Goal: Task Accomplishment & Management: Manage account settings

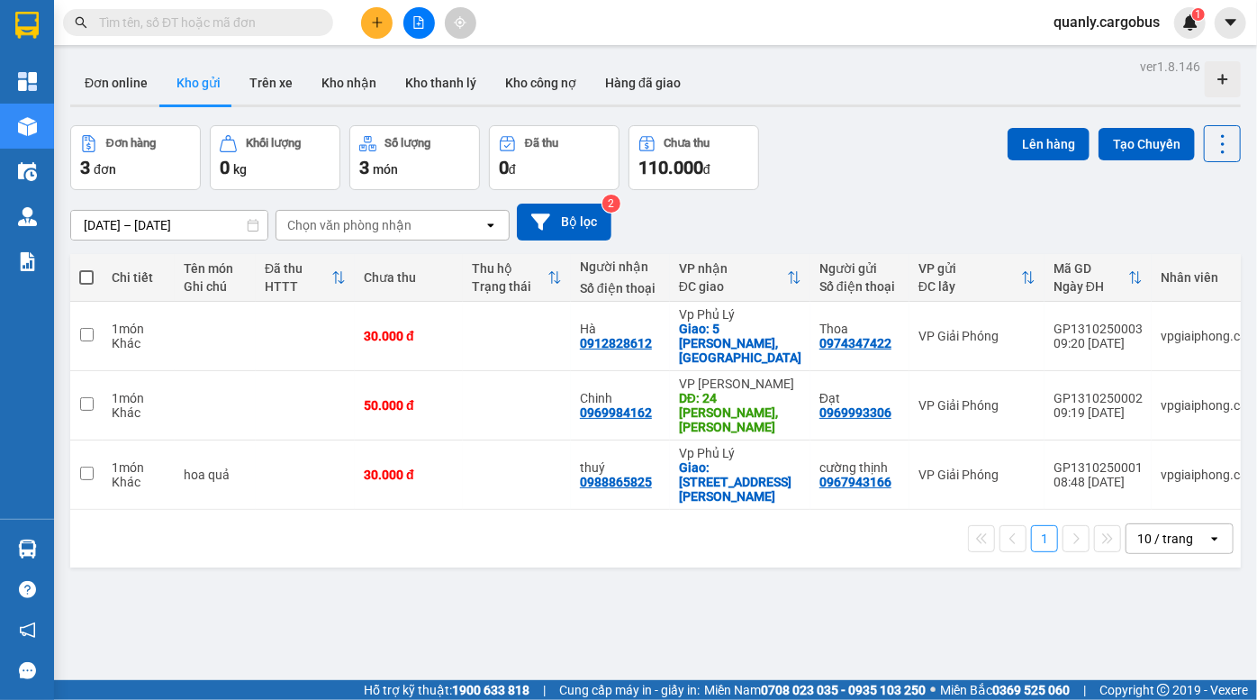
click at [890, 159] on div "Đơn hàng 3 đơn Khối lượng 0 kg Số lượng 3 món Đã thu 0 đ Chưa thu 110.000 đ Lên…" at bounding box center [655, 157] width 1171 height 65
click at [849, 164] on div "Đơn hàng 3 đơn Khối lượng 0 kg Số lượng 3 món Đã thu 0 đ Chưa thu 110.000 đ Lên…" at bounding box center [655, 157] width 1171 height 65
click at [839, 89] on div "Đơn online Kho gửi Trên xe Kho nhận Kho thanh lý Kho công nợ Hàng đã giao" at bounding box center [655, 85] width 1171 height 48
click at [912, 114] on div "ver 1.8.146 Đơn online Kho gửi Trên xe Kho nhận Kho thanh lý Kho công nợ Hàng đ…" at bounding box center [655, 404] width 1185 height 700
click at [838, 101] on div "Đơn online Kho gửi Trên xe Kho nhận Kho thanh lý Kho công nợ Hàng đã giao" at bounding box center [655, 85] width 1171 height 48
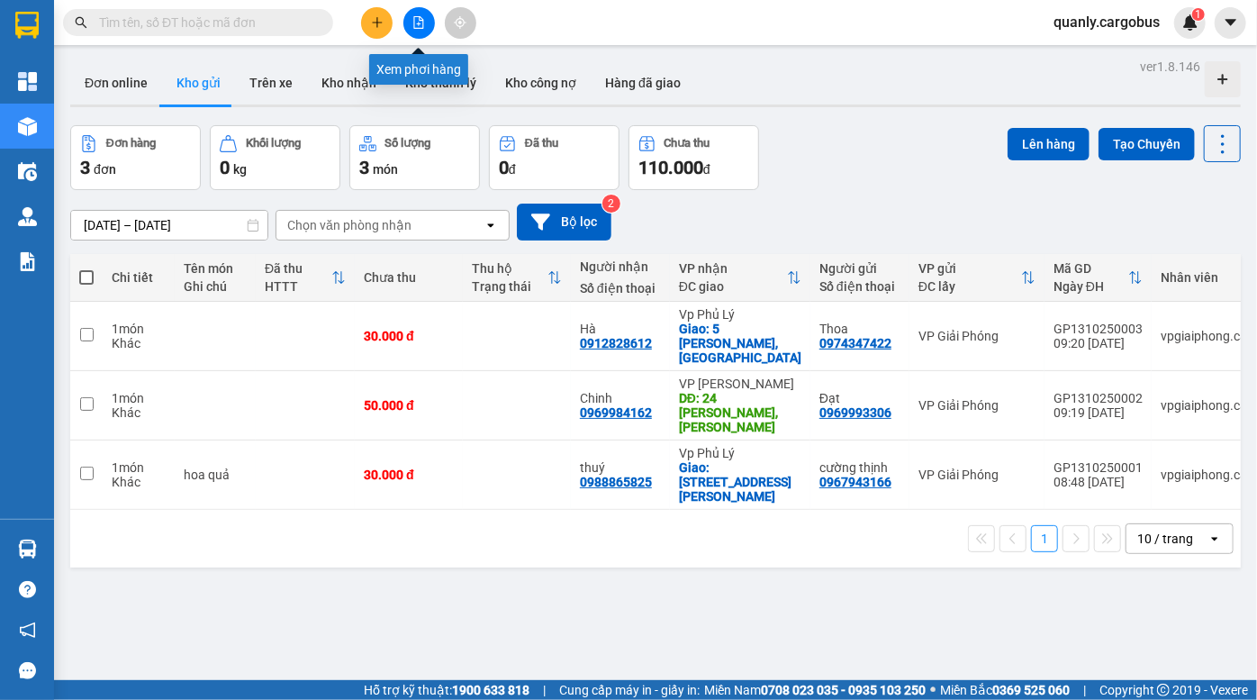
click at [415, 18] on icon "file-add" at bounding box center [419, 22] width 13 height 13
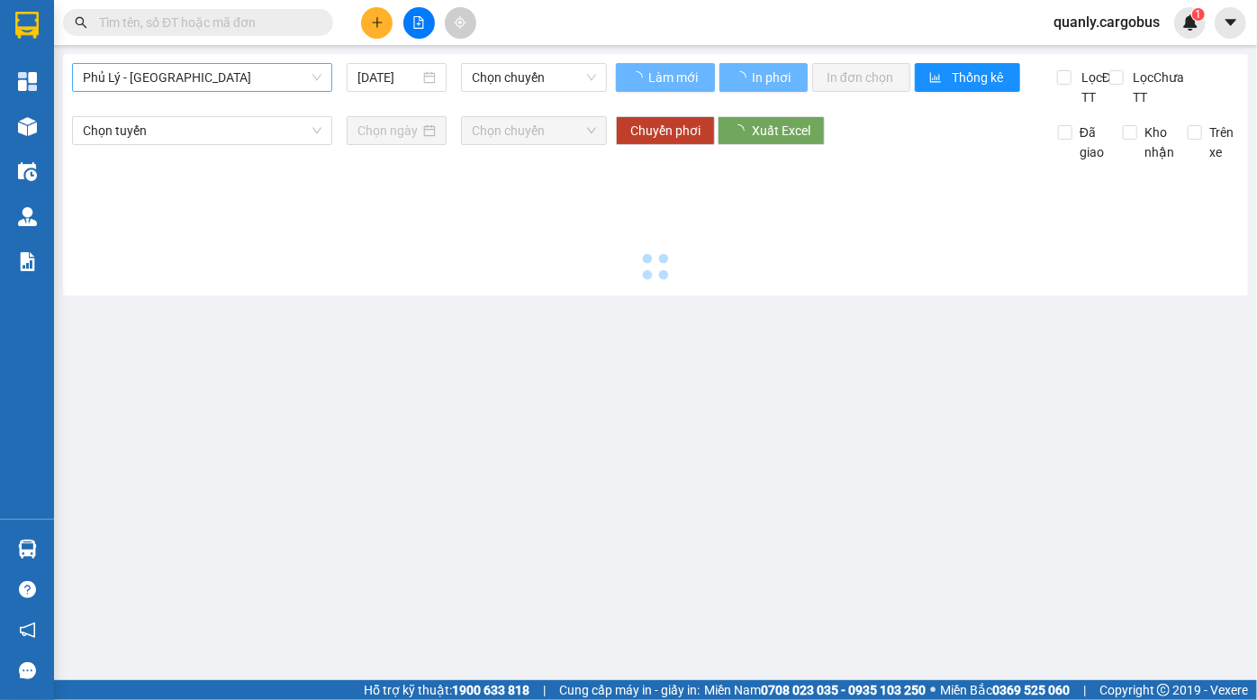
click at [193, 89] on span "Phủ Lý - [GEOGRAPHIC_DATA]" at bounding box center [202, 77] width 239 height 27
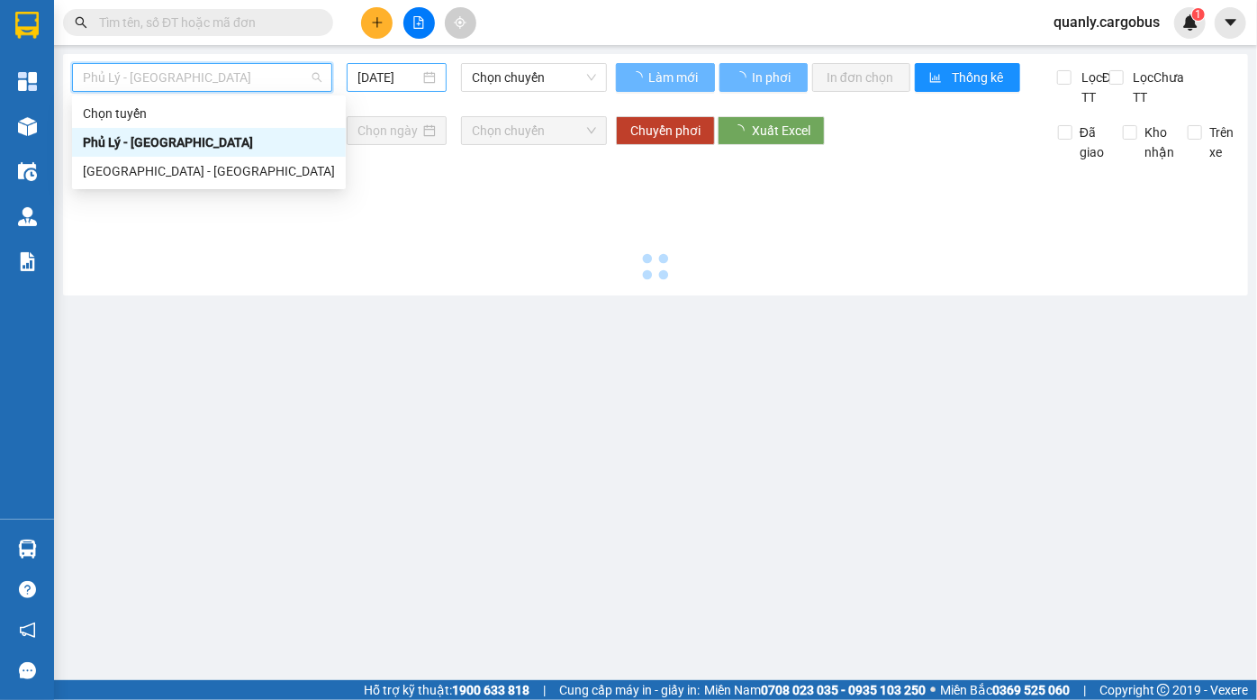
click at [403, 82] on input "[DATE]" at bounding box center [389, 78] width 62 height 20
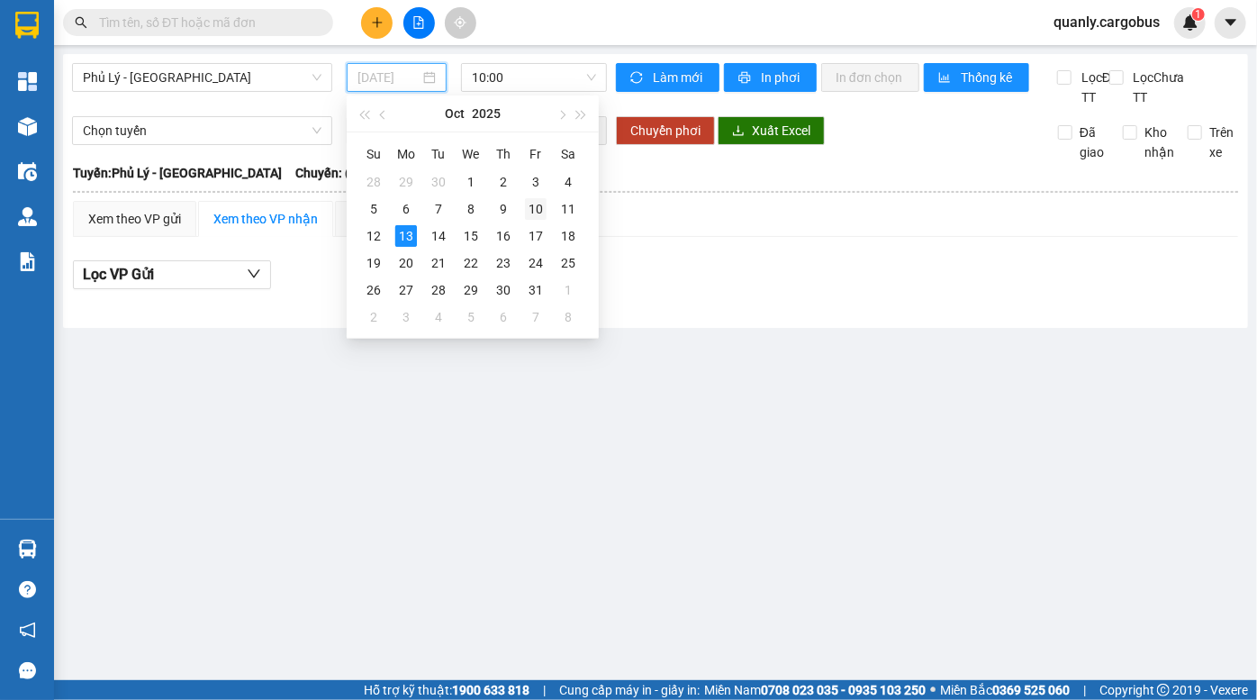
click at [536, 211] on div "10" at bounding box center [536, 209] width 22 height 22
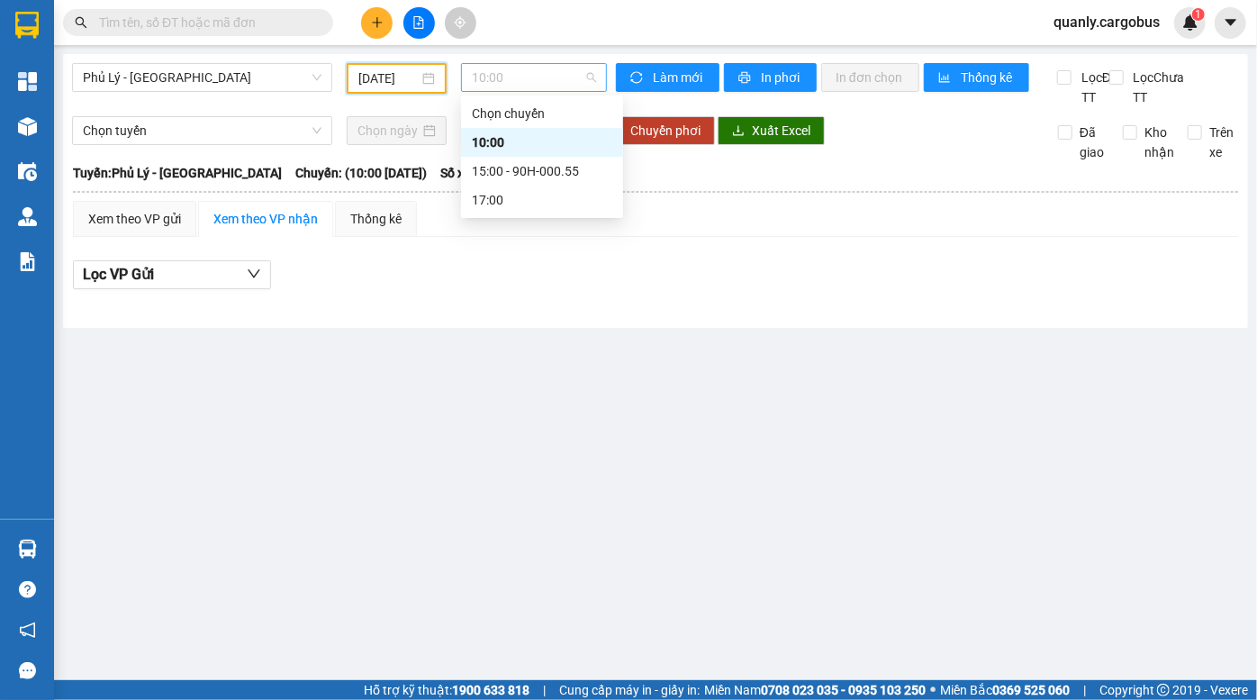
click at [526, 78] on span "10:00" at bounding box center [534, 77] width 124 height 27
click at [519, 165] on div "15:00 - 90H-000.55" at bounding box center [542, 171] width 141 height 20
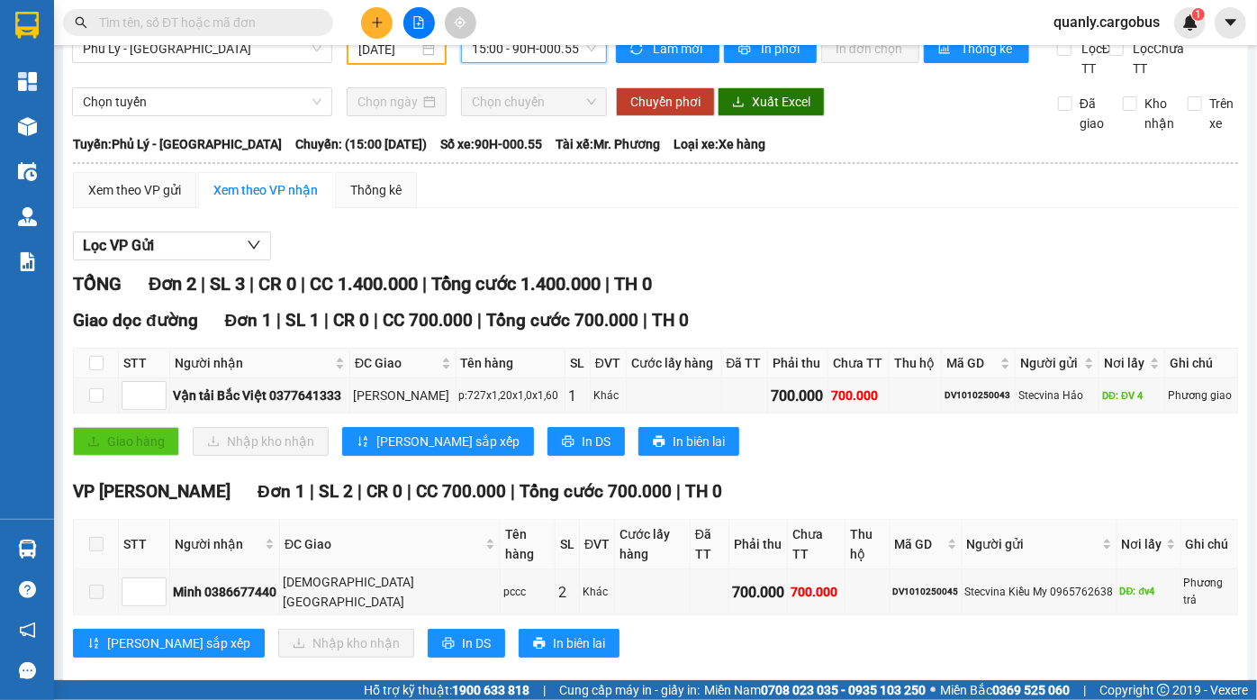
scroll to position [44, 0]
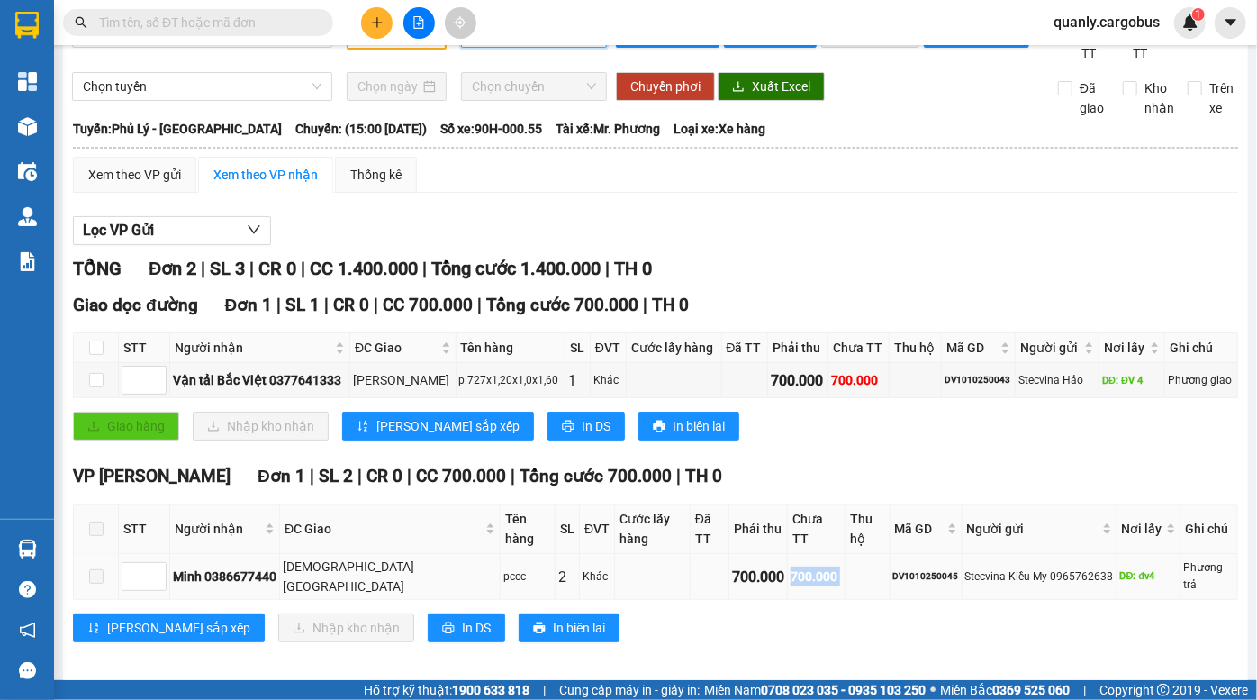
drag, startPoint x: 739, startPoint y: 570, endPoint x: 822, endPoint y: 570, distance: 83.8
click at [812, 571] on tr "Minh 0386677440 chùa hà pccc 2 Khác 700.000 700.000 DV1010250045 Stecvina Kiều …" at bounding box center [656, 577] width 1165 height 46
click at [846, 570] on td at bounding box center [868, 577] width 45 height 46
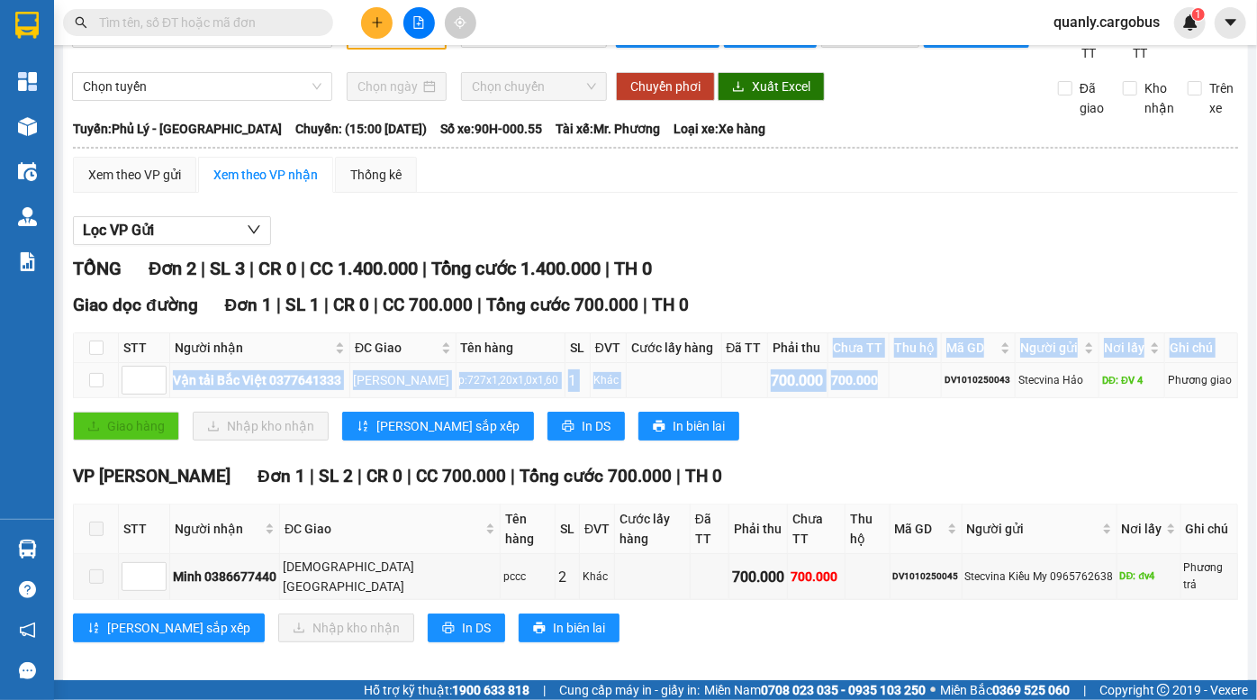
drag, startPoint x: 817, startPoint y: 376, endPoint x: 874, endPoint y: 388, distance: 58.1
click at [874, 388] on table "STT Người nhận ĐC Giao Tên hàng SL ĐVT Cước lấy hàng Đã TT Phải thu Chưa TT Thu…" at bounding box center [656, 365] width 1165 height 66
click at [809, 386] on td "700.000" at bounding box center [798, 380] width 60 height 35
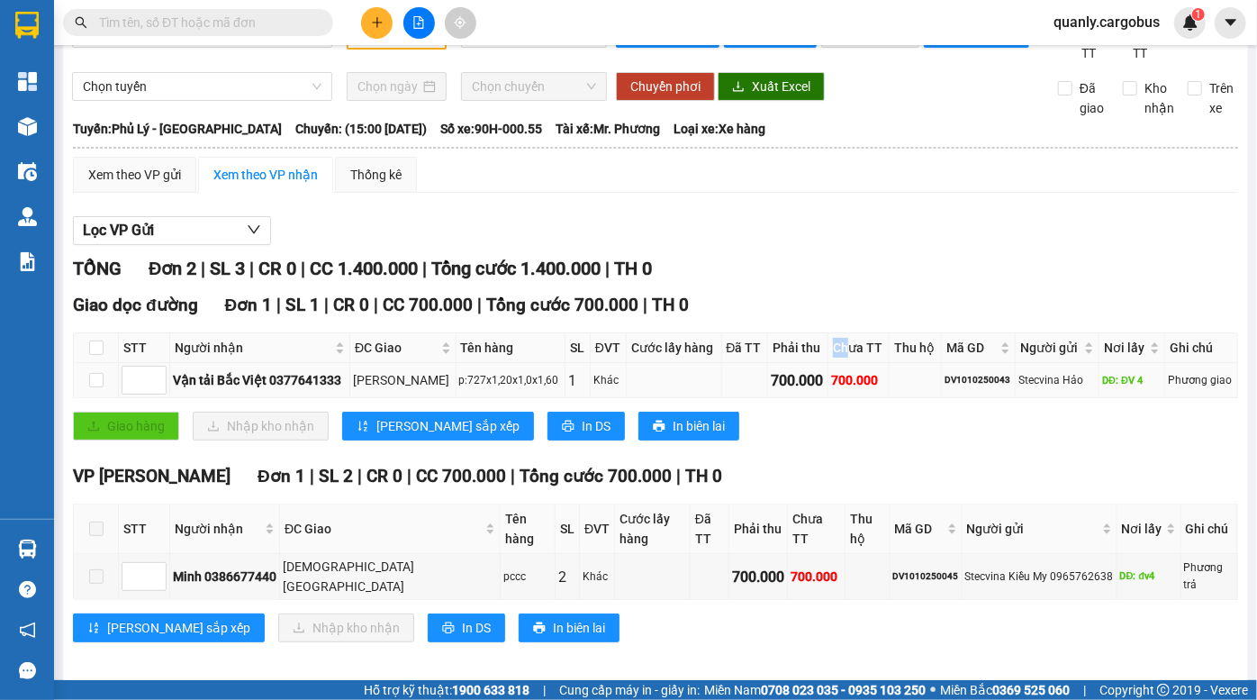
drag, startPoint x: 817, startPoint y: 373, endPoint x: 844, endPoint y: 382, distance: 28.5
click at [841, 363] on th "Chưa TT" at bounding box center [859, 348] width 61 height 30
click at [844, 382] on td "700.000" at bounding box center [859, 380] width 61 height 35
drag, startPoint x: 758, startPoint y: 386, endPoint x: 800, endPoint y: 388, distance: 41.5
click at [797, 388] on td "700.000" at bounding box center [798, 380] width 60 height 35
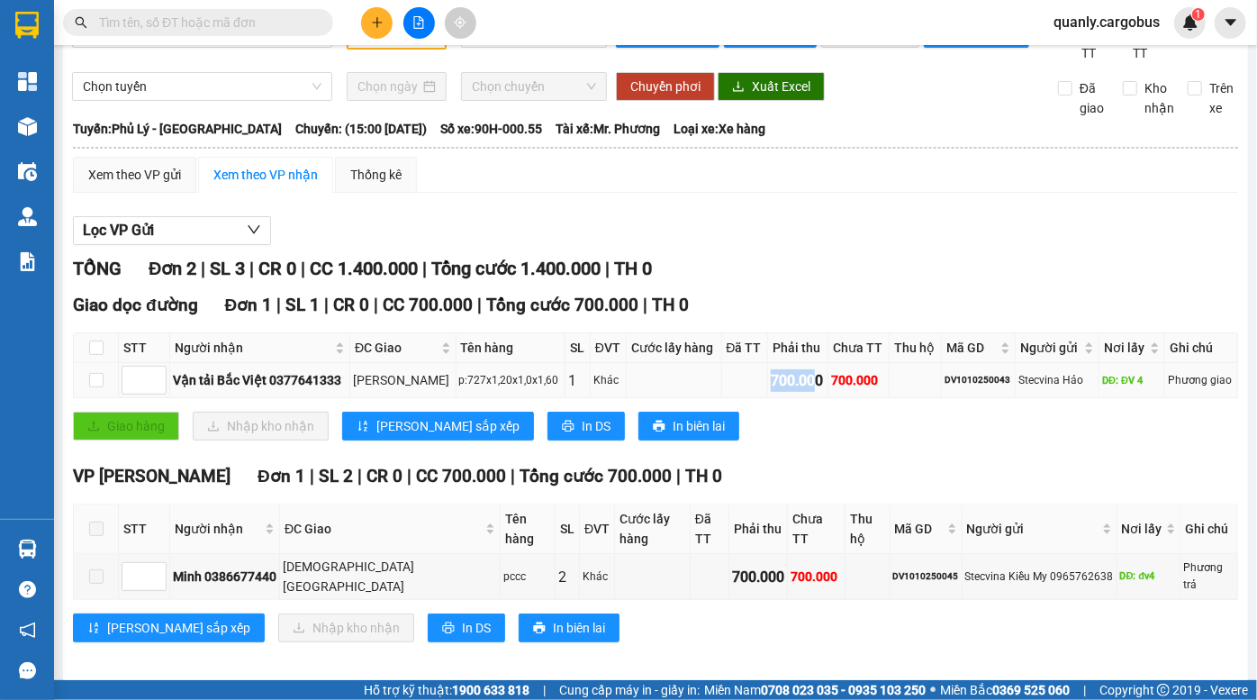
click at [800, 388] on div "700.000" at bounding box center [798, 380] width 54 height 23
click at [467, 389] on div "p:727x1,20x1,0x1,60" at bounding box center [511, 380] width 104 height 17
drag, startPoint x: 782, startPoint y: 558, endPoint x: 828, endPoint y: 561, distance: 46.0
click at [818, 560] on tr "Minh 0386677440 chùa hà pccc 2 Khác 700.000 700.000 DV1010250045 Stecvina Kiều …" at bounding box center [656, 577] width 1165 height 46
click at [846, 562] on td at bounding box center [868, 577] width 45 height 46
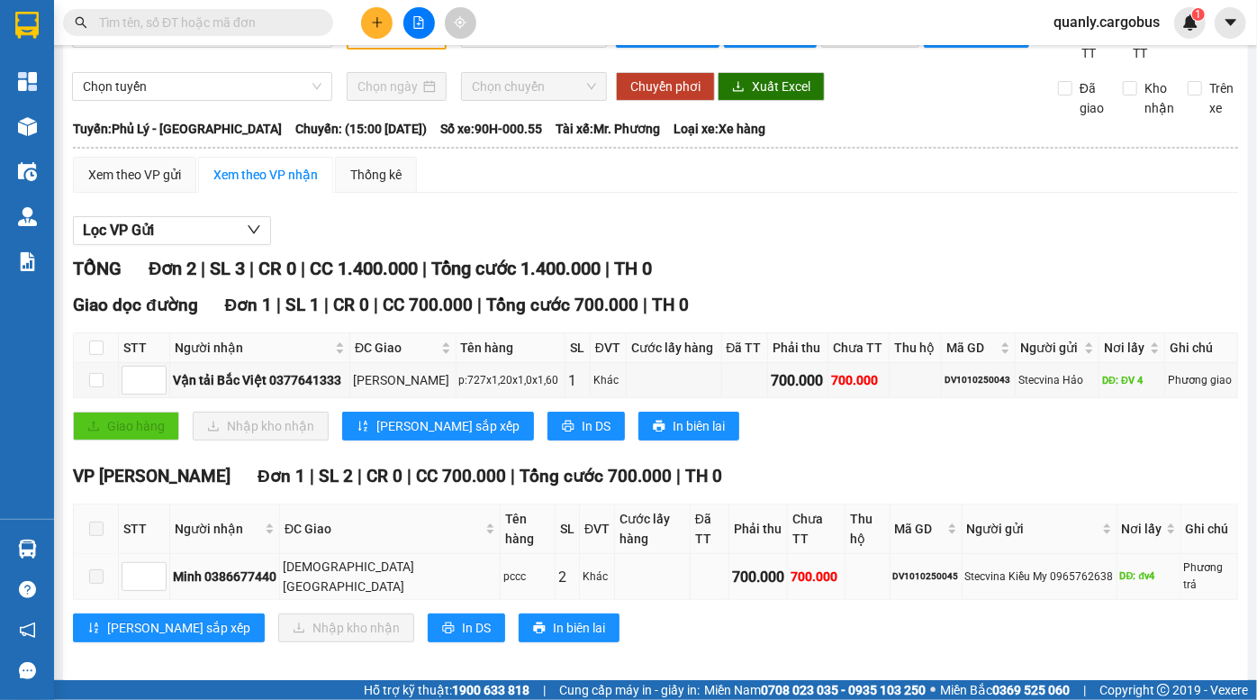
drag, startPoint x: 761, startPoint y: 573, endPoint x: 798, endPoint y: 573, distance: 36.9
click at [795, 573] on tr "Minh 0386677440 chùa hà pccc 2 Khác 700.000 700.000 DV1010250045 Stecvina Kiều …" at bounding box center [656, 577] width 1165 height 46
click at [846, 574] on td at bounding box center [868, 577] width 45 height 46
drag, startPoint x: 772, startPoint y: 405, endPoint x: 823, endPoint y: 409, distance: 51.5
click at [819, 398] on tr "Vận tải Bắc Việt 0377641333 KCN Ngọc Hồi p:727x1,20x1,0x1,60 1 Khác 700.000 700…" at bounding box center [656, 380] width 1165 height 35
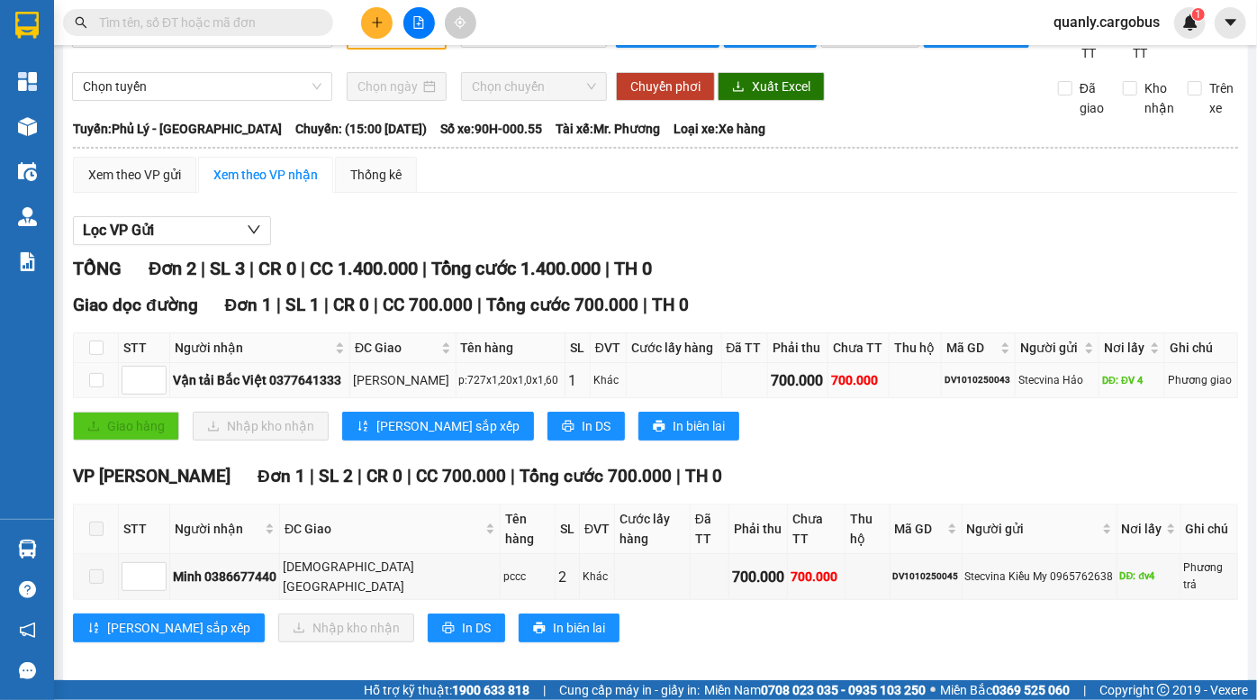
click at [829, 398] on td "700.000" at bounding box center [859, 380] width 61 height 35
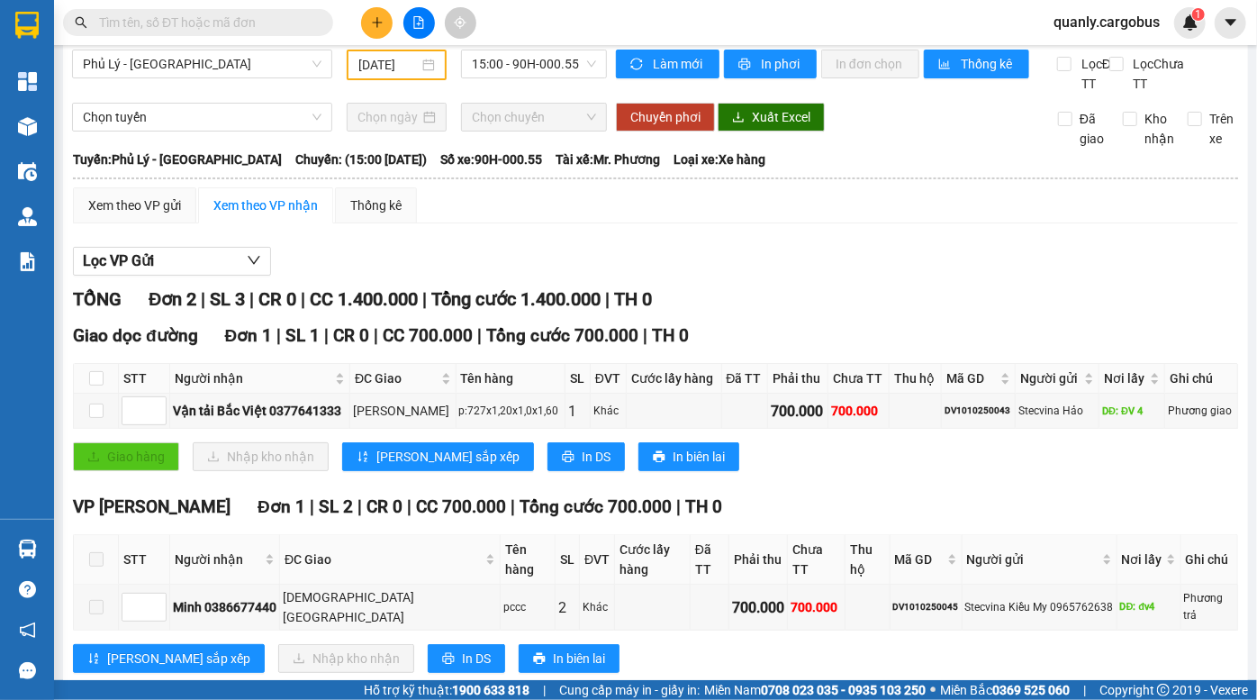
scroll to position [0, 0]
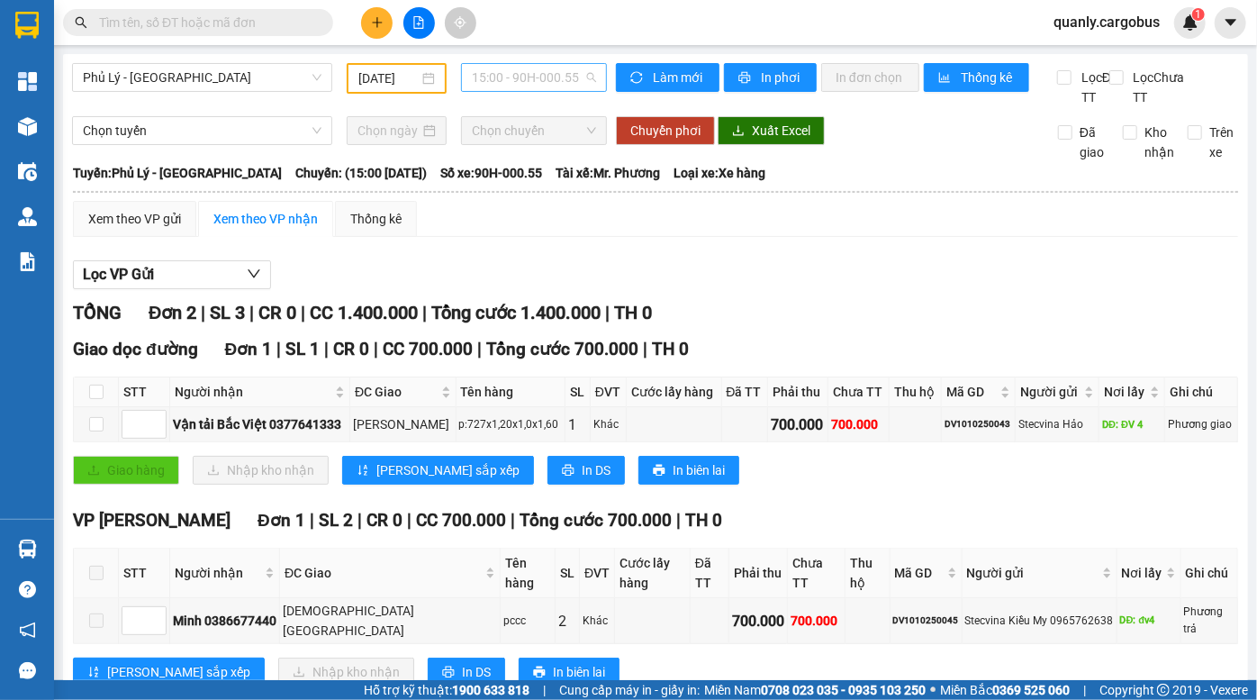
click at [494, 74] on span "15:00 - 90H-000.55" at bounding box center [534, 77] width 124 height 27
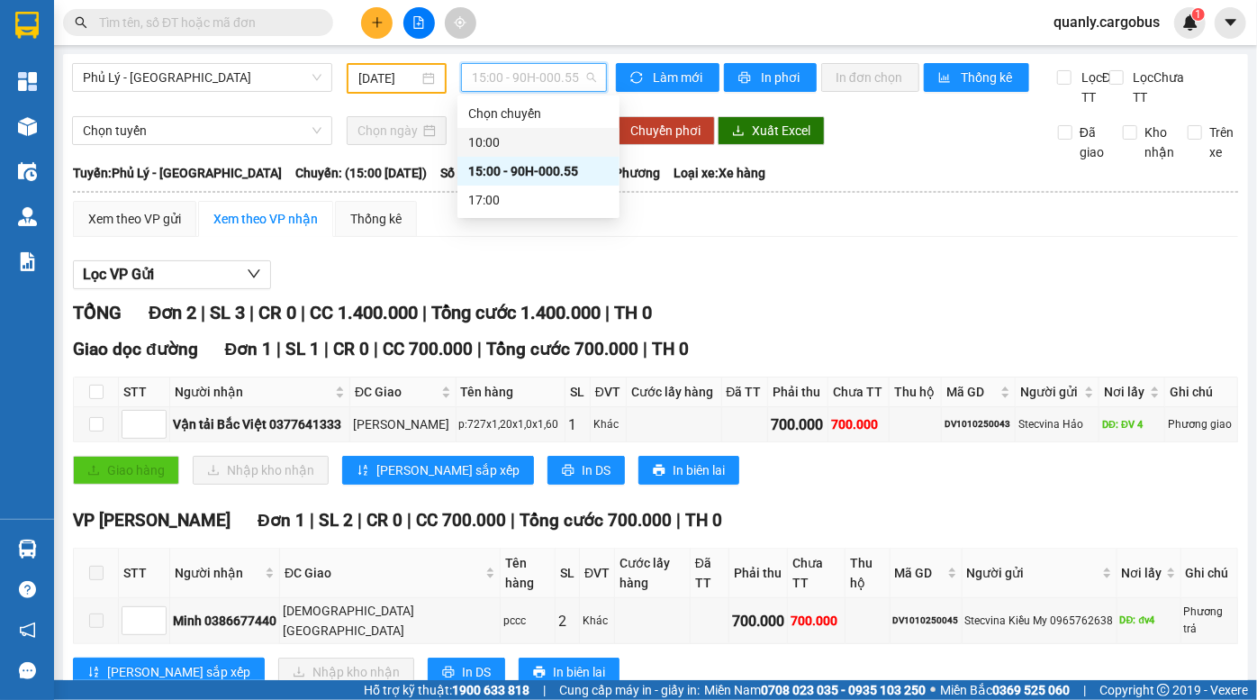
click at [382, 73] on input "[DATE]" at bounding box center [388, 78] width 60 height 20
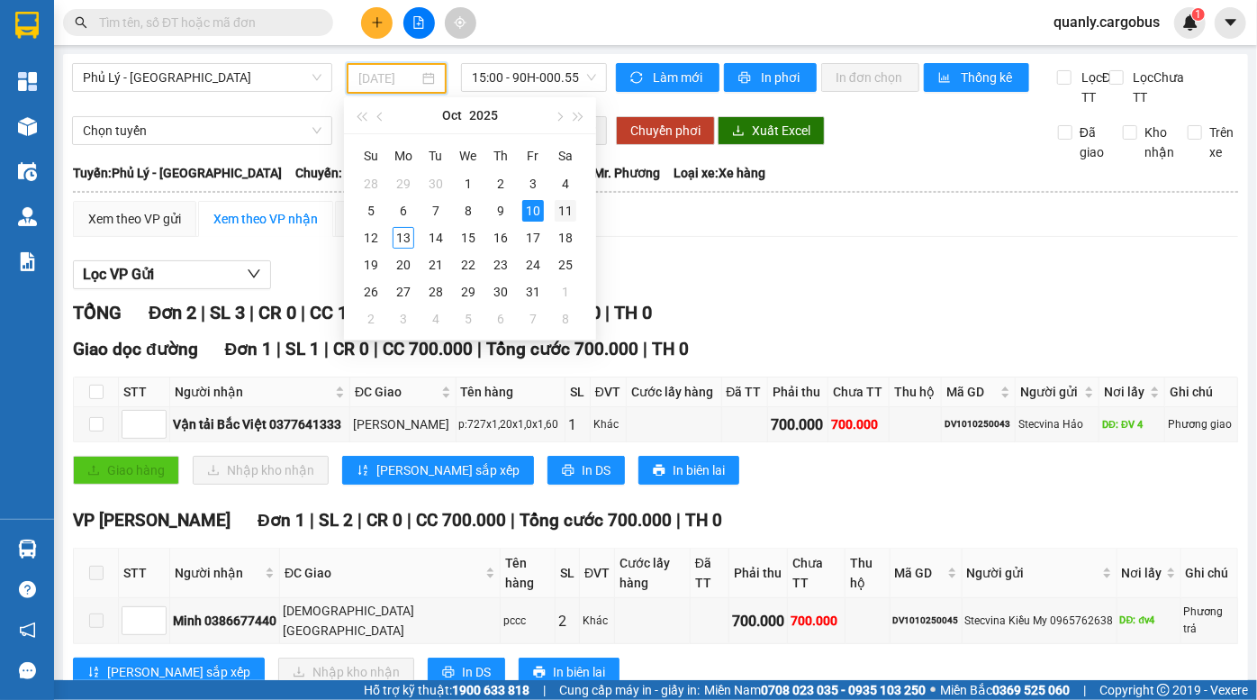
click at [558, 205] on div "11" at bounding box center [566, 211] width 22 height 22
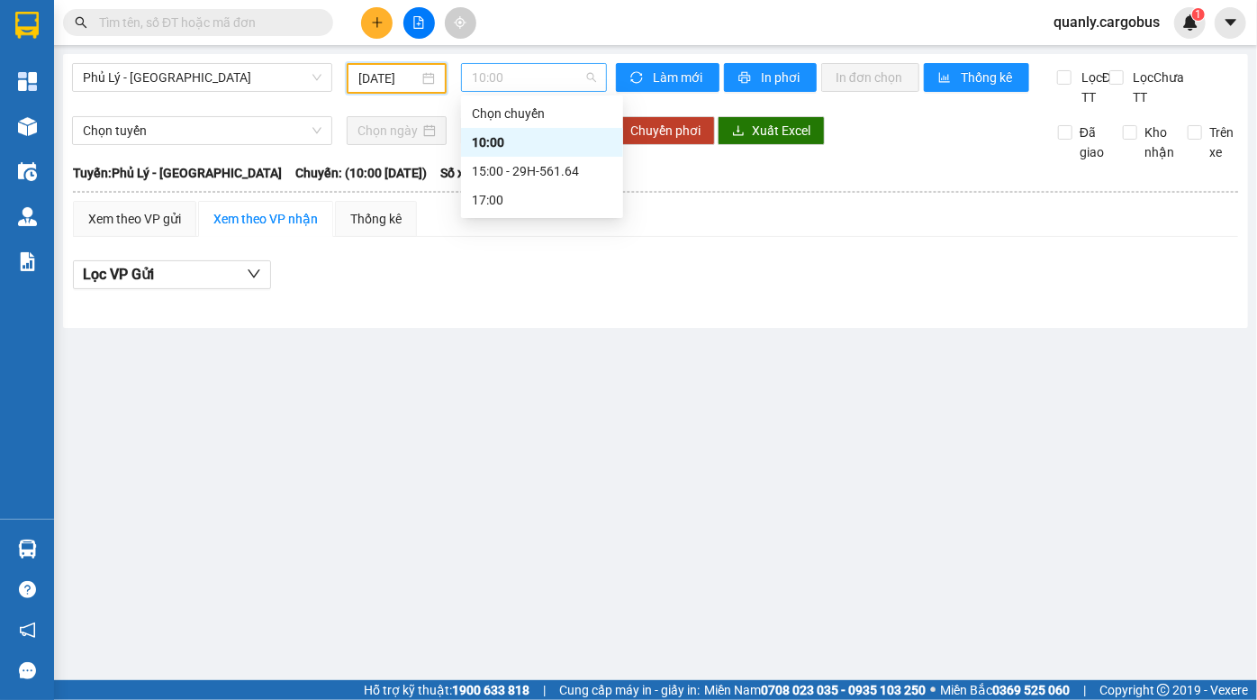
click at [482, 77] on span "10:00" at bounding box center [534, 77] width 124 height 27
click at [538, 171] on div "15:00 - 29H-561.64" at bounding box center [542, 171] width 141 height 20
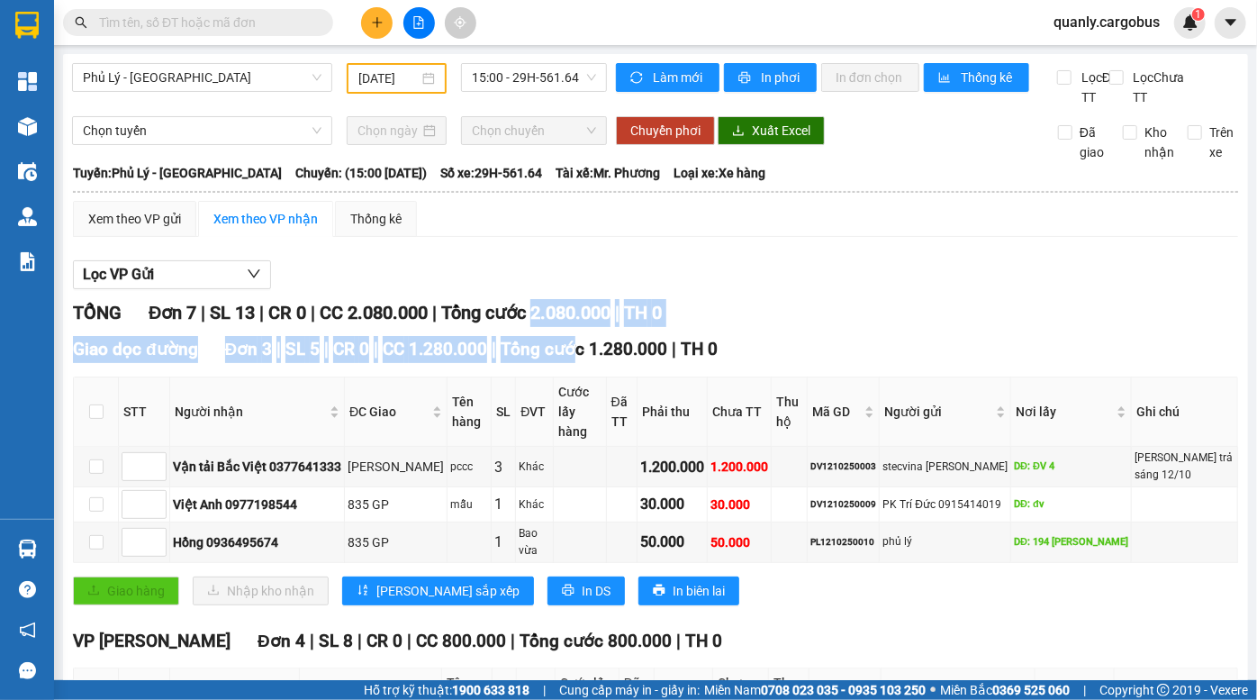
drag, startPoint x: 551, startPoint y: 336, endPoint x: 573, endPoint y: 376, distance: 45.1
click at [570, 371] on div "TỔNG Đơn 7 | SL 13 | CR 0 | CC 2.080.000 | Tổng cước 2.080.000 | TH 0 Giao dọc …" at bounding box center [656, 624] width 1166 height 651
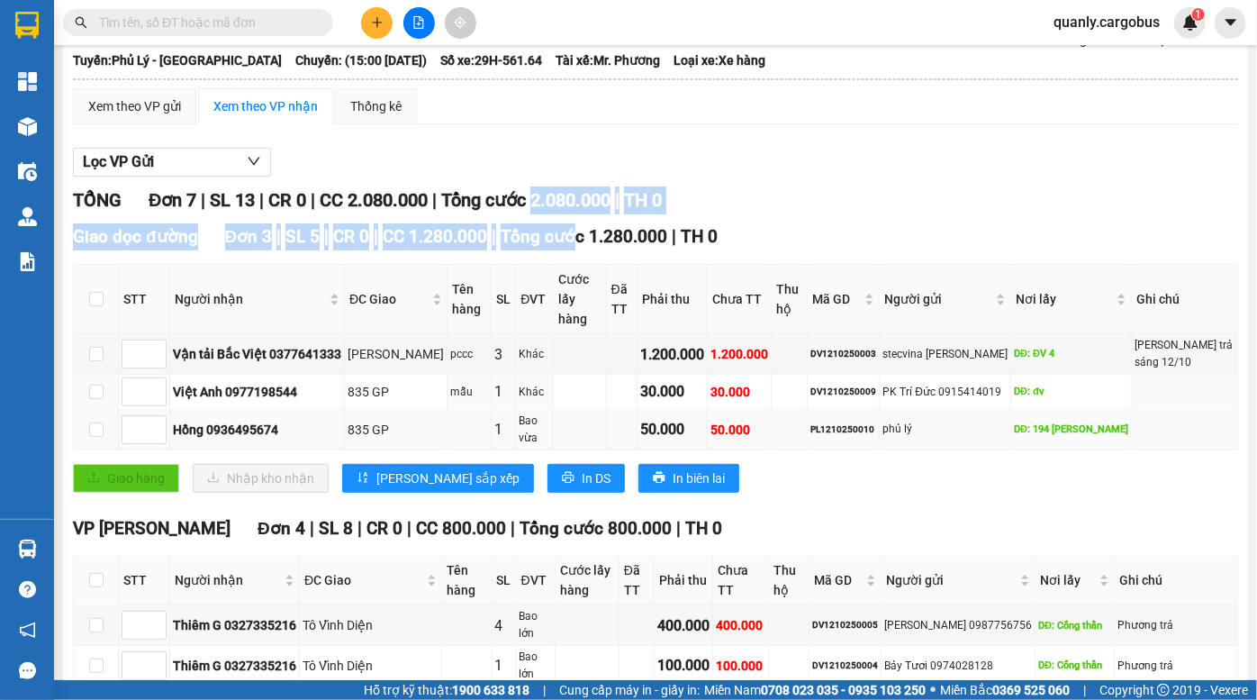
scroll to position [163, 0]
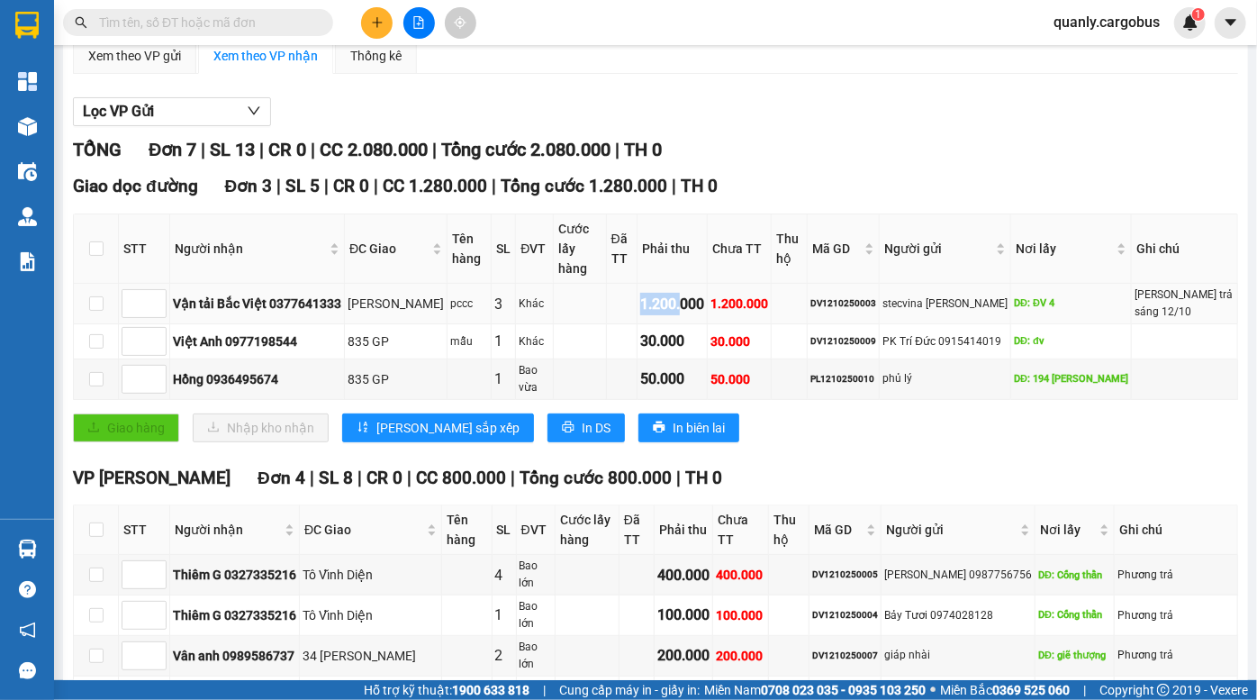
drag, startPoint x: 640, startPoint y: 299, endPoint x: 708, endPoint y: 326, distance: 73.6
click at [708, 324] on tr "Vận tải Bắc Việt 0377641333 KCN Ngọc Hồi pccc 3 Khác 1.200.000 1.200.000 DV1210…" at bounding box center [656, 304] width 1165 height 41
click at [708, 324] on td "1.200.000" at bounding box center [673, 304] width 70 height 41
click at [580, 306] on td at bounding box center [580, 304] width 52 height 41
drag, startPoint x: 498, startPoint y: 313, endPoint x: 686, endPoint y: 314, distance: 188.3
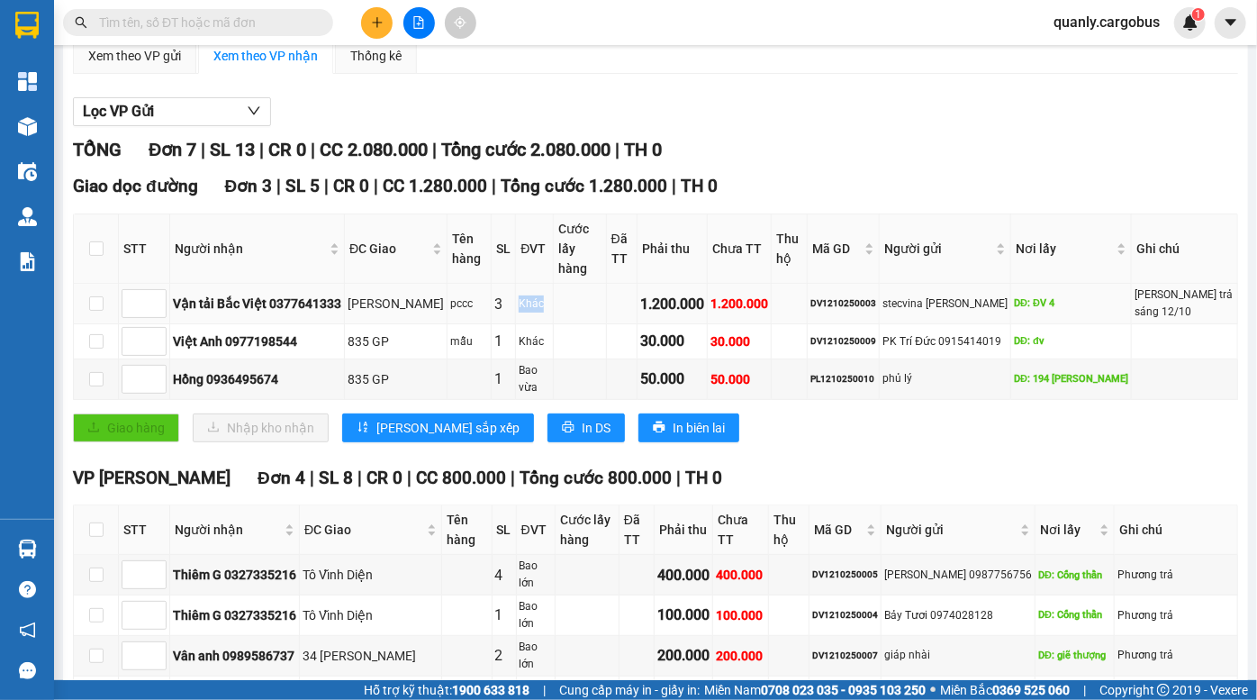
click at [660, 314] on tr "Vận tải Bắc Việt 0377641333 KCN Ngọc Hồi pccc 3 Khác 1.200.000 1.200.000 DV1210…" at bounding box center [656, 304] width 1165 height 41
click at [686, 314] on div "1.200.000" at bounding box center [672, 304] width 64 height 23
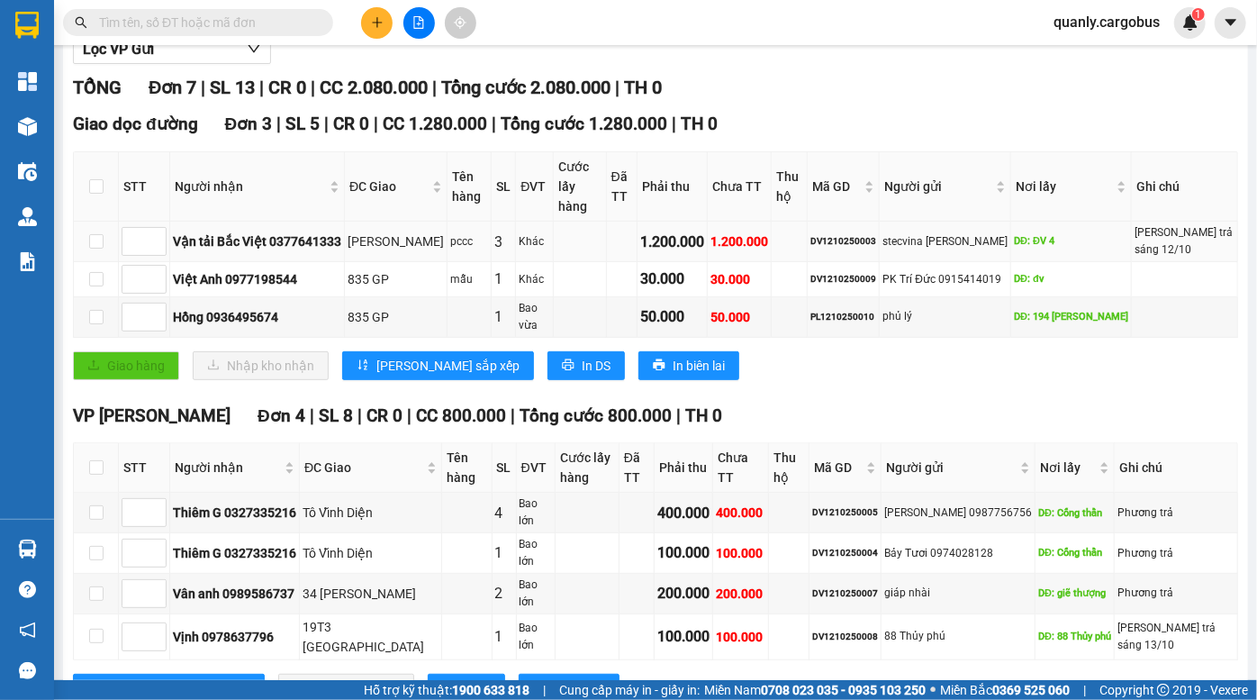
scroll to position [301, 0]
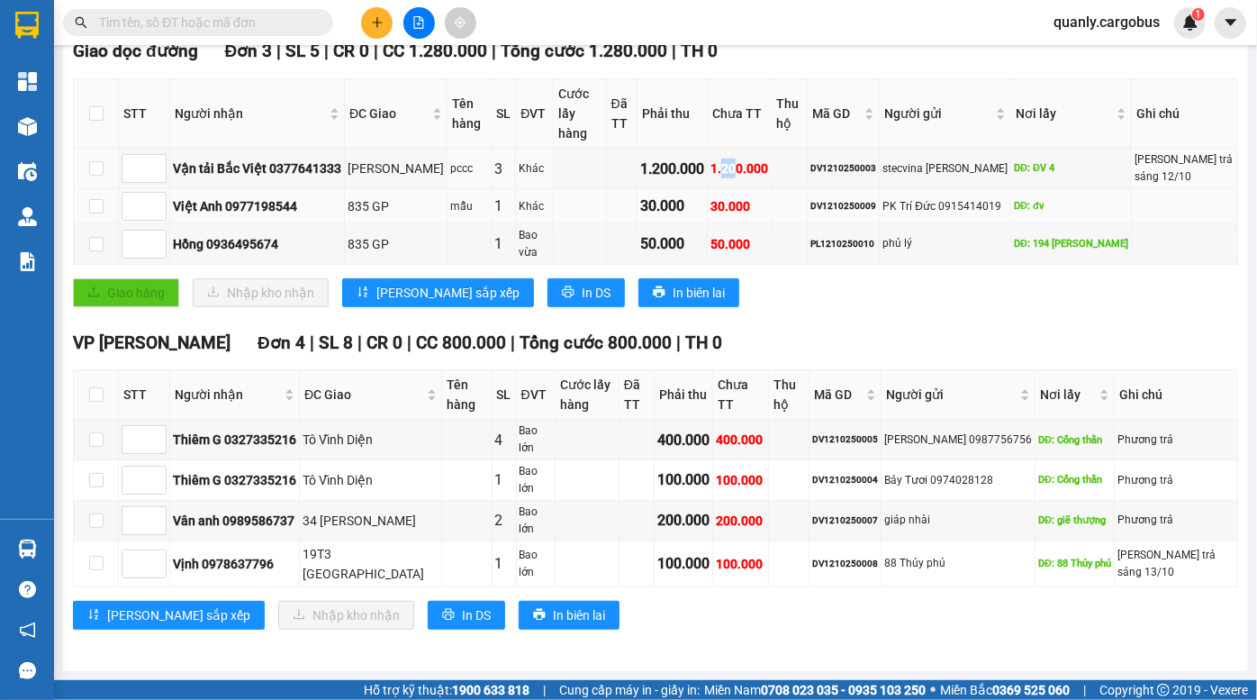
drag, startPoint x: 736, startPoint y: 167, endPoint x: 767, endPoint y: 206, distance: 50.6
click at [767, 206] on tbody "Vận tải Bắc Việt 0377641333 KCN Ngọc Hồi pccc 3 Khác 1.200.000 1.200.000 DV1210…" at bounding box center [656, 206] width 1165 height 115
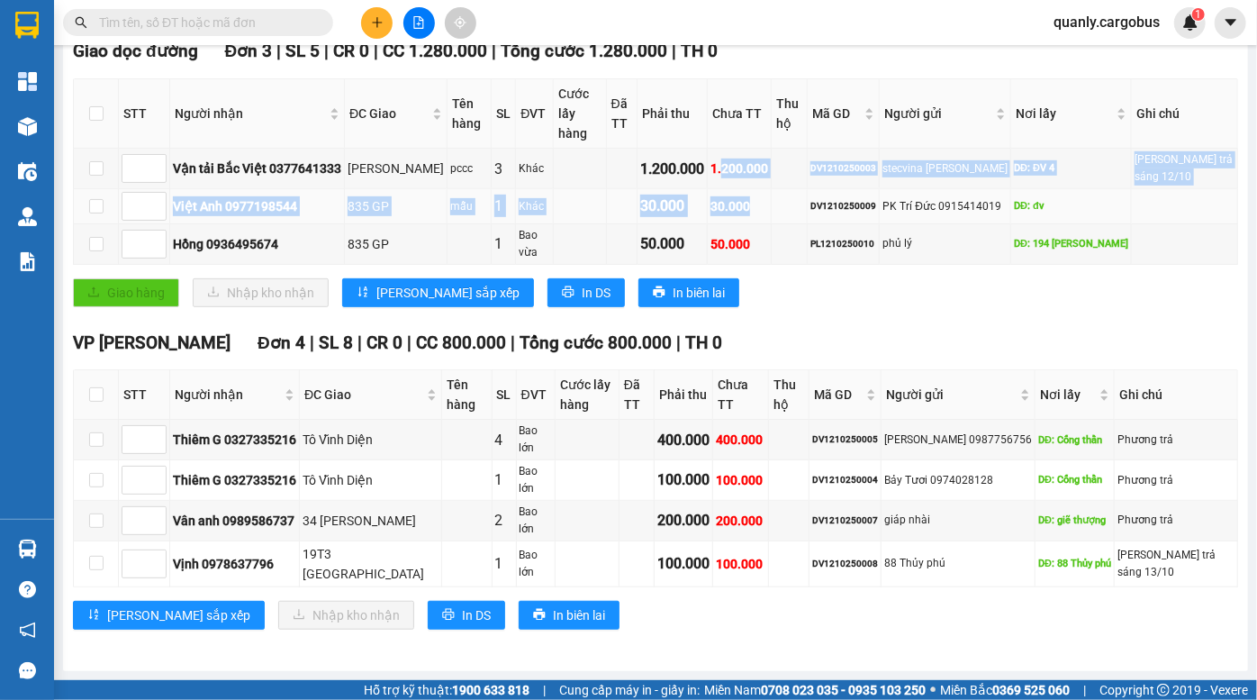
click at [768, 206] on div "30.000" at bounding box center [740, 206] width 58 height 20
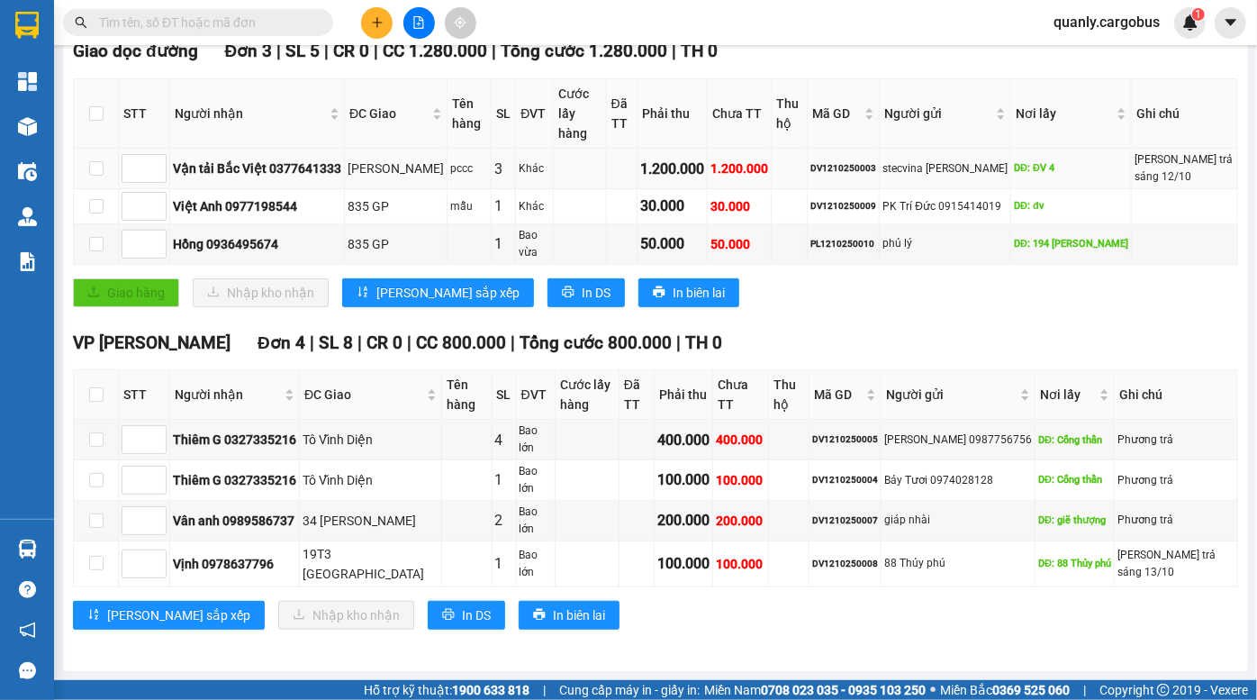
drag, startPoint x: 736, startPoint y: 163, endPoint x: 749, endPoint y: 185, distance: 25.5
click at [748, 183] on td "1.200.000" at bounding box center [740, 169] width 64 height 41
click at [749, 185] on td "1.200.000" at bounding box center [740, 169] width 64 height 41
drag, startPoint x: 728, startPoint y: 158, endPoint x: 748, endPoint y: 183, distance: 32.1
click at [748, 183] on td "1.200.000" at bounding box center [740, 169] width 64 height 41
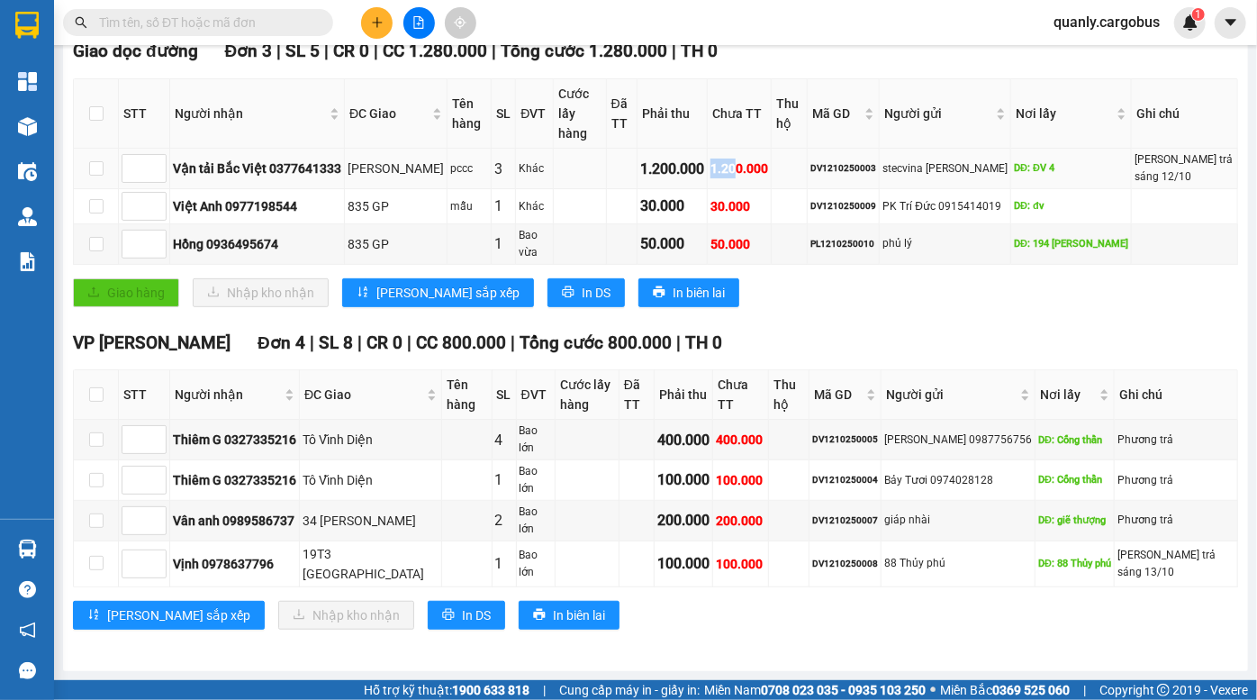
click at [748, 183] on td "1.200.000" at bounding box center [740, 169] width 64 height 41
drag, startPoint x: 717, startPoint y: 161, endPoint x: 744, endPoint y: 186, distance: 36.4
click at [744, 186] on tr "Vận tải Bắc Việt 0377641333 KCN Ngọc Hồi pccc 3 Khác 1.200.000 1.200.000 DV1210…" at bounding box center [656, 169] width 1165 height 41
click at [744, 186] on td "1.200.000" at bounding box center [740, 169] width 64 height 41
drag, startPoint x: 658, startPoint y: 153, endPoint x: 692, endPoint y: 186, distance: 47.1
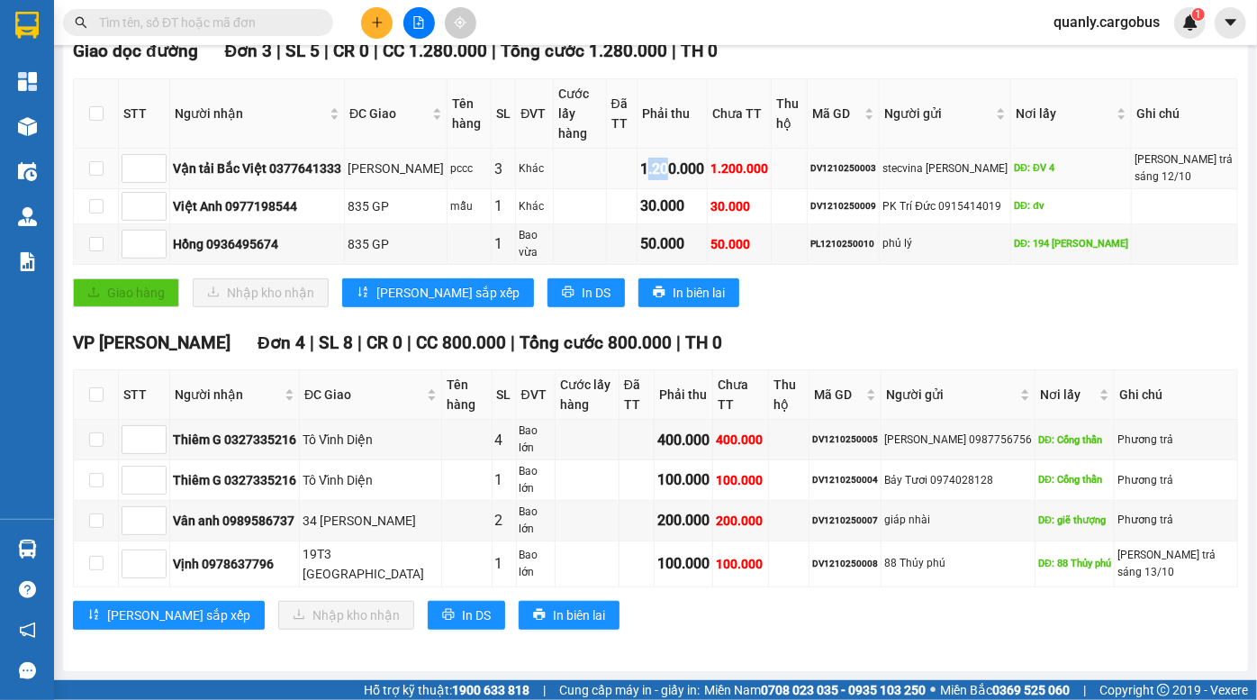
click at [692, 185] on td "1.200.000" at bounding box center [673, 169] width 70 height 41
click at [694, 186] on td "1.200.000" at bounding box center [673, 169] width 70 height 41
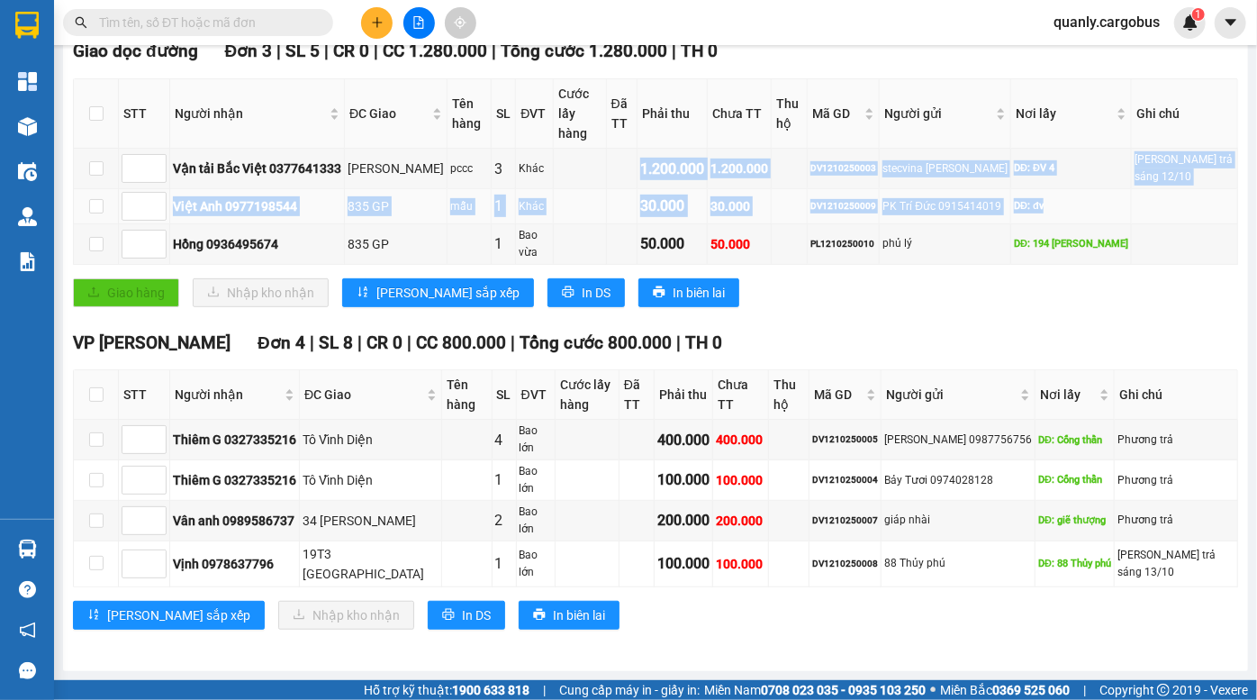
drag, startPoint x: 657, startPoint y: 164, endPoint x: 1074, endPoint y: 213, distance: 420.0
click at [1074, 213] on tbody "Vận tải Bắc Việt 0377641333 KCN Ngọc Hồi pccc 3 Khác 1.200.000 1.200.000 DV1210…" at bounding box center [656, 206] width 1165 height 115
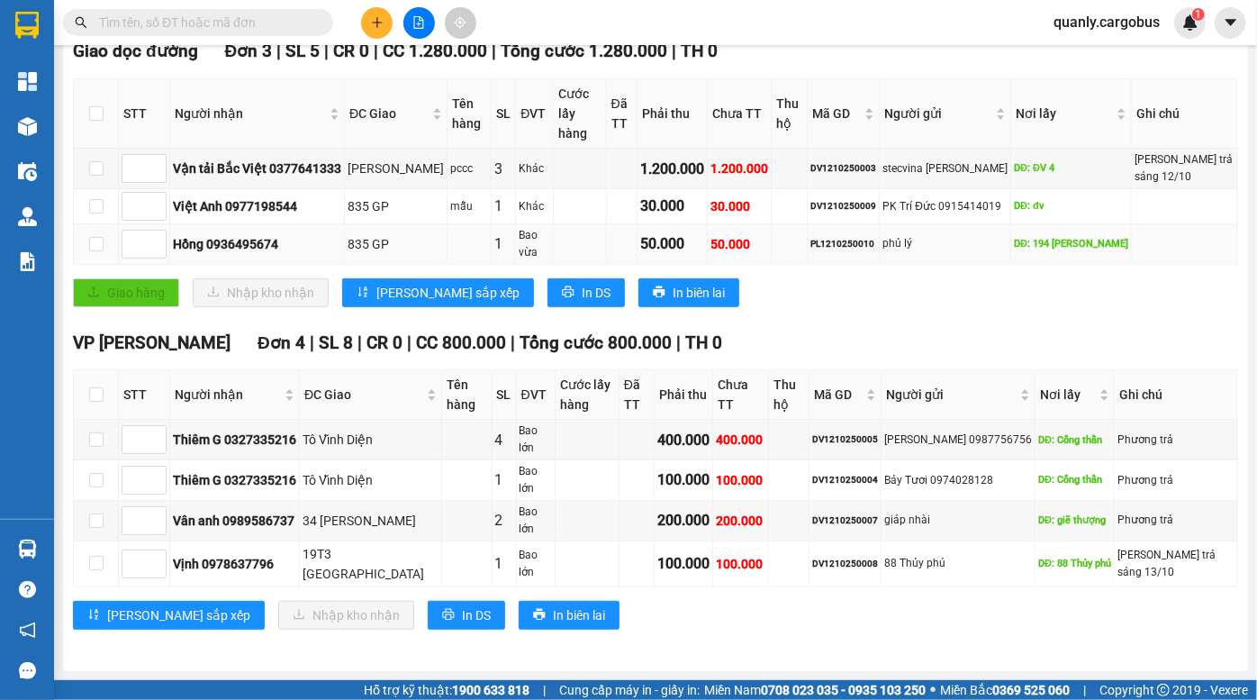
click at [738, 240] on div "50.000" at bounding box center [740, 244] width 58 height 20
drag, startPoint x: 721, startPoint y: 244, endPoint x: 871, endPoint y: 246, distance: 149.5
click at [869, 247] on tr "Hồng 0936495674 835 GP 1 Bao vừa 50.000 50.000 PL1210250010 phủ lý DĐ: 194 Nguy…" at bounding box center [656, 244] width 1165 height 41
click at [900, 243] on tr "Hồng 0936495674 835 GP 1 Bao vừa 50.000 50.000 PL1210250010 phủ lý DĐ: 194 Nguy…" at bounding box center [656, 244] width 1165 height 41
drag, startPoint x: 830, startPoint y: 240, endPoint x: 927, endPoint y: 244, distance: 97.3
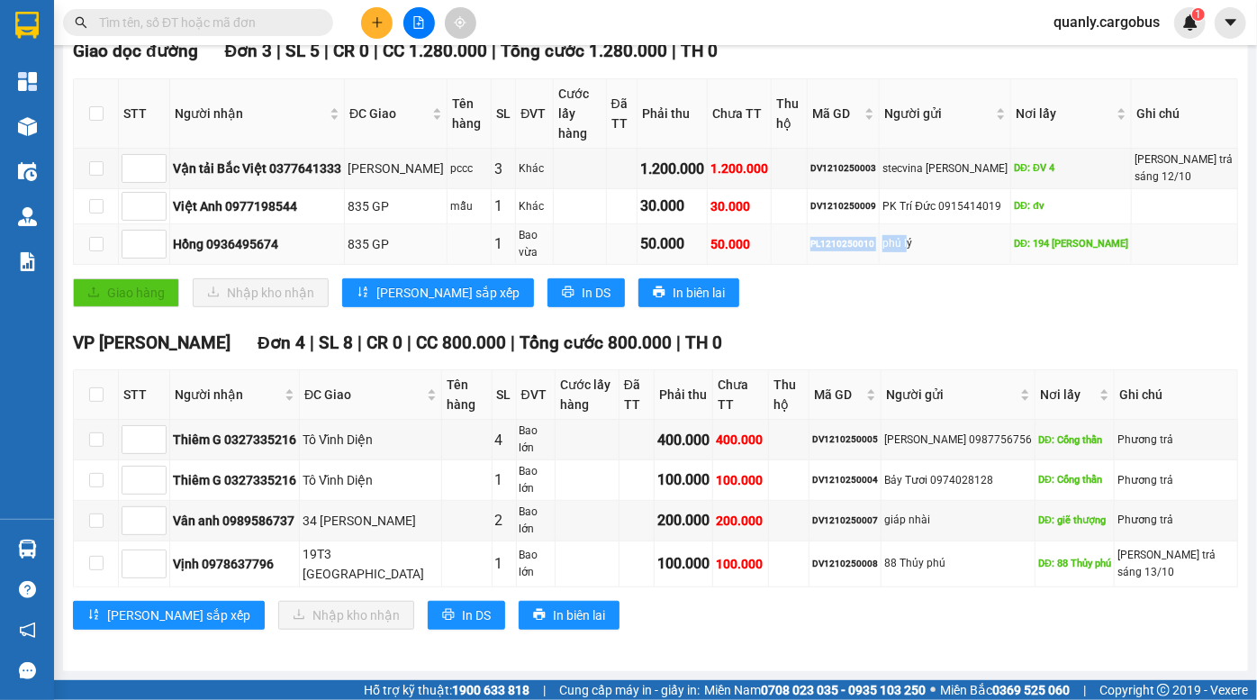
click at [927, 244] on tr "Hồng 0936495674 835 GP 1 Bao vừa 50.000 50.000 PL1210250010 phủ lý DĐ: 194 Nguy…" at bounding box center [656, 244] width 1165 height 41
click at [927, 244] on div "phủ lý" at bounding box center [945, 243] width 125 height 17
click at [1036, 238] on div "DĐ: 194 Nguyễn văn trỗi" at bounding box center [1071, 243] width 114 height 15
drag, startPoint x: 1015, startPoint y: 243, endPoint x: 1147, endPoint y: 249, distance: 131.6
click at [1146, 249] on tr "Hồng 0936495674 835 GP 1 Bao vừa 50.000 50.000 PL1210250010 phủ lý DĐ: 194 Nguy…" at bounding box center [656, 244] width 1165 height 41
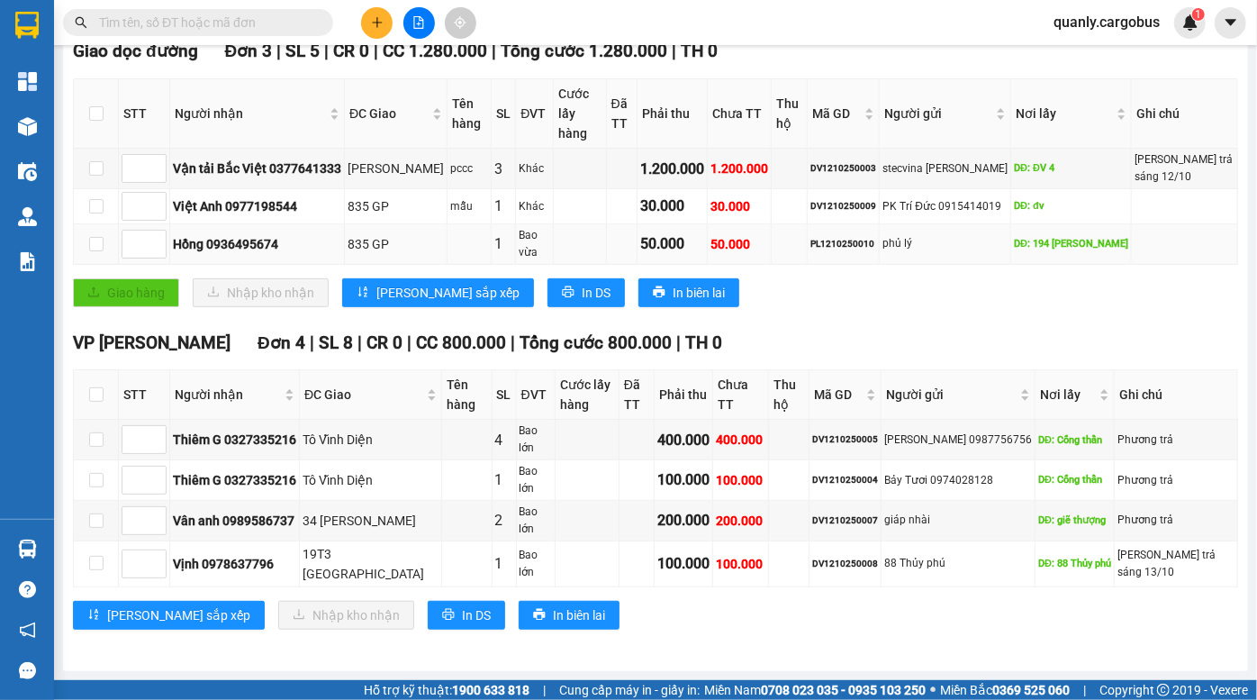
click at [1147, 249] on td at bounding box center [1185, 244] width 106 height 41
drag, startPoint x: 1039, startPoint y: 248, endPoint x: 1068, endPoint y: 250, distance: 29.8
click at [1048, 250] on div "DĐ: 194 Nguyễn văn trỗi" at bounding box center [1071, 243] width 114 height 15
click at [1068, 249] on div "DĐ: 194 Nguyễn văn trỗi" at bounding box center [1071, 243] width 114 height 15
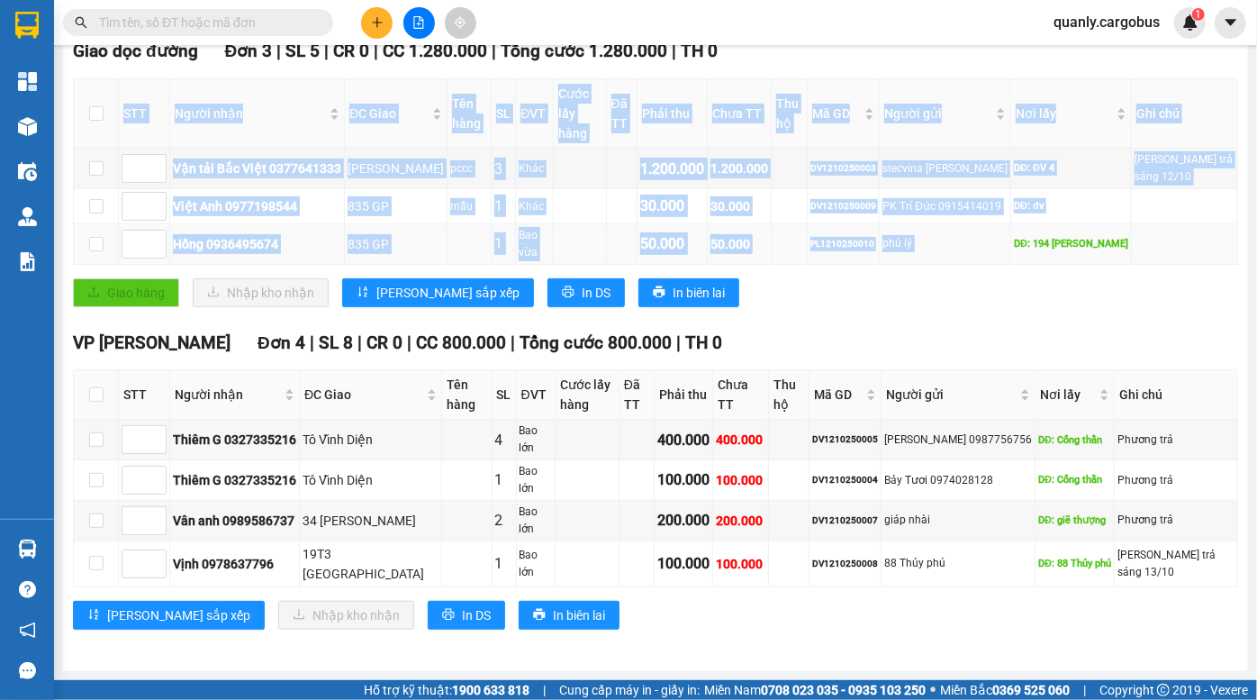
drag, startPoint x: 1017, startPoint y: 244, endPoint x: 1134, endPoint y: 252, distance: 117.4
click at [1134, 252] on tr "Hồng 0936495674 835 GP 1 Bao vừa 50.000 50.000 PL1210250010 phủ lý DĐ: 194 Nguy…" at bounding box center [656, 244] width 1165 height 41
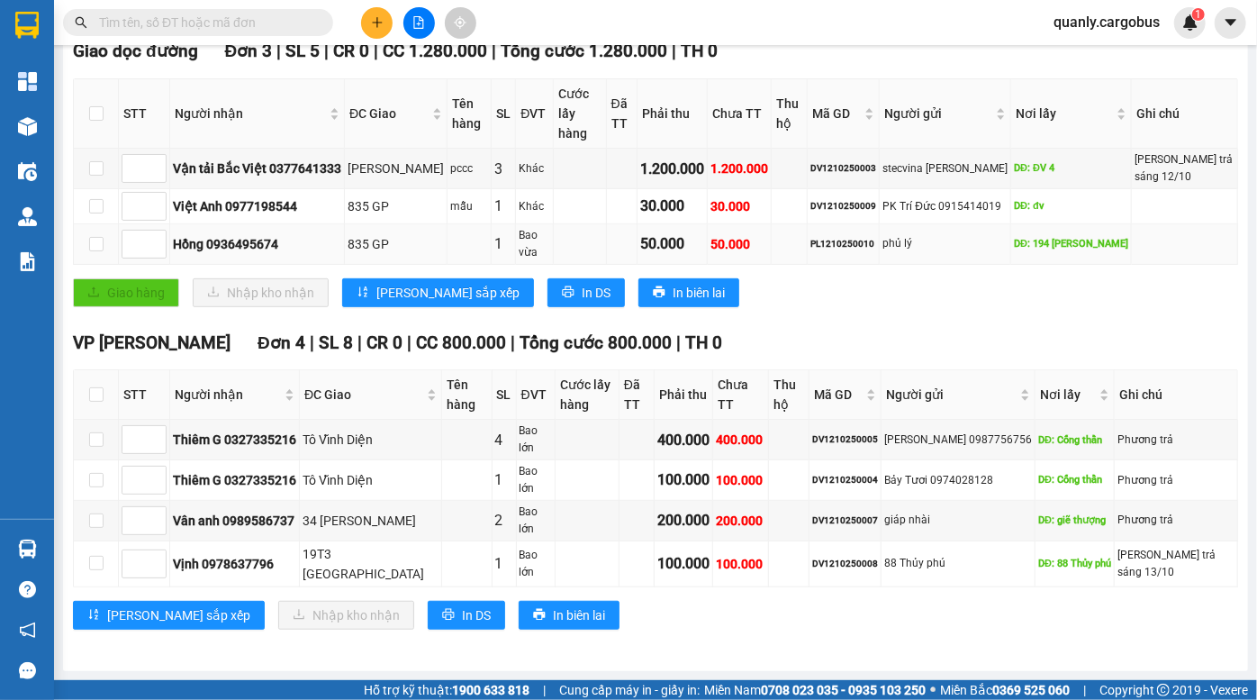
click at [974, 252] on div "phủ lý" at bounding box center [945, 243] width 125 height 17
drag, startPoint x: 723, startPoint y: 251, endPoint x: 1132, endPoint y: 252, distance: 408.9
click at [1132, 252] on tr "Hồng 0936495674 835 GP 1 Bao vừa 50.000 50.000 PL1210250010 phủ lý DĐ: 194 Nguy…" at bounding box center [656, 244] width 1165 height 41
drag, startPoint x: 910, startPoint y: 231, endPoint x: 845, endPoint y: 242, distance: 65.7
click at [909, 231] on td "phủ lý" at bounding box center [946, 244] width 132 height 41
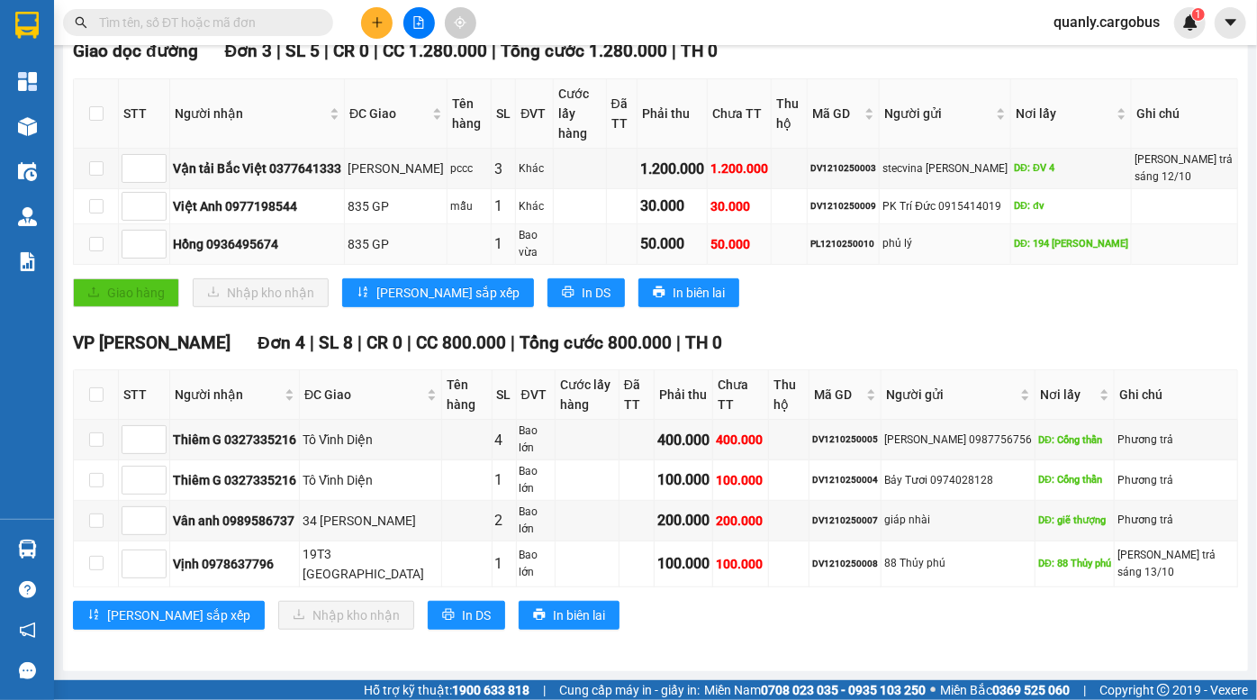
click at [922, 252] on div "phủ lý" at bounding box center [945, 243] width 125 height 17
click at [862, 247] on div "PL1210250010" at bounding box center [844, 244] width 66 height 14
drag, startPoint x: 832, startPoint y: 246, endPoint x: 907, endPoint y: 247, distance: 74.8
click at [907, 247] on tr "Hồng 0936495674 835 GP 1 Bao vừa 50.000 50.000 PL1210250010 phủ lý DĐ: 194 Nguy…" at bounding box center [656, 244] width 1165 height 41
click at [909, 246] on div "phủ lý" at bounding box center [945, 243] width 125 height 17
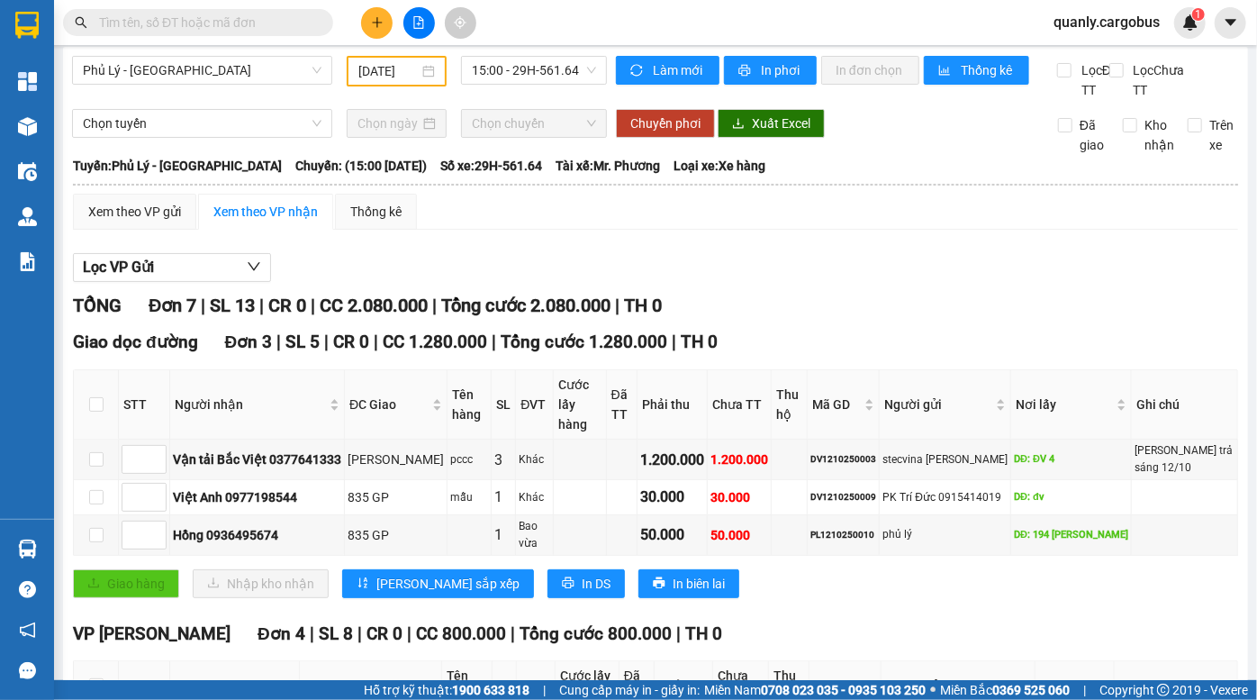
scroll to position [0, 0]
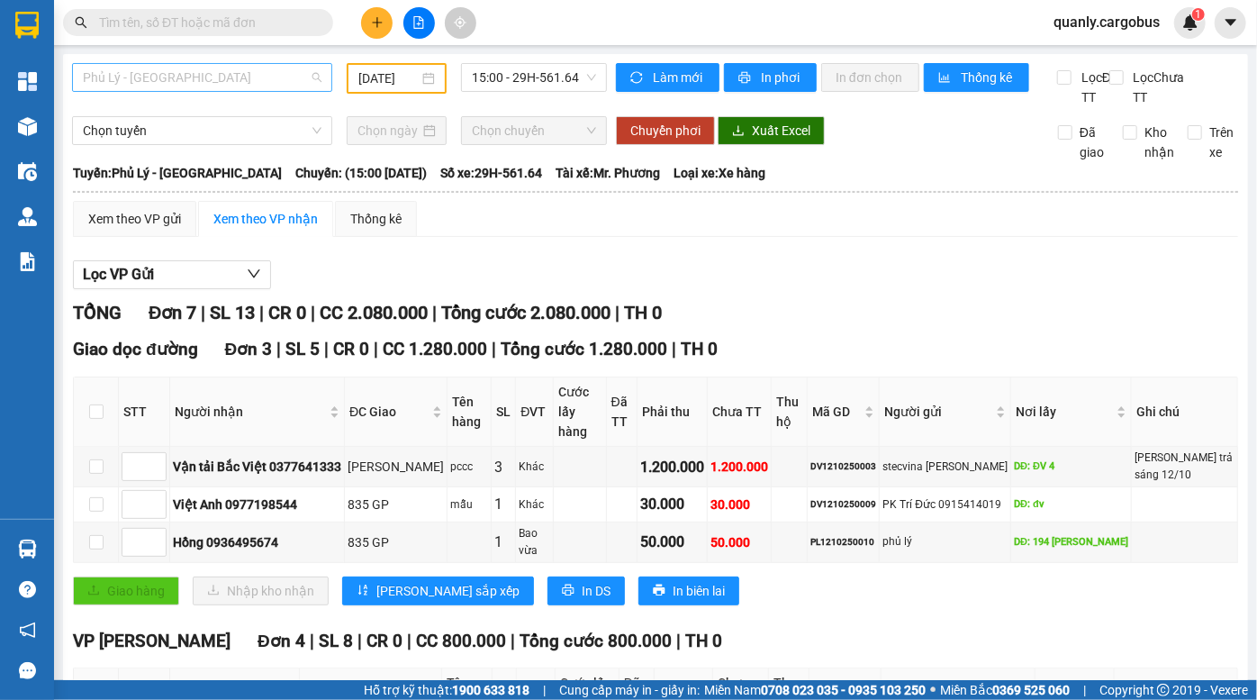
click at [248, 72] on span "Phủ Lý - [GEOGRAPHIC_DATA]" at bounding box center [202, 77] width 239 height 27
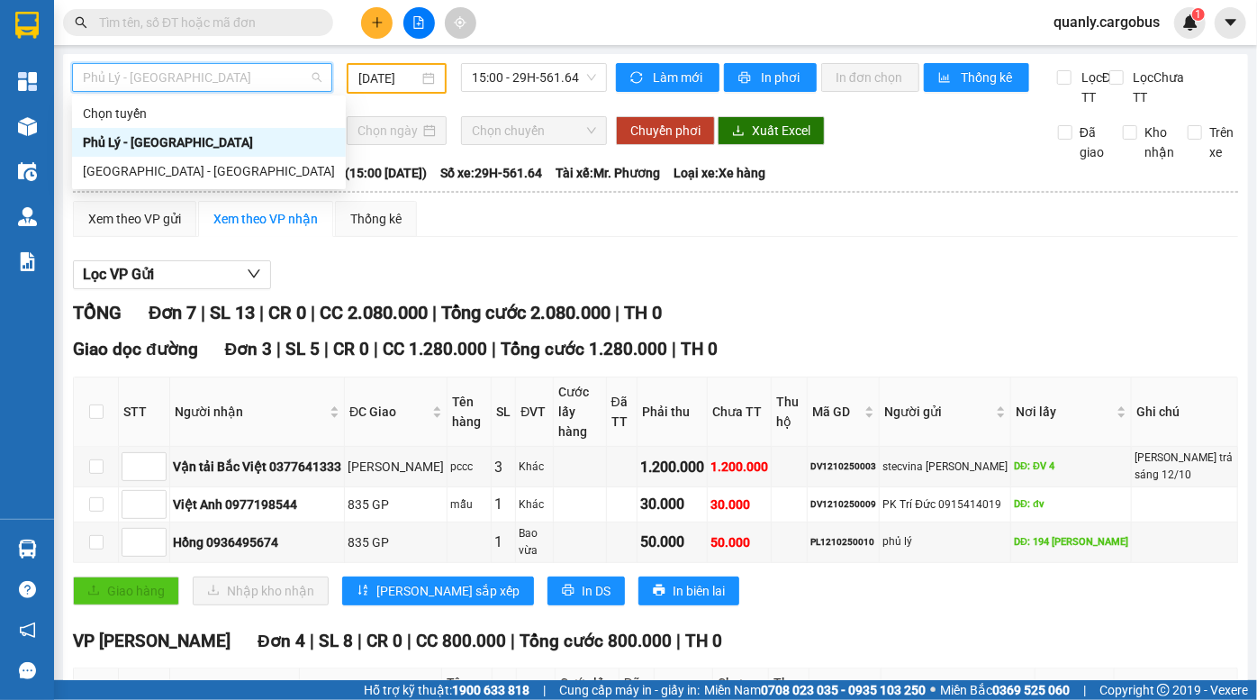
click at [404, 74] on input "11/10/2025" at bounding box center [388, 78] width 60 height 20
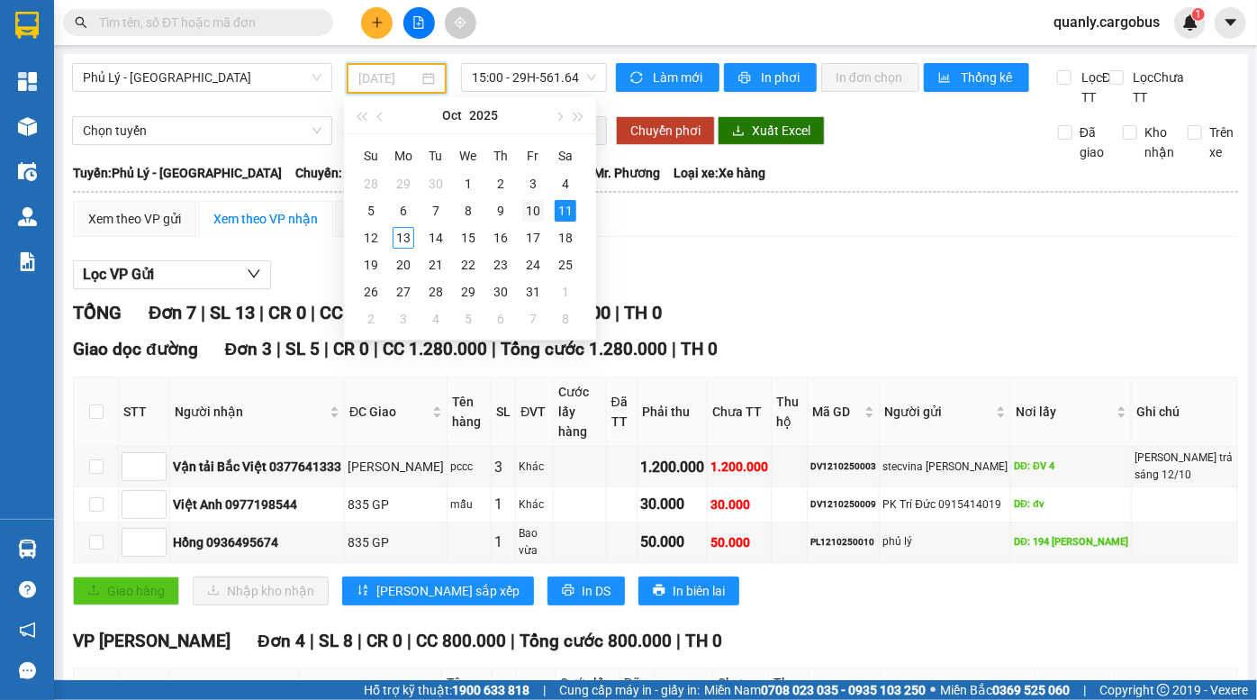
click at [530, 212] on div "10" at bounding box center [533, 211] width 22 height 22
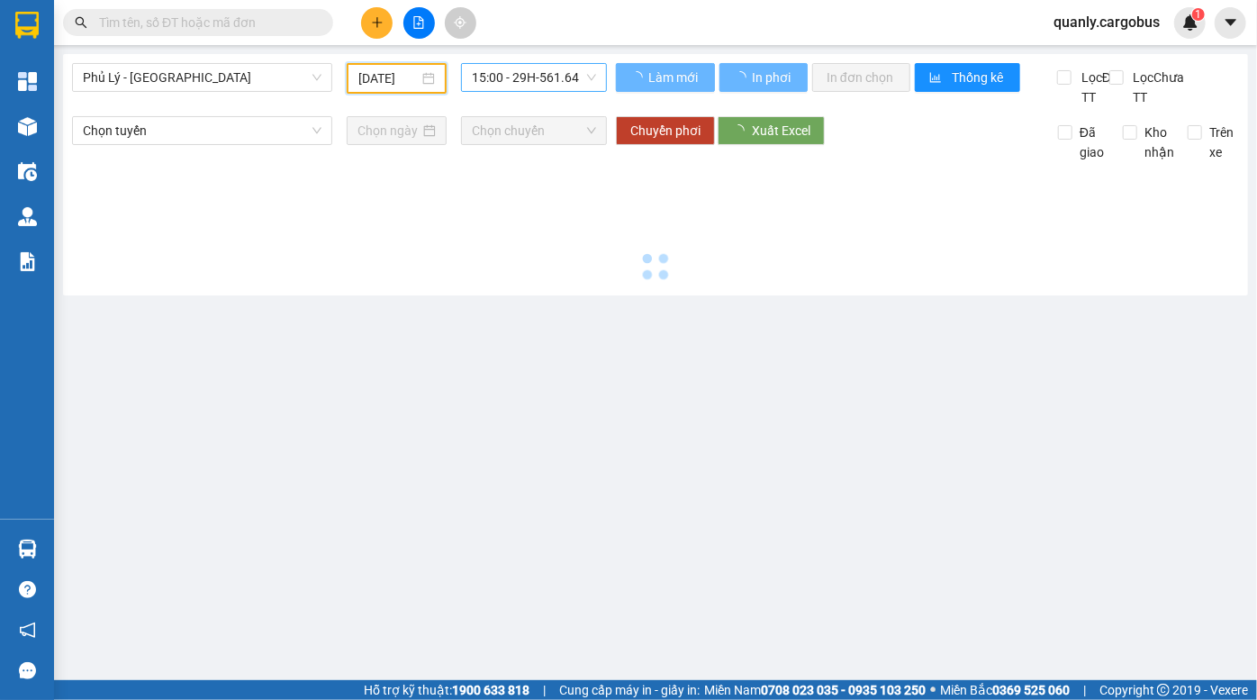
type input "[DATE]"
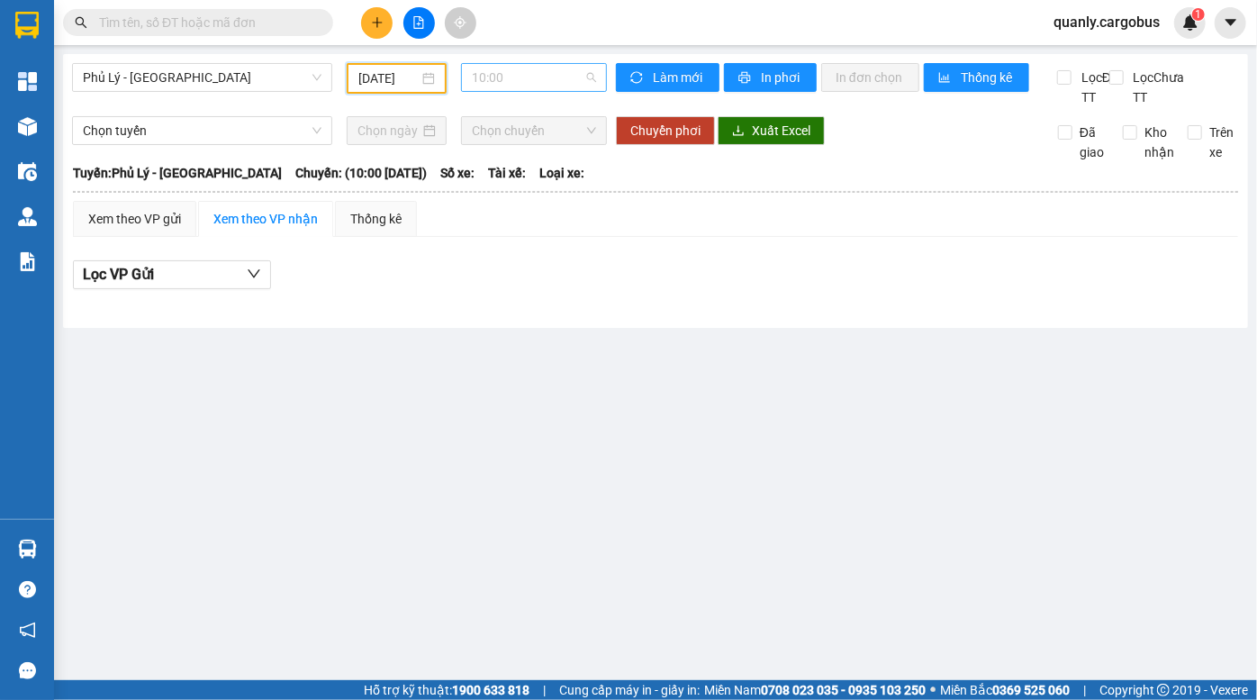
click at [509, 83] on span "10:00" at bounding box center [534, 77] width 124 height 27
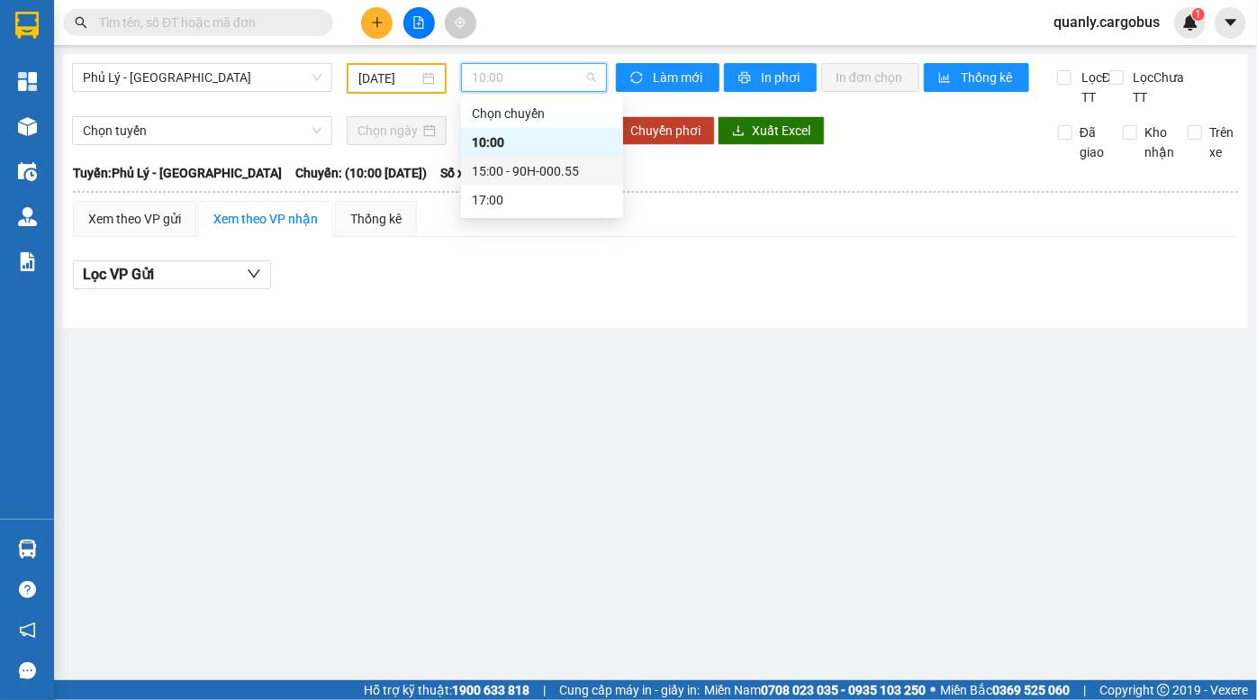
click at [516, 166] on div "15:00 - 90H-000.55" at bounding box center [542, 171] width 141 height 20
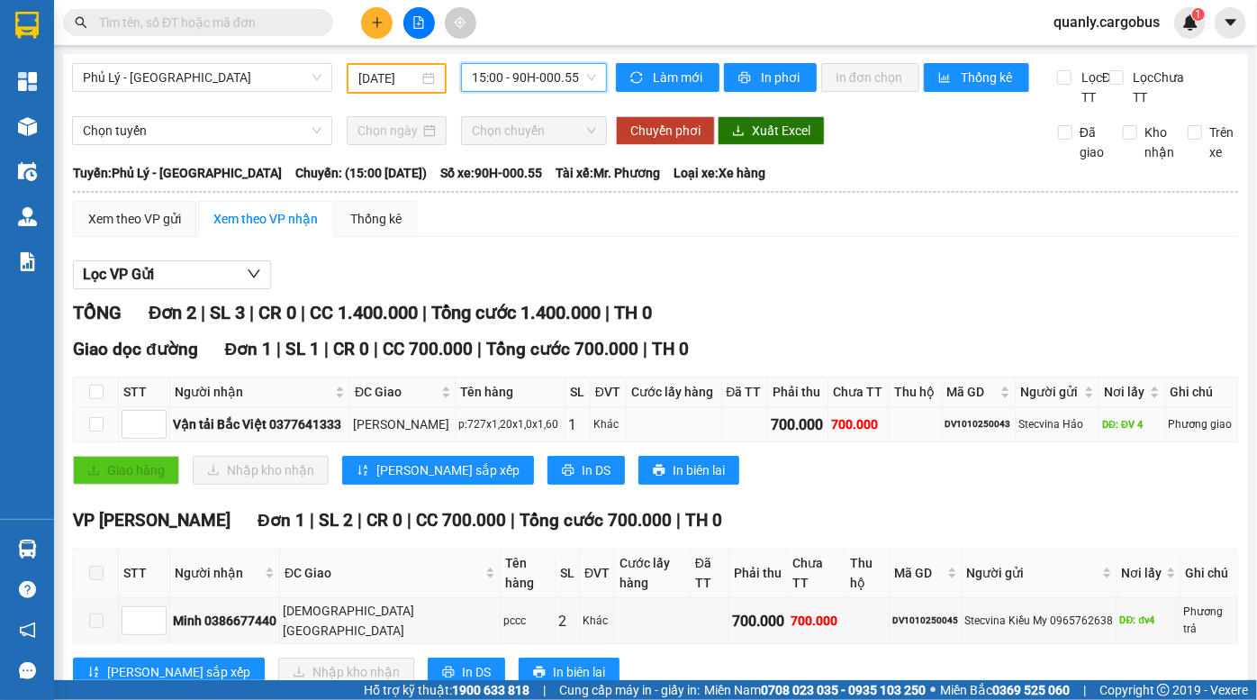
scroll to position [44, 0]
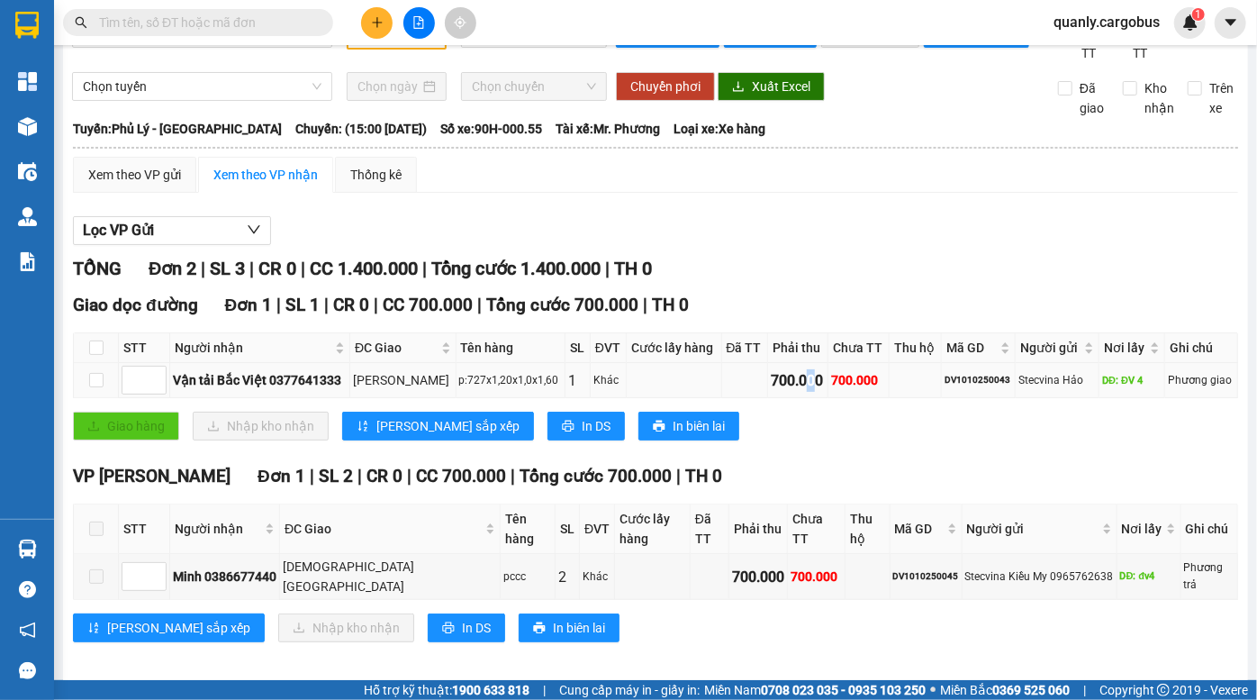
drag, startPoint x: 796, startPoint y: 391, endPoint x: 805, endPoint y: 404, distance: 15.5
click at [805, 392] on div "700.000" at bounding box center [798, 380] width 54 height 23
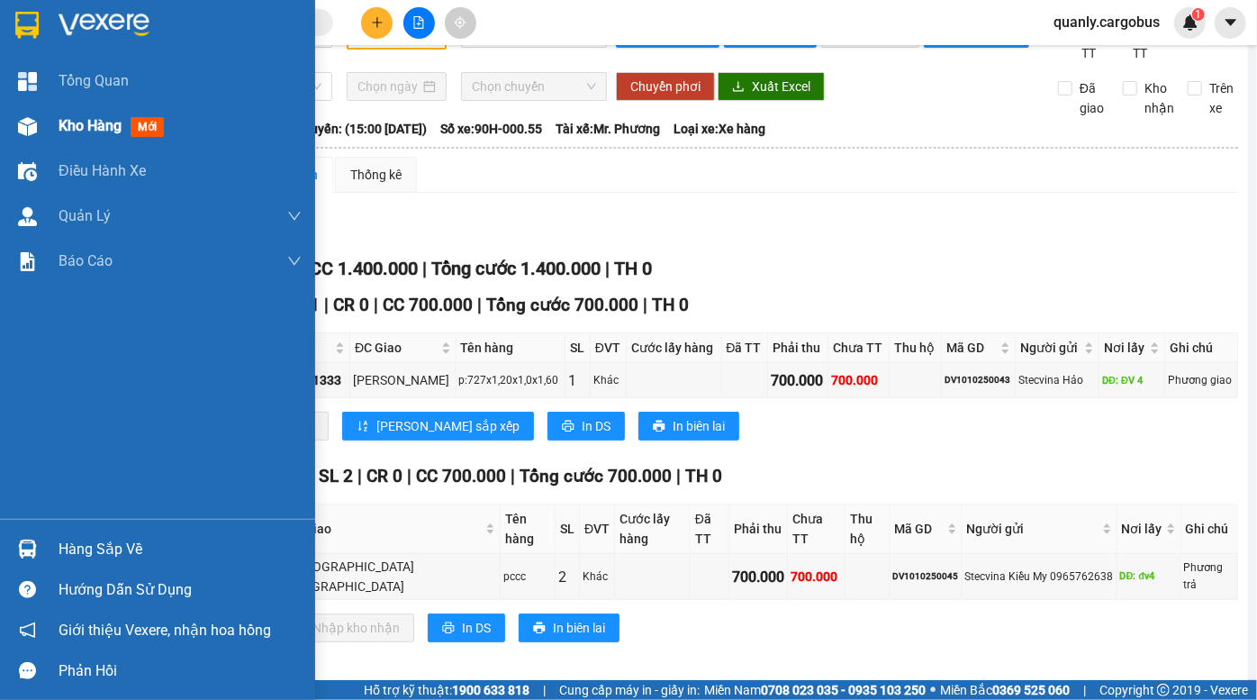
click at [49, 131] on div "Kho hàng mới" at bounding box center [157, 126] width 315 height 45
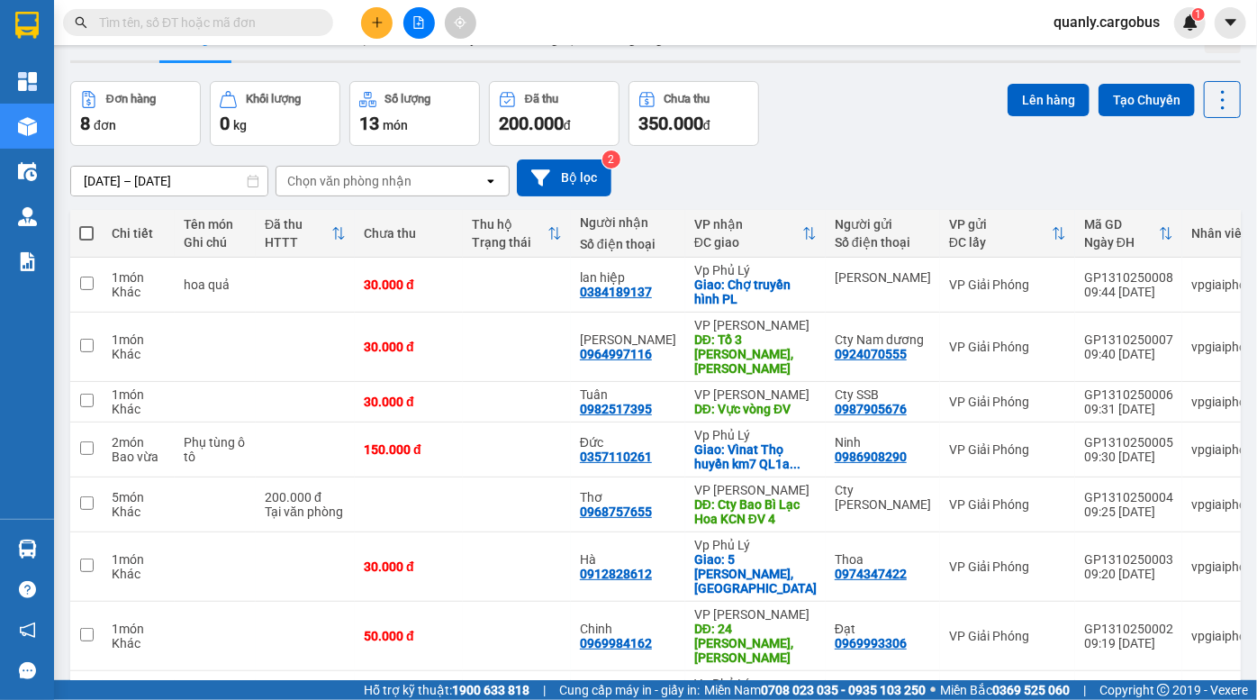
click at [940, 134] on div "Đơn hàng 8 đơn Khối lượng 0 kg Số lượng 13 món Đã thu 200.000 đ Chưa thu 350.00…" at bounding box center [655, 113] width 1171 height 65
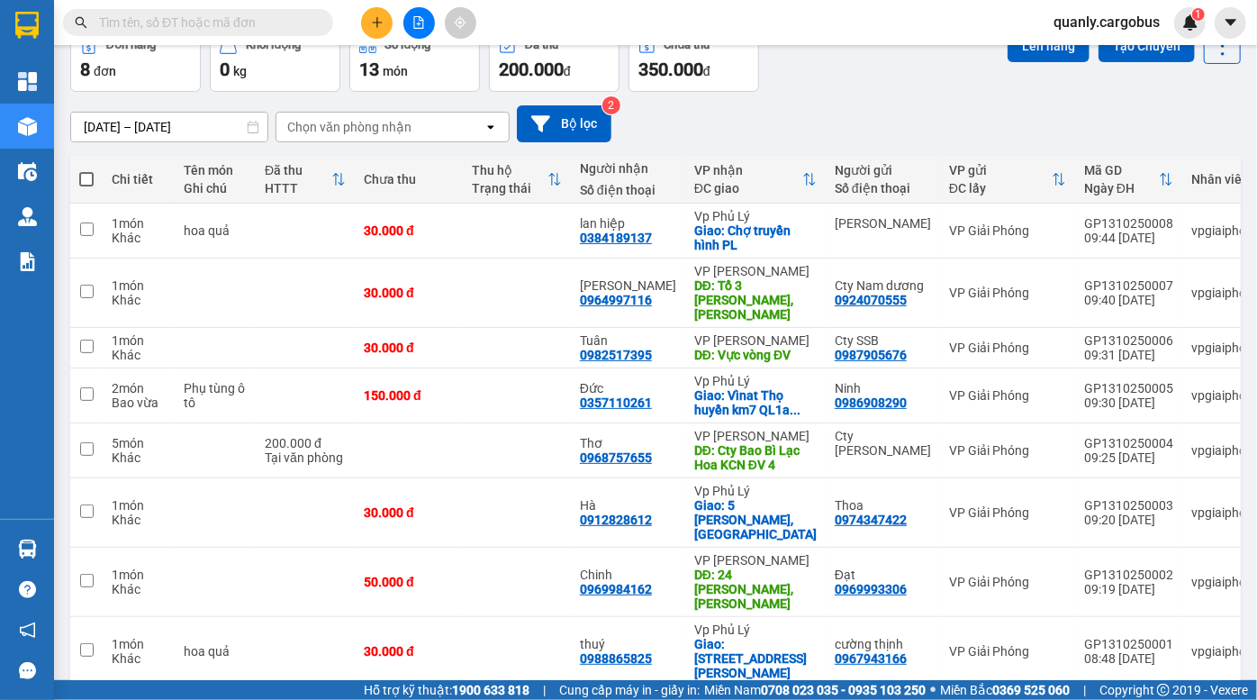
scroll to position [126, 0]
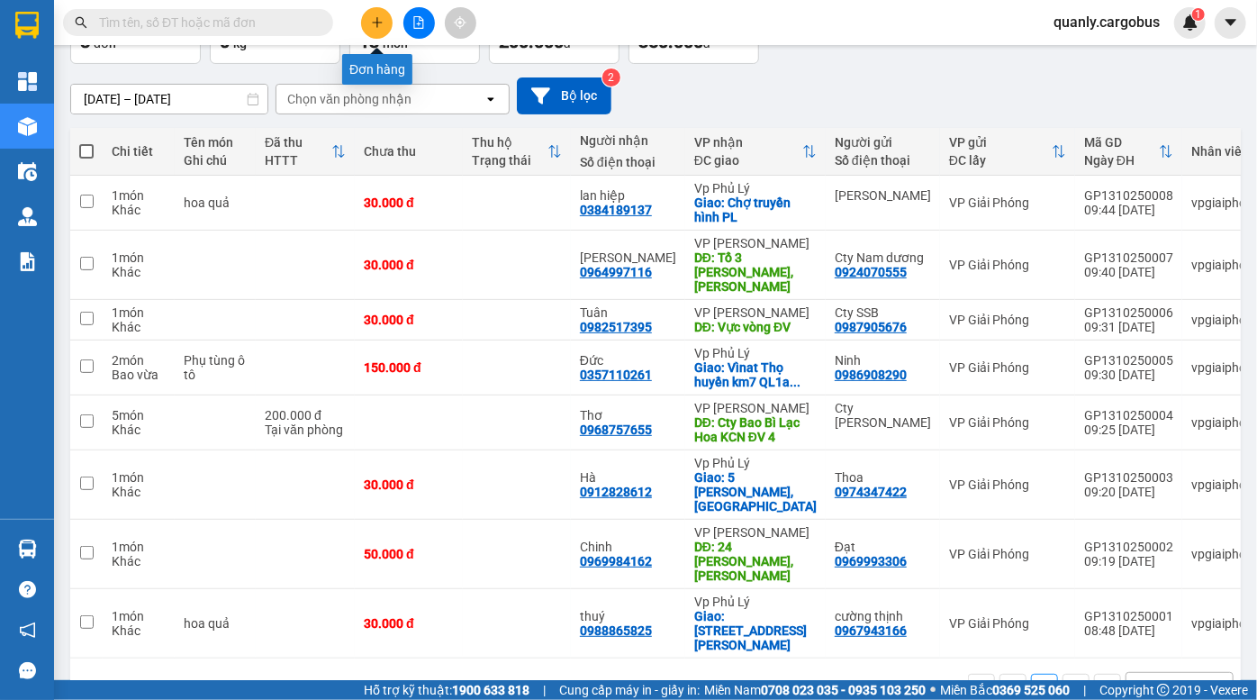
click at [378, 18] on icon "plus" at bounding box center [377, 22] width 13 height 13
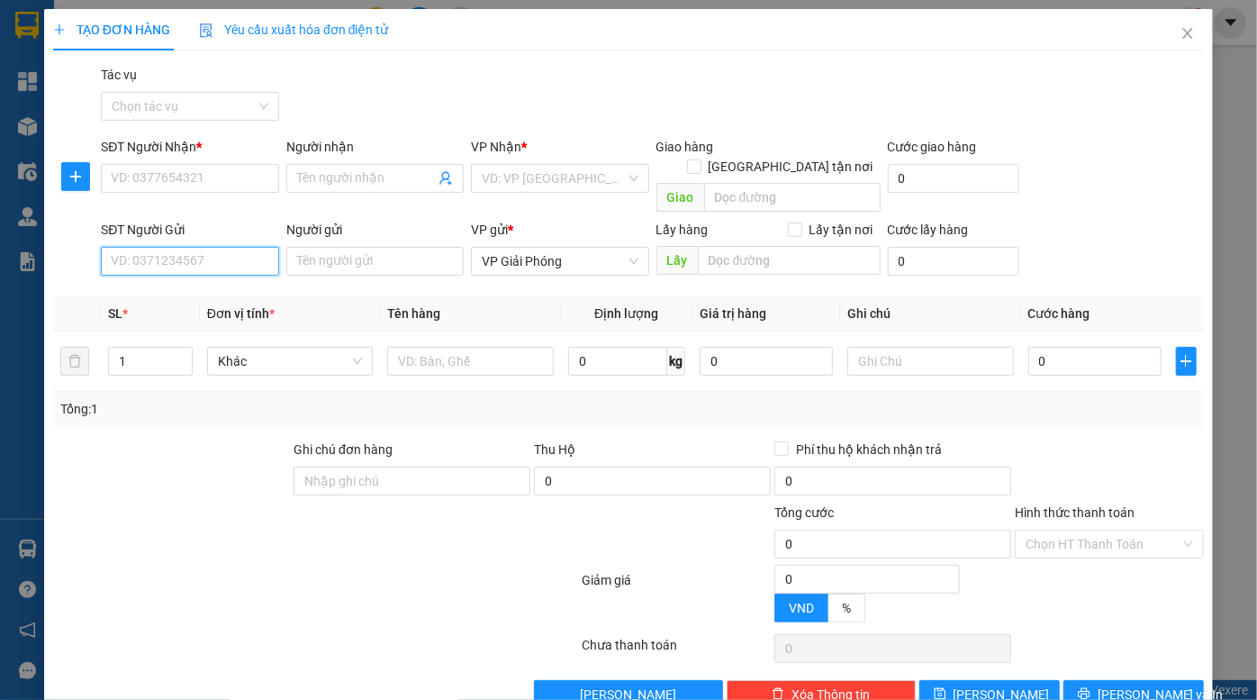
click at [175, 248] on input "SĐT Người Gửi" at bounding box center [189, 261] width 177 height 29
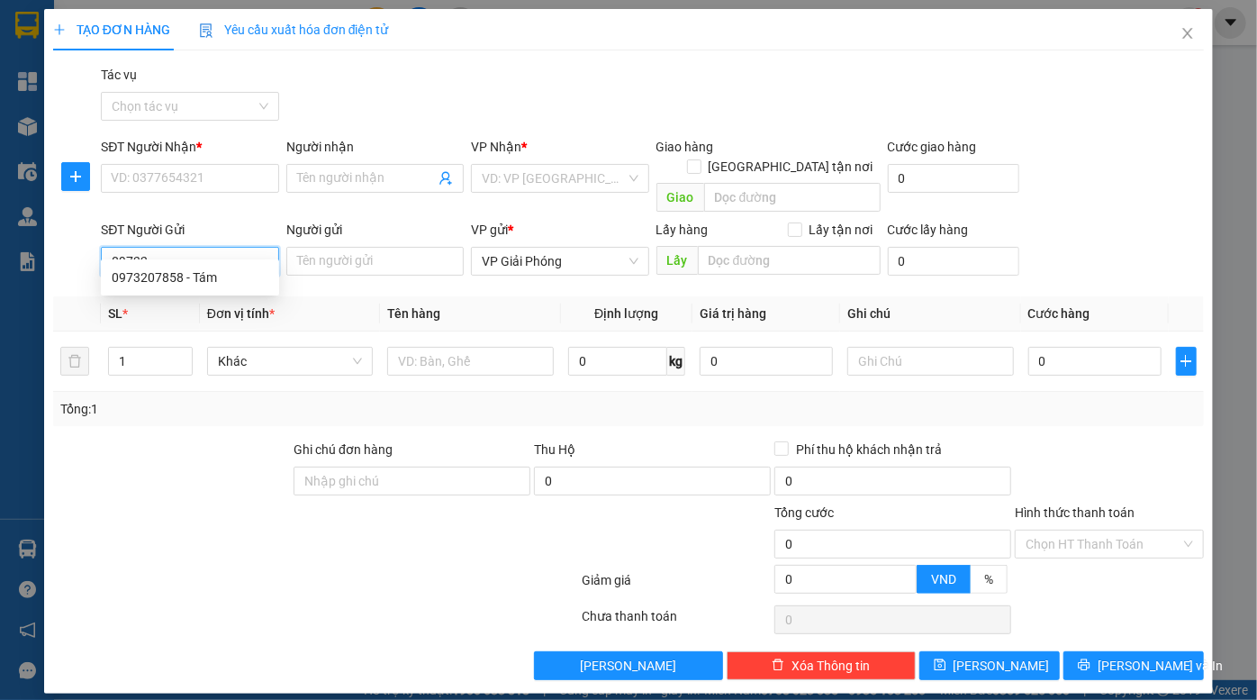
type input "097320"
click at [218, 273] on div "0973207858 - Tám" at bounding box center [190, 278] width 157 height 20
type input "0374521495"
type input "sơn"
type input "NH Nhật [PERSON_NAME]Văn"
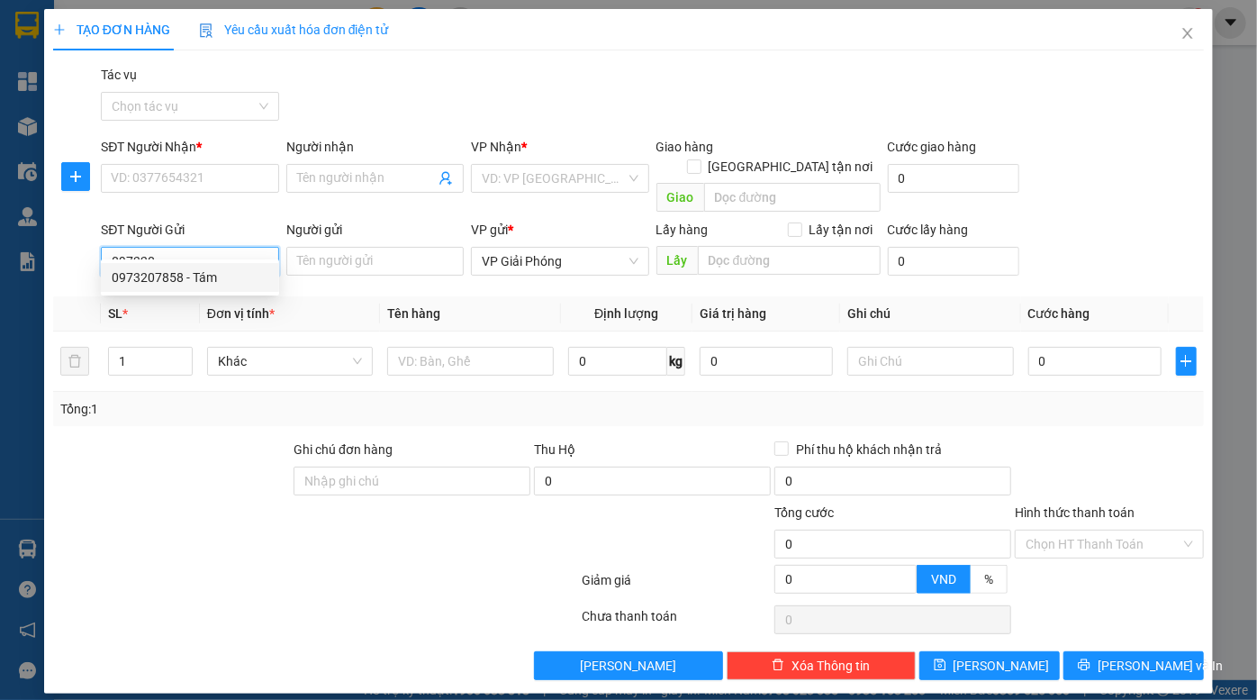
type input "0973207858"
type input "Tám"
type input "kđt louis"
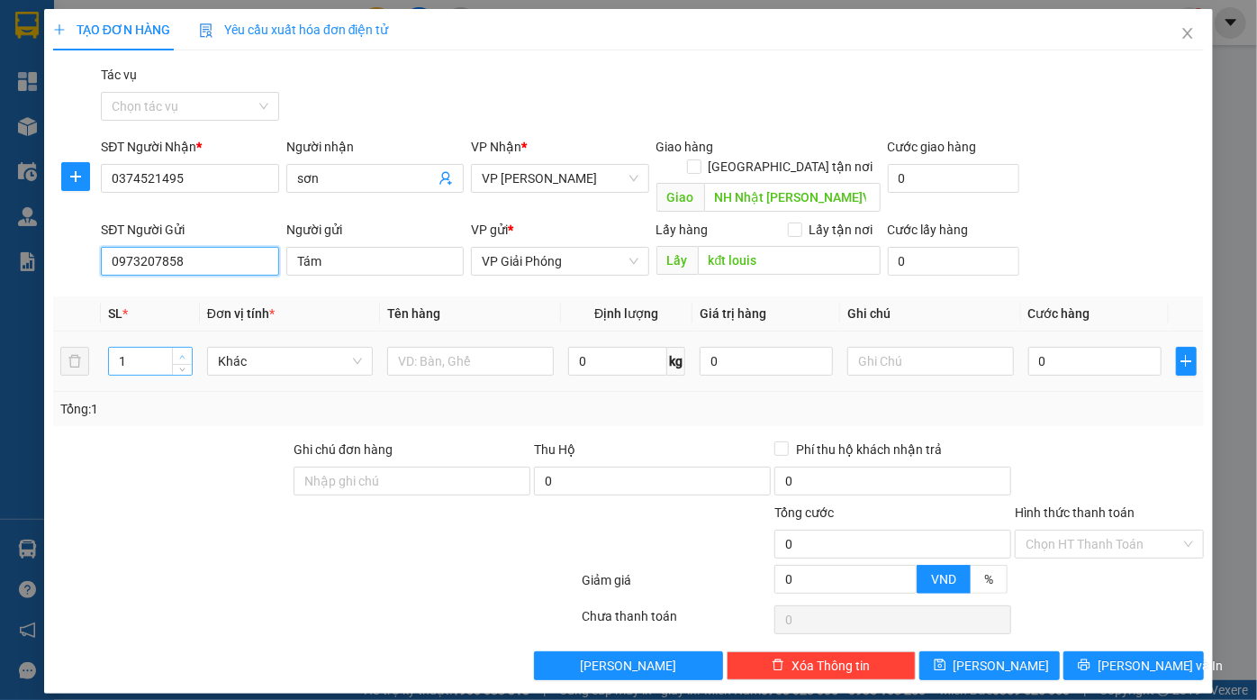
type input "0973207858"
click at [181, 351] on span "up" at bounding box center [182, 356] width 11 height 11
type input "3"
click at [181, 351] on span "up" at bounding box center [182, 356] width 11 height 11
click at [304, 348] on span "Khác" at bounding box center [290, 361] width 145 height 27
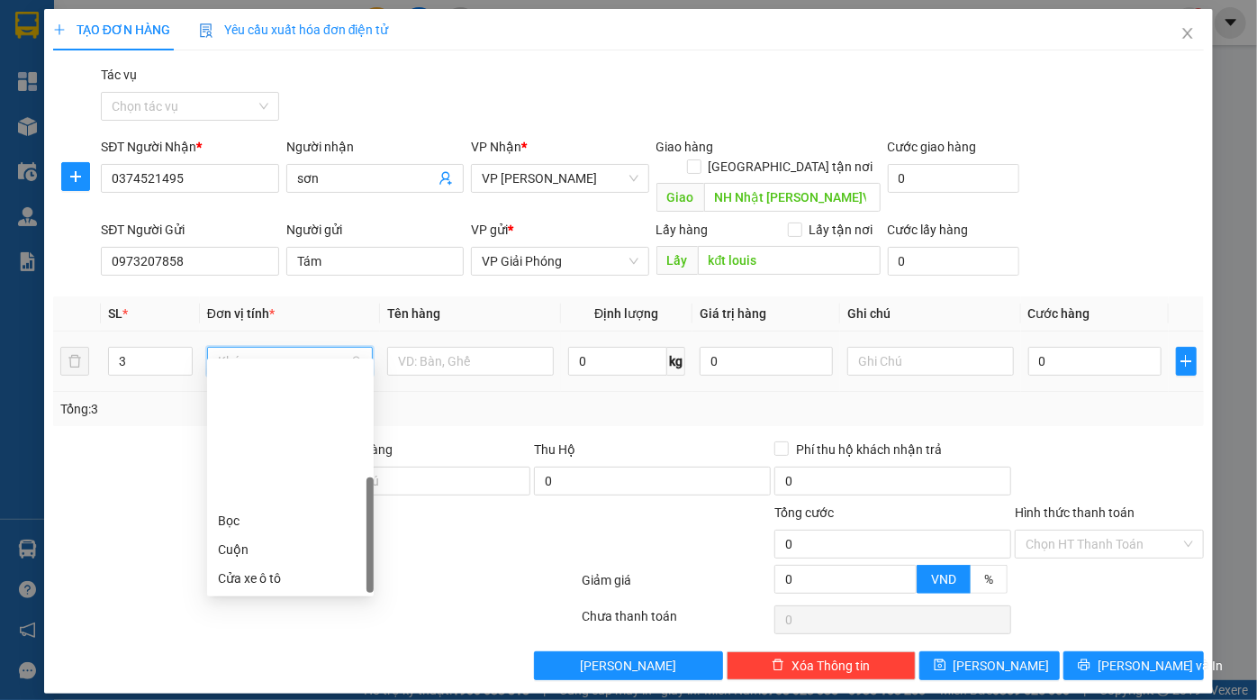
scroll to position [172, 0]
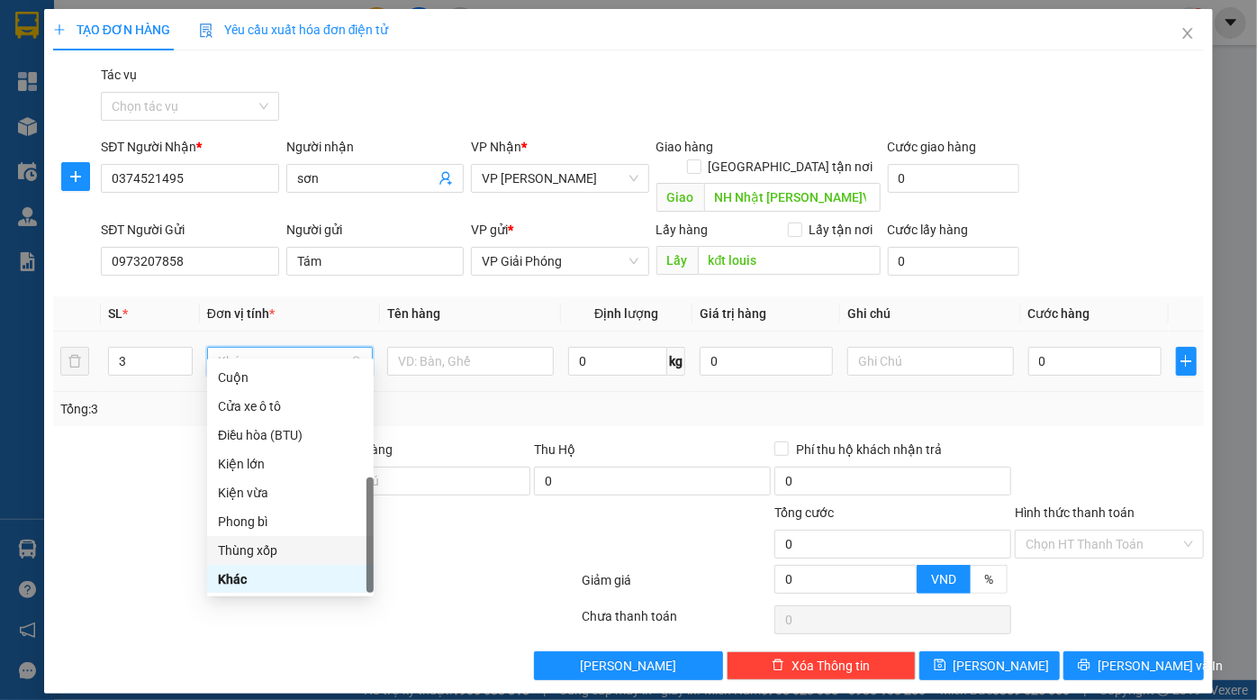
click at [270, 558] on div "Thùng xốp" at bounding box center [290, 550] width 145 height 20
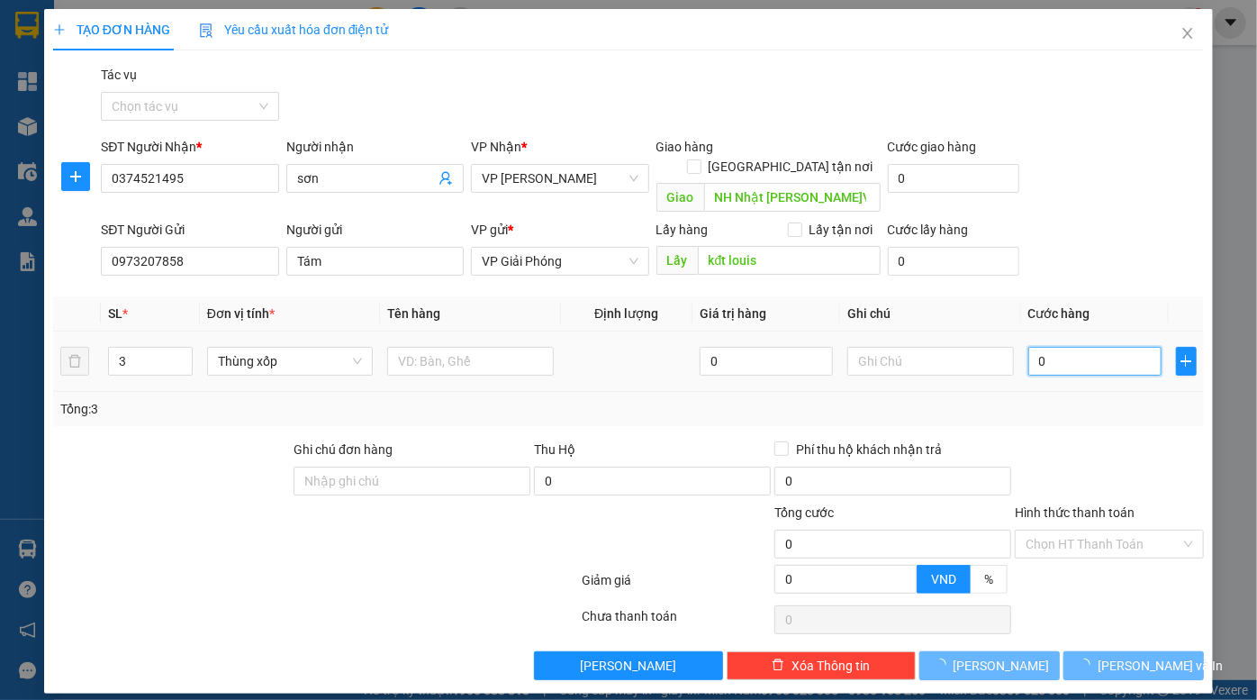
click at [1096, 347] on input "0" at bounding box center [1095, 361] width 133 height 29
type input "1"
type input "18"
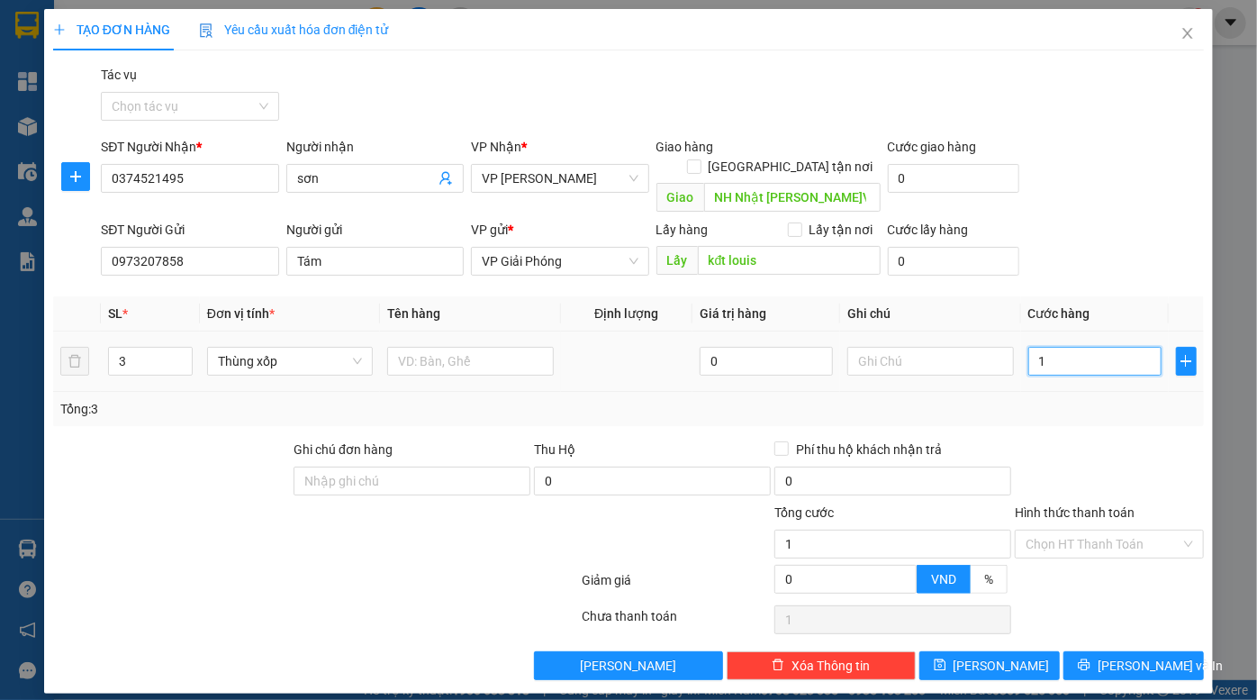
type input "18"
type input "180"
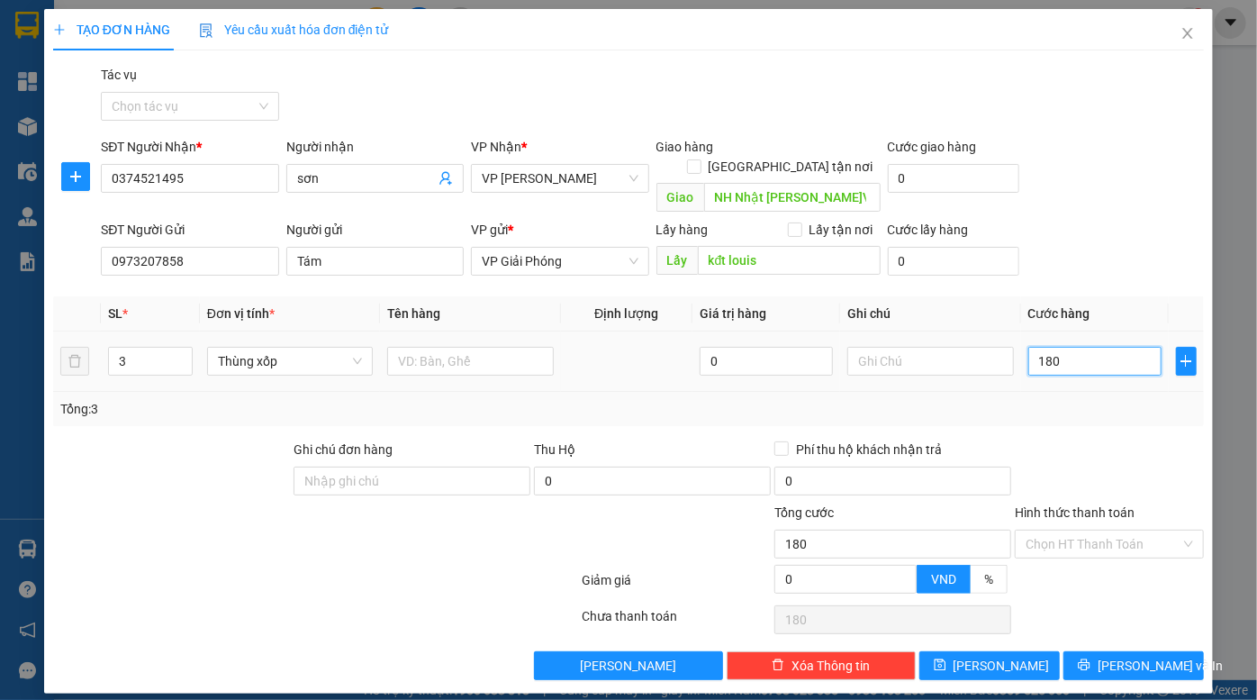
type input "1.800"
type input "18.000"
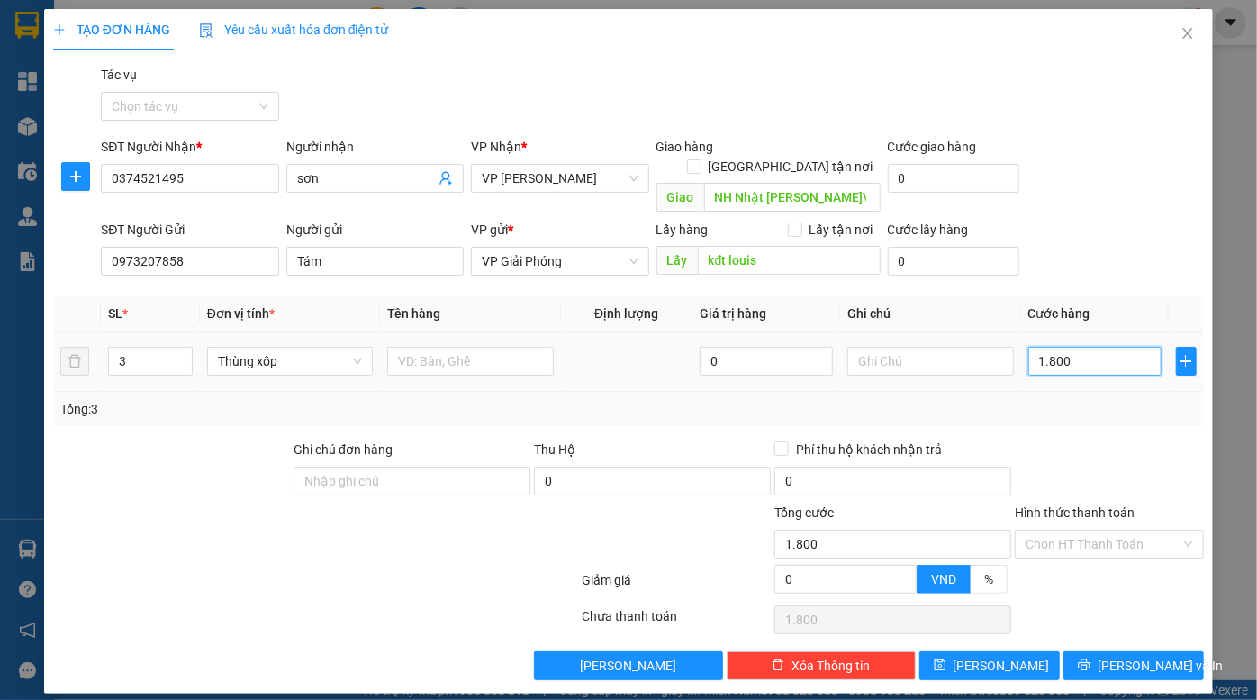
type input "18.000"
type input "180.000"
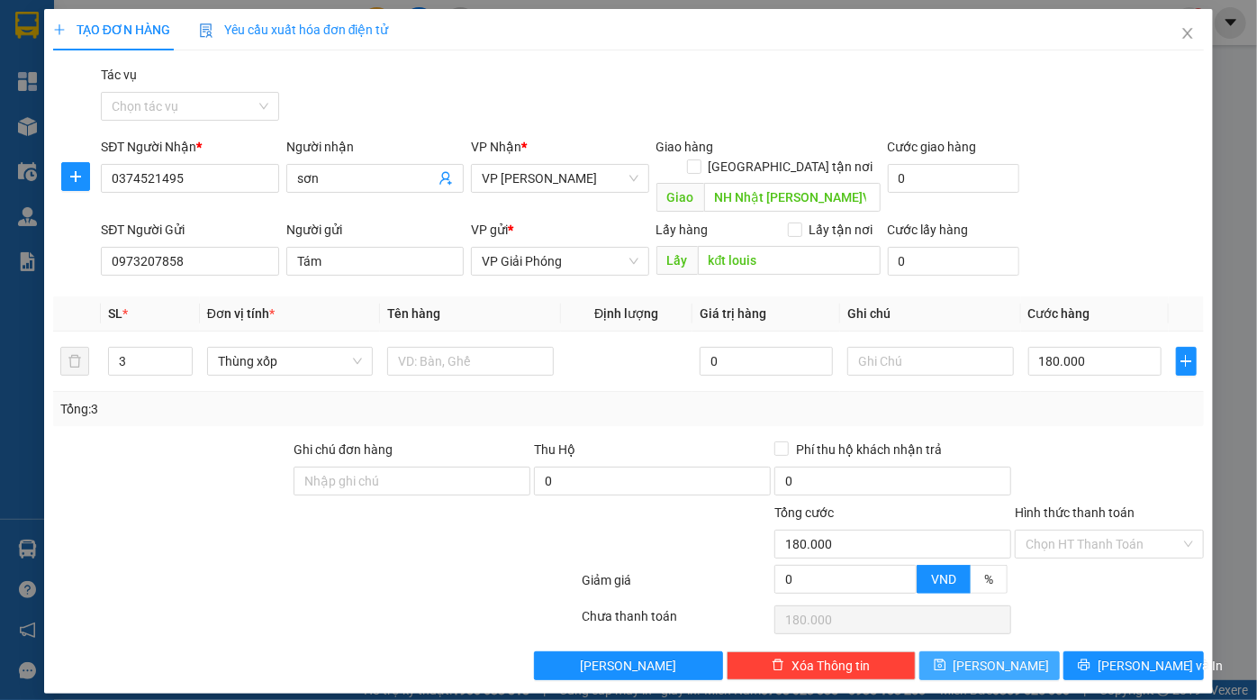
click at [1031, 651] on button "Lưu" at bounding box center [990, 665] width 141 height 29
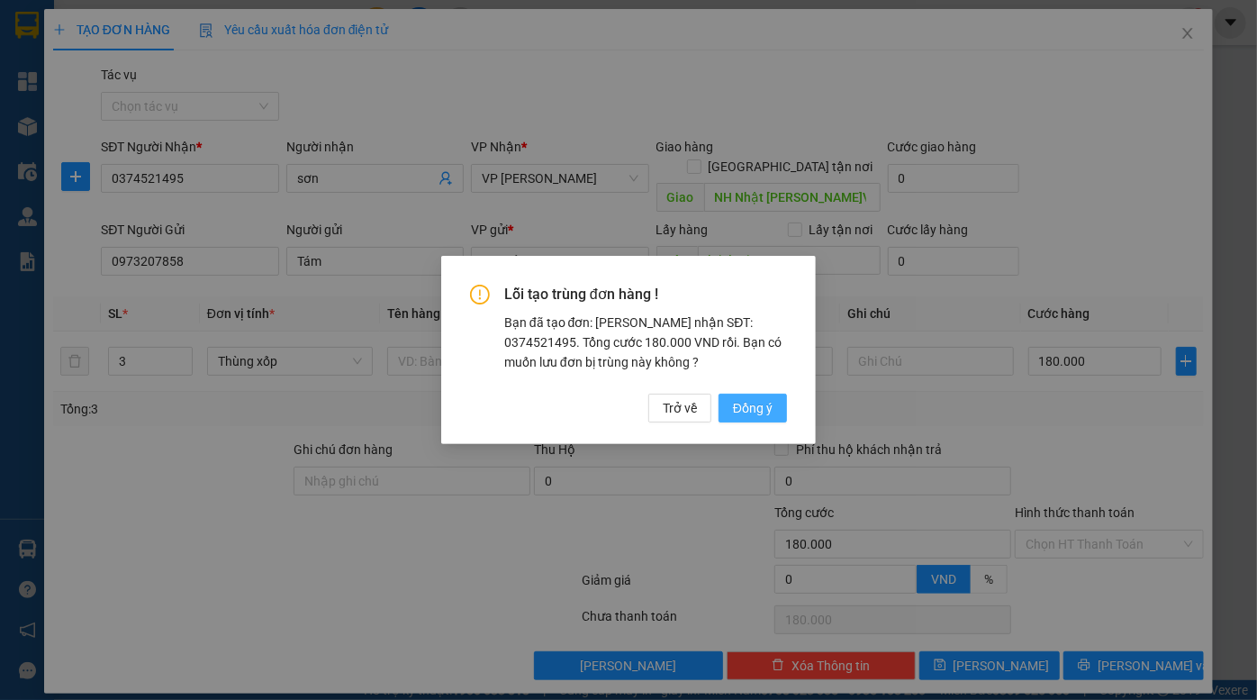
click at [762, 410] on span "Đồng ý" at bounding box center [753, 408] width 40 height 20
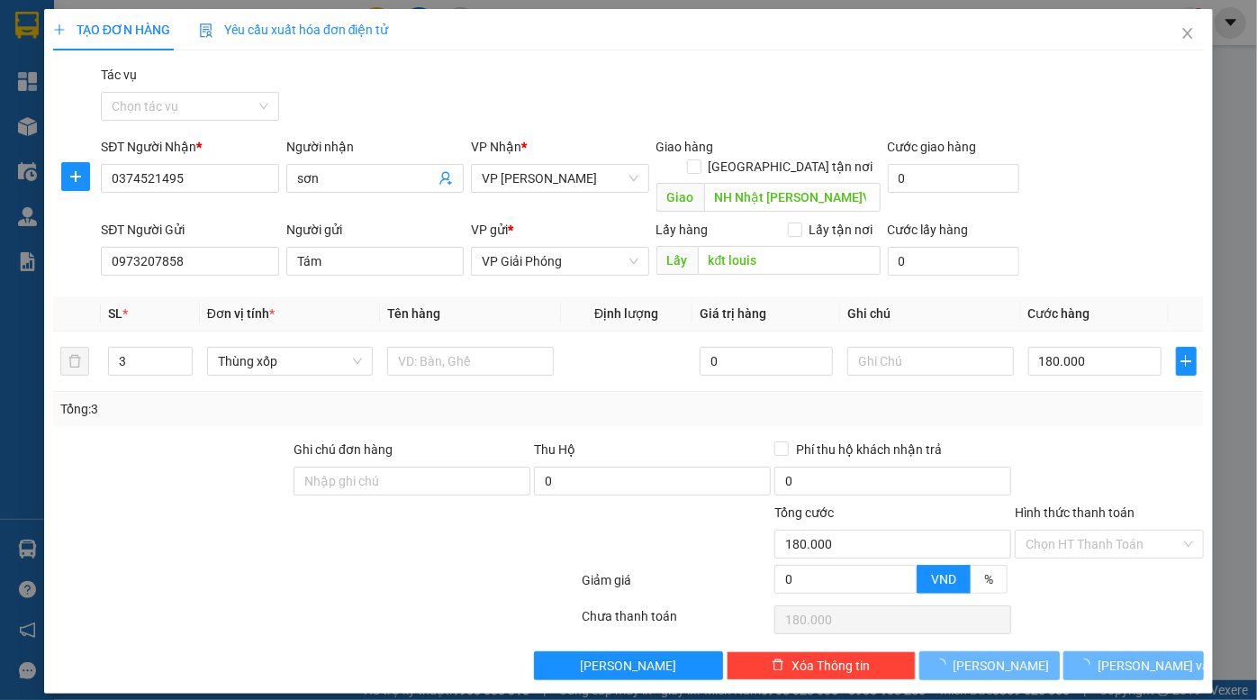
type input "1"
type input "0"
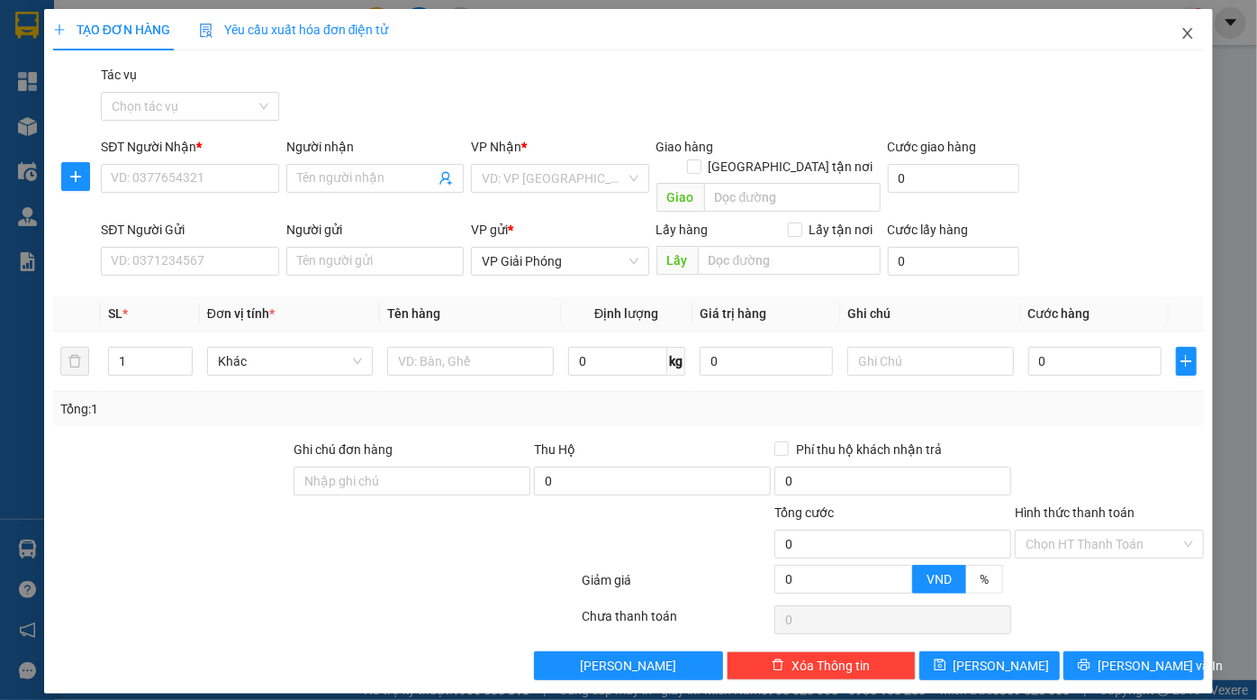
click at [1183, 34] on icon "close" at bounding box center [1188, 33] width 14 height 14
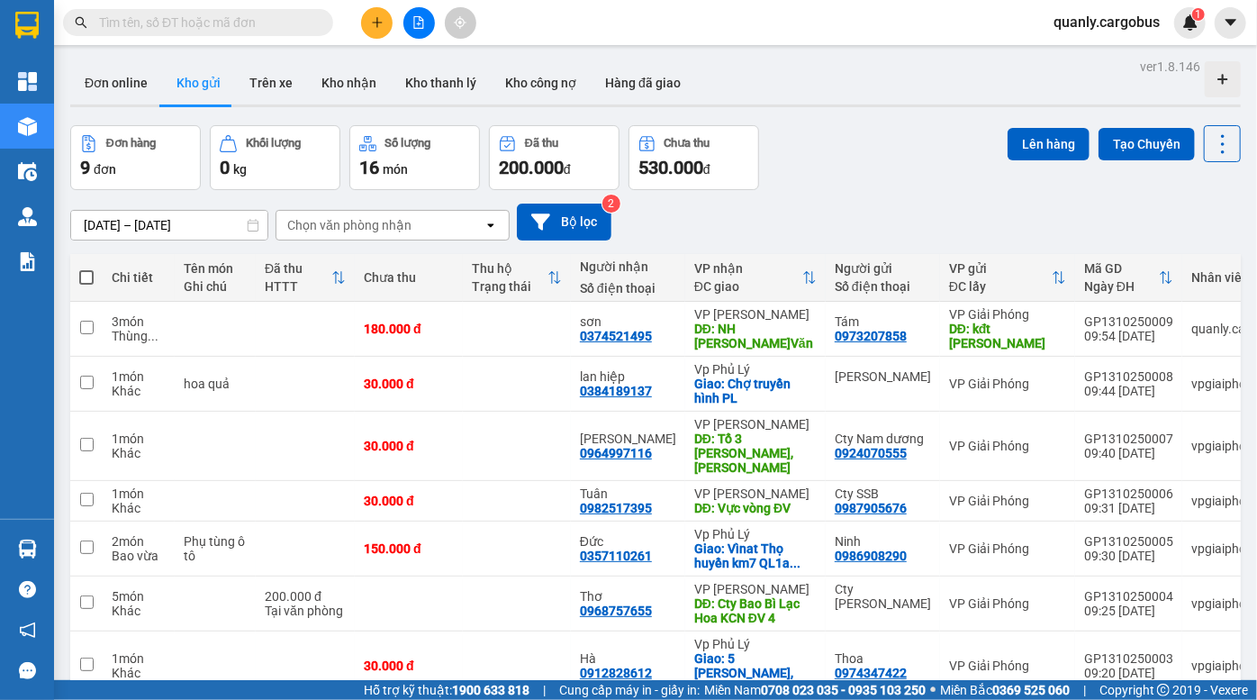
click at [873, 171] on div "Đơn hàng 9 đơn Khối lượng 0 kg Số lượng 16 món Đã thu 200.000 đ Chưa thu 530.00…" at bounding box center [655, 157] width 1171 height 65
click at [847, 180] on div "Đơn hàng 9 đơn Khối lượng 0 kg Số lượng 16 món Đã thu 200.000 đ Chưa thu 530.00…" at bounding box center [655, 157] width 1171 height 65
click at [837, 204] on div "[DATE] – [DATE] Press the down arrow key to interact with the calendar and sele…" at bounding box center [655, 222] width 1171 height 37
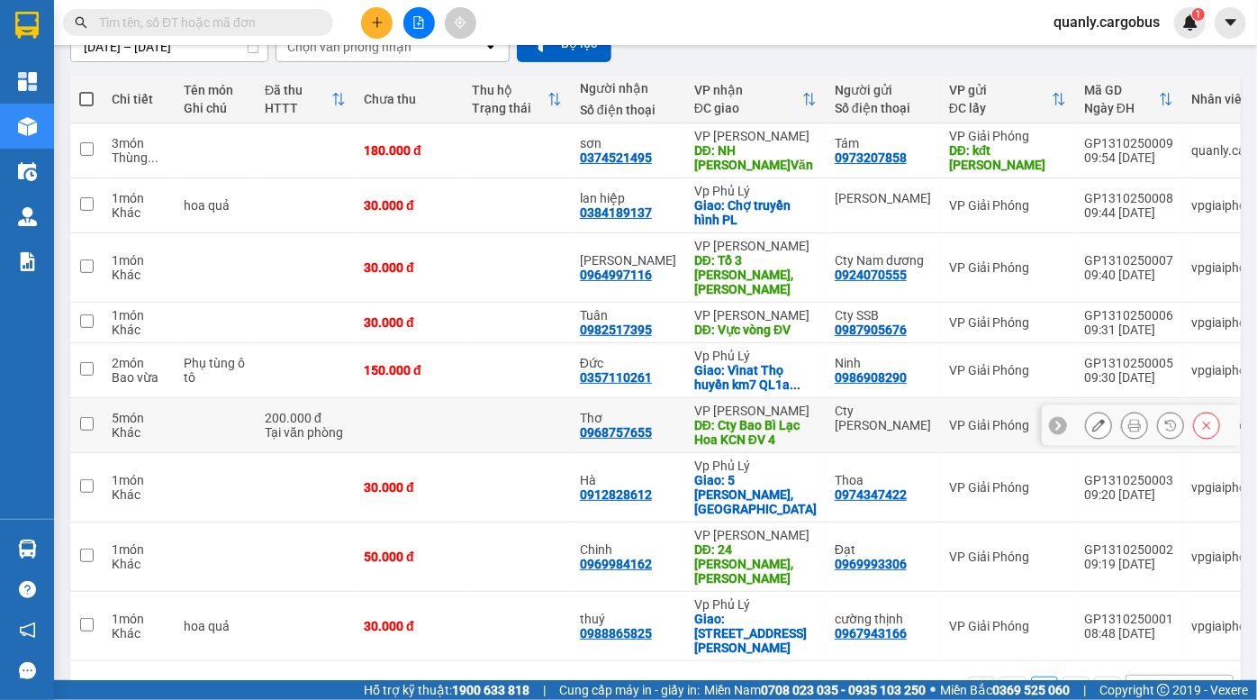
scroll to position [180, 0]
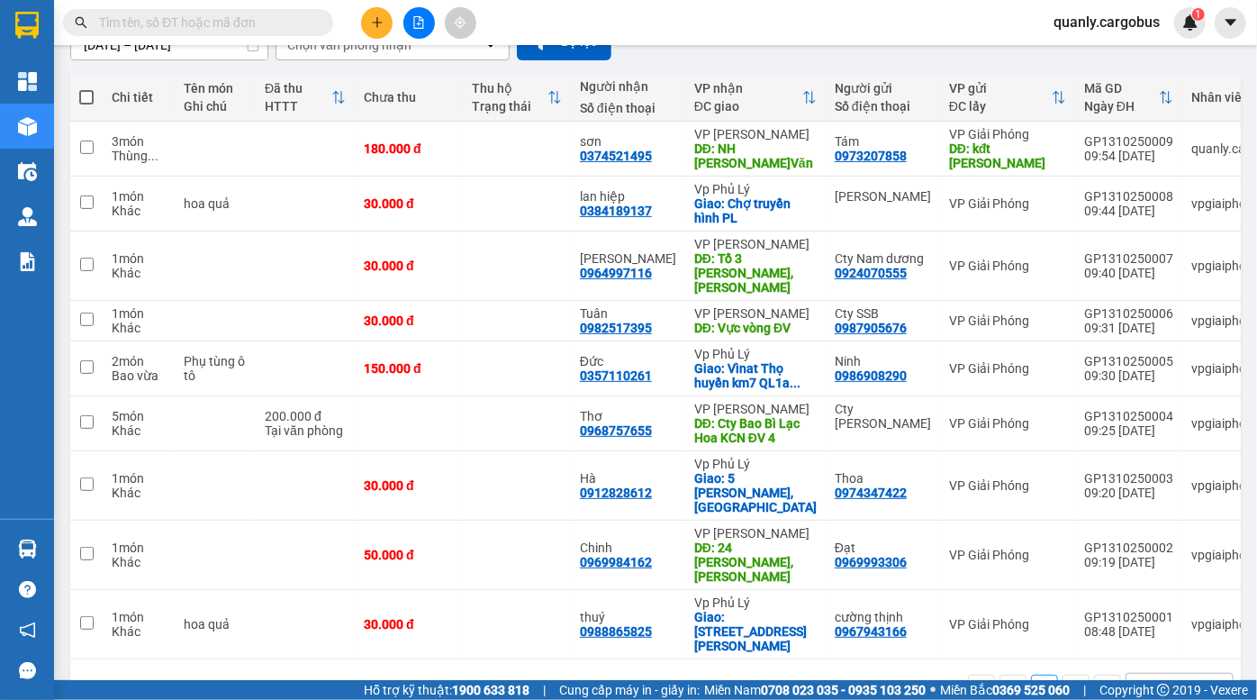
click at [568, 673] on div "1 10 / trang open" at bounding box center [655, 688] width 1157 height 31
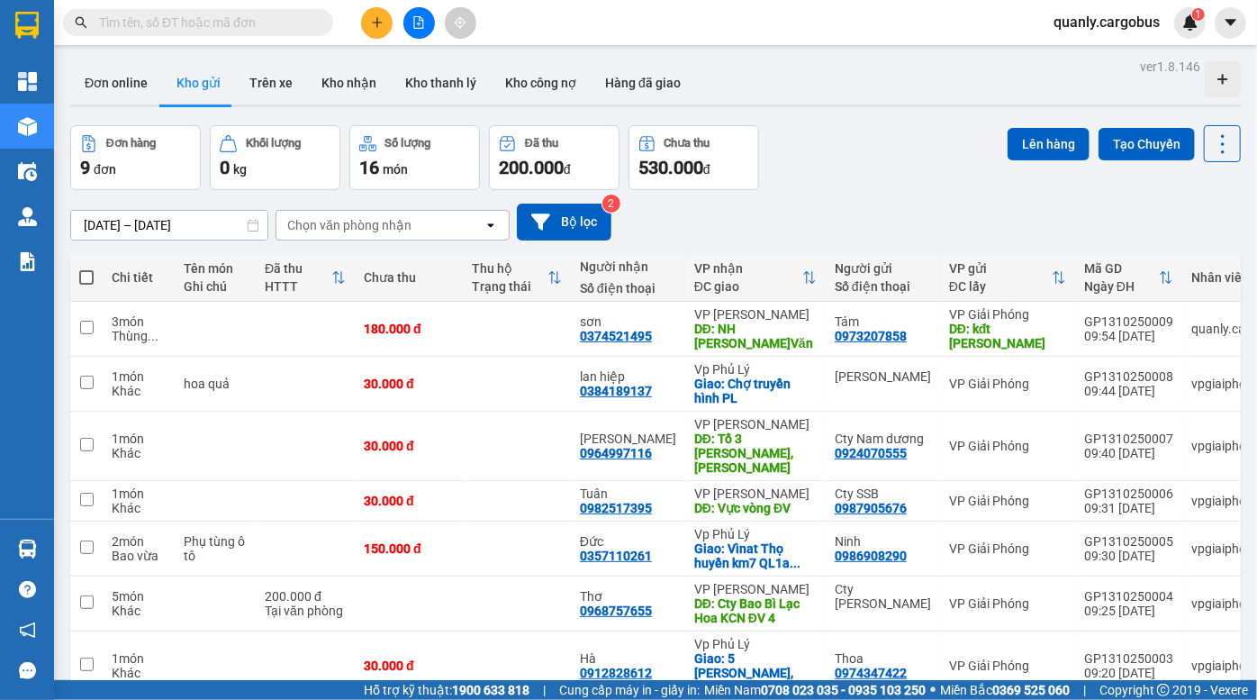
click at [847, 161] on div "Đơn hàng 9 đơn Khối lượng 0 kg Số lượng 16 món Đã thu 200.000 đ Chưa thu 530.00…" at bounding box center [655, 157] width 1171 height 65
click at [254, 24] on input "text" at bounding box center [205, 23] width 213 height 20
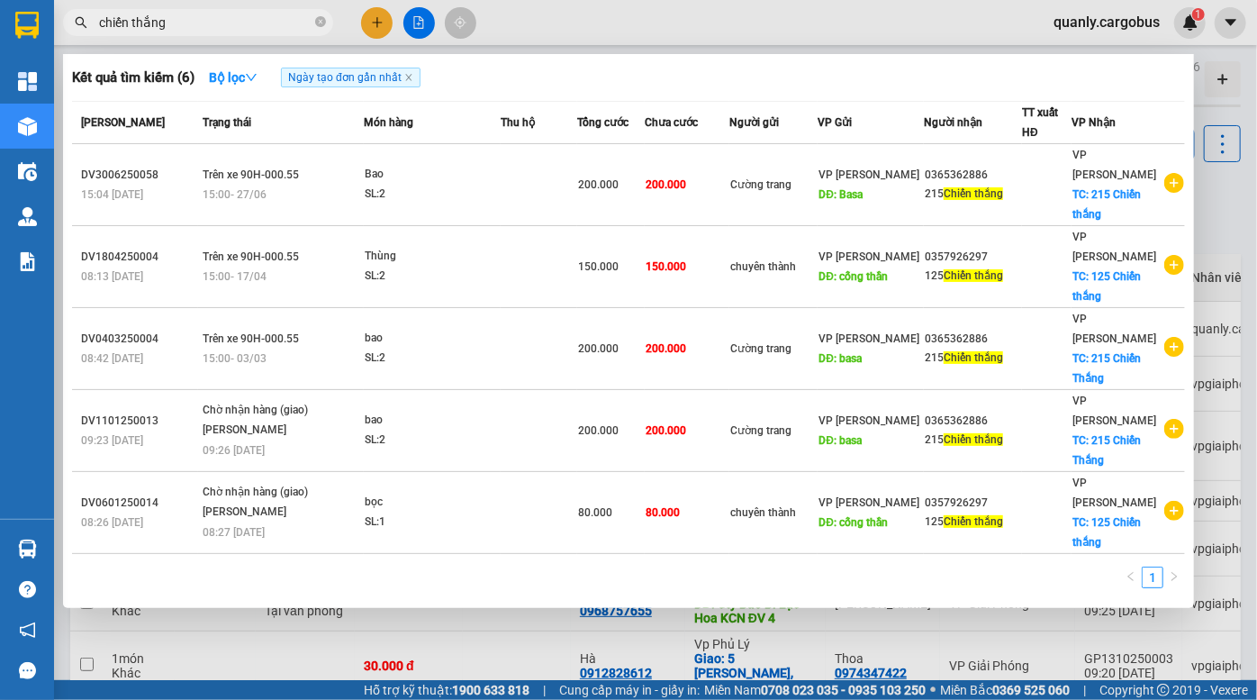
type input "chiến thắng"
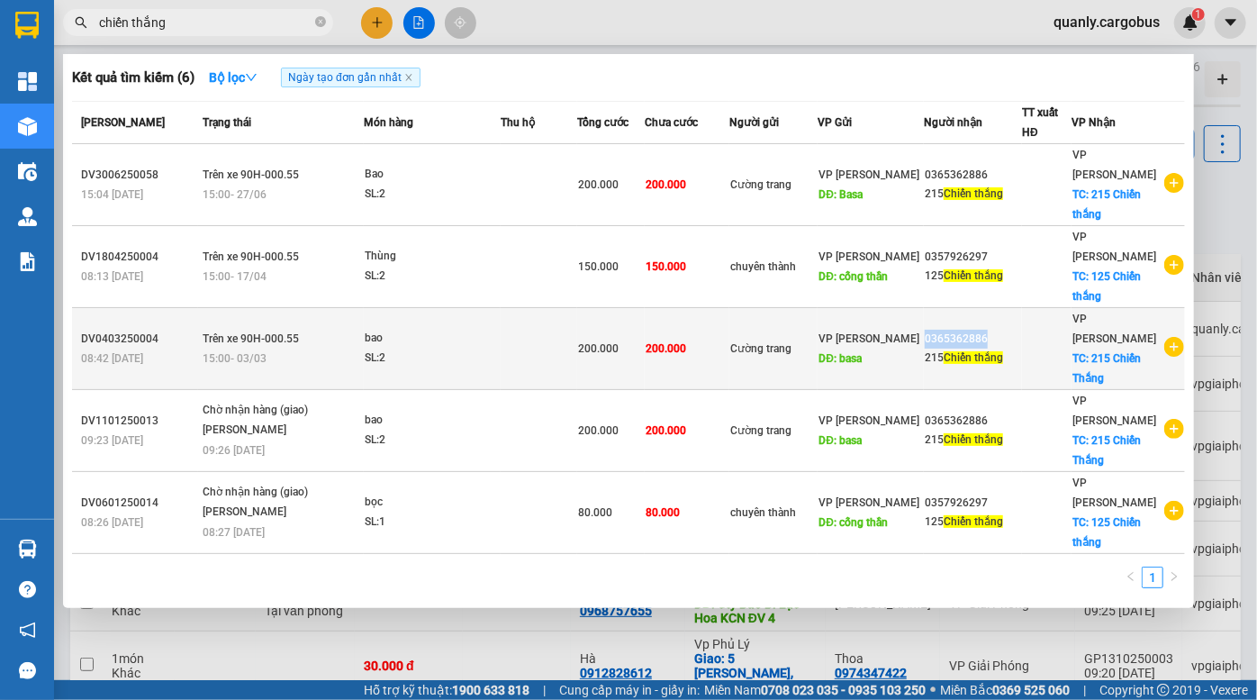
drag, startPoint x: 1012, startPoint y: 286, endPoint x: 931, endPoint y: 286, distance: 81.1
click at [931, 308] on td "0365362886 215 Chiến thắng" at bounding box center [973, 349] width 98 height 82
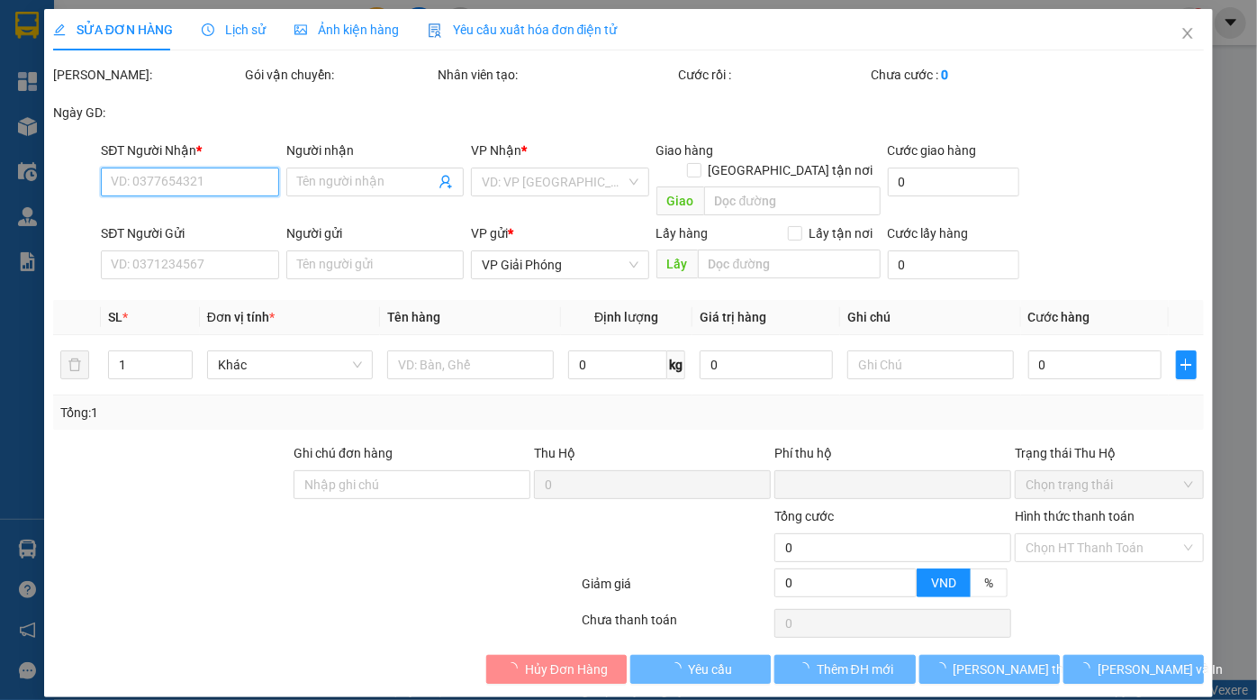
type input "0365362886"
type input "215 Chiến thắng"
checkbox input "true"
type input "215 Chiến Thắng"
type input "Cường trang"
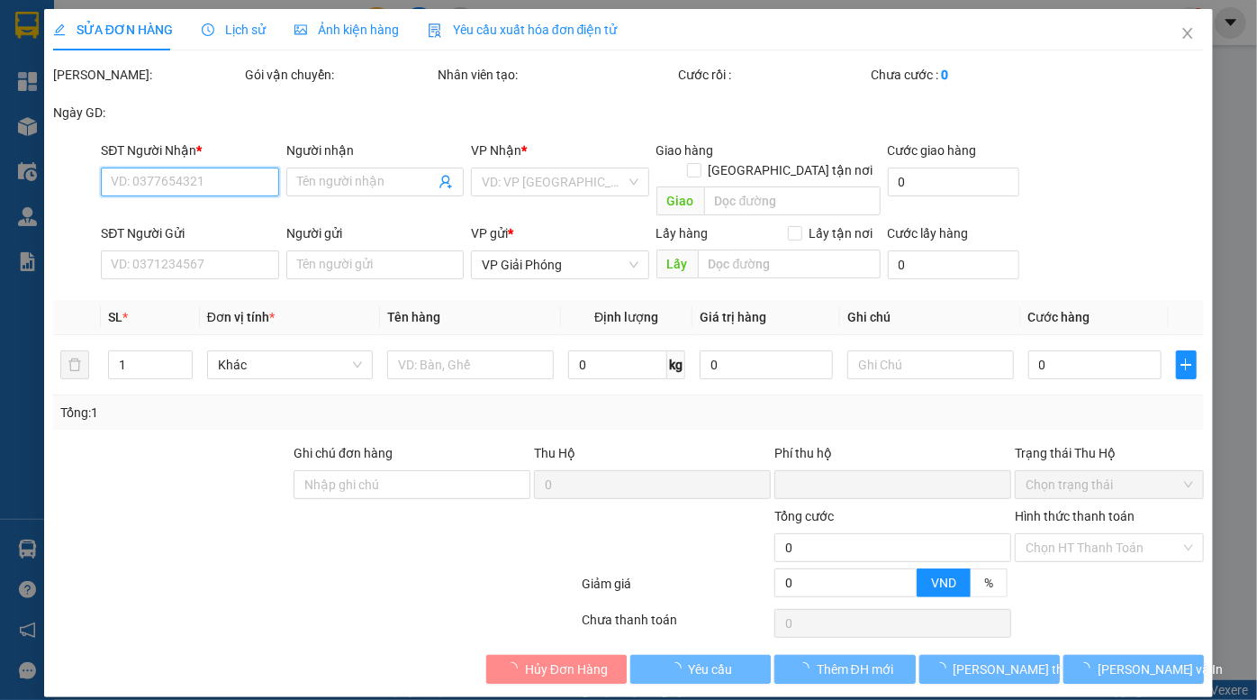
type input "basa"
type input "0"
type input "200.000"
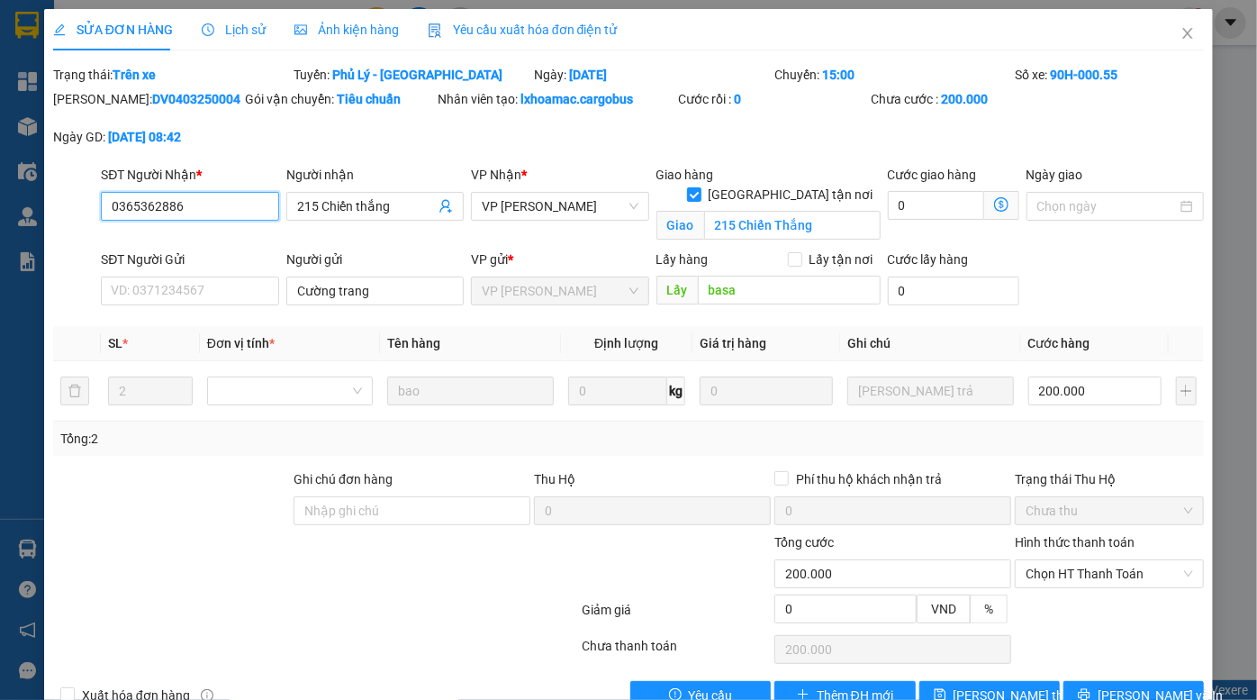
drag, startPoint x: 183, startPoint y: 212, endPoint x: 50, endPoint y: 215, distance: 133.4
click at [50, 215] on div "SỬA ĐƠN HÀNG Lịch sử Ảnh kiện hàng Yêu cầu xuất hóa đơn điện tử Total Paid Fee …" at bounding box center [628, 366] width 1169 height 714
click at [1181, 34] on icon "close" at bounding box center [1188, 33] width 14 height 14
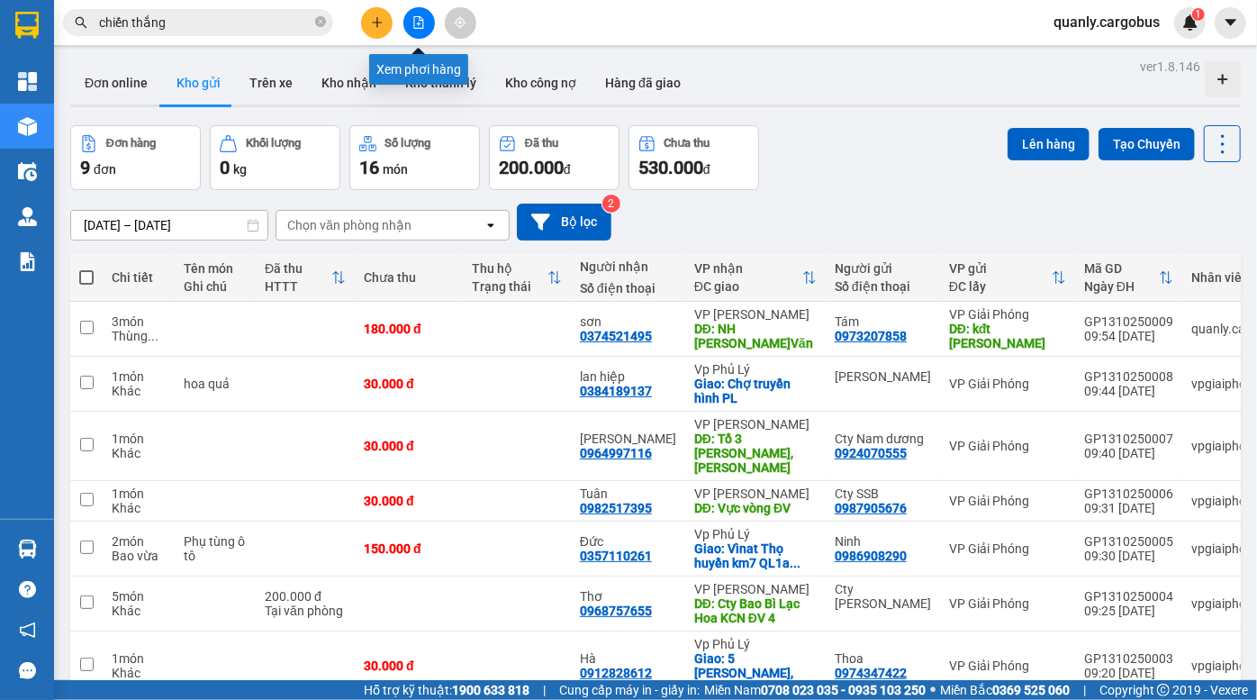
click at [380, 20] on icon "plus" at bounding box center [377, 22] width 13 height 13
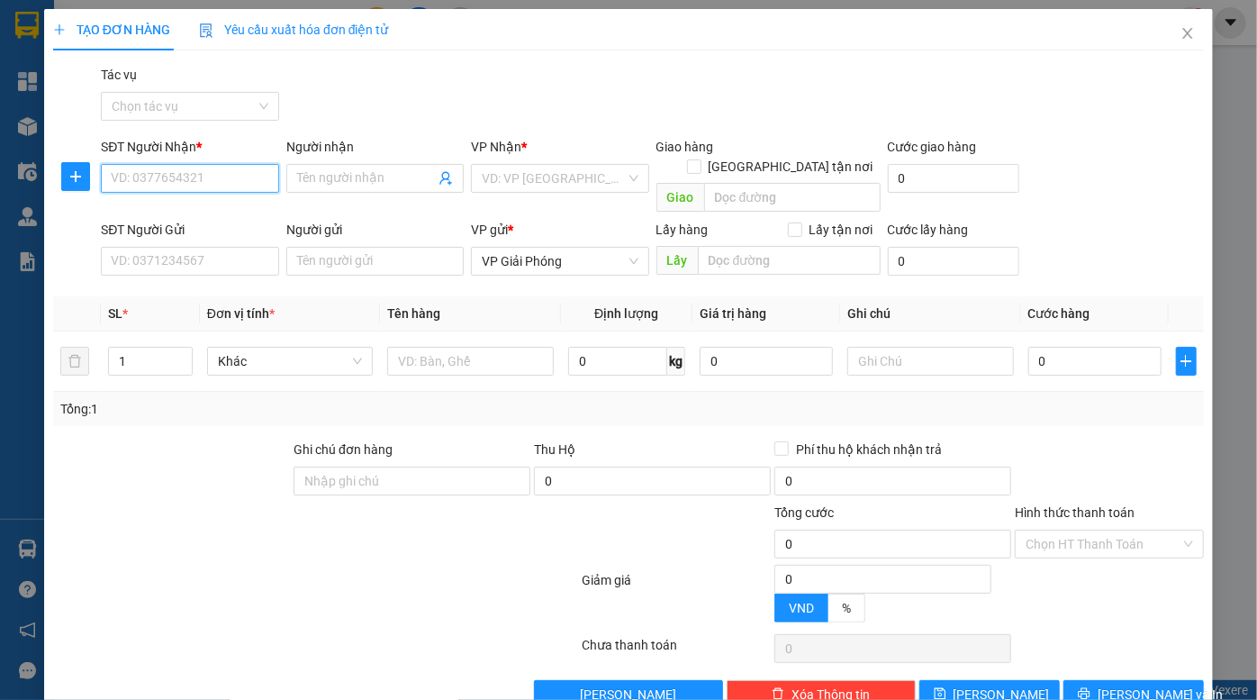
click at [166, 186] on input "SĐT Người Nhận *" at bounding box center [189, 178] width 177 height 29
paste input "0365362886"
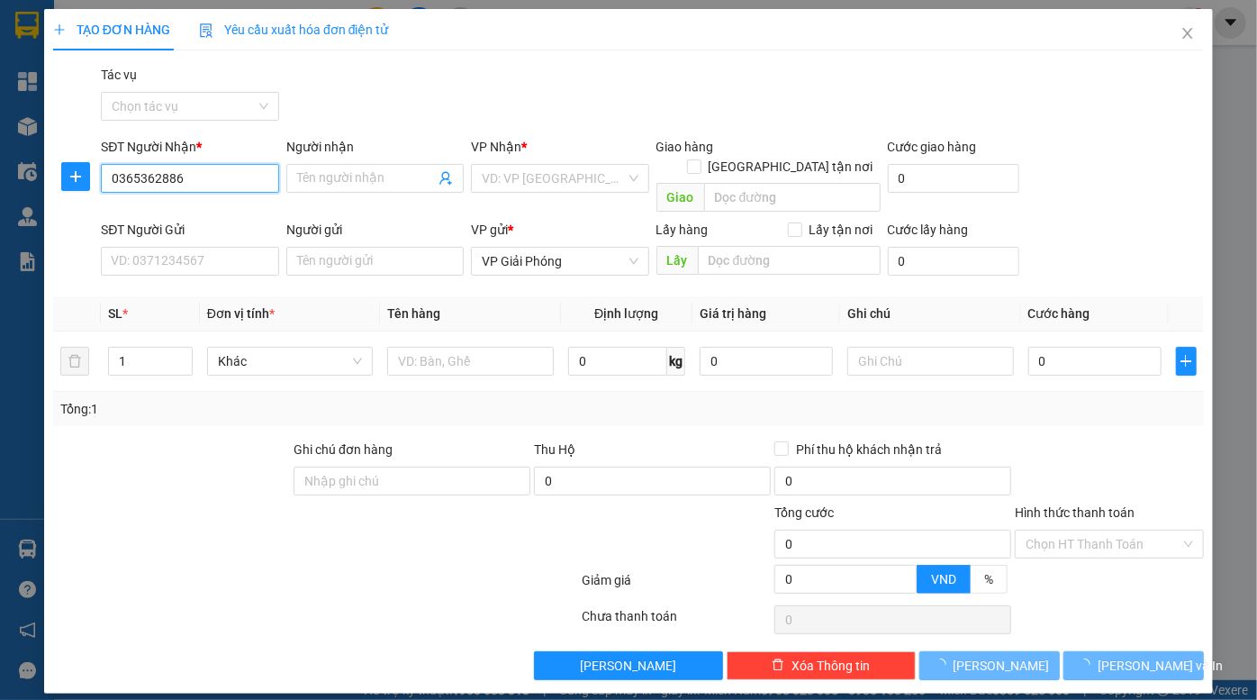
click at [197, 180] on input "0365362886" at bounding box center [189, 178] width 177 height 29
click at [187, 180] on input "0365362886" at bounding box center [189, 178] width 177 height 29
click at [232, 182] on input "0365362886" at bounding box center [189, 178] width 177 height 29
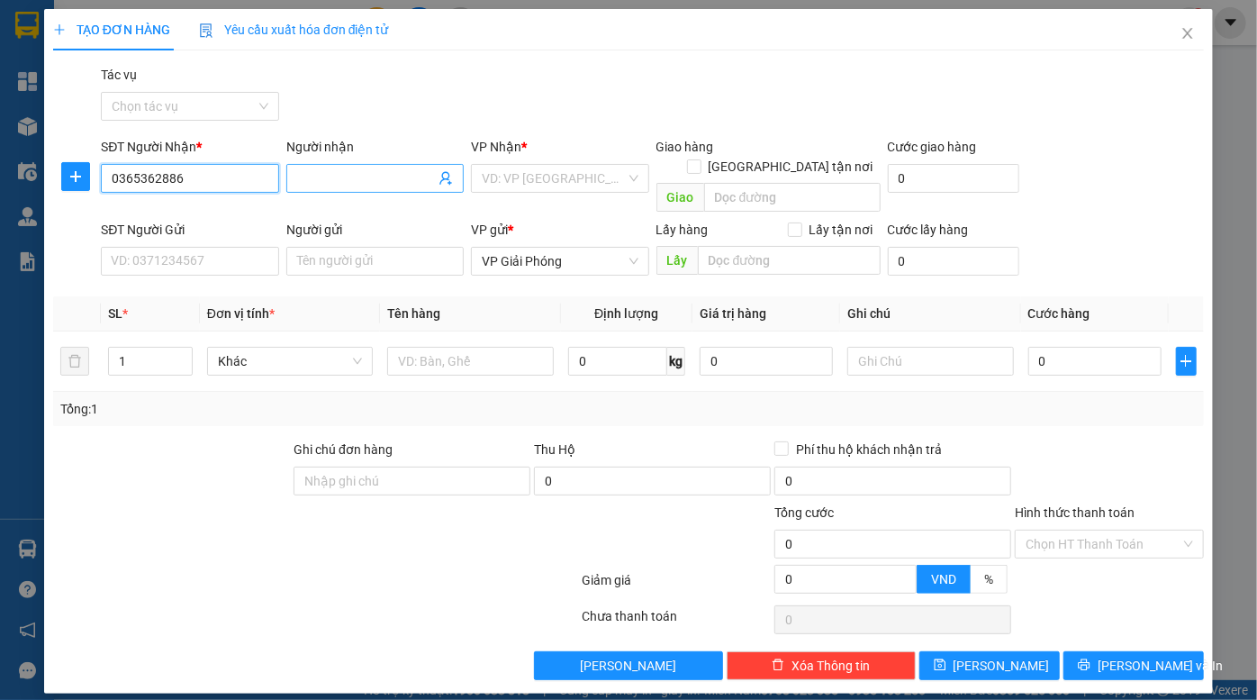
type input "0365362886"
click at [359, 176] on input "Người nhận" at bounding box center [366, 178] width 138 height 20
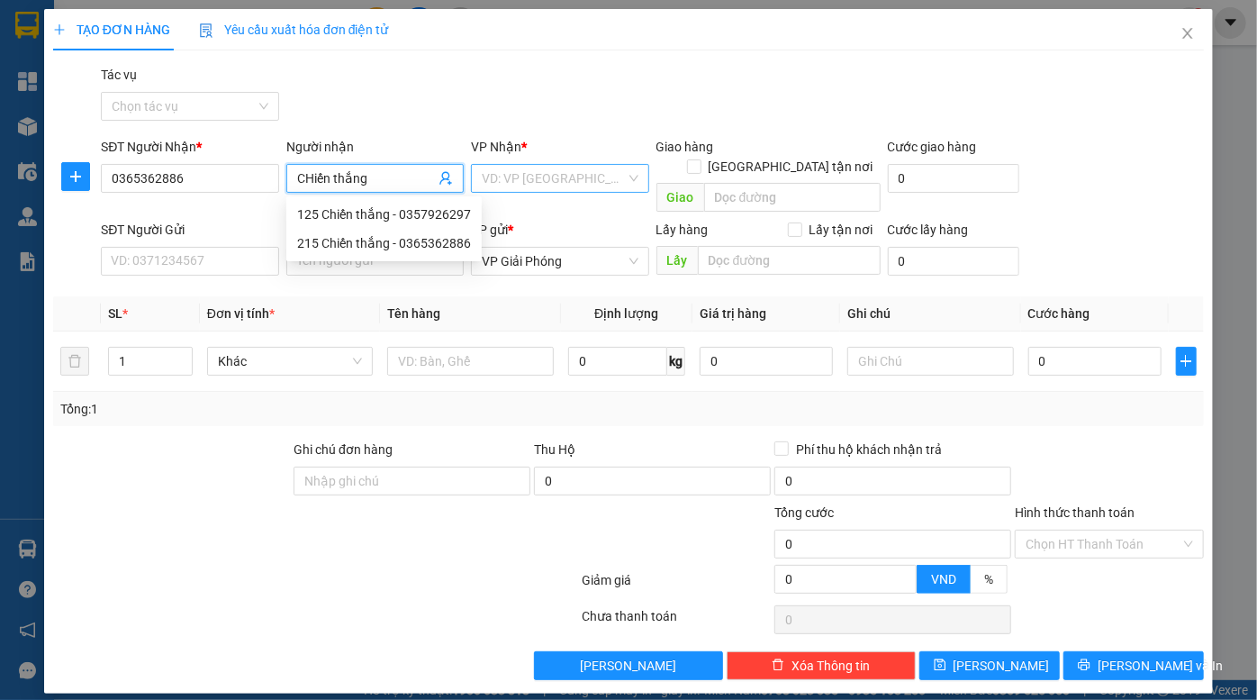
type input "CHiến thắng"
click at [551, 180] on input "search" at bounding box center [553, 178] width 143 height 27
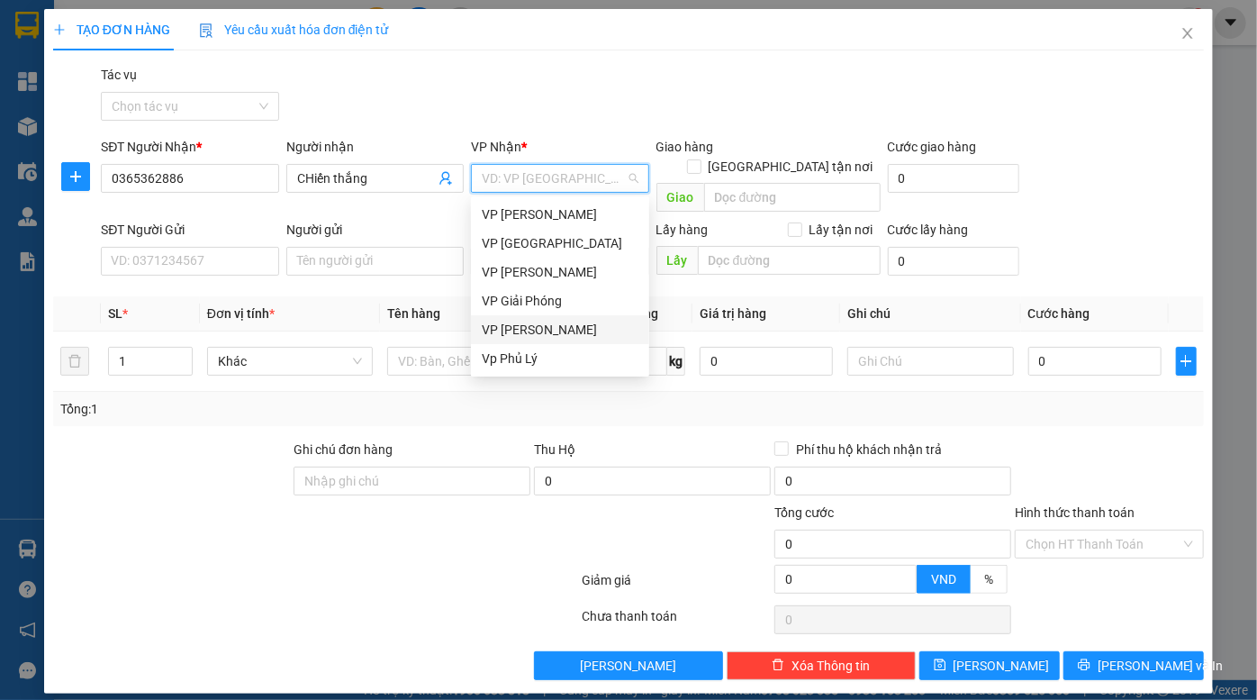
drag, startPoint x: 569, startPoint y: 328, endPoint x: 678, endPoint y: 215, distance: 156.7
click at [569, 327] on div "VP Linh Đàm" at bounding box center [560, 330] width 157 height 20
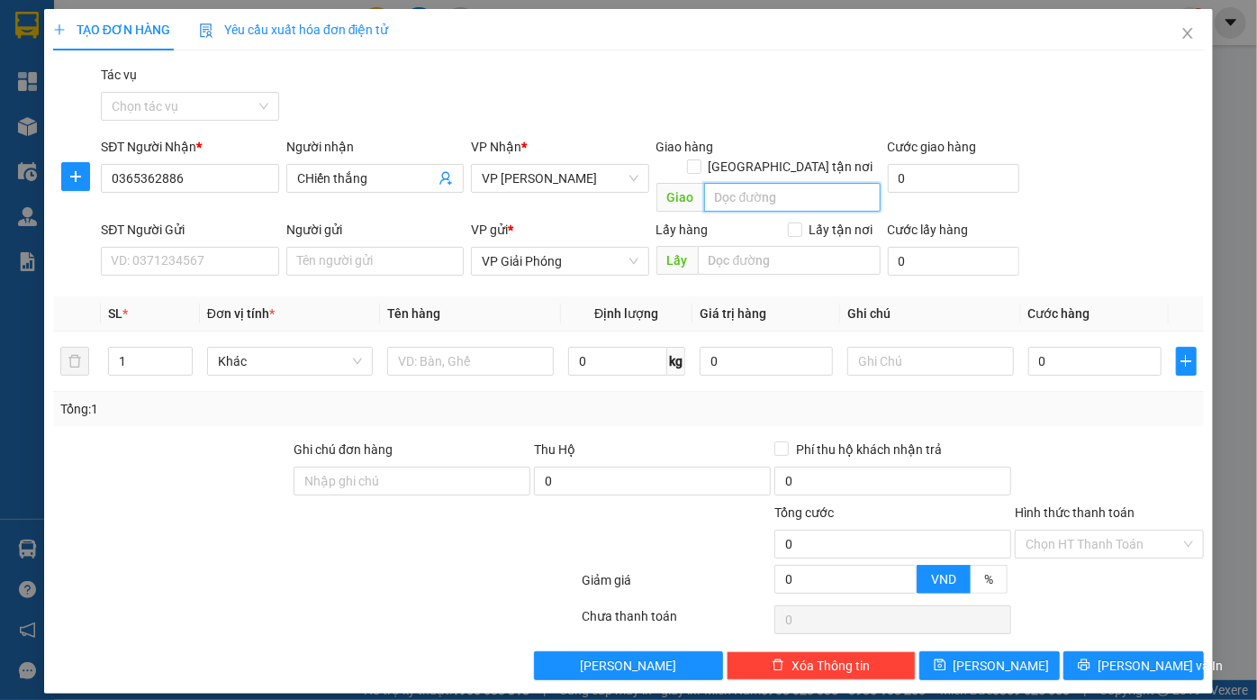
click at [739, 183] on input "search" at bounding box center [792, 197] width 177 height 29
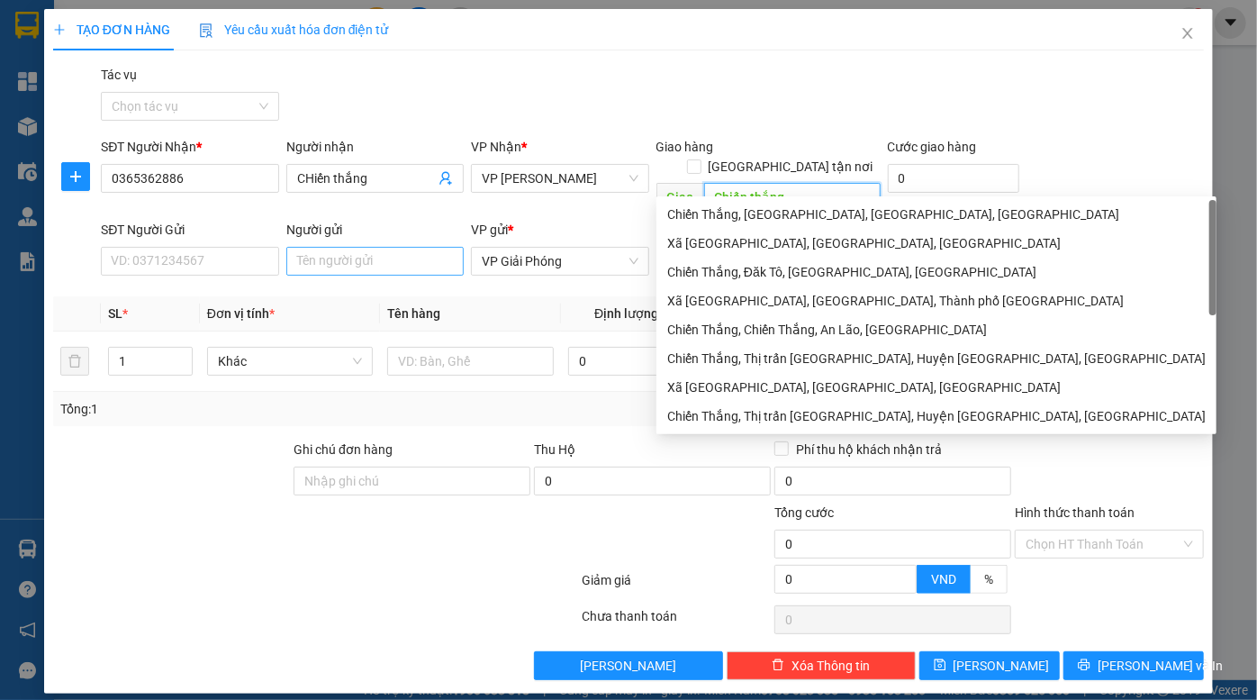
type input "Chiến thắng"
click at [360, 247] on input "Người gửi" at bounding box center [374, 261] width 177 height 29
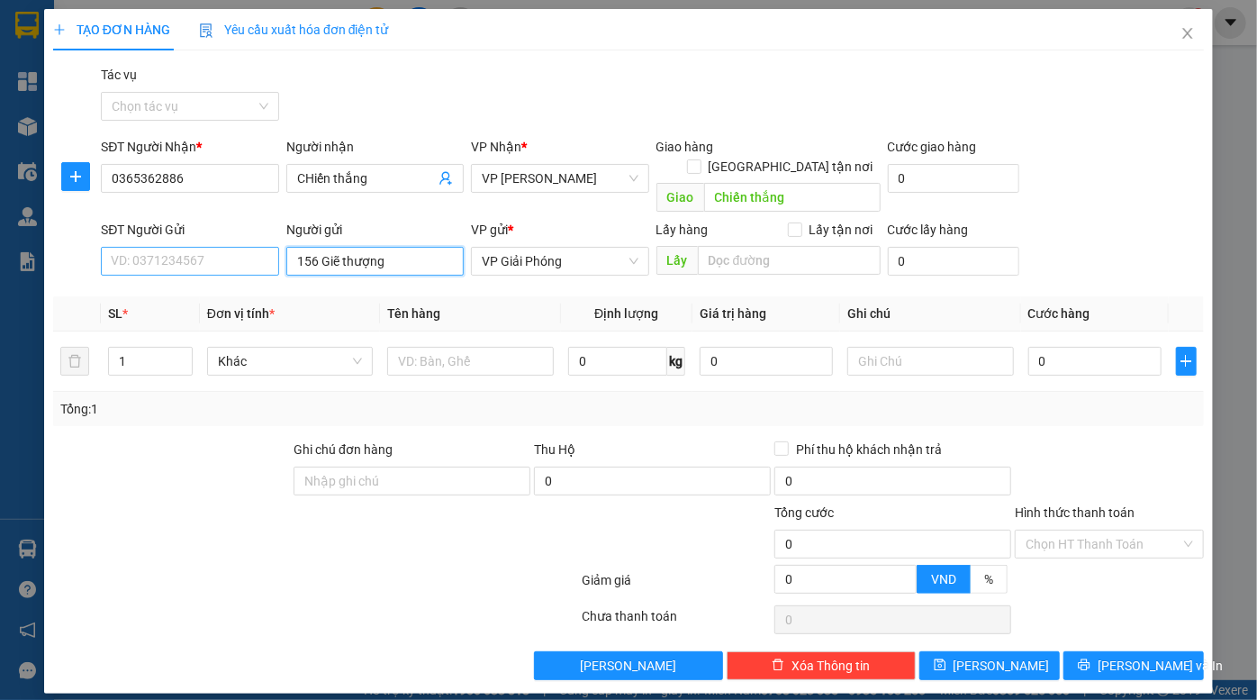
type input "156 Giẽ thượng"
click at [192, 247] on input "SĐT Người Gửi" at bounding box center [189, 261] width 177 height 29
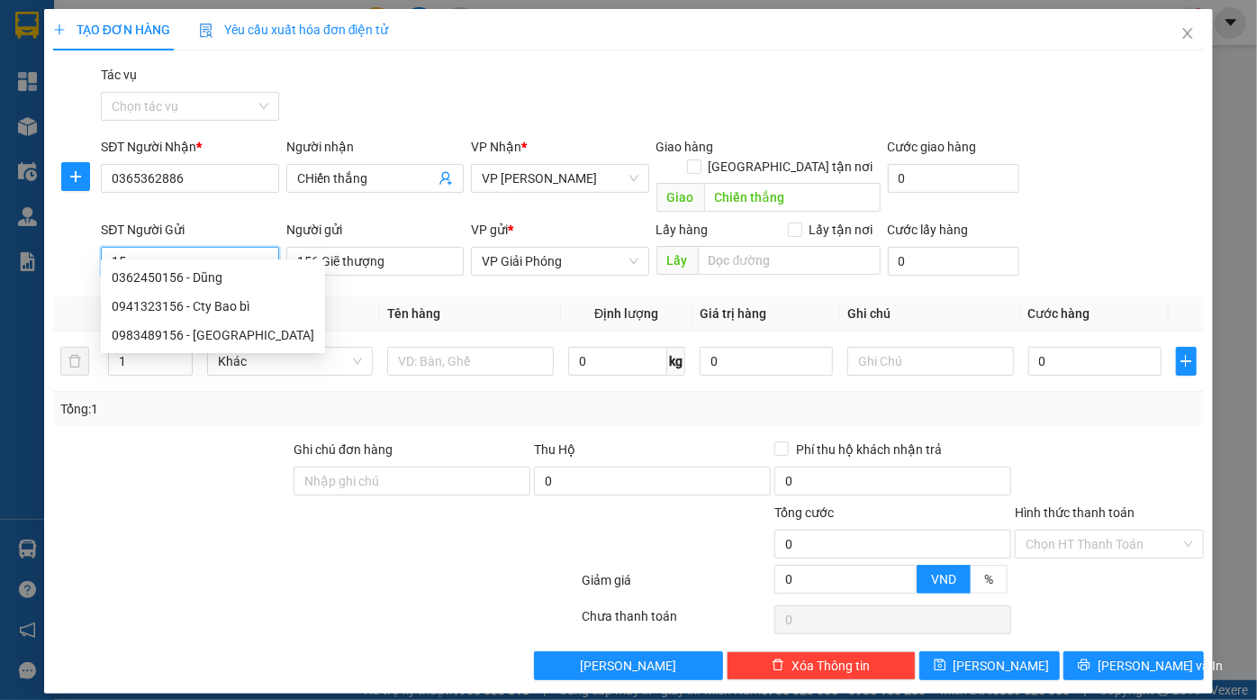
type input "1"
click at [597, 248] on span "VP Giải Phóng" at bounding box center [560, 261] width 156 height 27
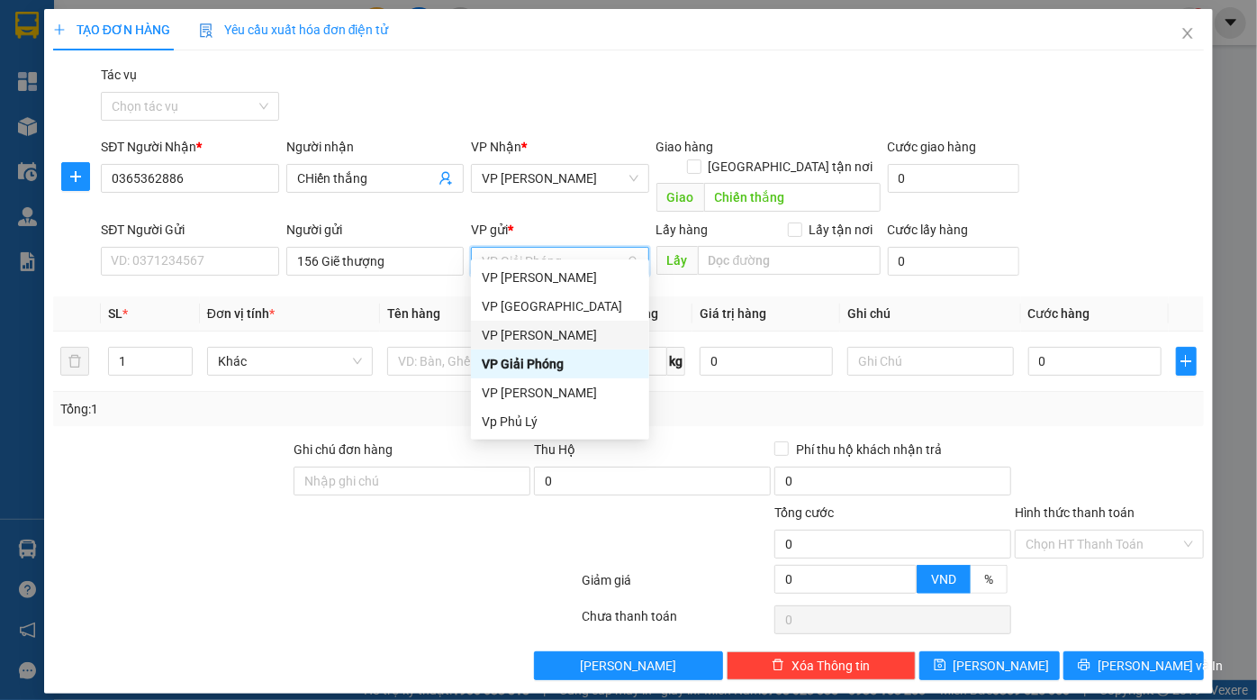
click at [558, 333] on div "VP [PERSON_NAME]" at bounding box center [560, 335] width 157 height 20
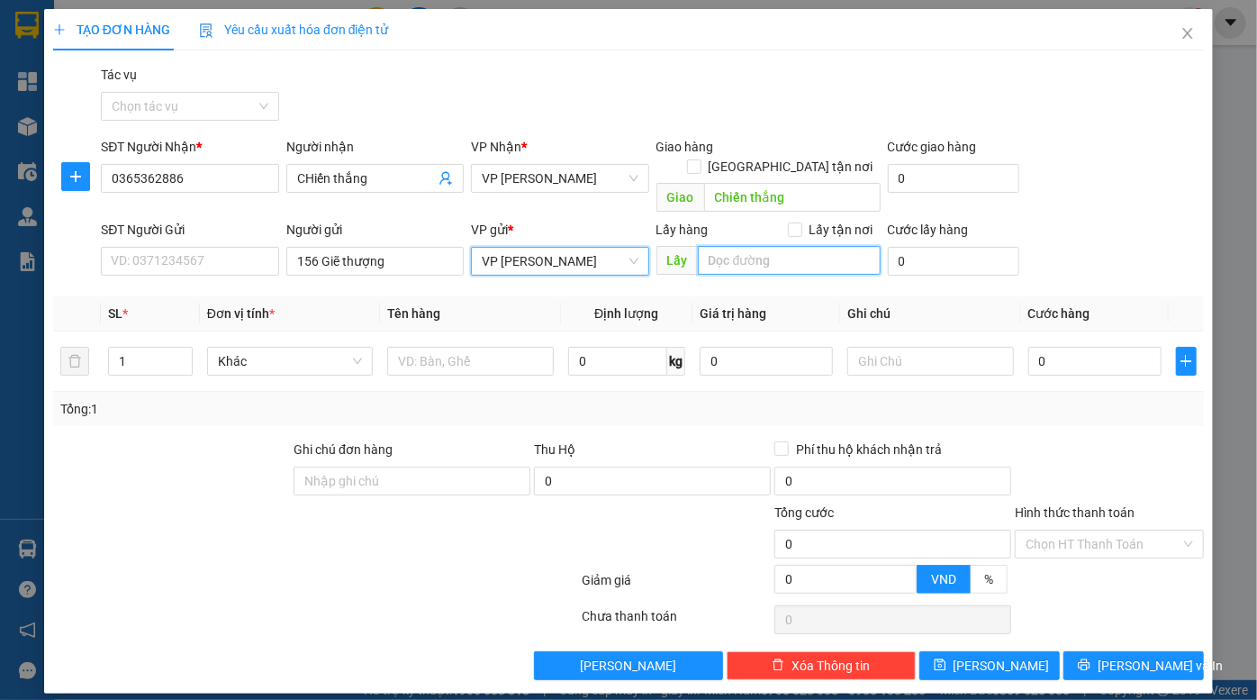
click at [772, 246] on input "search" at bounding box center [789, 260] width 183 height 29
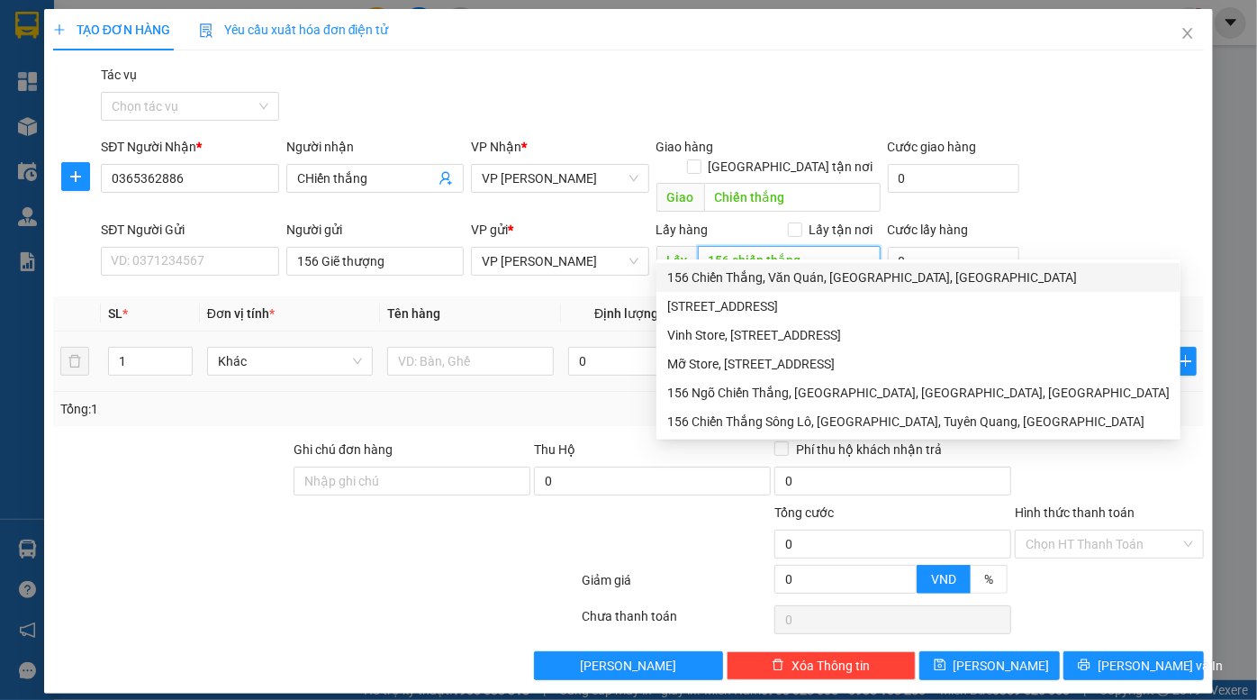
type input "156 chiến thắng"
click at [489, 343] on div at bounding box center [470, 361] width 167 height 36
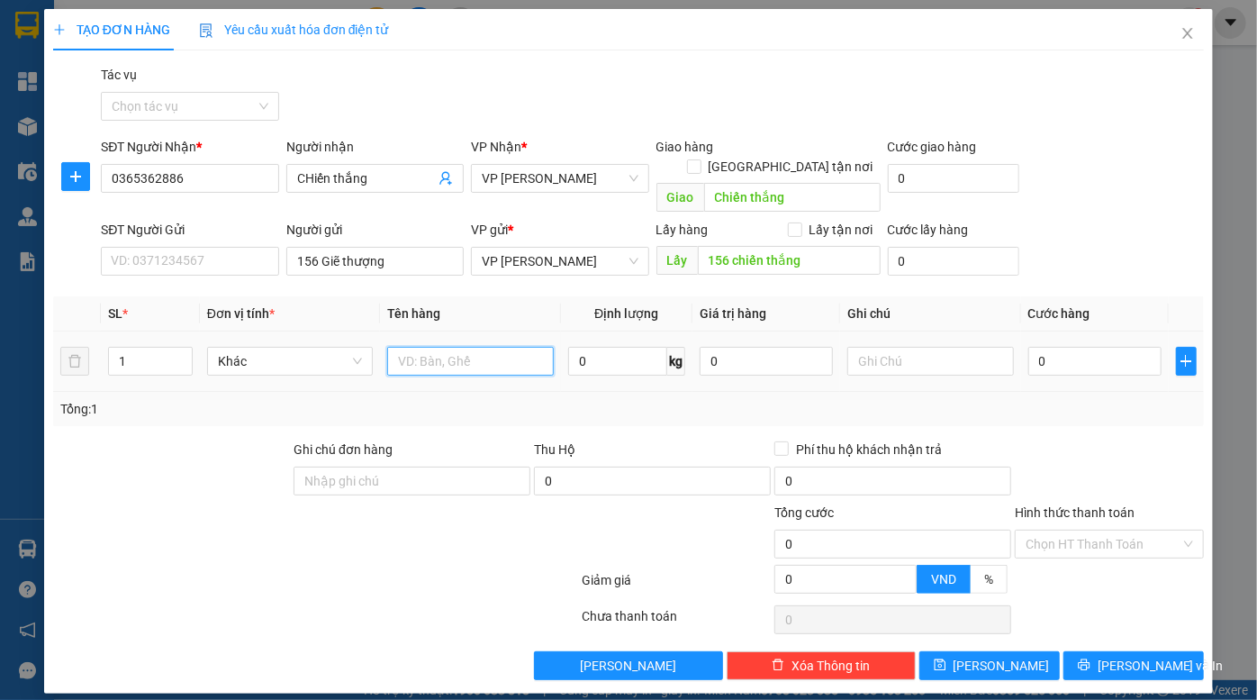
click at [464, 347] on input "text" at bounding box center [470, 361] width 167 height 29
type input "hộp nhỏ"
type input "5"
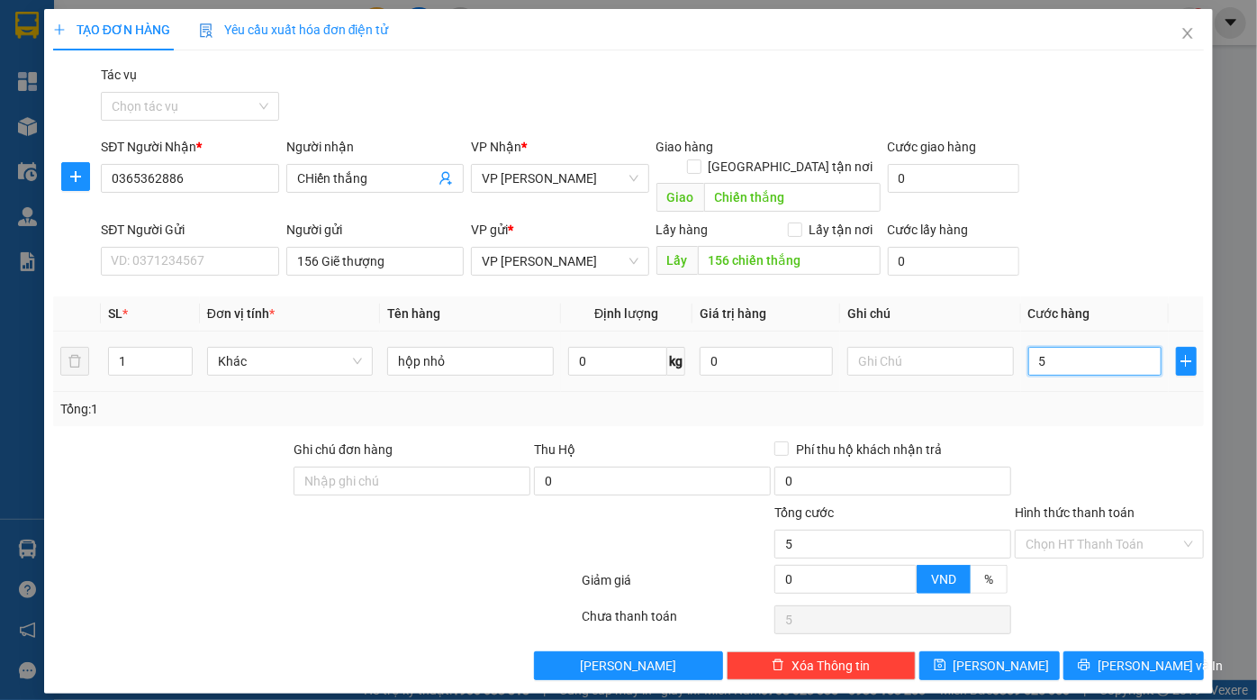
type input "50"
type input "500"
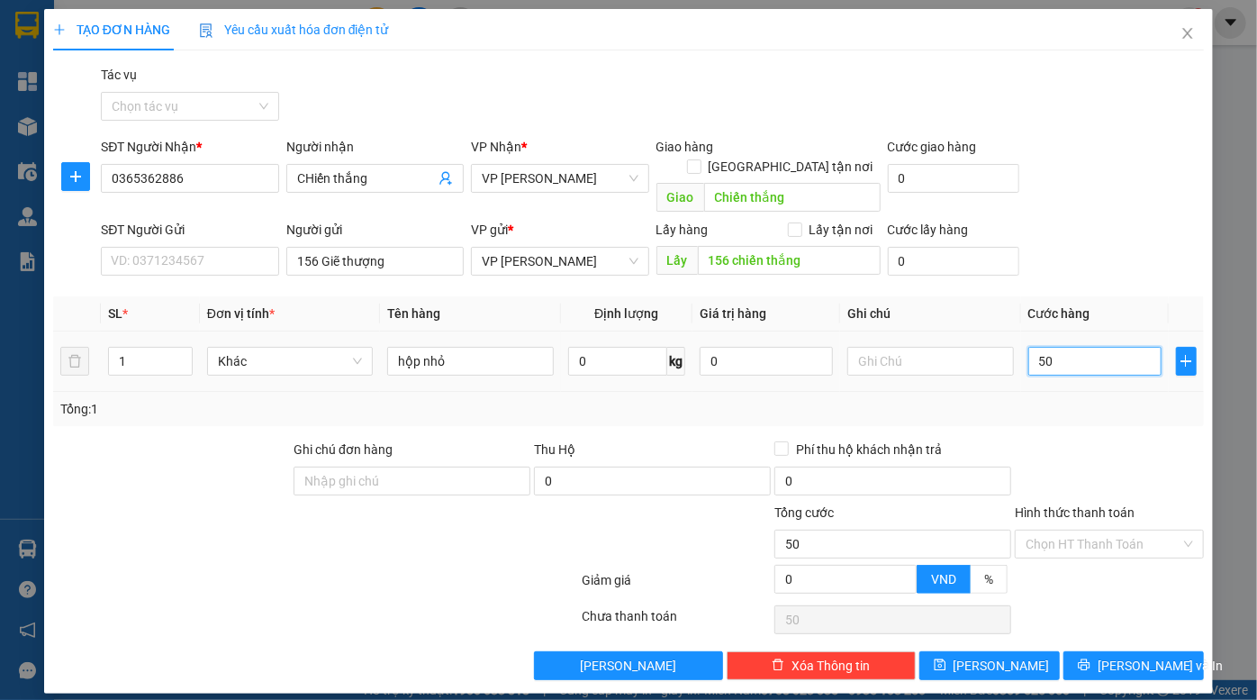
type input "500"
type input "5.000"
type input "50.000"
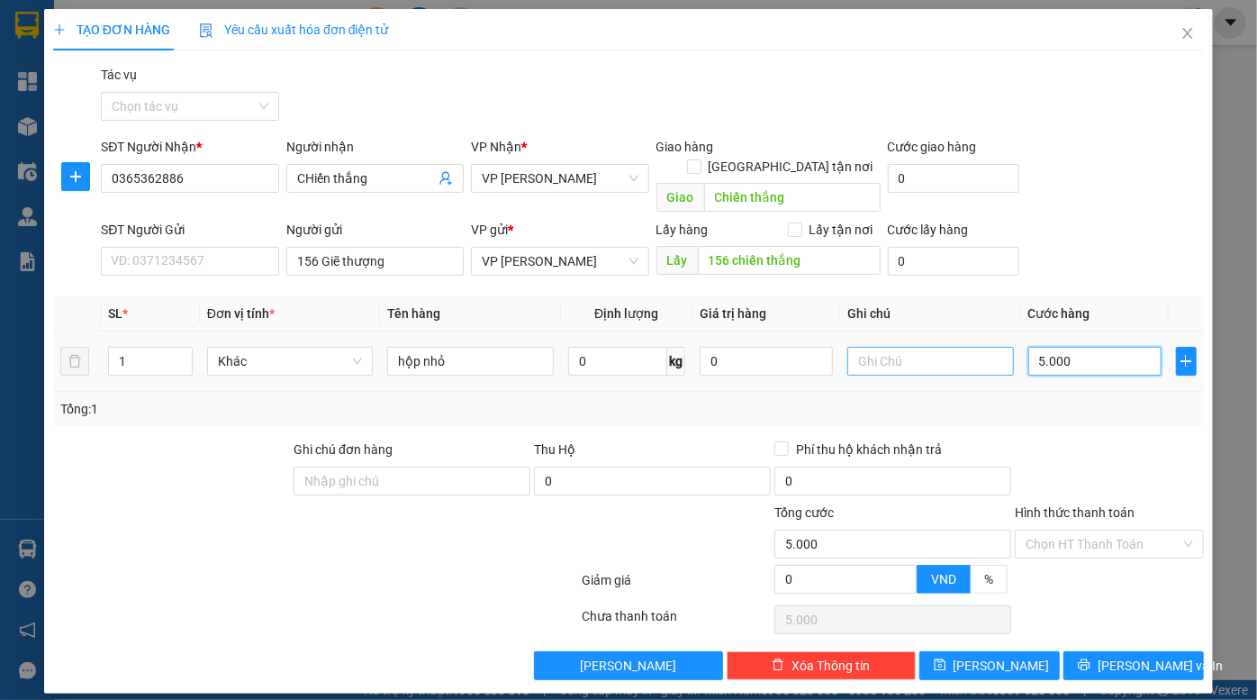
type input "50.000"
click at [932, 347] on input "text" at bounding box center [931, 361] width 167 height 29
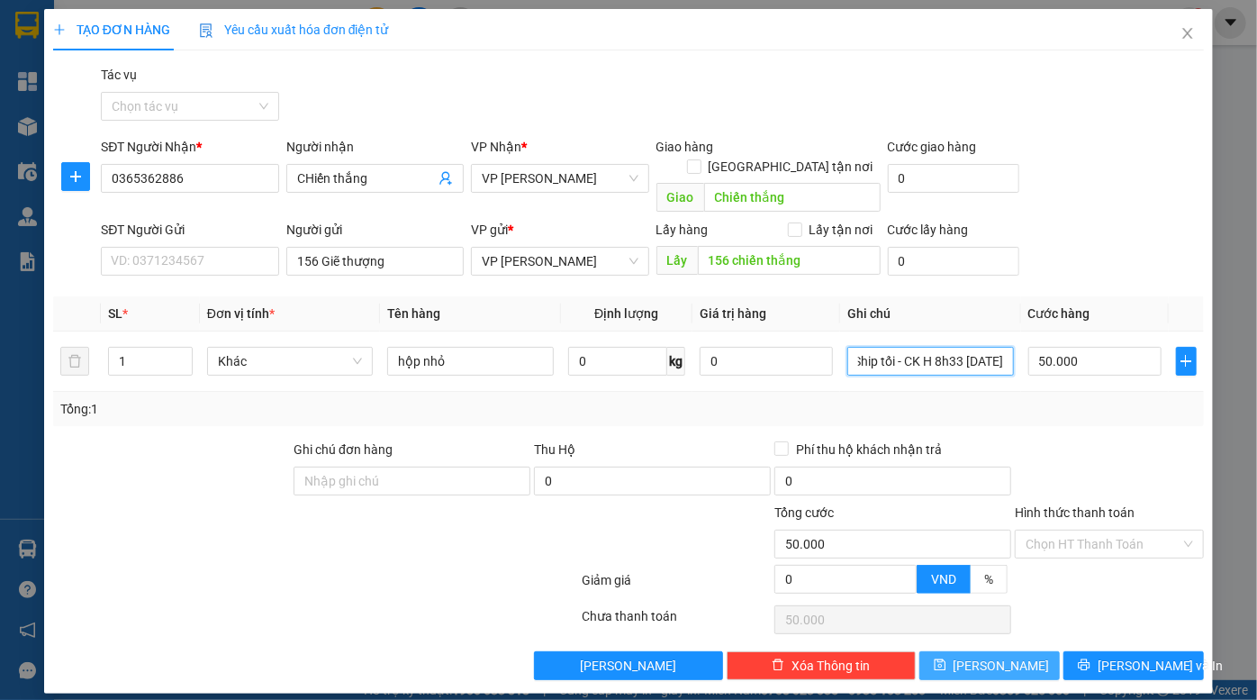
type input "Dũng Ship tối - CK H 8h33 11/10"
click at [1003, 656] on span "Lưu" at bounding box center [1002, 666] width 96 height 20
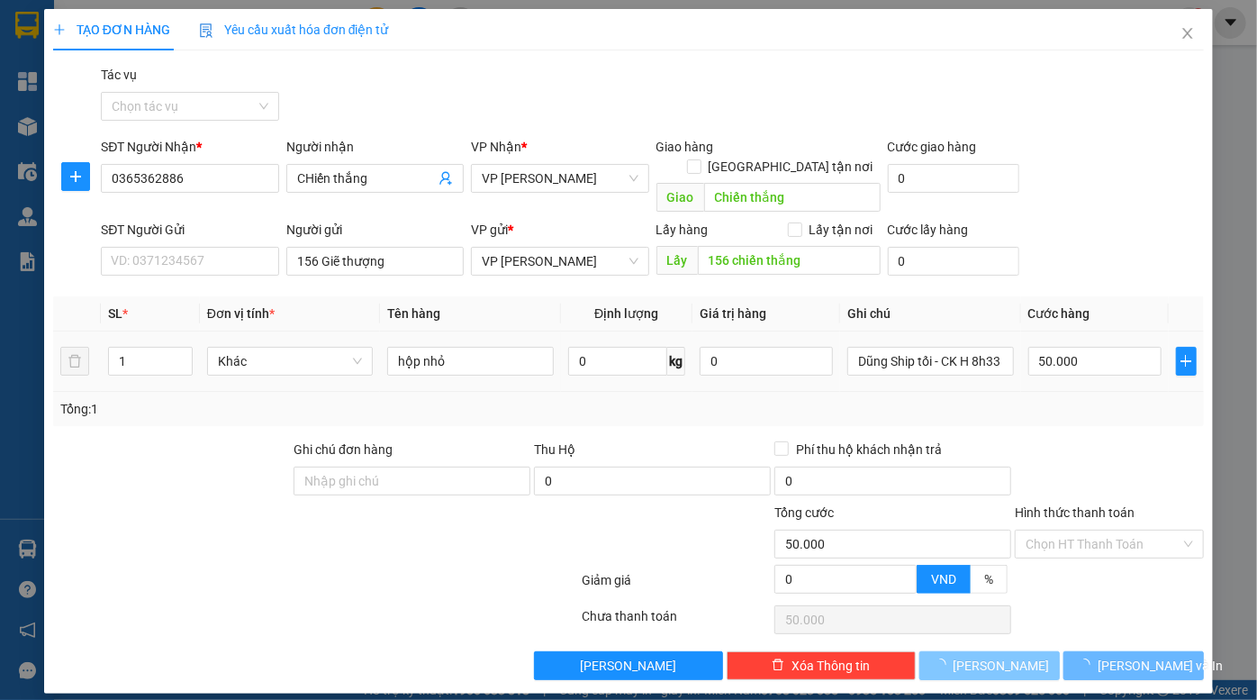
type input "0"
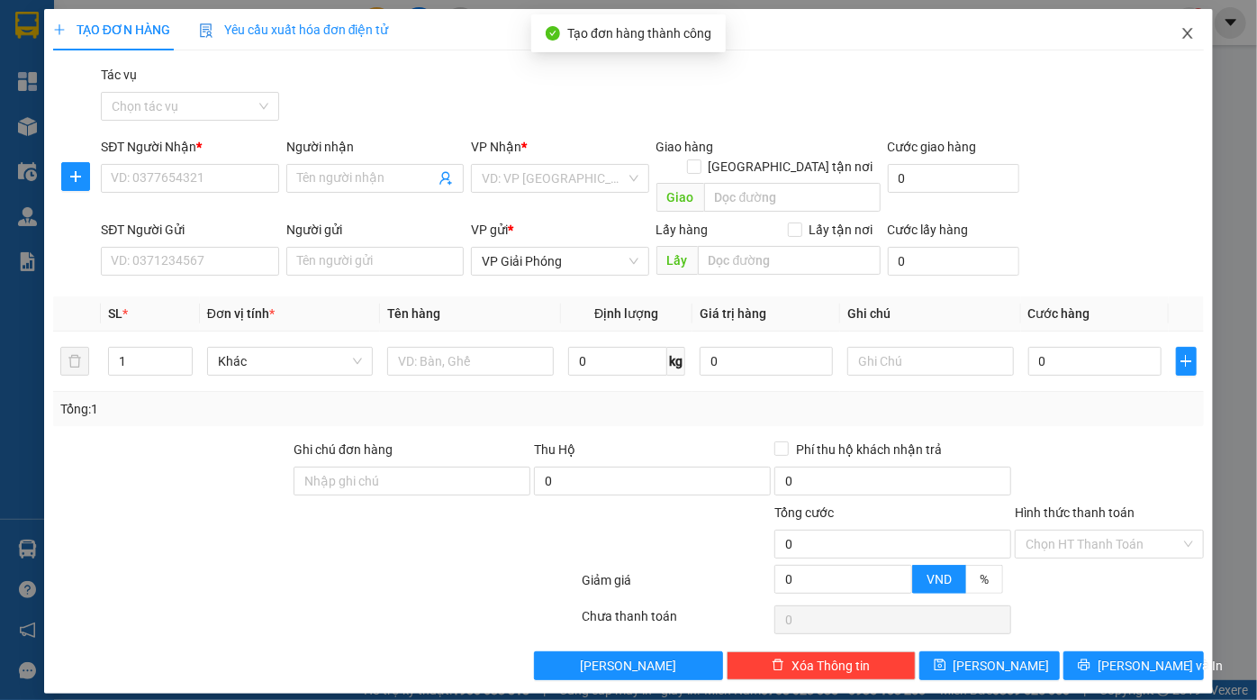
click at [1183, 25] on span "Close" at bounding box center [1188, 34] width 50 height 50
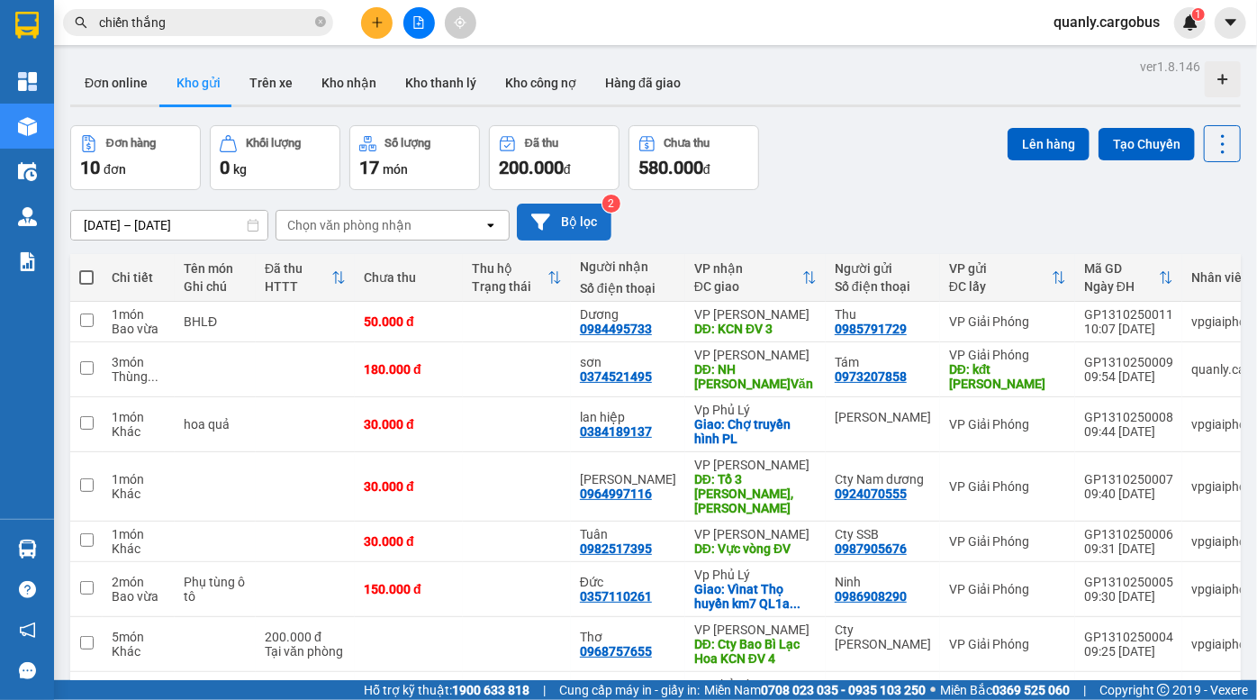
click at [582, 213] on button "Bộ lọc" at bounding box center [564, 222] width 95 height 37
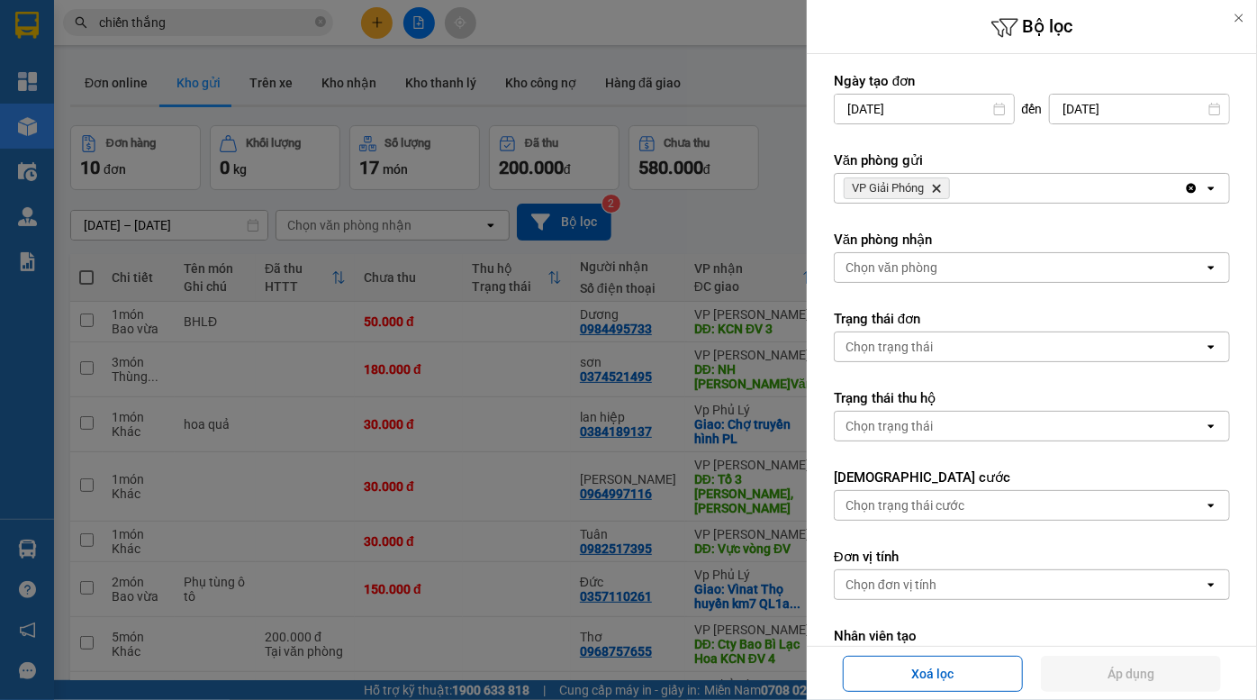
click at [937, 185] on icon "Delete" at bounding box center [936, 188] width 11 height 11
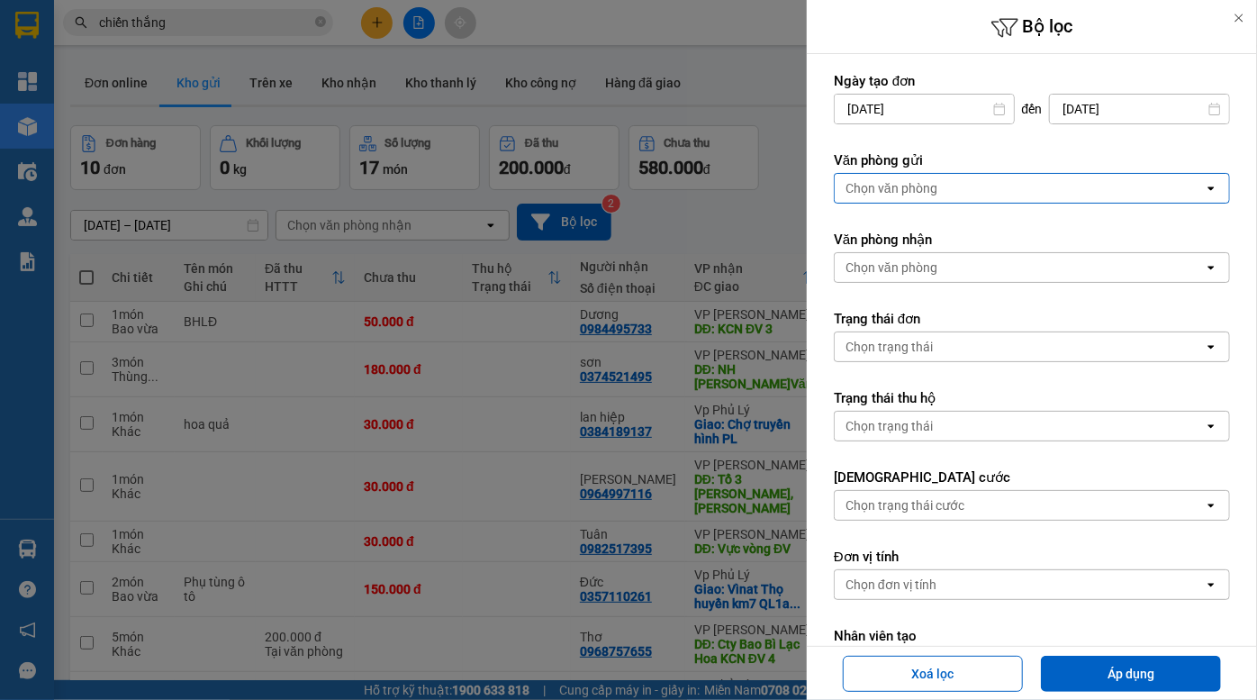
click at [939, 187] on div "Chọn văn phòng" at bounding box center [1019, 188] width 369 height 29
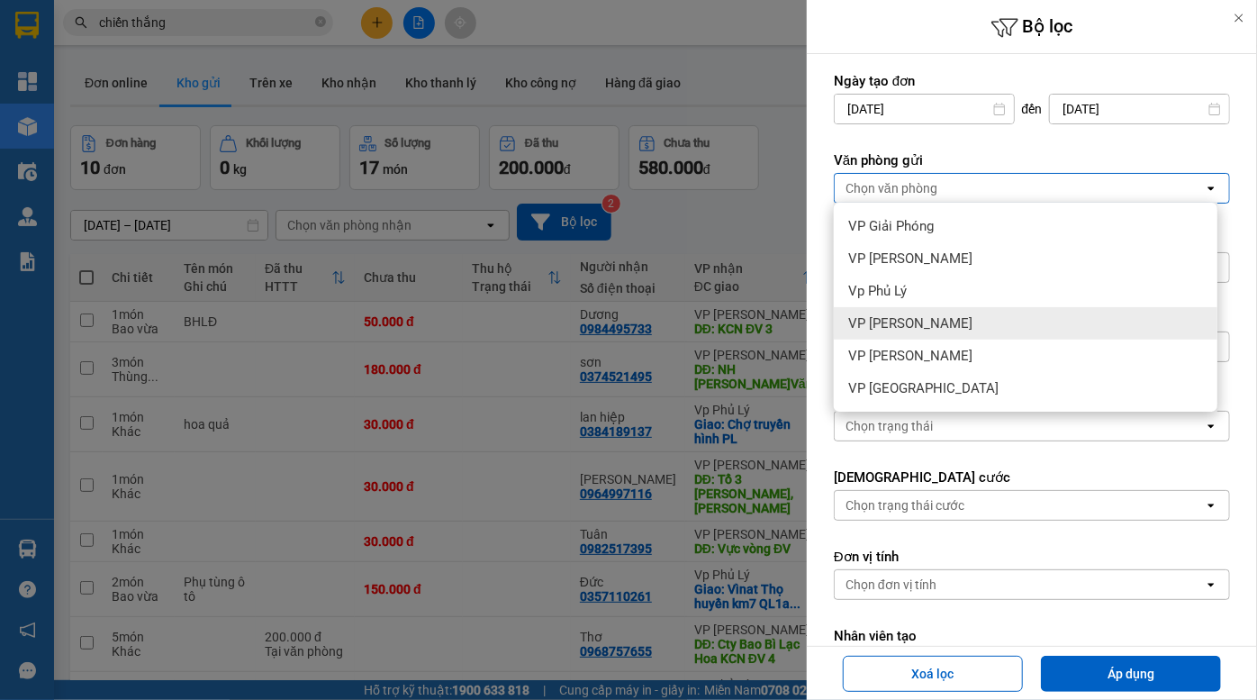
click at [937, 319] on div "VP [PERSON_NAME]" at bounding box center [1026, 323] width 384 height 32
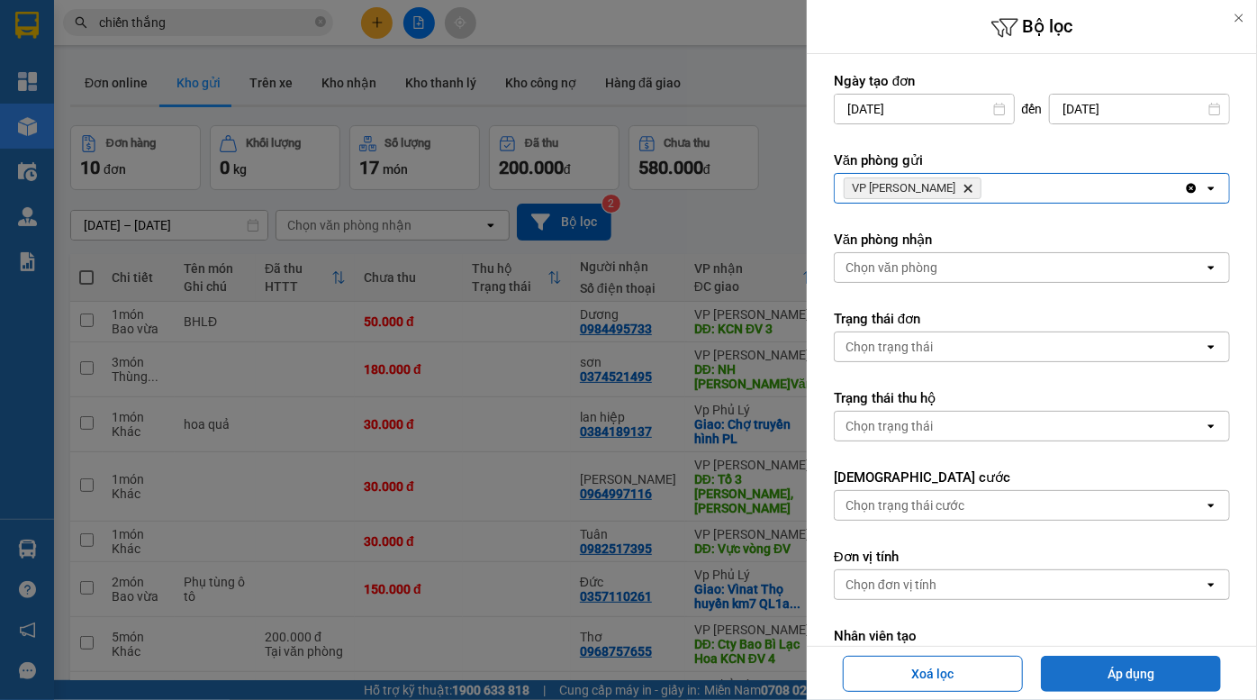
click at [1144, 669] on button "Áp dụng" at bounding box center [1131, 674] width 180 height 36
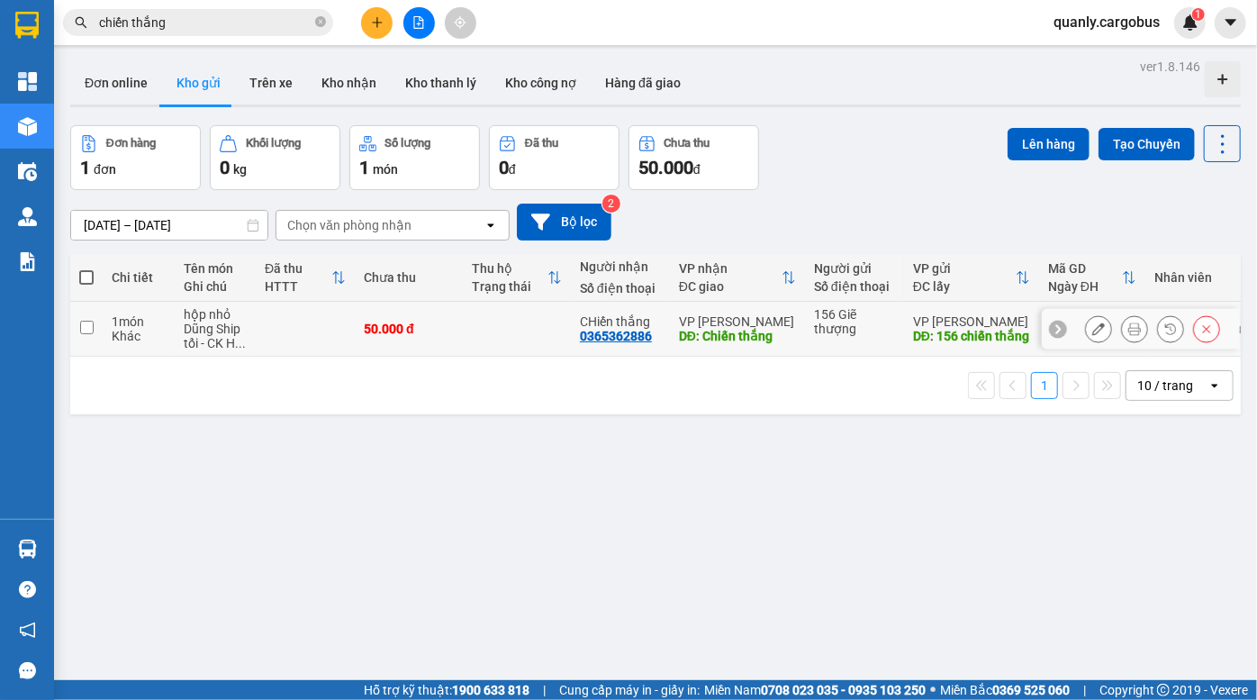
click at [655, 333] on div "CHiến thắng 0365362886" at bounding box center [620, 328] width 81 height 29
checkbox input "true"
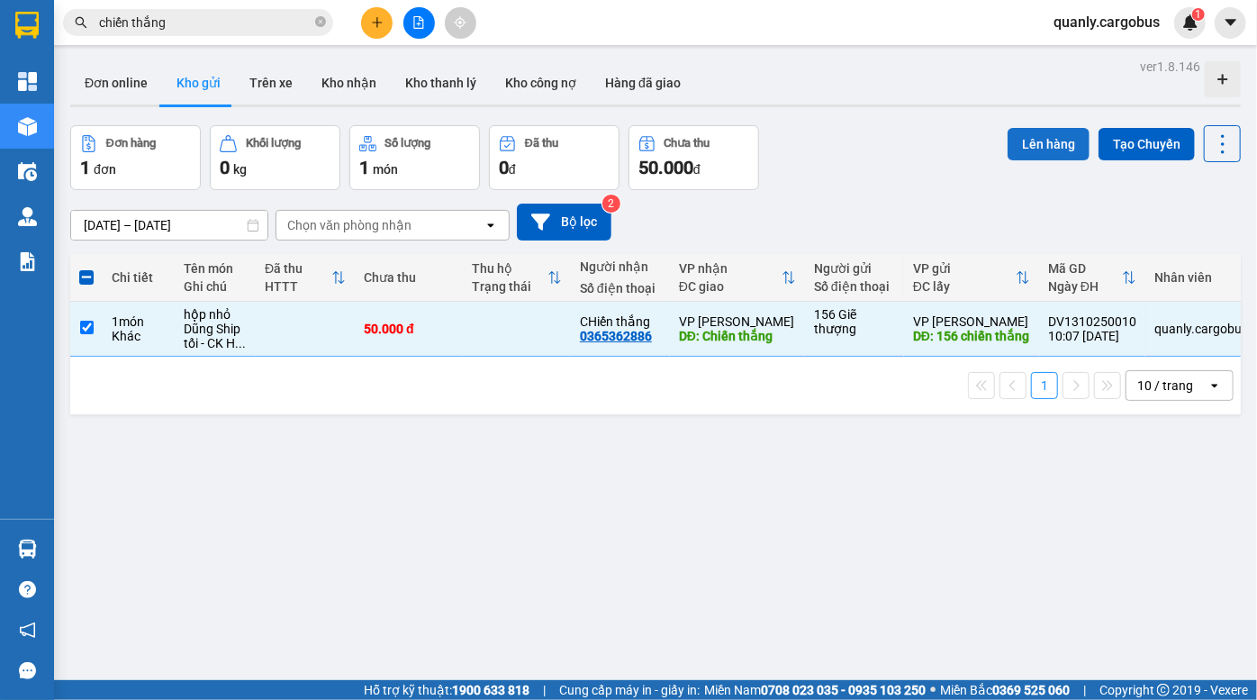
click at [1024, 150] on button "Lên hàng" at bounding box center [1049, 144] width 82 height 32
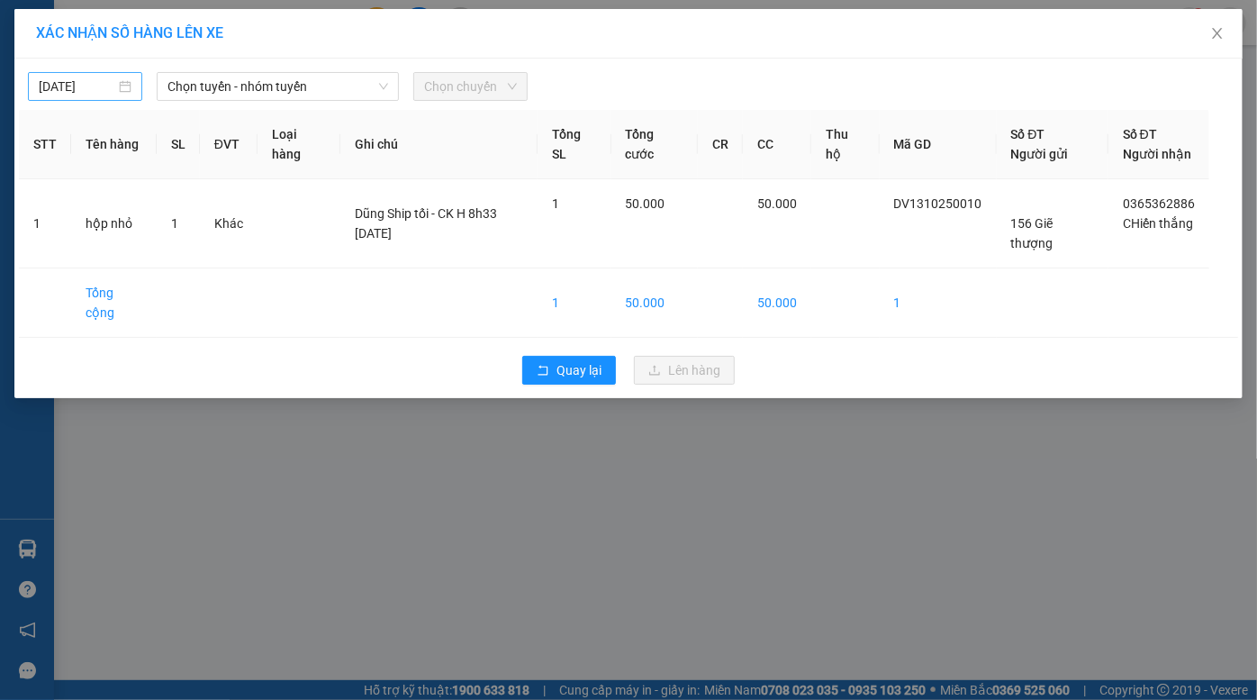
click at [104, 87] on input "[DATE]" at bounding box center [77, 87] width 77 height 20
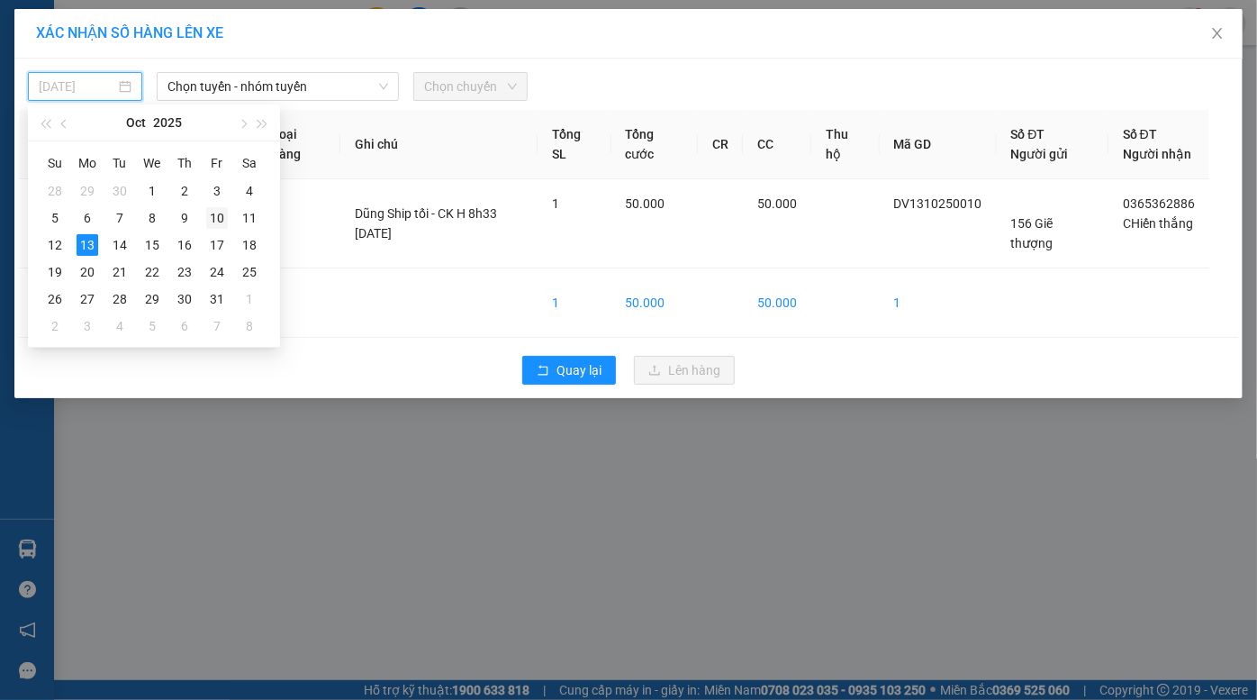
drag, startPoint x: 210, startPoint y: 215, endPoint x: 252, endPoint y: 150, distance: 78.2
click at [210, 216] on div "10" at bounding box center [217, 218] width 22 height 22
type input "10/10/2025"
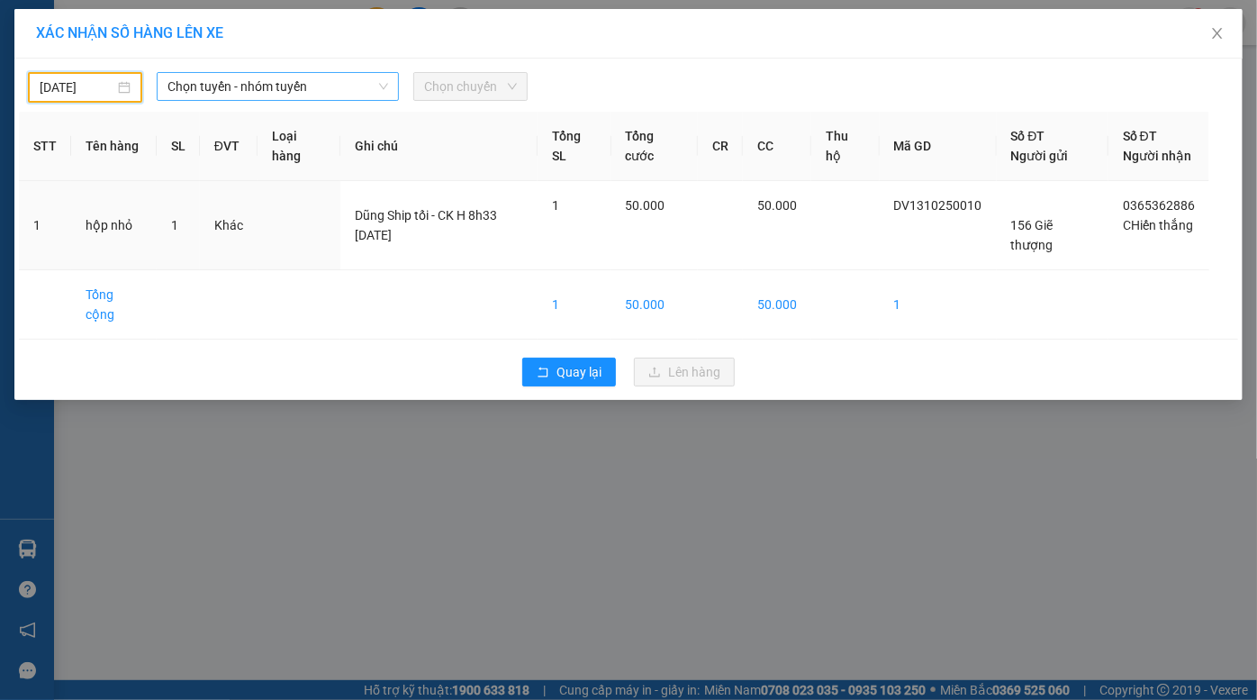
click at [279, 88] on span "Chọn tuyến - nhóm tuyến" at bounding box center [279, 86] width 222 height 27
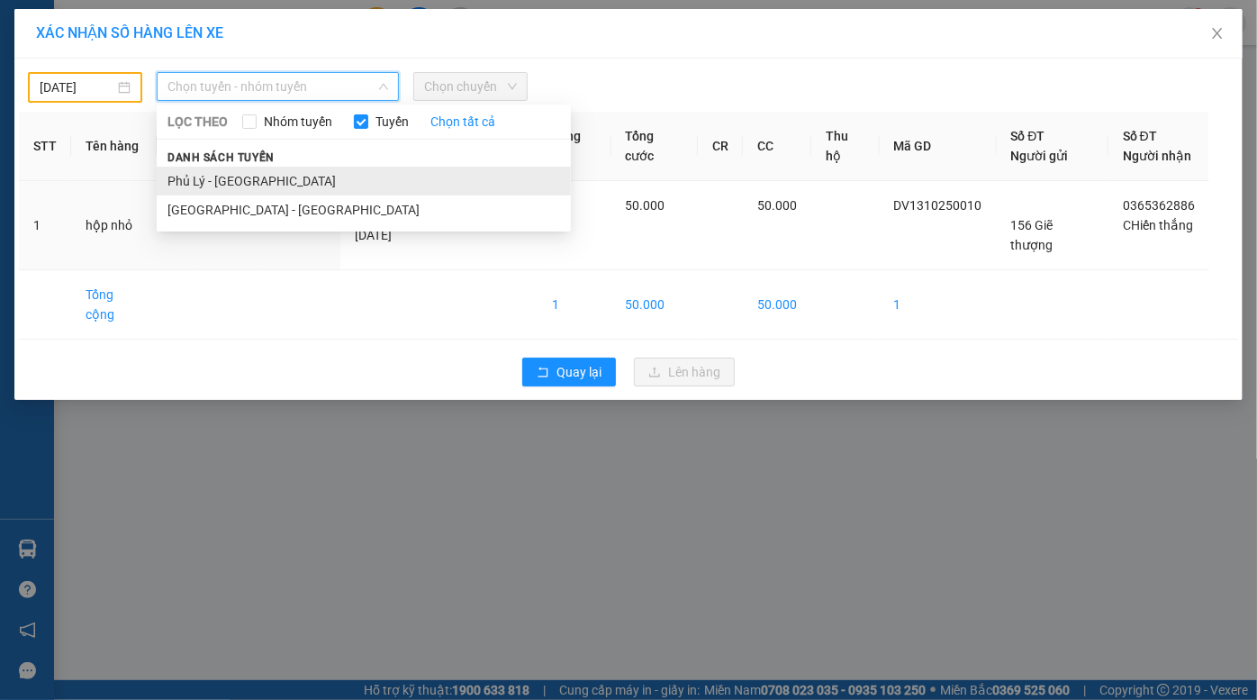
click at [270, 175] on li "Phủ Lý - [GEOGRAPHIC_DATA]" at bounding box center [364, 181] width 414 height 29
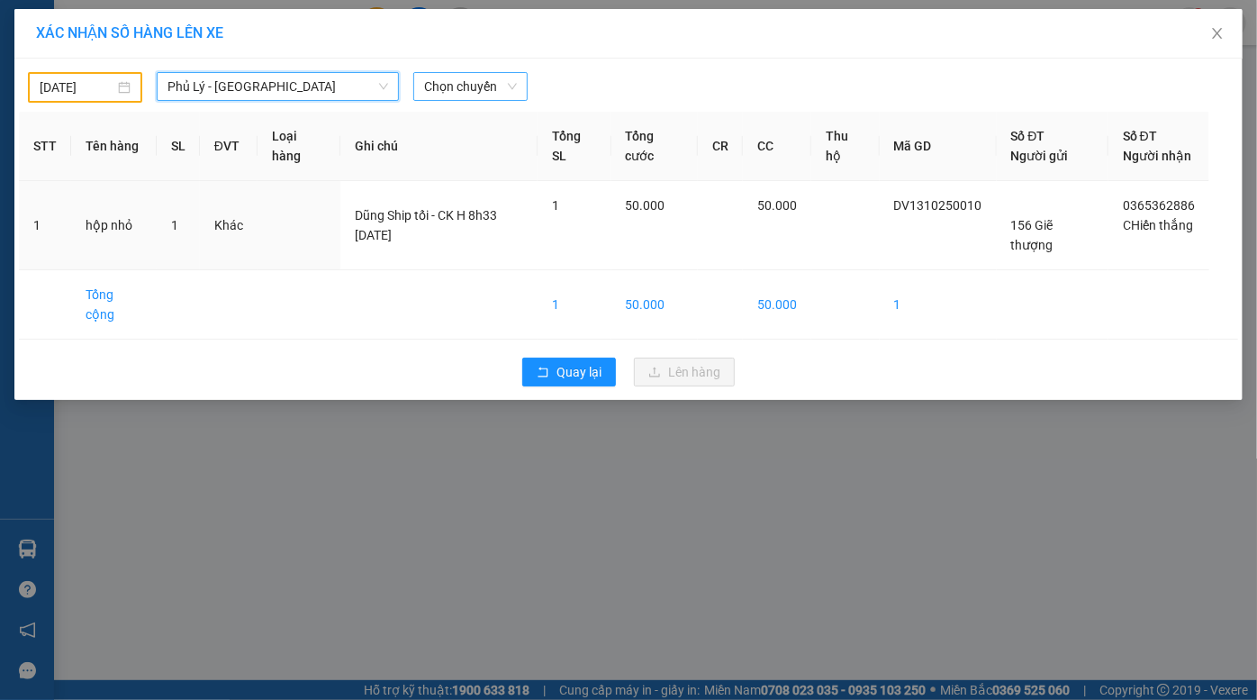
click at [470, 85] on span "Chọn chuyến" at bounding box center [470, 86] width 93 height 27
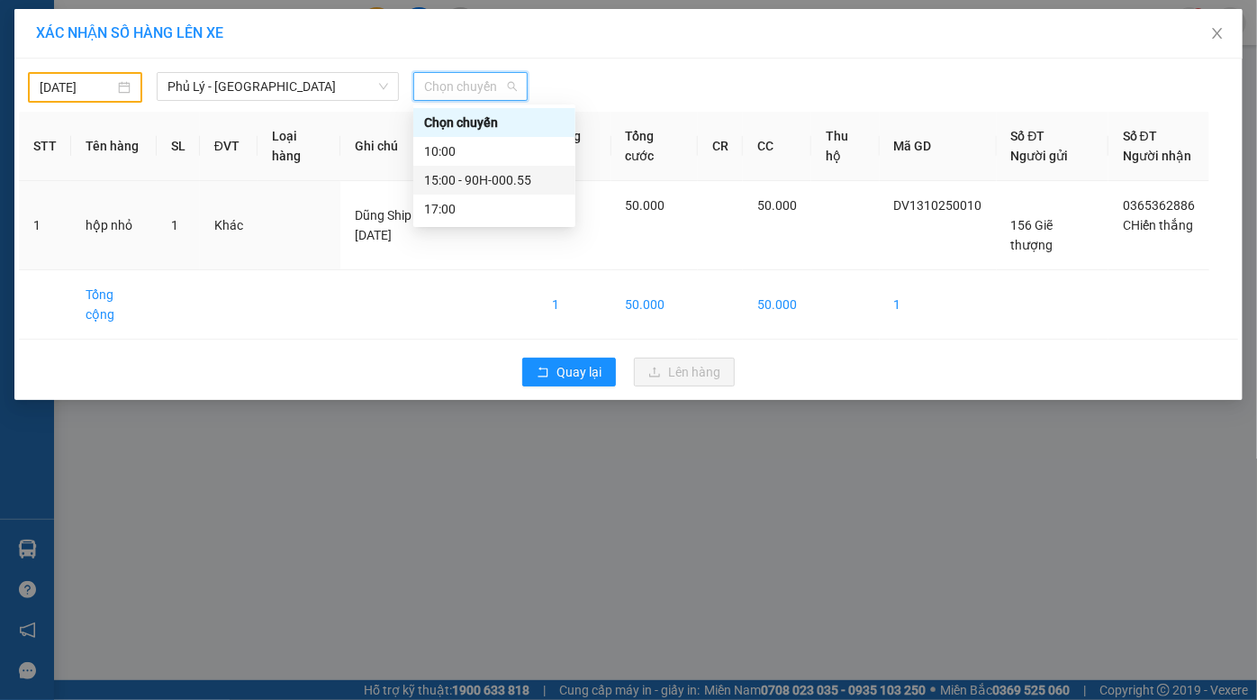
click at [504, 167] on div "15:00 - 90H-000.55" at bounding box center [494, 180] width 162 height 29
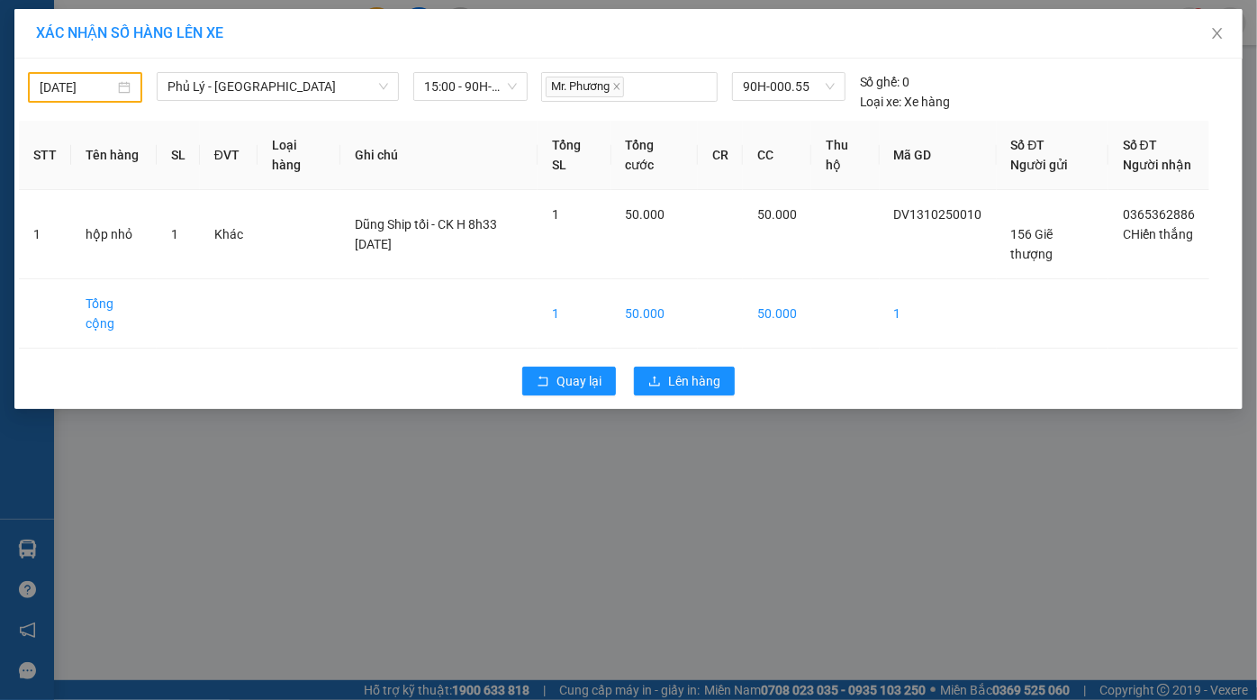
click at [846, 358] on div "Quay lại Lên hàng" at bounding box center [629, 381] width 1220 height 47
click at [703, 375] on span "Lên hàng" at bounding box center [694, 381] width 52 height 20
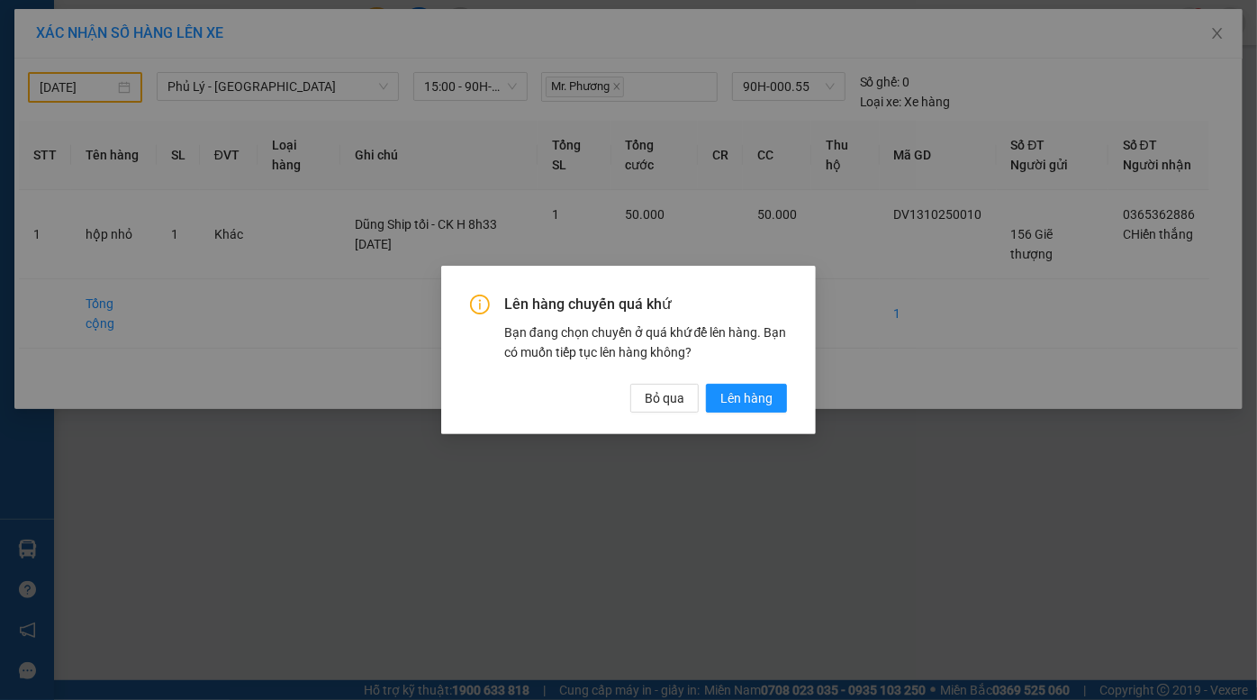
click at [739, 413] on div "Lên hàng chuyến quá khứ Bạn đang chọn chuyến ở quá khứ để lên hàng. Bạn có muốn…" at bounding box center [628, 350] width 375 height 168
click at [742, 400] on span "Lên hàng" at bounding box center [747, 398] width 52 height 20
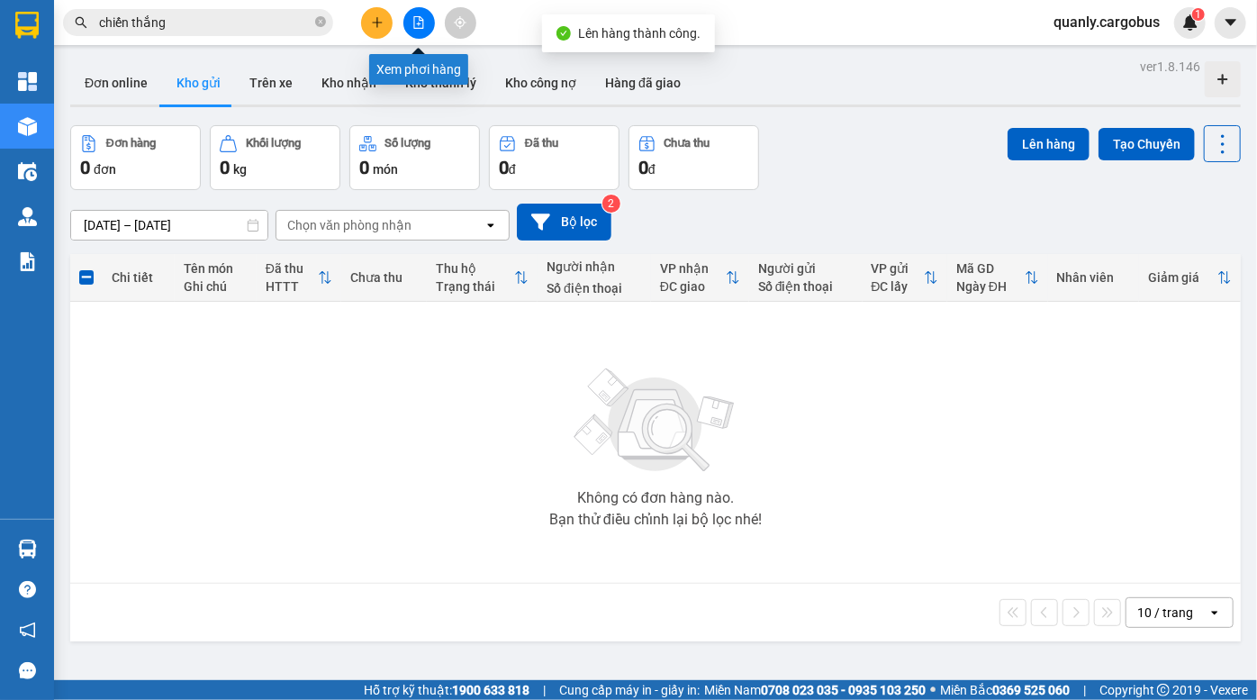
drag, startPoint x: 422, startPoint y: 19, endPoint x: 317, endPoint y: 52, distance: 109.7
click at [421, 19] on icon "file-add" at bounding box center [419, 22] width 13 height 13
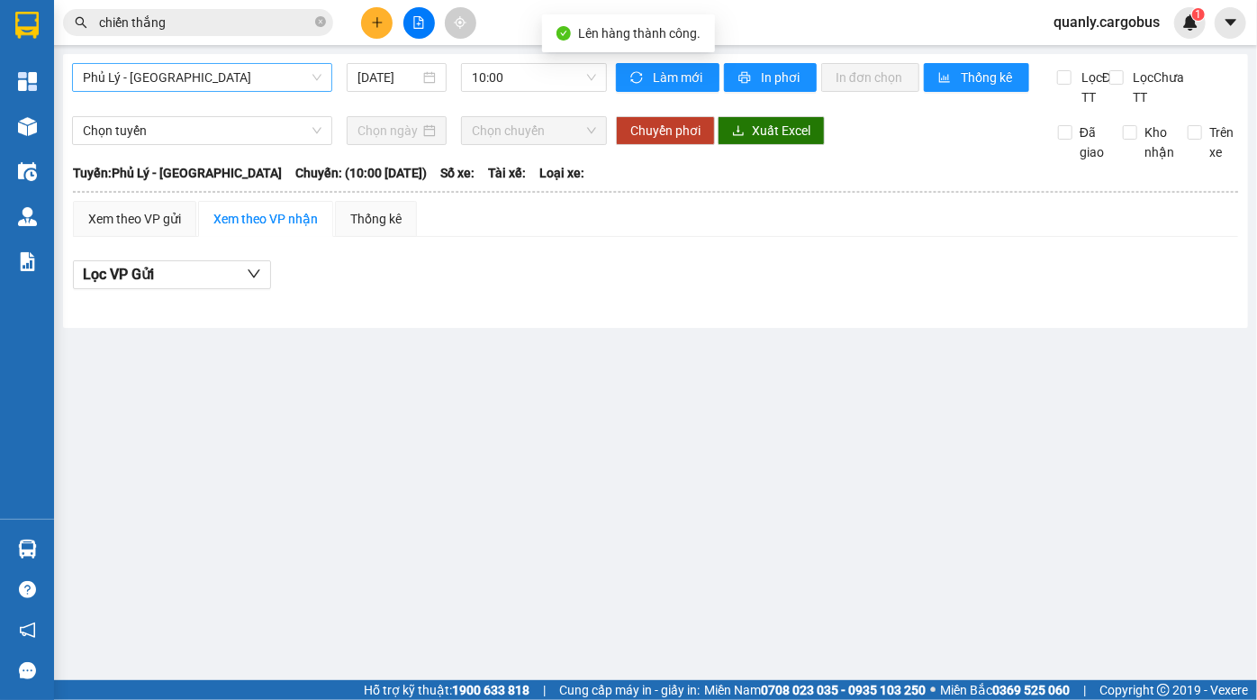
click at [179, 80] on span "Phủ Lý - [GEOGRAPHIC_DATA]" at bounding box center [202, 77] width 239 height 27
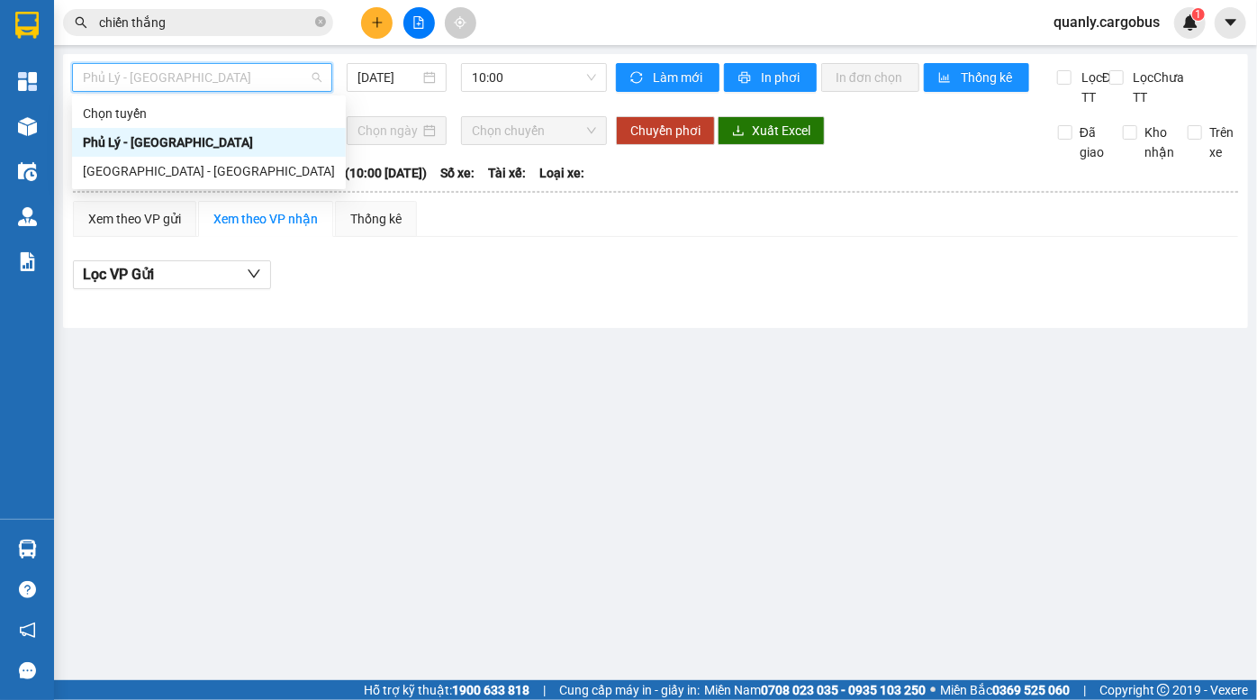
click at [171, 139] on div "Phủ Lý - [GEOGRAPHIC_DATA]" at bounding box center [209, 142] width 252 height 20
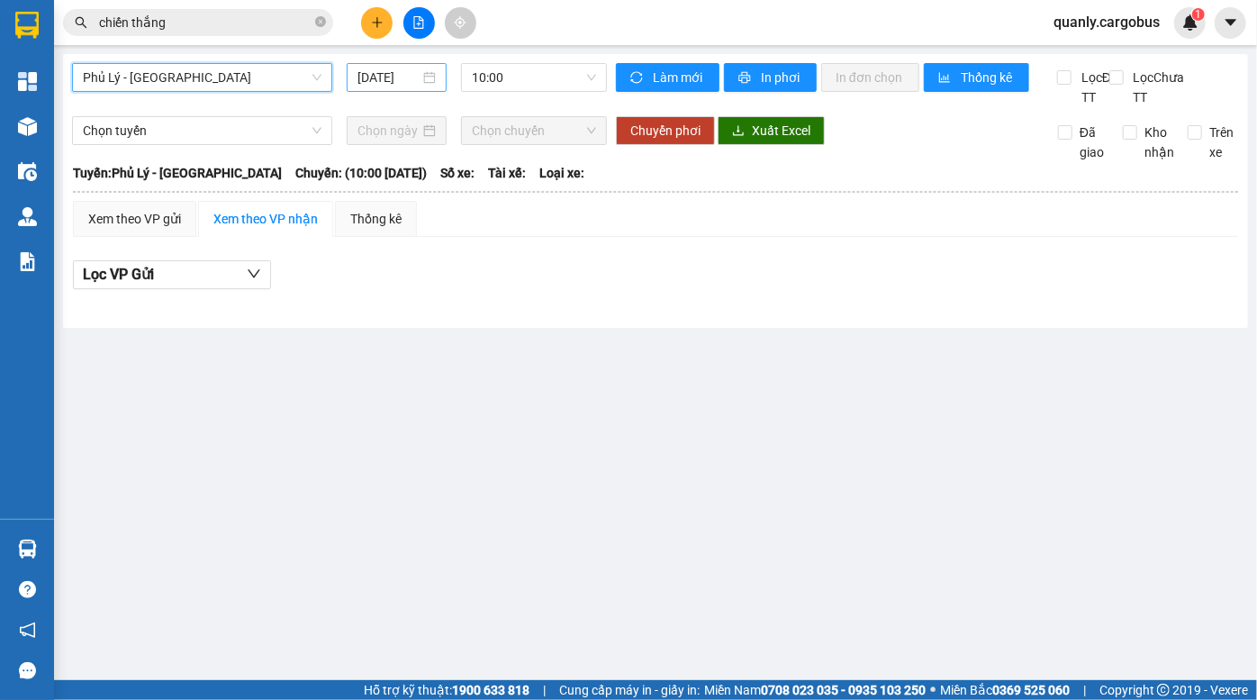
click at [352, 77] on div "[DATE]" at bounding box center [397, 77] width 100 height 29
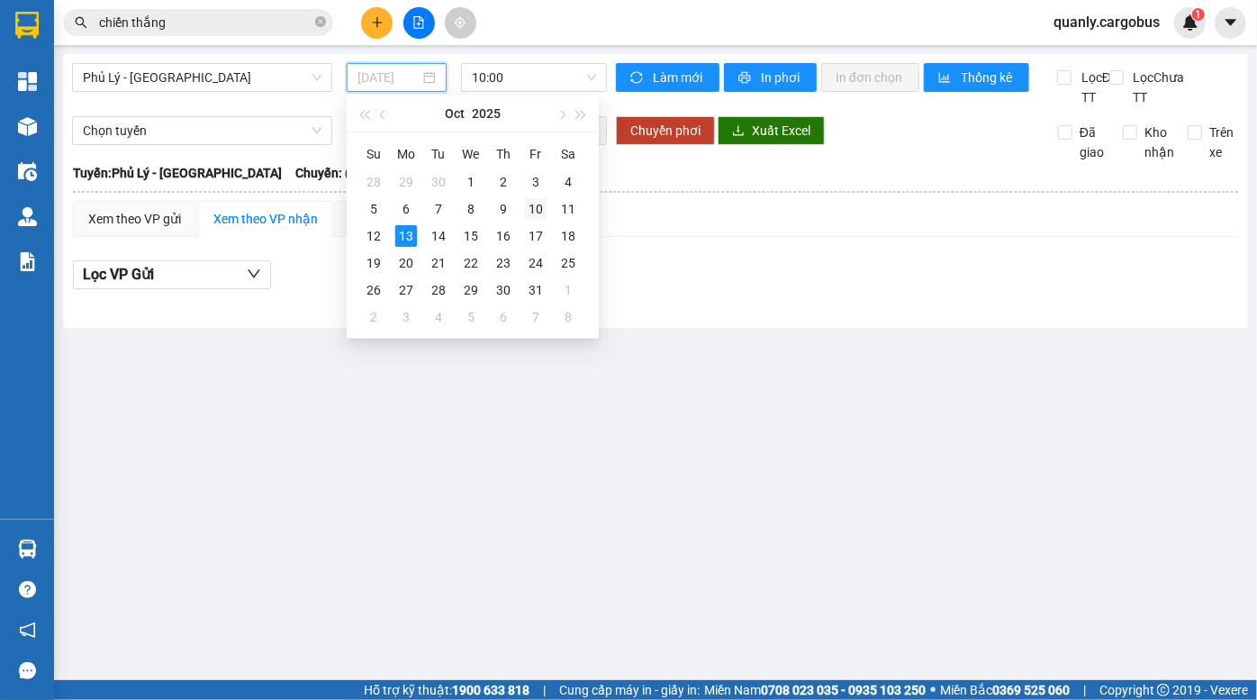
click at [531, 208] on div "10" at bounding box center [536, 209] width 22 height 22
type input "10/10/2025"
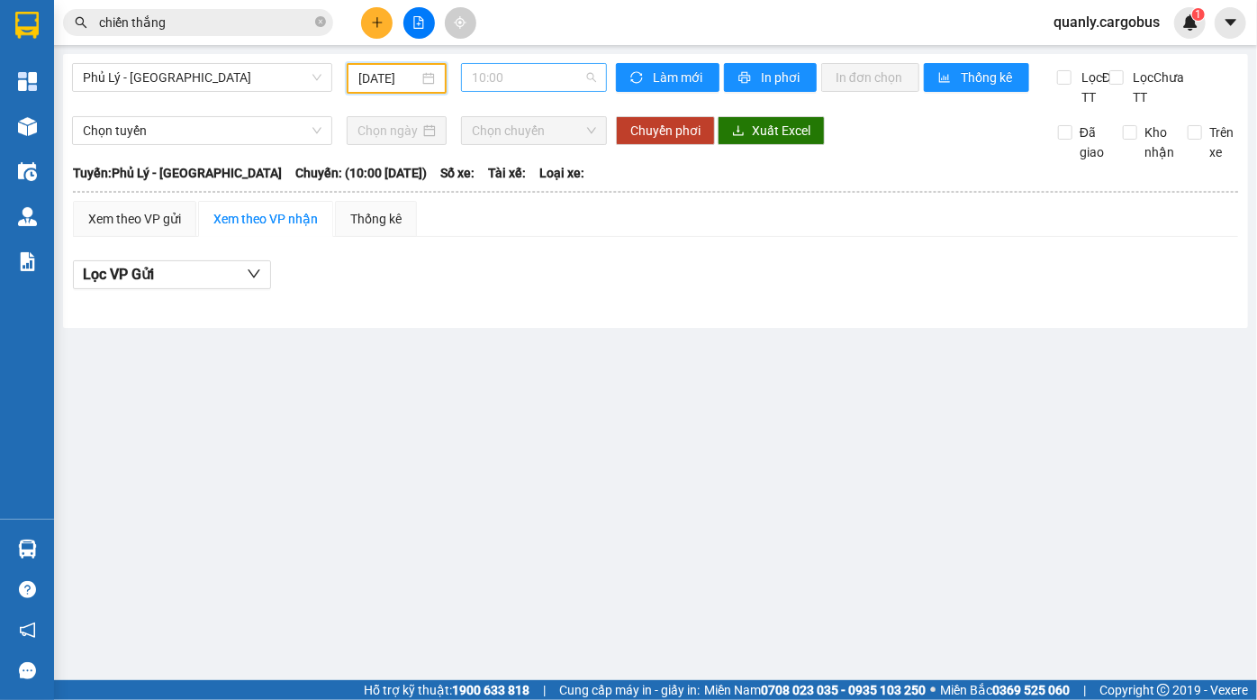
click at [513, 81] on span "10:00" at bounding box center [534, 77] width 124 height 27
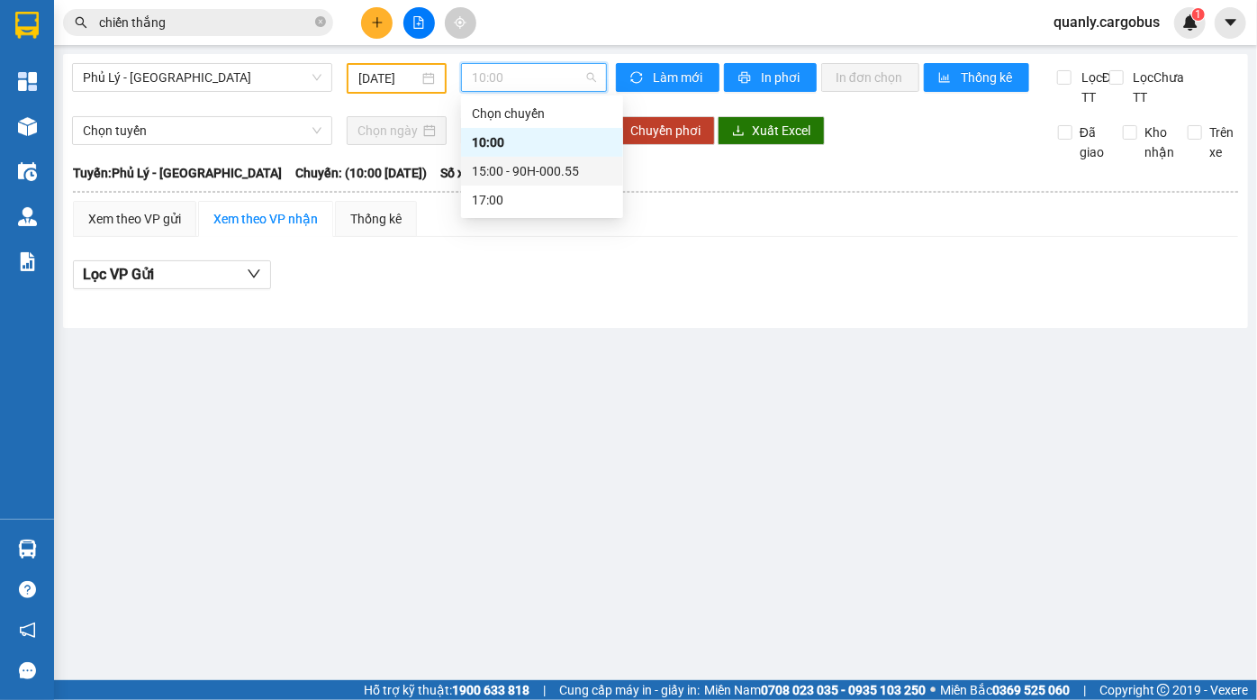
click at [524, 177] on div "15:00 - 90H-000.55" at bounding box center [542, 171] width 141 height 20
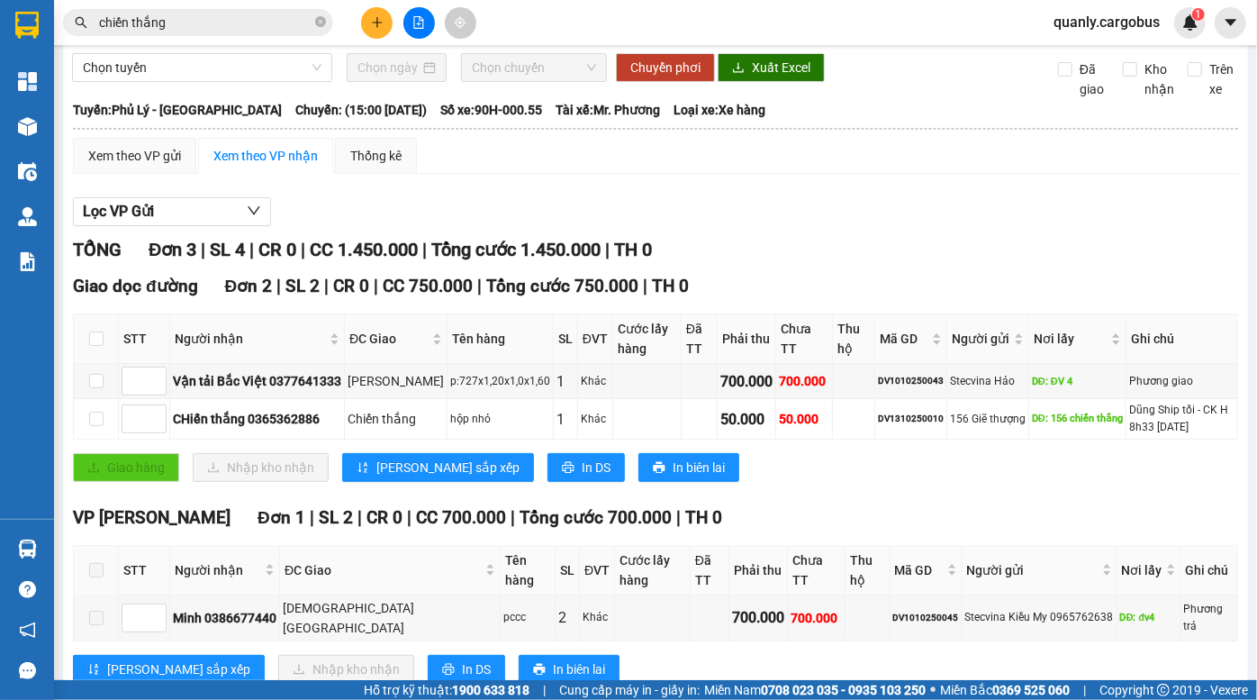
scroll to position [115, 0]
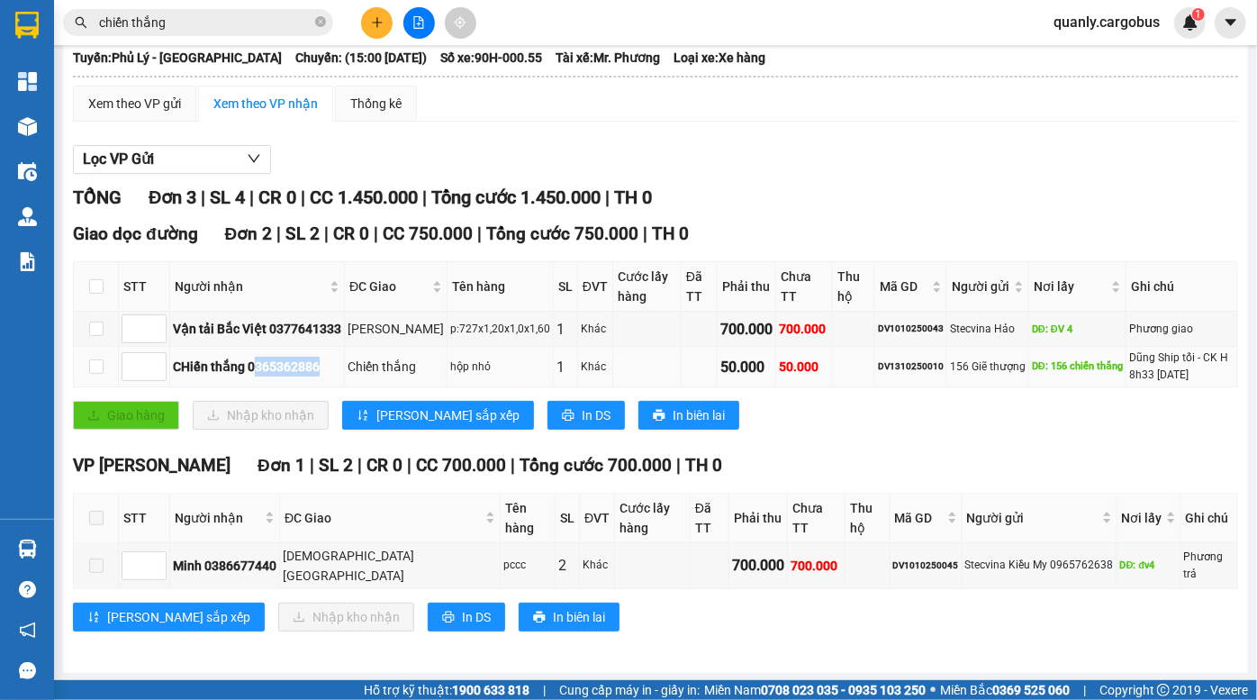
drag, startPoint x: 253, startPoint y: 382, endPoint x: 352, endPoint y: 395, distance: 99.9
click at [350, 387] on tr "CHiến thắng 0365362886 Chiến thắng hộp nhỏ 1 Khác 50.000 50.000 DV1310250010 15…" at bounding box center [656, 367] width 1165 height 41
drag, startPoint x: 686, startPoint y: 391, endPoint x: 757, endPoint y: 401, distance: 71.8
click at [750, 387] on tr "CHiến thắng 0365362886 Chiến thắng hộp nhỏ 1 Khác 50.000 50.000 DV1310250010 15…" at bounding box center [656, 367] width 1165 height 41
click at [779, 376] on div "50.000" at bounding box center [804, 367] width 50 height 20
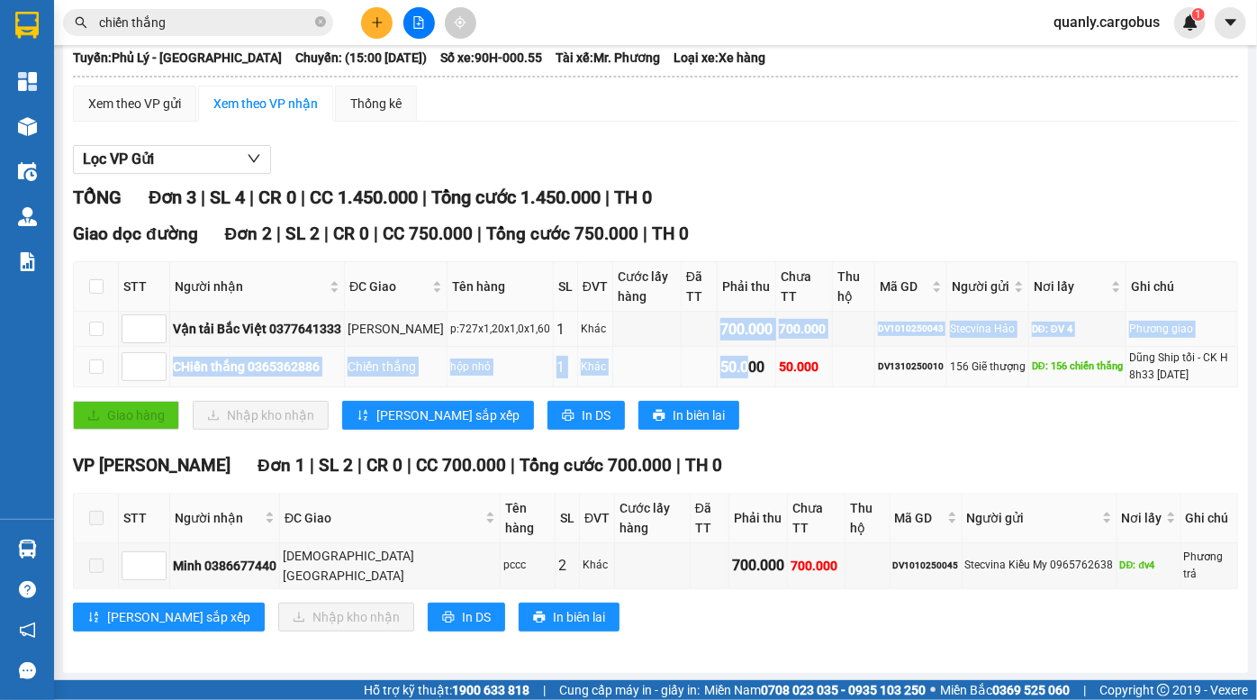
drag, startPoint x: 641, startPoint y: 371, endPoint x: 734, endPoint y: 377, distance: 93.0
click at [730, 377] on tbody "Vận tải Bắc Việt 0377641333 KCN Ngọc Hồi p:727x1,20x1,0x1,60 1 Khác 700.000 700…" at bounding box center [656, 350] width 1165 height 76
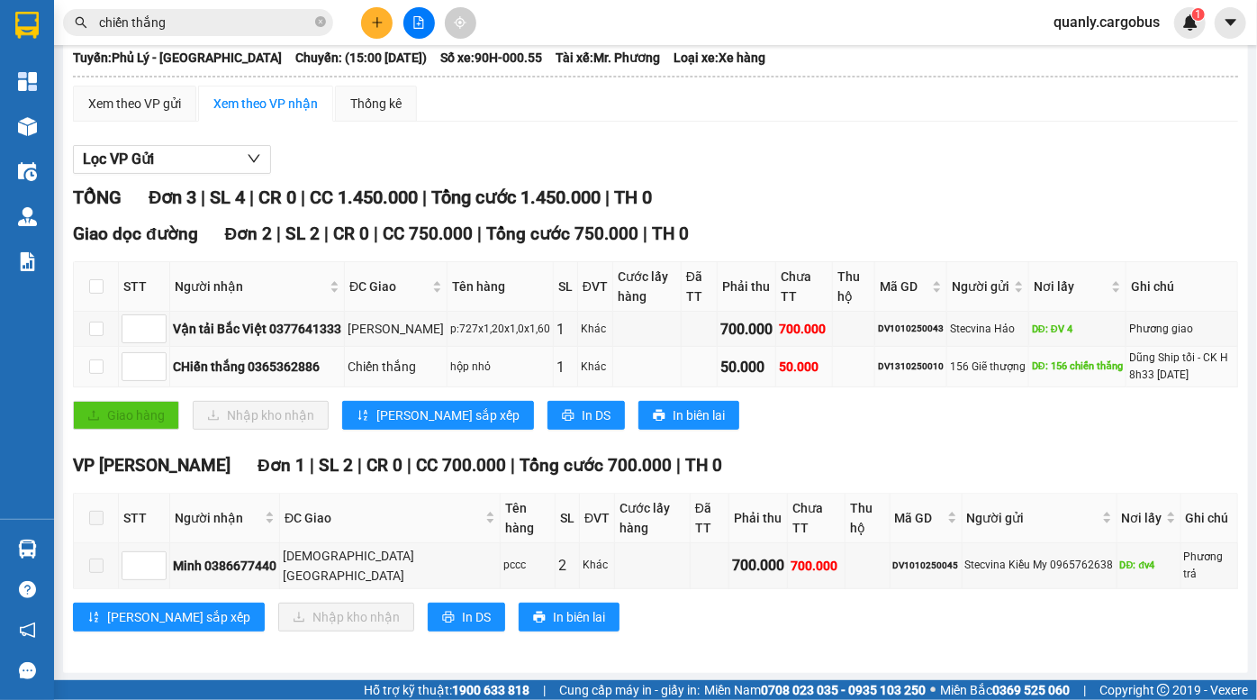
click at [738, 377] on td "50.000" at bounding box center [747, 367] width 59 height 41
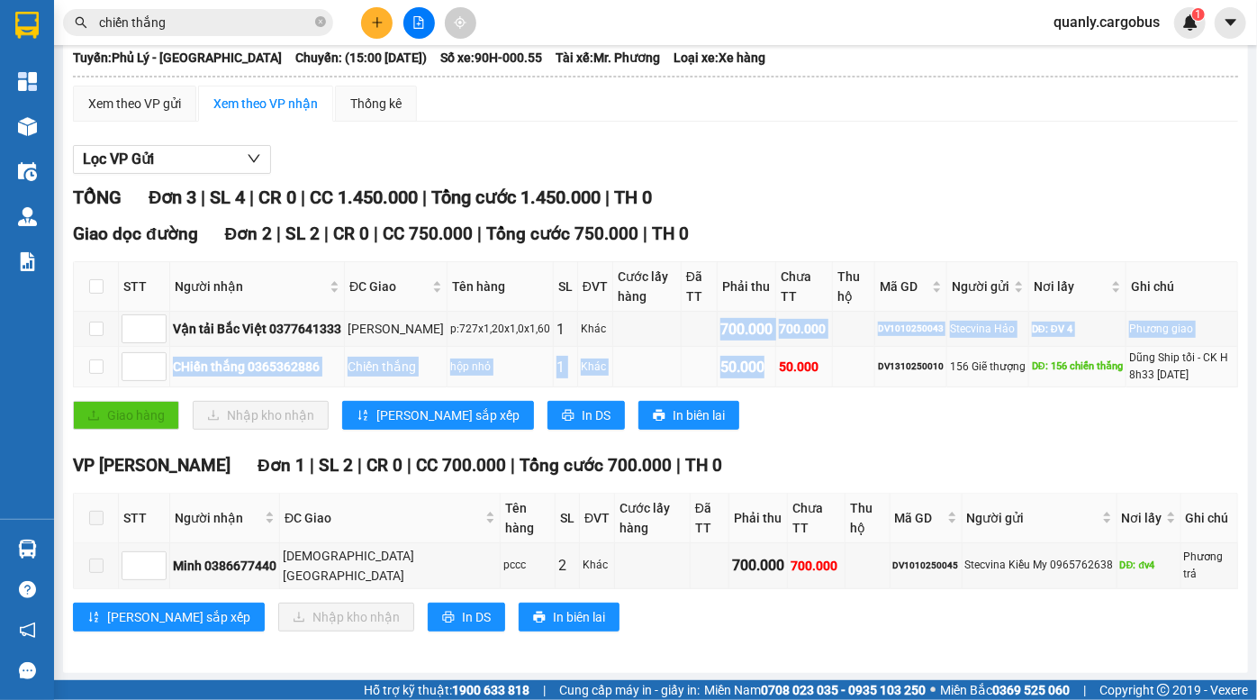
drag, startPoint x: 748, startPoint y: 390, endPoint x: 756, endPoint y: 395, distance: 9.3
click at [756, 387] on tbody "Vận tải Bắc Việt 0377641333 KCN Ngọc Hồi p:727x1,20x1,0x1,60 1 Khác 700.000 700…" at bounding box center [656, 350] width 1165 height 76
drag, startPoint x: 756, startPoint y: 395, endPoint x: 1030, endPoint y: 569, distance: 325.6
click at [779, 376] on div "50.000" at bounding box center [804, 367] width 50 height 20
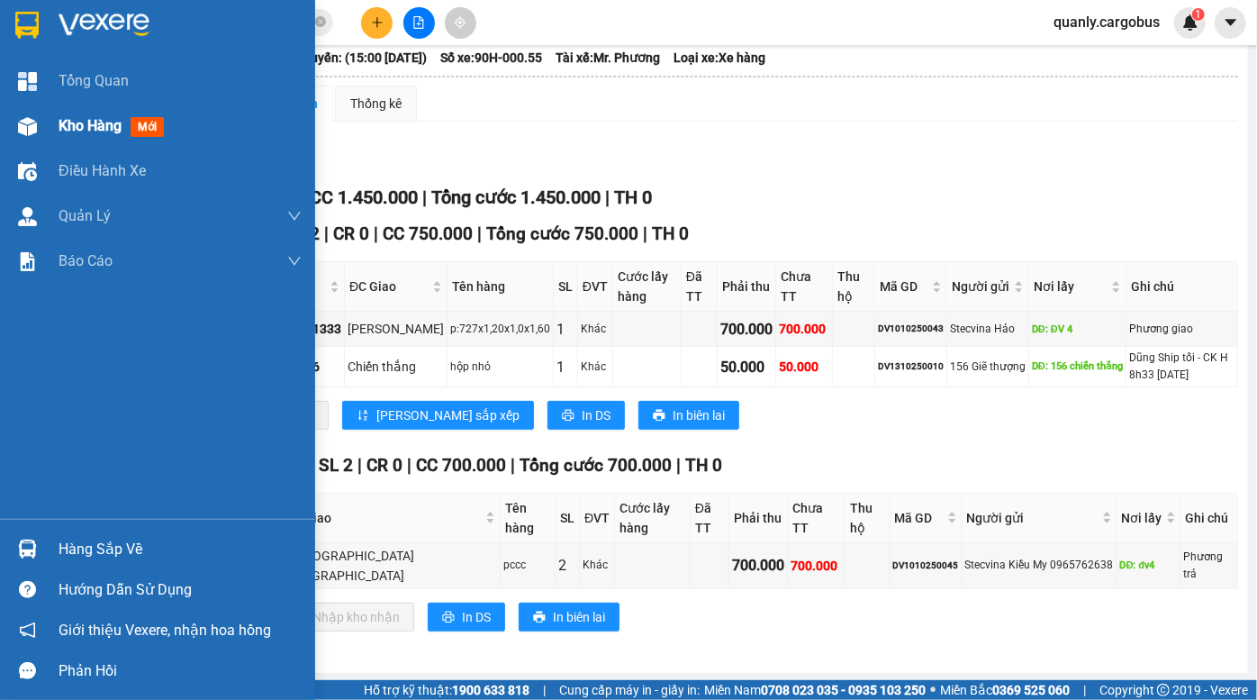
click at [41, 131] on div at bounding box center [28, 127] width 32 height 32
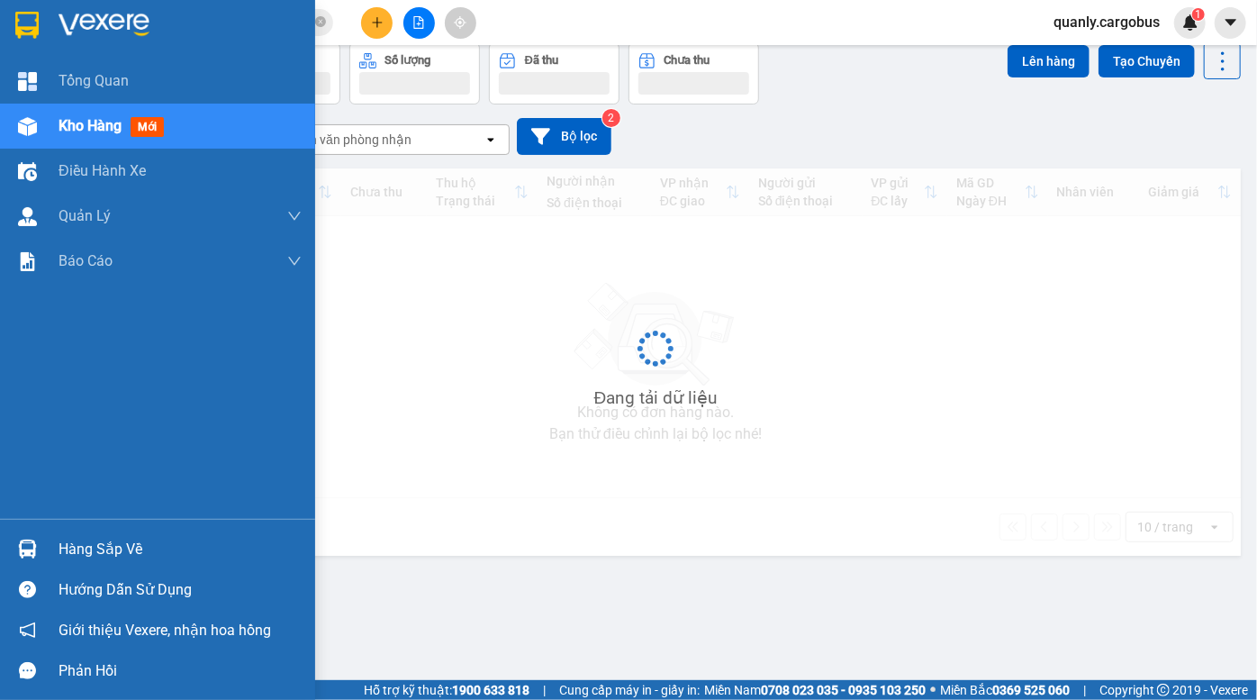
scroll to position [82, 0]
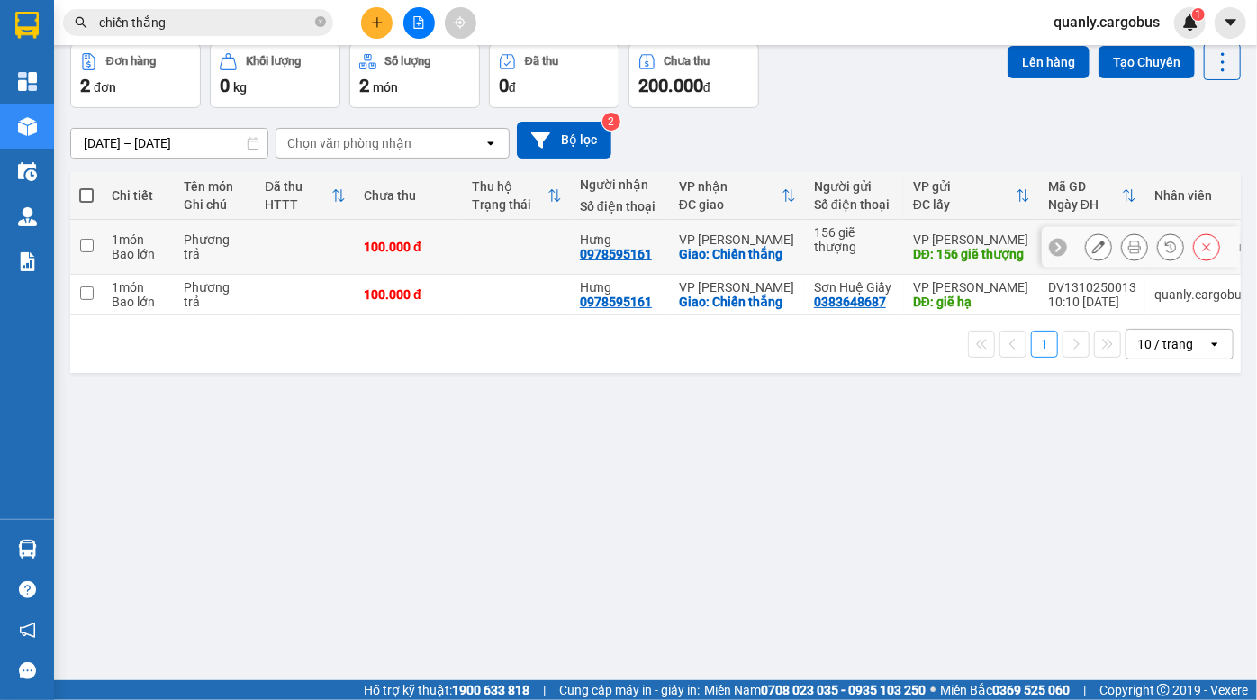
click at [87, 239] on input "checkbox" at bounding box center [87, 246] width 14 height 14
checkbox input "true"
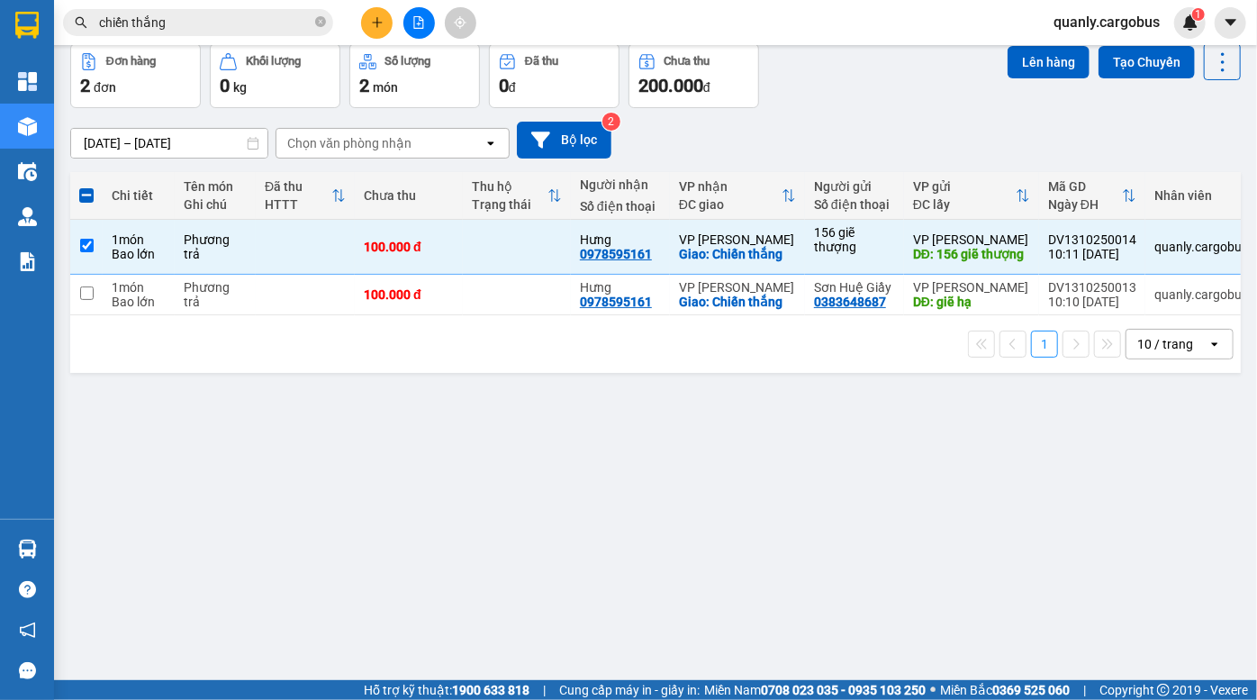
click at [83, 194] on span at bounding box center [86, 195] width 14 height 14
click at [86, 186] on input "checkbox" at bounding box center [86, 186] width 0 height 0
checkbox input "true"
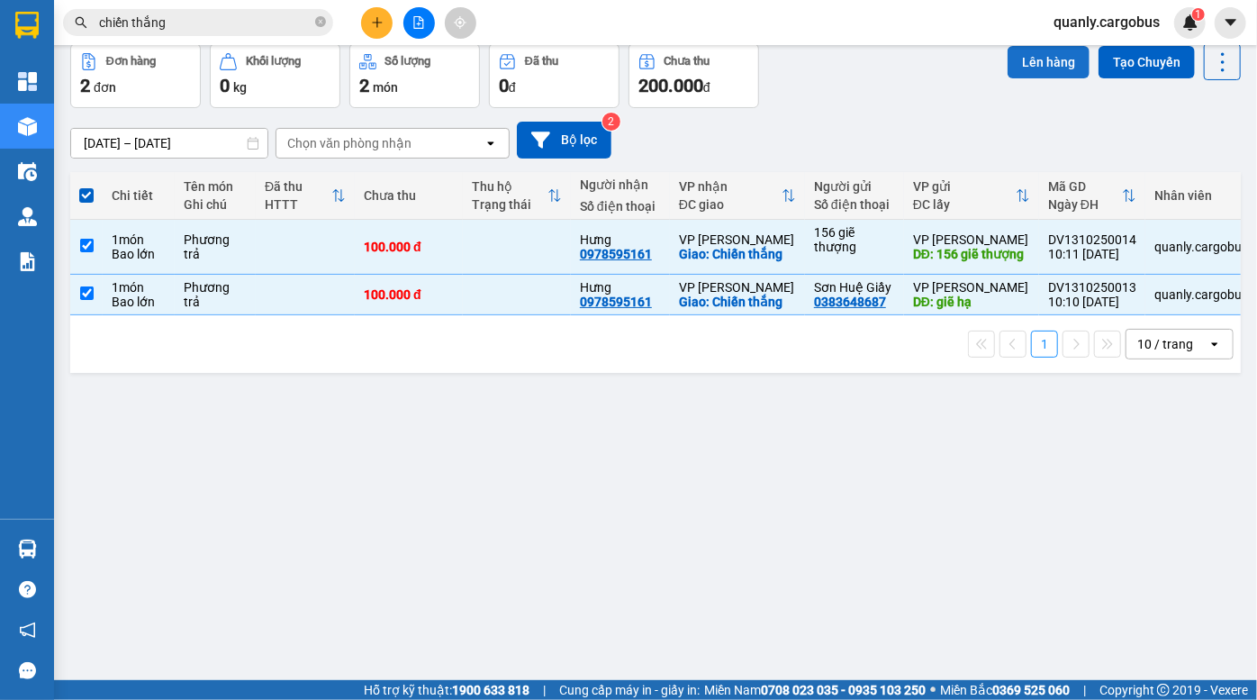
click at [1047, 53] on button "Lên hàng" at bounding box center [1049, 62] width 82 height 32
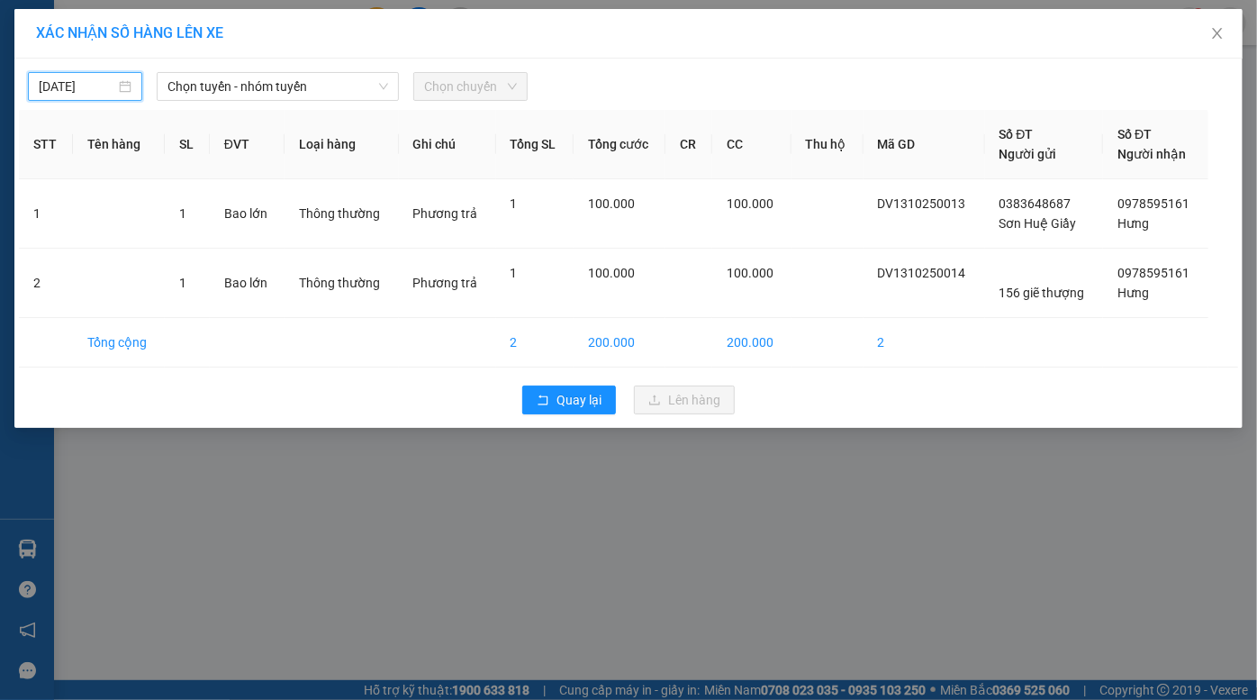
click at [75, 90] on input "[DATE]" at bounding box center [77, 87] width 77 height 20
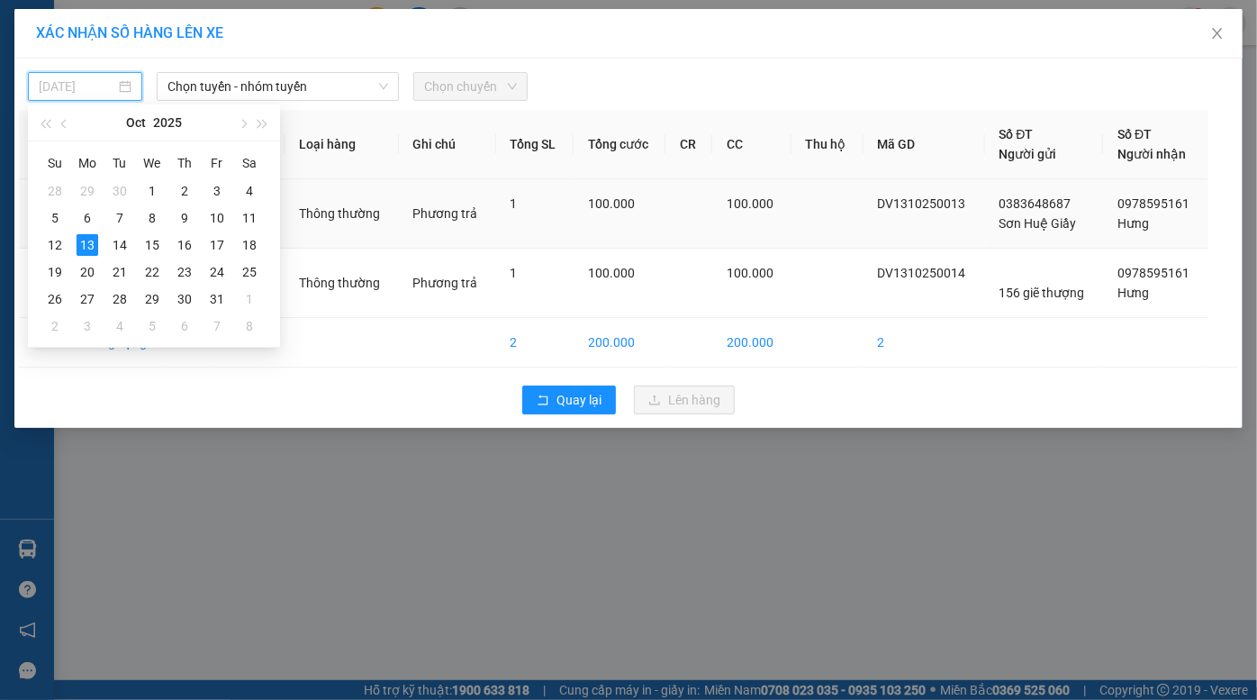
click at [217, 221] on div "10" at bounding box center [217, 218] width 22 height 22
type input "10/10/2025"
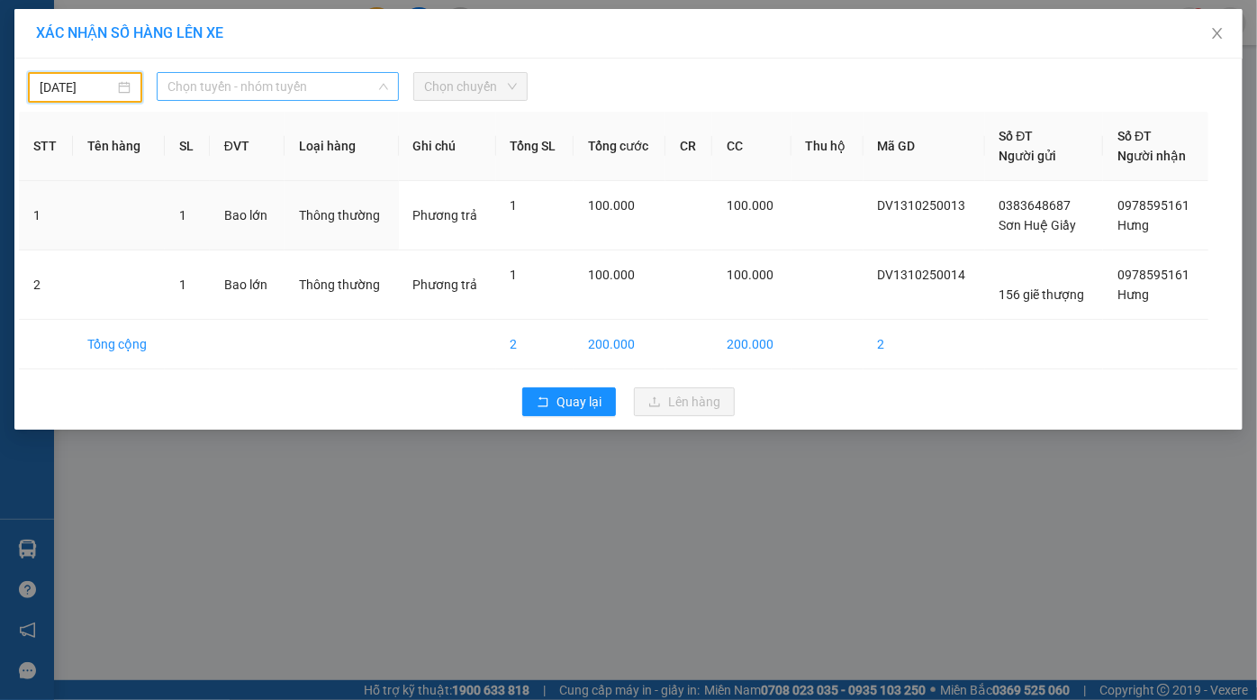
drag, startPoint x: 275, startPoint y: 73, endPoint x: 256, endPoint y: 129, distance: 59.0
click at [275, 76] on span "Chọn tuyến - nhóm tuyến" at bounding box center [279, 86] width 222 height 27
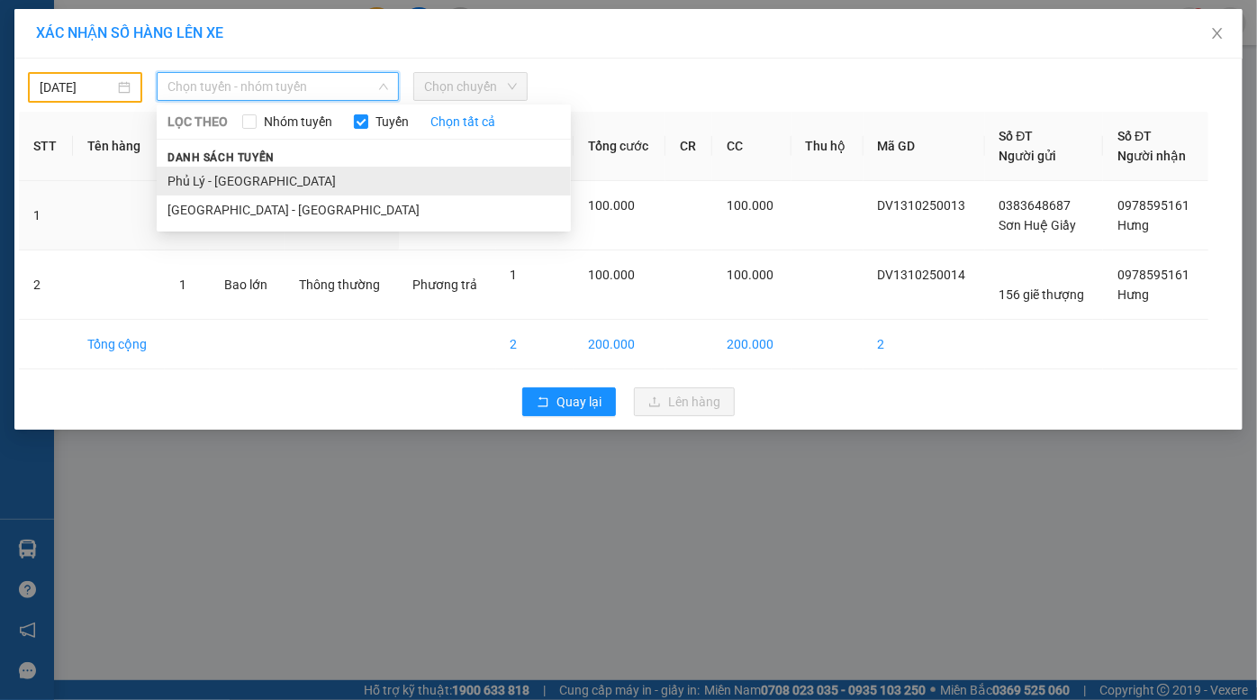
click at [242, 177] on li "Phủ Lý - [GEOGRAPHIC_DATA]" at bounding box center [364, 181] width 414 height 29
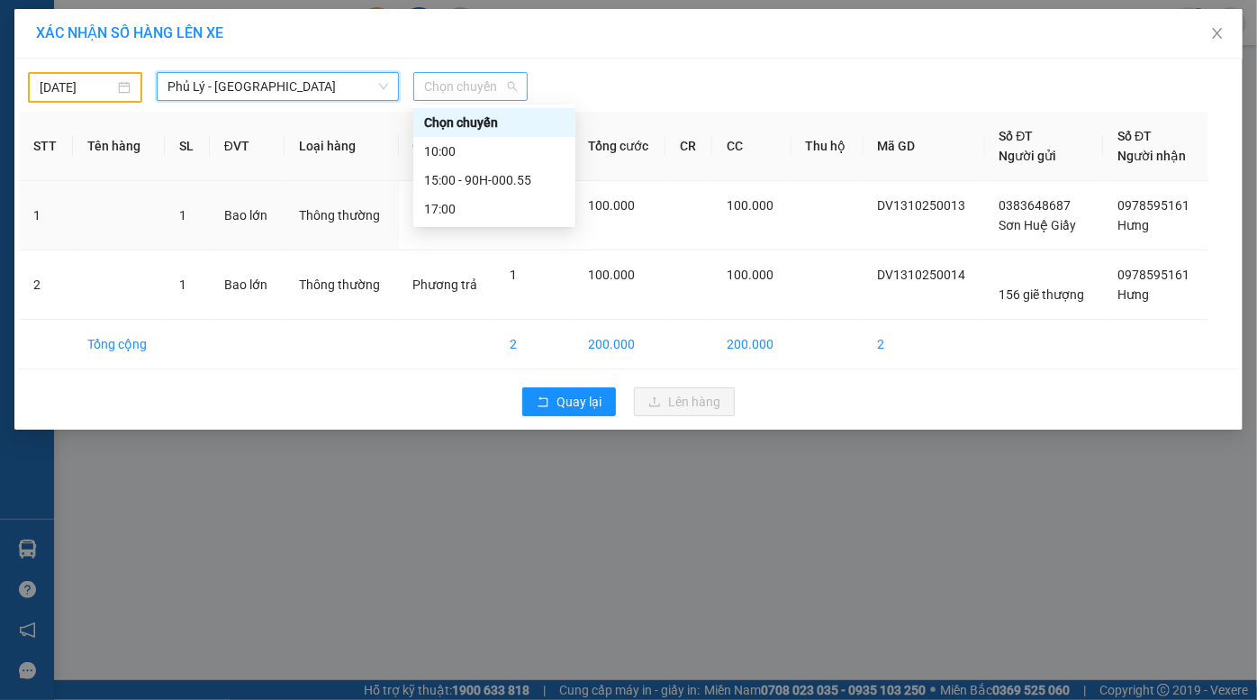
click at [494, 79] on span "Chọn chuyến" at bounding box center [470, 86] width 93 height 27
click at [480, 177] on div "15:00 - 90H-000.55" at bounding box center [494, 180] width 141 height 20
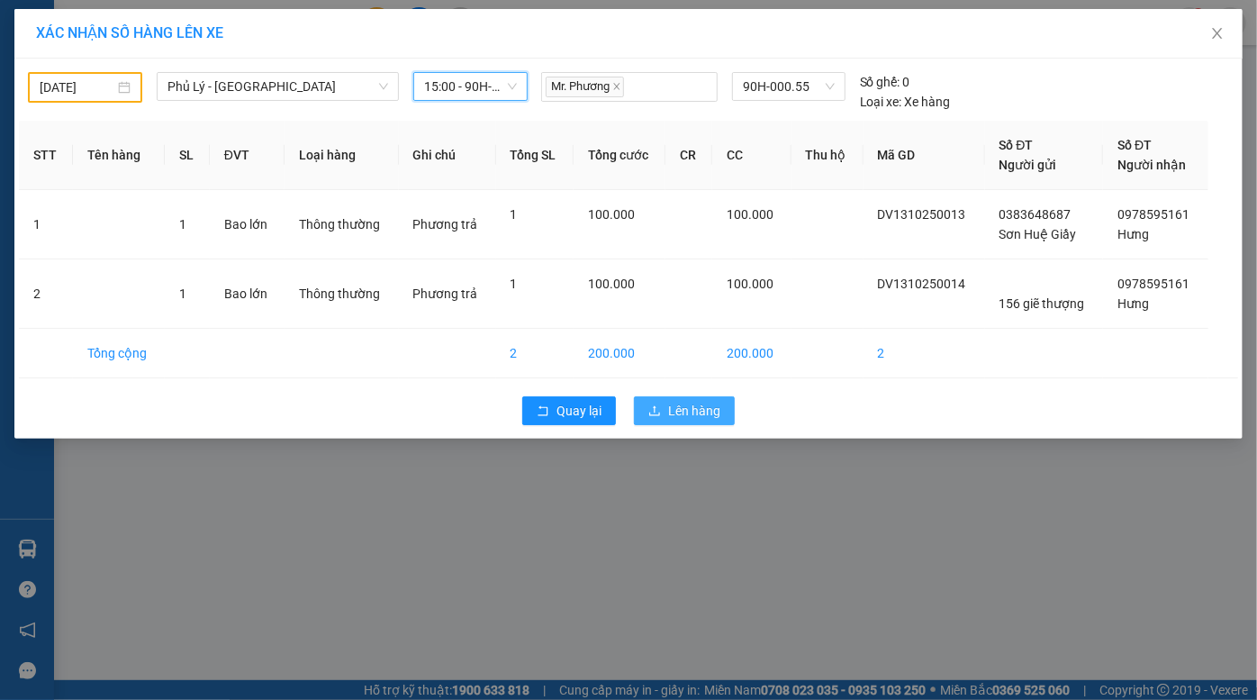
click at [692, 411] on span "Lên hàng" at bounding box center [694, 411] width 52 height 20
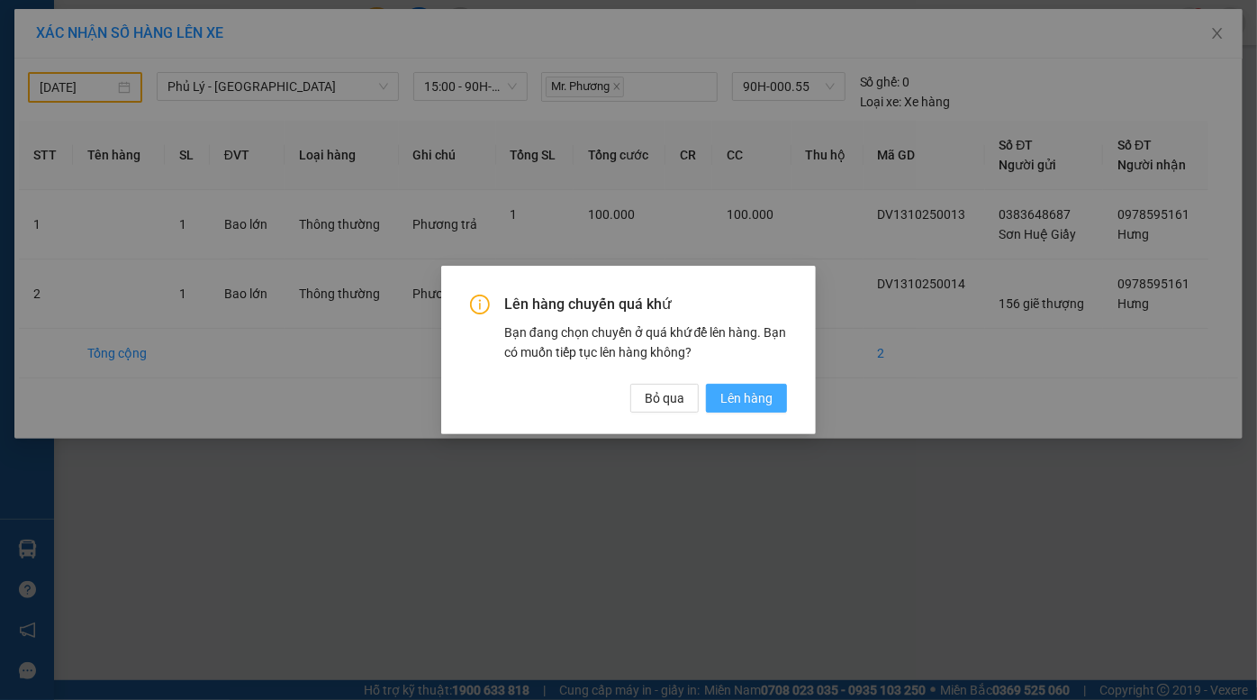
click at [749, 409] on button "Lên hàng" at bounding box center [746, 398] width 81 height 29
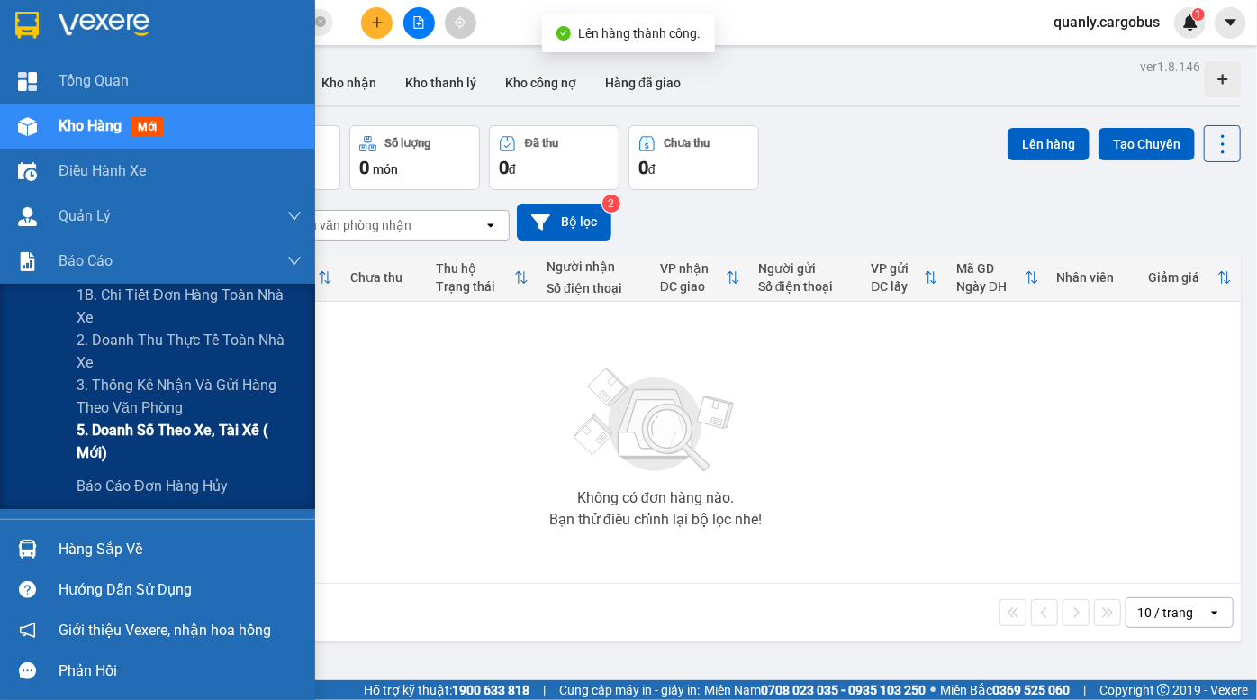
click at [176, 441] on span "5. Doanh số theo xe, tài xế ( mới)" at bounding box center [189, 441] width 225 height 45
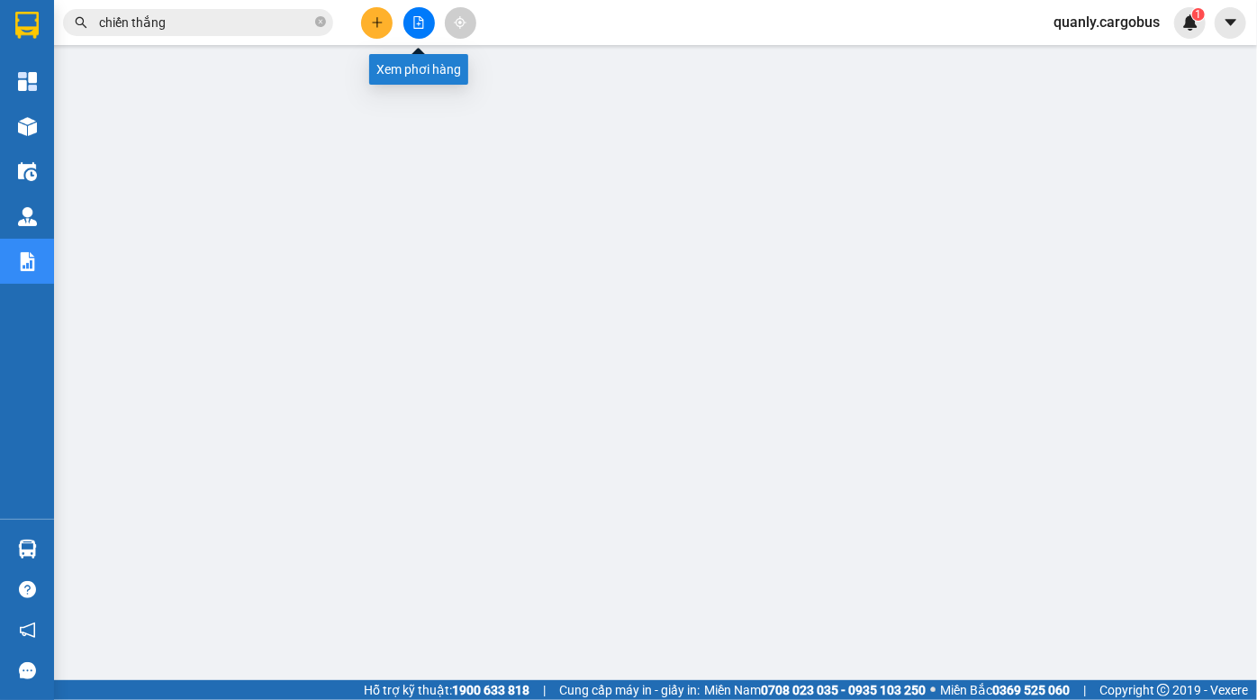
click at [426, 25] on button at bounding box center [420, 23] width 32 height 32
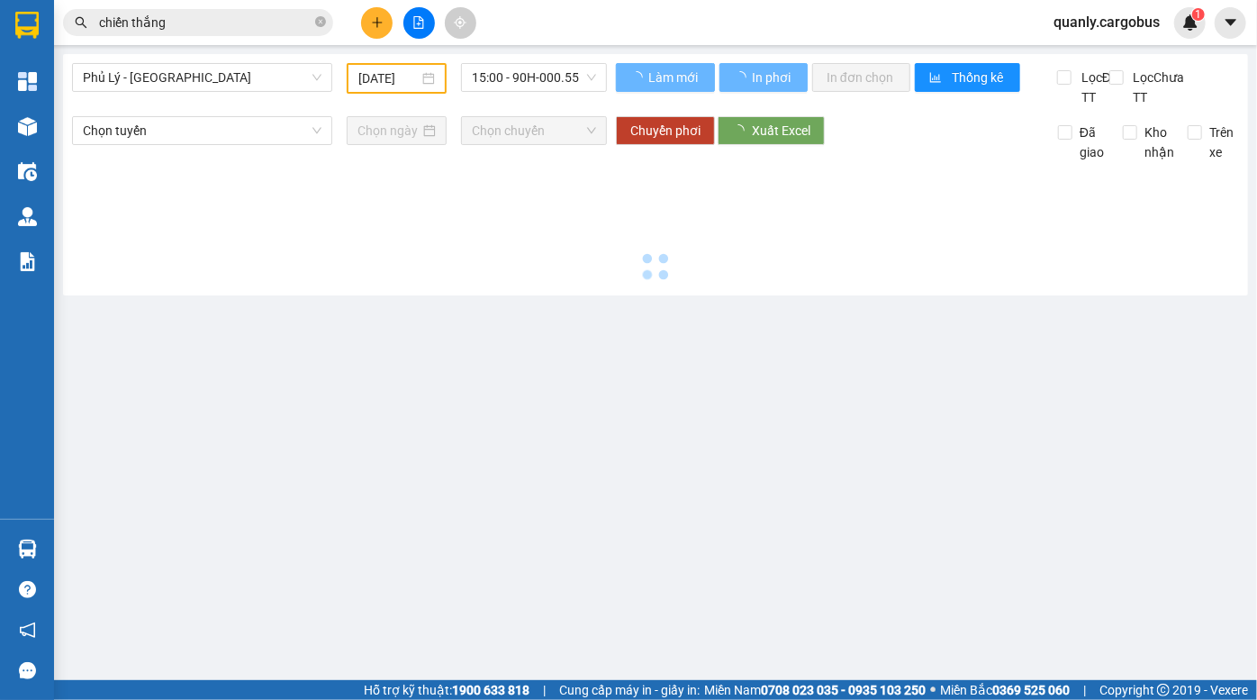
type input "13/10/2025"
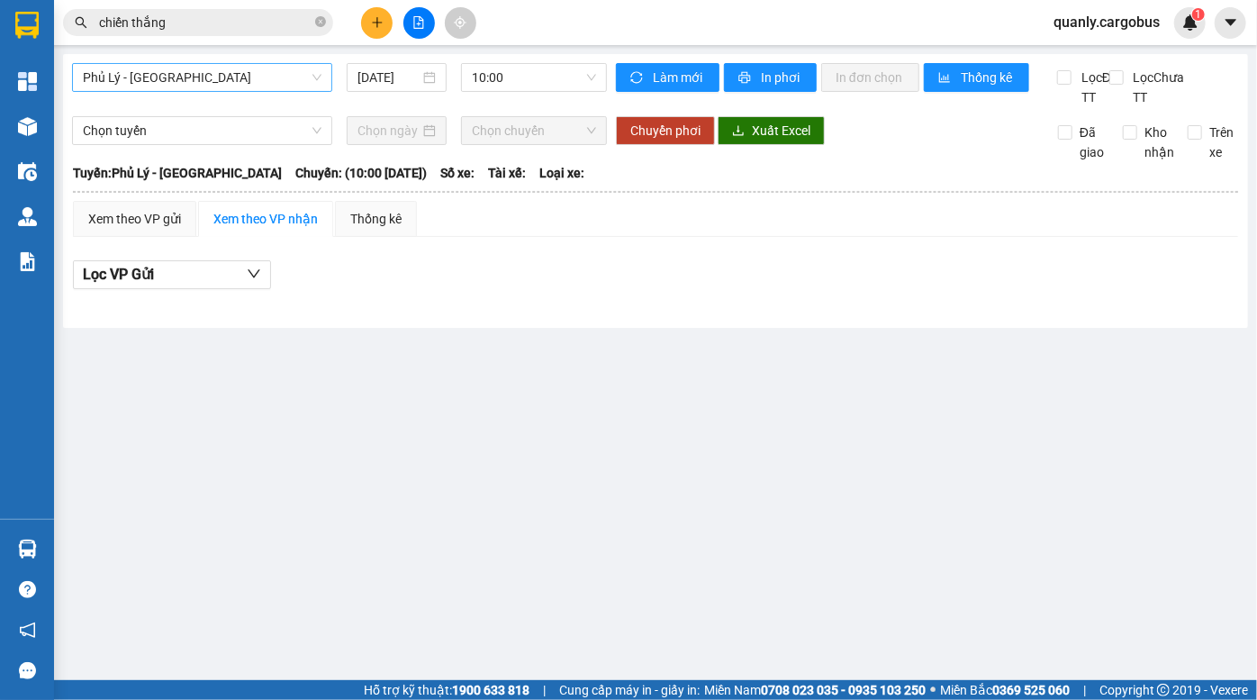
click at [218, 77] on span "Phủ Lý - Hà Nội" at bounding box center [202, 77] width 239 height 27
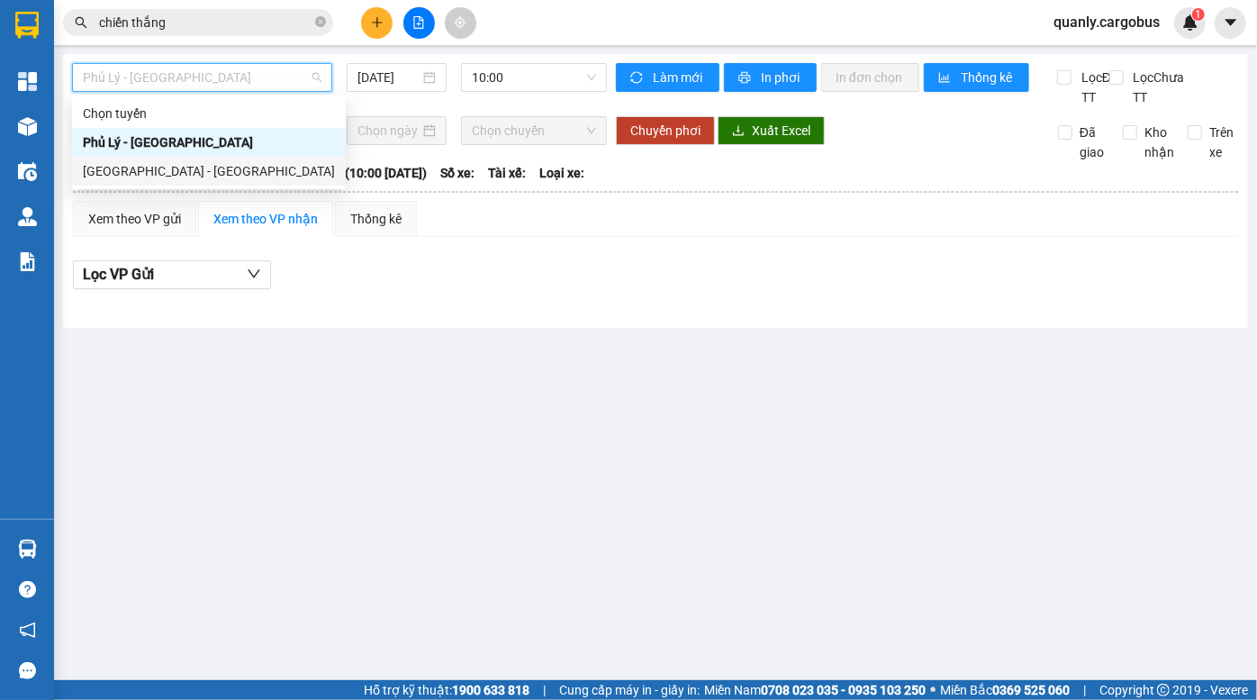
click at [177, 178] on div "Hà Nội - Phủ Lý" at bounding box center [209, 171] width 252 height 20
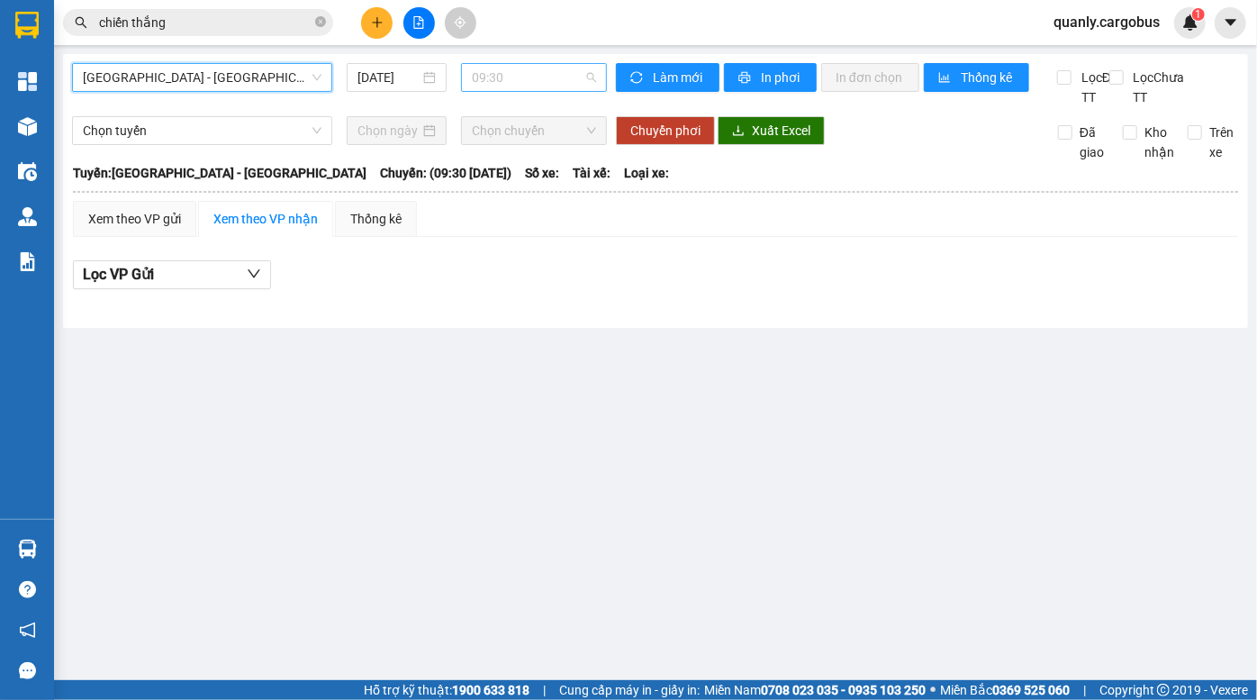
click at [492, 69] on span "09:30" at bounding box center [534, 77] width 124 height 27
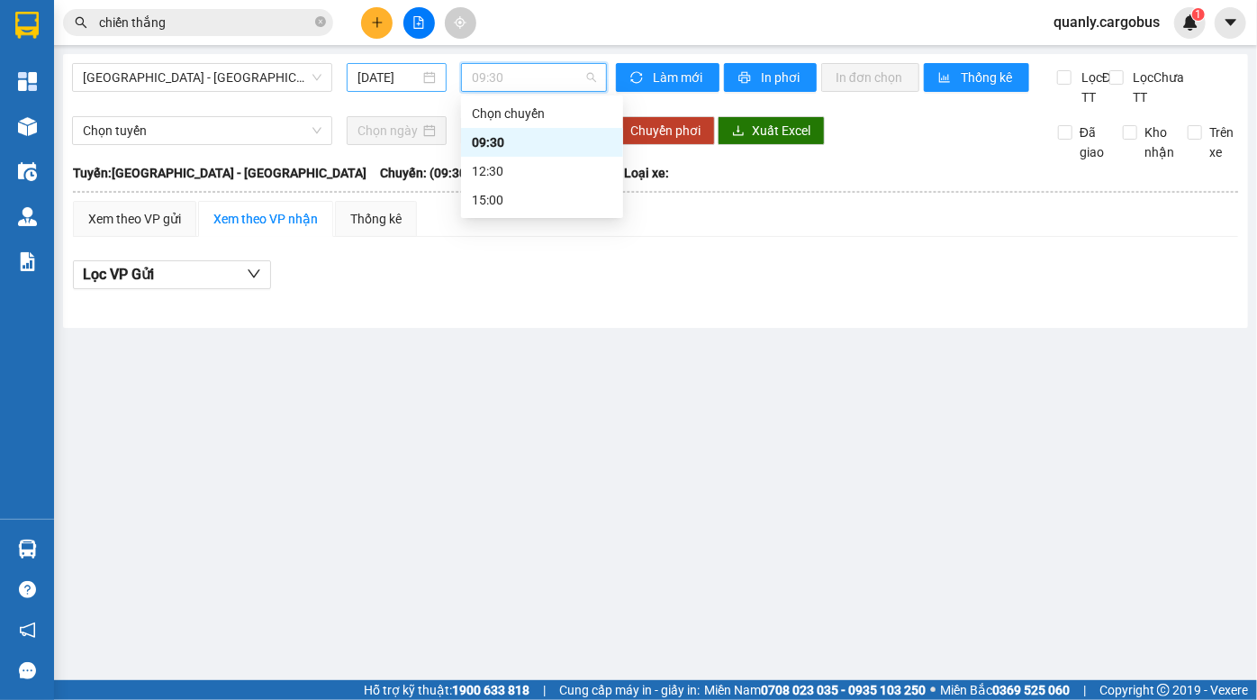
click at [382, 79] on input "[DATE]" at bounding box center [389, 78] width 62 height 20
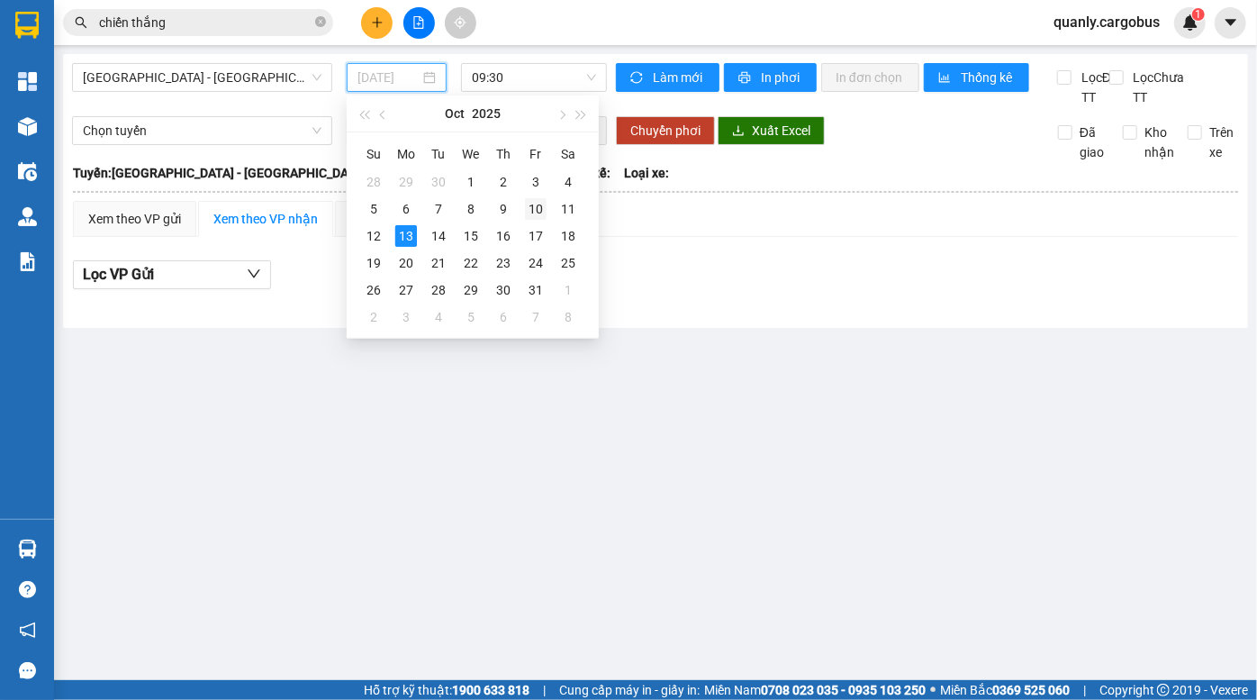
click at [533, 213] on div "10" at bounding box center [536, 209] width 22 height 22
type input "10/10/2025"
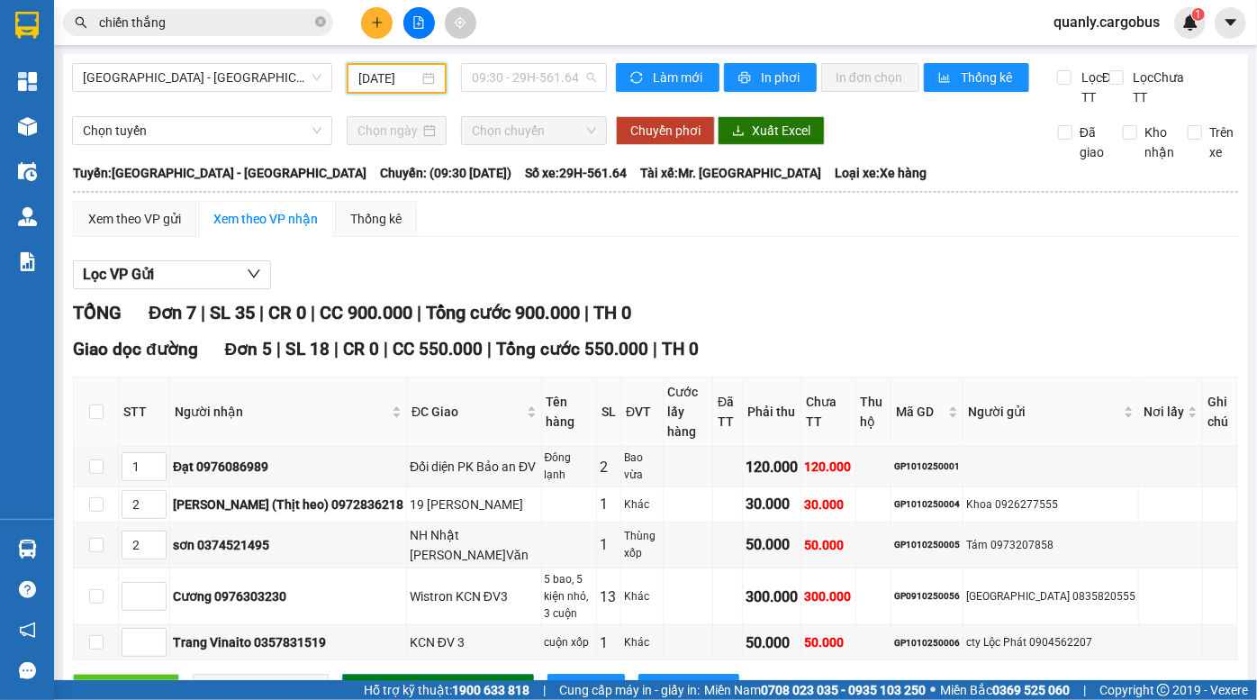
drag, startPoint x: 504, startPoint y: 79, endPoint x: 496, endPoint y: 135, distance: 56.4
click at [504, 89] on span "09:30 - 29H-561.64" at bounding box center [534, 77] width 124 height 27
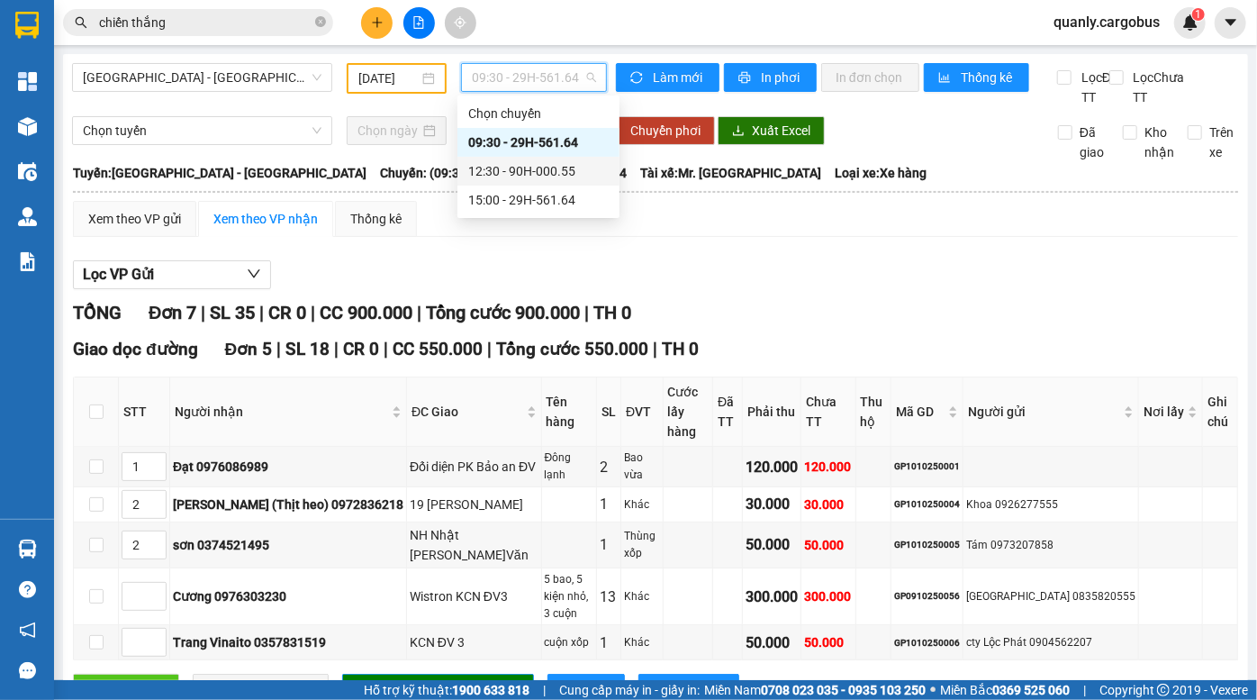
click at [503, 169] on div "12:30 - 90H-000.55" at bounding box center [538, 171] width 141 height 20
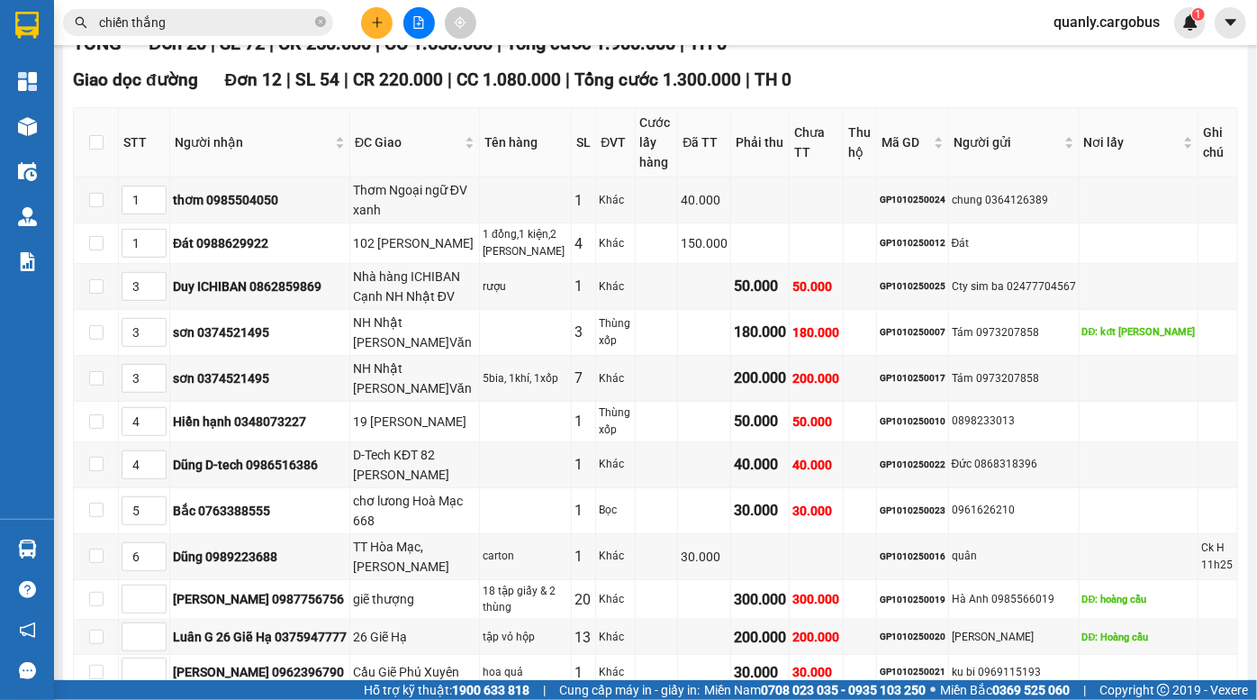
scroll to position [327, 0]
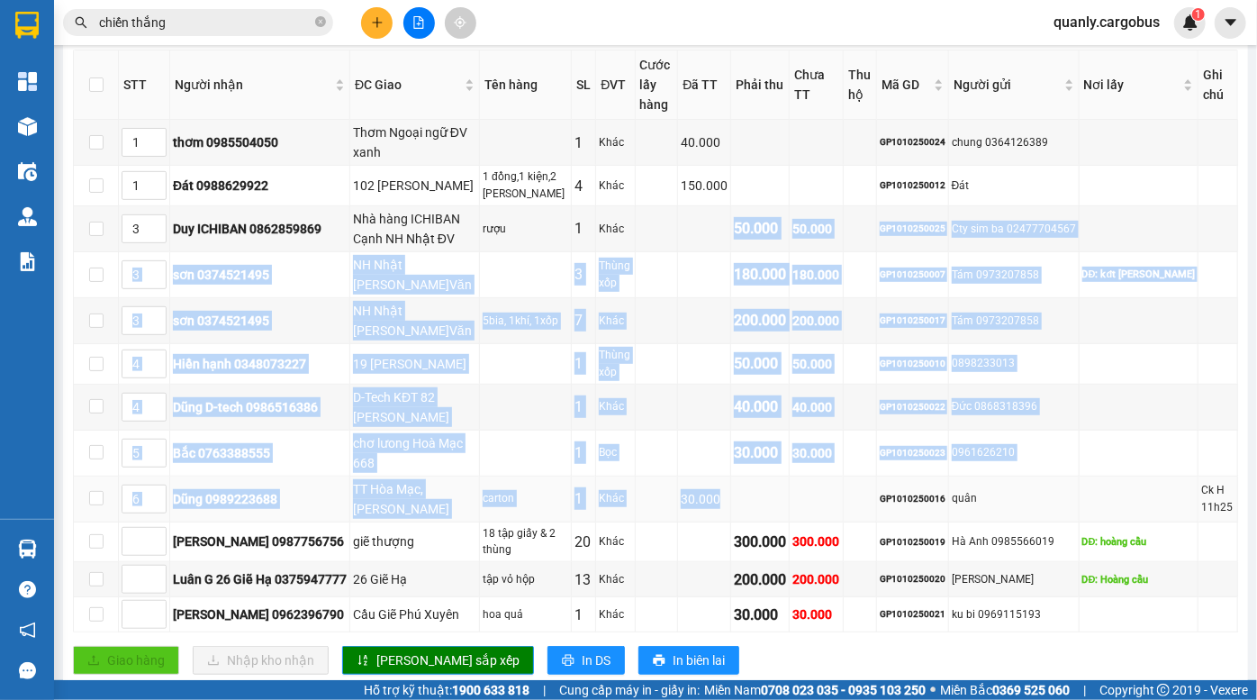
drag, startPoint x: 757, startPoint y: 242, endPoint x: 802, endPoint y: 498, distance: 259.6
click at [802, 498] on tbody "1 thơm 0985504050 Thơm Ngoại ngữ ĐV xanh 1 Khác 40.000 GP1010250024 chung 03641…" at bounding box center [656, 376] width 1165 height 513
click at [759, 314] on div "200.000" at bounding box center [760, 320] width 52 height 23
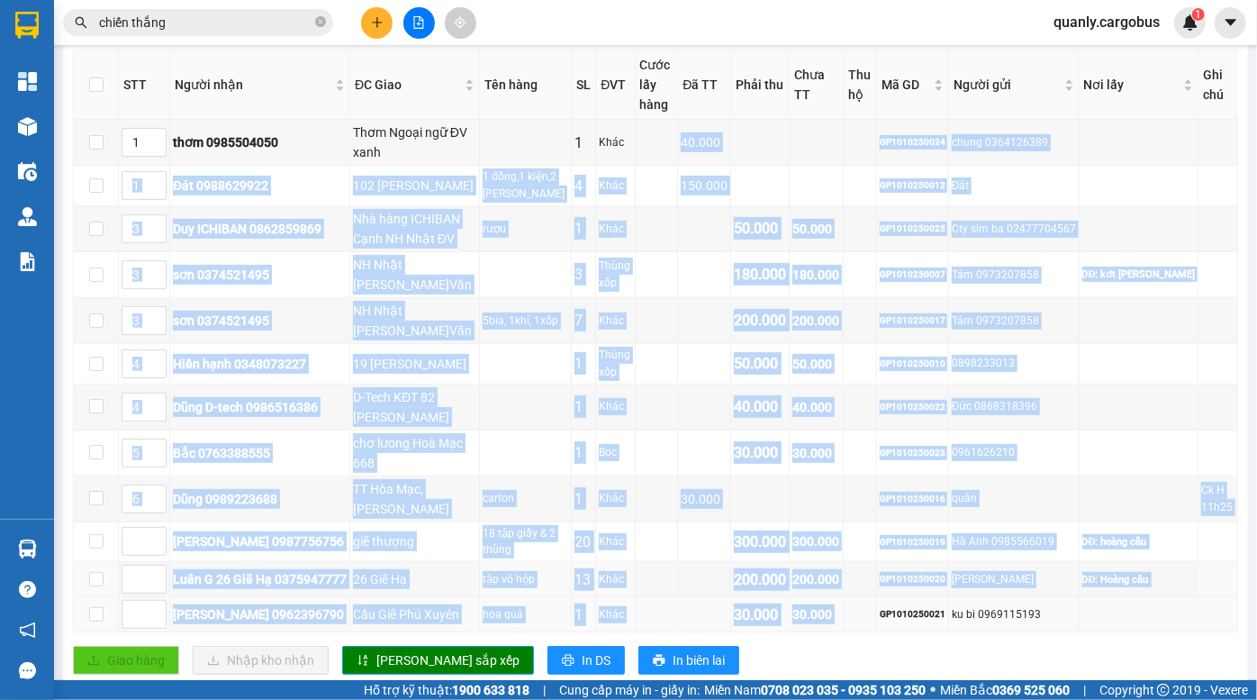
drag, startPoint x: 722, startPoint y: 189, endPoint x: 875, endPoint y: 613, distance: 450.7
click at [875, 613] on tbody "1 thơm 0985504050 Thơm Ngoại ngữ ĐV xanh 1 Khác 40.000 GP1010250024 chung 03641…" at bounding box center [656, 376] width 1165 height 513
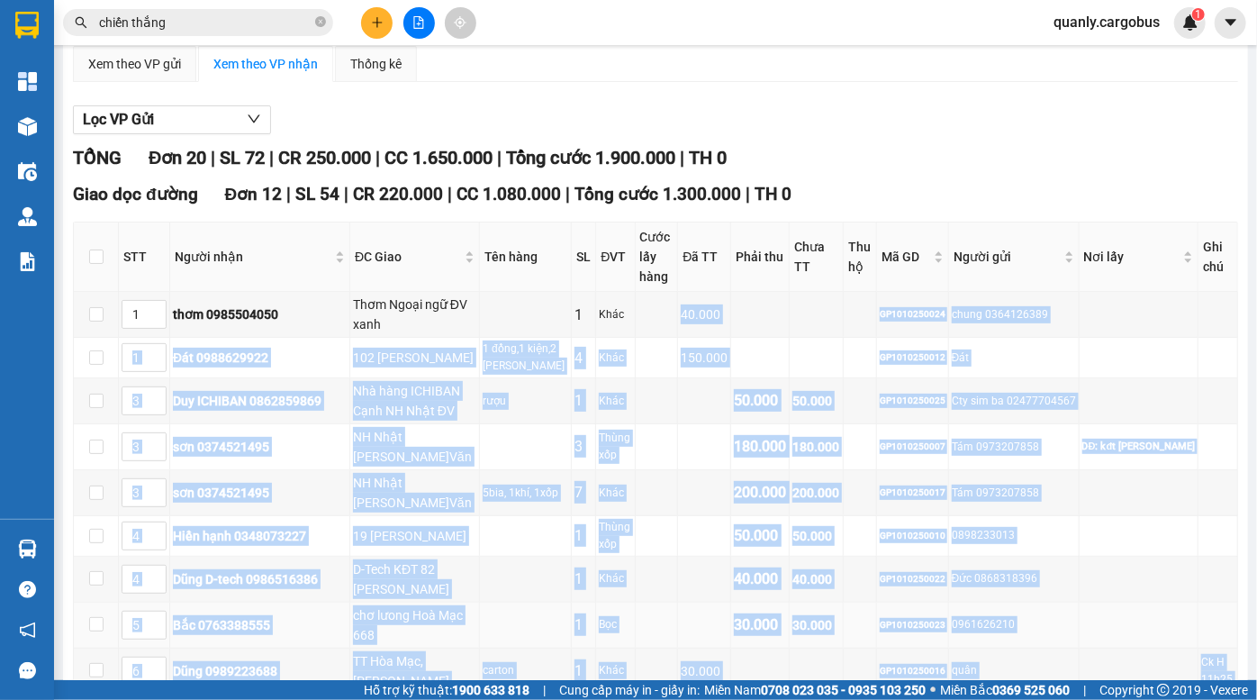
scroll to position [0, 0]
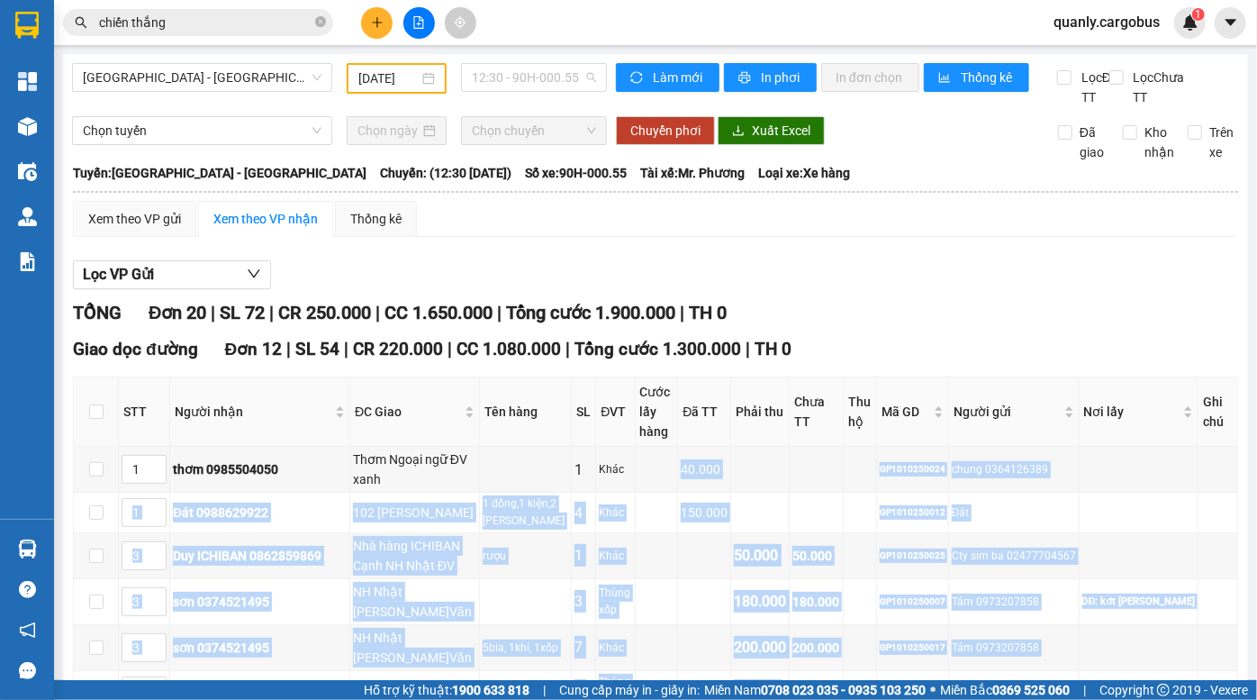
drag, startPoint x: 486, startPoint y: 78, endPoint x: 492, endPoint y: 145, distance: 66.9
click at [486, 82] on span "12:30 - 90H-000.55" at bounding box center [534, 77] width 124 height 27
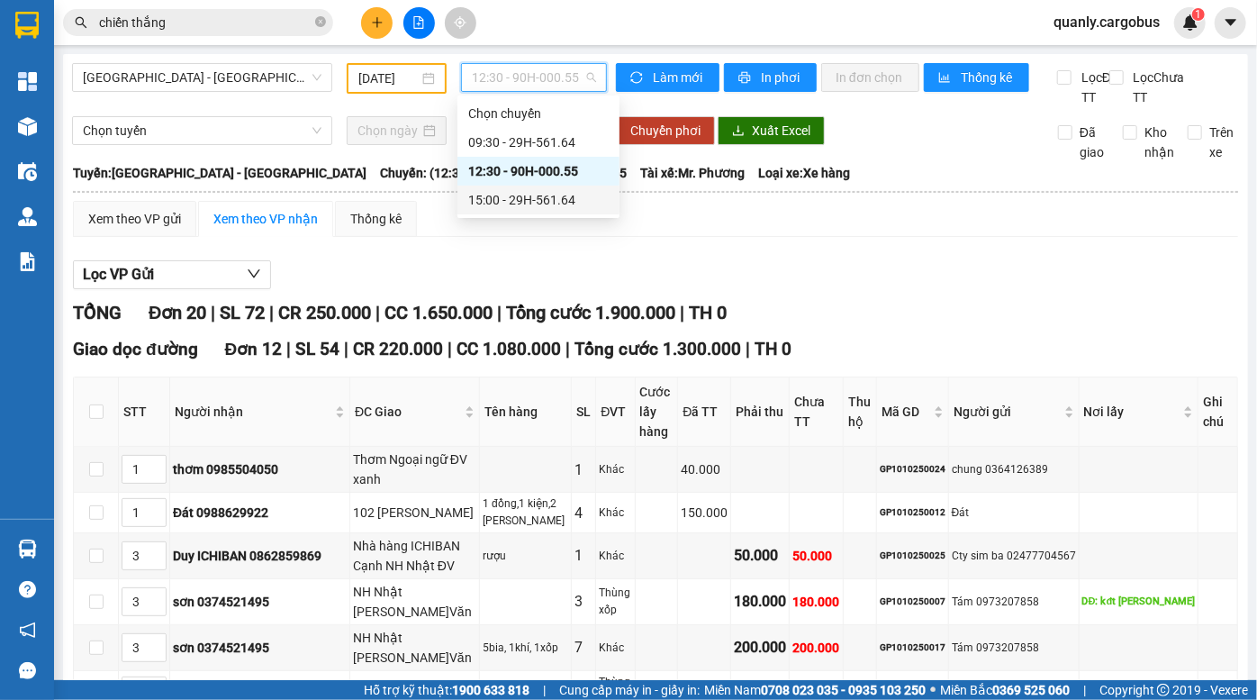
click at [513, 199] on div "15:00 - 29H-561.64" at bounding box center [538, 200] width 141 height 20
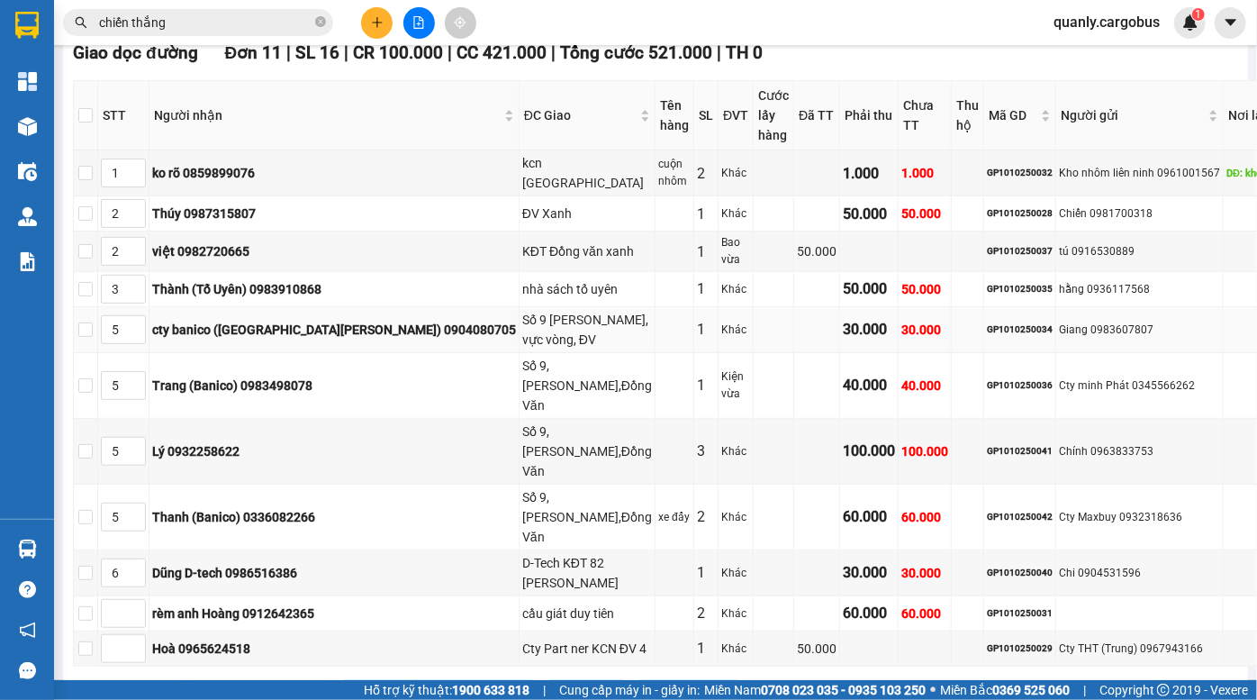
scroll to position [245, 0]
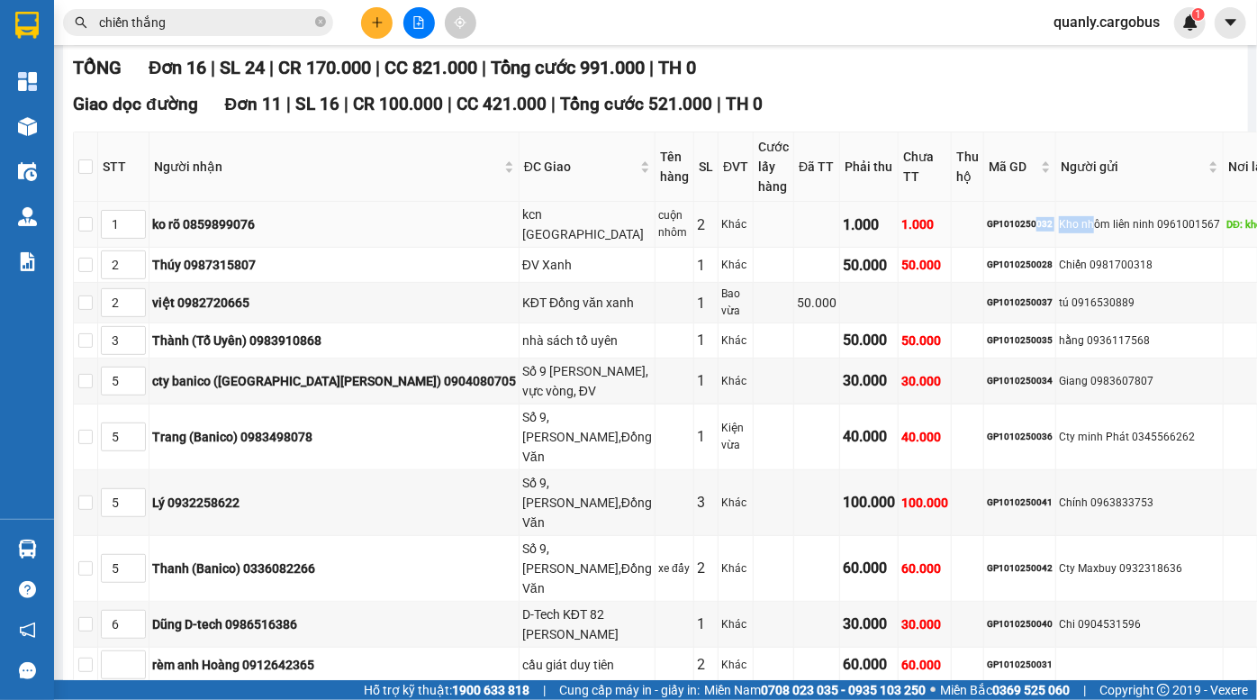
drag, startPoint x: 946, startPoint y: 220, endPoint x: 1000, endPoint y: 223, distance: 54.2
click at [1000, 223] on tr "1 ko rõ 0859899076 kcn phú xuyên cuộn nhôm 2 Khác 1.000 1.000 GP1010250032 Kho …" at bounding box center [699, 225] width 1250 height 46
click at [1059, 223] on div "Kho nhôm liên ninh 0961001567" at bounding box center [1139, 224] width 161 height 17
drag, startPoint x: 567, startPoint y: 227, endPoint x: 919, endPoint y: 231, distance: 351.3
click at [838, 230] on tr "1 ko rõ 0859899076 kcn phú xuyên cuộn nhôm 2 Khác 1.000 1.000 GP1010250032 Kho …" at bounding box center [699, 225] width 1250 height 46
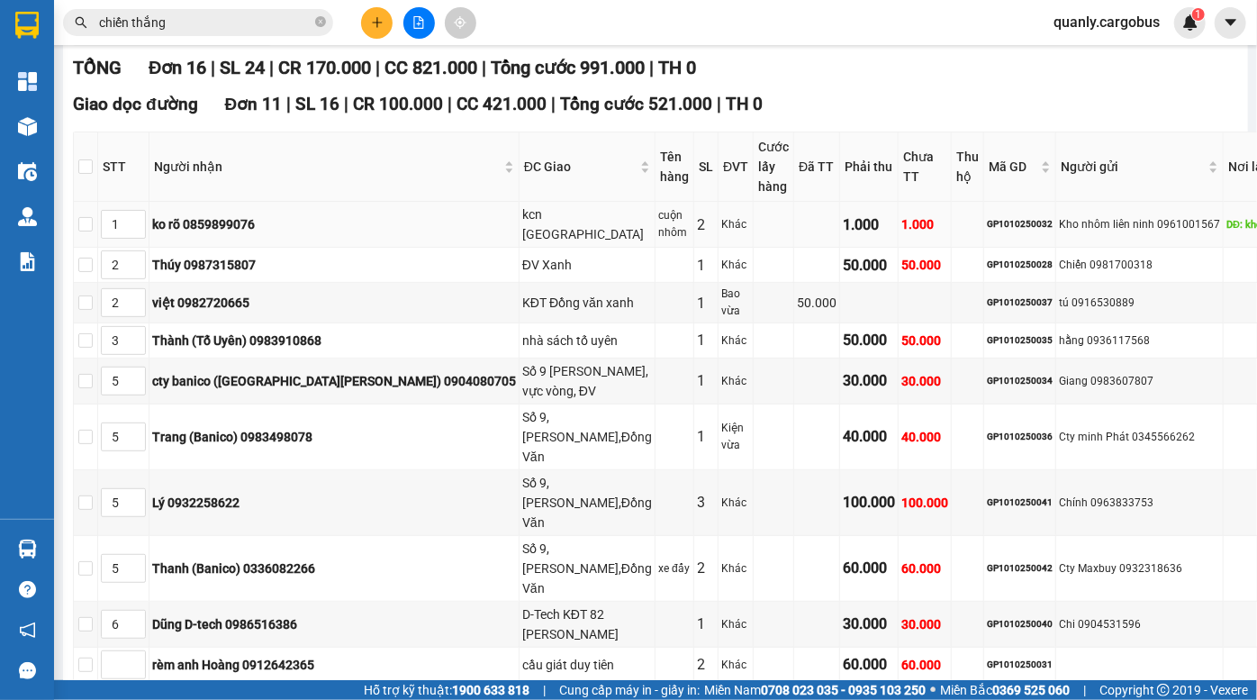
click at [1057, 231] on td "Kho nhôm liên ninh 0961001567" at bounding box center [1141, 225] width 168 height 46
click at [987, 217] on div "GP1010250032" at bounding box center [1020, 224] width 66 height 14
click at [987, 222] on div "GP1010250032" at bounding box center [1020, 224] width 66 height 14
click at [952, 230] on td at bounding box center [968, 225] width 32 height 46
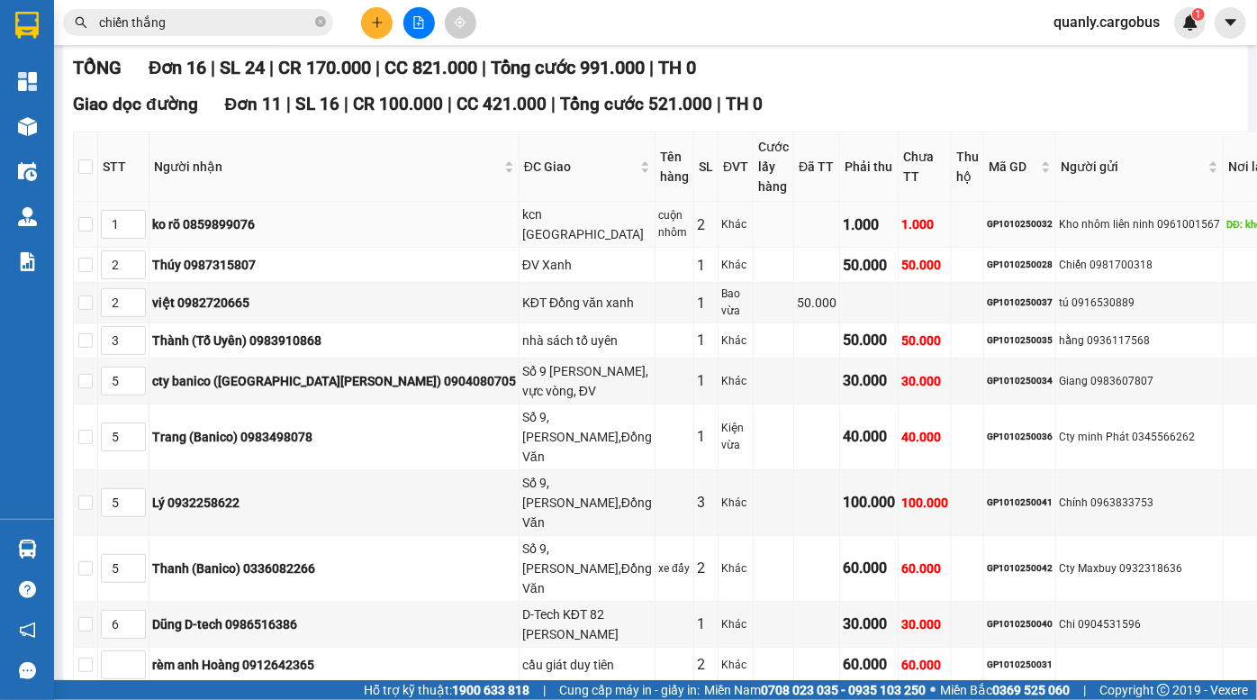
click at [987, 223] on div "GP1010250032" at bounding box center [1020, 224] width 66 height 14
copy div "GP1010250032"
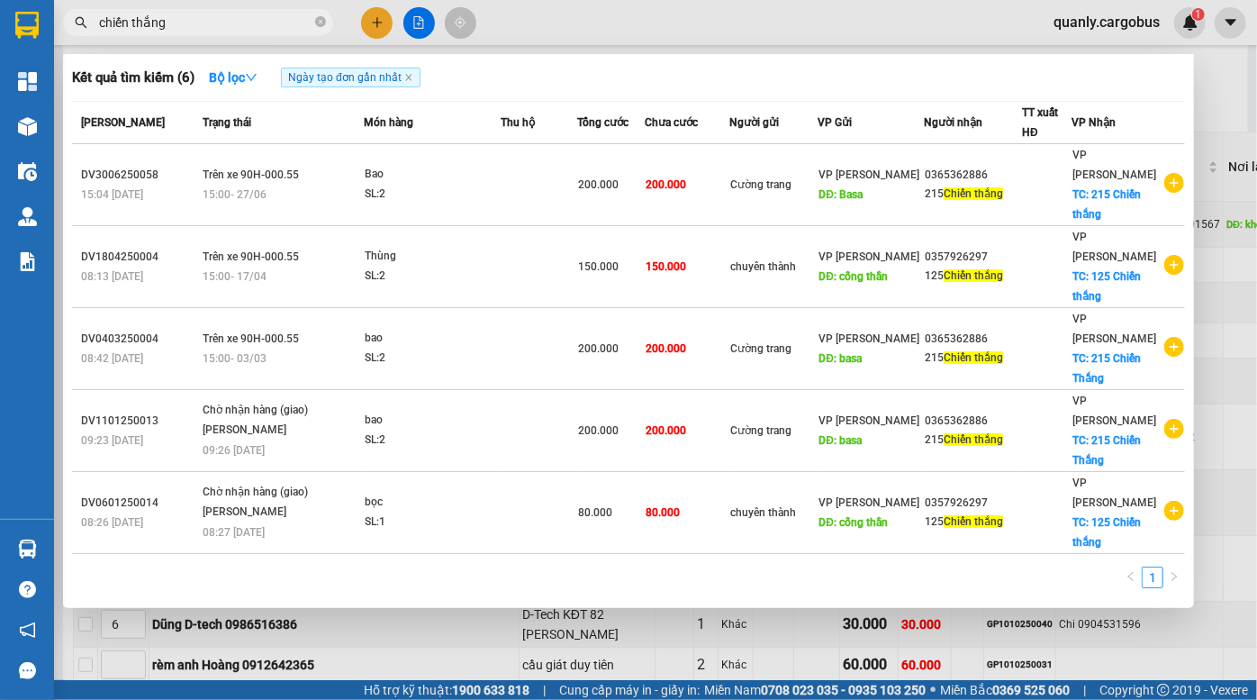
click at [206, 19] on input "chiến thắng" at bounding box center [205, 23] width 213 height 20
drag, startPoint x: 214, startPoint y: 21, endPoint x: 95, endPoint y: 30, distance: 119.2
click at [95, 30] on span "chiến thắng" at bounding box center [198, 22] width 270 height 27
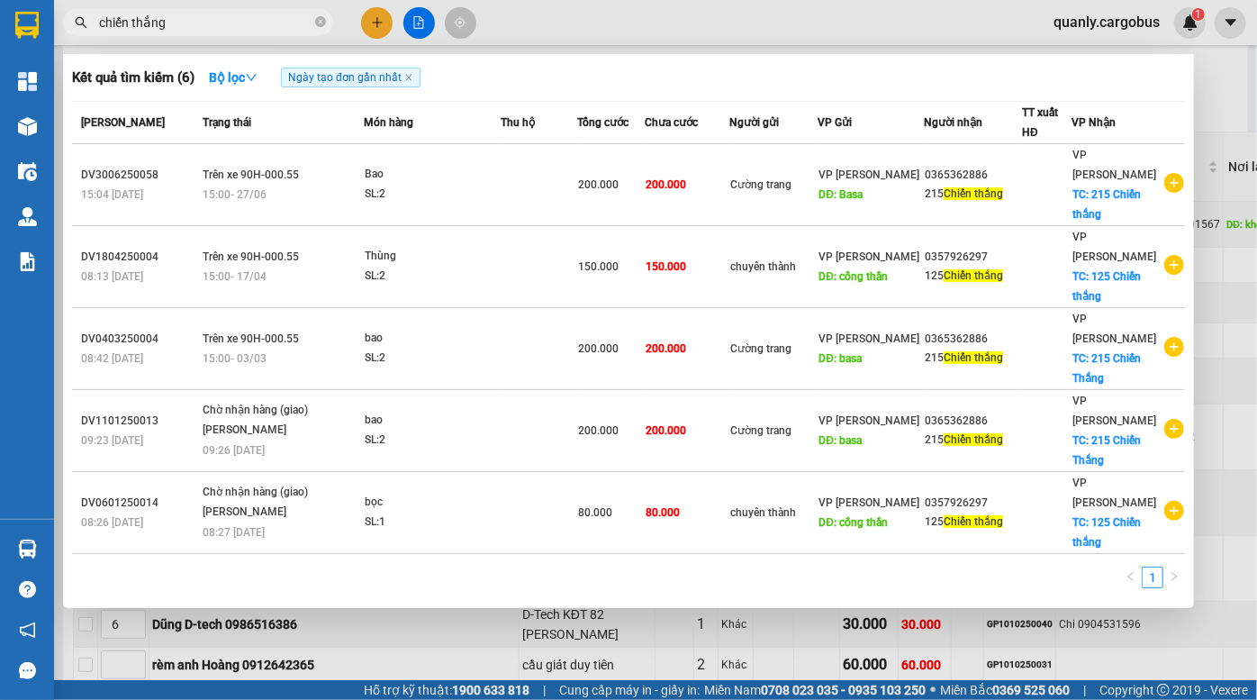
paste input "GP1010250032"
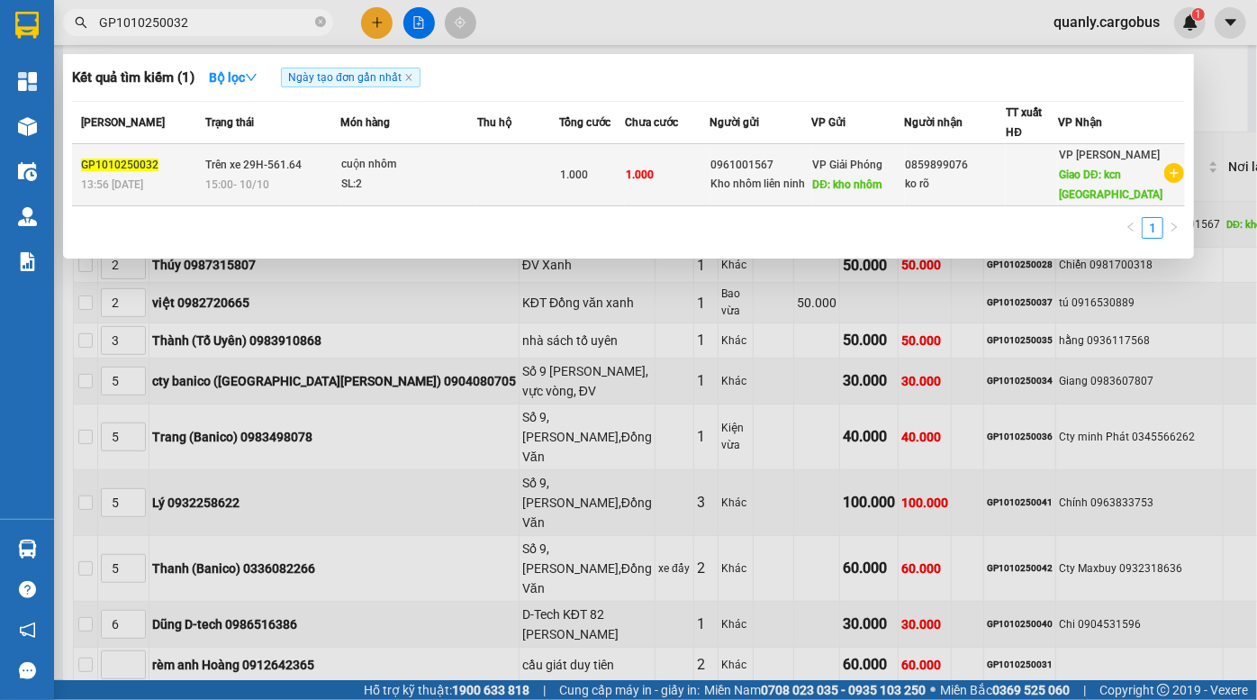
type input "GP1010250032"
click at [741, 168] on div "0961001567" at bounding box center [762, 165] width 100 height 19
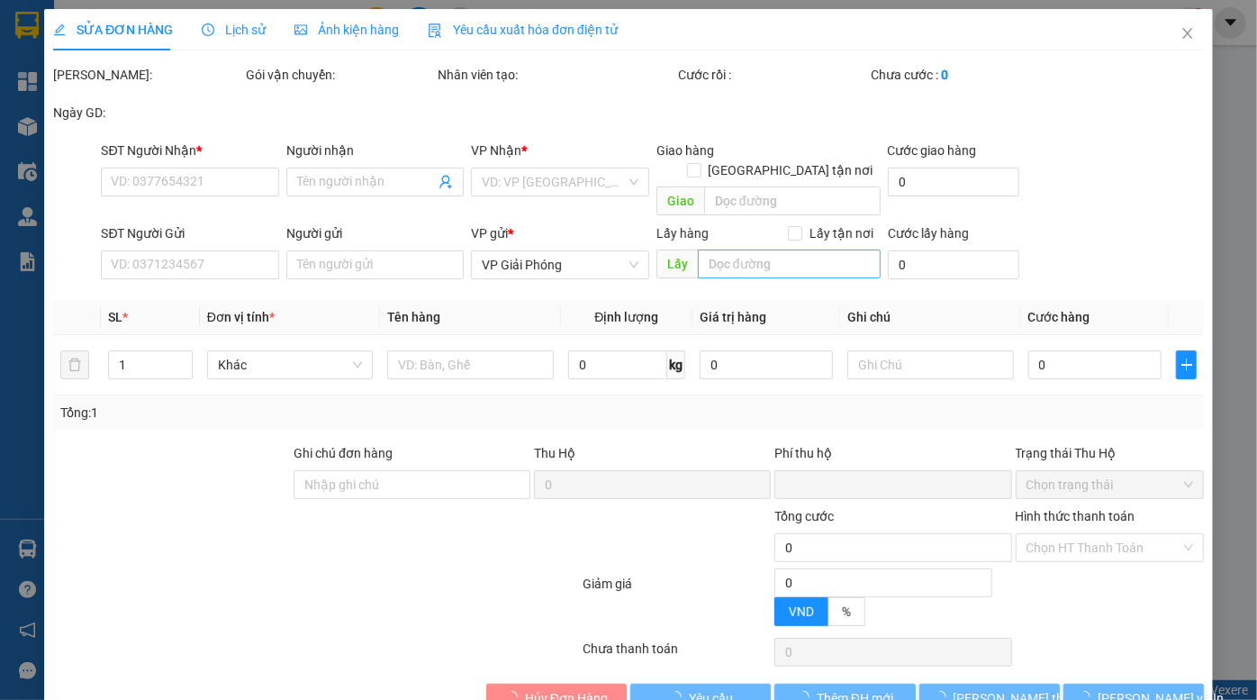
type input "0859899076"
type input "ko rõ"
type input "kcn phú xuyên"
type input "0961001567"
type input "Kho nhôm liên ninh"
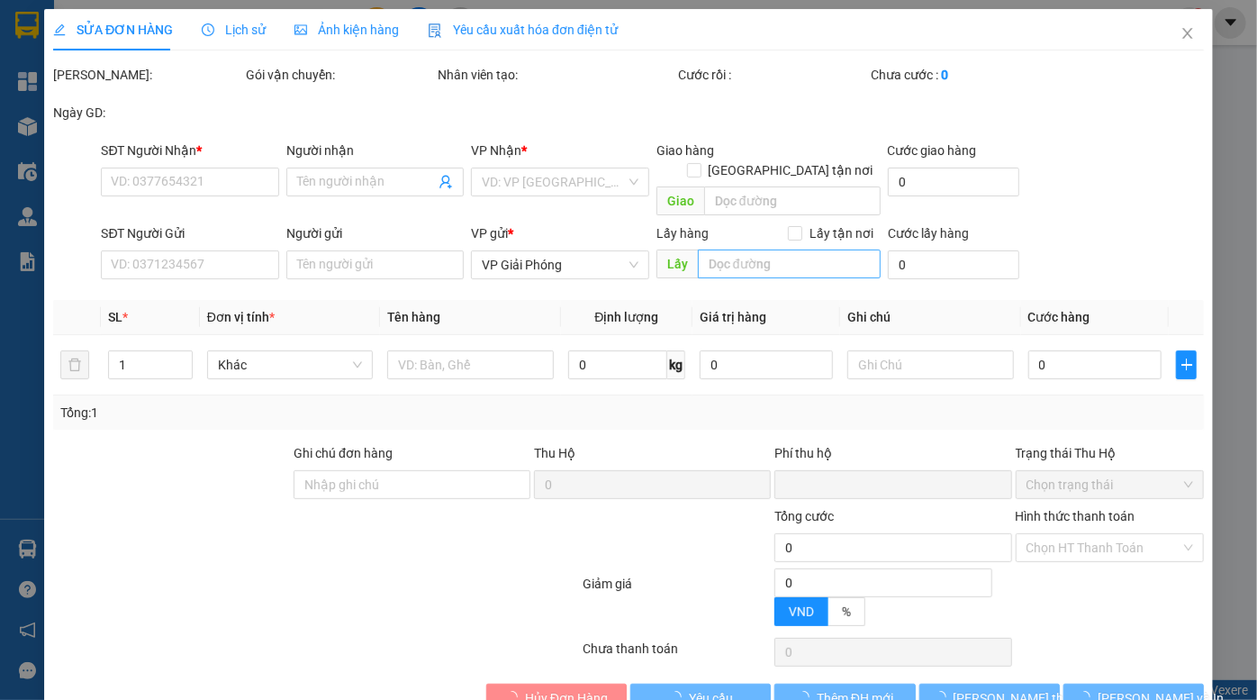
type input "kho nhôm"
type input "0"
type input "1.000"
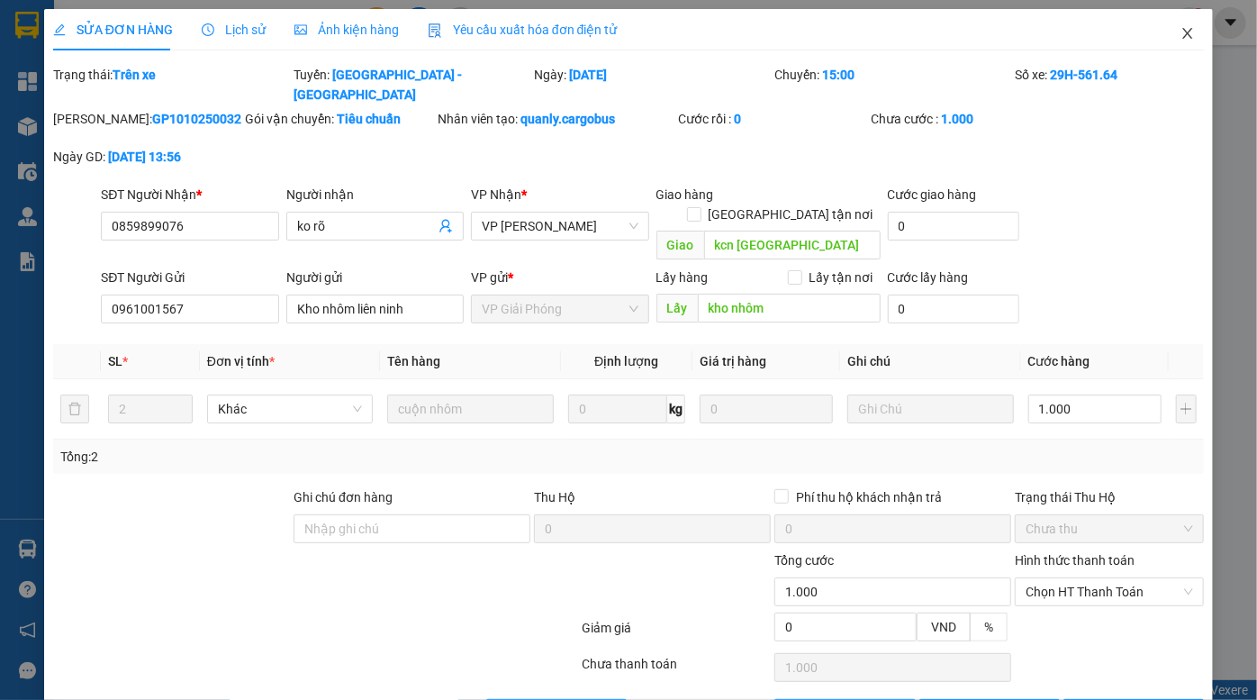
click at [1183, 35] on icon "close" at bounding box center [1188, 33] width 10 height 11
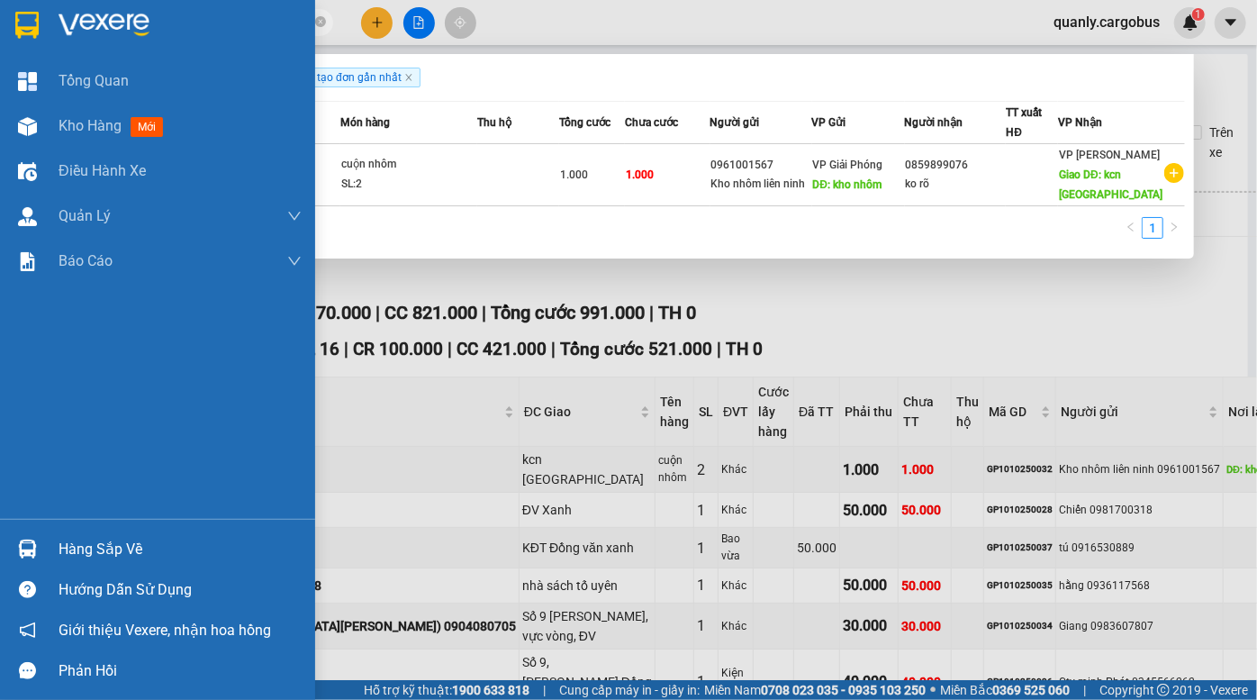
drag, startPoint x: 252, startPoint y: 20, endPoint x: 23, endPoint y: 53, distance: 231.2
click at [23, 53] on section "Kết quả tìm kiếm ( 1 ) Bộ lọc Ngày tạo đơn gần nhất Mã ĐH Trạng thái Món hàng T…" at bounding box center [628, 350] width 1257 height 700
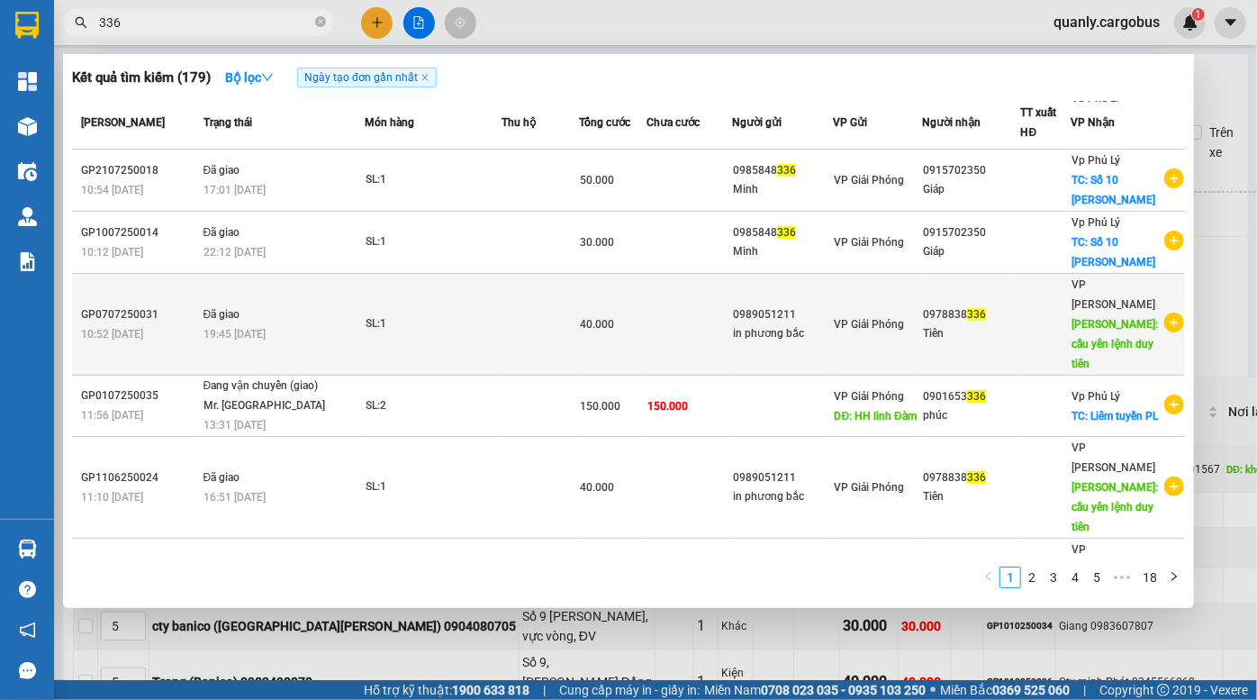
scroll to position [163, 0]
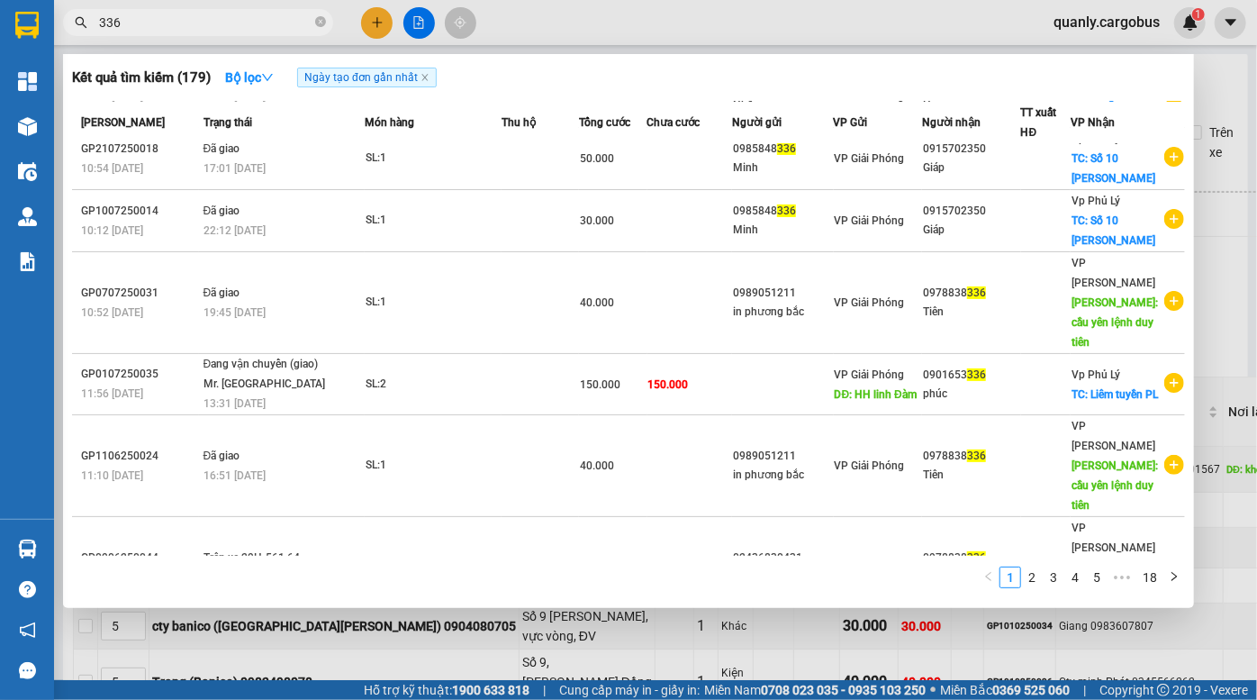
type input "336"
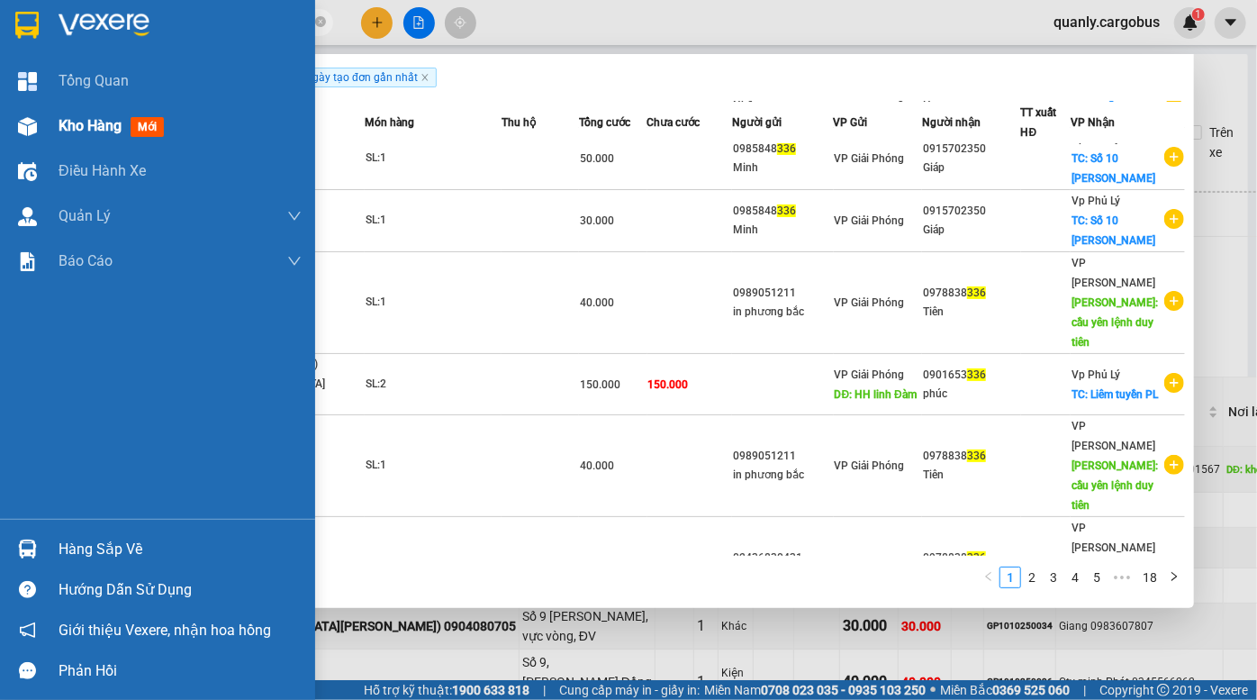
click at [59, 124] on span "Kho hàng" at bounding box center [90, 125] width 63 height 17
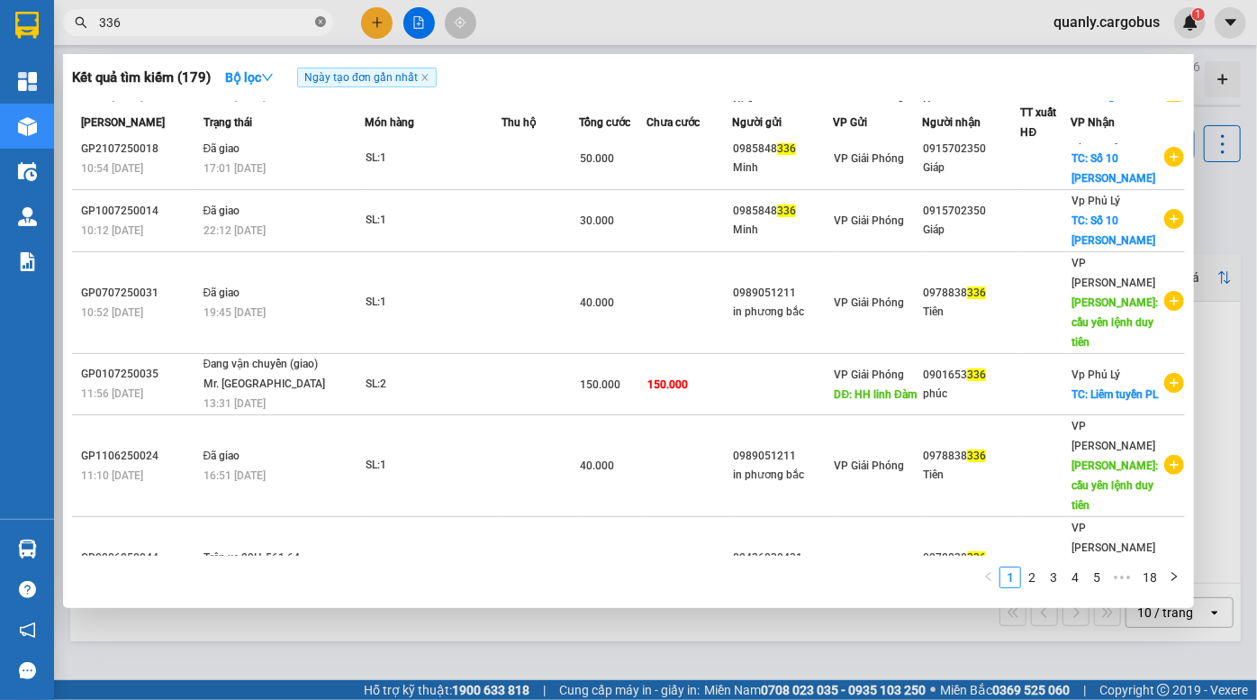
click at [320, 23] on icon "close-circle" at bounding box center [320, 21] width 11 height 11
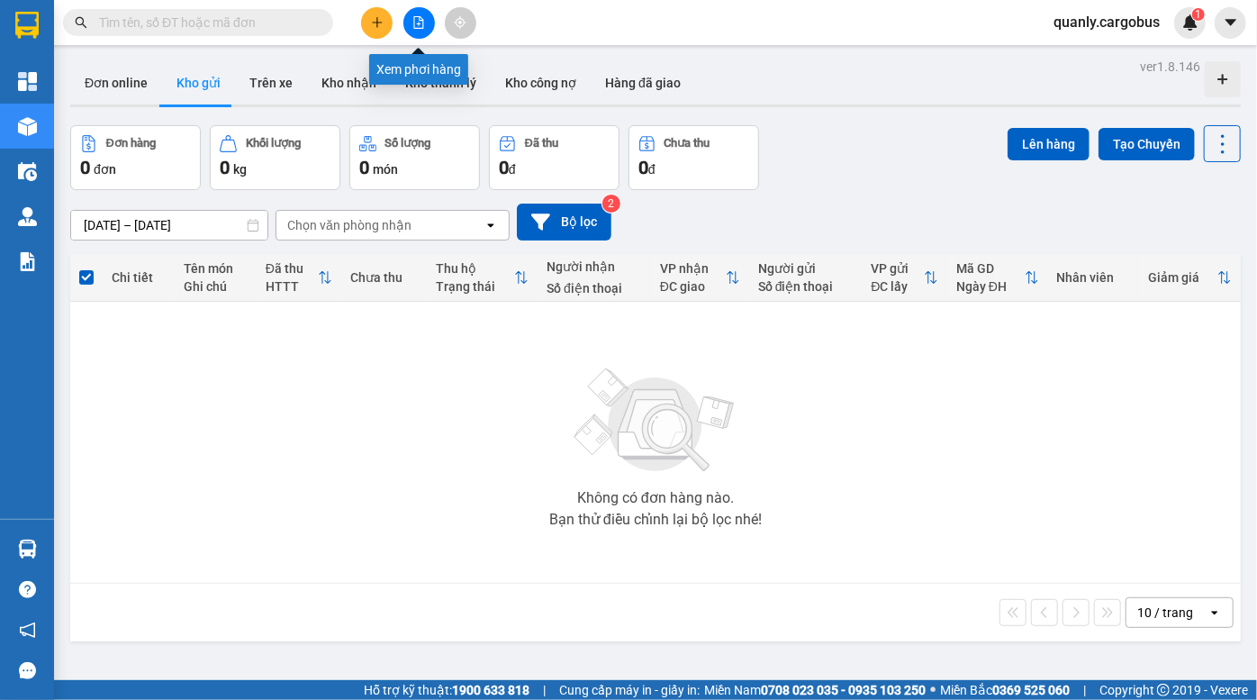
click at [414, 19] on icon "file-add" at bounding box center [419, 22] width 13 height 13
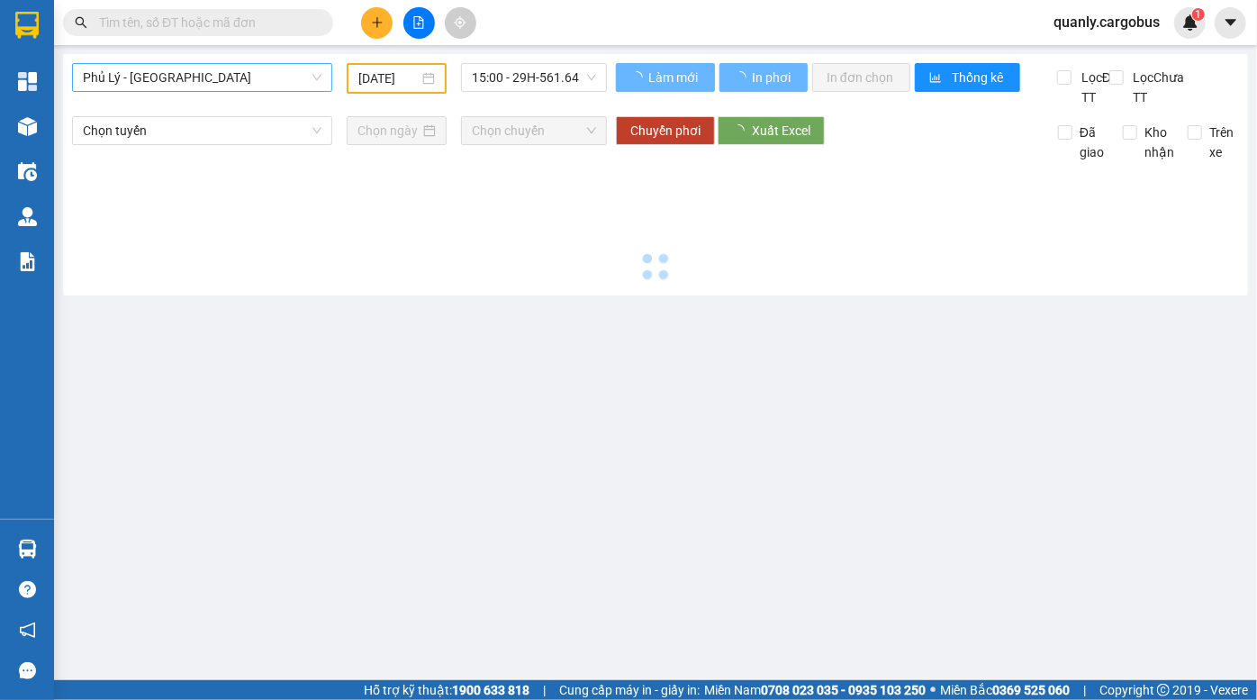
type input "[DATE]"
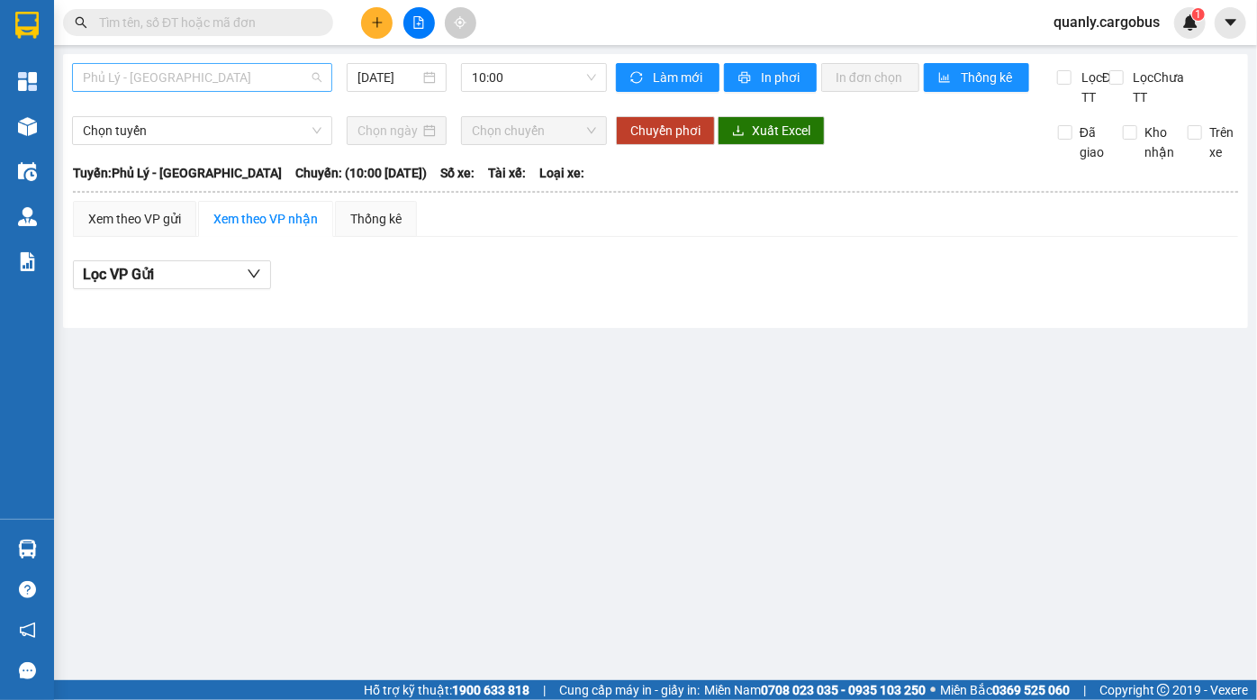
click at [215, 81] on span "Phủ Lý - [GEOGRAPHIC_DATA]" at bounding box center [202, 77] width 239 height 27
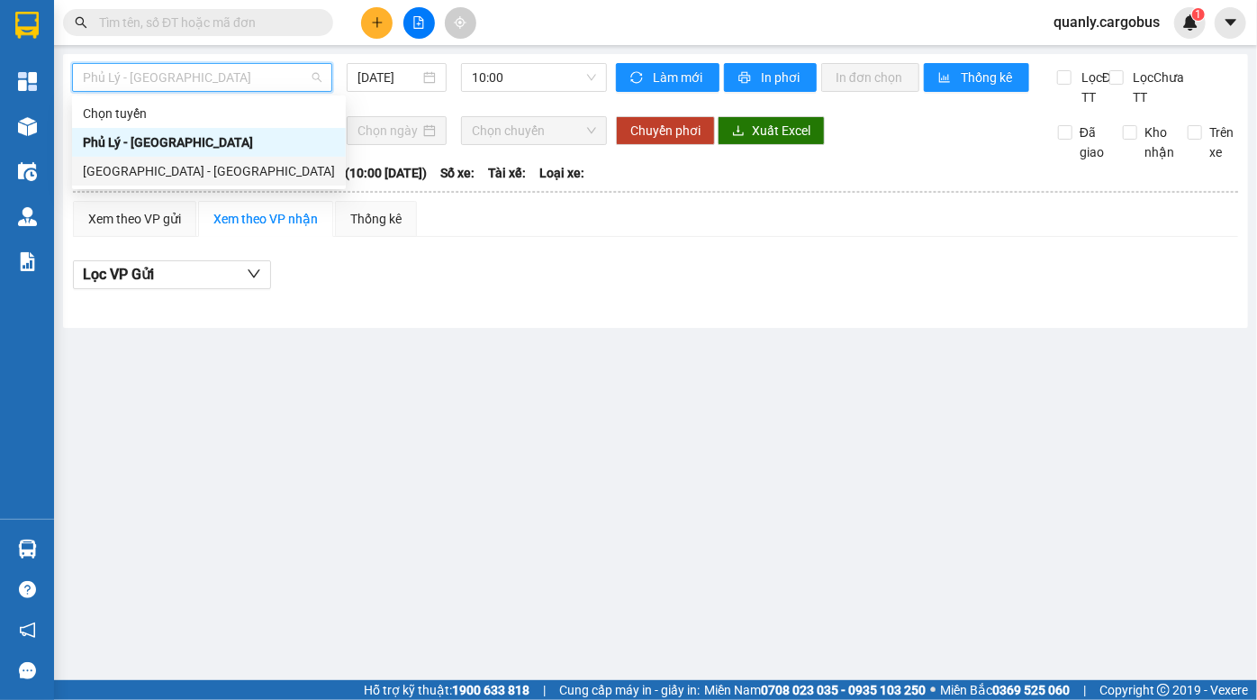
click at [182, 174] on div "[GEOGRAPHIC_DATA] - [GEOGRAPHIC_DATA]" at bounding box center [209, 171] width 252 height 20
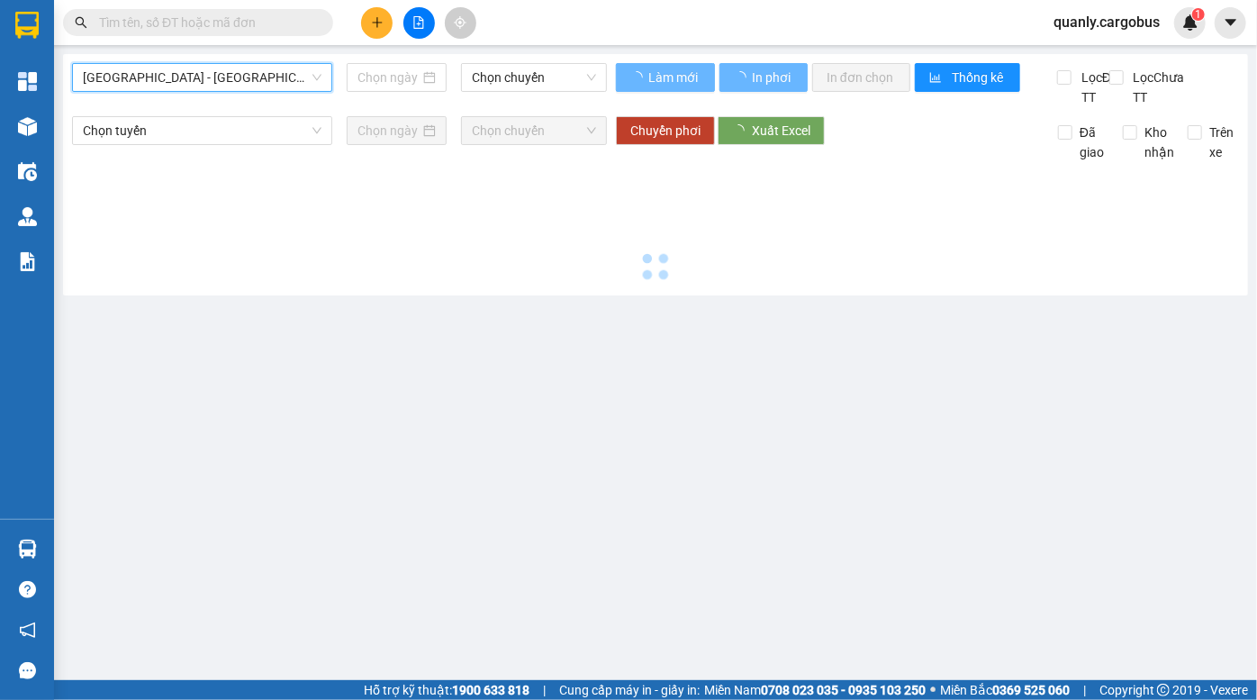
type input "[DATE]"
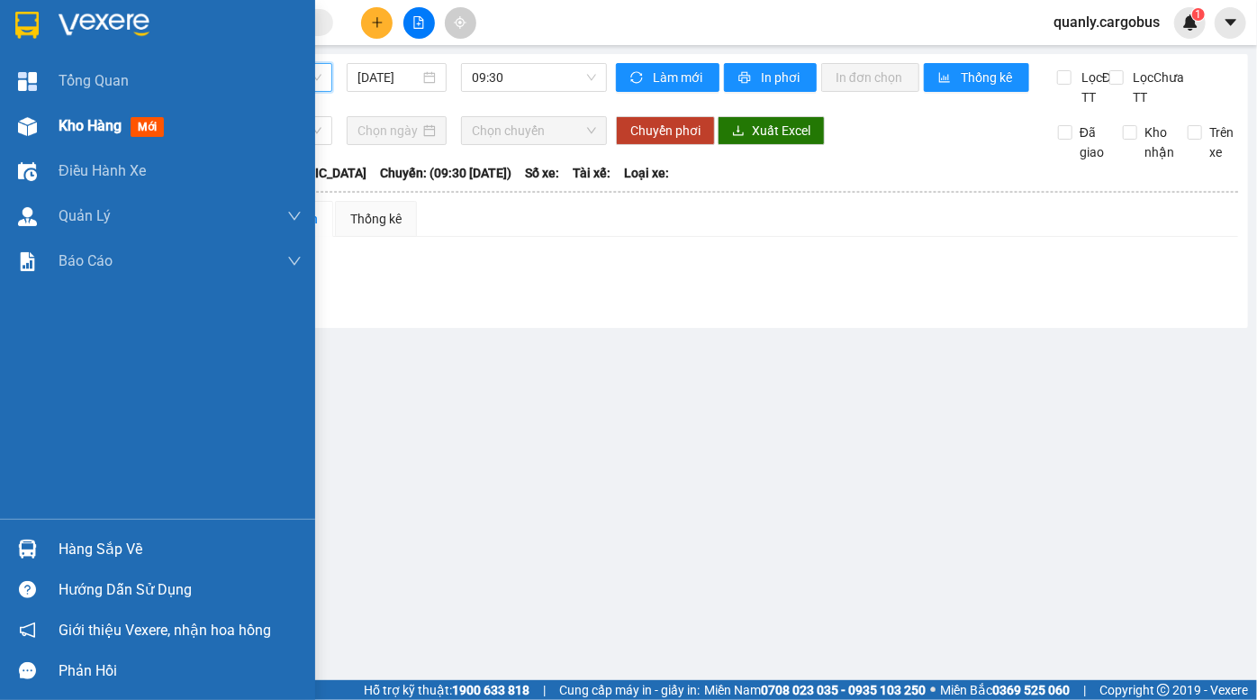
click at [41, 128] on div at bounding box center [28, 127] width 32 height 32
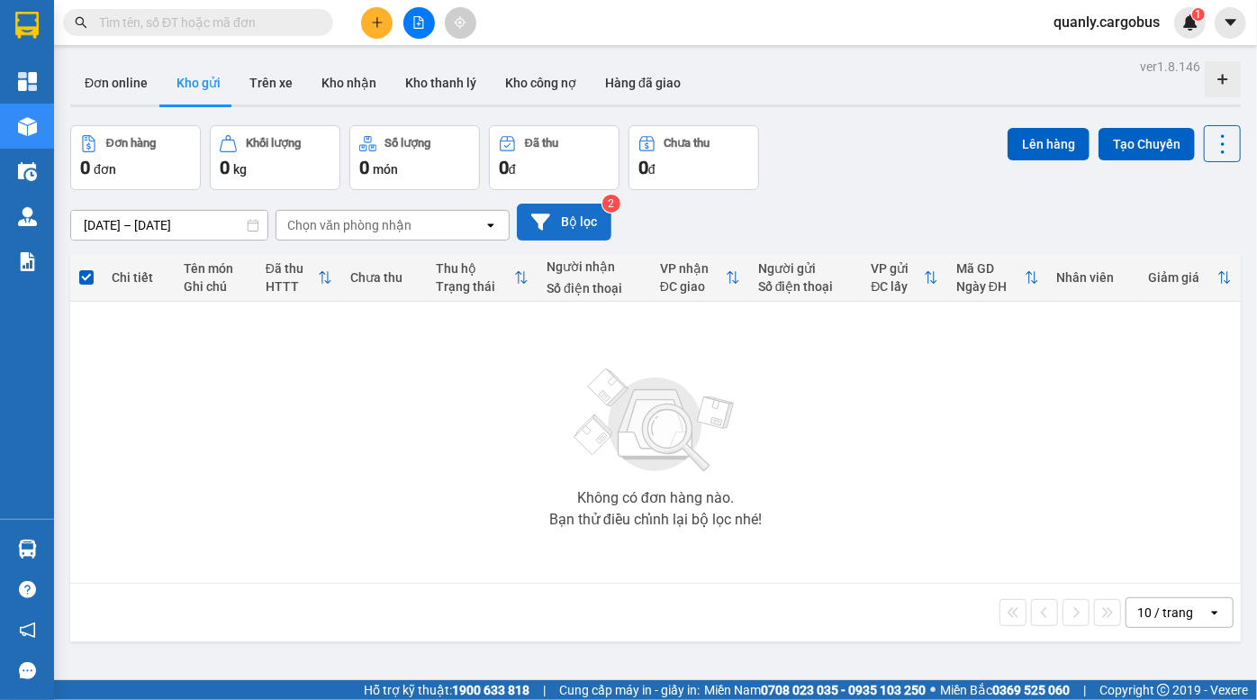
click at [571, 224] on button "Bộ lọc" at bounding box center [564, 222] width 95 height 37
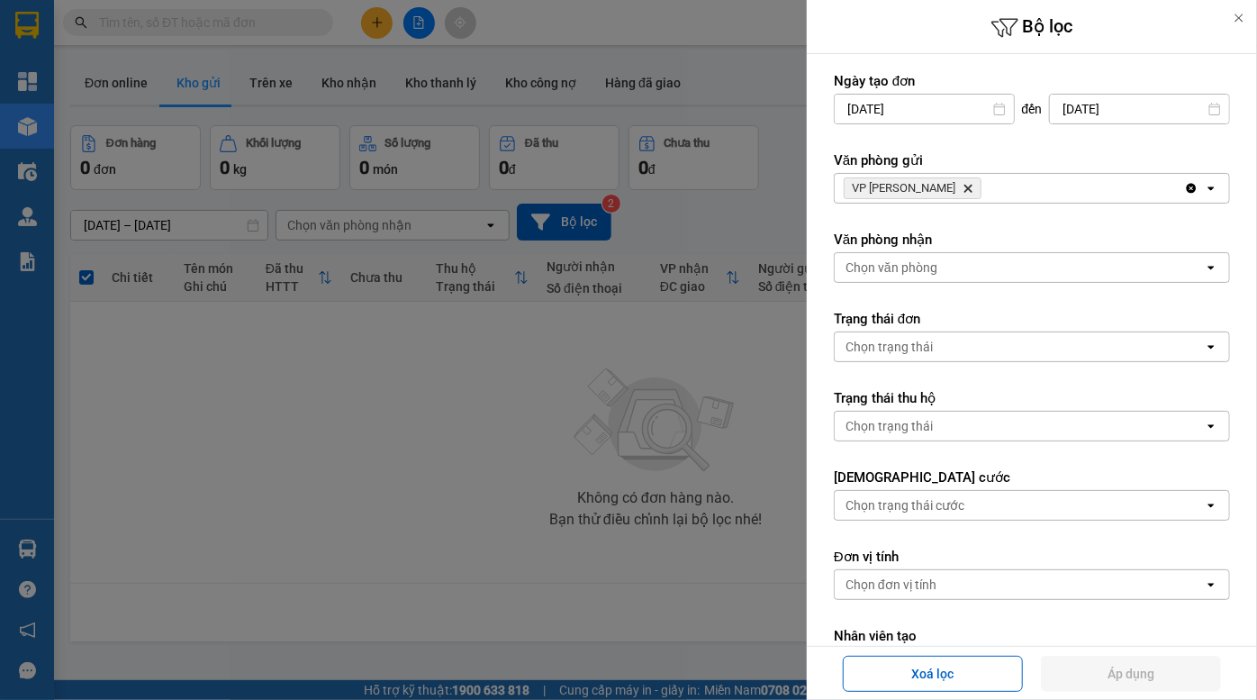
click at [963, 184] on icon "Delete" at bounding box center [968, 188] width 11 height 11
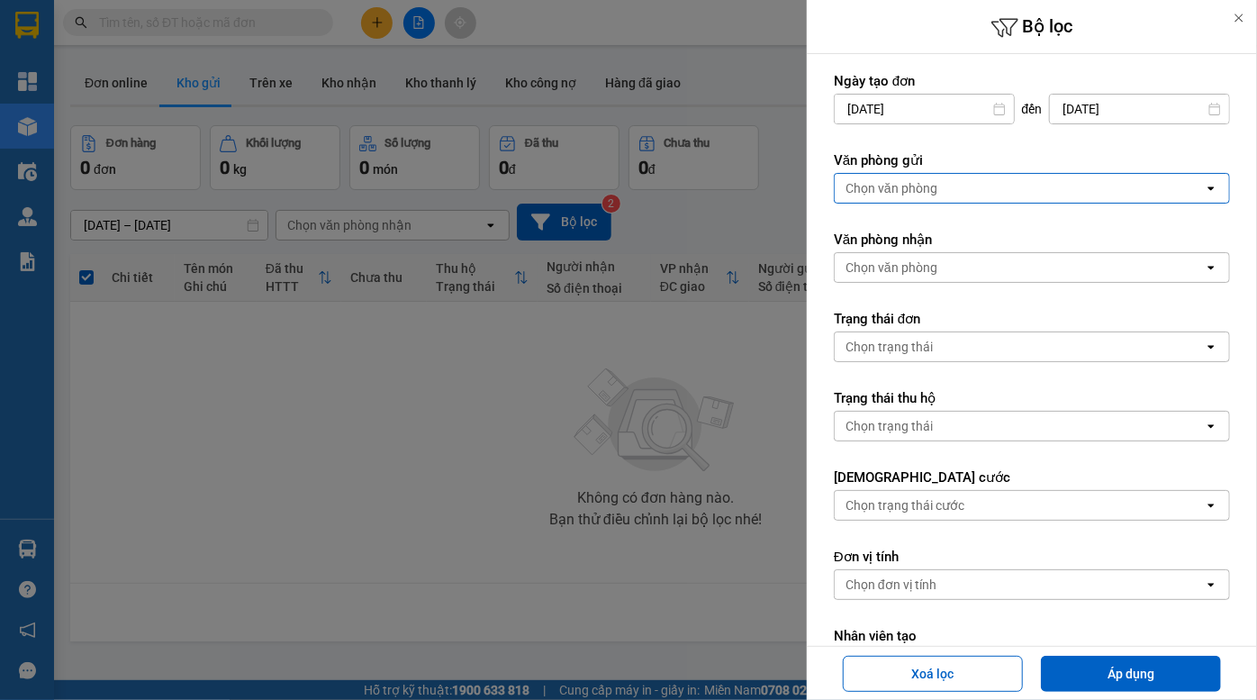
click at [935, 184] on div "Chọn văn phòng" at bounding box center [892, 188] width 92 height 18
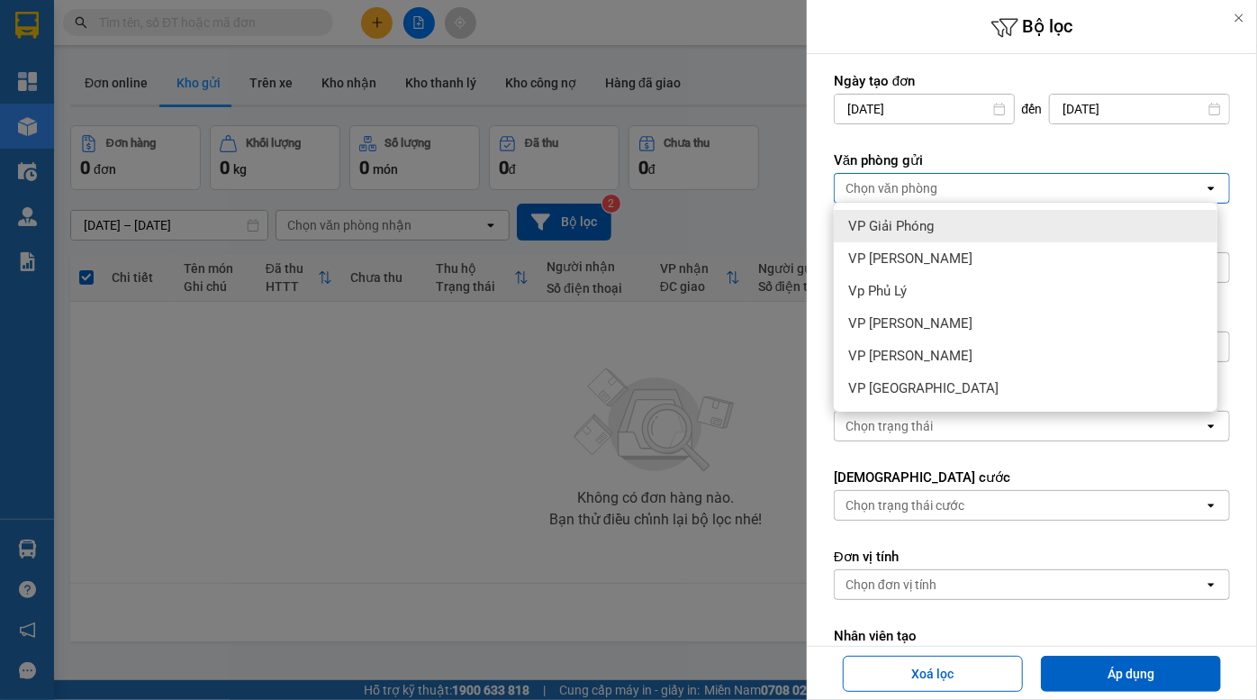
click at [930, 228] on span "VP Giải Phóng" at bounding box center [891, 226] width 86 height 18
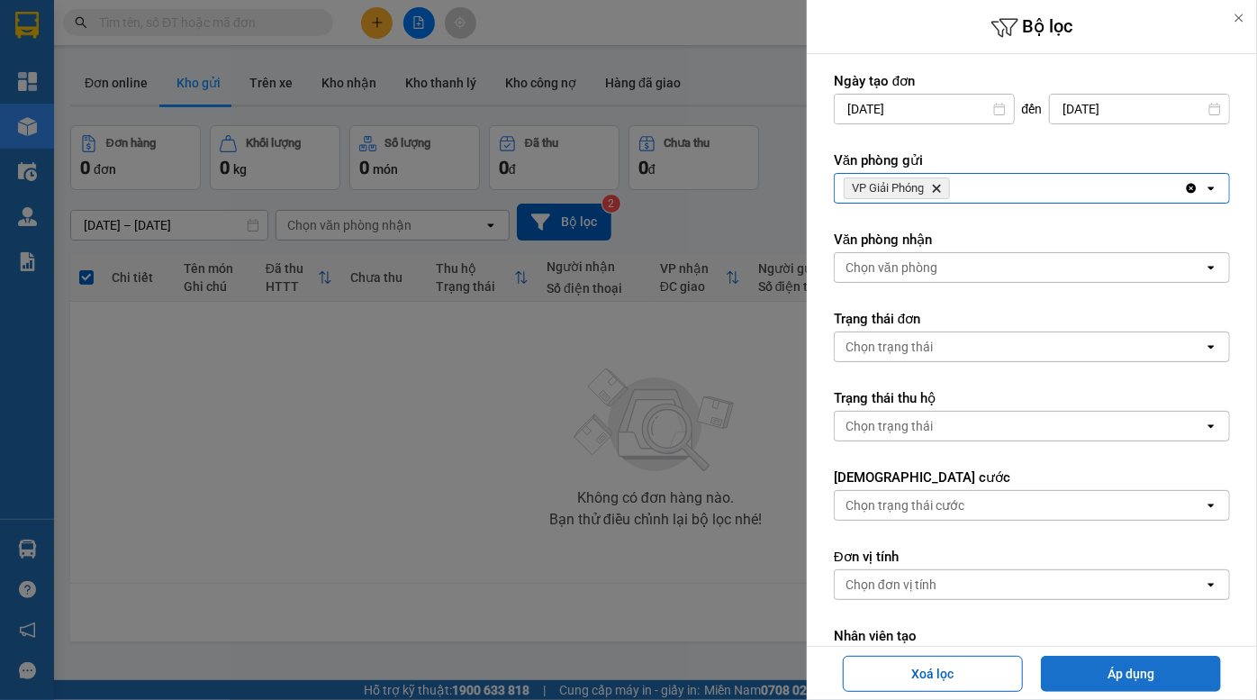
click at [1155, 673] on button "Áp dụng" at bounding box center [1131, 674] width 180 height 36
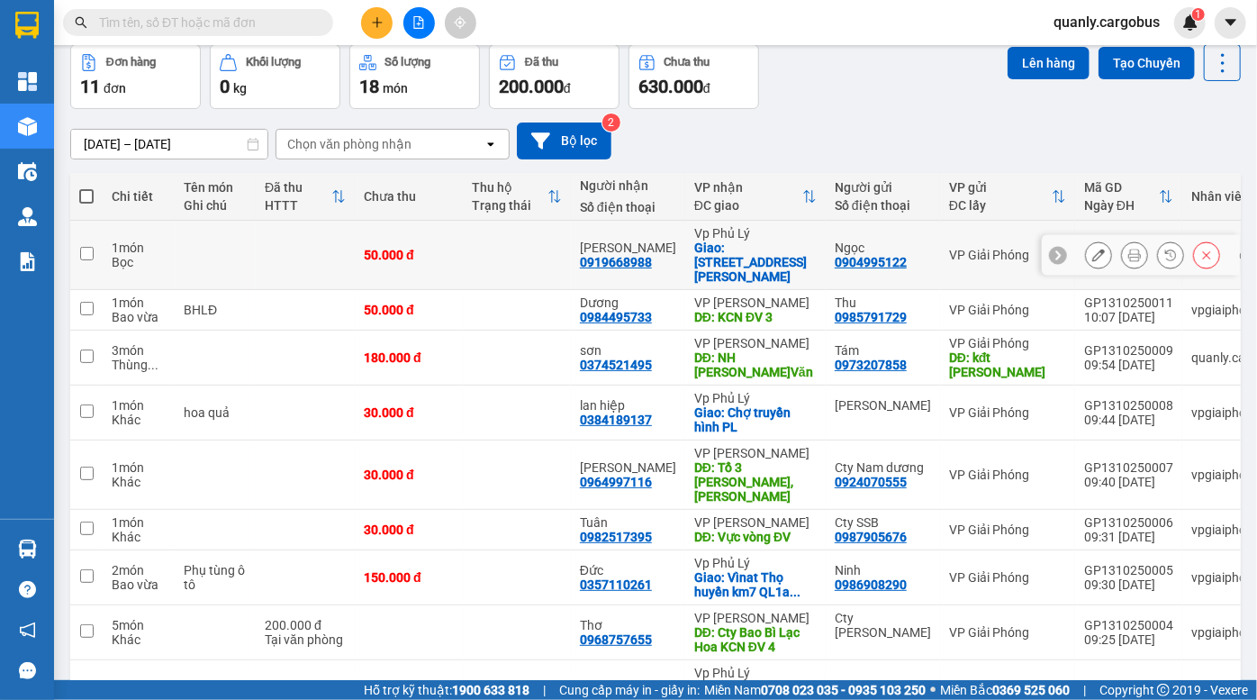
scroll to position [163, 0]
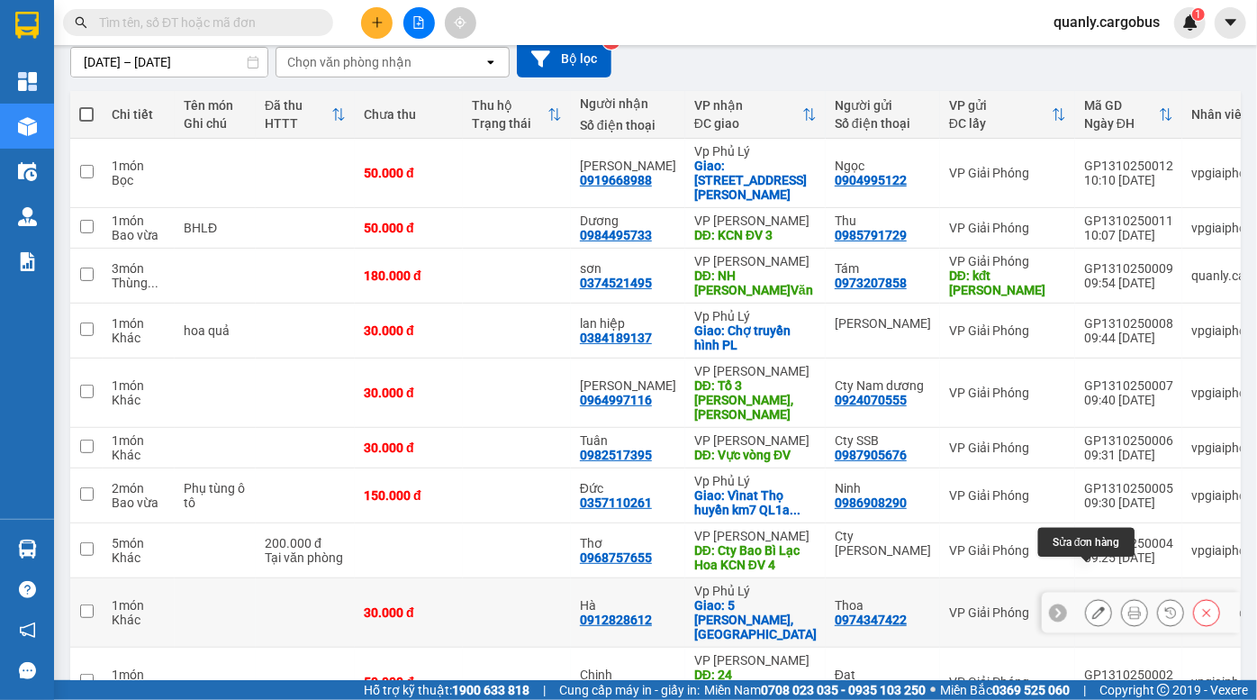
click at [1093, 606] on icon at bounding box center [1099, 612] width 13 height 13
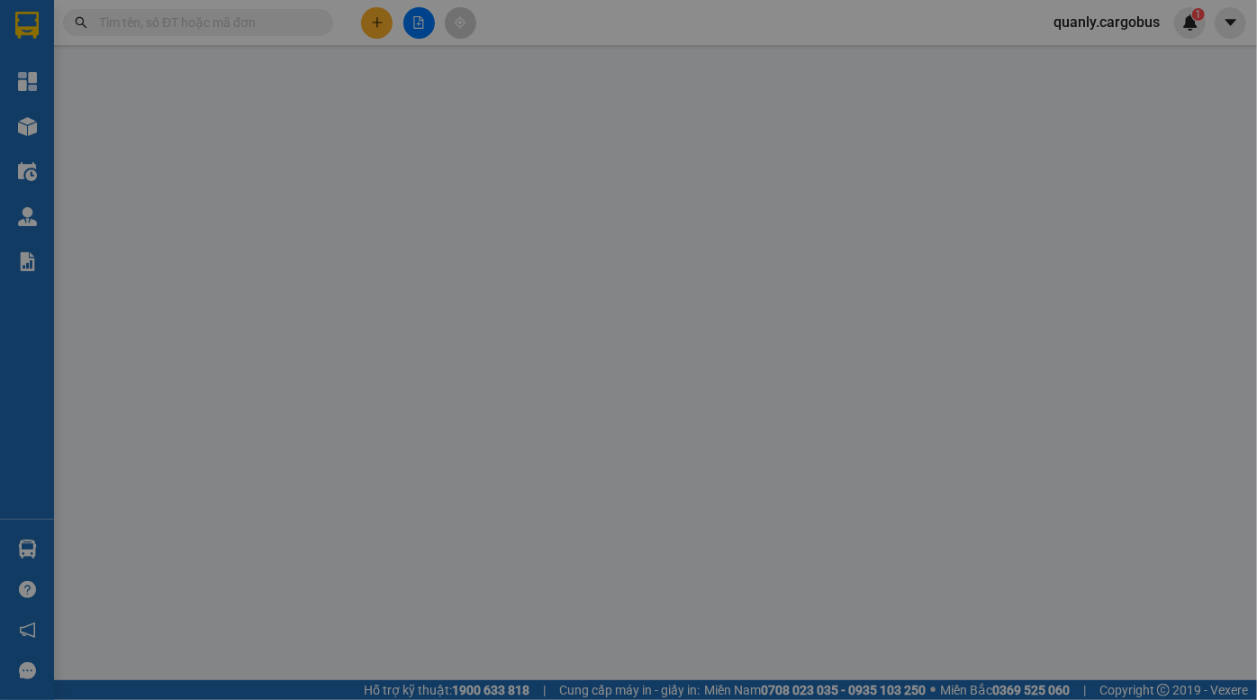
type input "0912828612"
type input "Hà"
checkbox input "true"
type input "5 [PERSON_NAME], [GEOGRAPHIC_DATA]"
type input "0974347422"
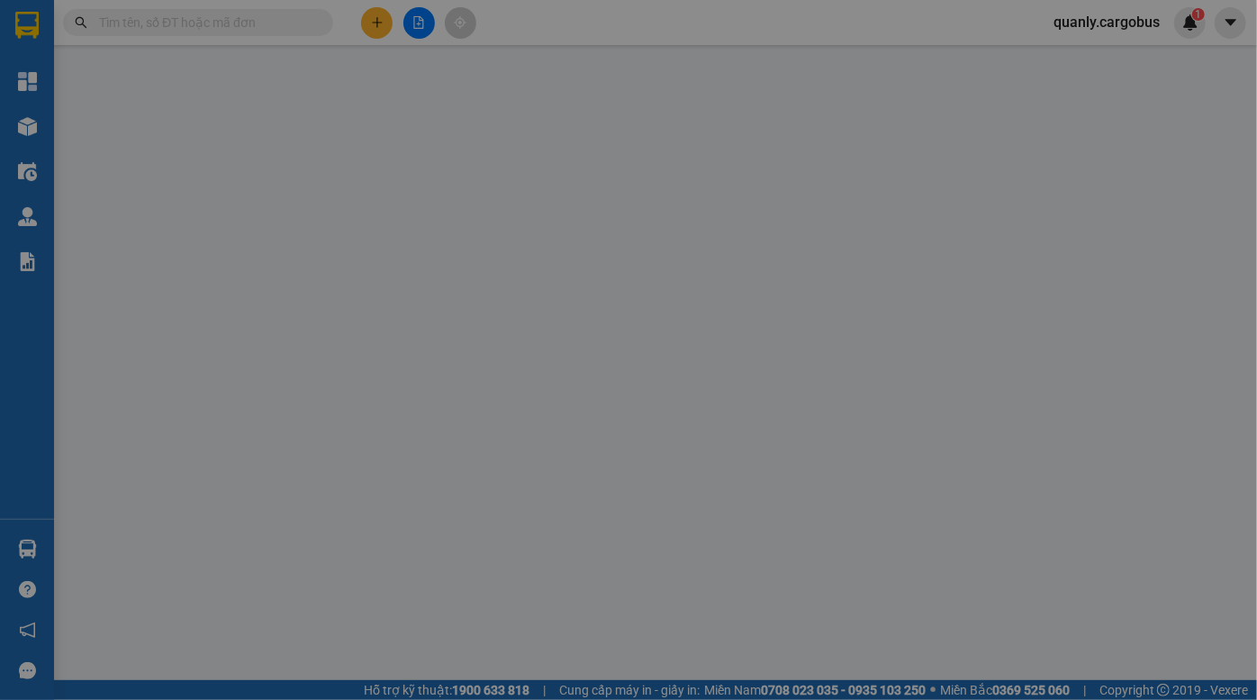
type input "Thoa"
type input "0"
type input "30.000"
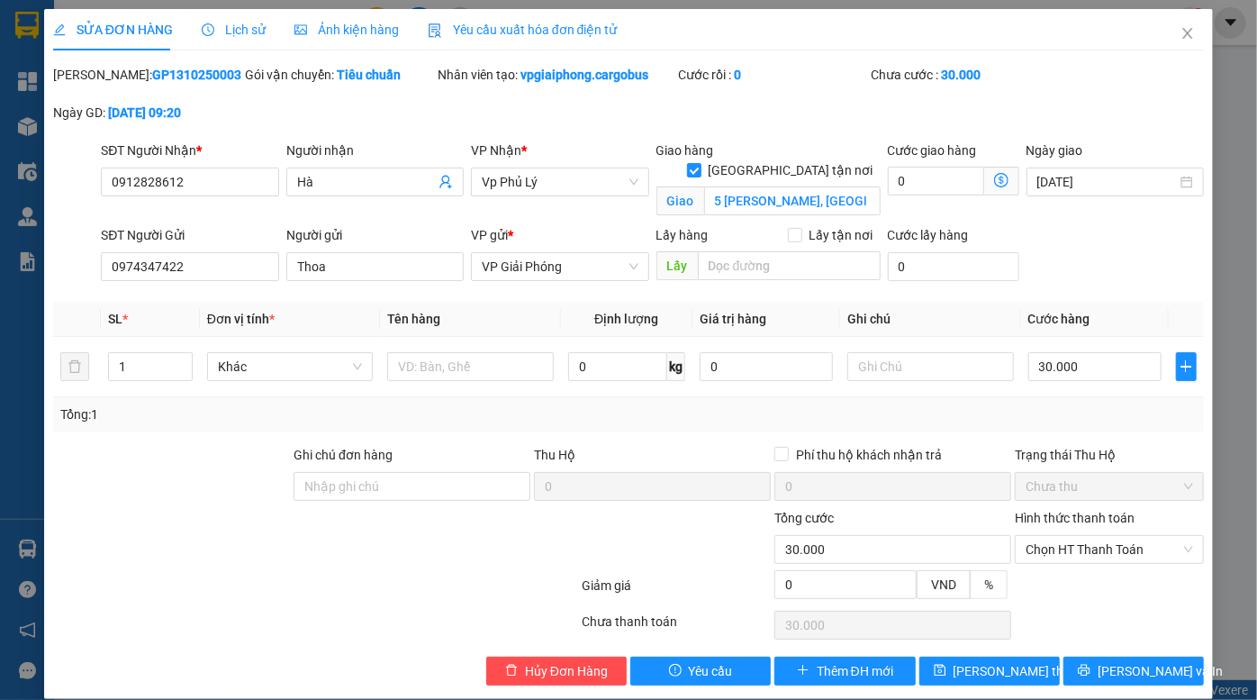
click at [342, 26] on span "Ảnh kiện hàng" at bounding box center [347, 30] width 104 height 14
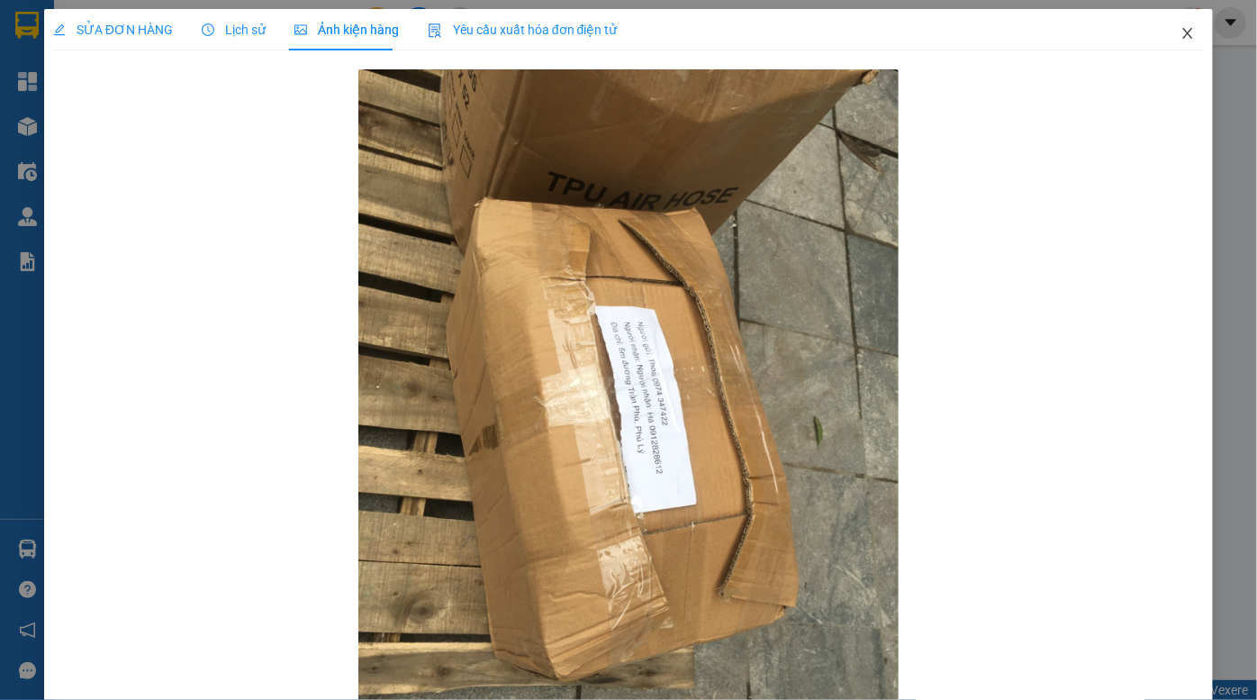
click at [1183, 31] on icon "close" at bounding box center [1188, 33] width 10 height 11
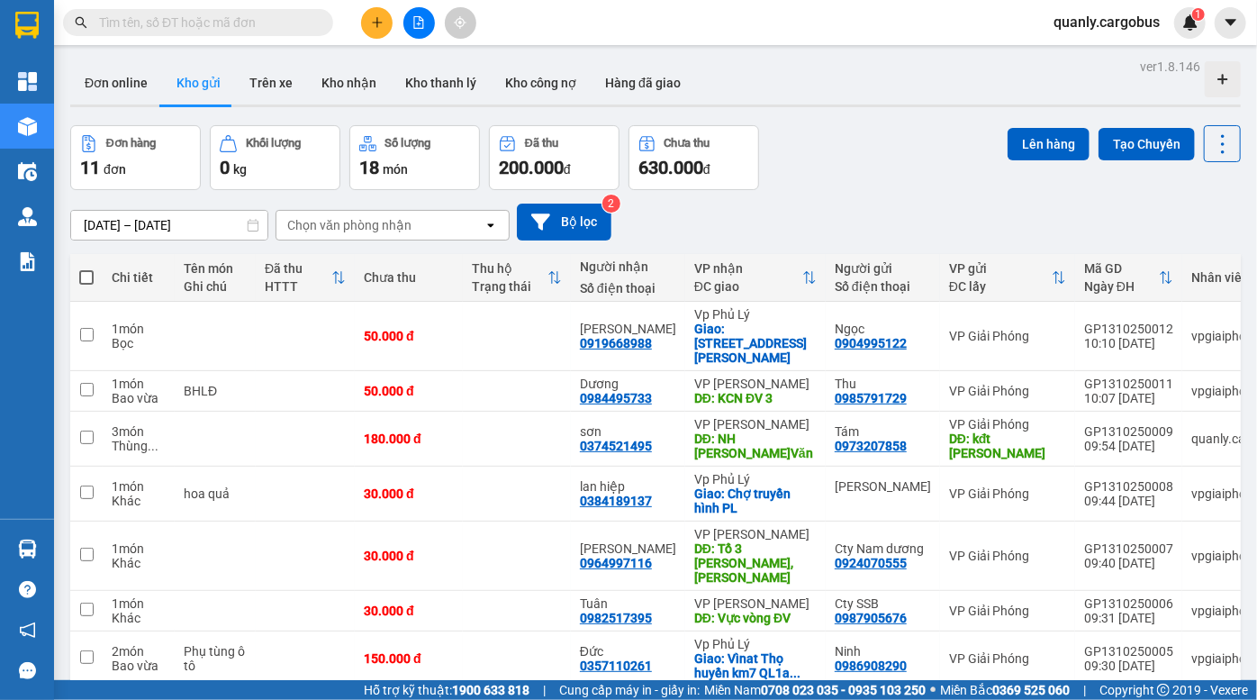
click at [868, 160] on div "Đơn hàng 11 đơn Khối lượng 0 kg Số lượng 18 món Đã thu 200.000 đ Chưa thu 630.0…" at bounding box center [655, 157] width 1171 height 65
click at [801, 106] on div at bounding box center [655, 105] width 1171 height 3
click at [857, 149] on div "Đơn hàng 11 đơn Khối lượng 0 kg Số lượng 18 món Đã thu 200.000 đ Chưa thu 630.0…" at bounding box center [655, 157] width 1171 height 65
click at [860, 126] on div "Đơn hàng 11 đơn Khối lượng 0 kg Số lượng 18 món Đã thu 200.000 đ Chưa thu 630.0…" at bounding box center [655, 157] width 1171 height 65
click at [885, 184] on div "Đơn hàng 11 đơn Khối lượng 0 kg Số lượng 18 món Đã thu 200.000 đ Chưa thu 630.0…" at bounding box center [655, 157] width 1171 height 65
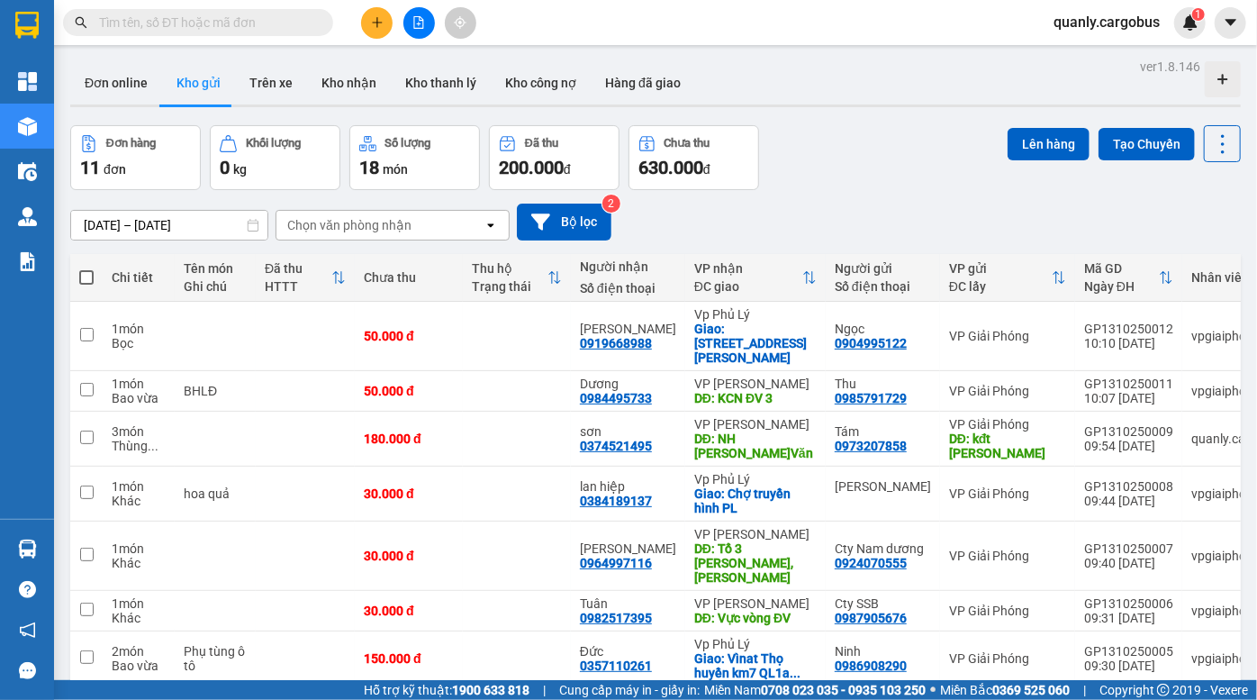
click at [855, 105] on div at bounding box center [655, 105] width 1171 height 3
drag, startPoint x: 884, startPoint y: 108, endPoint x: 818, endPoint y: 2, distance: 125.0
click at [883, 108] on div "Đơn online Kho gửi Trên xe Kho nhận Kho thanh lý Kho công nợ Hàng đã giao" at bounding box center [655, 85] width 1171 height 48
click at [891, 104] on div at bounding box center [655, 105] width 1171 height 3
click at [839, 168] on div "Đơn hàng 11 đơn Khối lượng 0 kg Số lượng 18 món Đã thu 200.000 đ Chưa thu 630.0…" at bounding box center [655, 157] width 1171 height 65
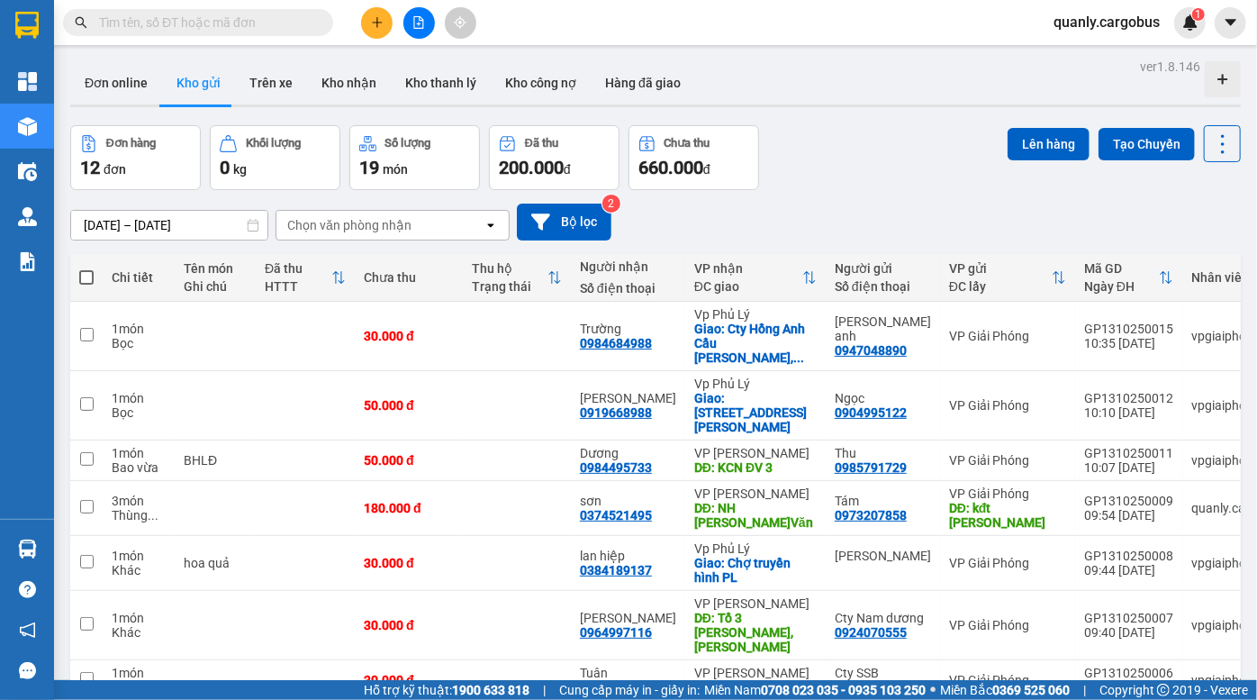
drag, startPoint x: 853, startPoint y: 133, endPoint x: 407, endPoint y: 8, distance: 463.1
click at [838, 127] on div "Đơn hàng 12 đơn Khối lượng 0 kg Số lượng 19 món Đã thu 200.000 đ Chưa thu 660.0…" at bounding box center [655, 157] width 1171 height 65
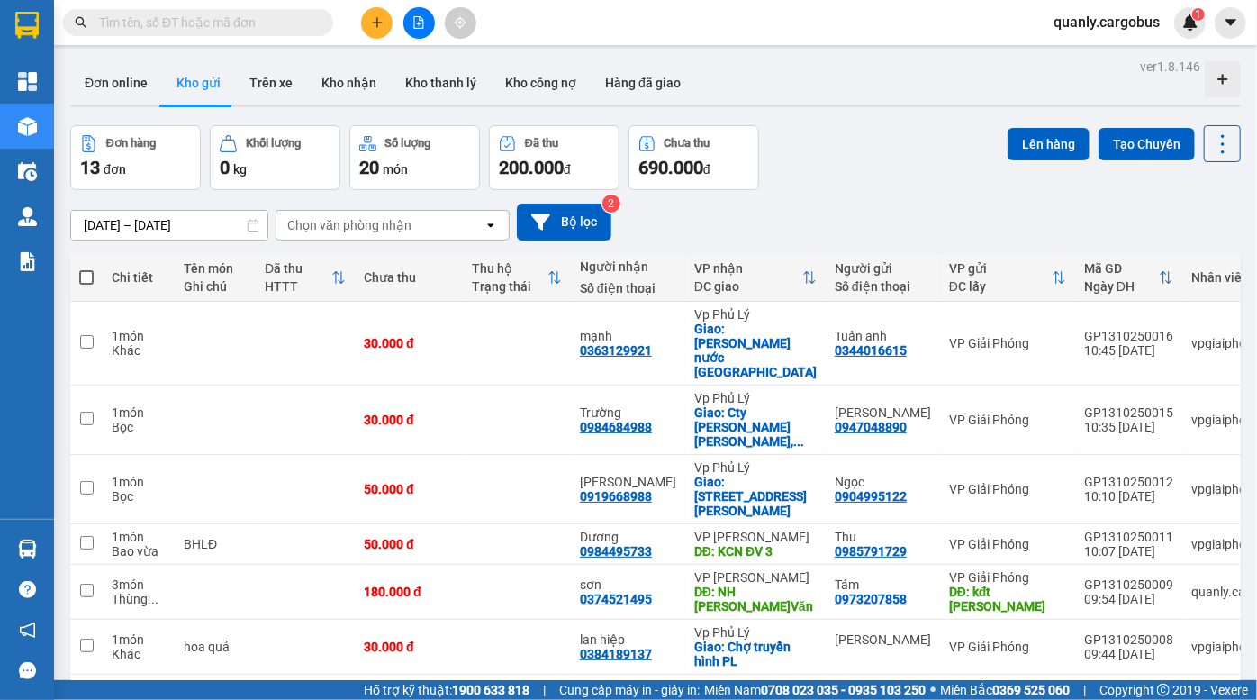
click at [857, 153] on div "Đơn hàng 13 đơn Khối lượng 0 kg Số lượng 20 món Đã thu 200.000 đ Chưa thu 690.0…" at bounding box center [655, 157] width 1171 height 65
click at [876, 129] on div "Đơn hàng 13 đơn Khối lượng 0 kg Số lượng 20 món Đã thu 200.000 đ Chưa thu 690.0…" at bounding box center [655, 157] width 1171 height 65
click at [415, 22] on icon "file-add" at bounding box center [419, 22] width 13 height 13
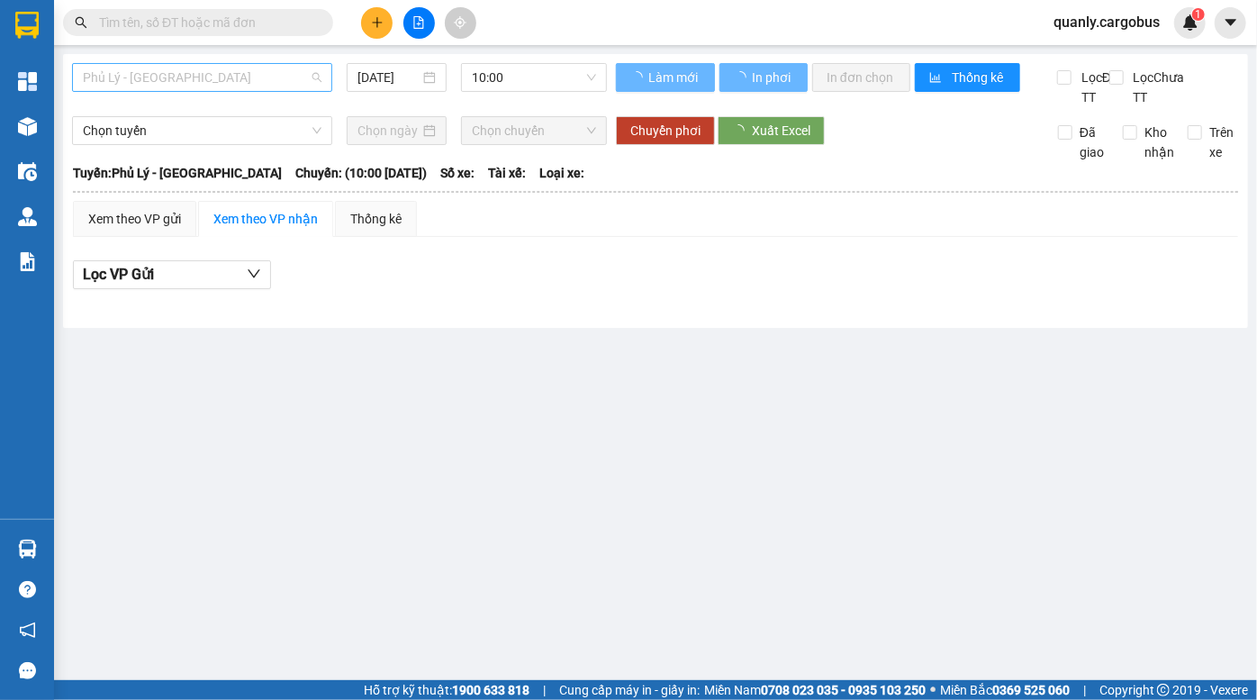
click at [206, 82] on span "Phủ Lý - [GEOGRAPHIC_DATA]" at bounding box center [202, 77] width 239 height 27
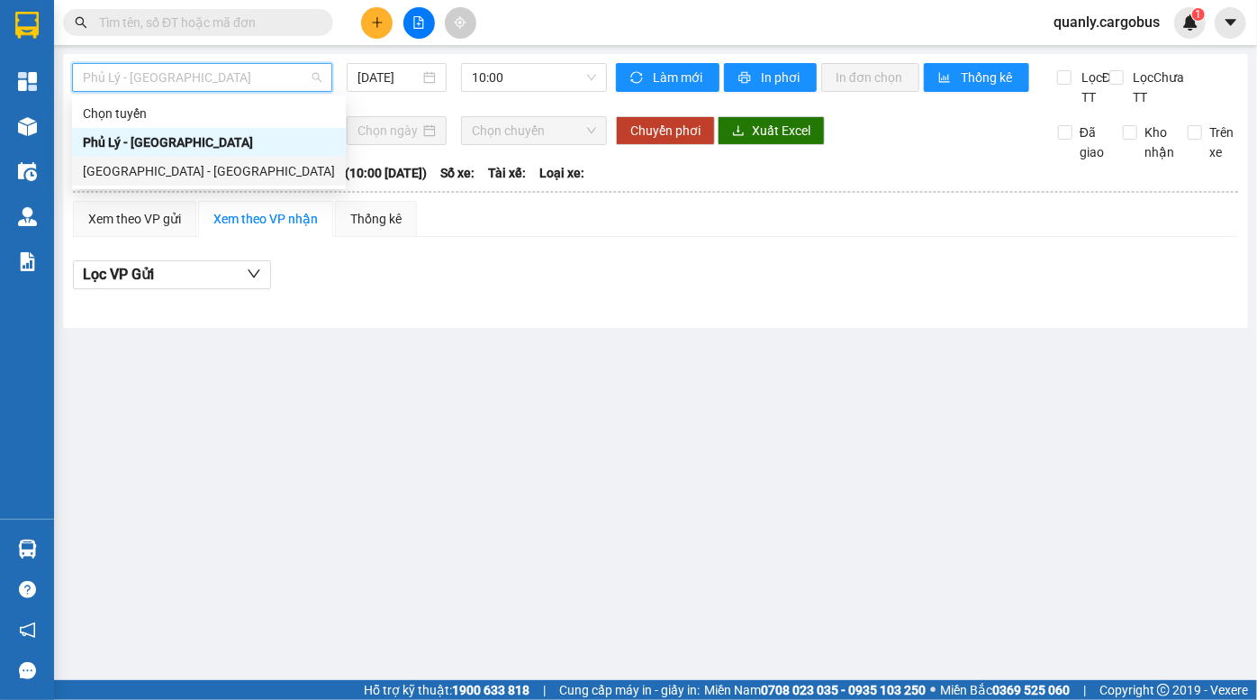
click at [186, 170] on div "[GEOGRAPHIC_DATA] - [GEOGRAPHIC_DATA]" at bounding box center [209, 171] width 252 height 20
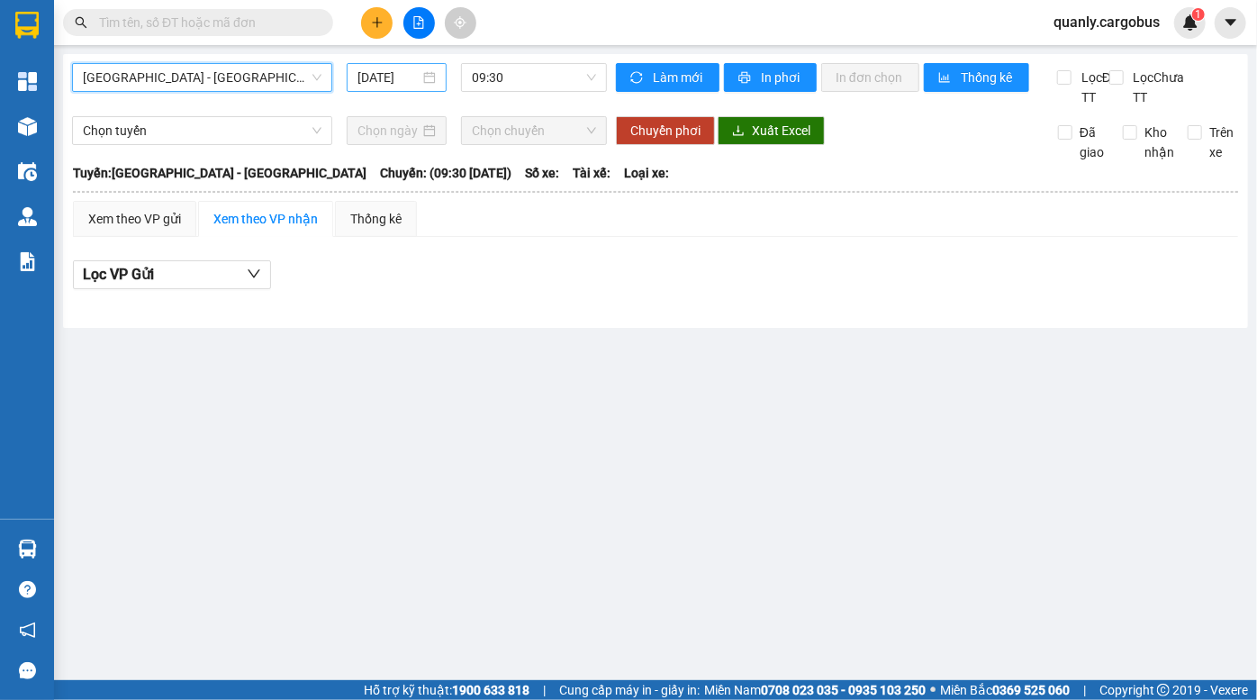
click at [393, 72] on input "[DATE]" at bounding box center [389, 78] width 62 height 20
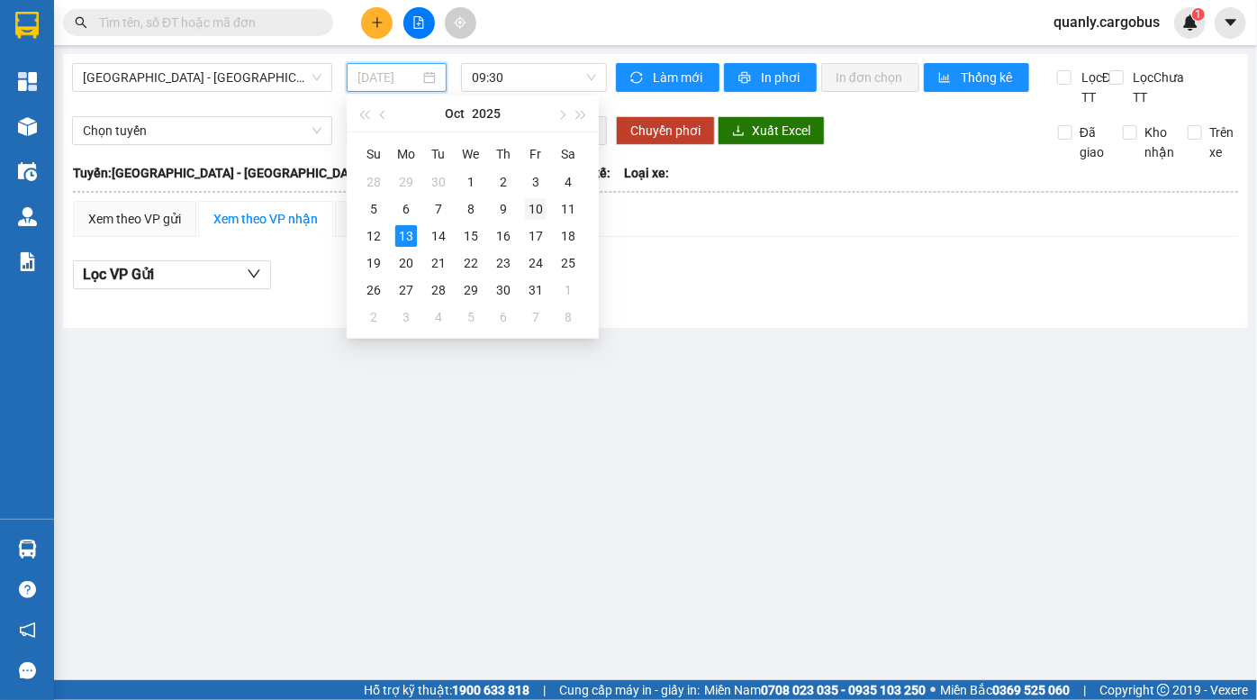
click at [537, 205] on div "10" at bounding box center [536, 209] width 22 height 22
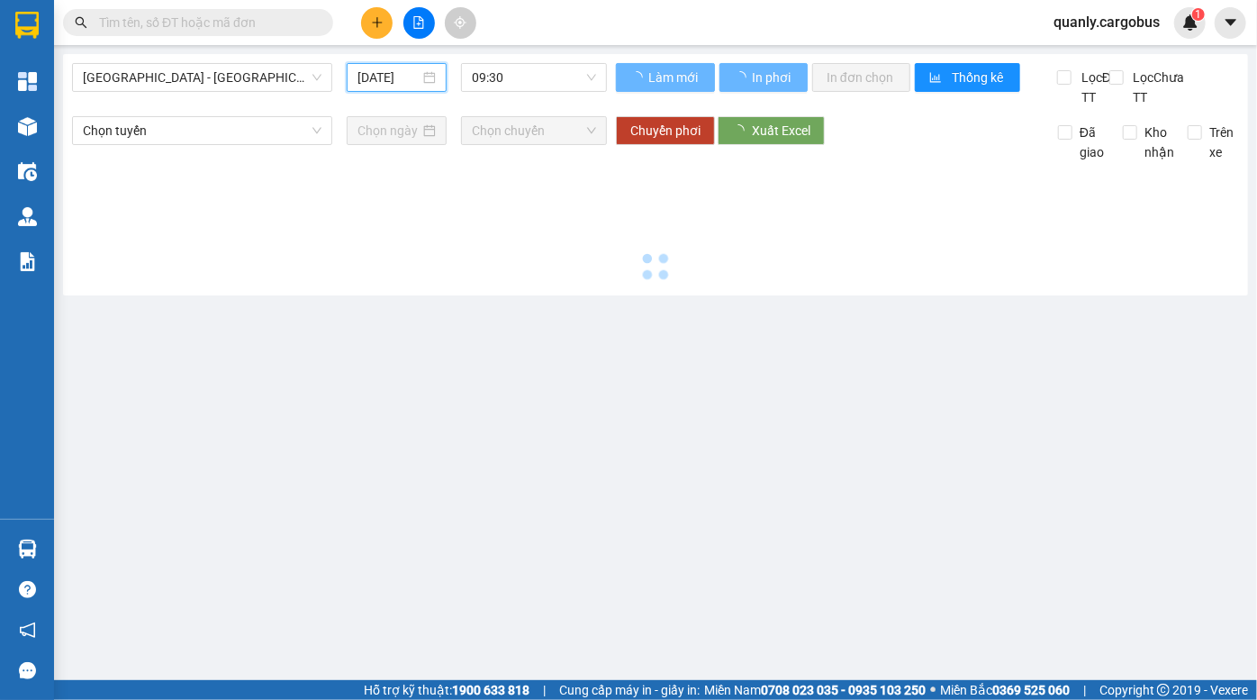
type input "[DATE]"
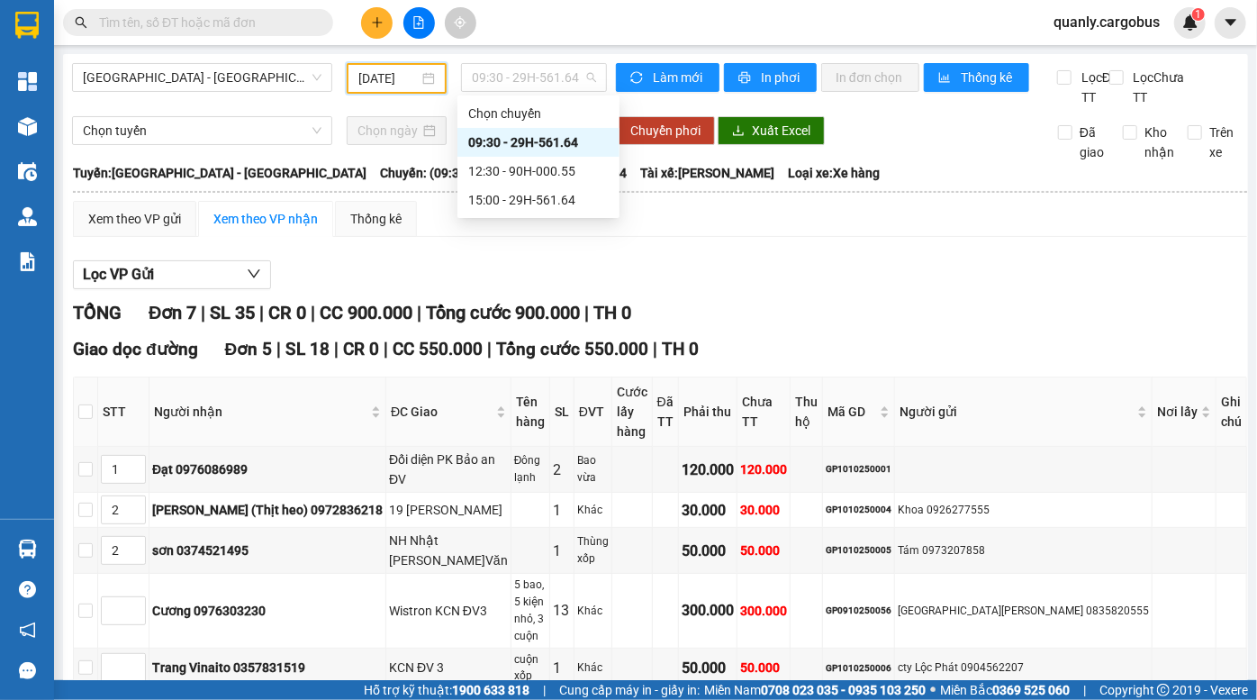
drag, startPoint x: 505, startPoint y: 76, endPoint x: 504, endPoint y: 149, distance: 73.0
click at [504, 80] on span "09:30 - 29H-561.64" at bounding box center [534, 77] width 124 height 27
click at [507, 191] on div "15:00 - 29H-561.64" at bounding box center [538, 200] width 141 height 20
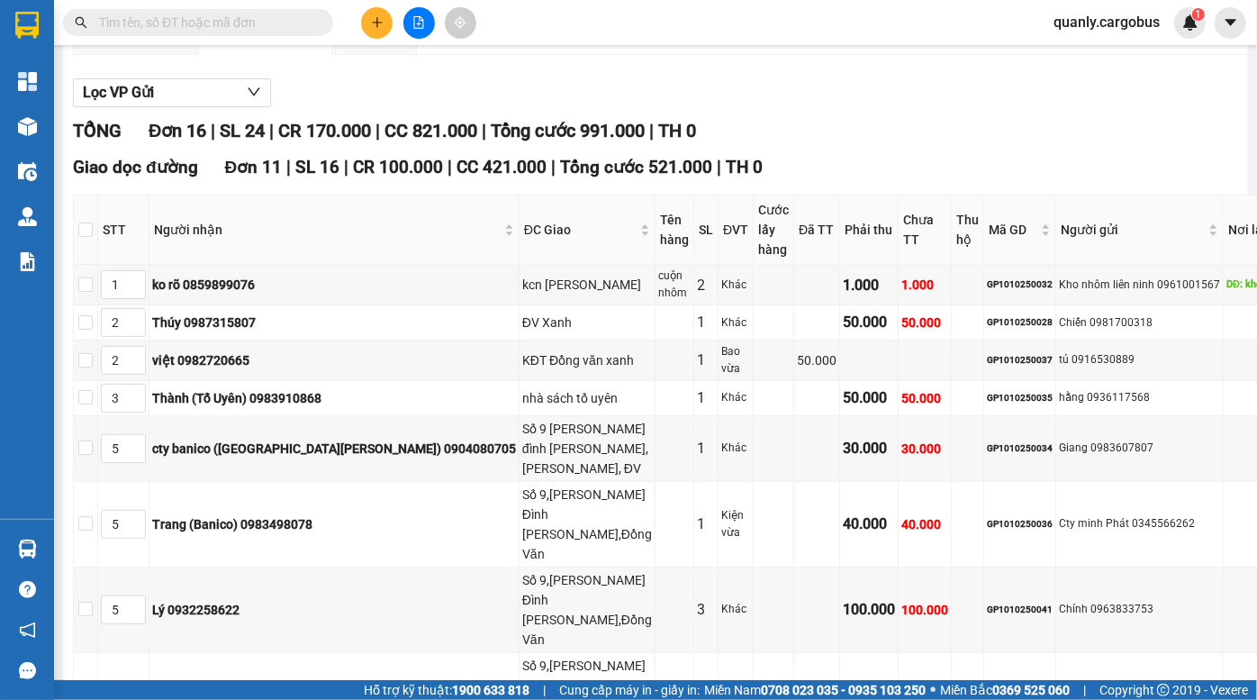
scroll to position [245, 0]
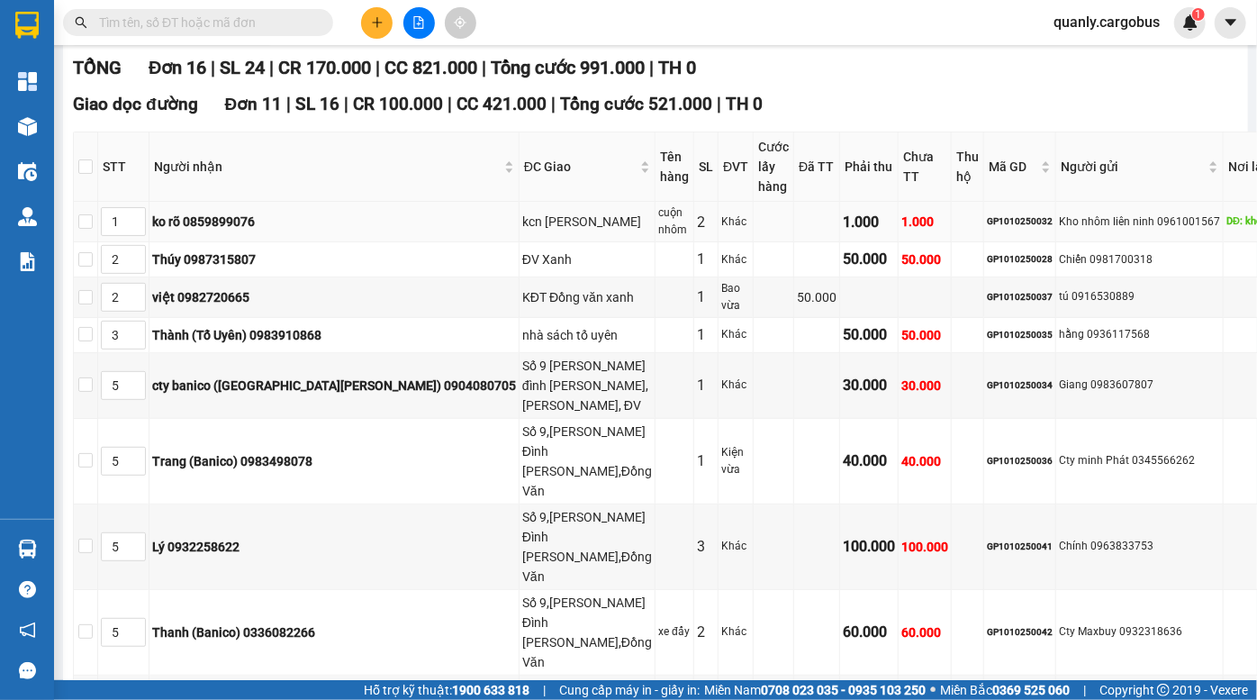
click at [984, 227] on td "GP1010250032" at bounding box center [1020, 222] width 72 height 41
click at [987, 214] on div "GP1010250032" at bounding box center [1020, 221] width 66 height 14
copy div "GP1010250032"
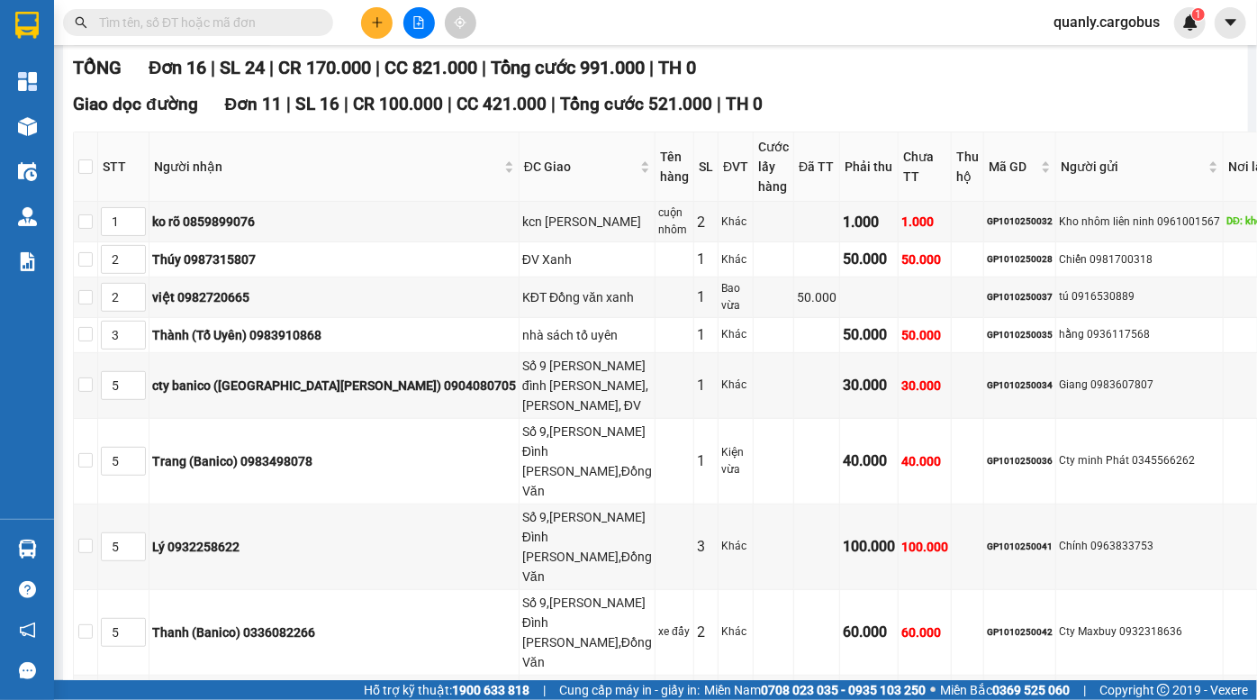
click at [246, 16] on input "text" at bounding box center [205, 23] width 213 height 20
paste input "GP1010250032"
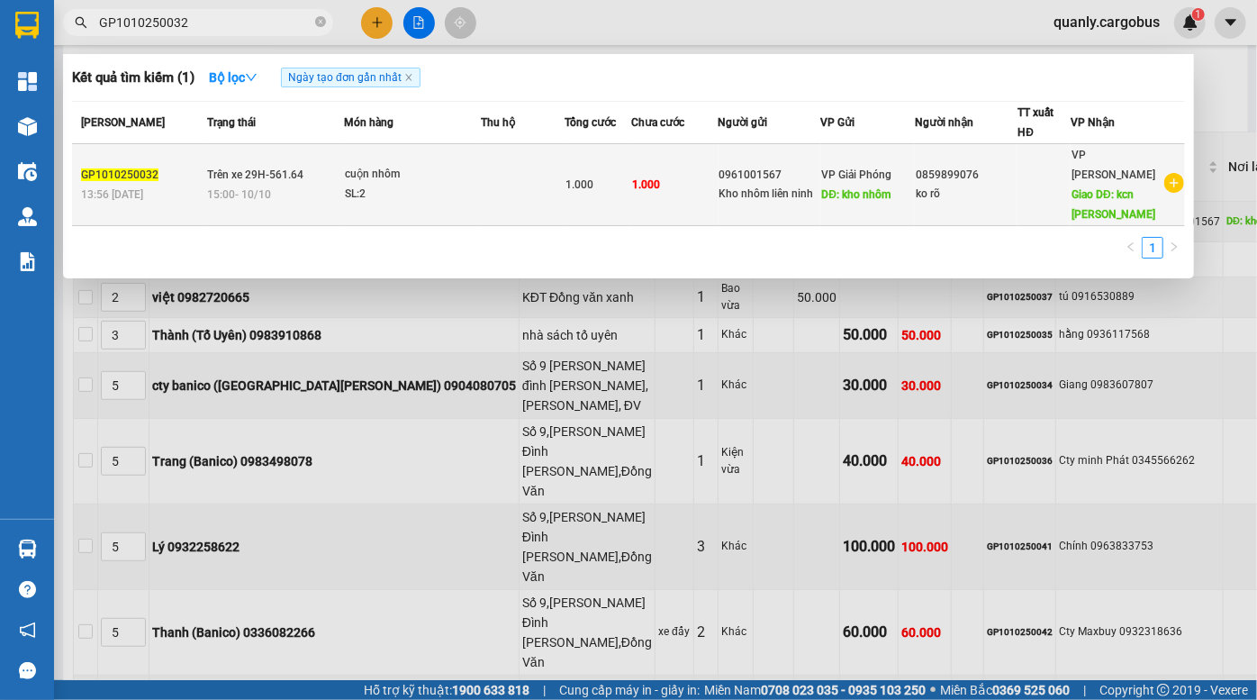
type input "GP1010250032"
click at [748, 166] on div "0961001567" at bounding box center [770, 175] width 101 height 19
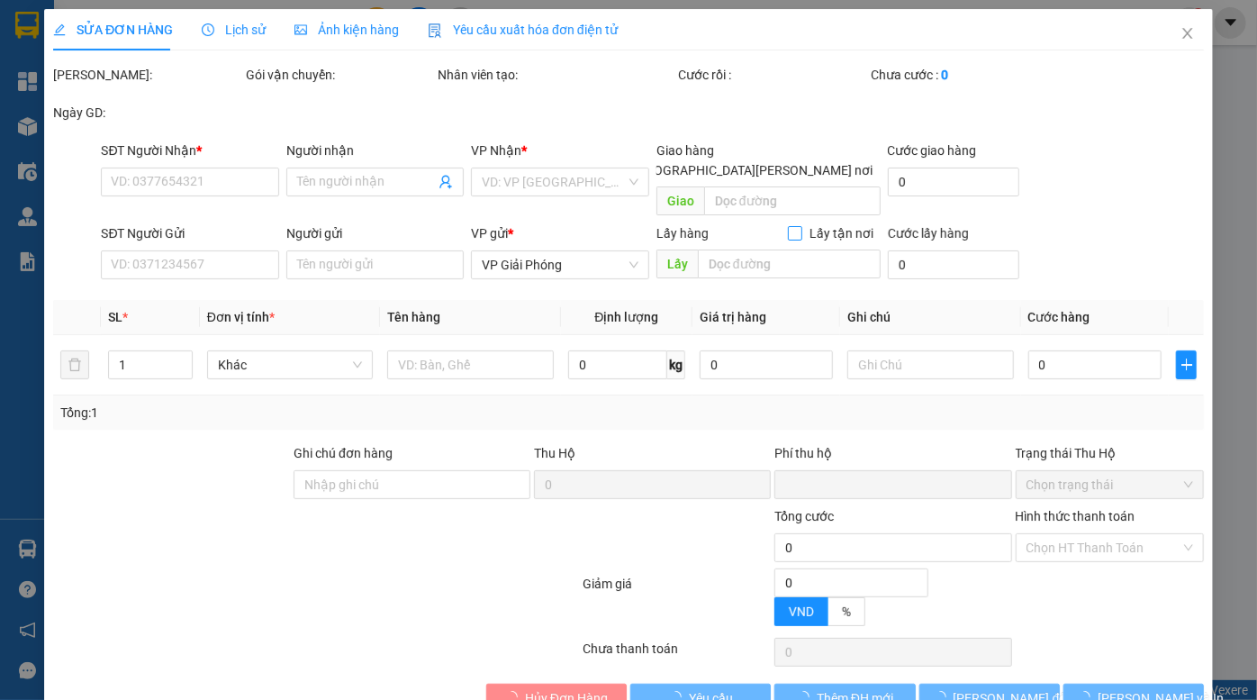
type input "0859899076"
type input "ko rõ"
type input "kcn phú xuyên"
type input "0961001567"
type input "Kho nhôm liên ninh"
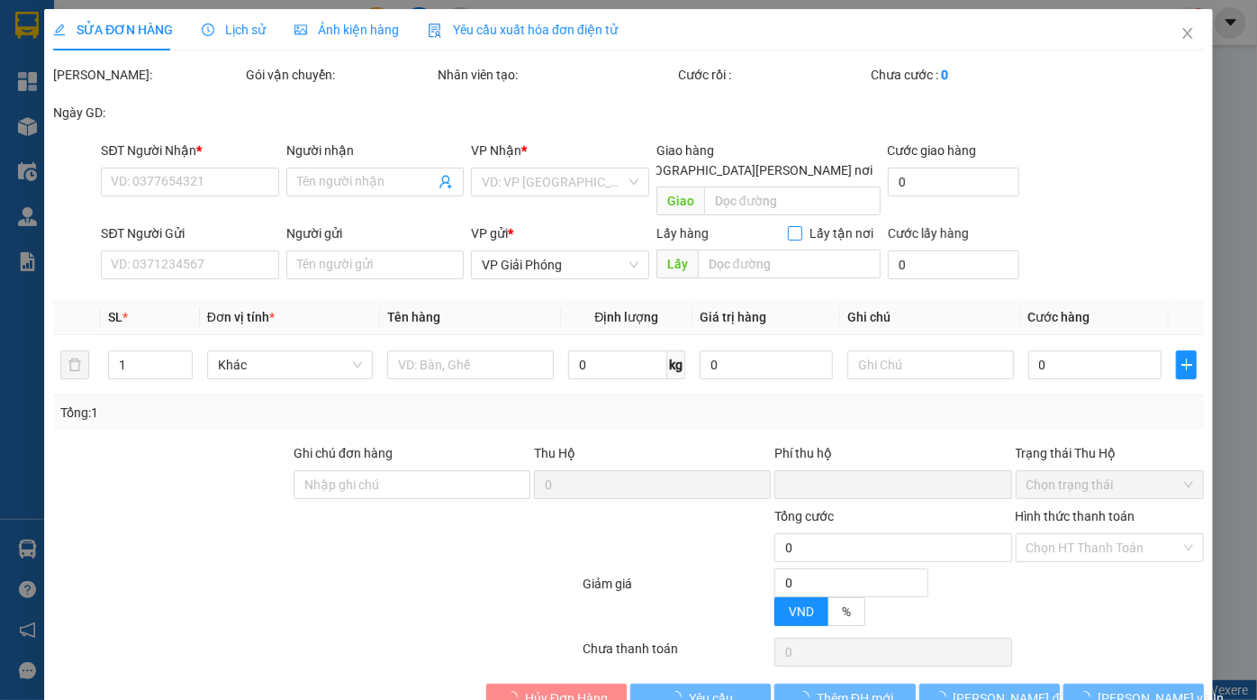
type input "kho nhôm"
type input "0"
type input "1.000"
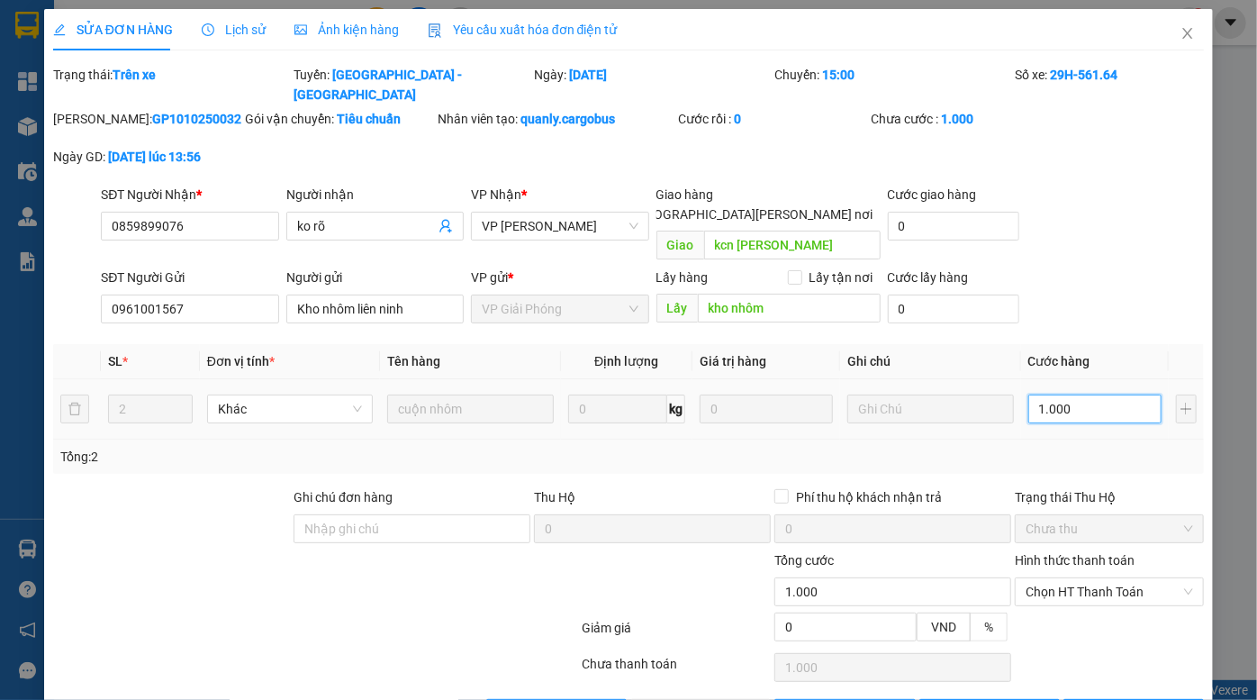
click at [1076, 395] on input "1.000" at bounding box center [1095, 409] width 133 height 29
type input "2"
type input "25"
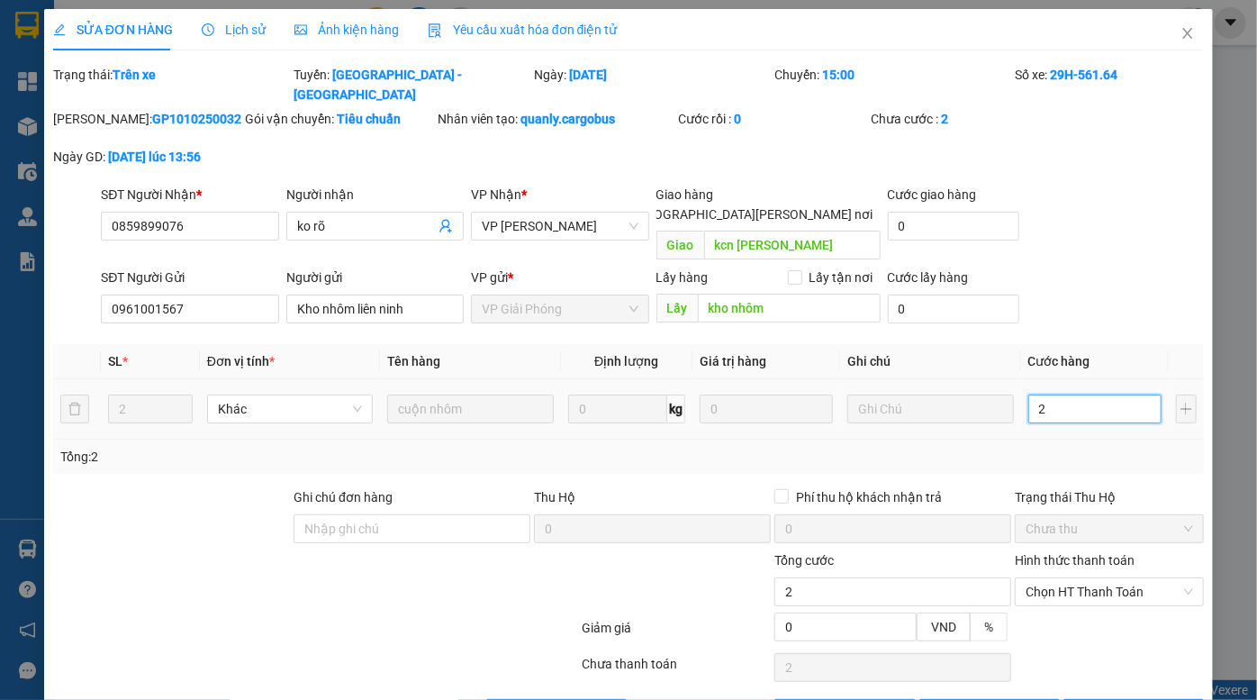
type input "25"
type input "250"
type input "2.500"
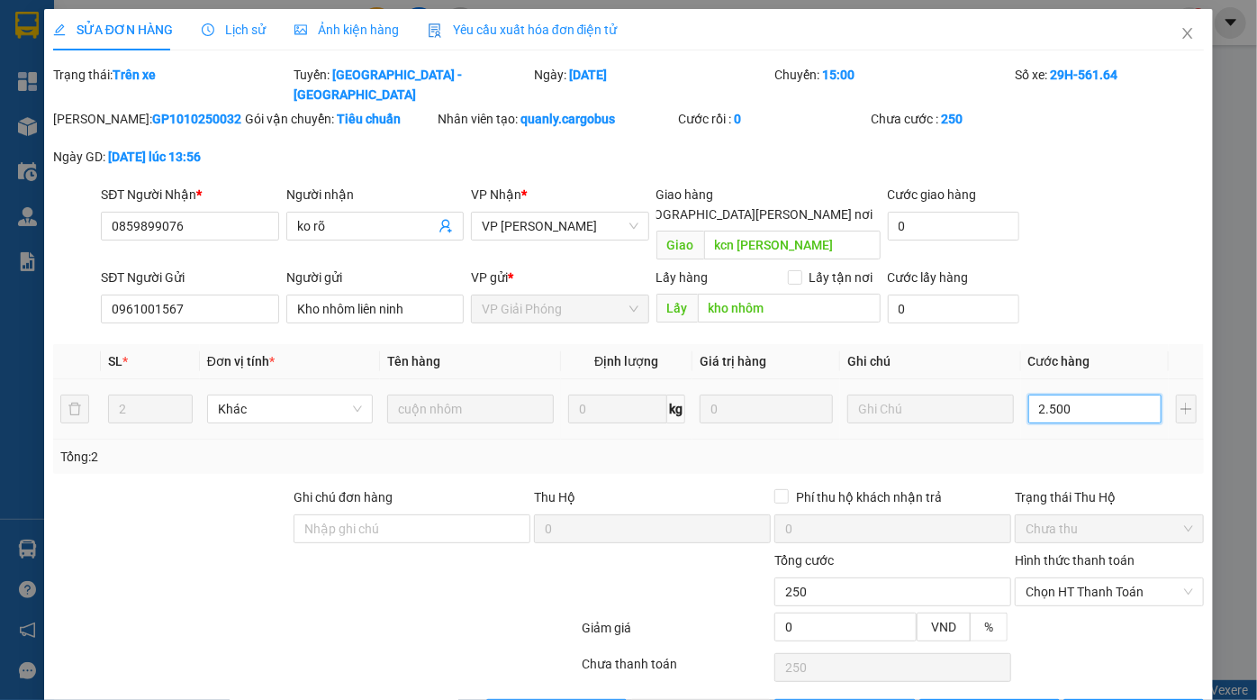
type input "2.500"
type input "25.000"
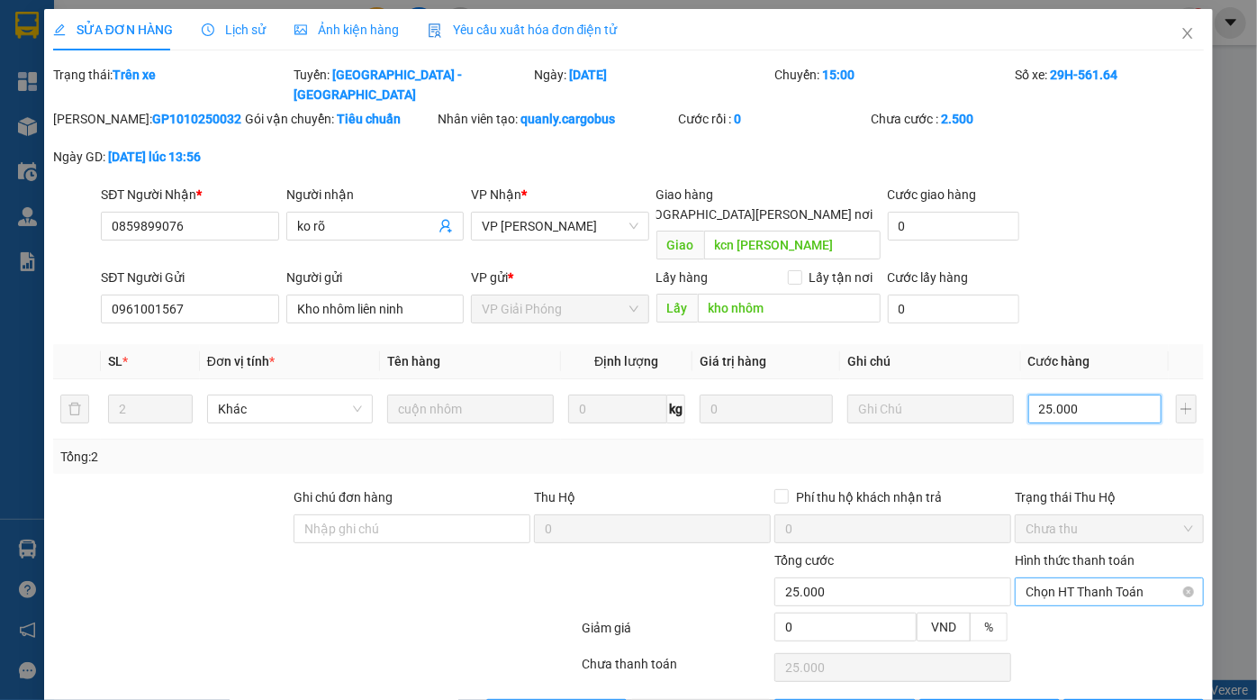
type input "250.000"
drag, startPoint x: 1002, startPoint y: 667, endPoint x: 1028, endPoint y: 603, distance: 67.9
click at [1003, 699] on span "[PERSON_NAME] thay đổi" at bounding box center [1012, 713] width 116 height 20
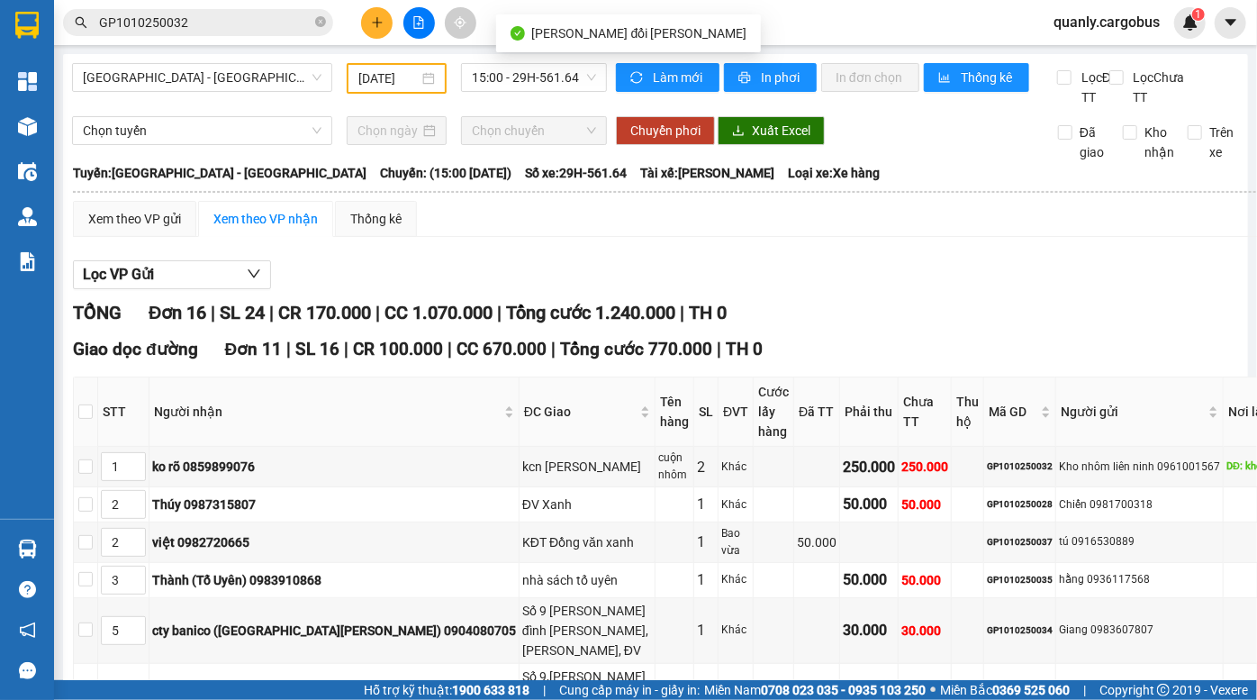
click at [629, 358] on span "Tổng cước 770.000" at bounding box center [636, 349] width 152 height 21
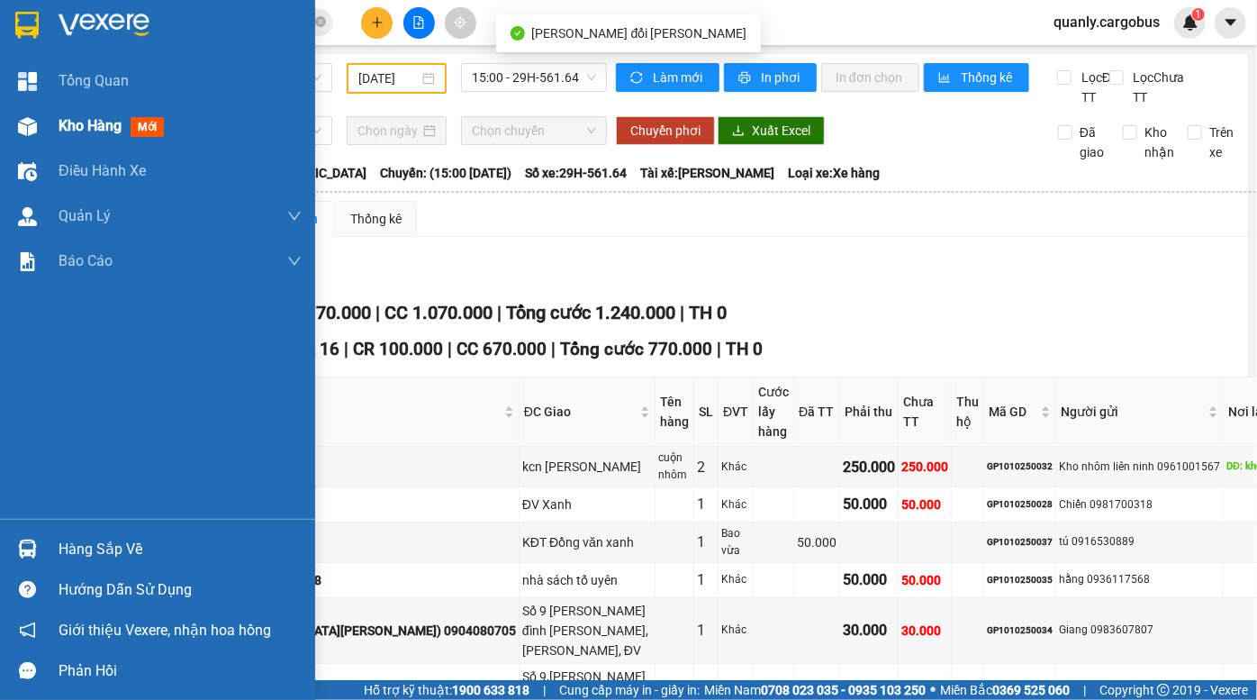
click at [31, 125] on img at bounding box center [27, 126] width 19 height 19
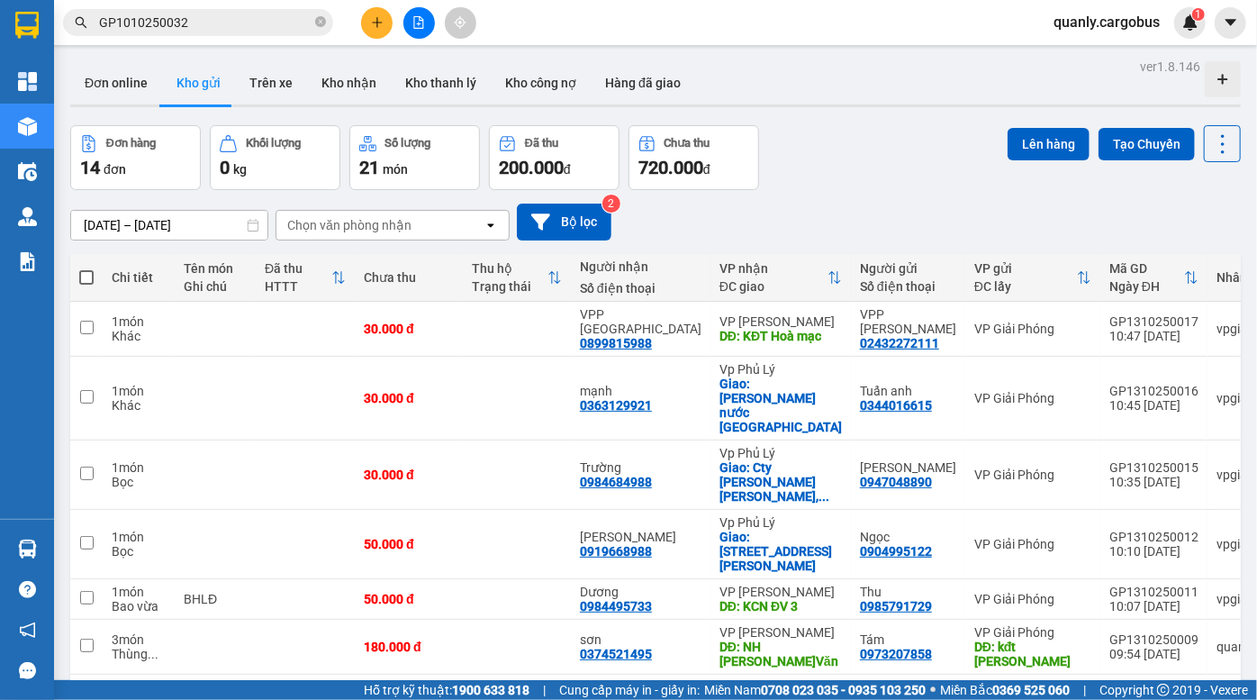
drag, startPoint x: 891, startPoint y: 179, endPoint x: 873, endPoint y: 169, distance: 20.6
click at [886, 177] on div "Đơn hàng 14 đơn Khối lượng 0 kg Số lượng 21 món Đã thu 200.000 đ Chưa thu 720.0…" at bounding box center [655, 157] width 1171 height 65
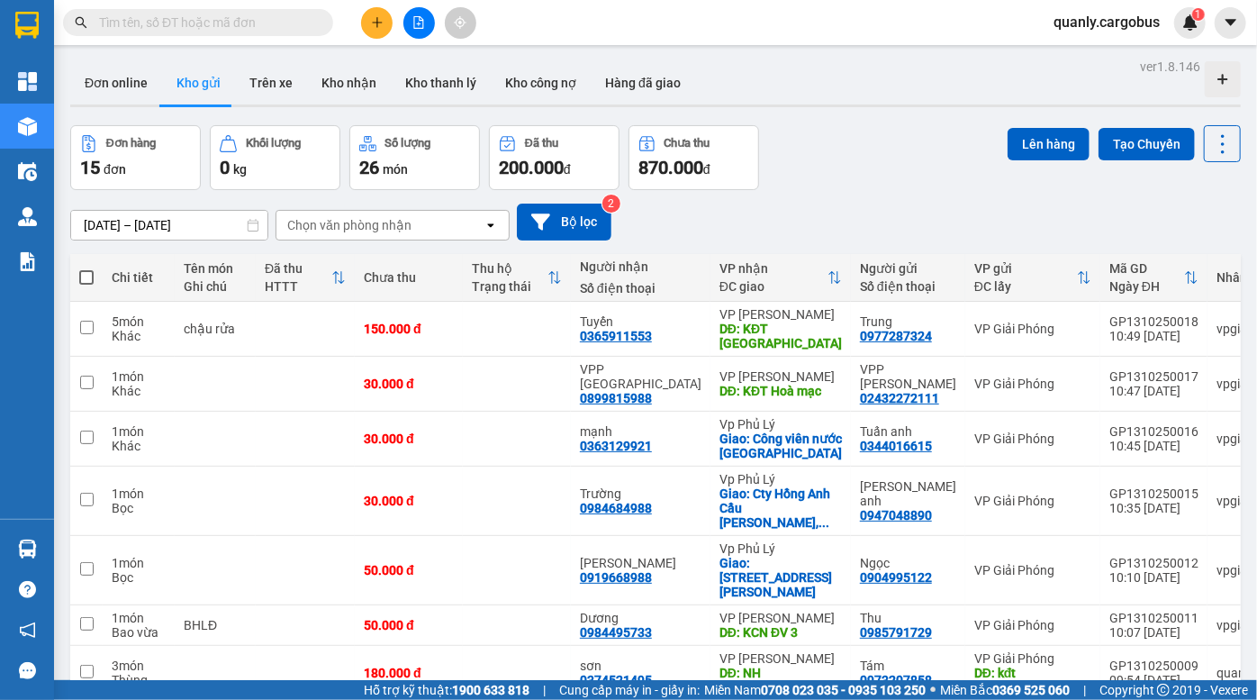
click at [884, 154] on div "Đơn hàng 15 đơn Khối lượng 0 kg Số lượng 26 món Đã thu 200.000 đ Chưa thu 870.0…" at bounding box center [655, 157] width 1171 height 65
click at [909, 141] on div "Đơn hàng 15 đơn Khối lượng 0 kg Số lượng 26 món Đã thu 200.000 đ Chưa thu 870.0…" at bounding box center [655, 157] width 1171 height 65
click at [880, 135] on div "Đơn hàng 15 đơn Khối lượng 0 kg Số lượng 26 món Đã thu 200.000 đ Chưa thu 870.0…" at bounding box center [655, 157] width 1171 height 65
click at [411, 18] on button at bounding box center [420, 23] width 32 height 32
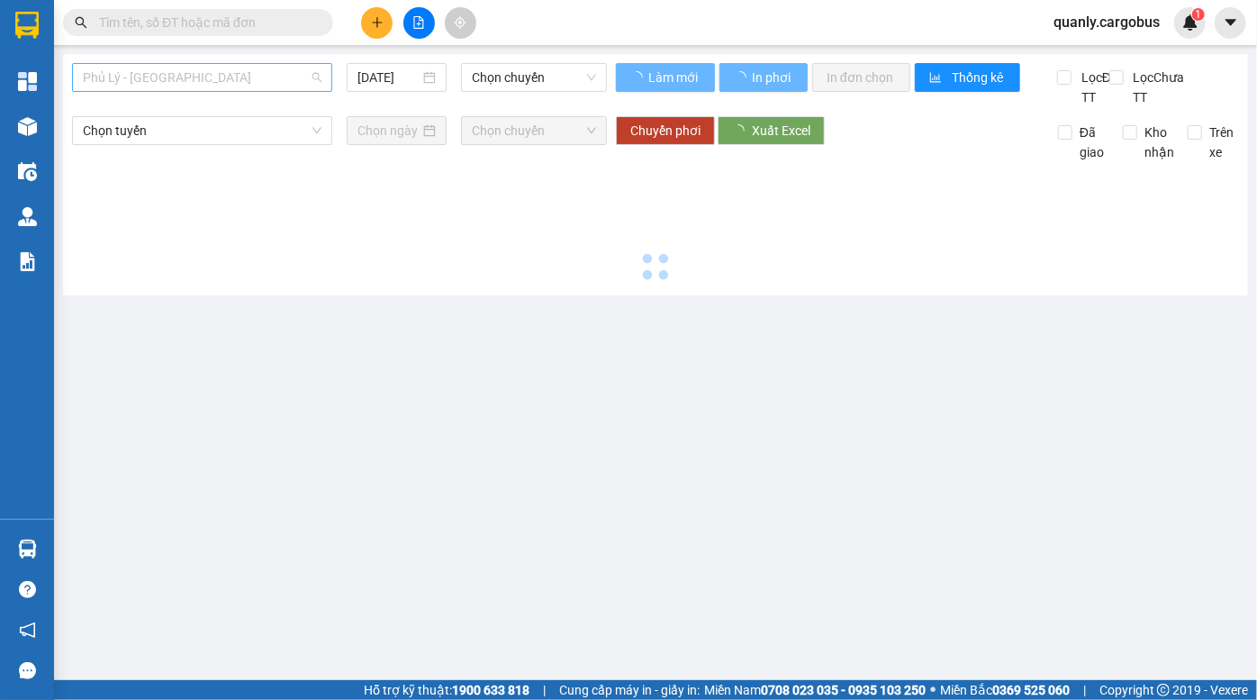
click at [170, 87] on span "Phủ Lý - [GEOGRAPHIC_DATA]" at bounding box center [202, 77] width 239 height 27
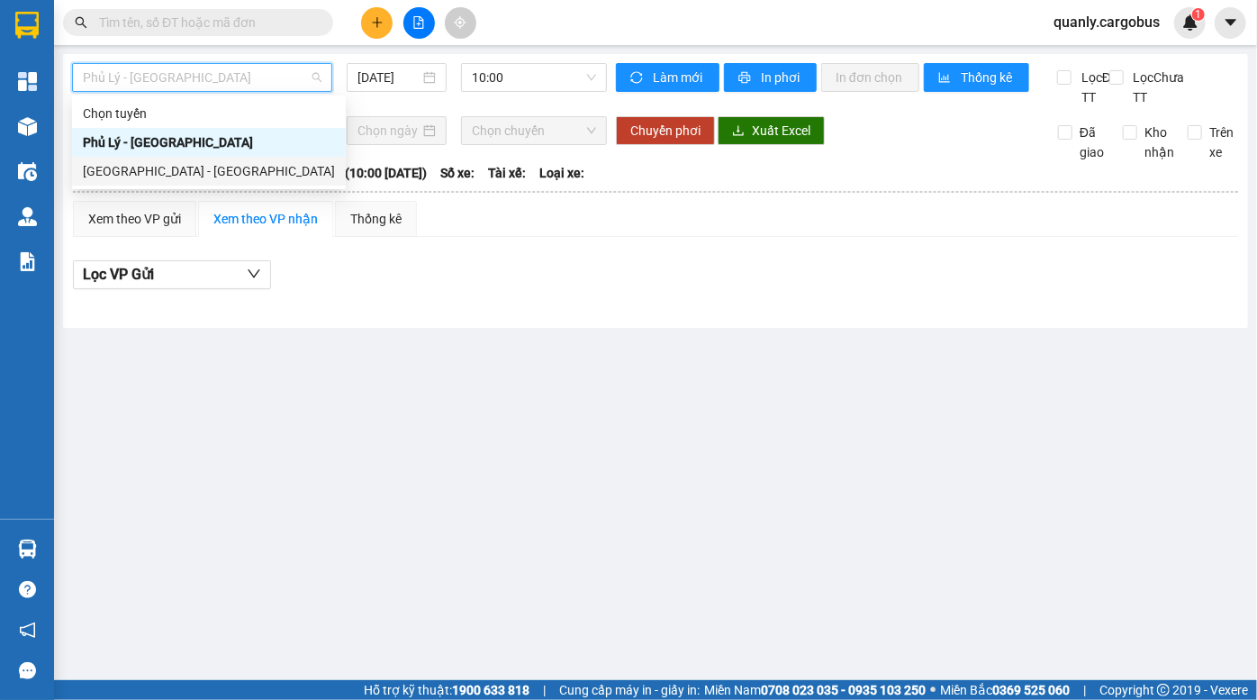
click at [146, 169] on div "[GEOGRAPHIC_DATA] - [GEOGRAPHIC_DATA]" at bounding box center [209, 171] width 252 height 20
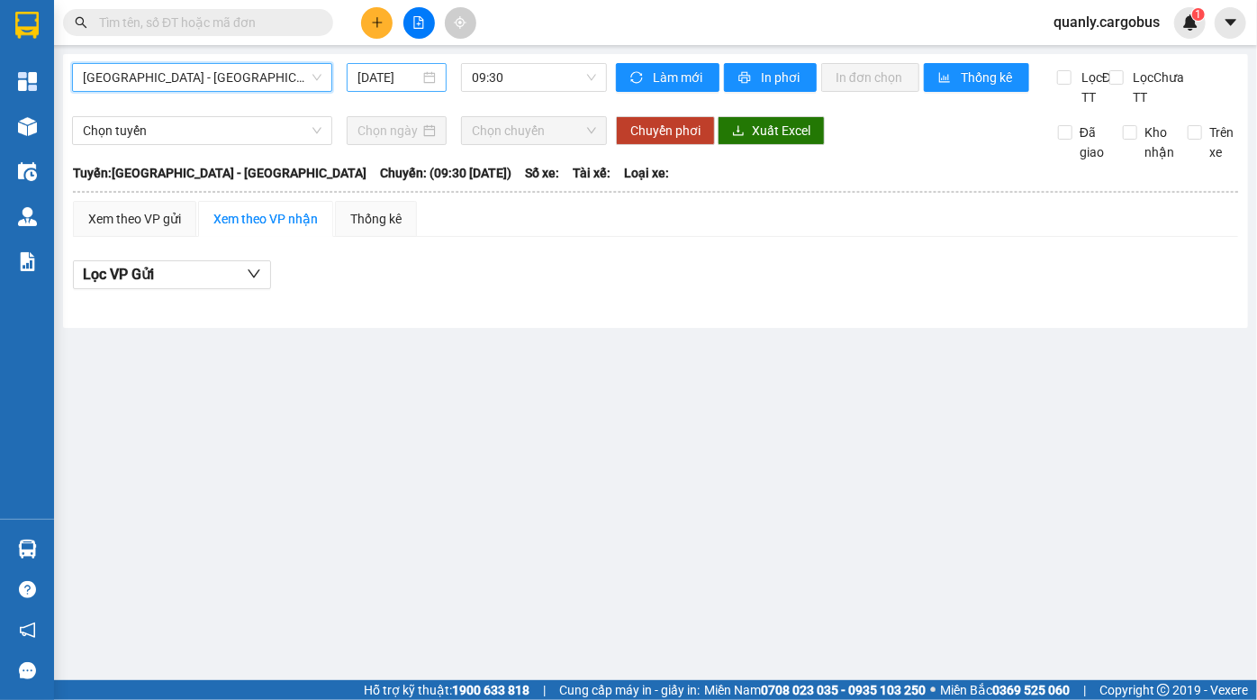
click at [386, 80] on input "[DATE]" at bounding box center [389, 78] width 62 height 20
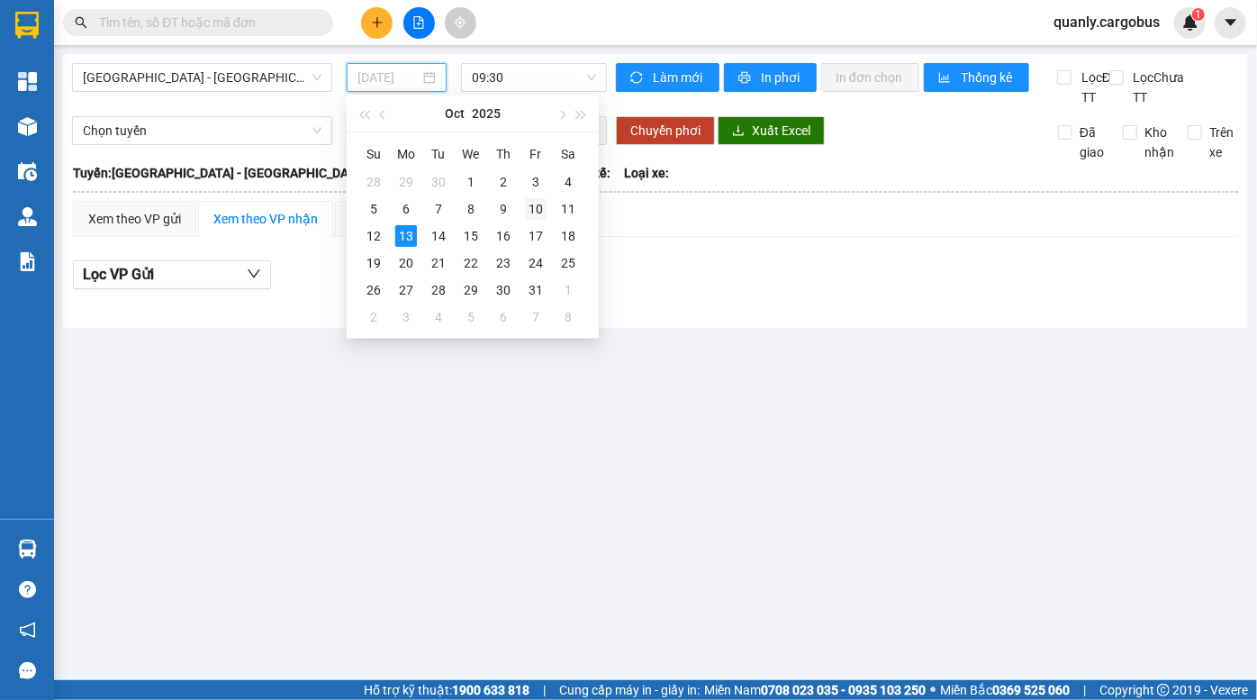
click at [537, 204] on div "10" at bounding box center [536, 209] width 22 height 22
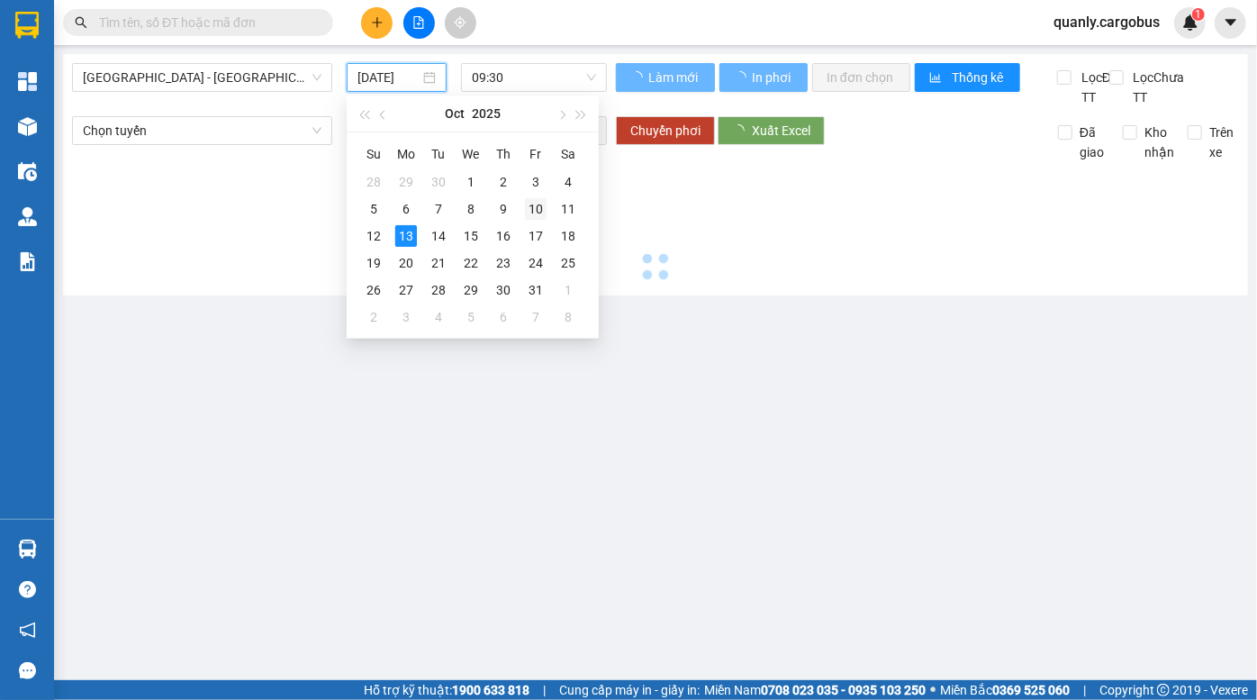
type input "[DATE]"
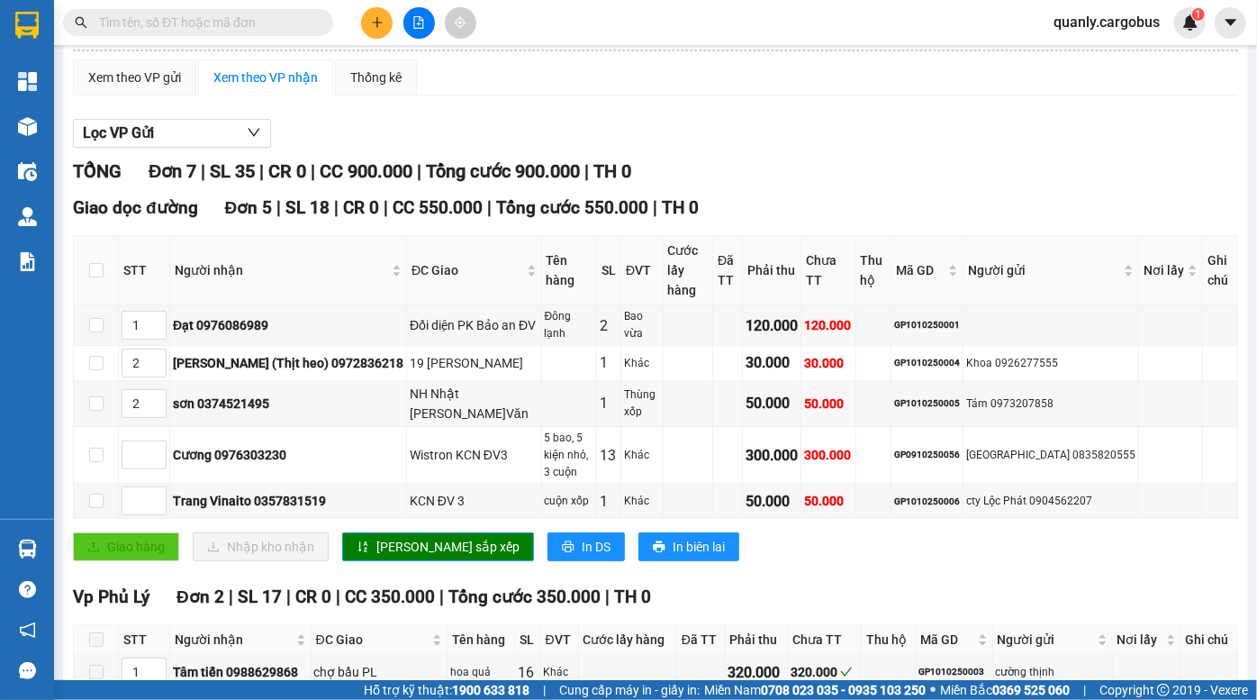
scroll to position [163, 0]
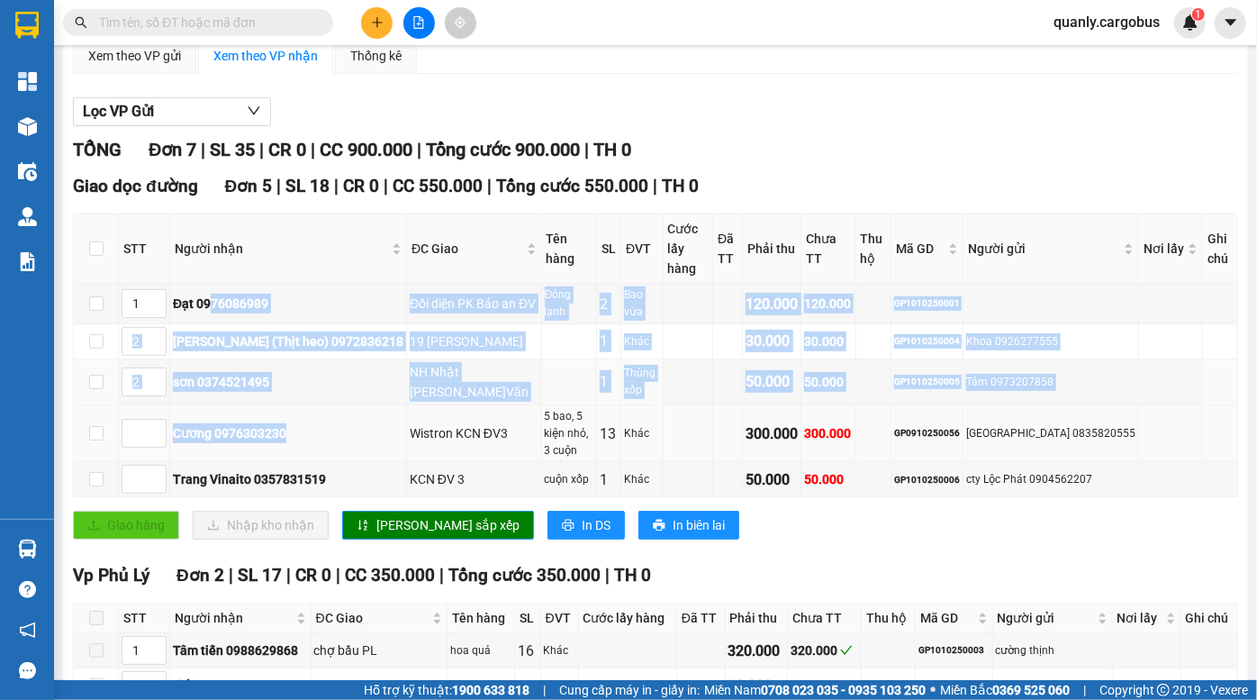
drag, startPoint x: 216, startPoint y: 325, endPoint x: 309, endPoint y: 431, distance: 141.1
click at [309, 431] on tbody "1 Đạt 0976086989 Đối diện PK Bảo an ĐV Đông lạnh 2 Bao vừa 120.000 120.000 G…" at bounding box center [656, 390] width 1165 height 213
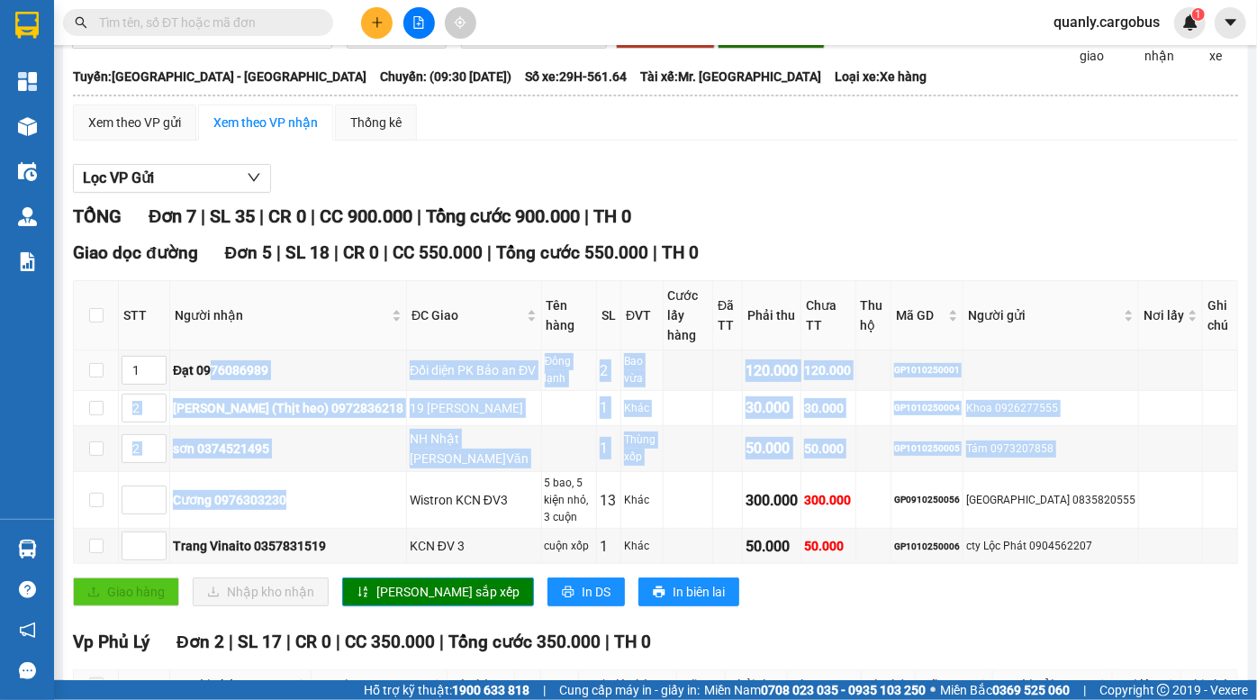
scroll to position [0, 0]
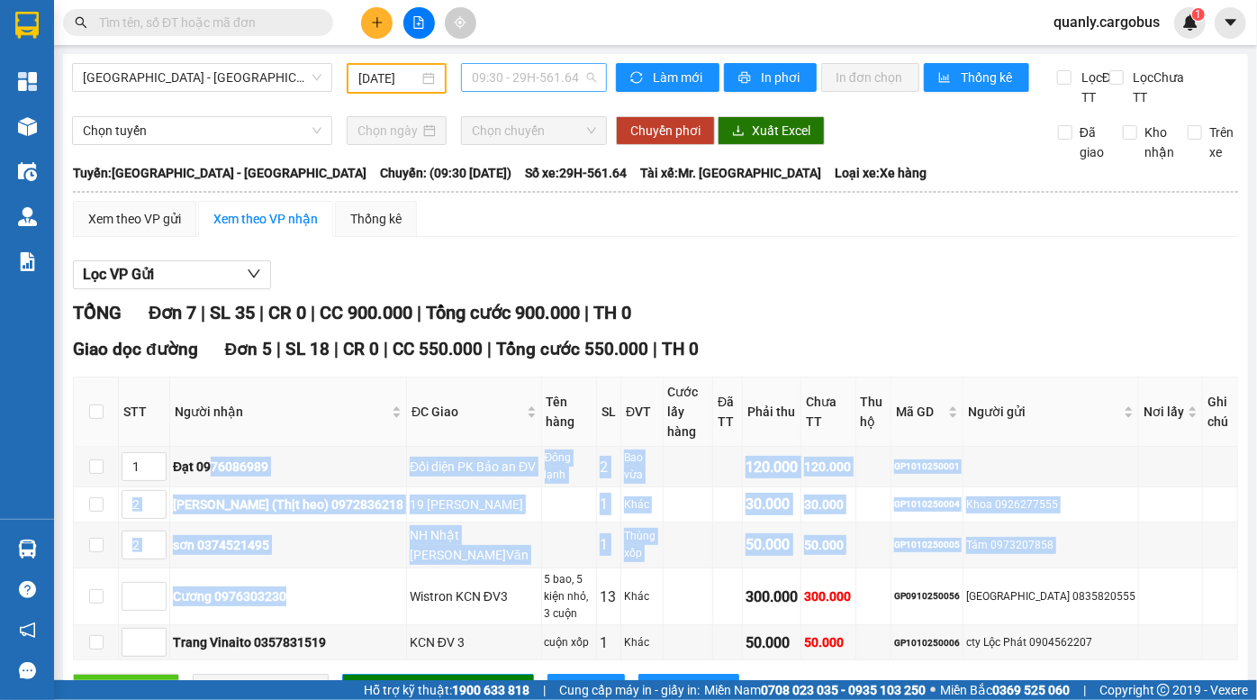
click at [509, 77] on span "09:30 - 29H-561.64" at bounding box center [534, 77] width 124 height 27
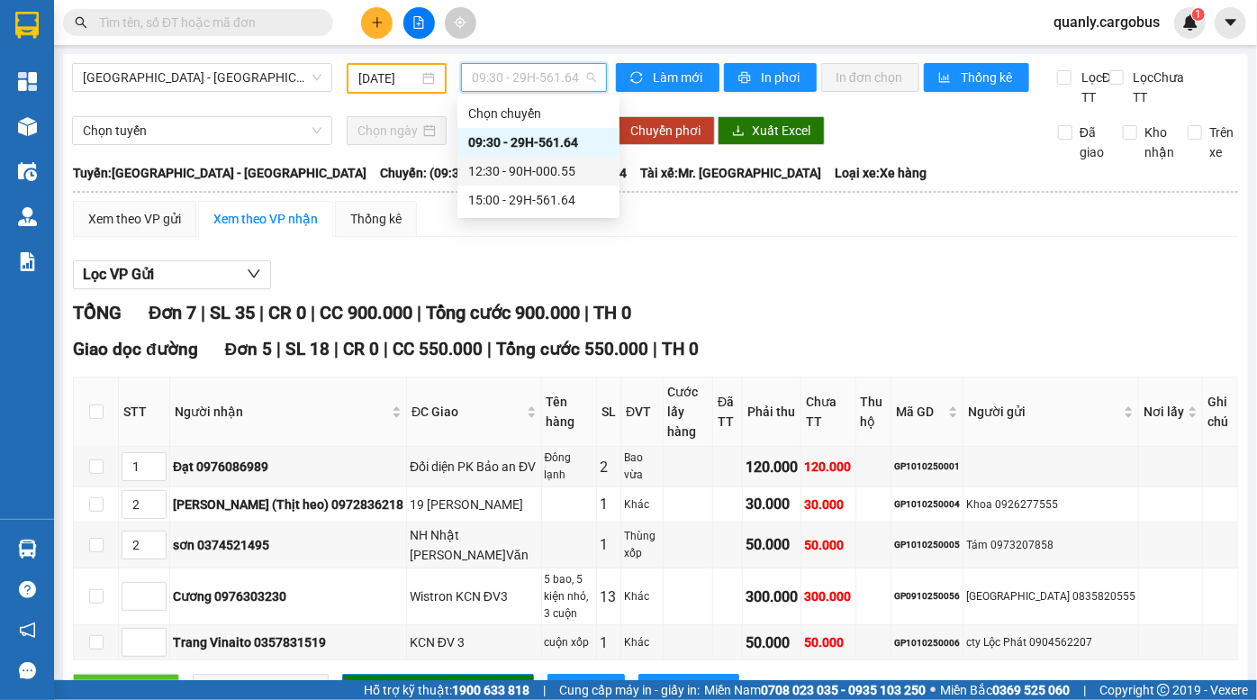
click at [513, 174] on div "12:30 - 90H-000.55" at bounding box center [538, 171] width 141 height 20
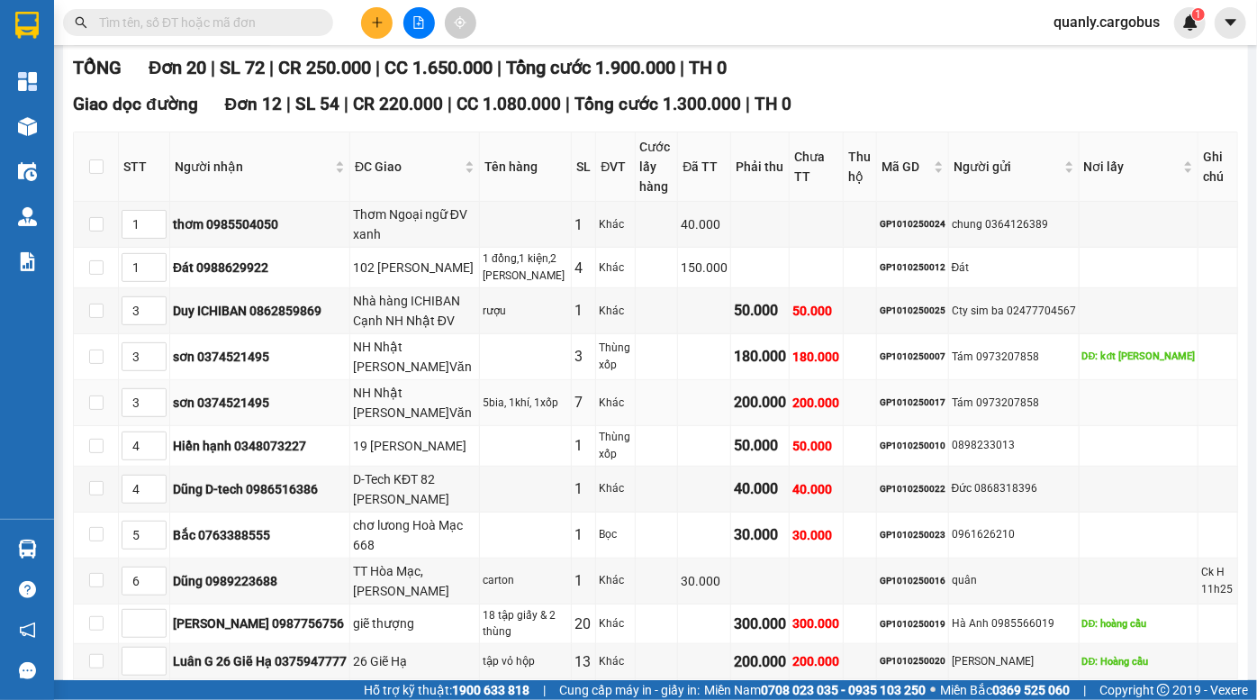
scroll to position [327, 0]
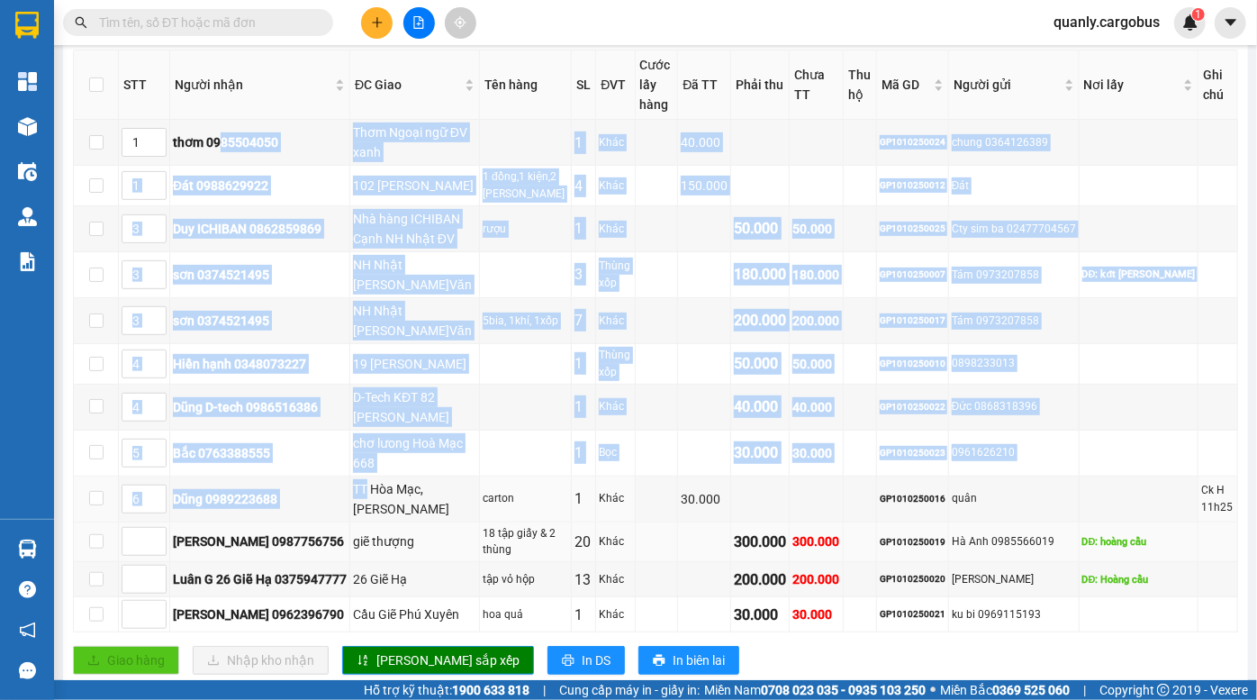
drag, startPoint x: 221, startPoint y: 148, endPoint x: 372, endPoint y: 518, distance: 399.9
click at [372, 518] on tbody "1 thơm 0985504050 Thơm Ngoại ngữ ĐV xanh 1 Khác 40.000 GP1010250024 chung 03641…" at bounding box center [656, 376] width 1165 height 513
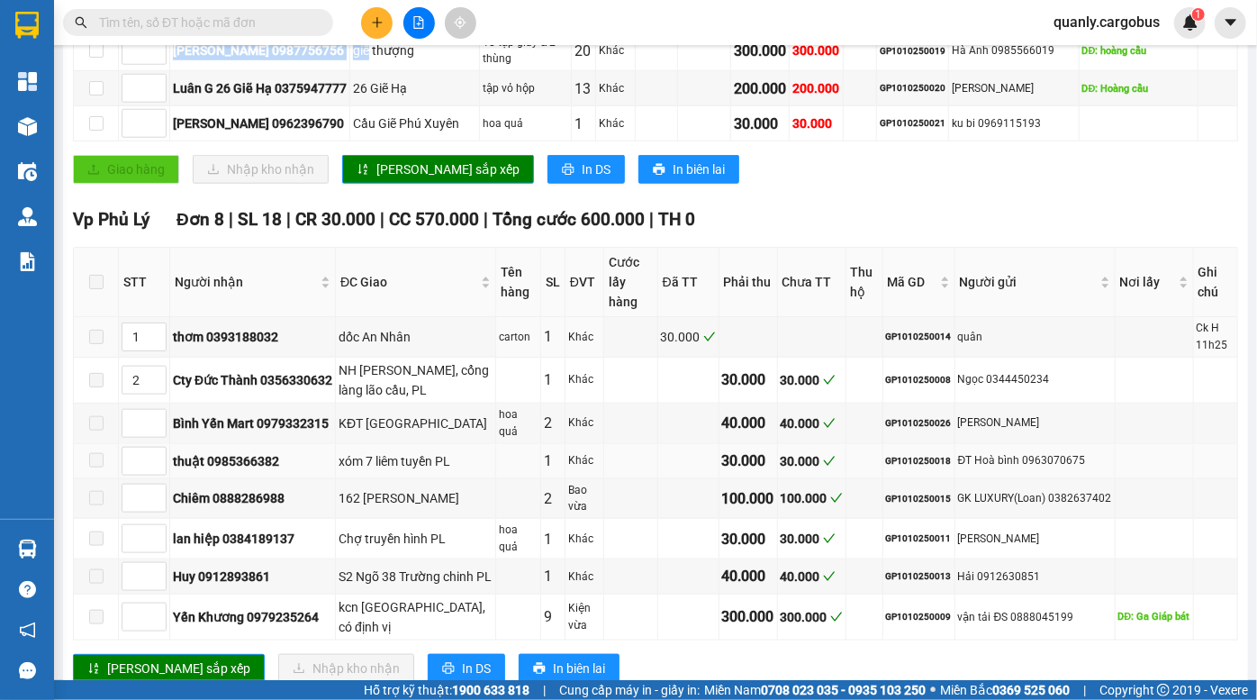
scroll to position [842, 0]
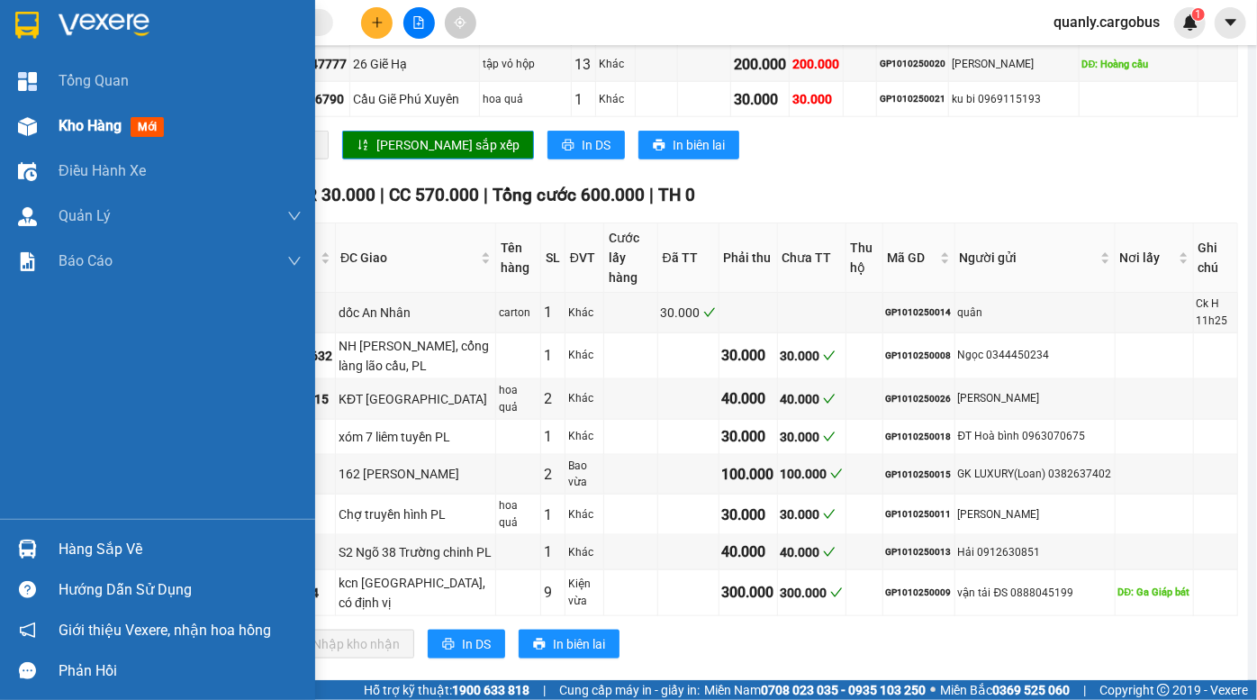
click at [41, 119] on div at bounding box center [28, 127] width 32 height 32
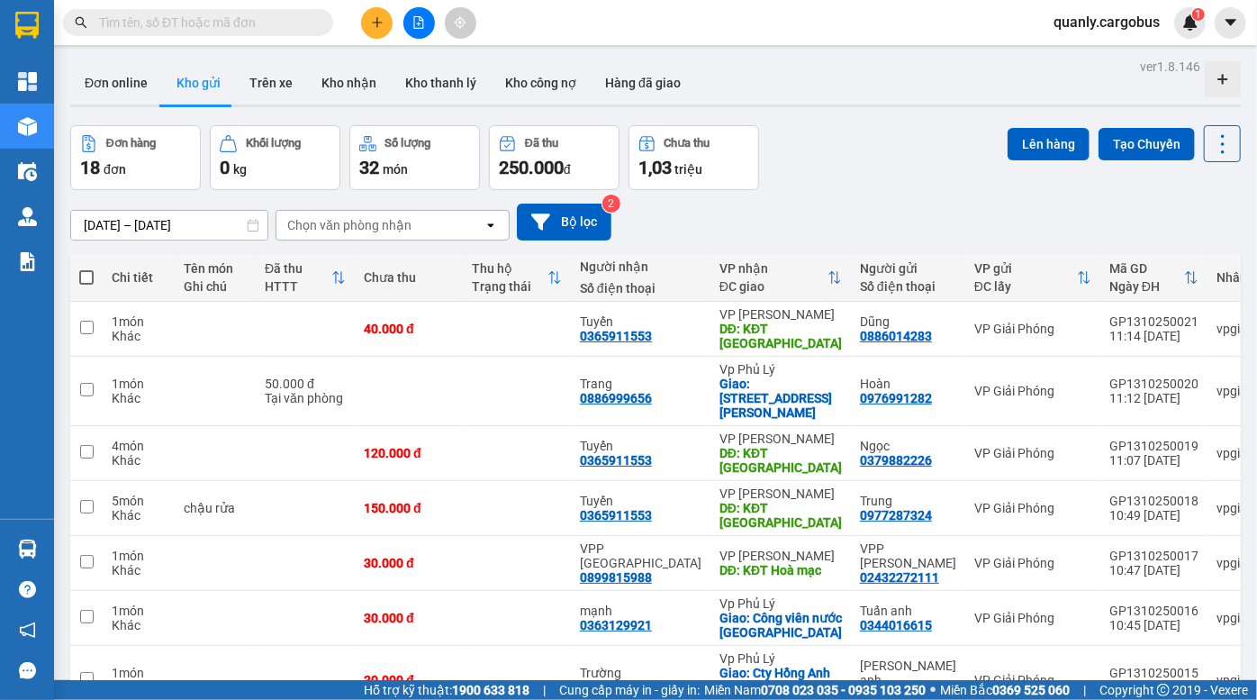
click at [902, 171] on div "Đơn hàng 18 đơn Khối lượng 0 kg Số lượng 32 món Đã thu 250.000 đ Chưa thu 1,03 …" at bounding box center [655, 157] width 1171 height 65
click at [864, 145] on div "Đơn hàng 18 đơn Khối lượng 0 kg Số lượng 32 món Đã thu 250.000 đ Chưa thu 1,03 …" at bounding box center [655, 157] width 1171 height 65
drag, startPoint x: 826, startPoint y: 112, endPoint x: 614, endPoint y: 45, distance: 221.9
click at [797, 98] on div "ver 1.8.146 Đơn online Kho gửi Trên xe Kho nhận Kho thanh lý Kho công nợ Hàng đ…" at bounding box center [655, 499] width 1185 height 891
click at [888, 202] on div "[DATE] – [DATE] Press the down arrow key to interact with the calendar and sele…" at bounding box center [655, 222] width 1171 height 64
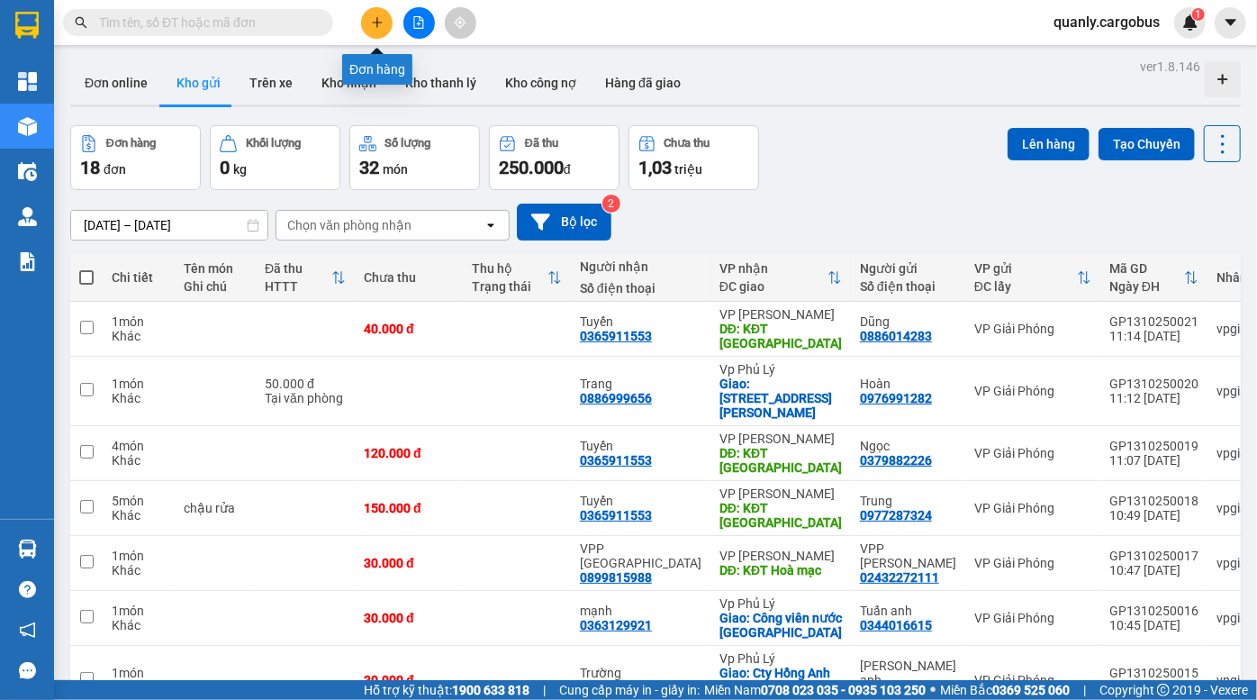
click at [380, 22] on icon "plus" at bounding box center [377, 22] width 10 height 1
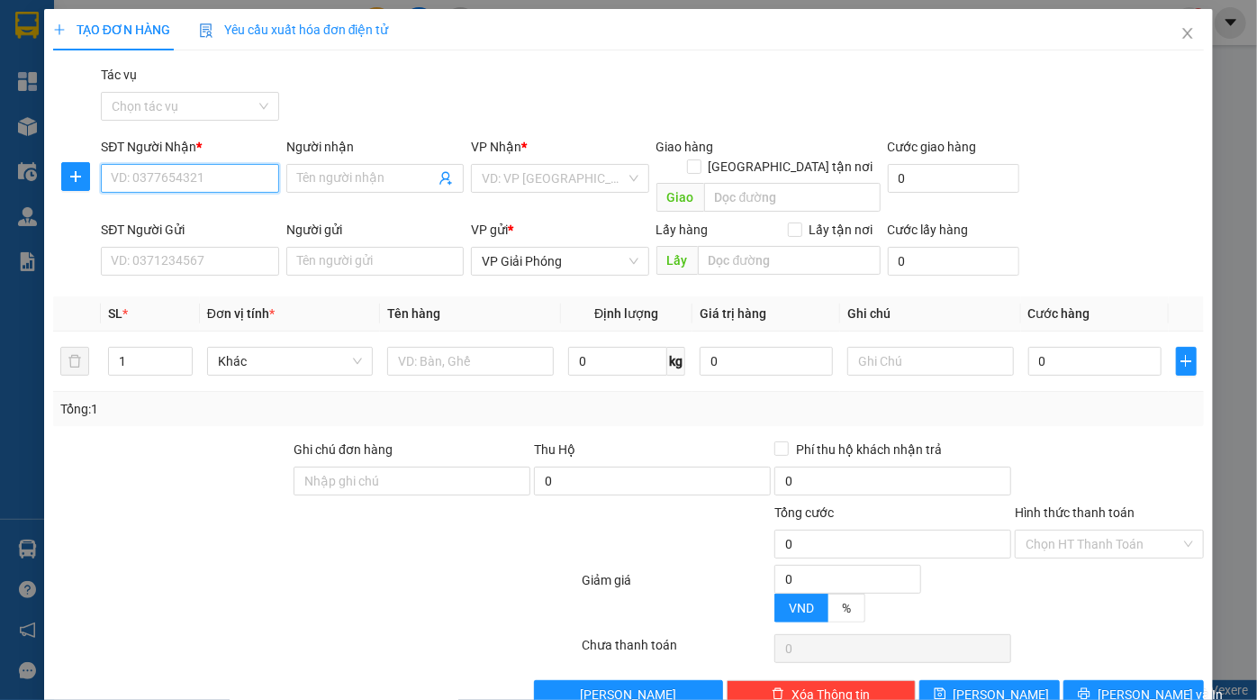
click at [211, 177] on input "SĐT Người Nhận *" at bounding box center [189, 178] width 177 height 29
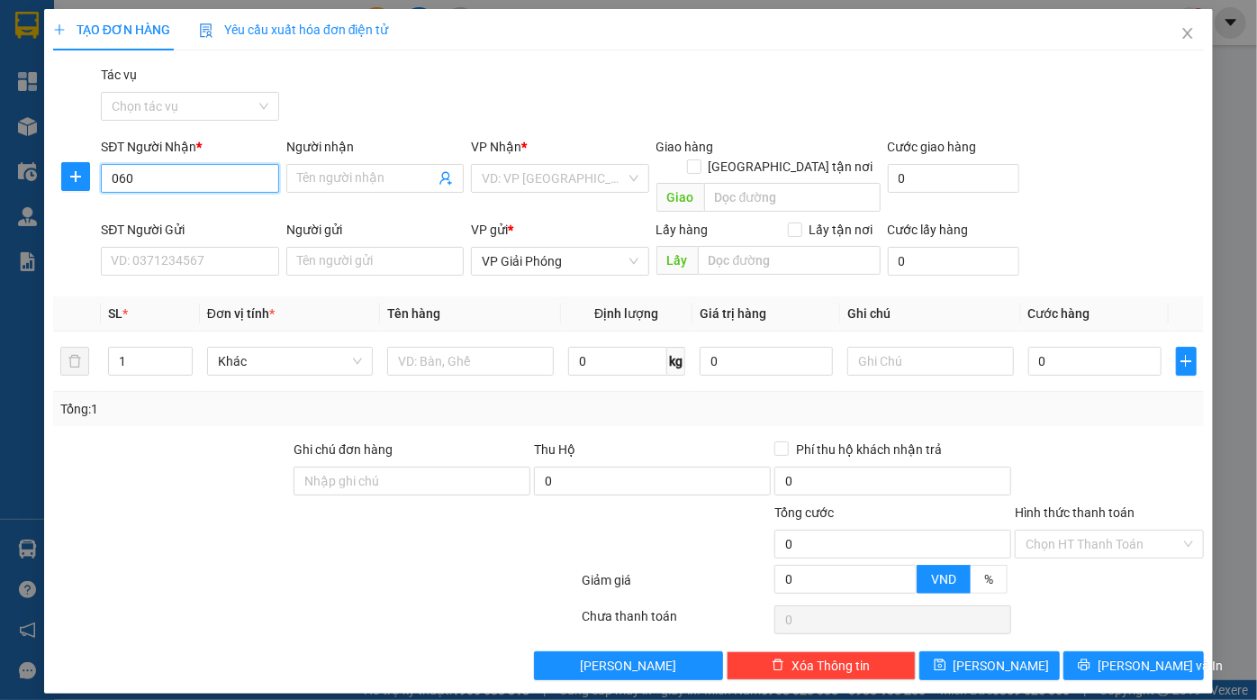
click at [211, 177] on input "060" at bounding box center [189, 178] width 177 height 29
click at [226, 213] on div "0973569060 - Tuấn (Thăng Loan)" at bounding box center [206, 214] width 188 height 20
type input "0973569060"
type input "Tuấn (Thăng Loan)"
checkbox input "true"
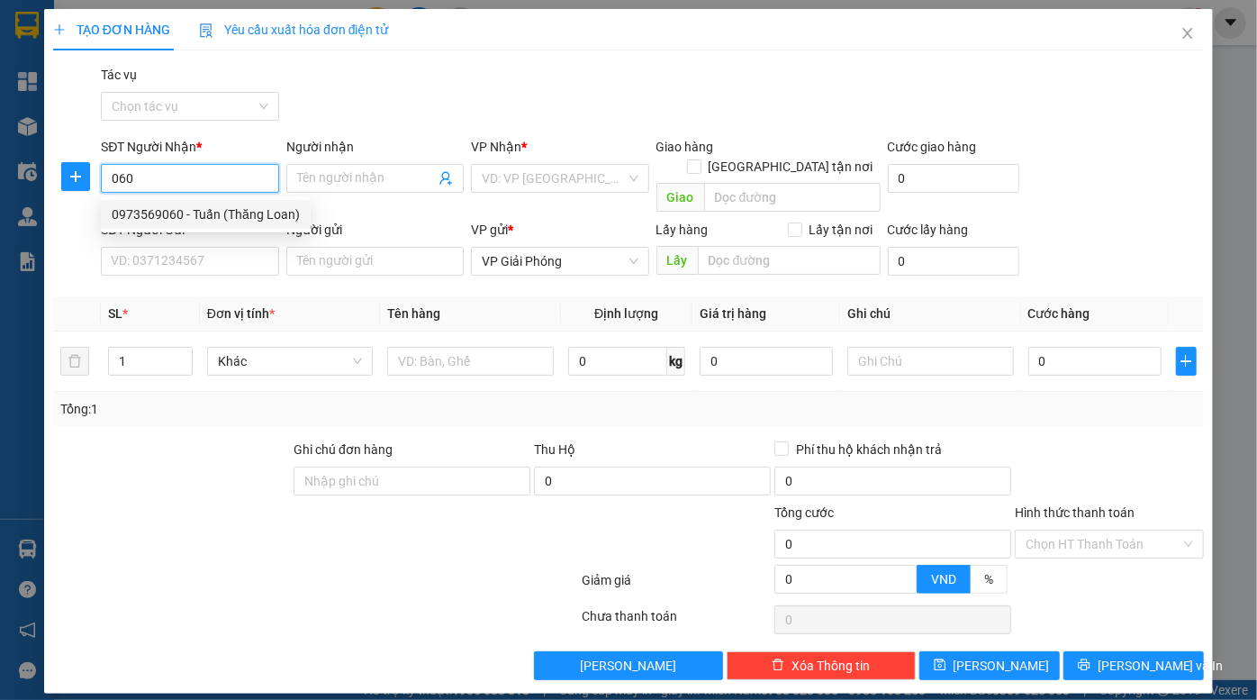
type input "[STREET_ADDRESS][PERSON_NAME]"
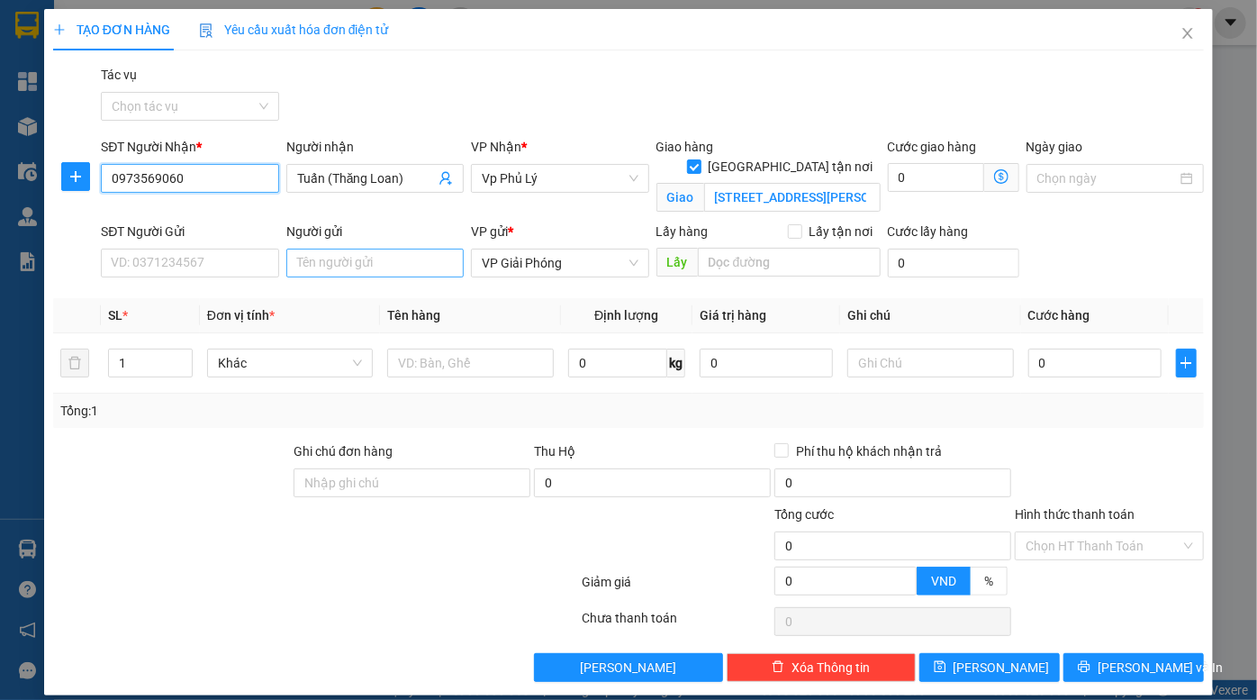
type input "0973569060"
click at [360, 256] on input "Người gửi" at bounding box center [374, 263] width 177 height 29
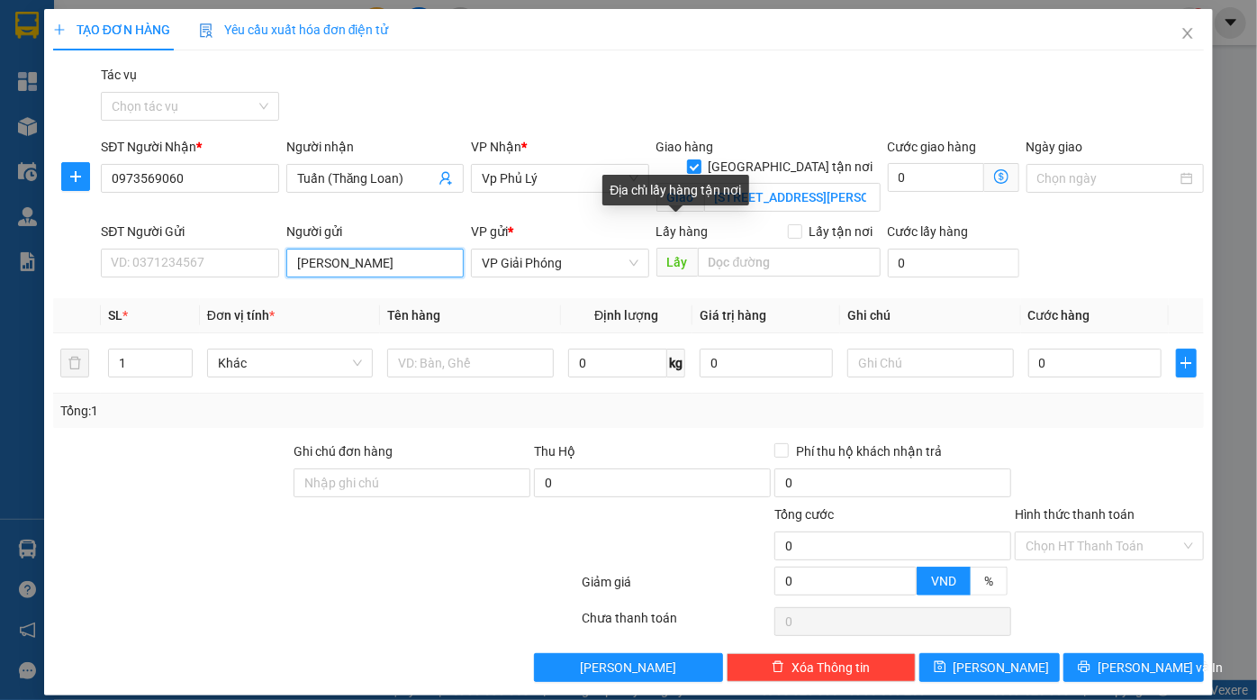
type input "Lê gia"
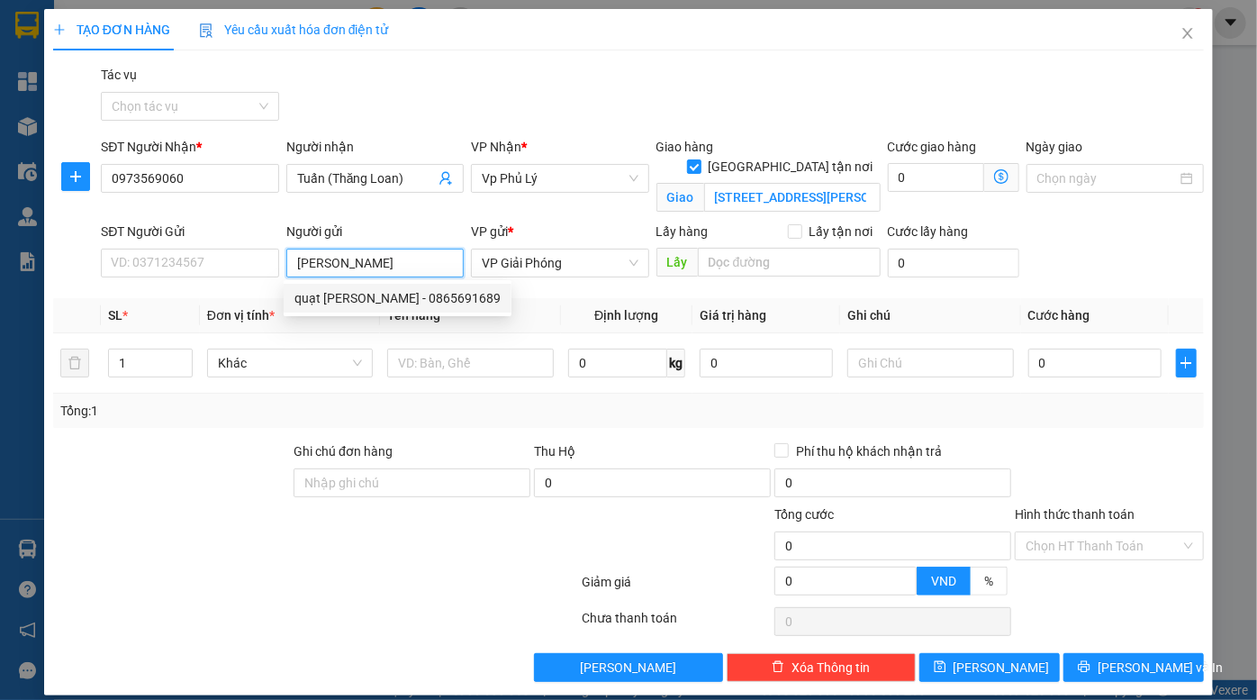
click at [386, 295] on div "quạt lê gia - 0865691689" at bounding box center [398, 298] width 206 height 20
type input "0865691689"
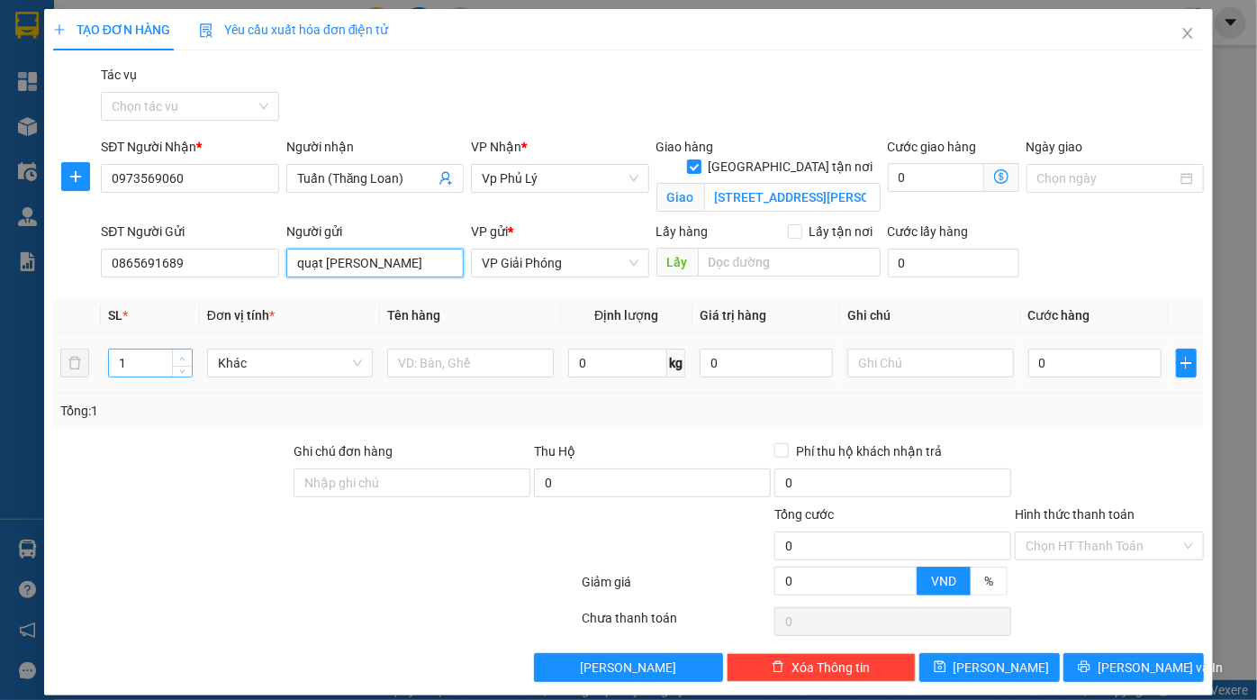
type input "quạt lê gia"
click at [180, 356] on icon "up" at bounding box center [182, 359] width 6 height 6
type input "3"
click at [180, 356] on icon "up" at bounding box center [182, 359] width 6 height 6
click at [1120, 371] on input "0" at bounding box center [1095, 363] width 133 height 29
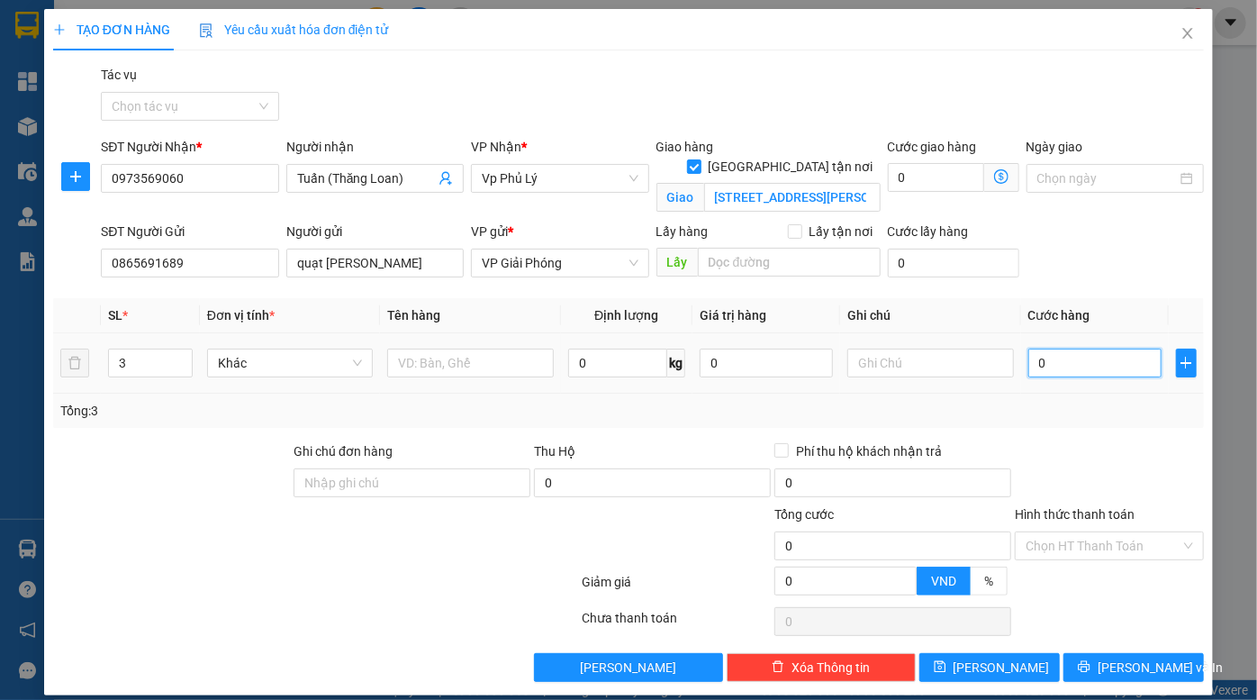
type input "8"
type input "80"
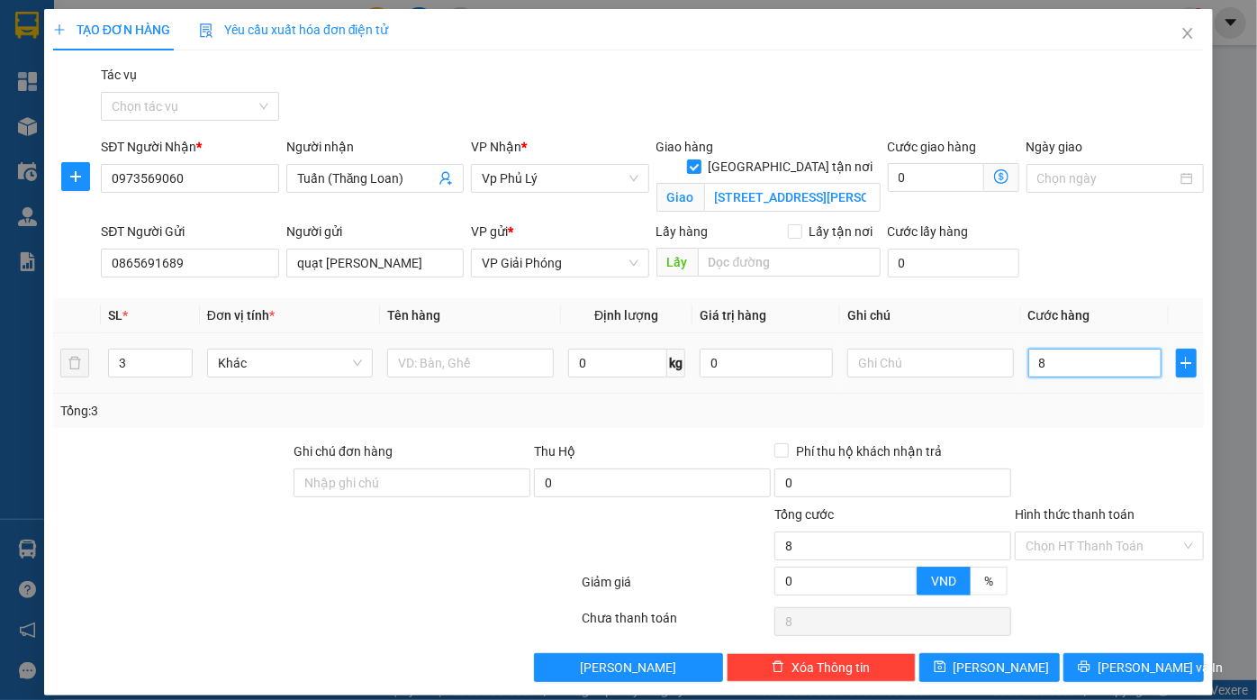
type input "80"
type input "800"
type input "8.000"
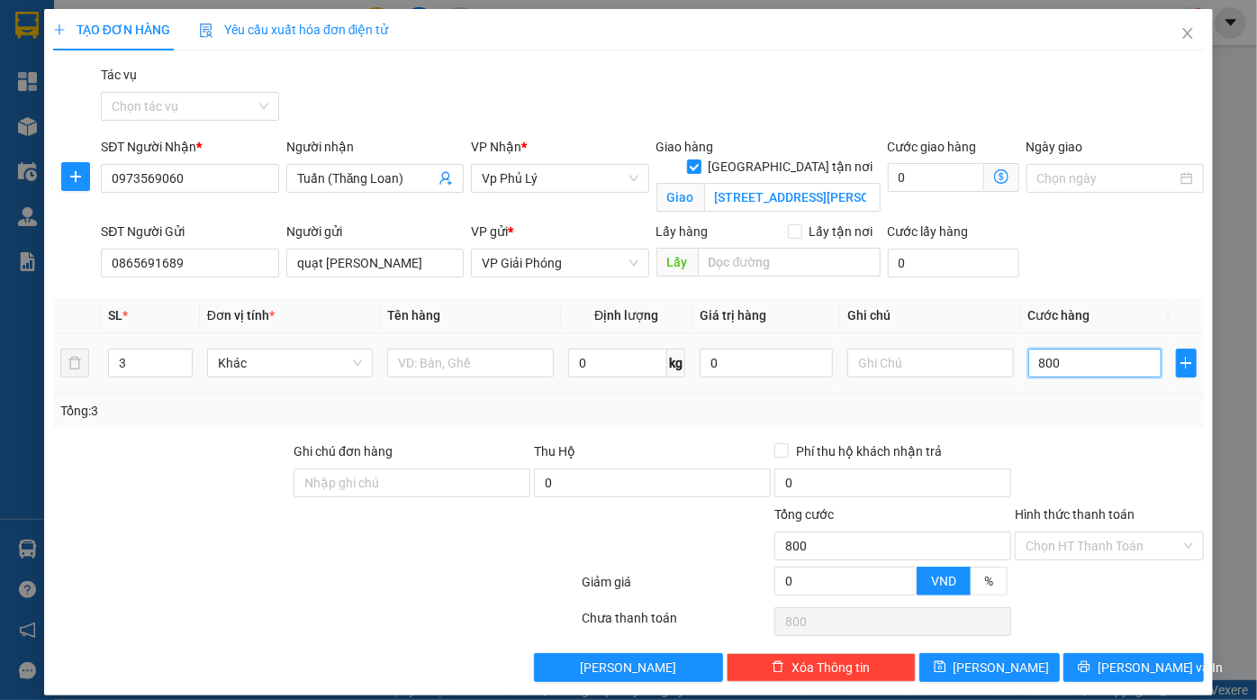
type input "8.000"
type input "80.000"
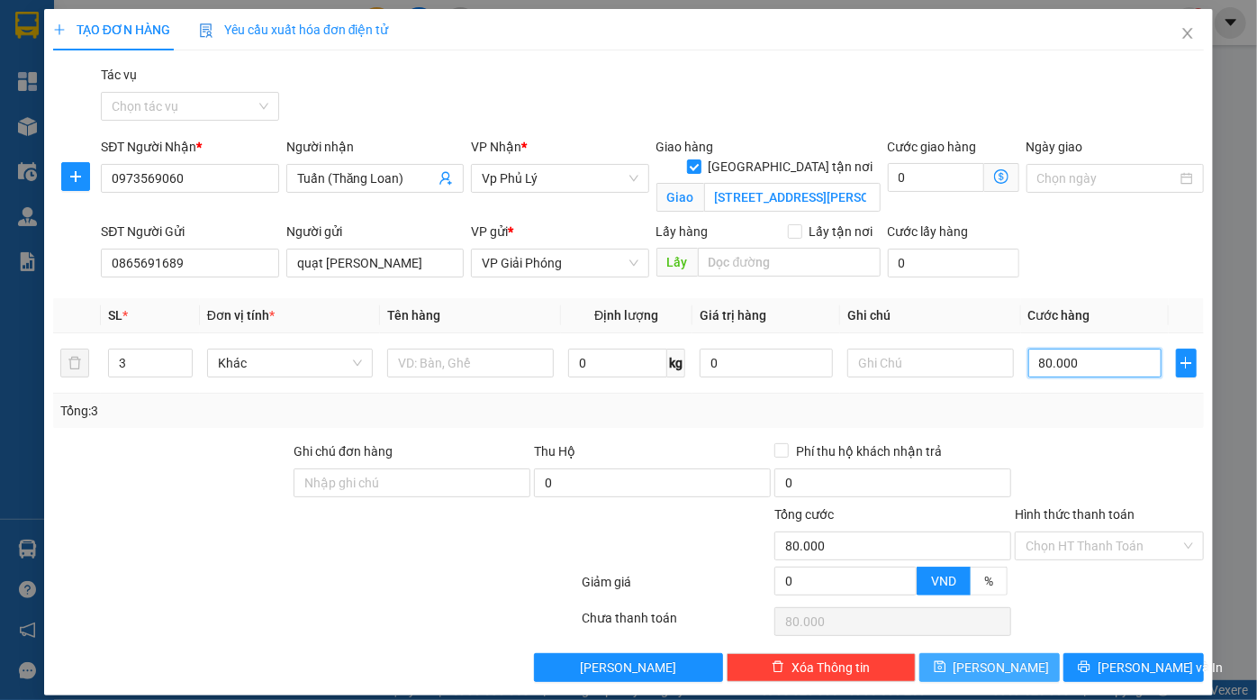
type input "80.000"
click at [994, 669] on span "Lưu" at bounding box center [1002, 668] width 96 height 20
checkbox input "false"
type input "1"
type input "0"
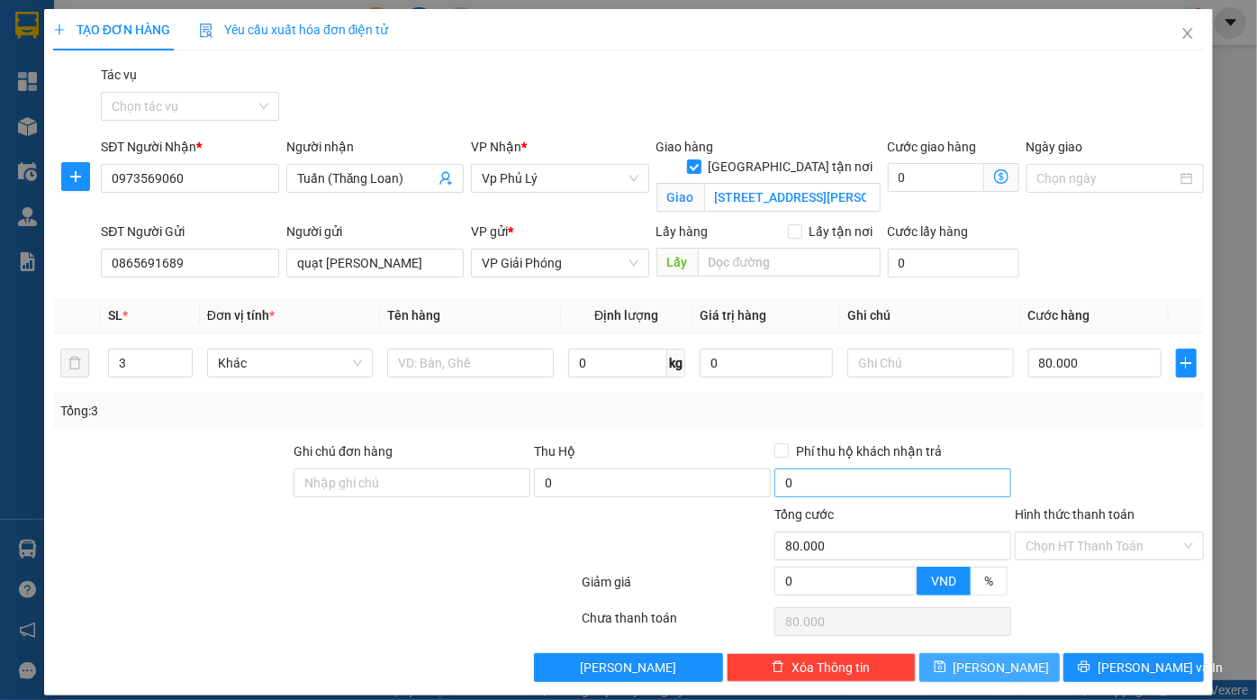
type input "0"
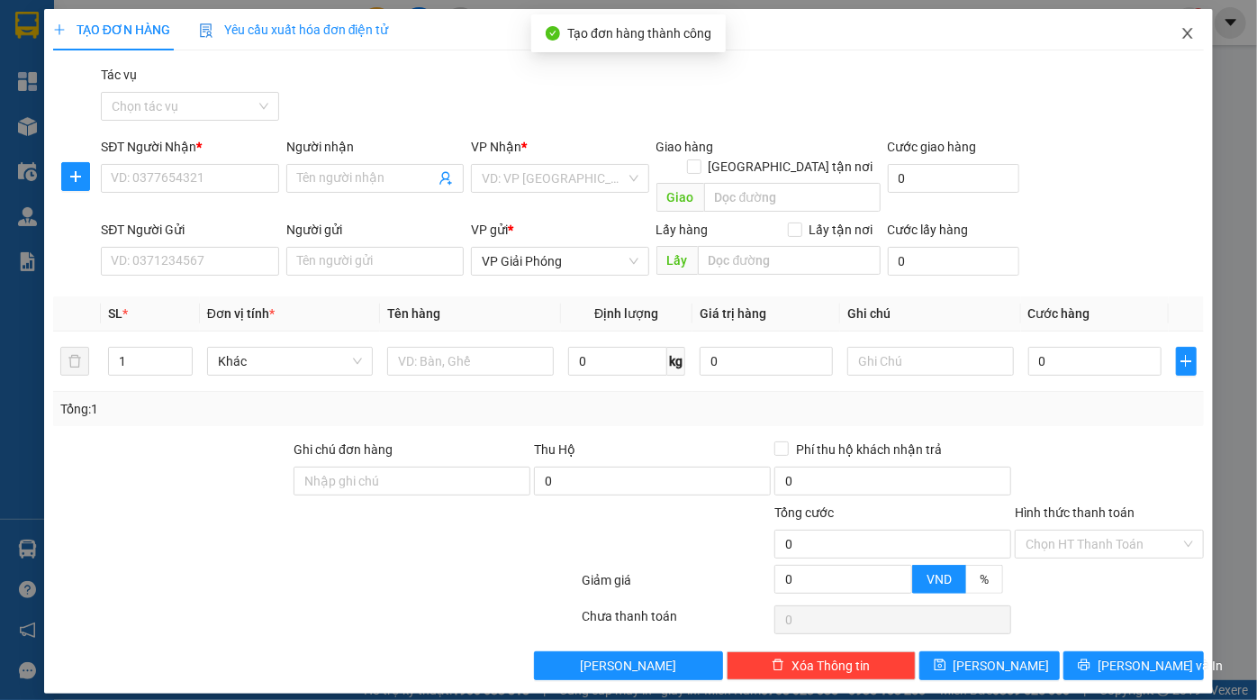
click at [1185, 30] on icon "close" at bounding box center [1188, 33] width 14 height 14
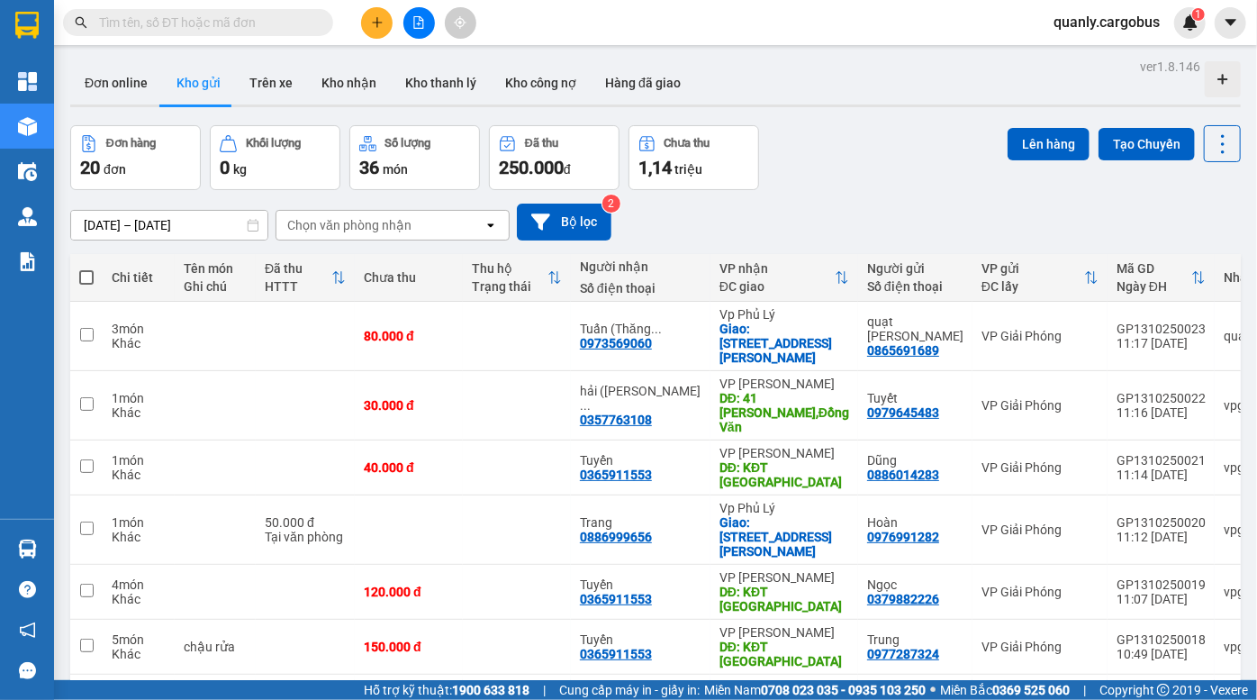
click at [932, 141] on div "Đơn hàng 20 đơn Khối lượng 0 kg Số lượng 36 món Đã thu 250.000 đ Chưa thu 1,14 …" at bounding box center [655, 157] width 1171 height 65
click at [416, 18] on icon "file-add" at bounding box center [419, 22] width 13 height 13
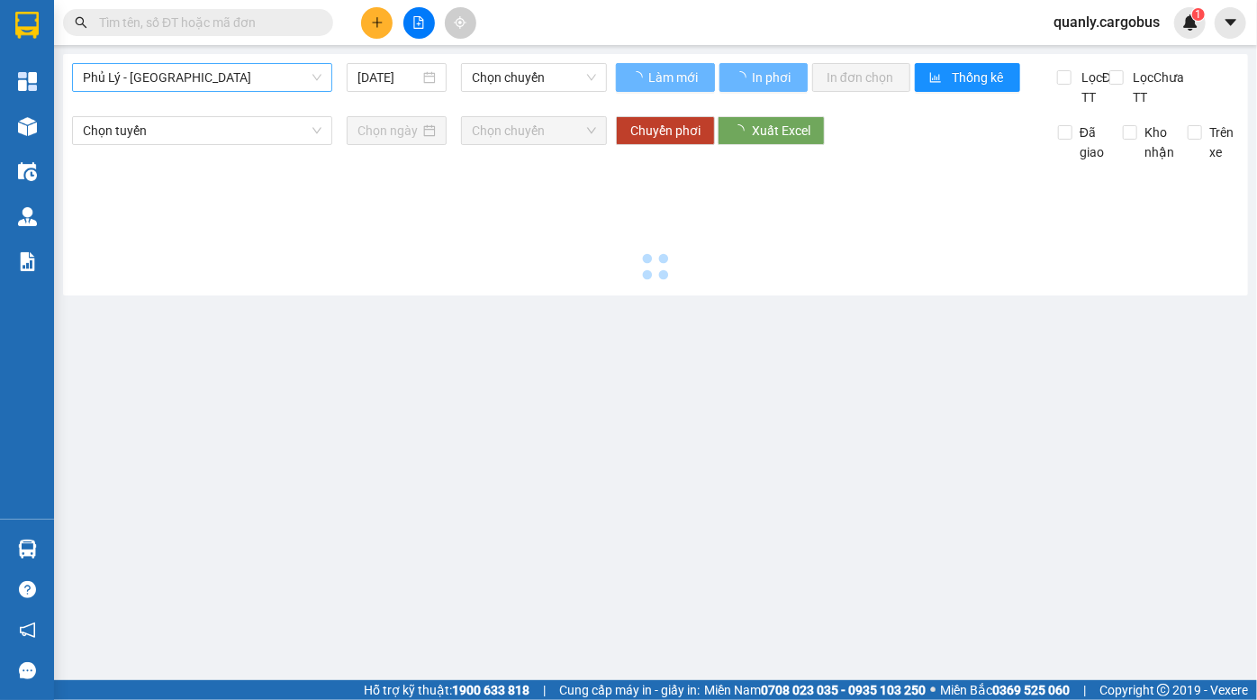
drag, startPoint x: 197, startPoint y: 63, endPoint x: 183, endPoint y: 82, distance: 23.8
click at [193, 70] on span "Phủ Lý - [GEOGRAPHIC_DATA]" at bounding box center [202, 77] width 239 height 27
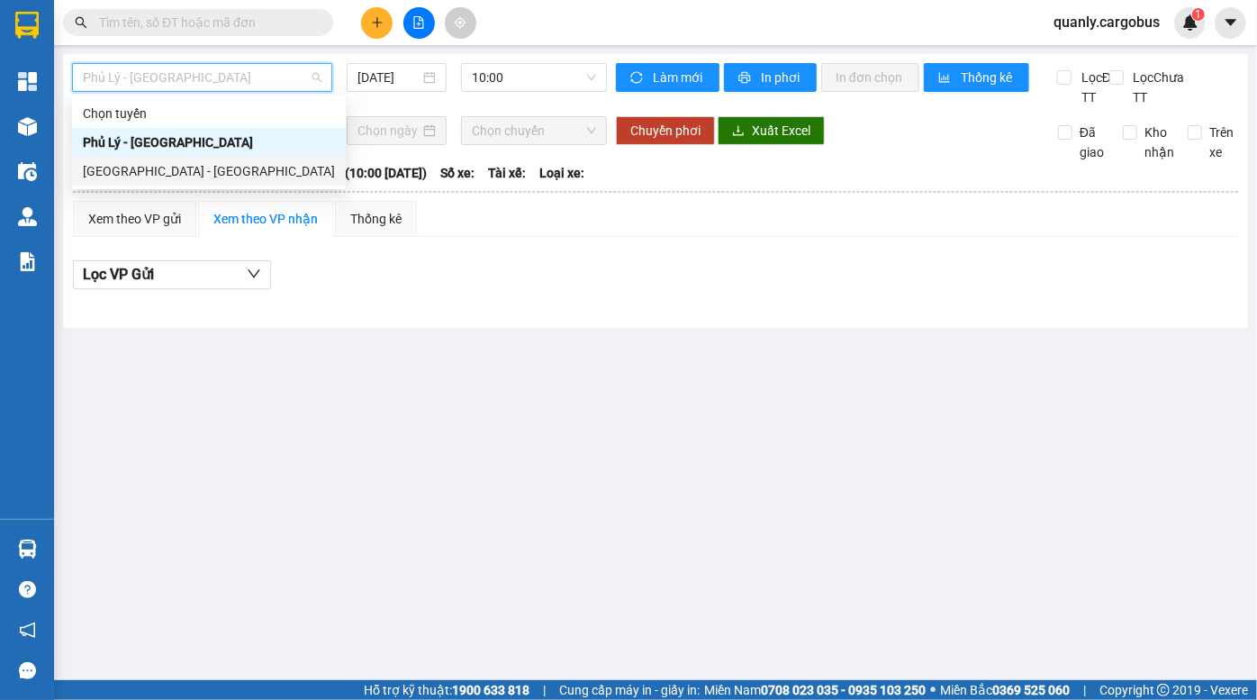
click at [160, 161] on div "[GEOGRAPHIC_DATA] - [GEOGRAPHIC_DATA]" at bounding box center [209, 171] width 252 height 20
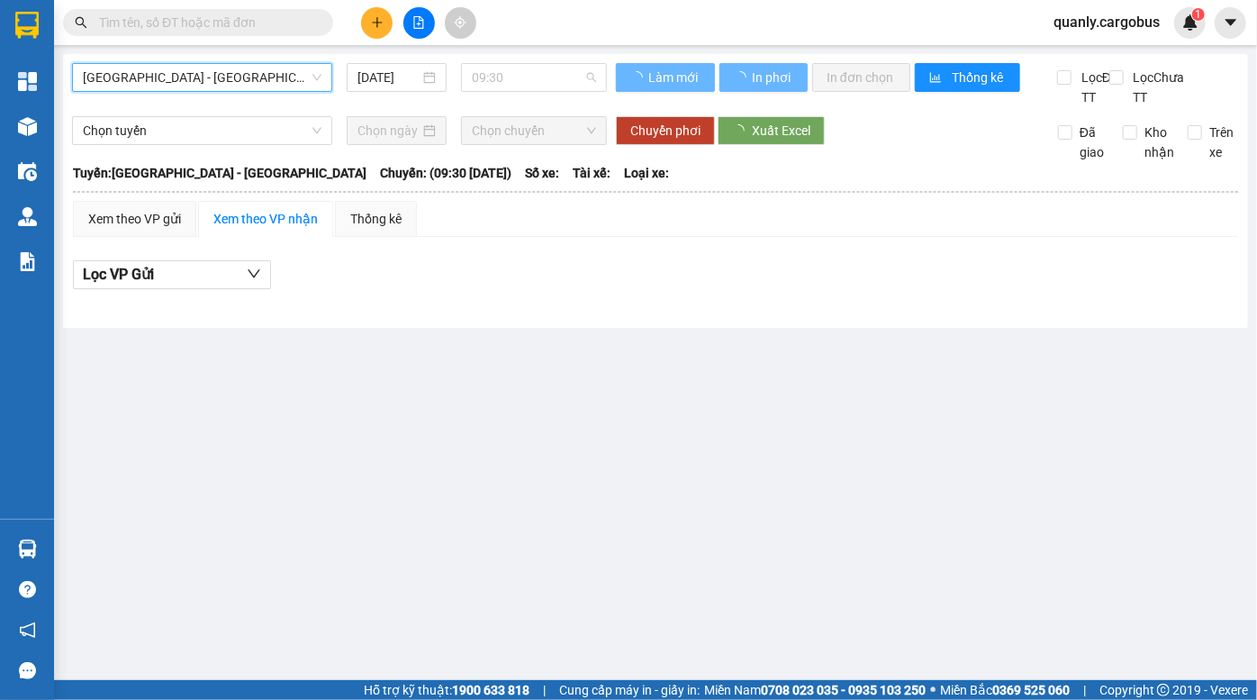
drag, startPoint x: 528, startPoint y: 75, endPoint x: 513, endPoint y: 97, distance: 26.7
click at [525, 75] on span "09:30" at bounding box center [534, 77] width 124 height 27
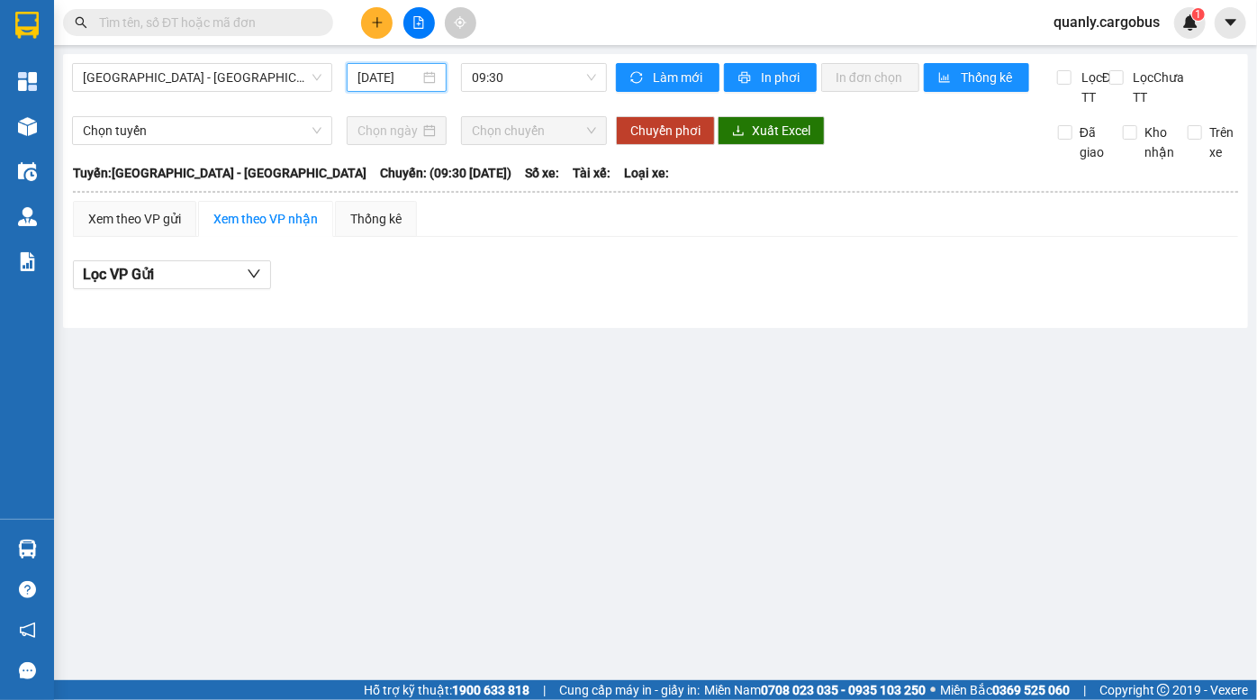
click at [386, 75] on input "[DATE]" at bounding box center [389, 78] width 62 height 20
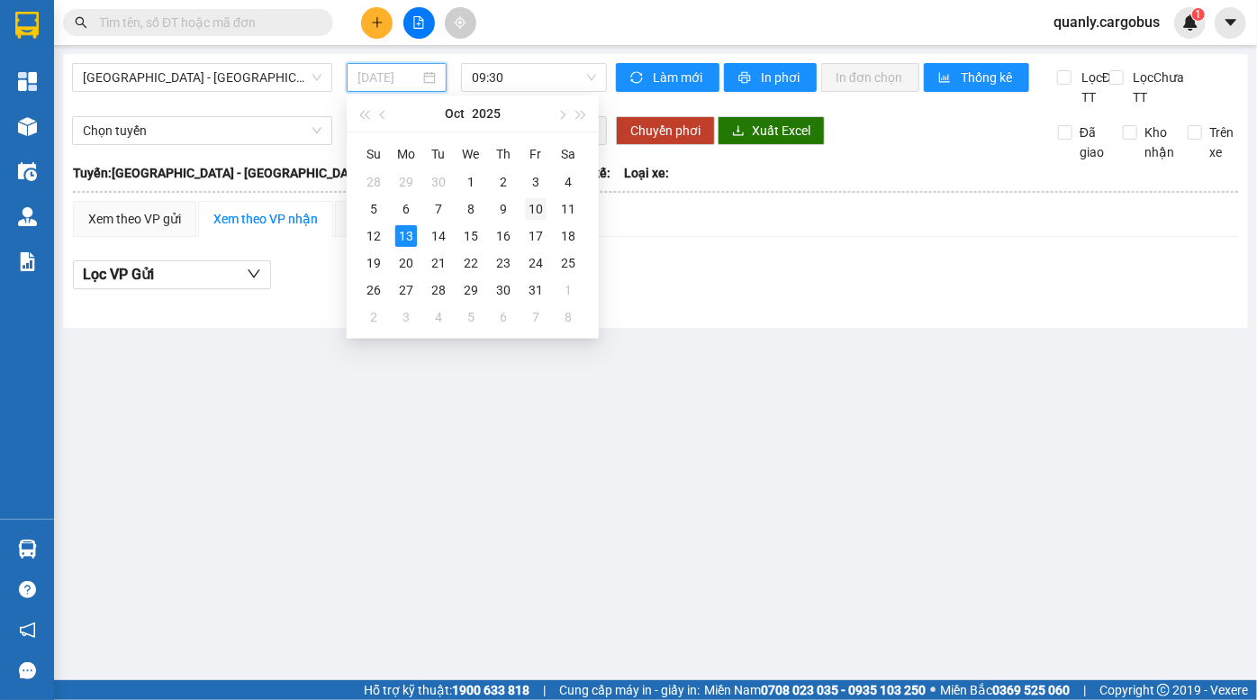
click at [541, 209] on div "10" at bounding box center [536, 209] width 22 height 22
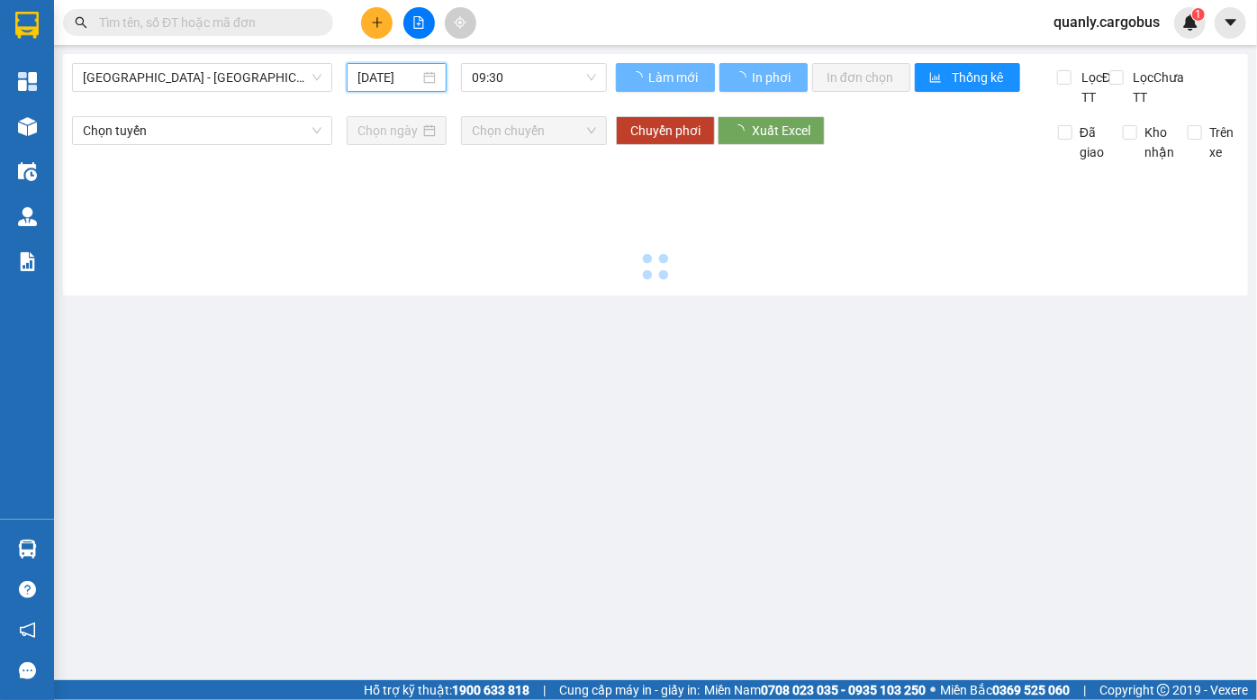
type input "10/10/2025"
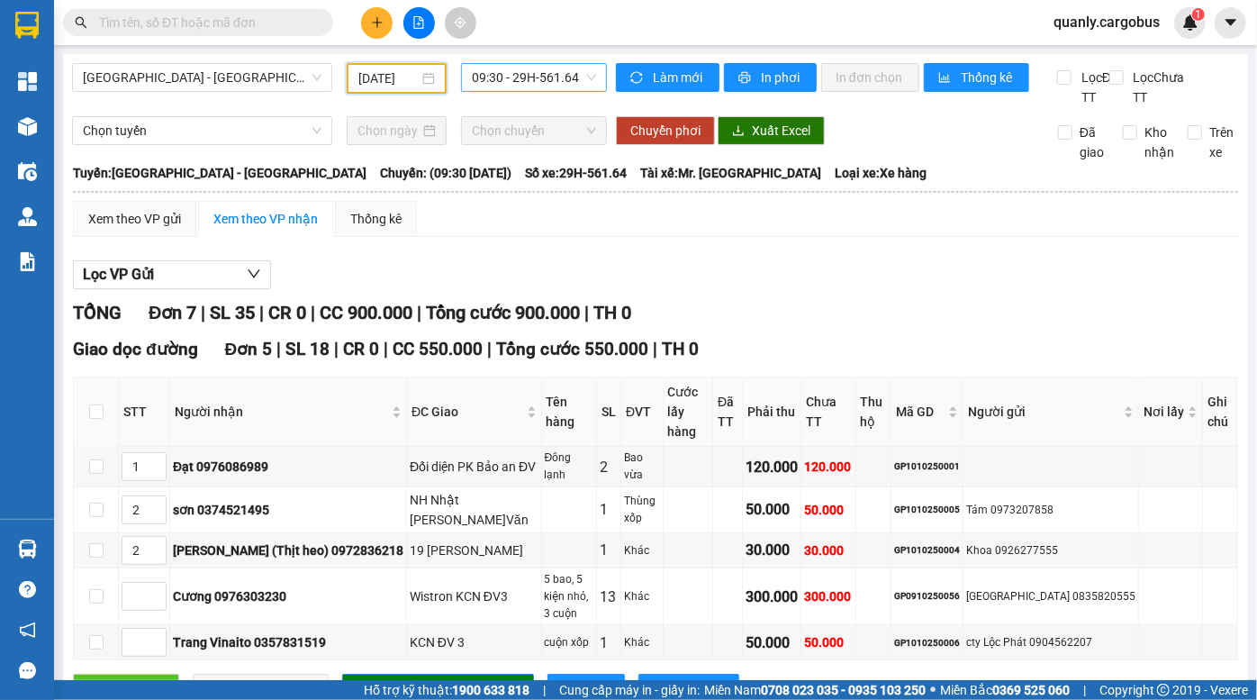
click at [522, 73] on span "09:30 - 29H-561.64" at bounding box center [534, 77] width 124 height 27
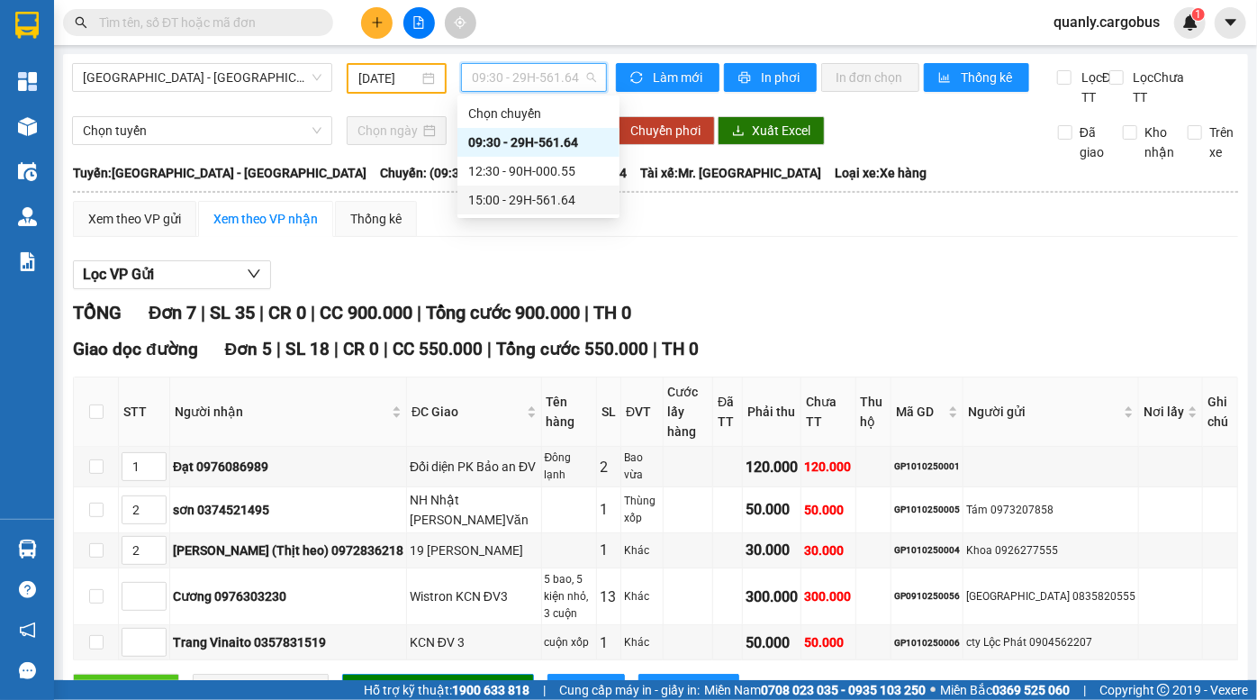
click at [518, 195] on div "15:00 - 29H-561.64" at bounding box center [538, 200] width 141 height 20
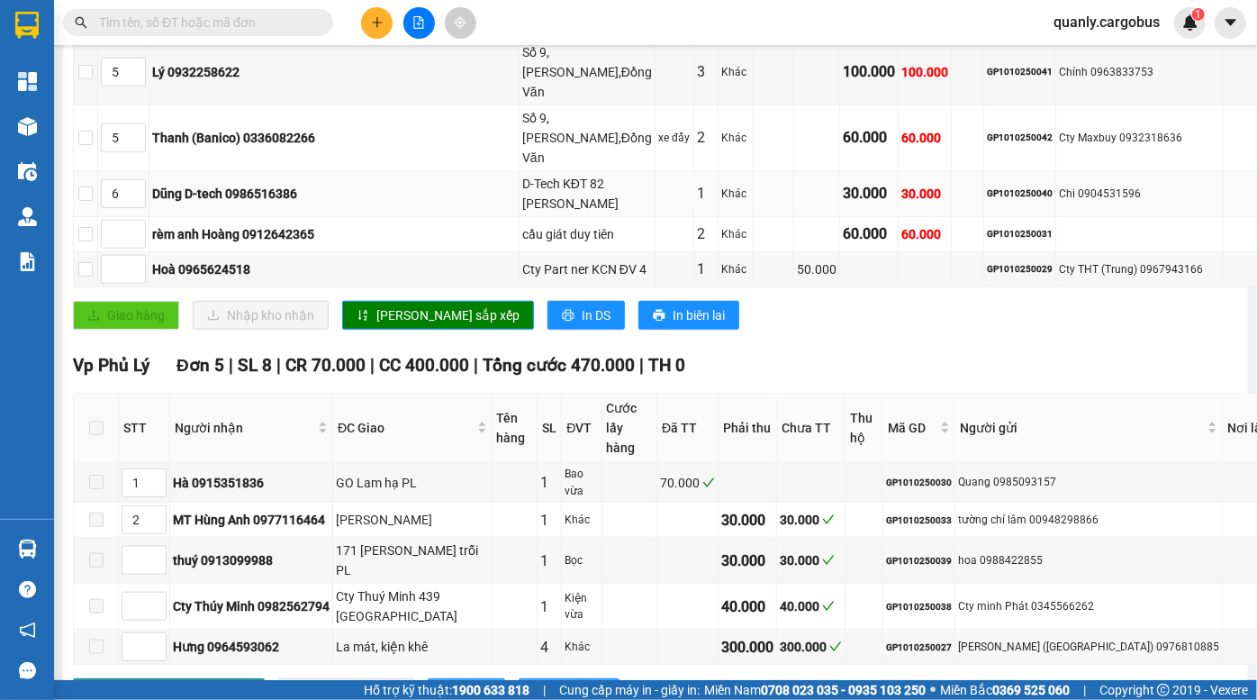
scroll to position [349, 0]
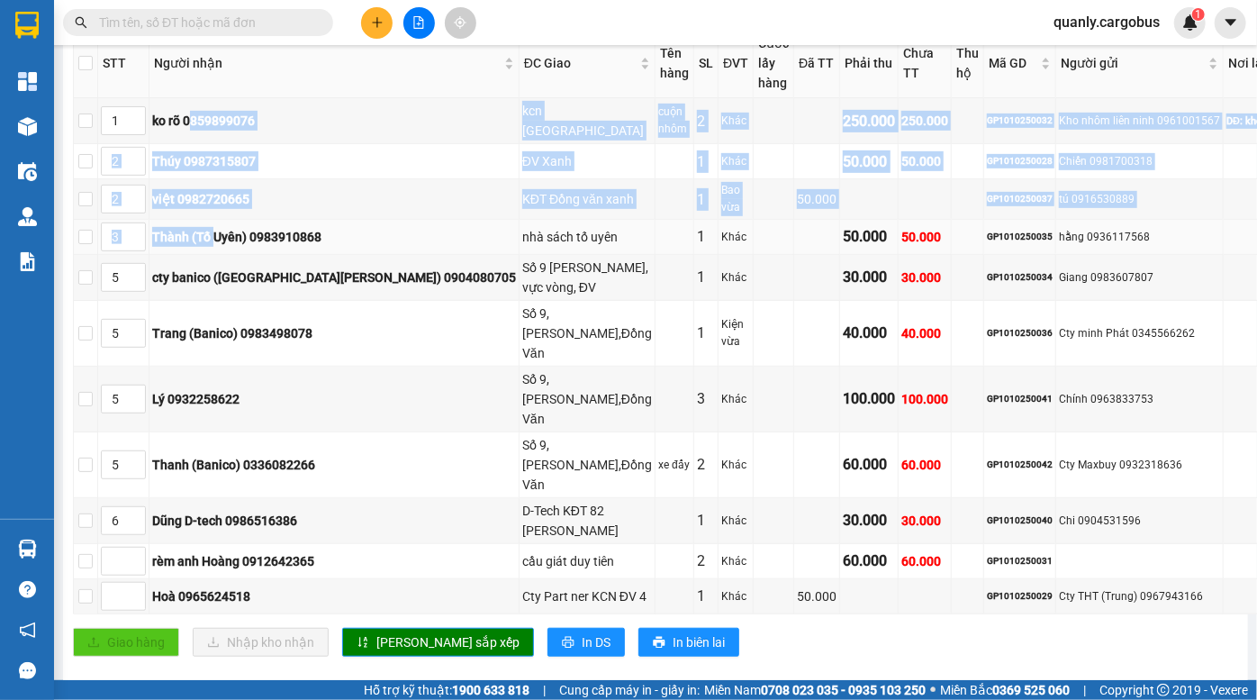
drag, startPoint x: 212, startPoint y: 125, endPoint x: 237, endPoint y: 234, distance: 111.9
click at [237, 234] on tbody "1 ko rõ 0859899076 kcn phú xuyên cuộn nhôm 2 Khác 250.000 250.000 GP1010250032 …" at bounding box center [699, 356] width 1250 height 516
click at [227, 231] on div "Thành (Tố Uyên) 0983910868" at bounding box center [334, 237] width 364 height 20
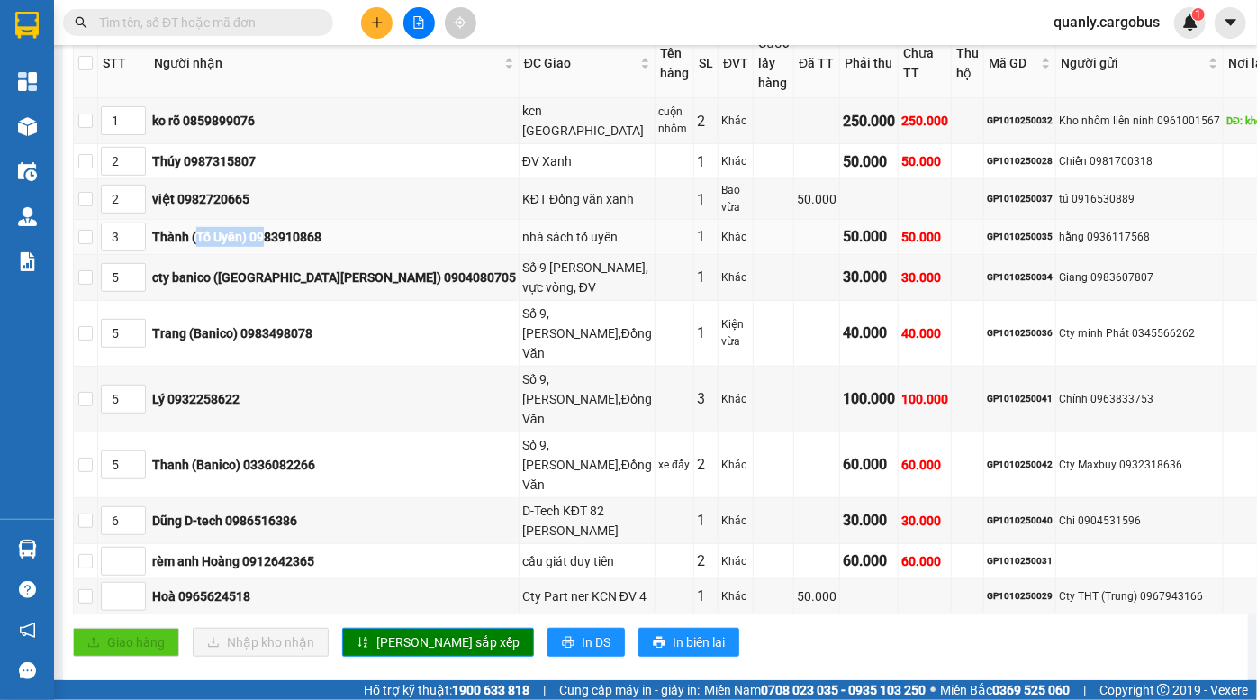
drag, startPoint x: 216, startPoint y: 224, endPoint x: 286, endPoint y: 235, distance: 70.2
click at [286, 235] on div "Thành (Tố Uyên) 0983910868" at bounding box center [334, 237] width 364 height 20
drag, startPoint x: 218, startPoint y: 224, endPoint x: 270, endPoint y: 233, distance: 53.0
click at [270, 233] on div "Thành (Tố Uyên) 0983910868" at bounding box center [334, 237] width 364 height 20
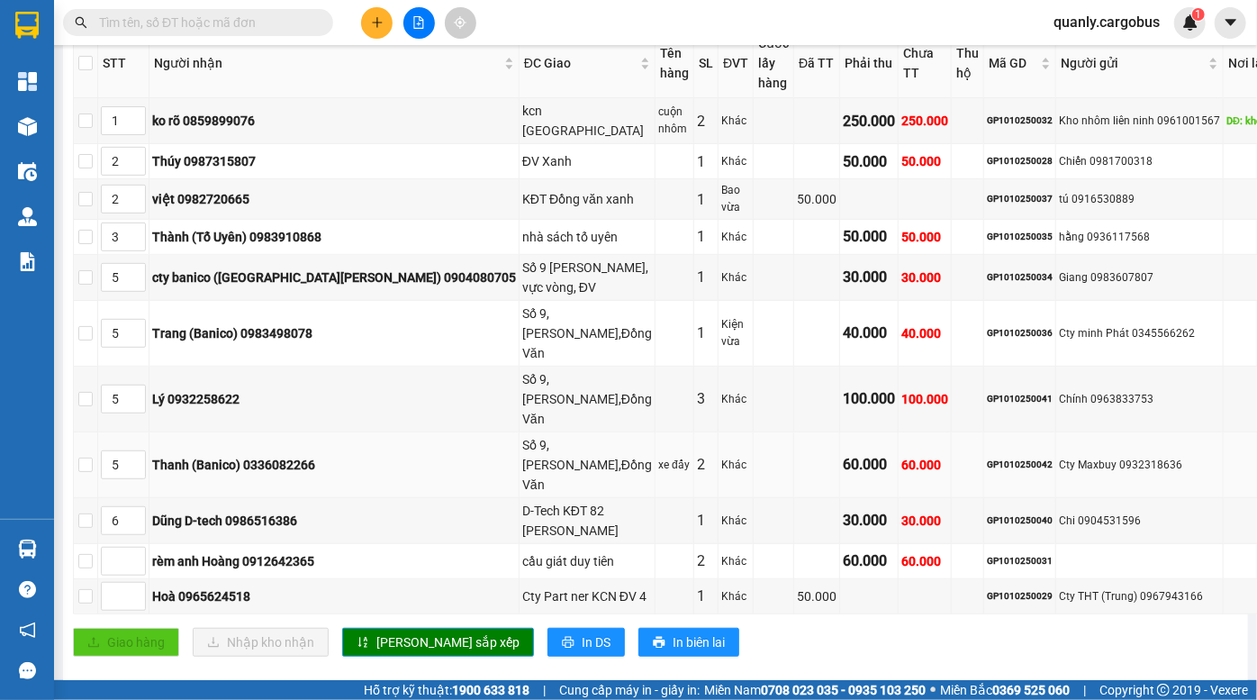
click at [522, 435] on div "Số 9,Bùi Đình Thảo,Đồng Văn" at bounding box center [587, 464] width 130 height 59
drag, startPoint x: 403, startPoint y: 348, endPoint x: 422, endPoint y: 371, distance: 30.1
click at [522, 371] on div "Số 9,Bùi Đình Thảo,Đồng Văn" at bounding box center [587, 398] width 130 height 59
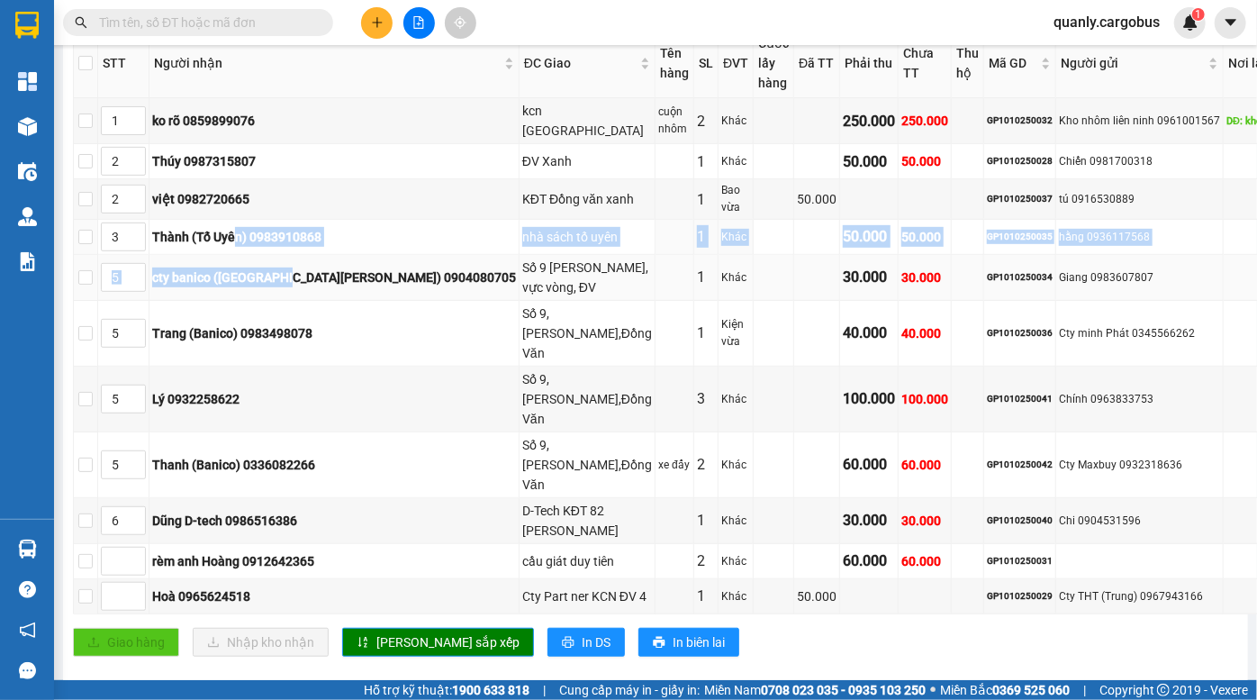
drag, startPoint x: 258, startPoint y: 228, endPoint x: 352, endPoint y: 286, distance: 111.2
click at [315, 284] on tbody "1 ko rõ 0859899076 kcn phú xuyên cuộn nhôm 2 Khác 250.000 250.000 GP1010250032 …" at bounding box center [699, 356] width 1250 height 516
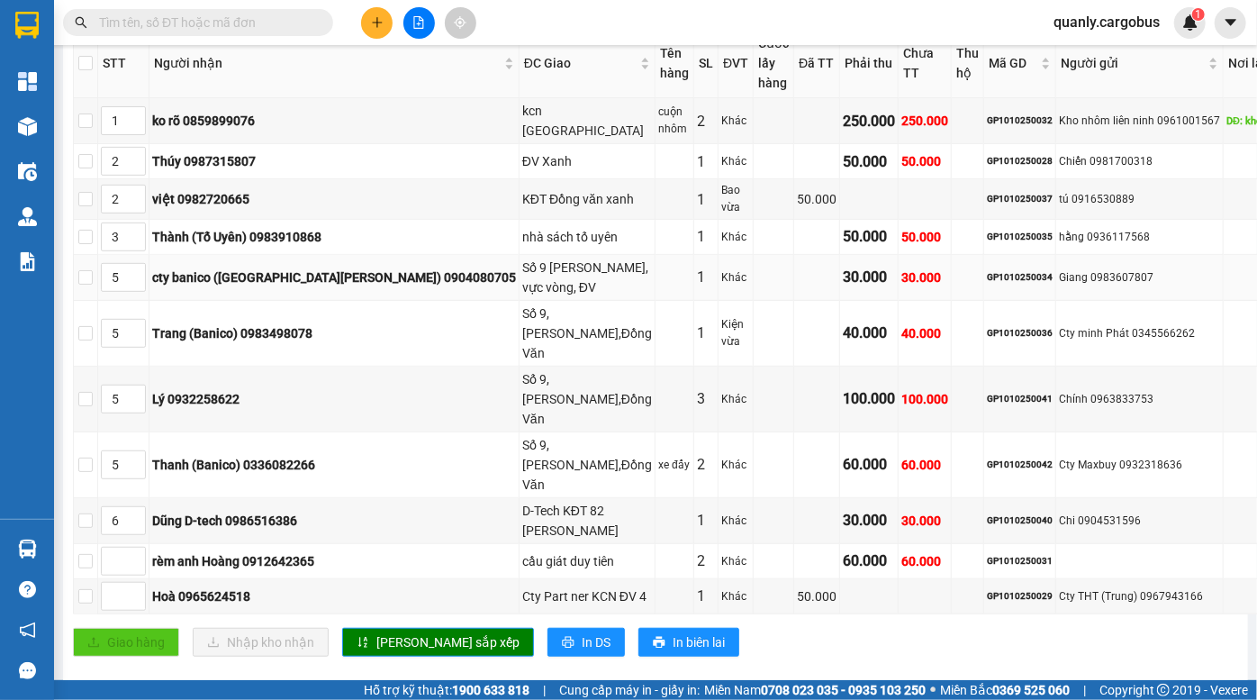
click at [522, 276] on div "Số 9 Bùi đình thảo, vực vòng, ĐV" at bounding box center [587, 278] width 130 height 40
drag, startPoint x: 406, startPoint y: 227, endPoint x: 609, endPoint y: 251, distance: 204.1
click at [593, 251] on tbody "1 ko rõ 0859899076 kcn phú xuyên cuộn nhôm 2 Khác 250.000 250.000 GP1010250032 …" at bounding box center [699, 356] width 1250 height 516
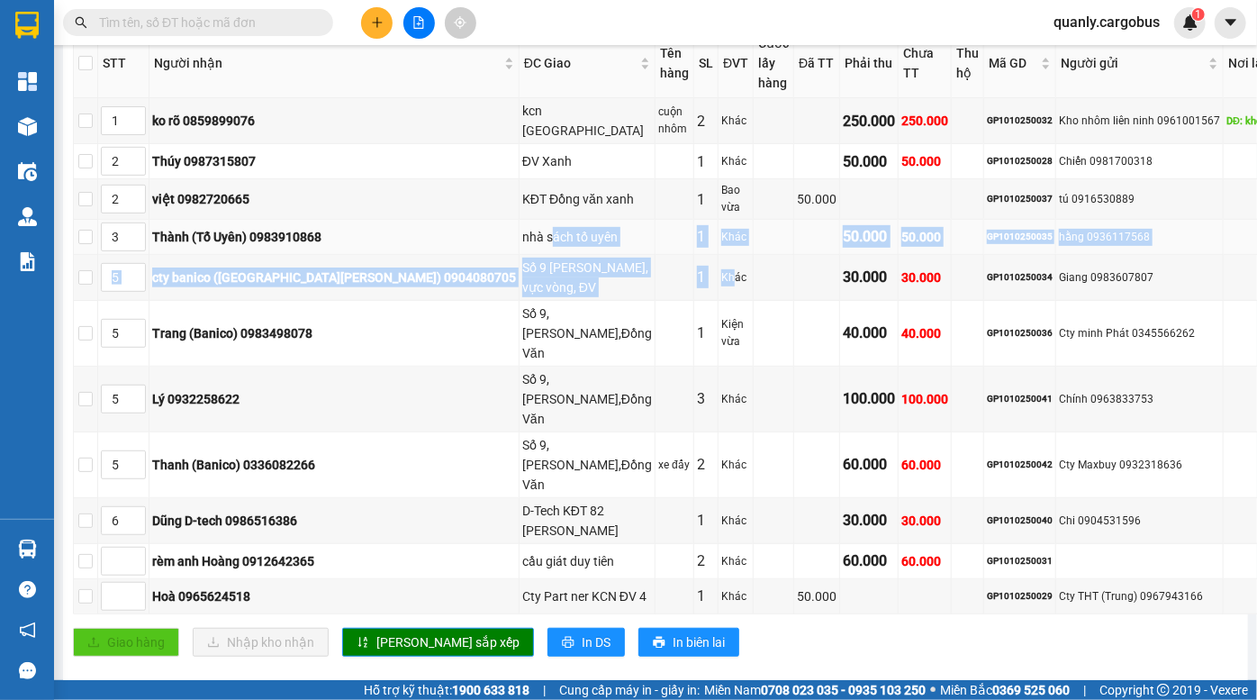
click at [984, 221] on td "GP1010250035" at bounding box center [1020, 237] width 72 height 35
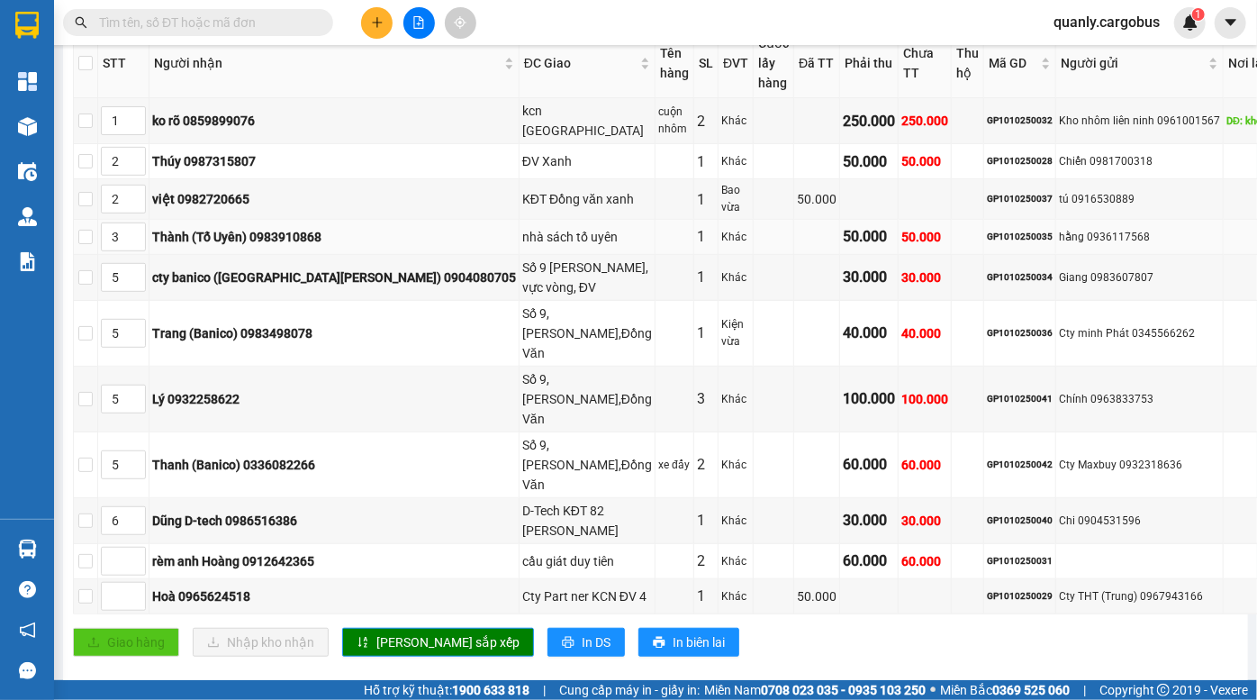
click at [987, 230] on div "GP1010250035" at bounding box center [1020, 237] width 66 height 14
click at [987, 235] on div "GP1010250035" at bounding box center [1020, 237] width 66 height 14
copy div "GP1010250035"
click at [211, 16] on input "text" at bounding box center [205, 23] width 213 height 20
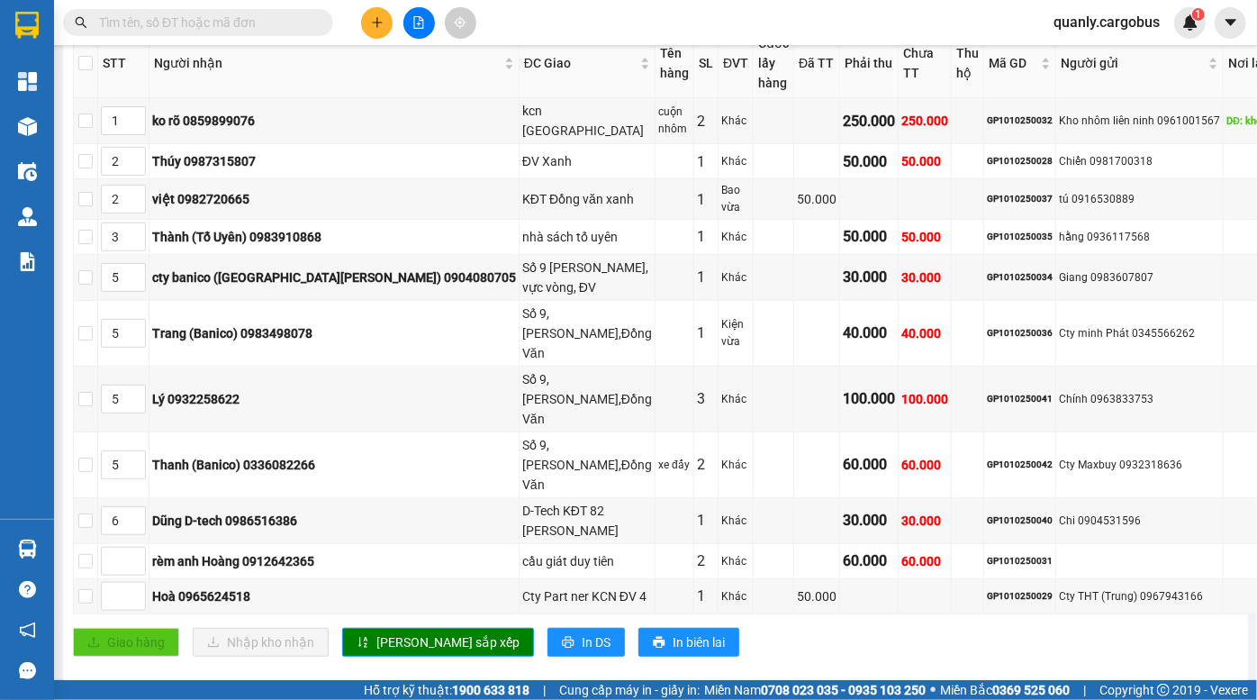
paste input "GP1010250035"
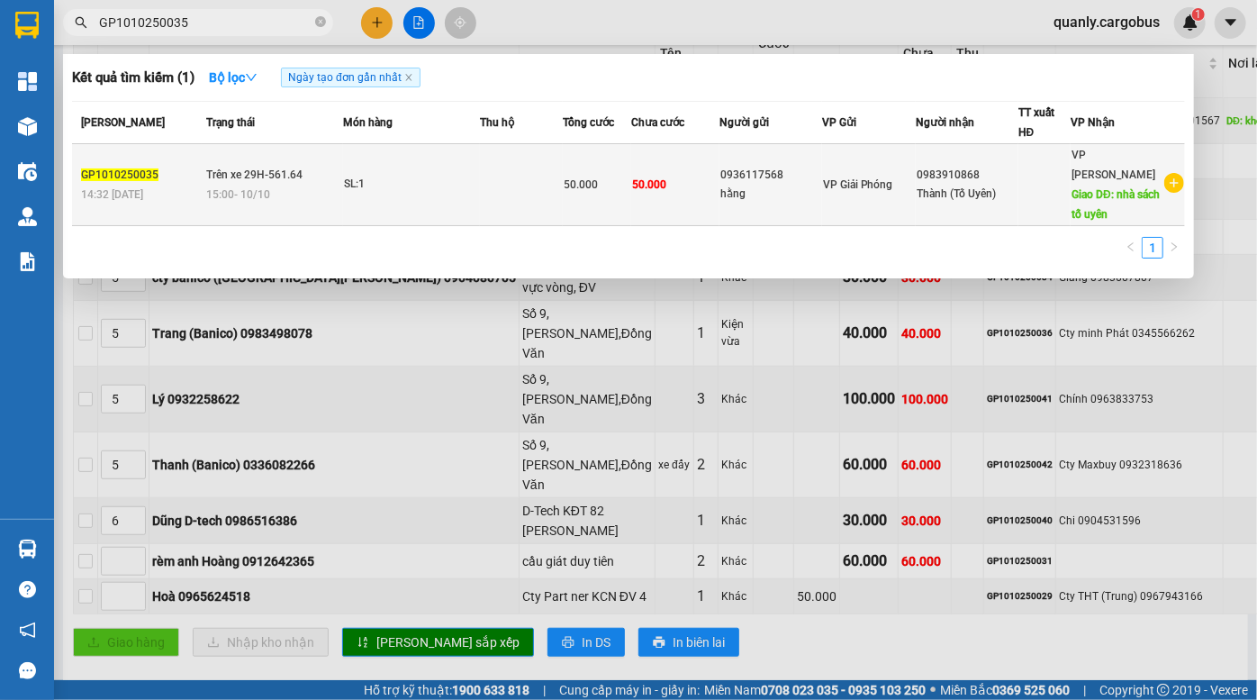
type input "GP1010250035"
click at [715, 158] on td "50.000" at bounding box center [675, 185] width 88 height 82
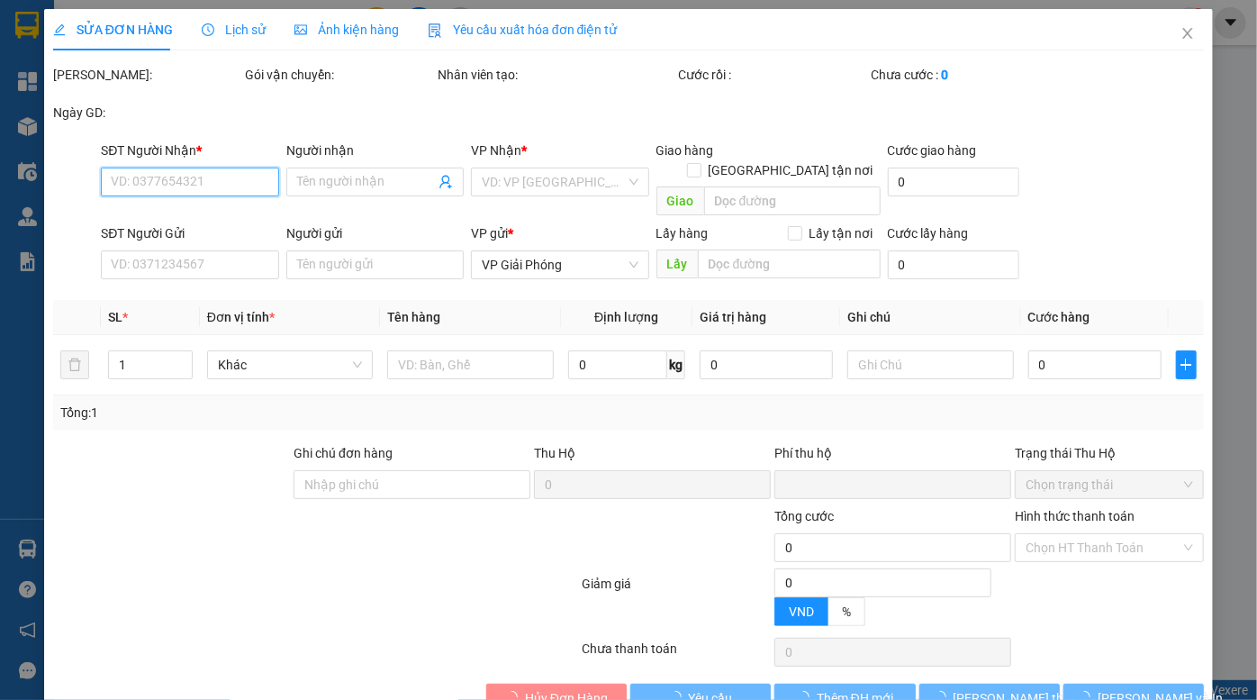
type input "0983910868"
type input "Thành (Tố Uyên)"
type input "nhà sách tố uyên"
type input "0936117568"
type input "hằng"
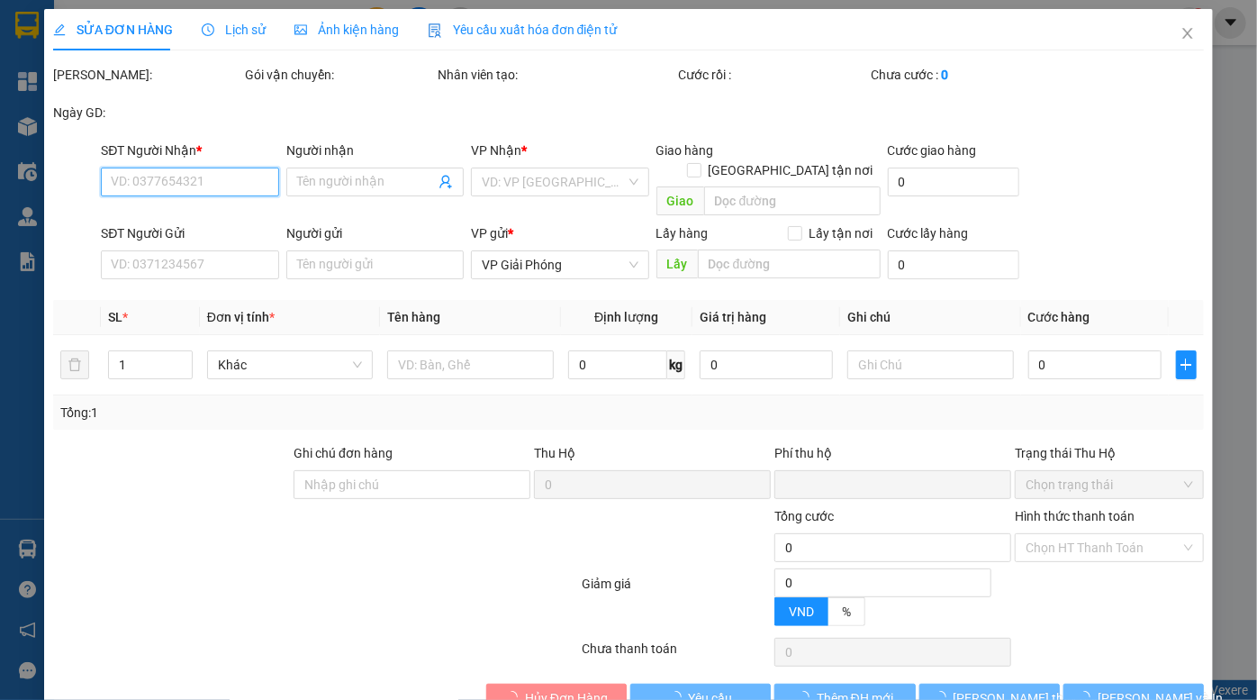
type input "0"
type input "50.000"
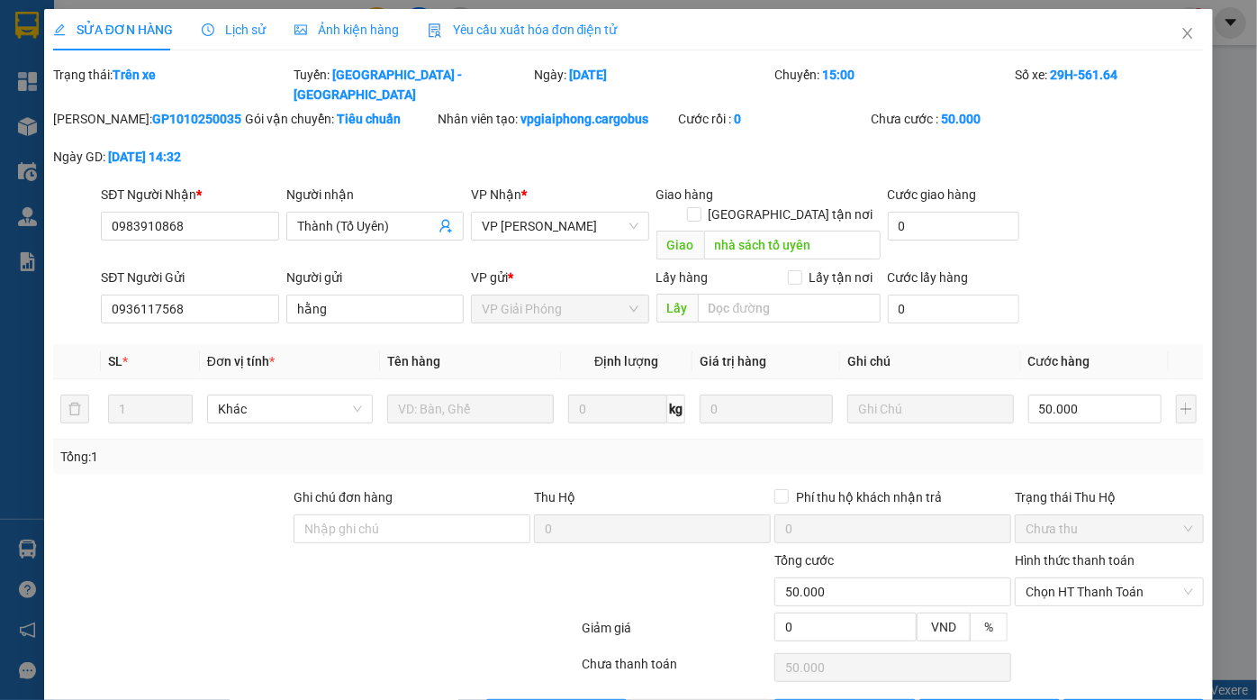
click at [377, 39] on div "Ảnh kiện hàng" at bounding box center [347, 30] width 104 height 20
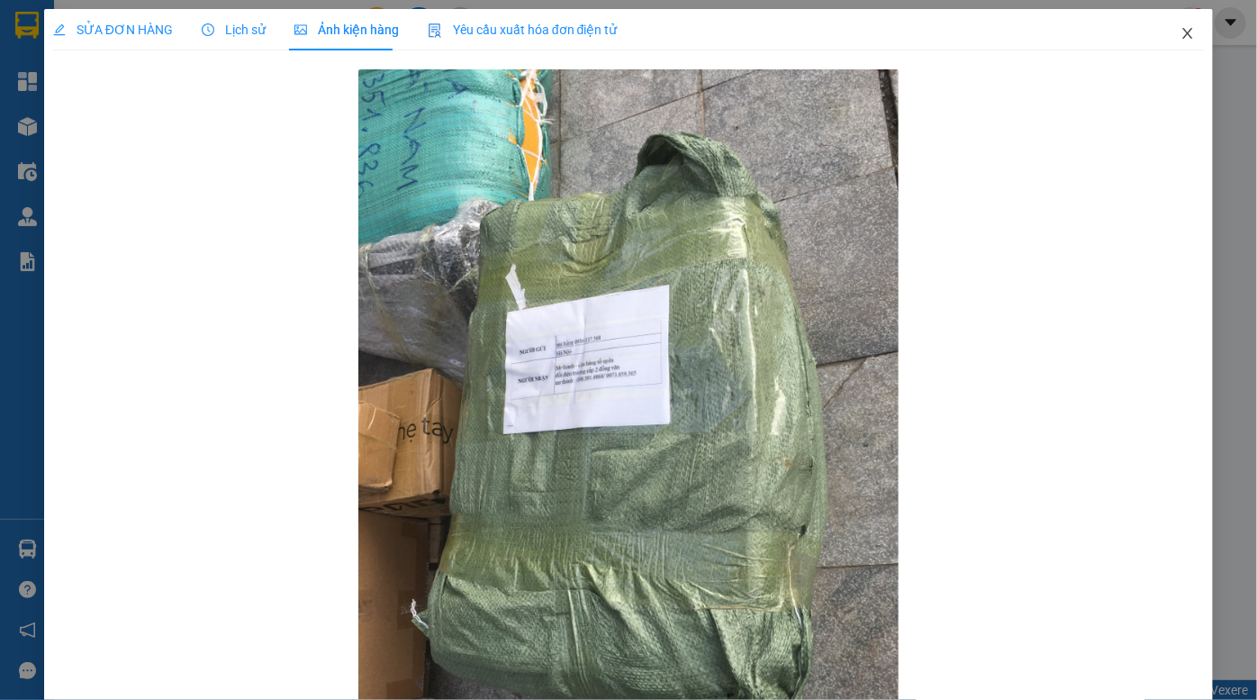
click at [1181, 30] on icon "close" at bounding box center [1188, 33] width 14 height 14
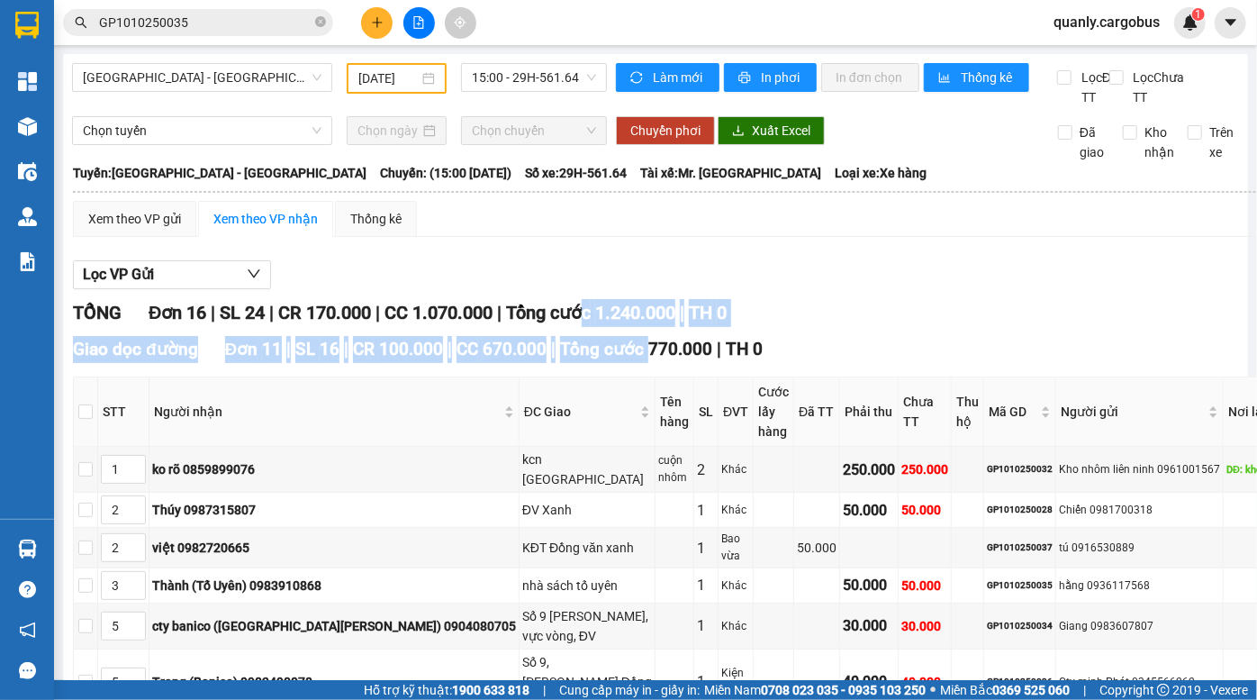
drag, startPoint x: 600, startPoint y: 329, endPoint x: 655, endPoint y: 367, distance: 66.7
click at [656, 359] on span "Tổng cước 770.000" at bounding box center [636, 349] width 152 height 21
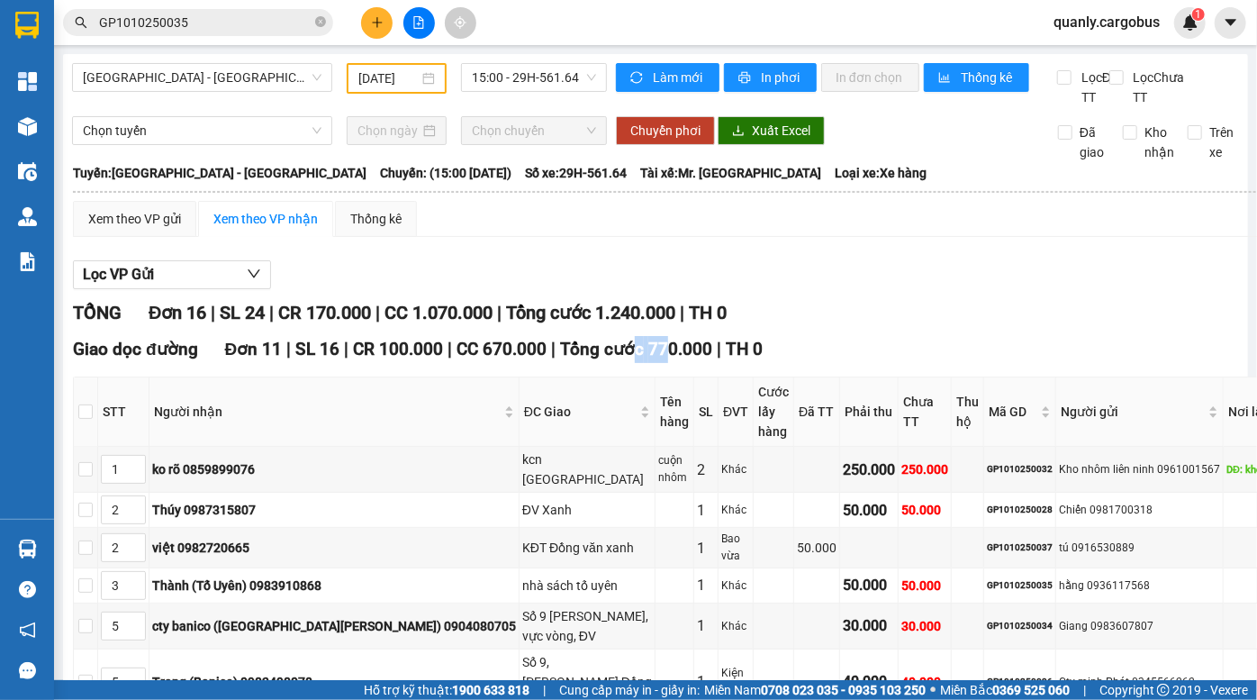
drag, startPoint x: 621, startPoint y: 351, endPoint x: 676, endPoint y: 395, distance: 69.2
click at [754, 395] on th "Cước lấy hàng" at bounding box center [774, 411] width 41 height 69
click at [1057, 458] on td "Kho nhôm liên ninh 0961001567" at bounding box center [1141, 470] width 168 height 46
drag, startPoint x: 864, startPoint y: 447, endPoint x: 881, endPoint y: 508, distance: 63.6
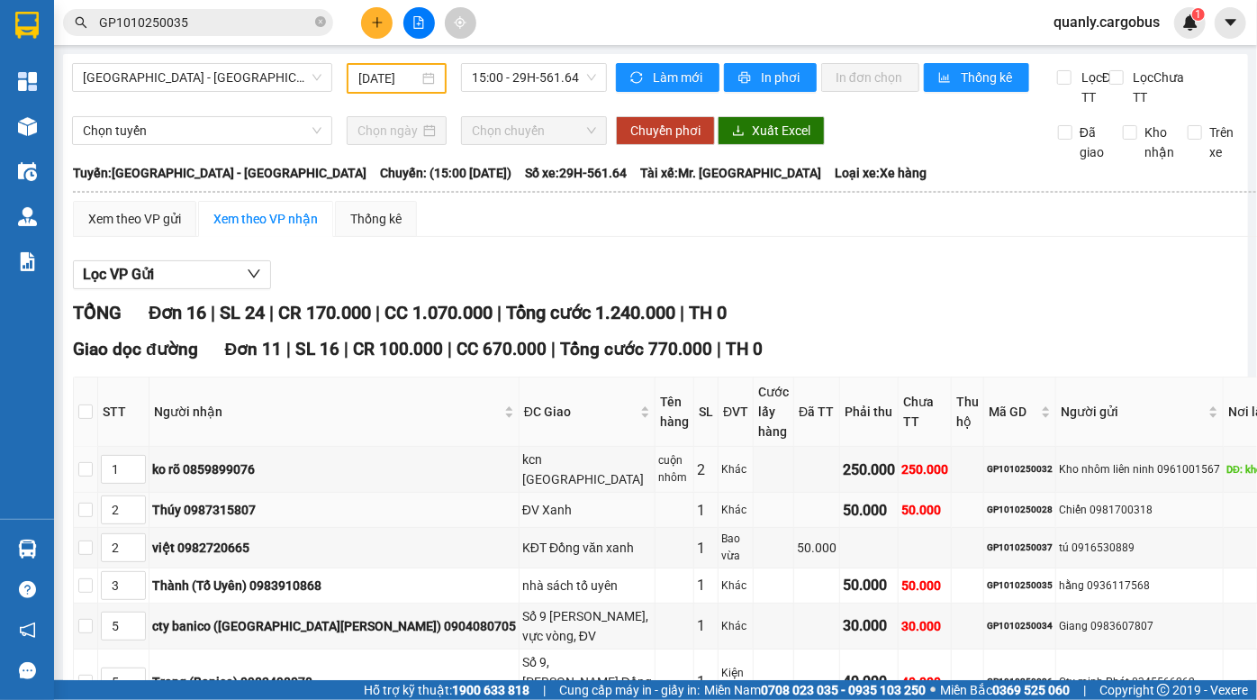
click at [878, 495] on tbody "1 ko rõ 0859899076 kcn phú xuyên cuộn nhôm 2 Khác 250.000 250.000 GP1010250032 …" at bounding box center [699, 705] width 1250 height 516
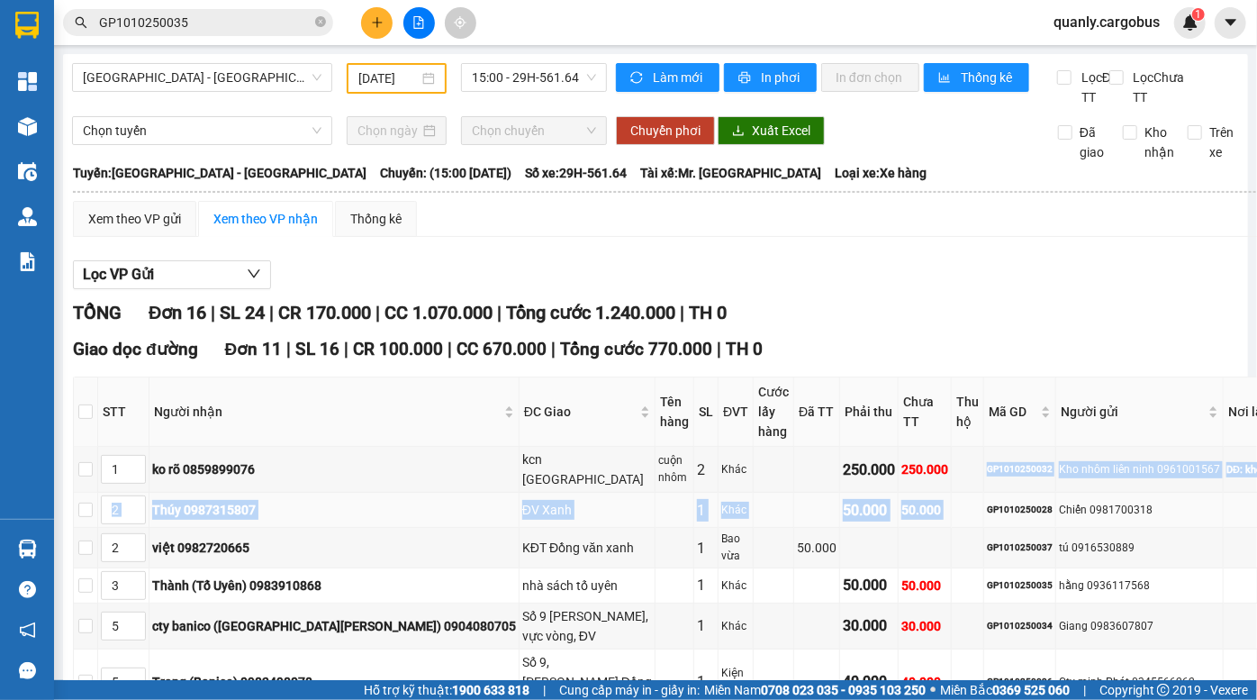
click at [952, 504] on td at bounding box center [968, 510] width 32 height 35
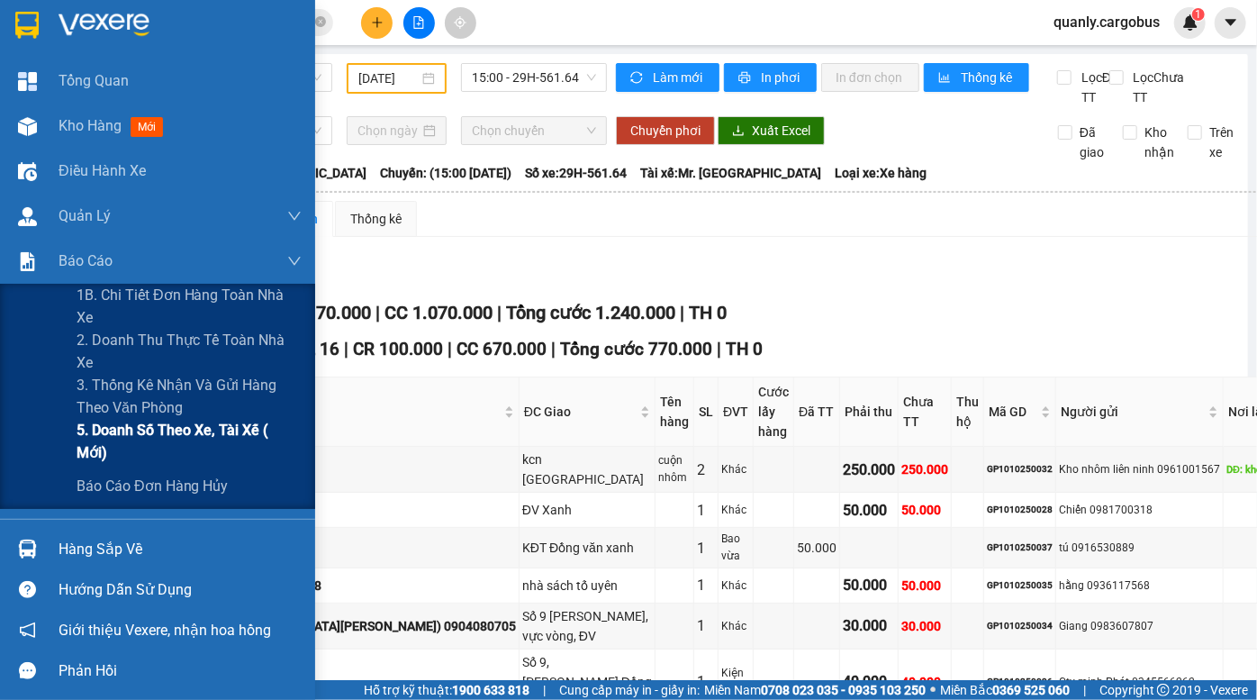
click at [189, 442] on span "5. Doanh số theo xe, tài xế ( mới)" at bounding box center [189, 441] width 225 height 45
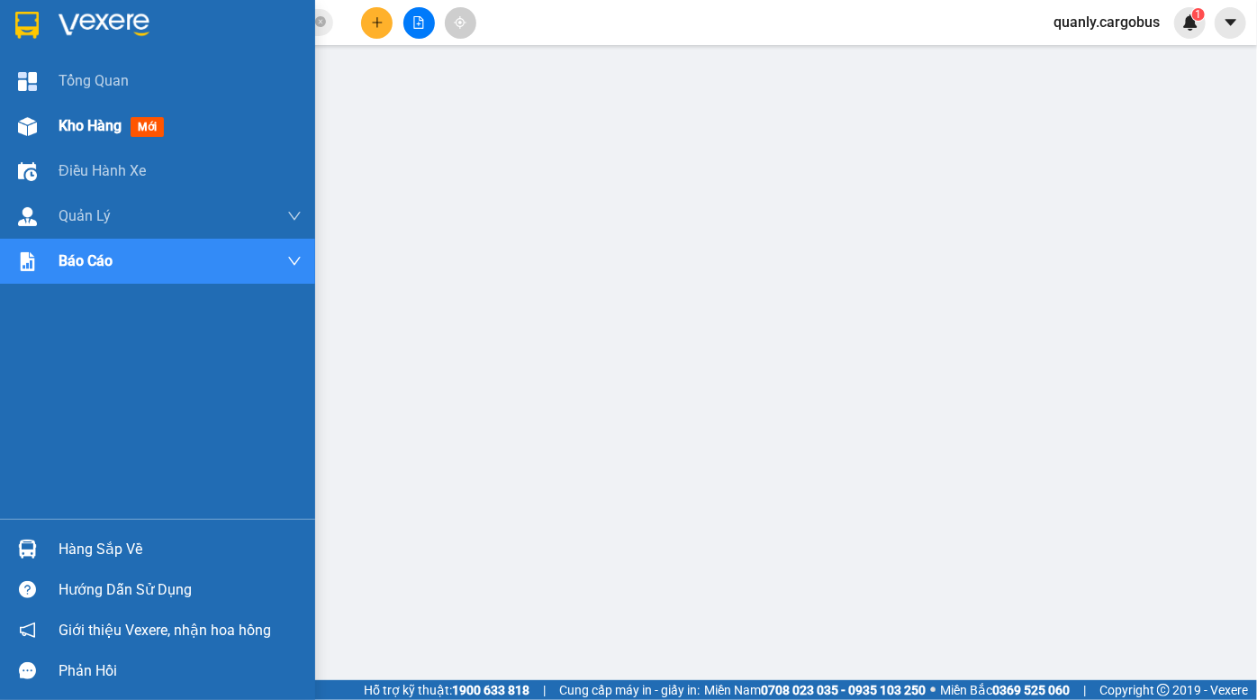
click at [32, 118] on img at bounding box center [27, 126] width 19 height 19
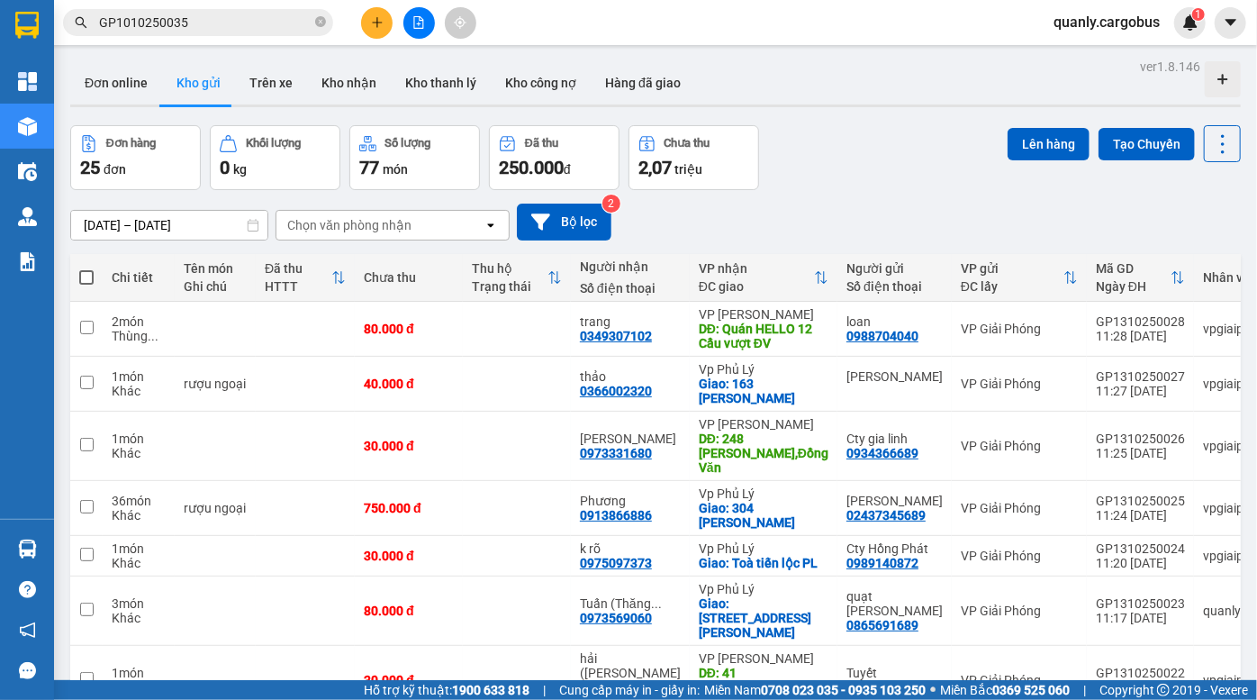
click at [903, 104] on div at bounding box center [655, 105] width 1171 height 3
click at [1165, 502] on icon at bounding box center [1171, 508] width 13 height 13
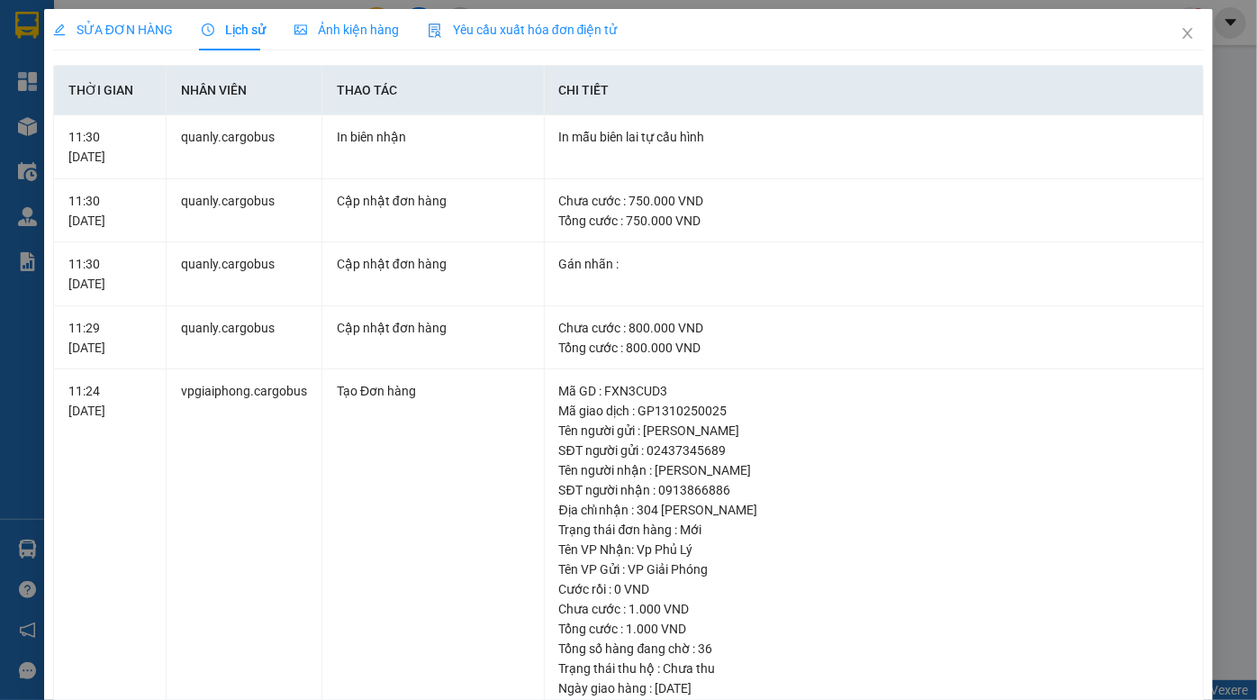
click at [366, 29] on span "Ảnh kiện hàng" at bounding box center [347, 30] width 104 height 14
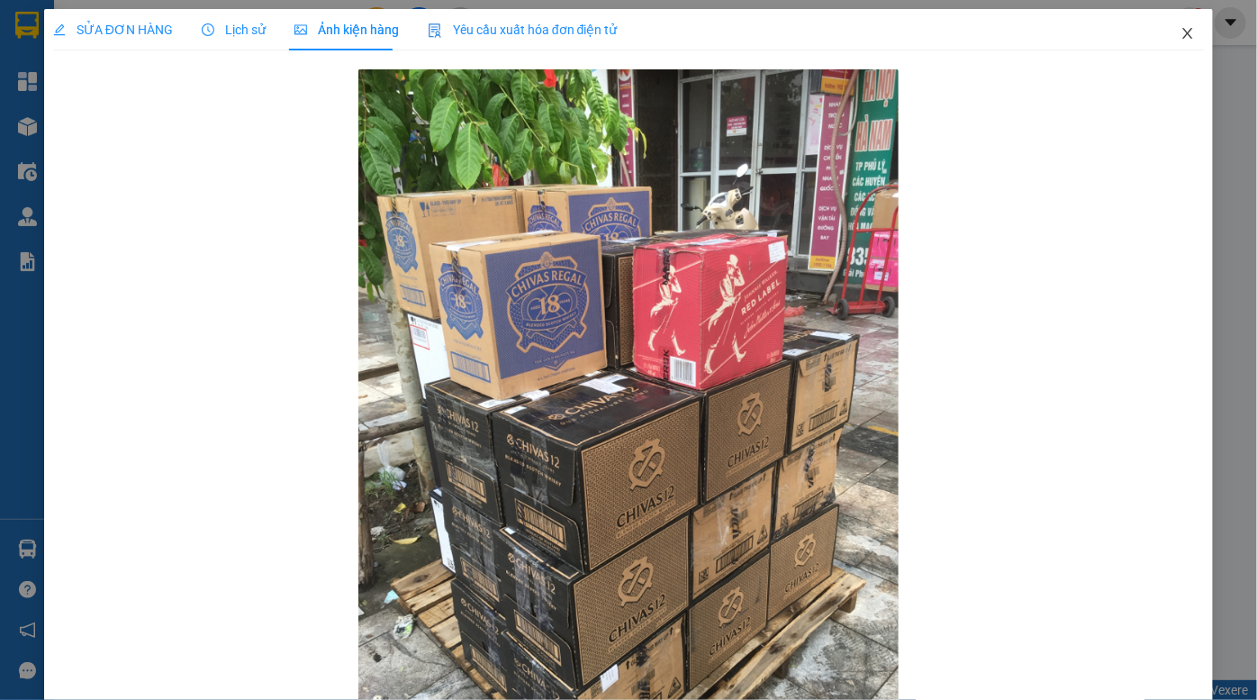
click at [1181, 35] on icon "close" at bounding box center [1188, 33] width 14 height 14
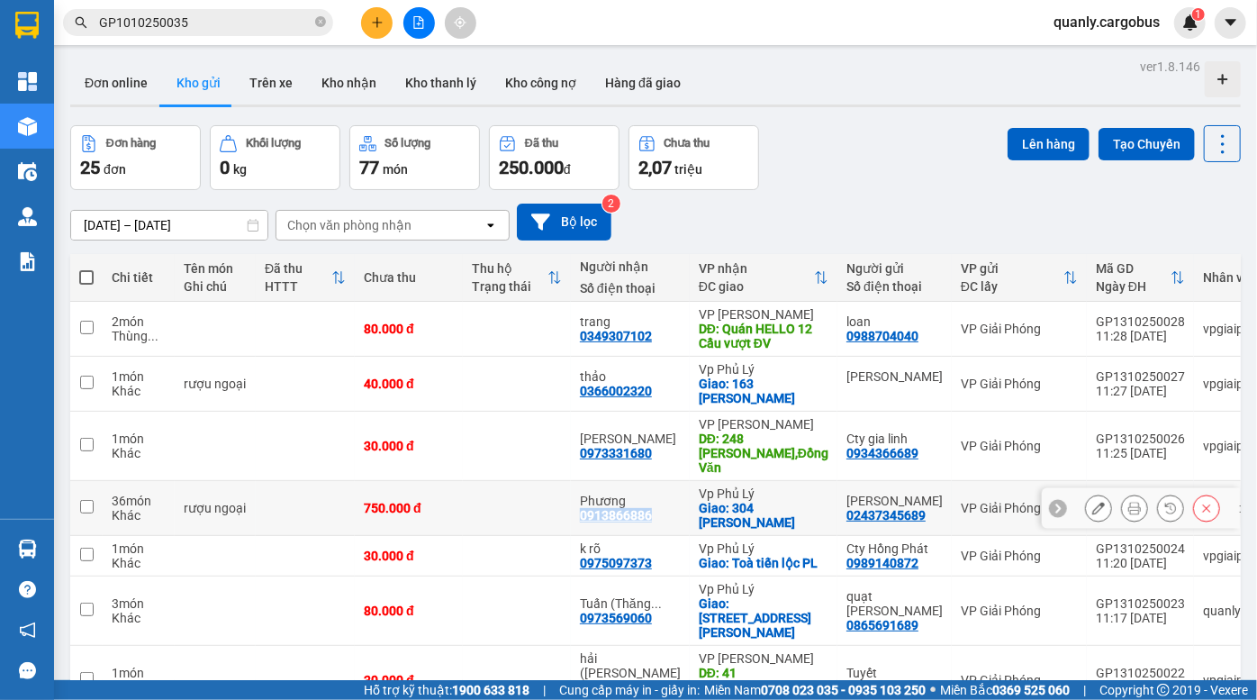
drag, startPoint x: 653, startPoint y: 496, endPoint x: 577, endPoint y: 499, distance: 75.7
click at [577, 499] on td "Phương 0913866886" at bounding box center [630, 508] width 119 height 55
checkbox input "true"
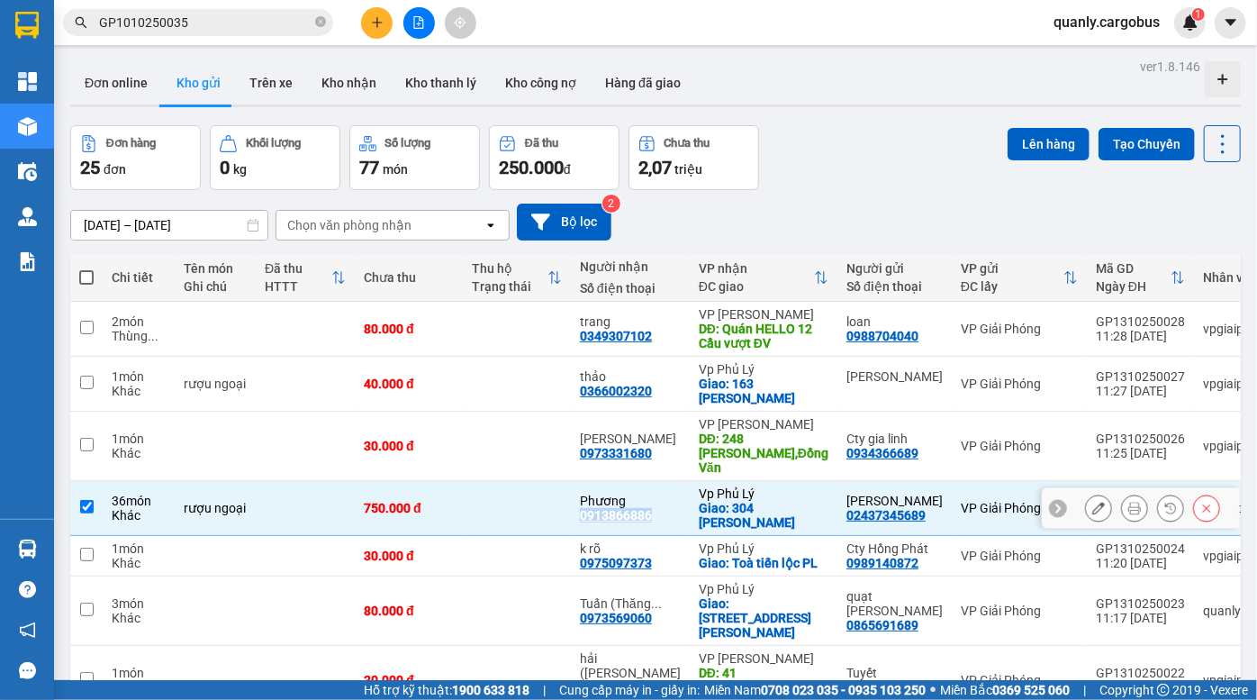
copy div "0913866886"
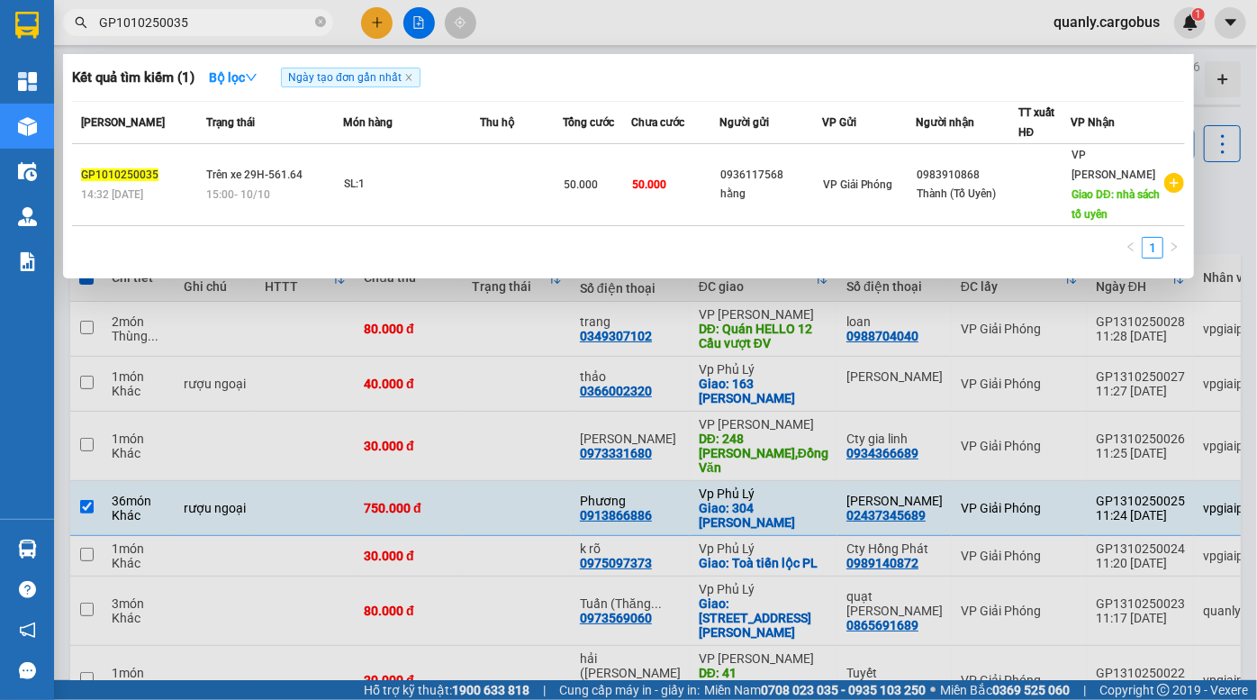
drag, startPoint x: 204, startPoint y: 29, endPoint x: 79, endPoint y: 18, distance: 125.7
click at [79, 18] on div "GP1010250035" at bounding box center [175, 22] width 351 height 27
paste input "0913866886"
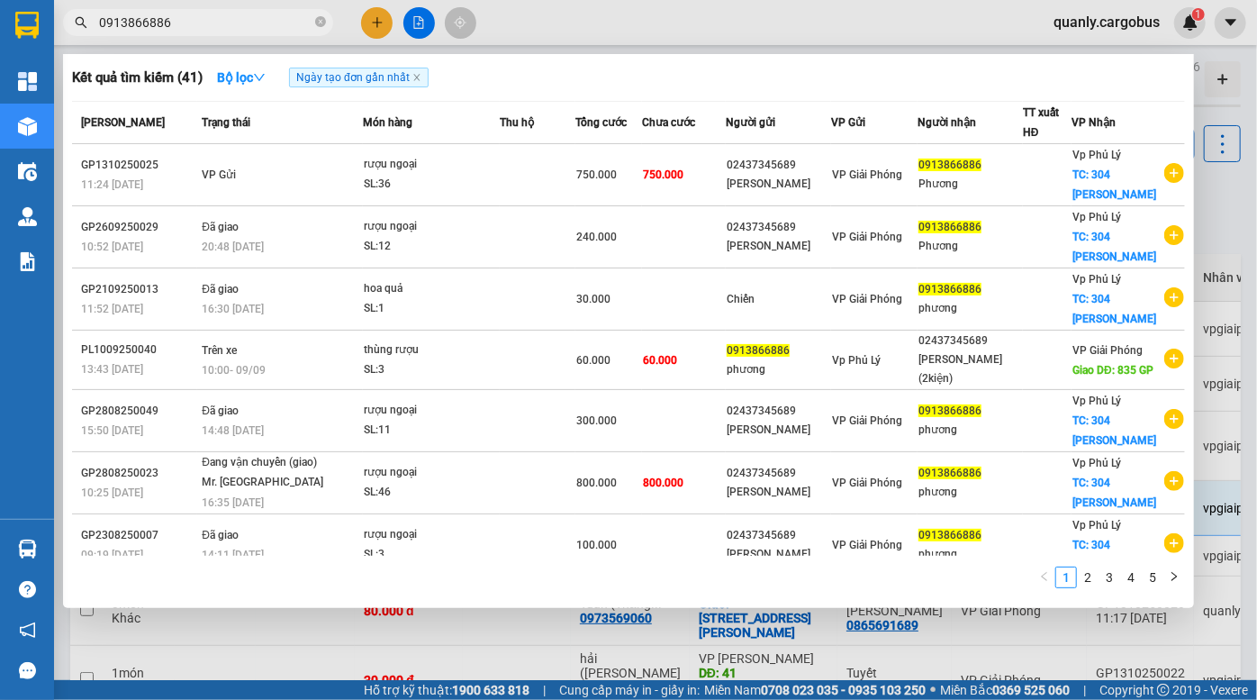
type input "0913866886"
click at [787, 27] on div at bounding box center [628, 350] width 1257 height 700
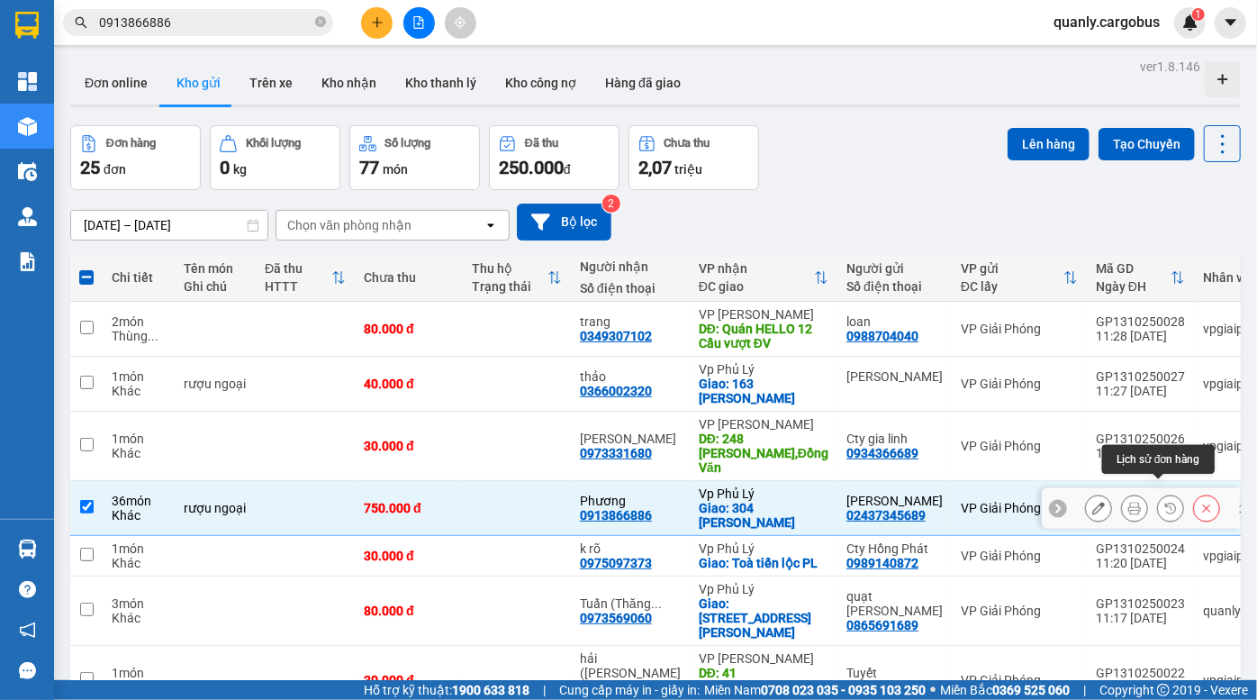
click at [1166, 503] on icon at bounding box center [1171, 508] width 11 height 11
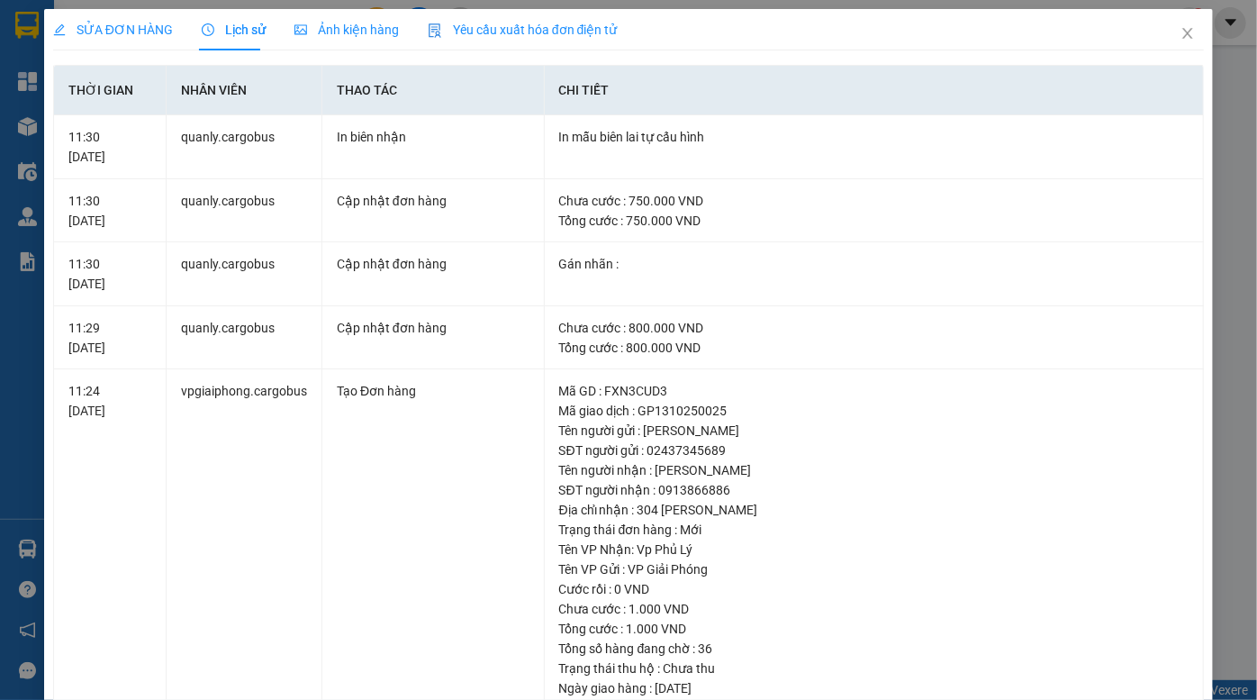
click at [353, 30] on span "Ảnh kiện hàng" at bounding box center [347, 30] width 104 height 14
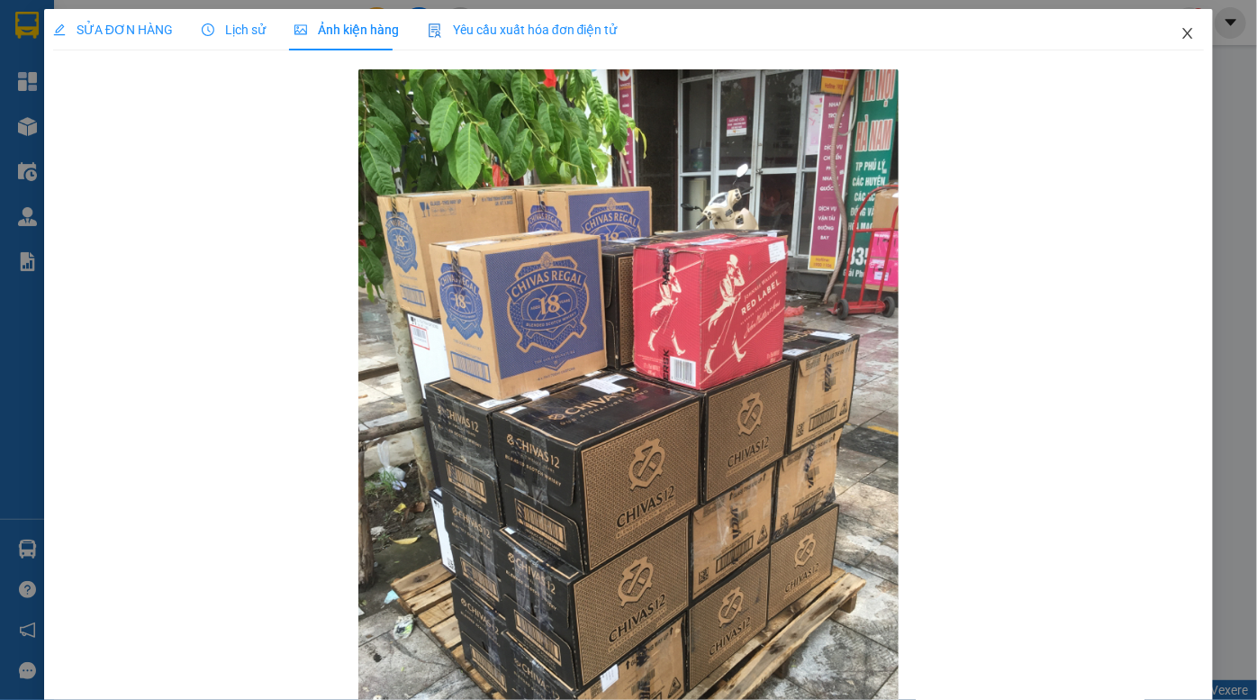
click at [1183, 32] on icon "close" at bounding box center [1188, 33] width 10 height 11
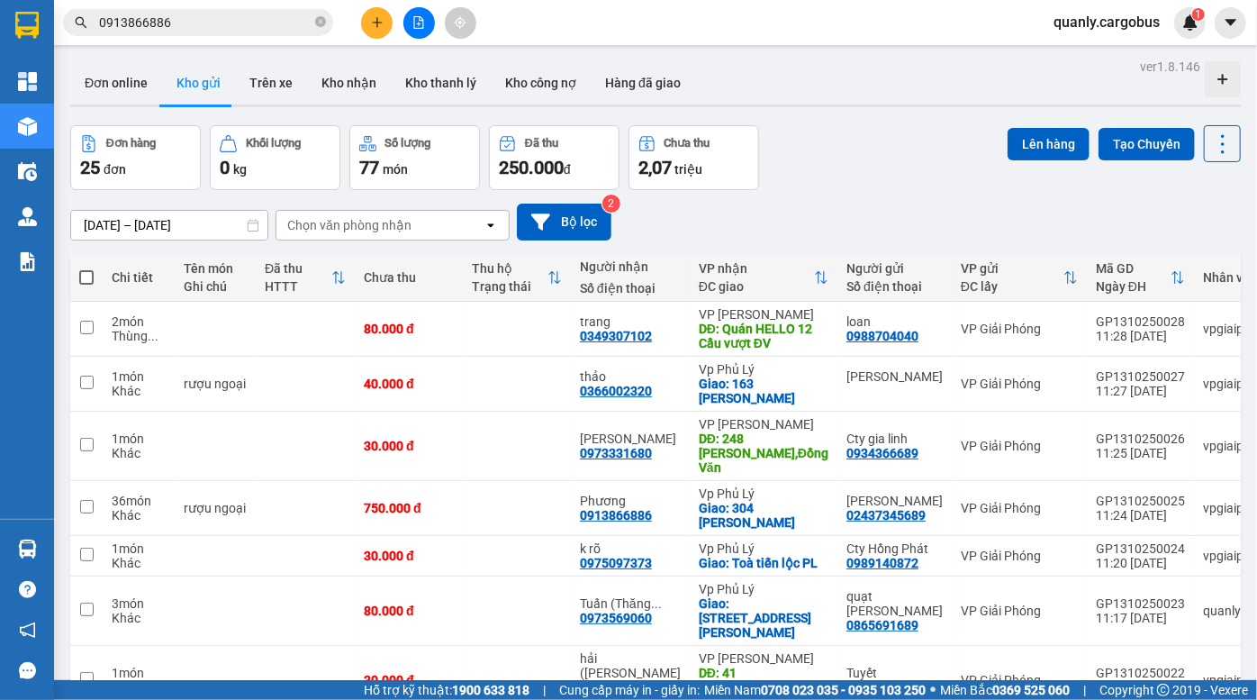
click at [857, 98] on div "Đơn online Kho gửi Trên xe Kho nhận Kho thanh lý Kho công nợ Hàng đã giao" at bounding box center [655, 85] width 1171 height 48
click at [870, 112] on div "ver 1.8.146 Đơn online Kho gửi Trên xe Kho nhận Kho thanh lý Kho công nợ Hàng đ…" at bounding box center [655, 506] width 1185 height 905
click at [858, 115] on div "ver 1.8.146 Đơn online Kho gửi Trên xe Kho nhận Kho thanh lý Kho công nợ Hàng đ…" at bounding box center [655, 506] width 1185 height 905
drag, startPoint x: 820, startPoint y: 117, endPoint x: 415, endPoint y: 3, distance: 420.3
click at [606, 48] on main "ver 1.8.146 Đơn online Kho gửi Trên xe Kho nhận Kho thanh lý Kho công nợ Hàng đ…" at bounding box center [628, 340] width 1257 height 680
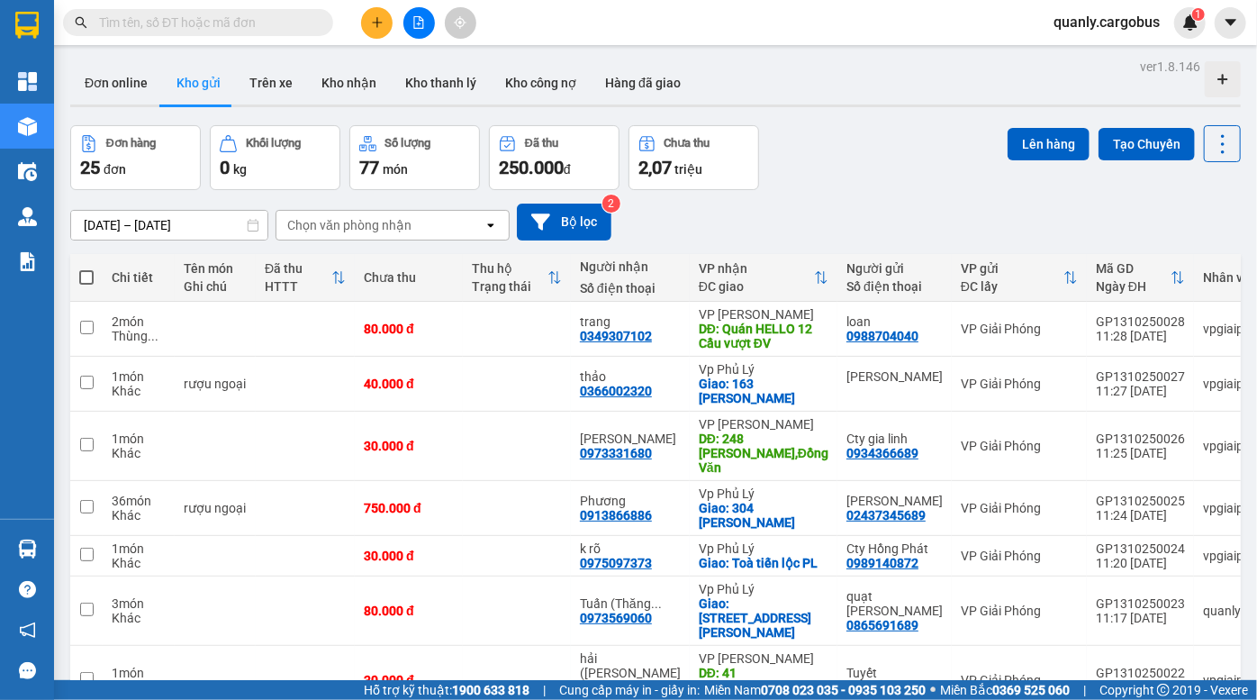
click at [887, 151] on div "Đơn hàng 25 đơn Khối lượng 0 kg Số lượng 77 món Đã thu 250.000 đ Chưa thu 2,07 …" at bounding box center [655, 157] width 1171 height 65
click at [891, 135] on div "Đơn hàng 25 đơn Khối lượng 0 kg Số lượng 77 món Đã thu 250.000 đ Chưa thu 2,07 …" at bounding box center [655, 157] width 1171 height 65
click at [81, 282] on span at bounding box center [86, 277] width 14 height 14
click at [86, 268] on input "checkbox" at bounding box center [86, 268] width 0 height 0
checkbox input "true"
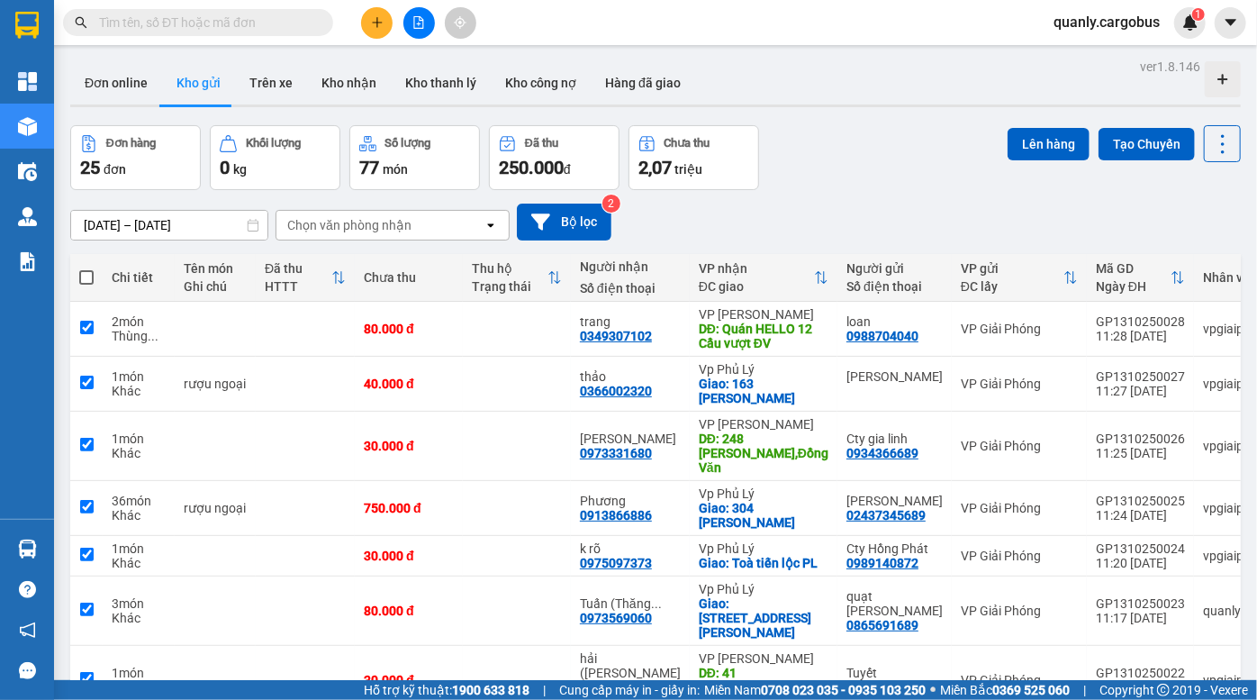
checkbox input "true"
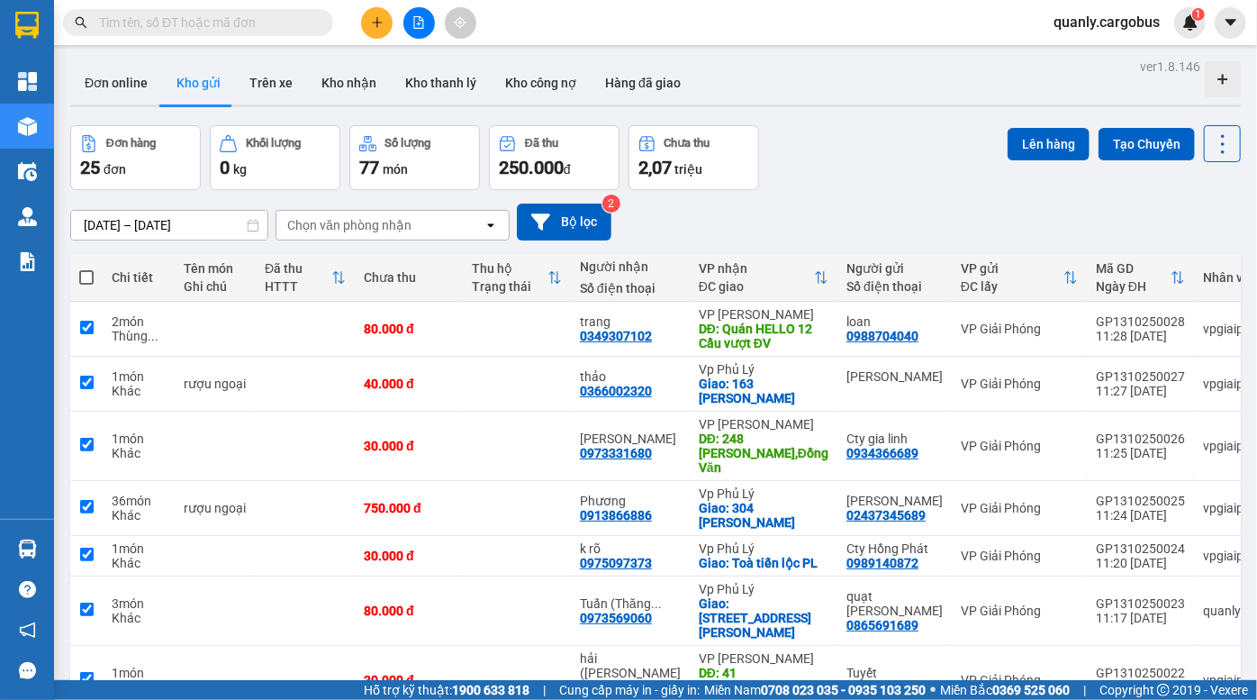
checkbox input "true"
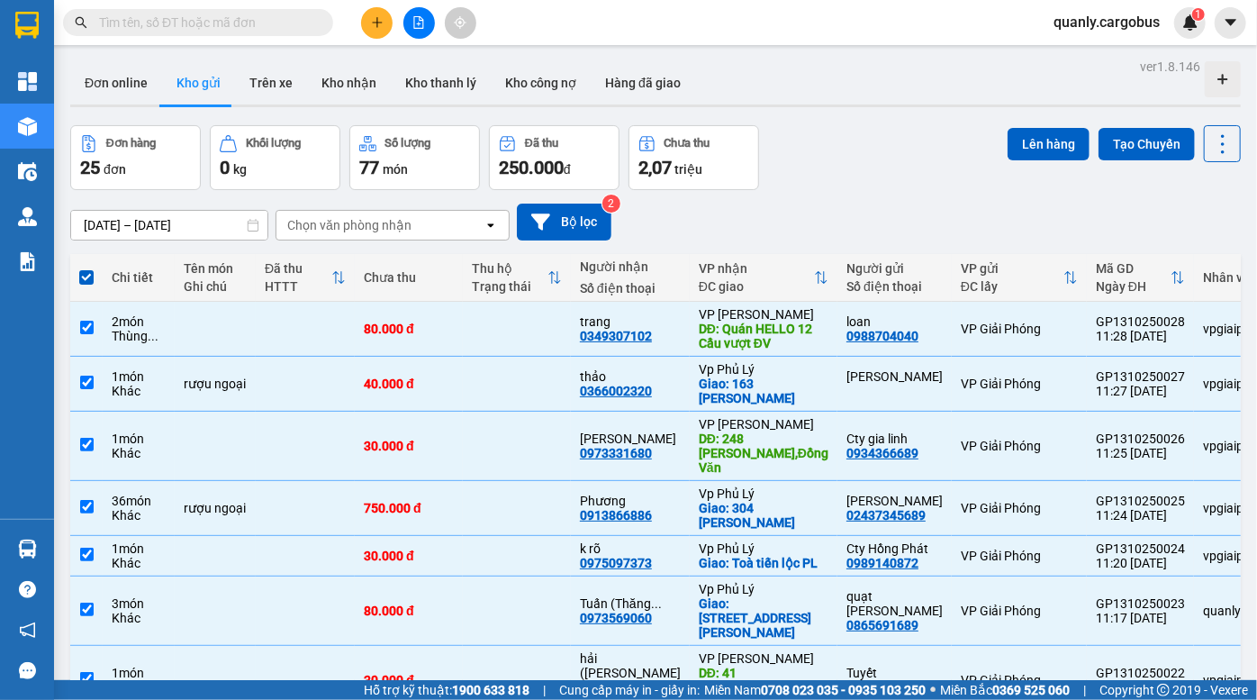
drag, startPoint x: 1047, startPoint y: 142, endPoint x: 975, endPoint y: 142, distance: 71.2
click at [1032, 142] on button "Lên hàng" at bounding box center [1049, 144] width 82 height 32
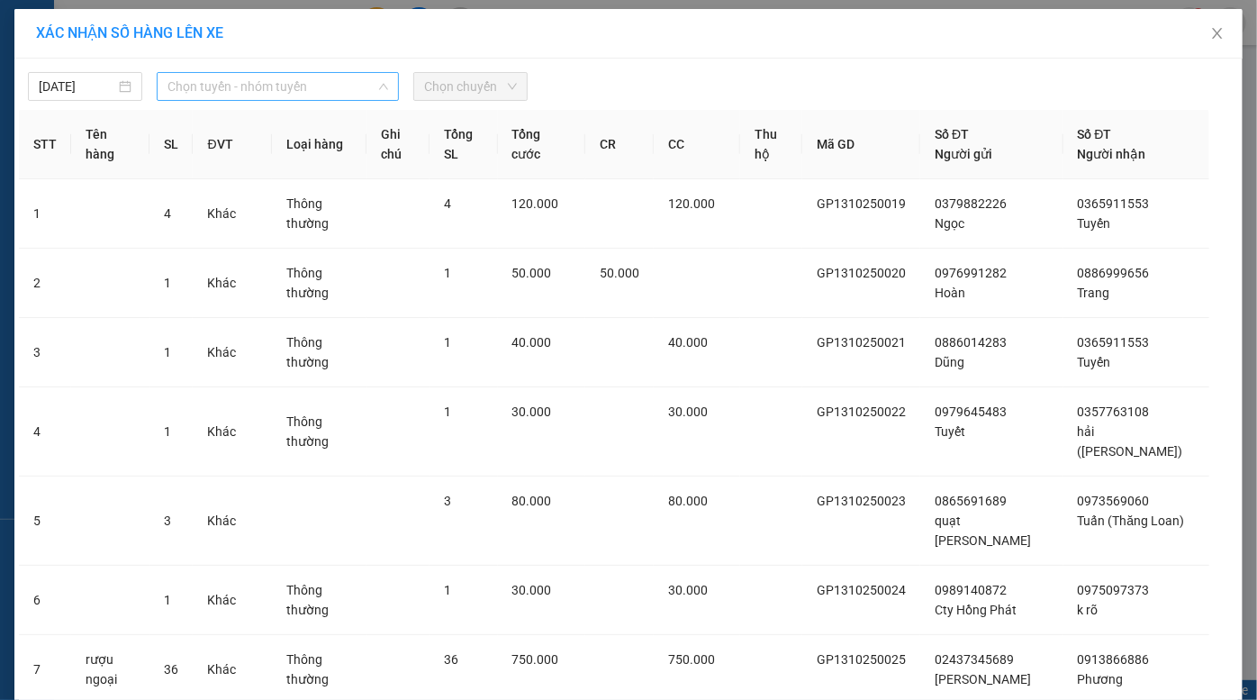
click at [234, 93] on span "Chọn tuyến - nhóm tuyến" at bounding box center [279, 86] width 222 height 27
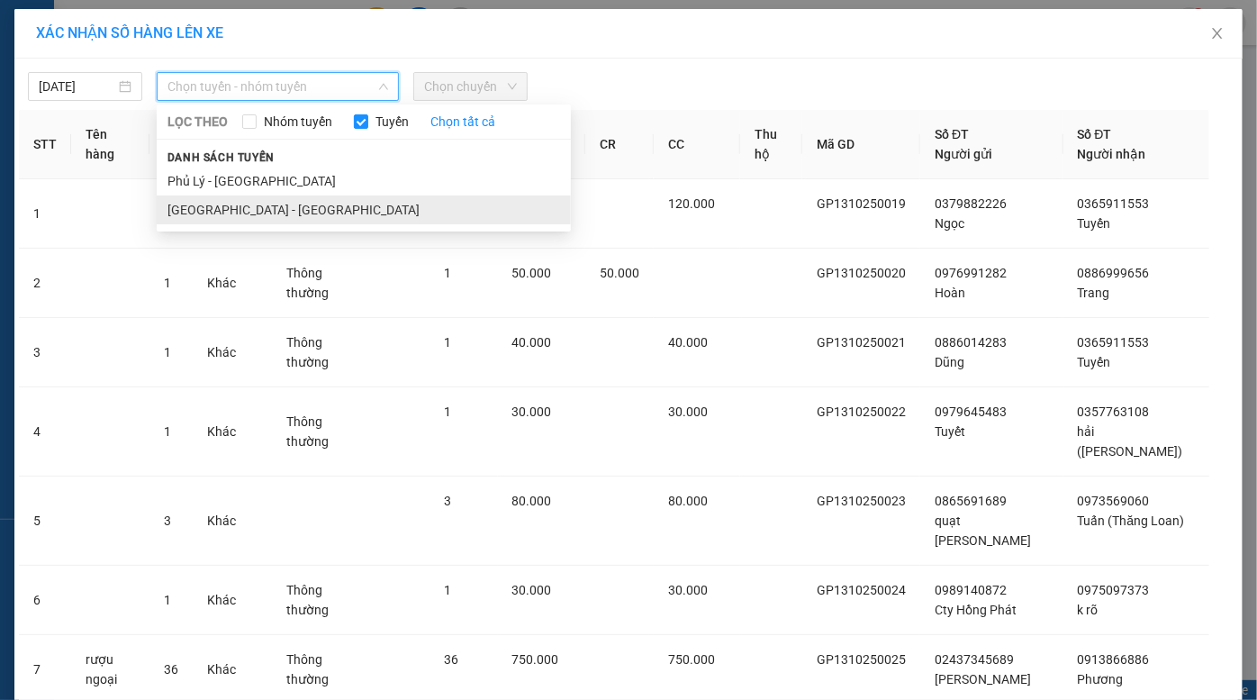
click at [257, 206] on li "[GEOGRAPHIC_DATA] - [GEOGRAPHIC_DATA]" at bounding box center [364, 209] width 414 height 29
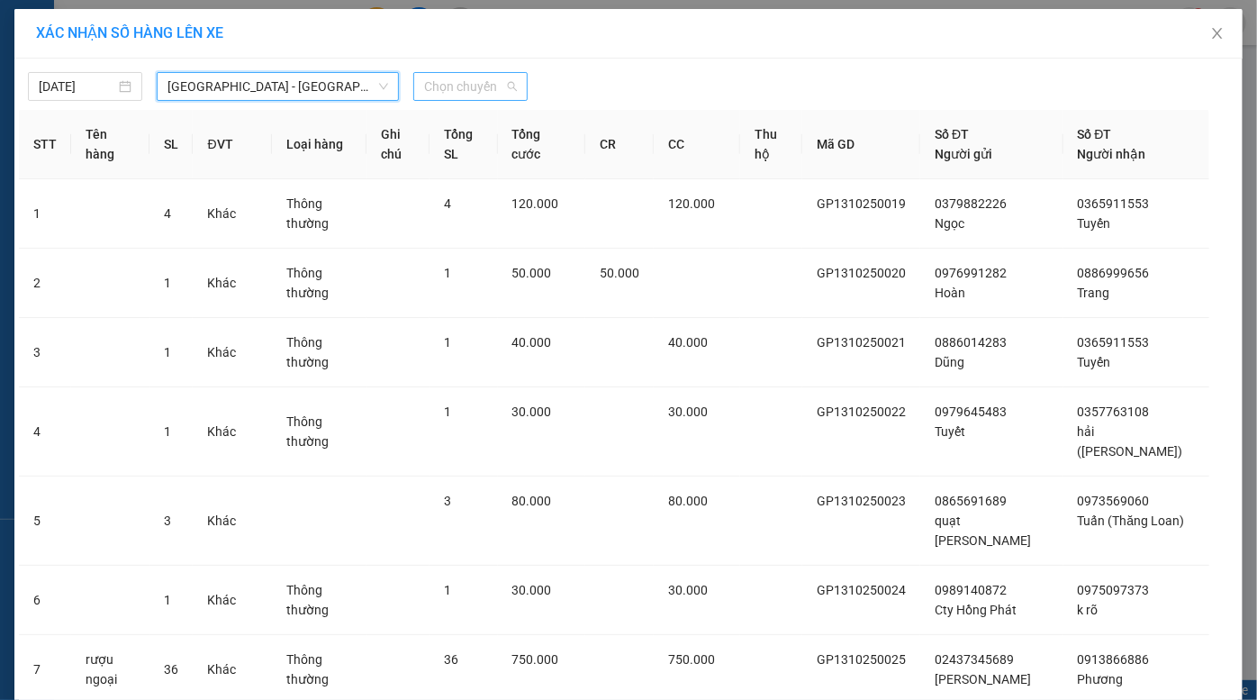
click at [458, 81] on span "Chọn chuyến" at bounding box center [470, 86] width 93 height 27
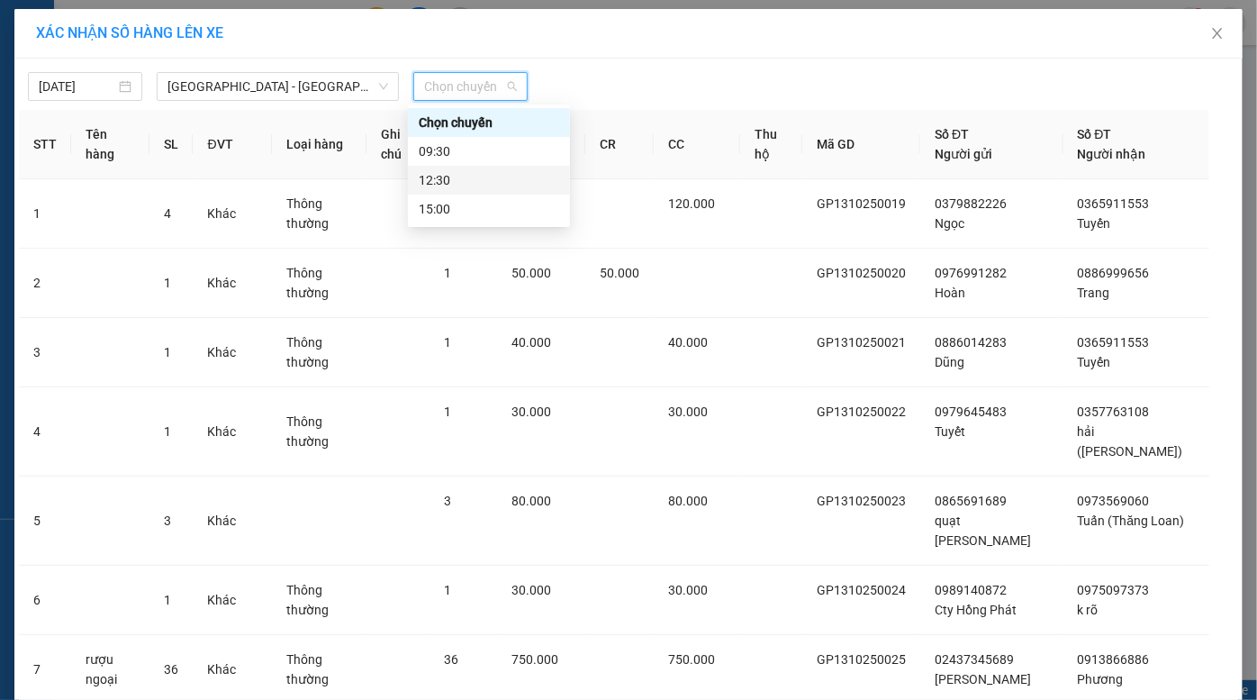
click at [454, 178] on div "12:30" at bounding box center [489, 180] width 141 height 20
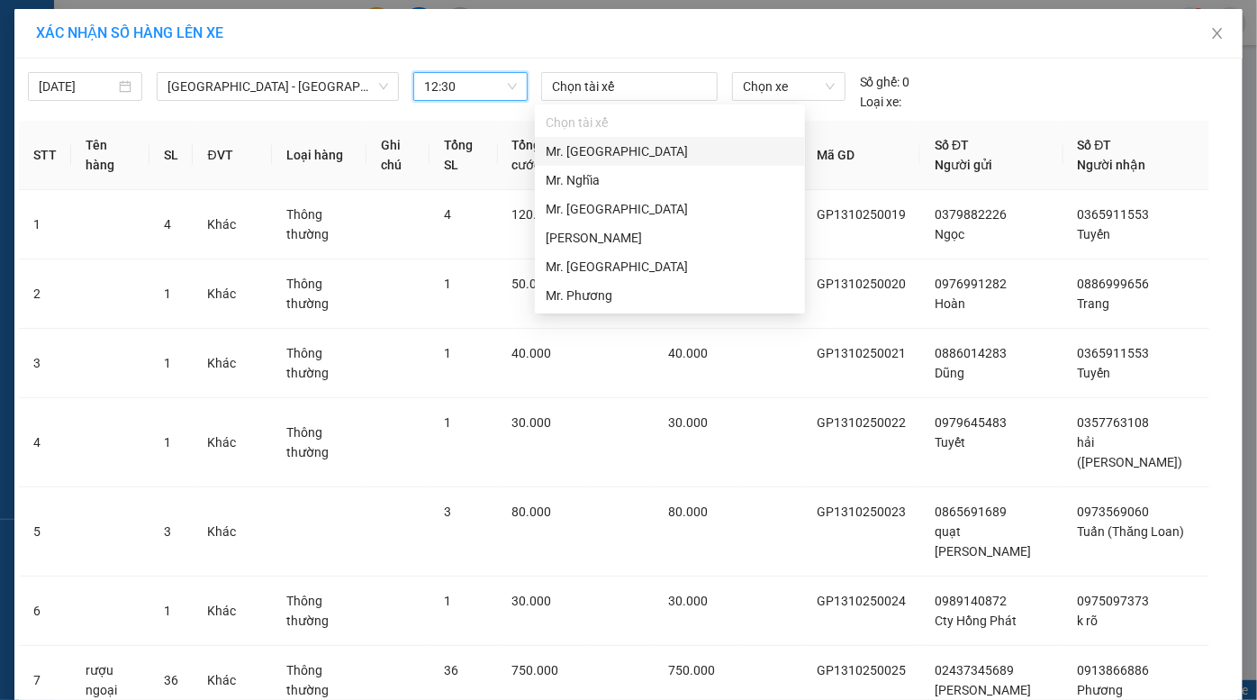
drag, startPoint x: 624, startPoint y: 82, endPoint x: 620, endPoint y: 168, distance: 86.6
click at [622, 93] on div at bounding box center [630, 87] width 168 height 22
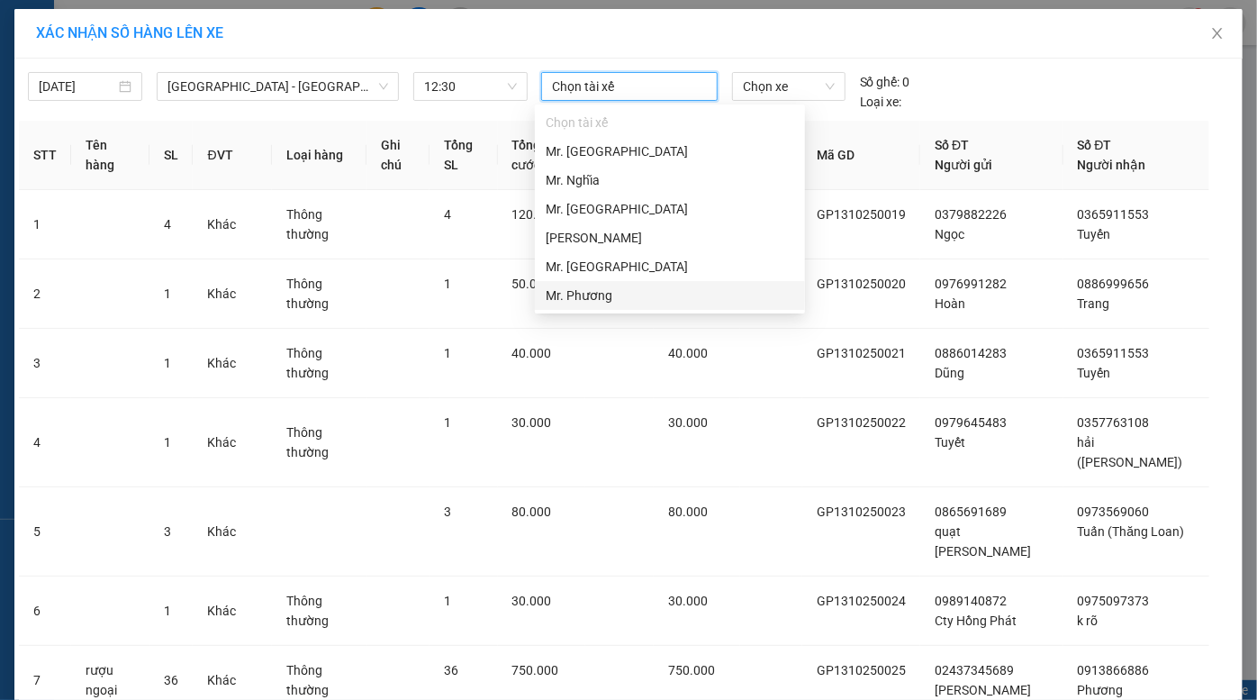
drag, startPoint x: 607, startPoint y: 293, endPoint x: 630, endPoint y: 283, distance: 24.6
click at [610, 293] on div "Mr. Phương" at bounding box center [670, 296] width 249 height 20
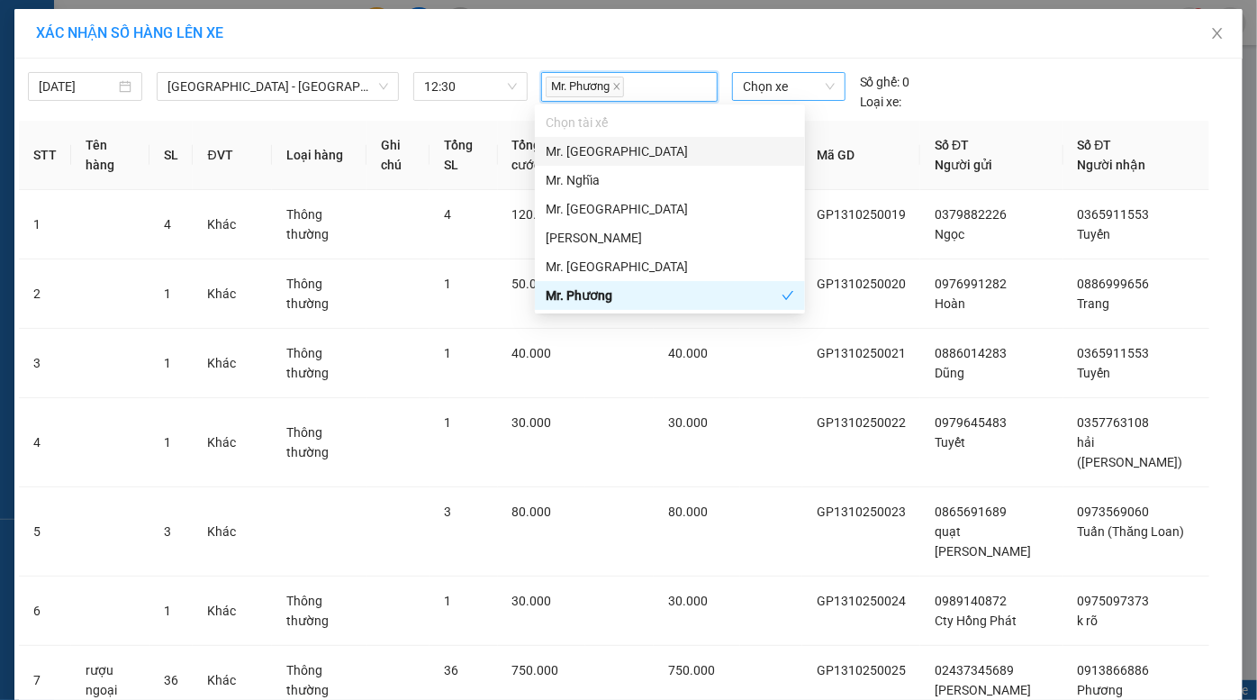
click at [772, 83] on span "Chọn xe" at bounding box center [789, 86] width 92 height 27
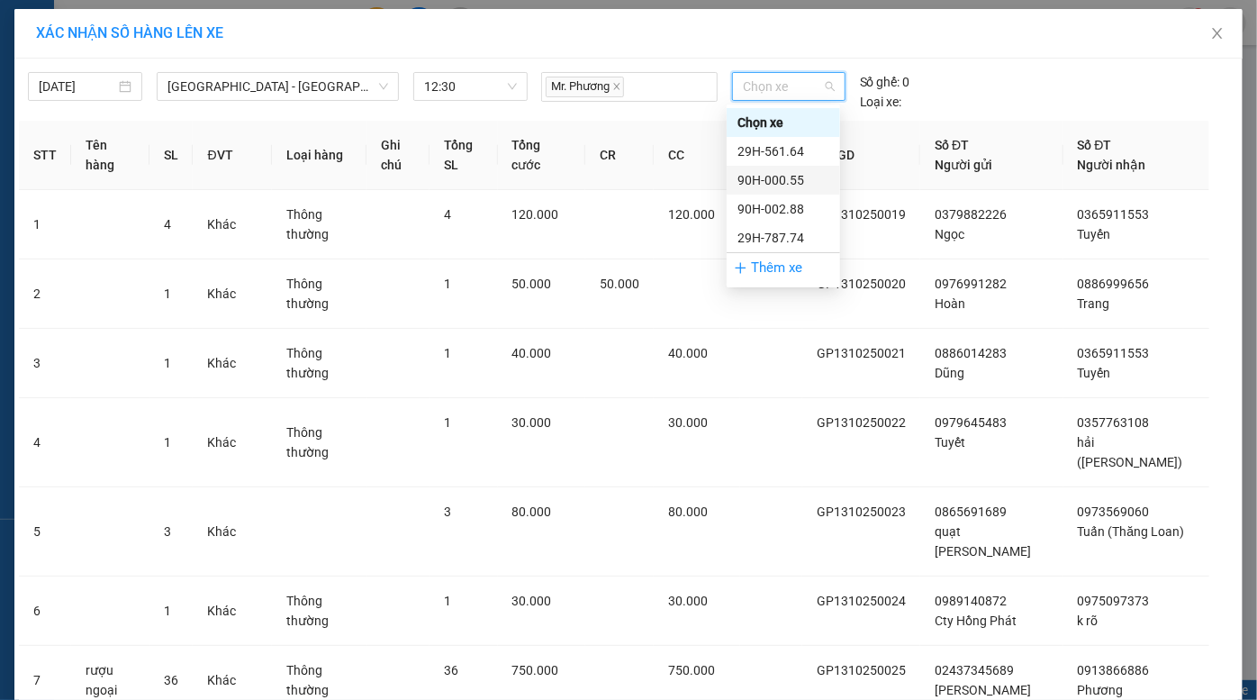
click at [800, 182] on div "90H-000.55" at bounding box center [784, 180] width 92 height 20
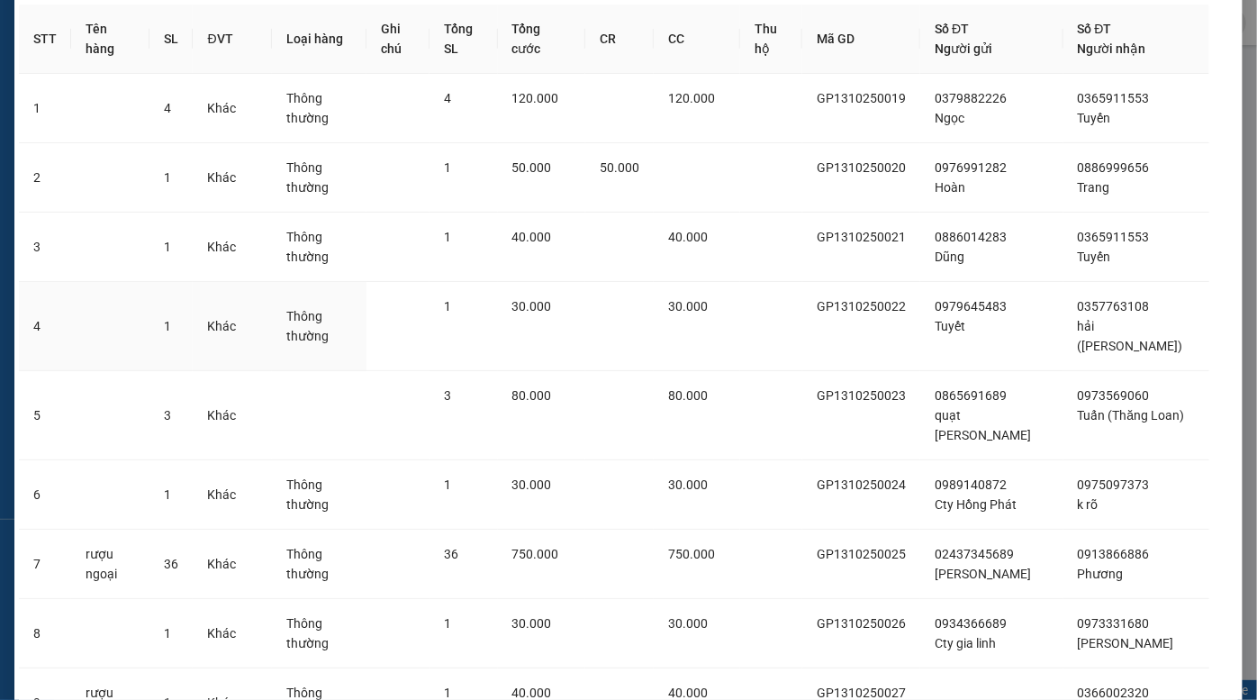
scroll to position [304, 0]
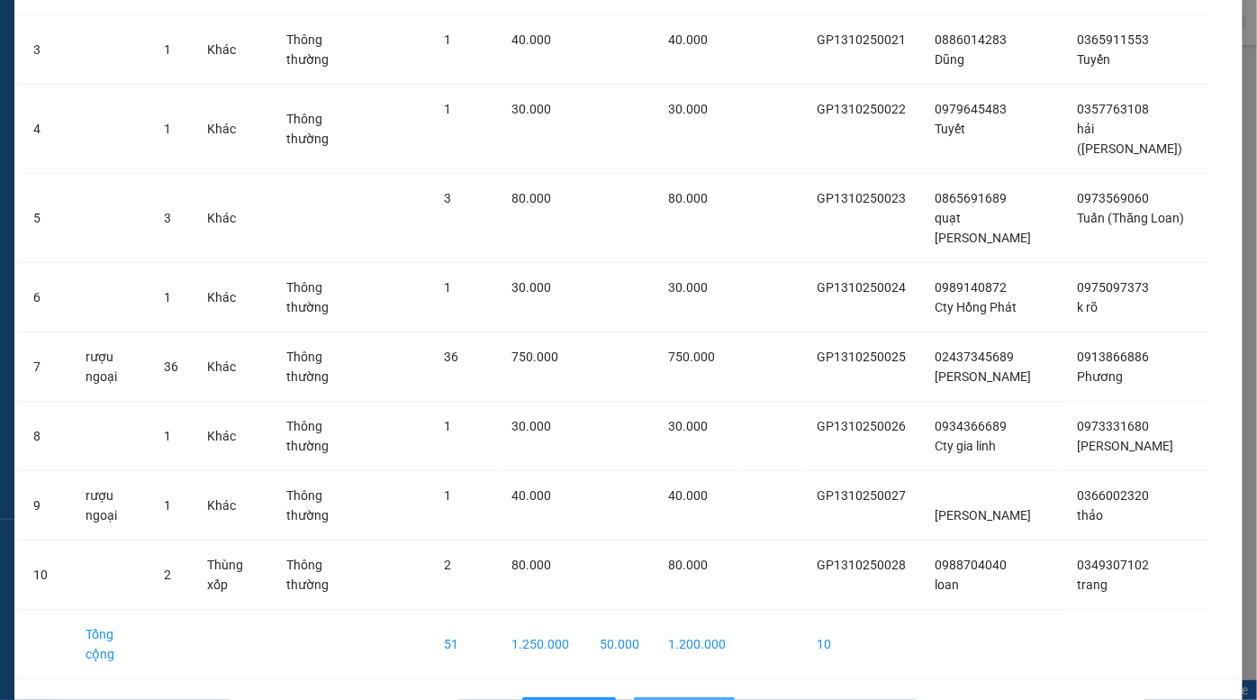
click at [694, 699] on span "Lên hàng" at bounding box center [694, 712] width 52 height 20
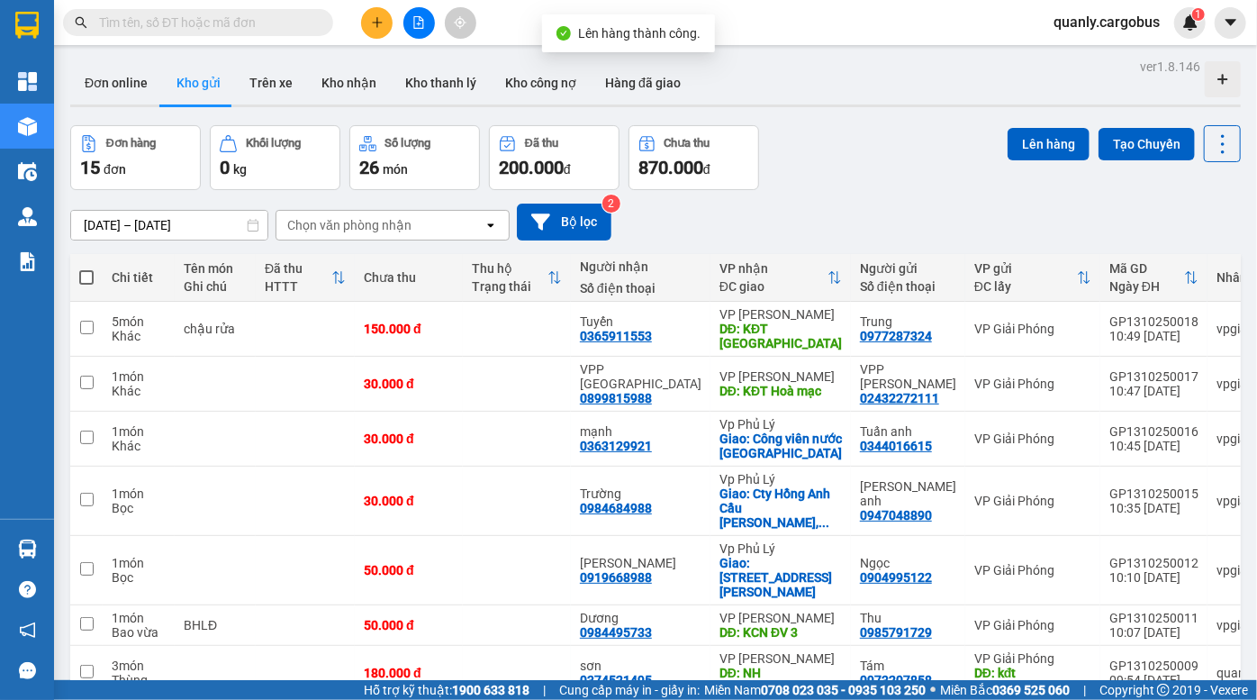
click at [94, 272] on th at bounding box center [86, 278] width 32 height 48
click at [89, 274] on span at bounding box center [86, 277] width 14 height 14
click at [86, 268] on input "checkbox" at bounding box center [86, 268] width 0 height 0
checkbox input "true"
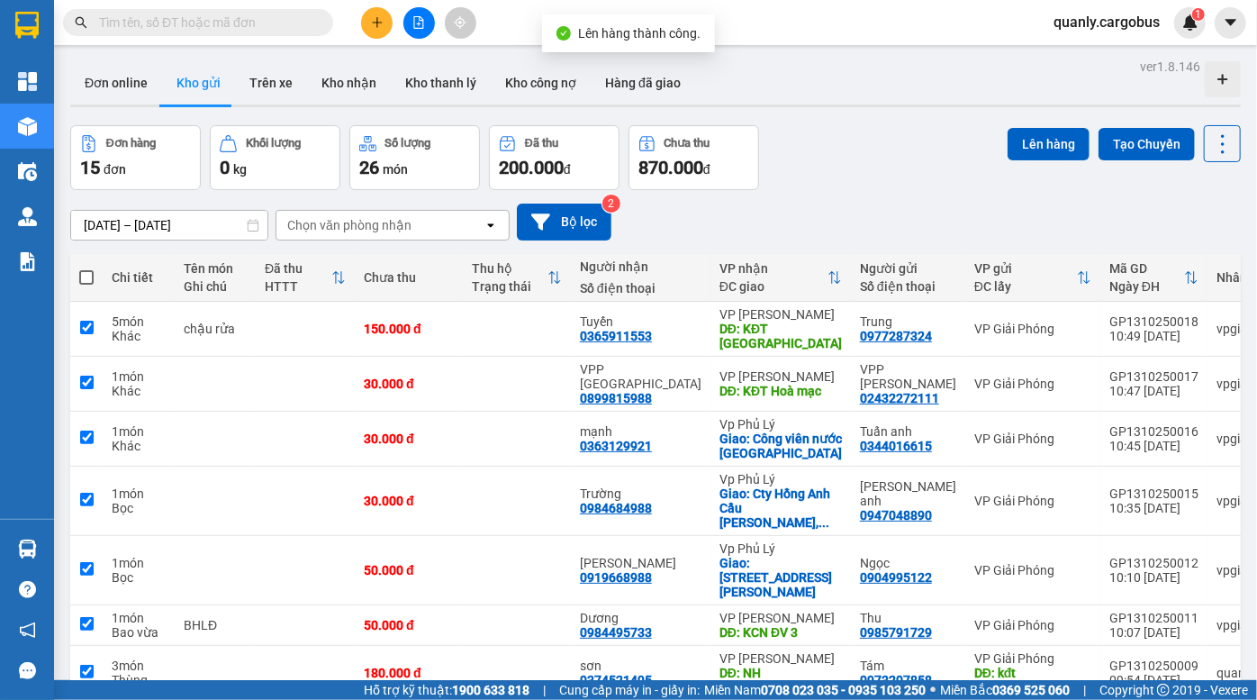
checkbox input "true"
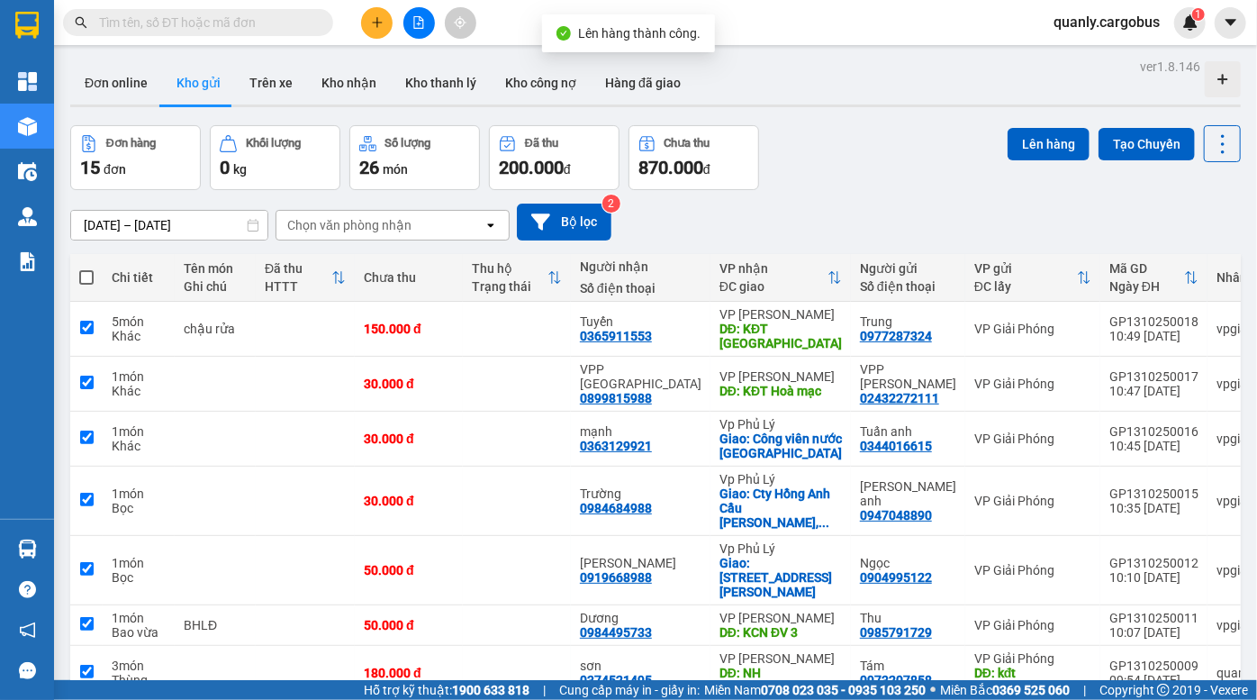
checkbox input "true"
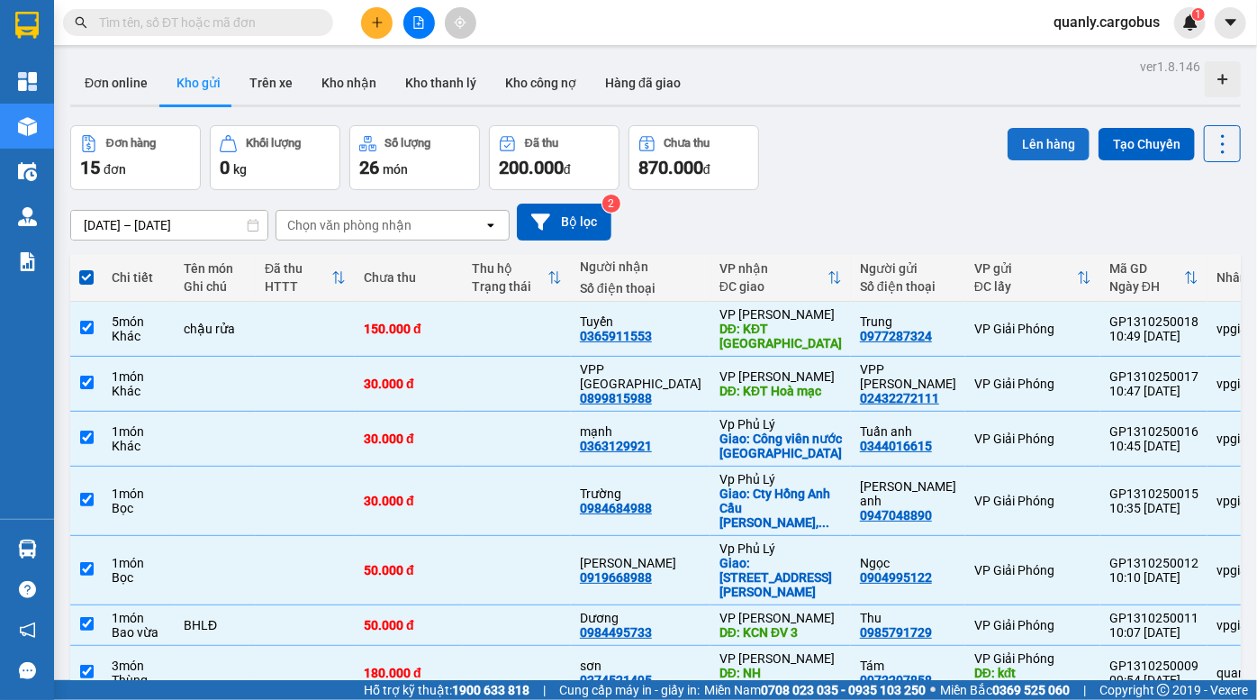
click at [1019, 138] on button "Lên hàng" at bounding box center [1049, 144] width 82 height 32
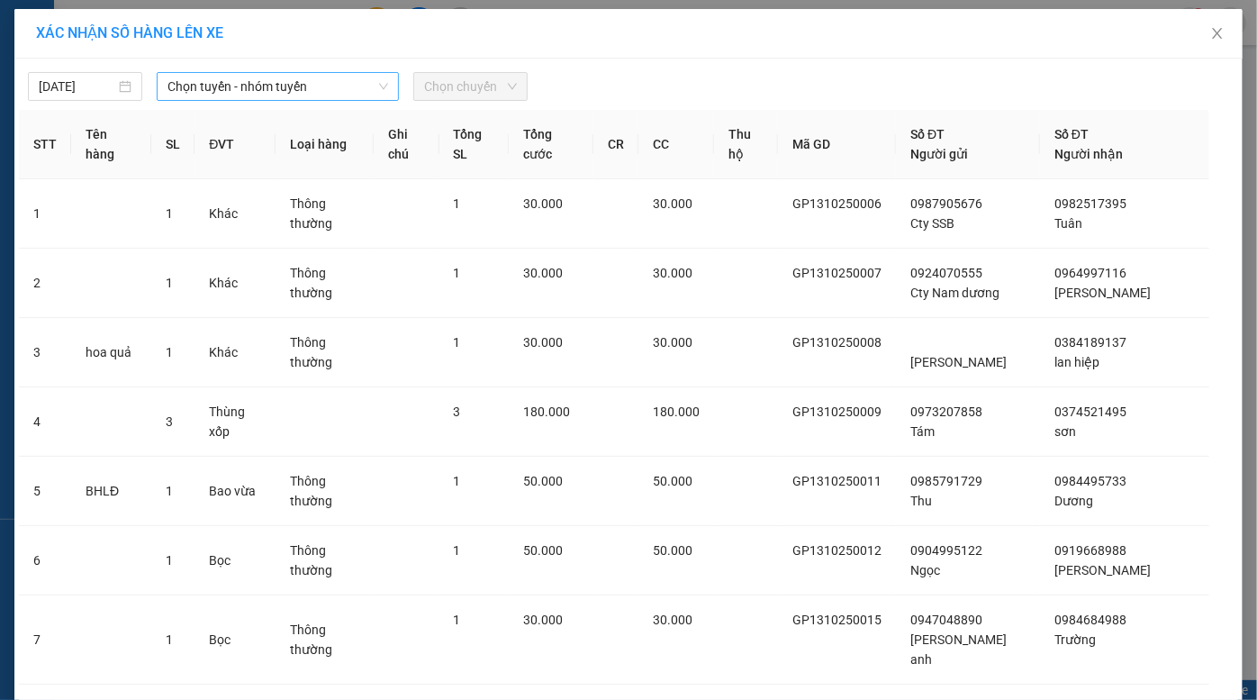
click at [255, 77] on span "Chọn tuyến - nhóm tuyến" at bounding box center [279, 86] width 222 height 27
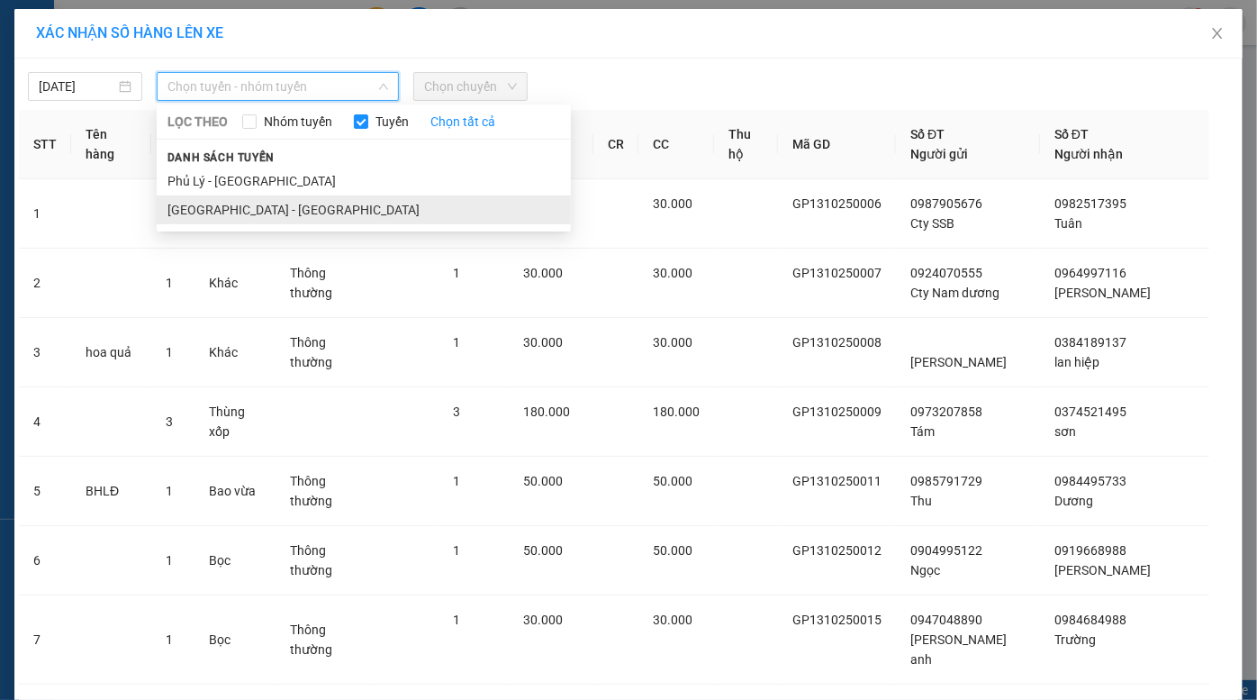
click at [262, 200] on ul "Phủ Lý - [GEOGRAPHIC_DATA] [GEOGRAPHIC_DATA] - [GEOGRAPHIC_DATA]" at bounding box center [364, 196] width 414 height 58
click at [262, 200] on li "[GEOGRAPHIC_DATA] - [GEOGRAPHIC_DATA]" at bounding box center [364, 209] width 414 height 29
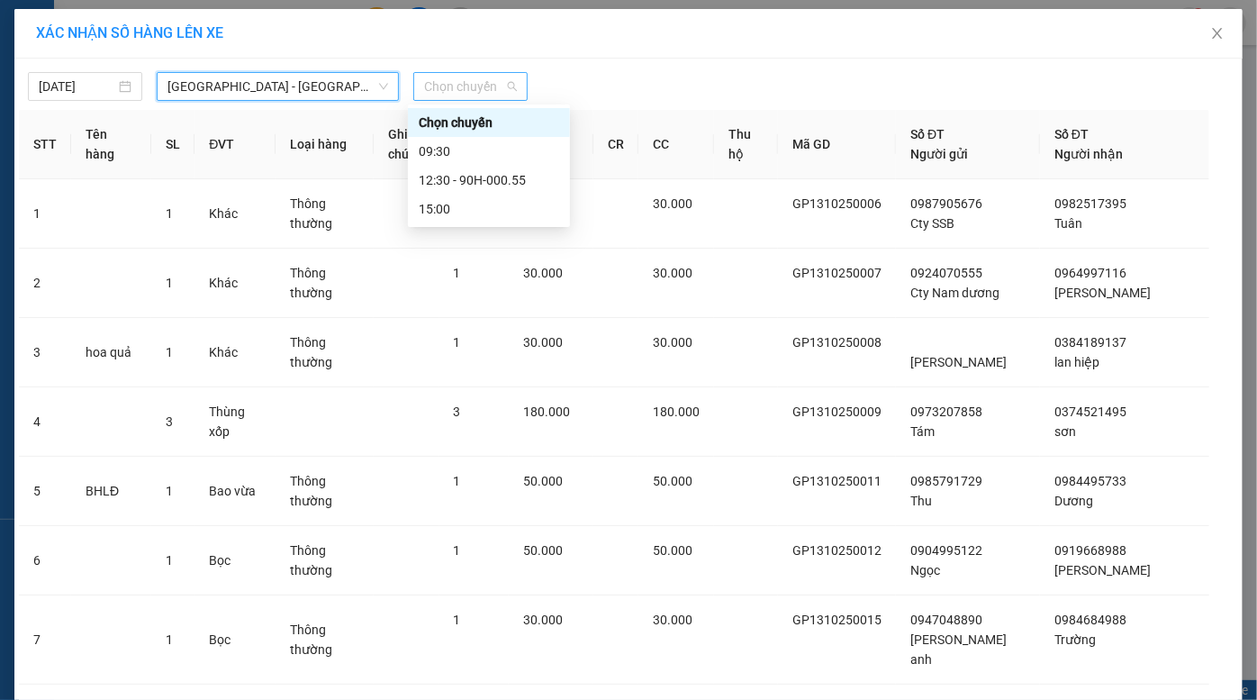
click at [476, 90] on span "Chọn chuyến" at bounding box center [470, 86] width 93 height 27
click at [477, 178] on div "12:30 - 90H-000.55" at bounding box center [489, 180] width 141 height 20
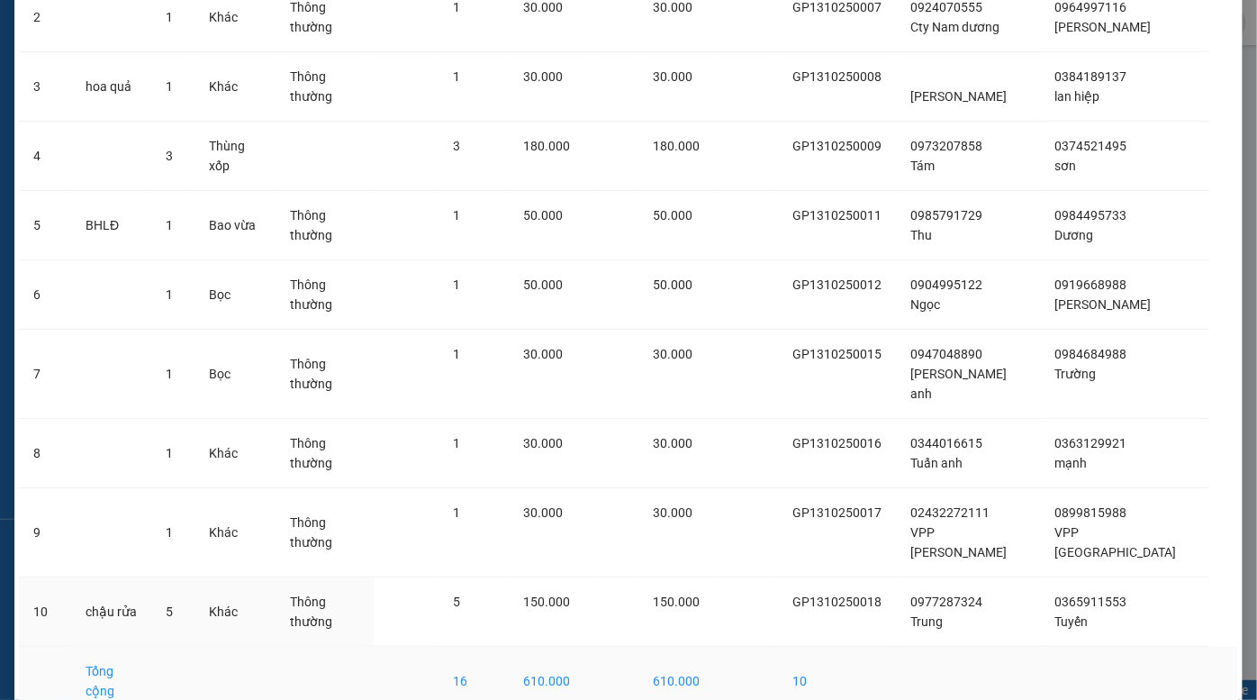
scroll to position [313, 0]
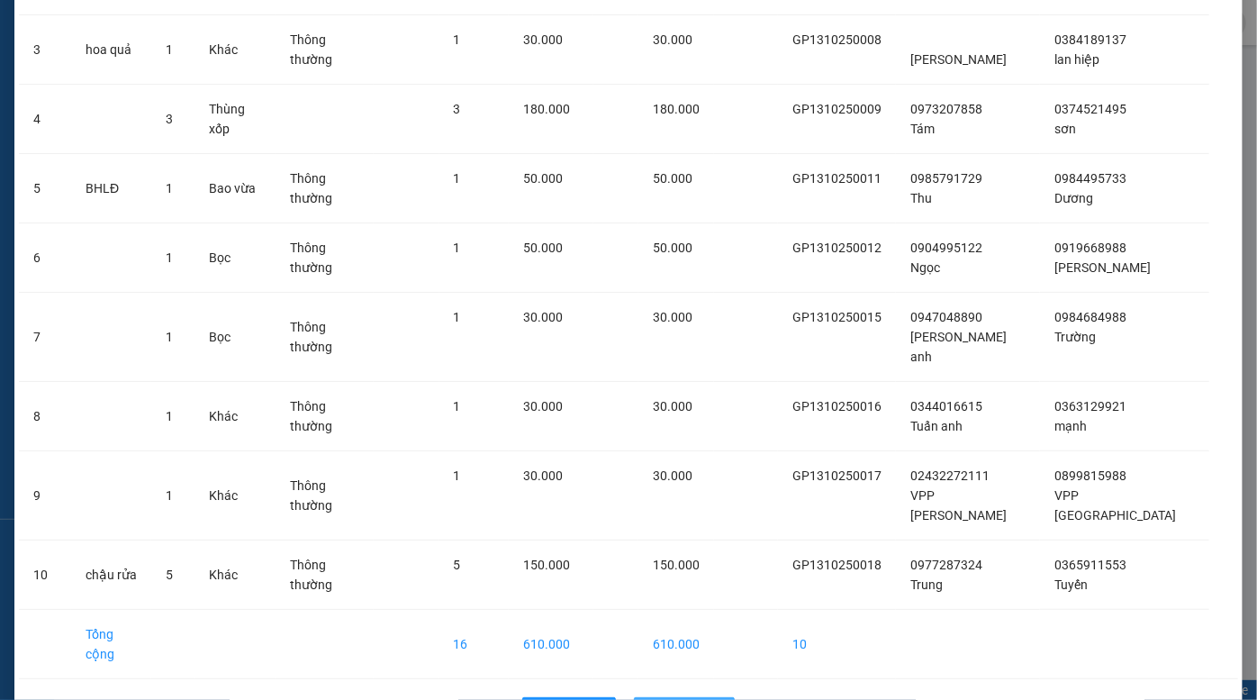
click at [681, 699] on span "Lên hàng" at bounding box center [694, 712] width 52 height 20
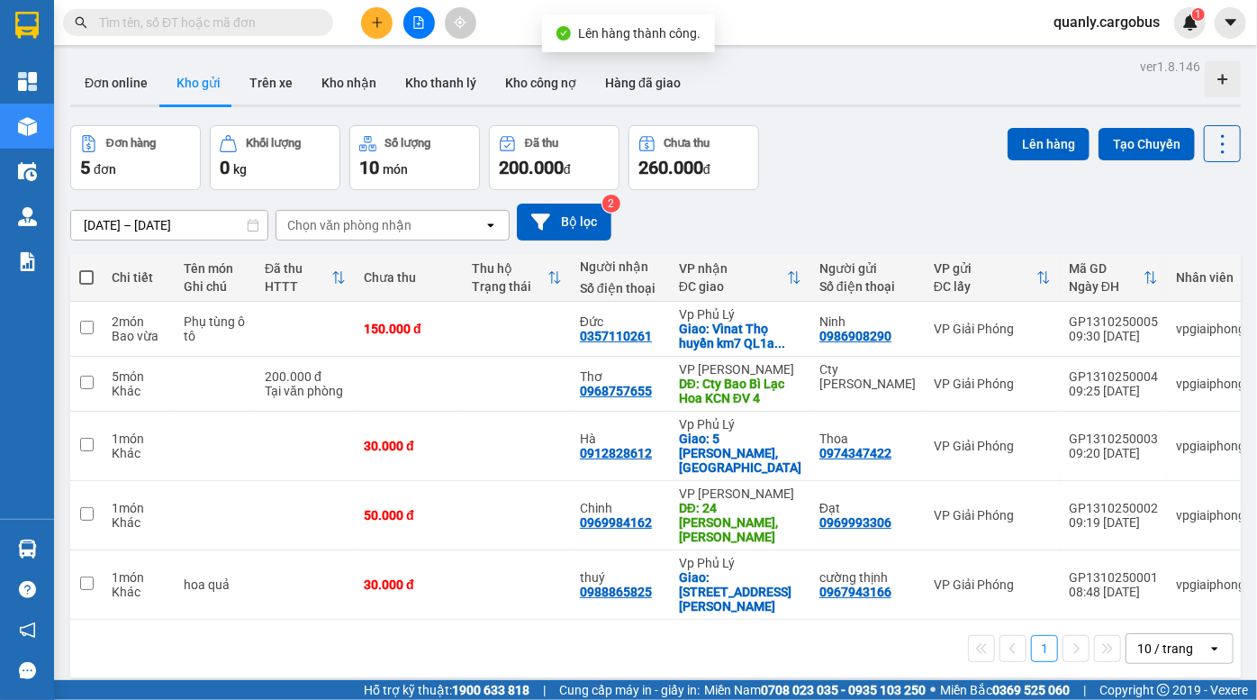
click at [87, 274] on span at bounding box center [86, 277] width 14 height 14
click at [86, 268] on input "checkbox" at bounding box center [86, 268] width 0 height 0
checkbox input "true"
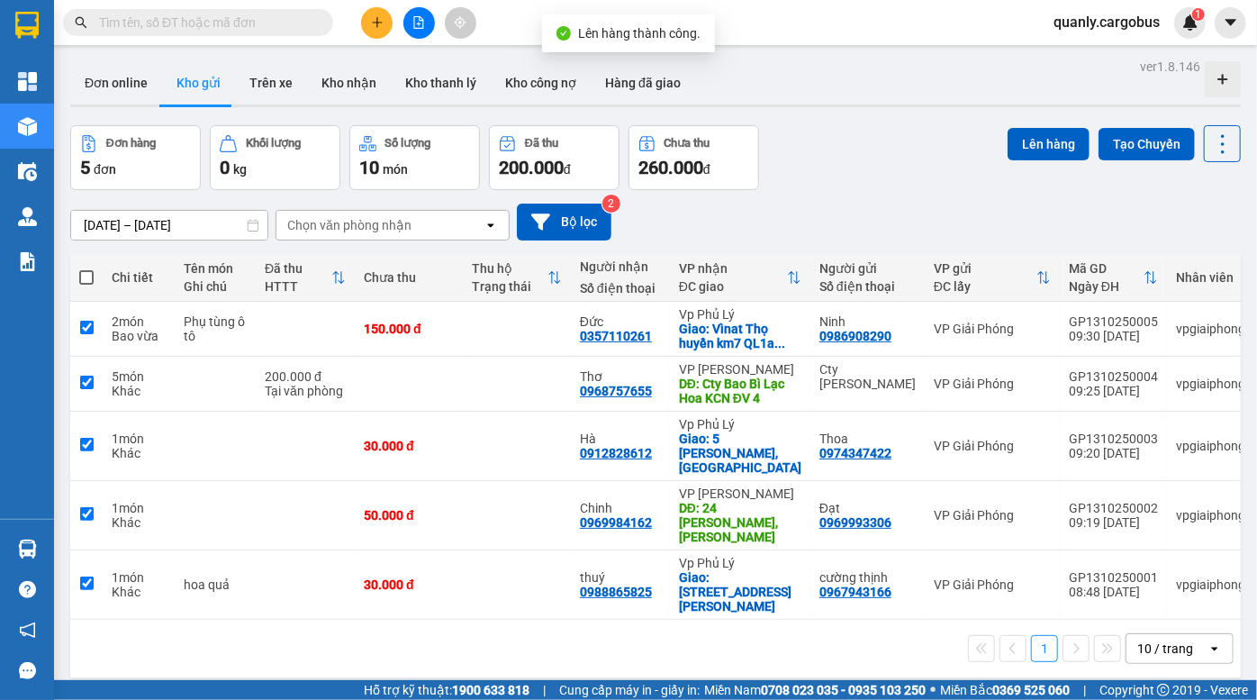
checkbox input "true"
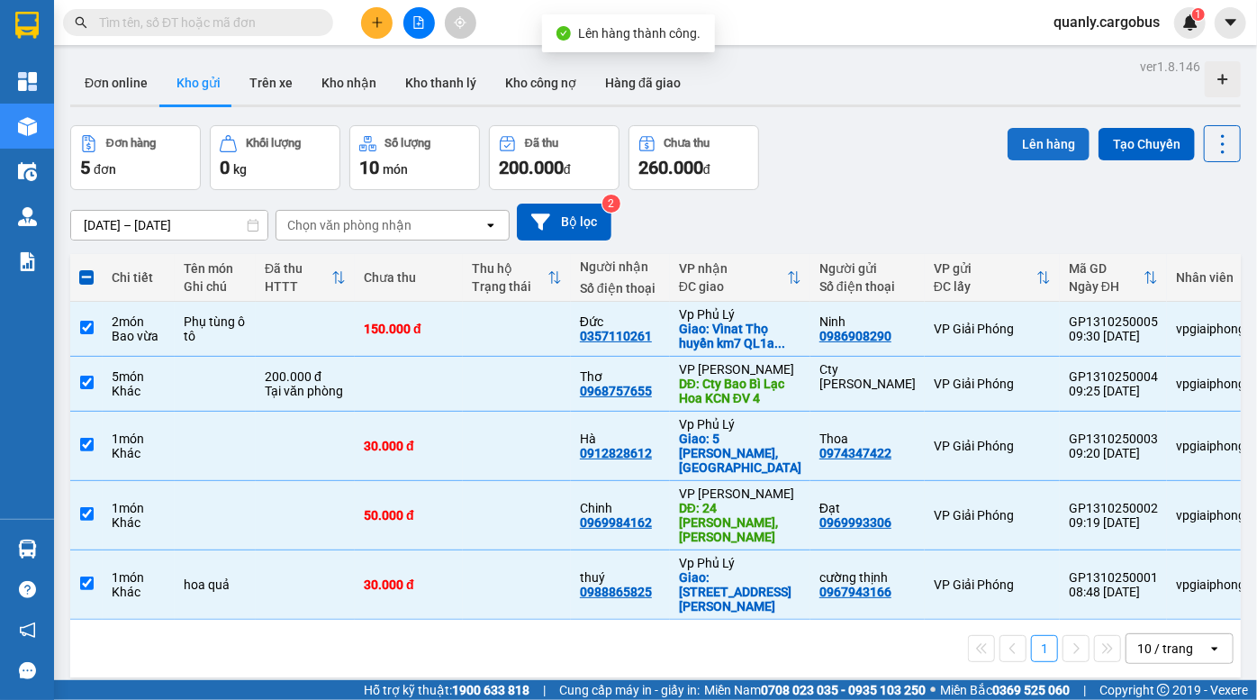
click at [1039, 141] on button "Lên hàng" at bounding box center [1049, 144] width 82 height 32
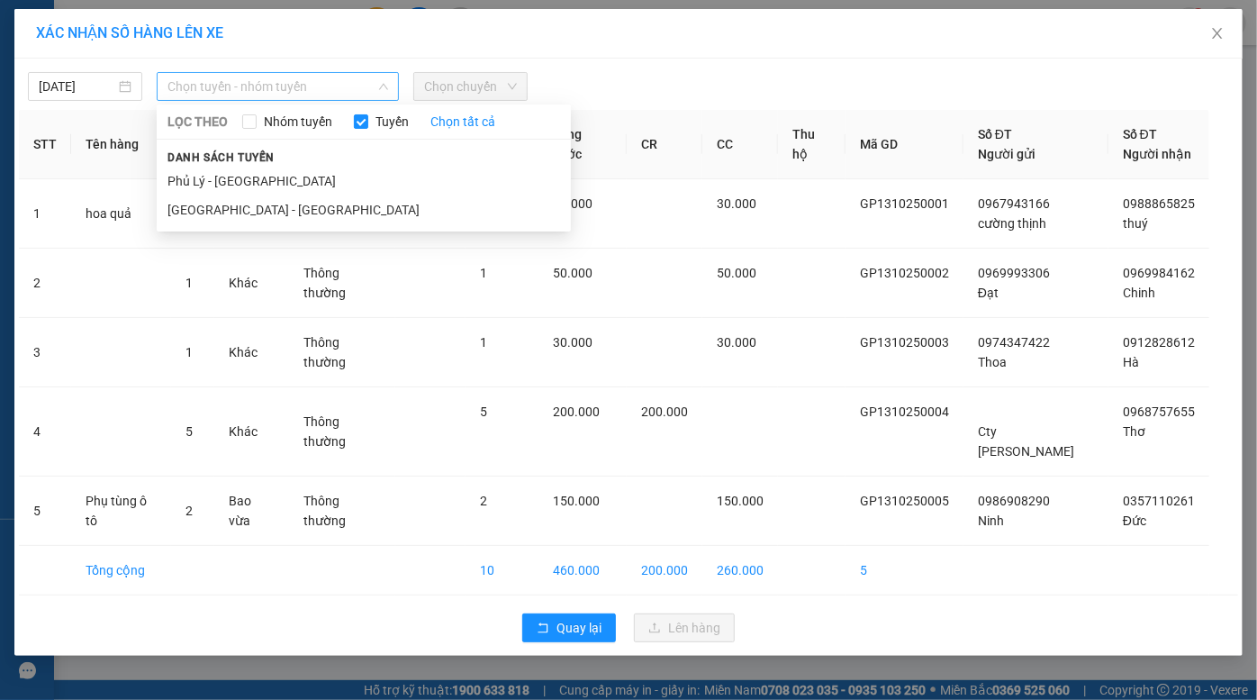
click at [283, 91] on span "Chọn tuyến - nhóm tuyến" at bounding box center [279, 86] width 222 height 27
click at [273, 206] on li "[GEOGRAPHIC_DATA] - [GEOGRAPHIC_DATA]" at bounding box center [364, 209] width 414 height 29
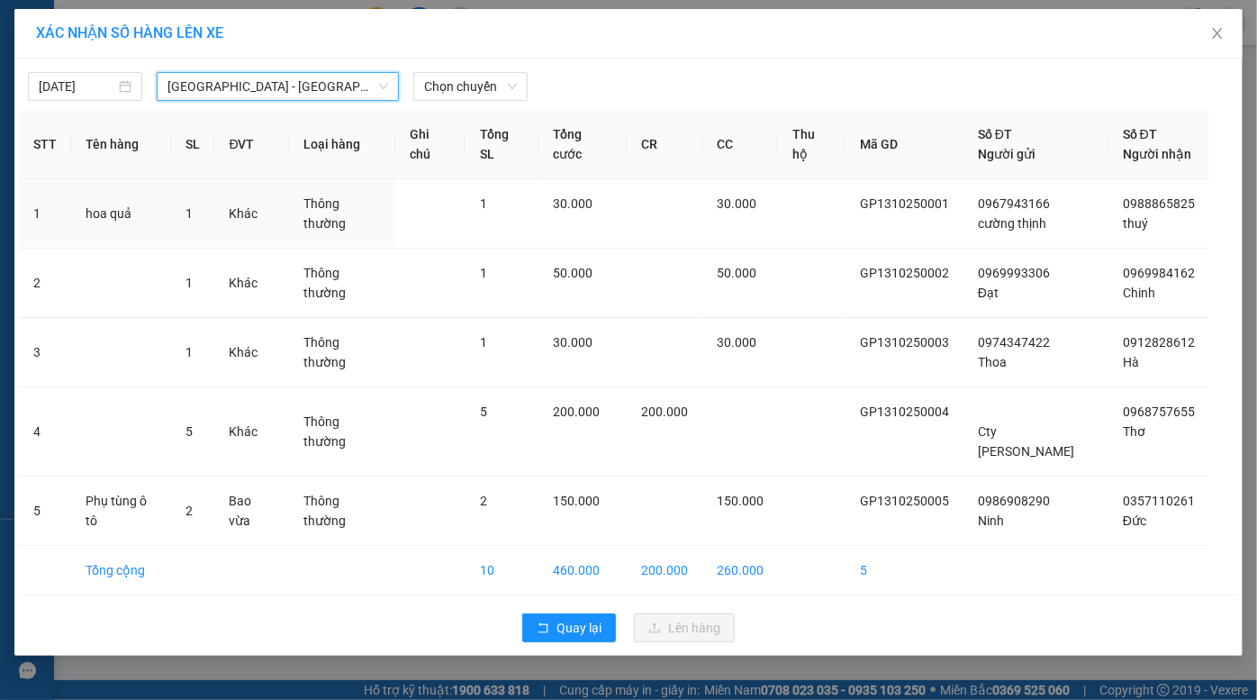
drag, startPoint x: 471, startPoint y: 81, endPoint x: 474, endPoint y: 102, distance: 20.9
click at [471, 86] on span "Chọn chuyến" at bounding box center [470, 86] width 93 height 27
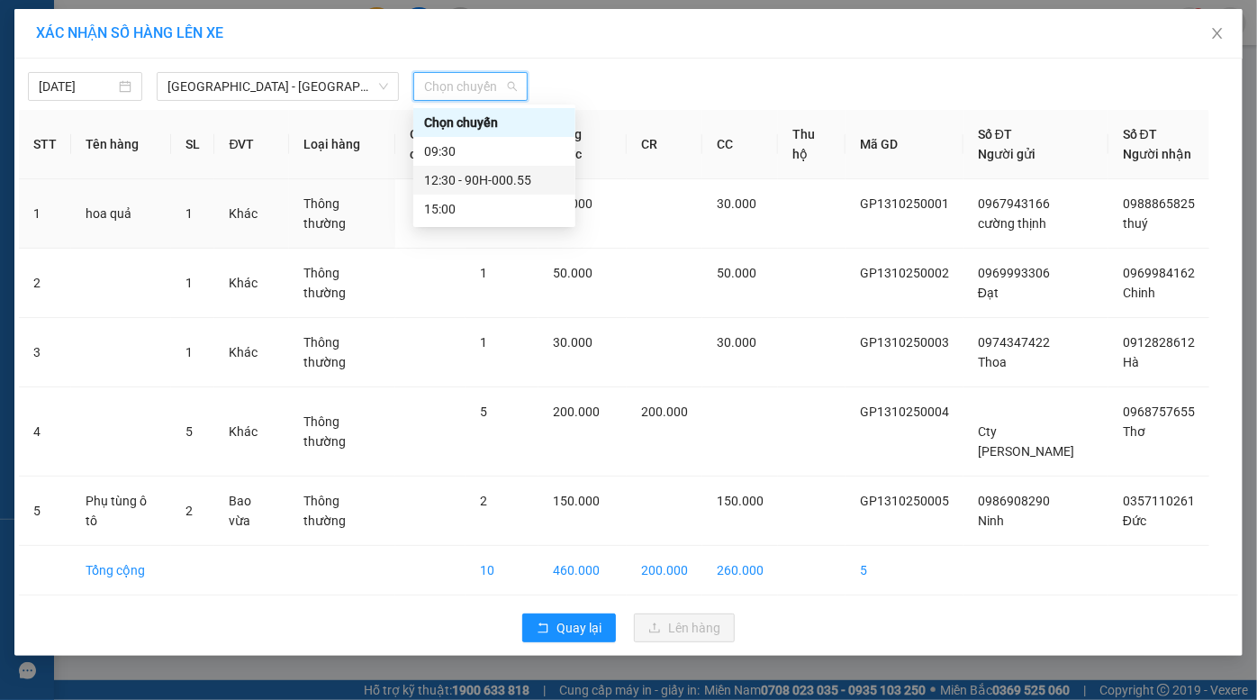
click at [495, 170] on div "12:30 - 90H-000.55" at bounding box center [494, 180] width 141 height 20
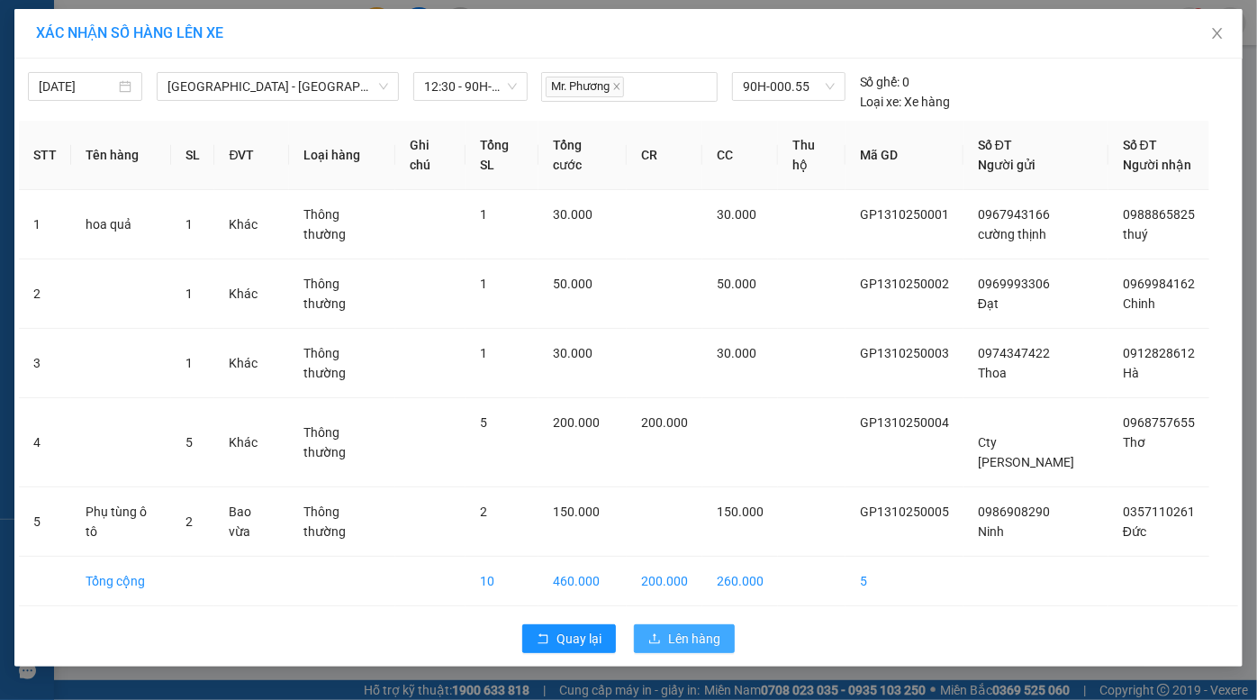
click at [693, 629] on span "Lên hàng" at bounding box center [694, 639] width 52 height 20
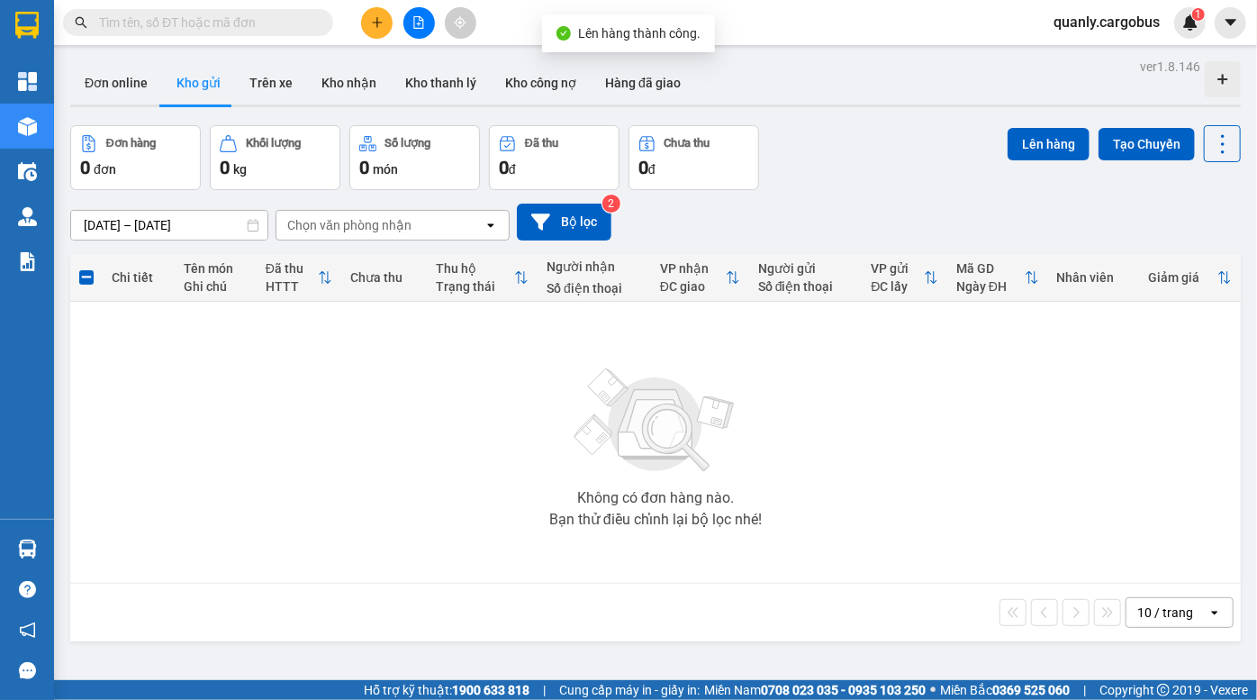
click at [427, 20] on button at bounding box center [420, 23] width 32 height 32
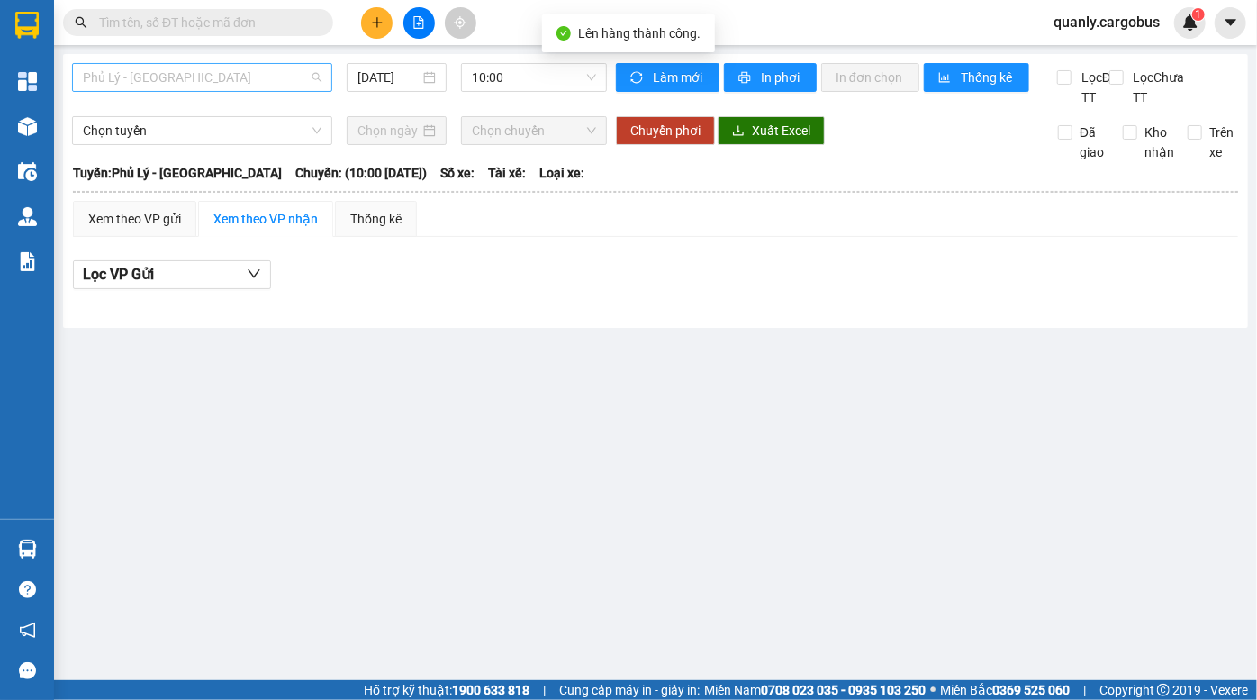
click at [168, 87] on span "Phủ Lý - [GEOGRAPHIC_DATA]" at bounding box center [202, 77] width 239 height 27
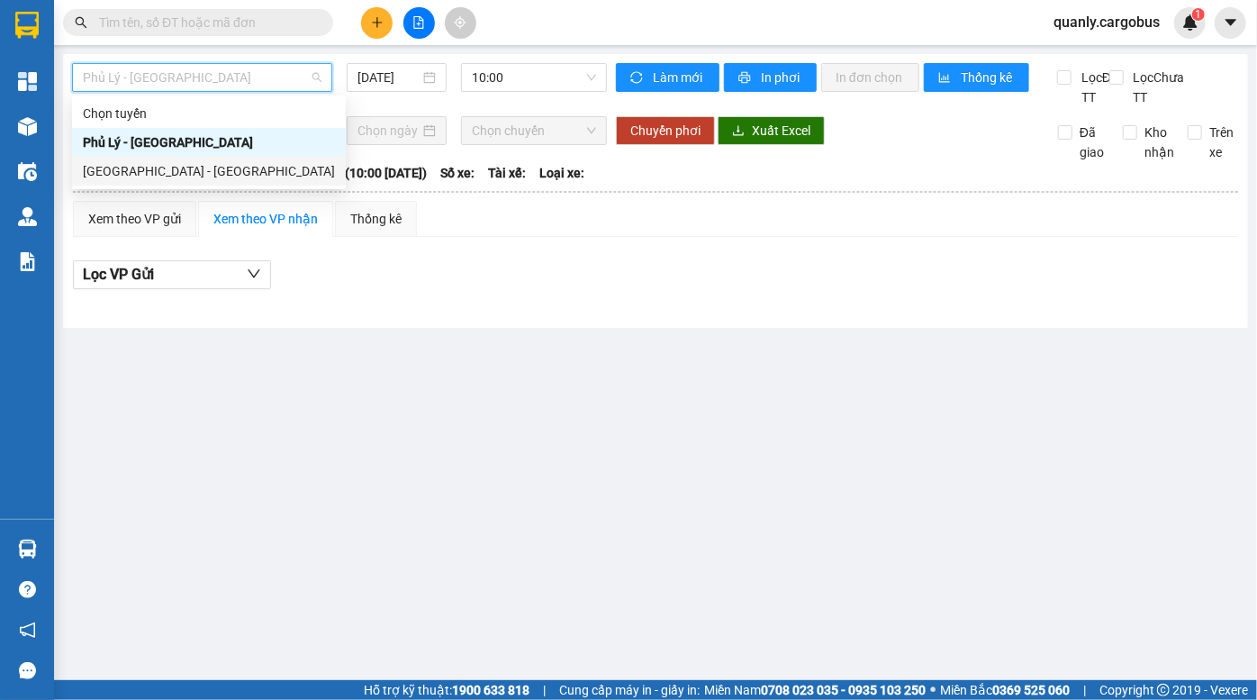
click at [123, 178] on div "[GEOGRAPHIC_DATA] - [GEOGRAPHIC_DATA]" at bounding box center [209, 171] width 252 height 20
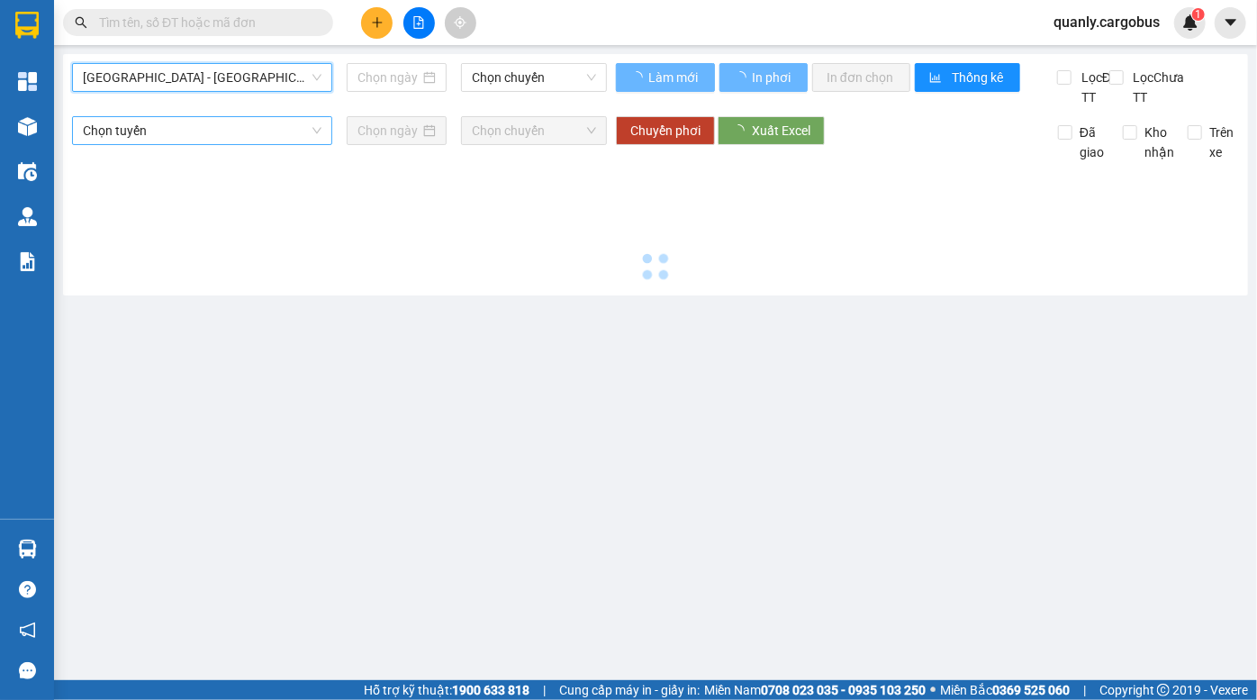
type input "[DATE]"
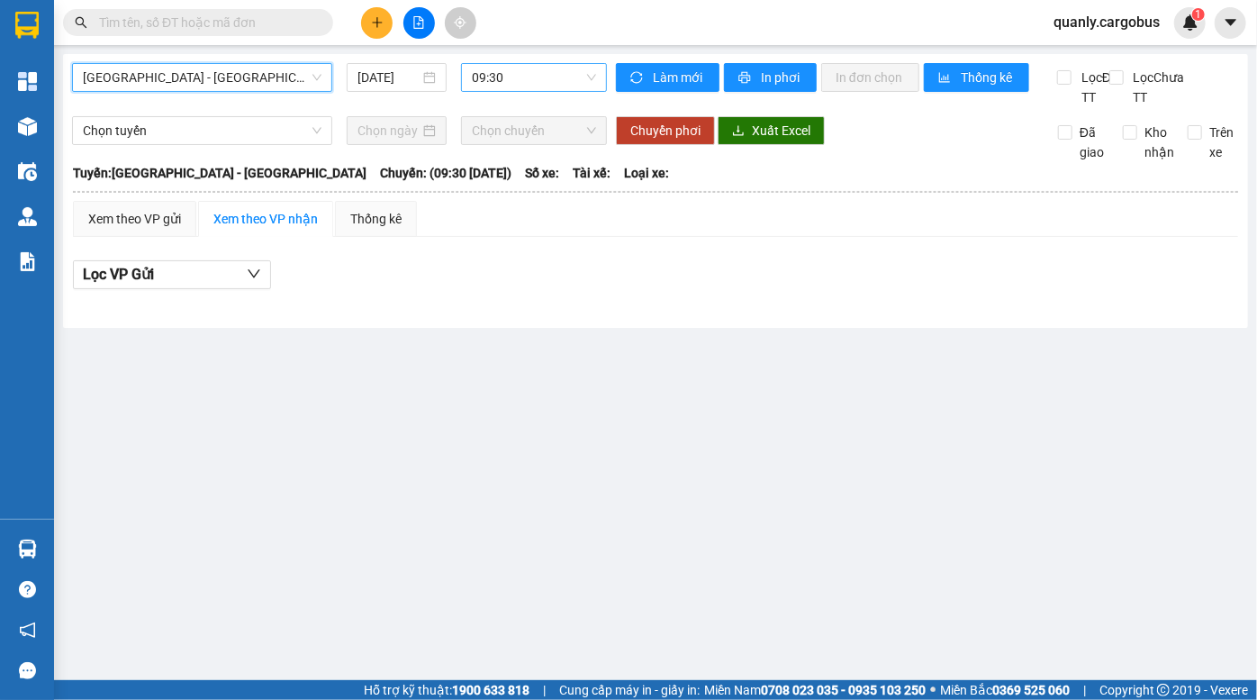
click at [503, 70] on span "09:30" at bounding box center [534, 77] width 124 height 27
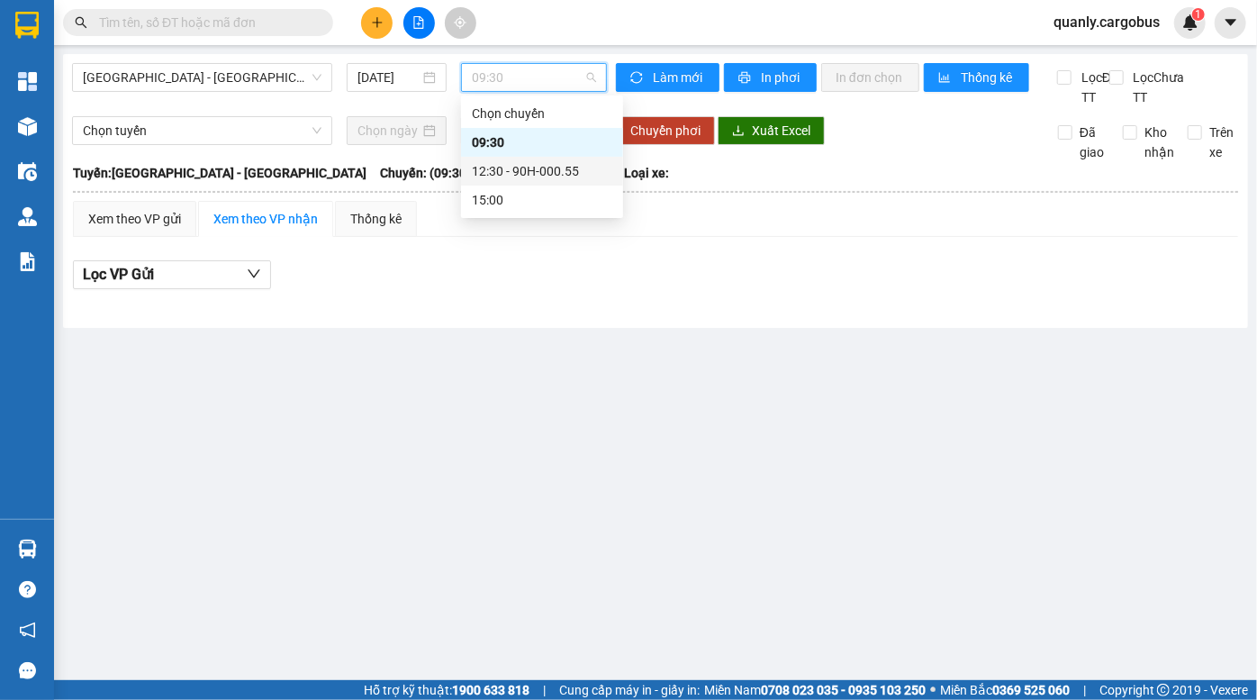
click at [512, 171] on div "12:30 - 90H-000.55" at bounding box center [542, 171] width 141 height 20
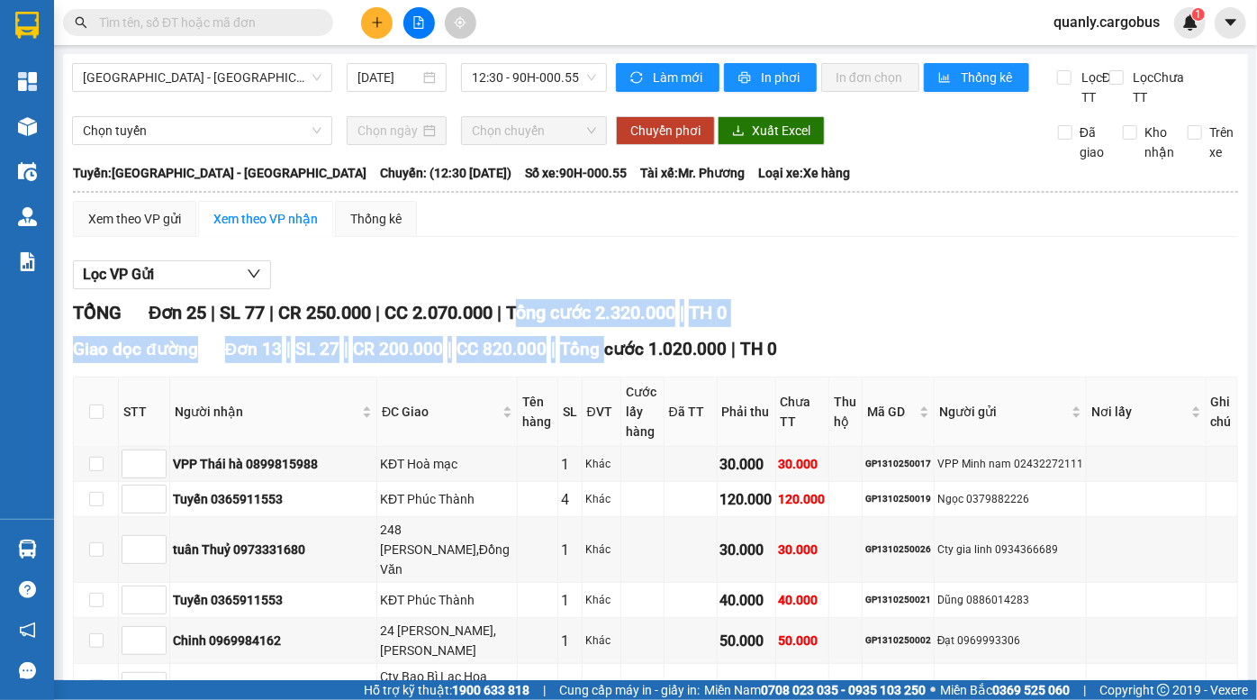
drag, startPoint x: 532, startPoint y: 346, endPoint x: 612, endPoint y: 389, distance: 91.1
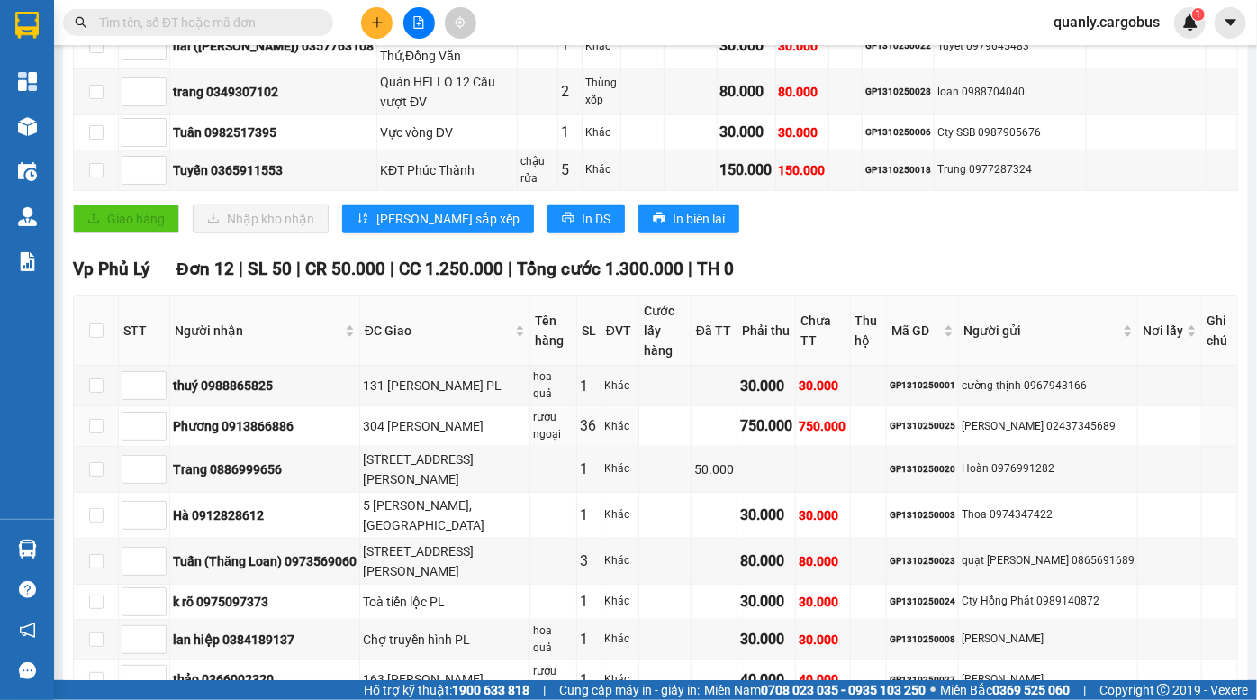
scroll to position [967, 0]
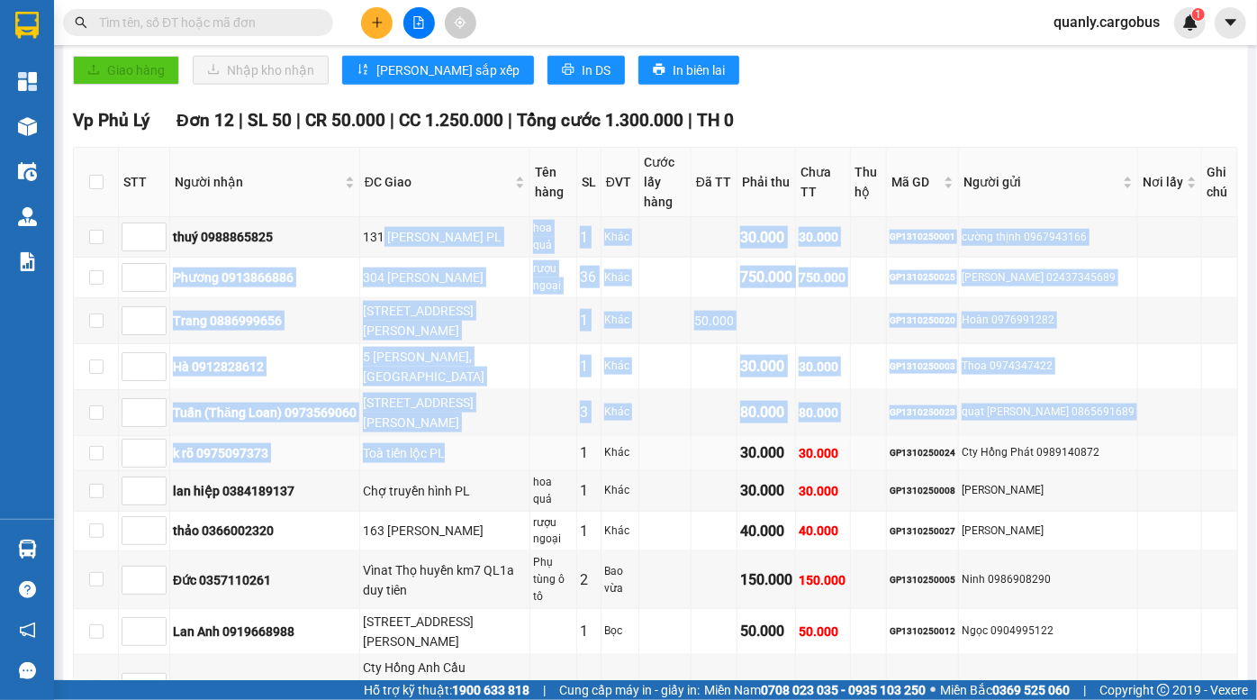
drag, startPoint x: 384, startPoint y: 158, endPoint x: 487, endPoint y: 335, distance: 205.5
click at [487, 330] on tbody "thuý 0988865825 131 Trần hưng Đạo PL hoa quả 1 Khác 30.000 30.000 GP1310250001 …" at bounding box center [656, 491] width 1165 height 549
drag, startPoint x: 486, startPoint y: 341, endPoint x: 451, endPoint y: 327, distance: 38.0
click at [486, 443] on div "Toà tiến lộc PL" at bounding box center [445, 453] width 164 height 20
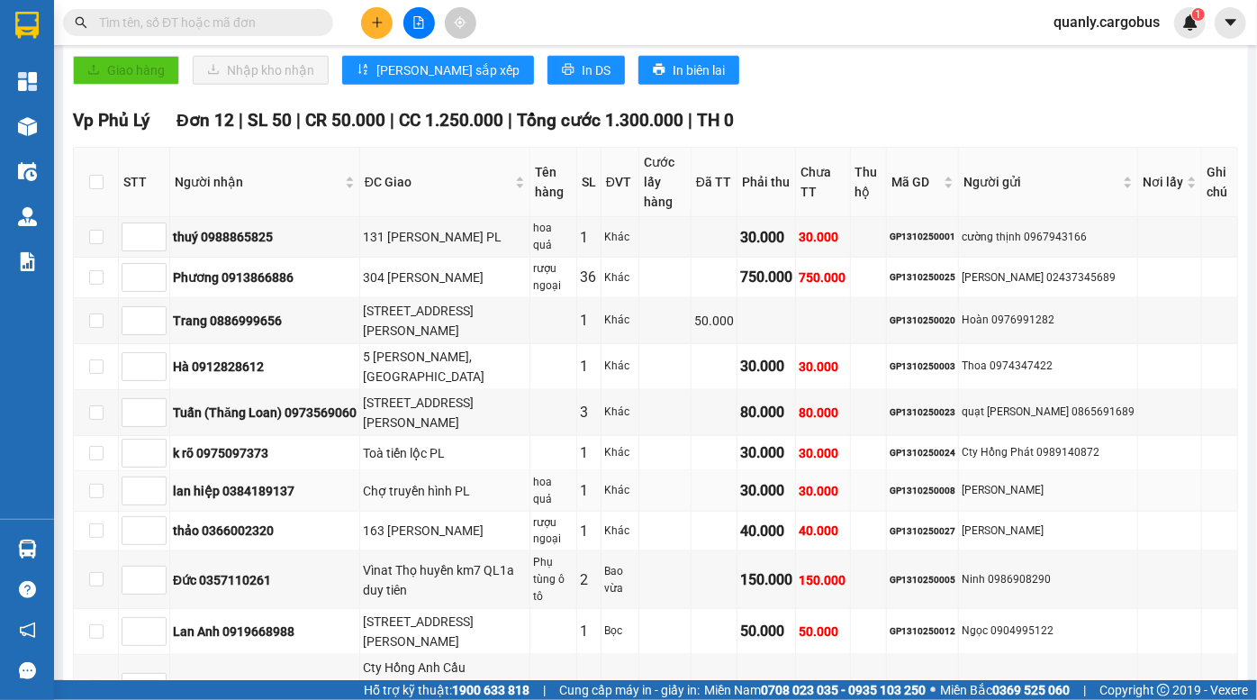
click at [419, 481] on div "Chợ truyền hình PL" at bounding box center [445, 491] width 164 height 20
drag, startPoint x: 426, startPoint y: 430, endPoint x: 431, endPoint y: 444, distance: 15.4
click at [429, 560] on div "Vìnat Thọ huyền km7 QL1a duy tiên" at bounding box center [445, 580] width 164 height 40
drag, startPoint x: 431, startPoint y: 444, endPoint x: 421, endPoint y: 437, distance: 13.0
click at [431, 560] on div "Vìnat Thọ huyền km7 QL1a duy tiên" at bounding box center [445, 580] width 164 height 40
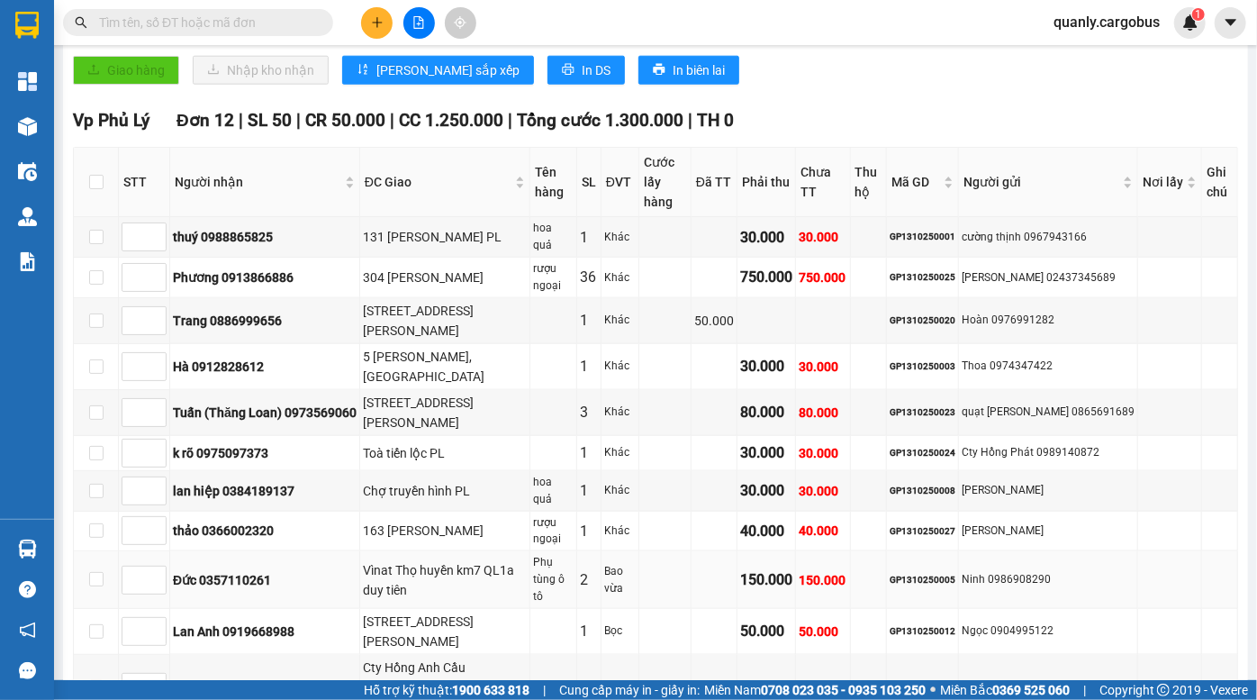
drag, startPoint x: 408, startPoint y: 432, endPoint x: 413, endPoint y: 440, distance: 9.7
click at [413, 560] on div "Vìnat Thọ huyền km7 QL1a duy tiên" at bounding box center [445, 580] width 164 height 40
click at [459, 560] on div "Vìnat Thọ huyền km7 QL1a duy tiên" at bounding box center [445, 580] width 164 height 40
drag, startPoint x: 400, startPoint y: 435, endPoint x: 458, endPoint y: 448, distance: 59.9
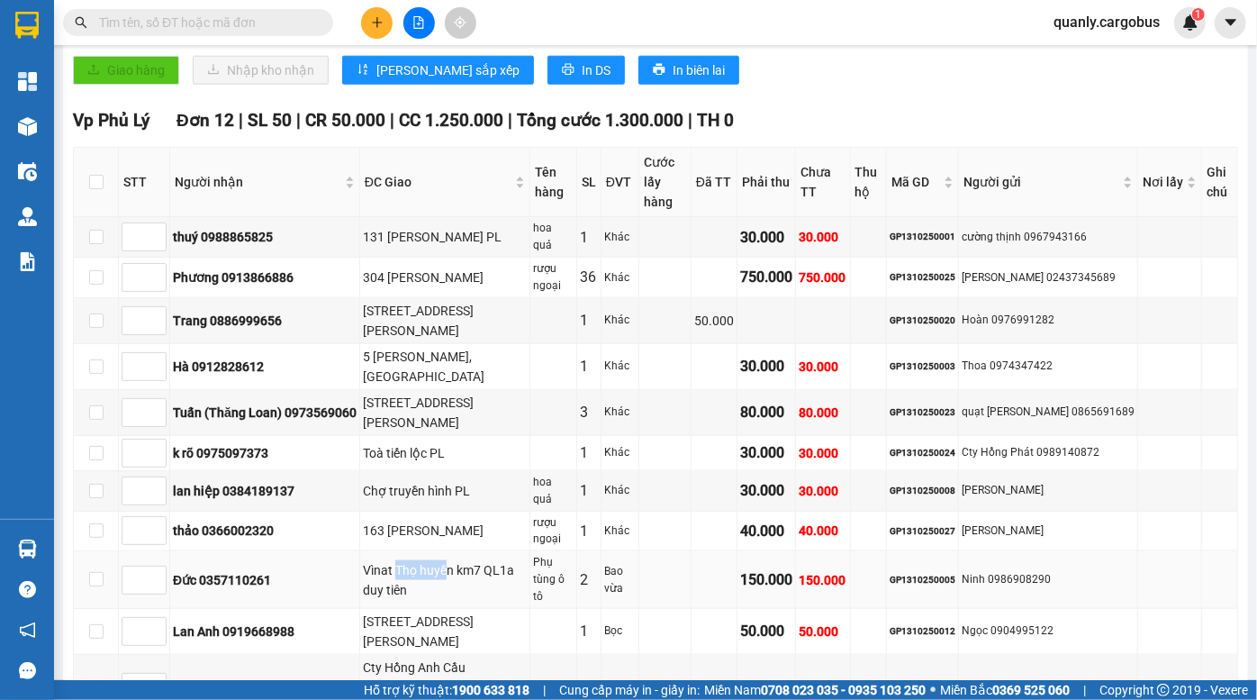
click at [454, 560] on div "Vìnat Thọ huyền km7 QL1a duy tiên" at bounding box center [445, 580] width 164 height 40
click at [940, 573] on div "GP1310250005" at bounding box center [923, 580] width 66 height 14
copy div "GP1310250005"
click at [220, 23] on input "text" at bounding box center [205, 23] width 213 height 20
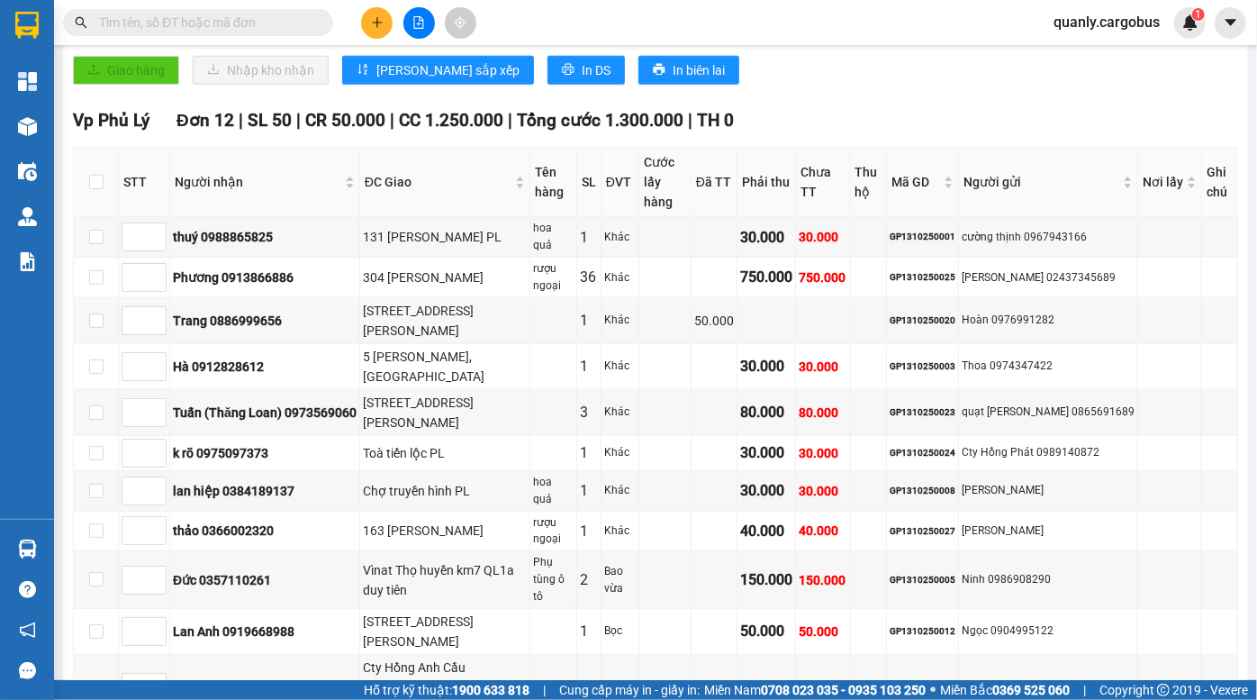
paste input "GP1310250005"
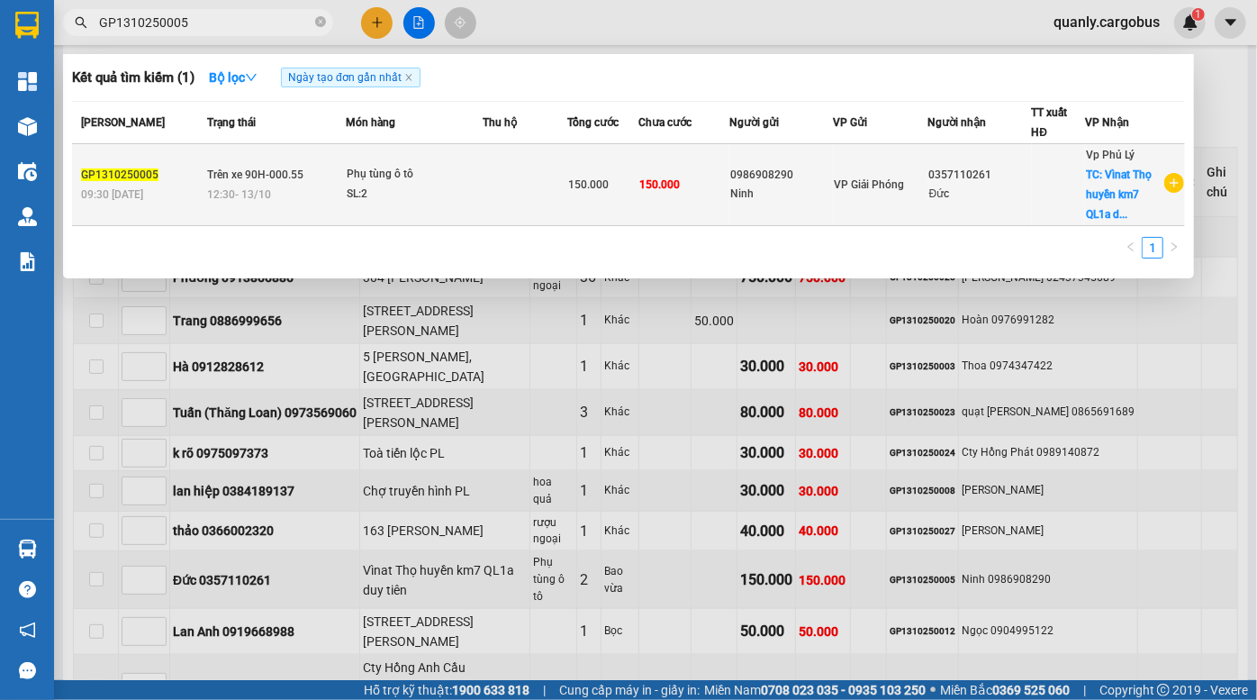
type input "GP1310250005"
click at [772, 179] on div "0986908290" at bounding box center [781, 175] width 102 height 19
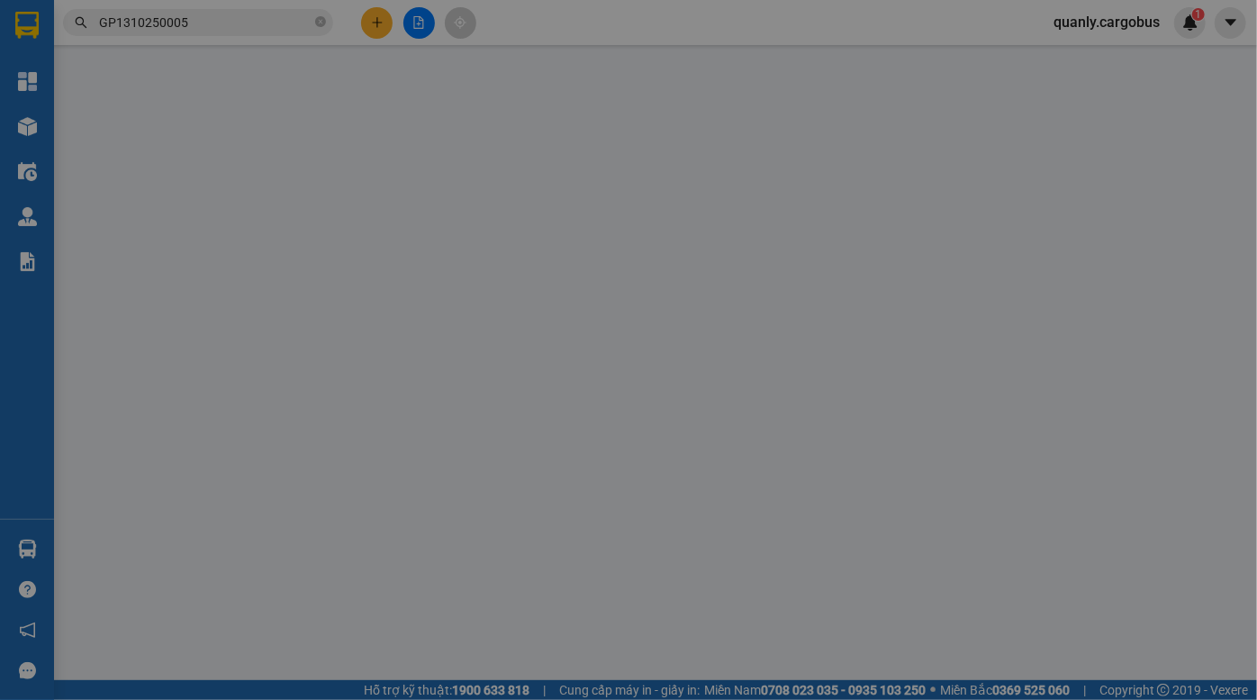
type input "0357110261"
type input "Đức"
checkbox input "true"
type input "Vìnat Thọ huyền km7 QL1a duy tiên"
type input "0986908290"
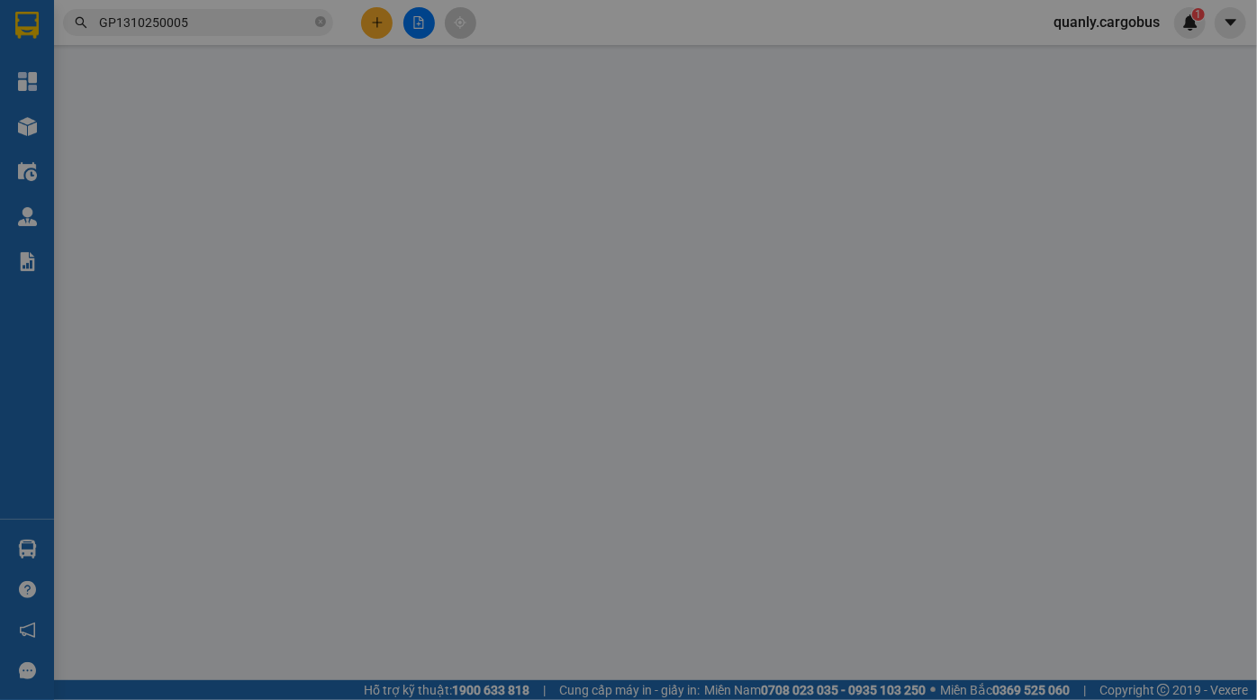
type input "Ninh"
type input "0"
type input "150.000"
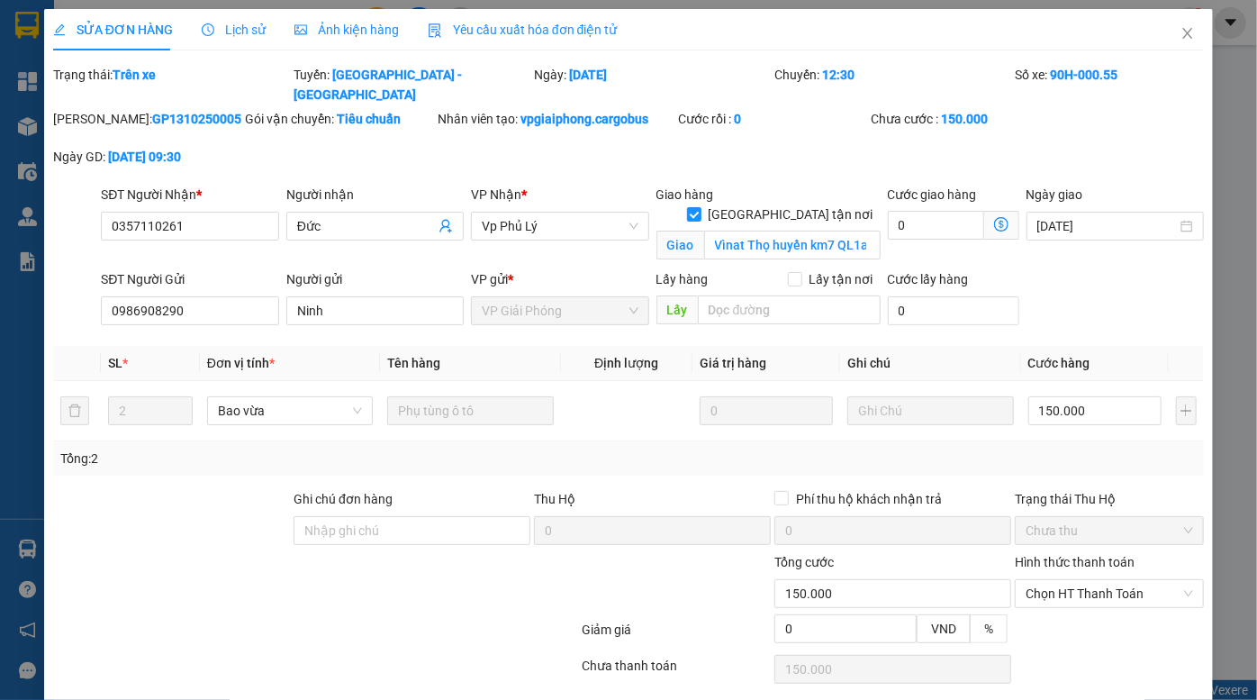
click at [364, 23] on span "Ảnh kiện hàng" at bounding box center [347, 30] width 104 height 14
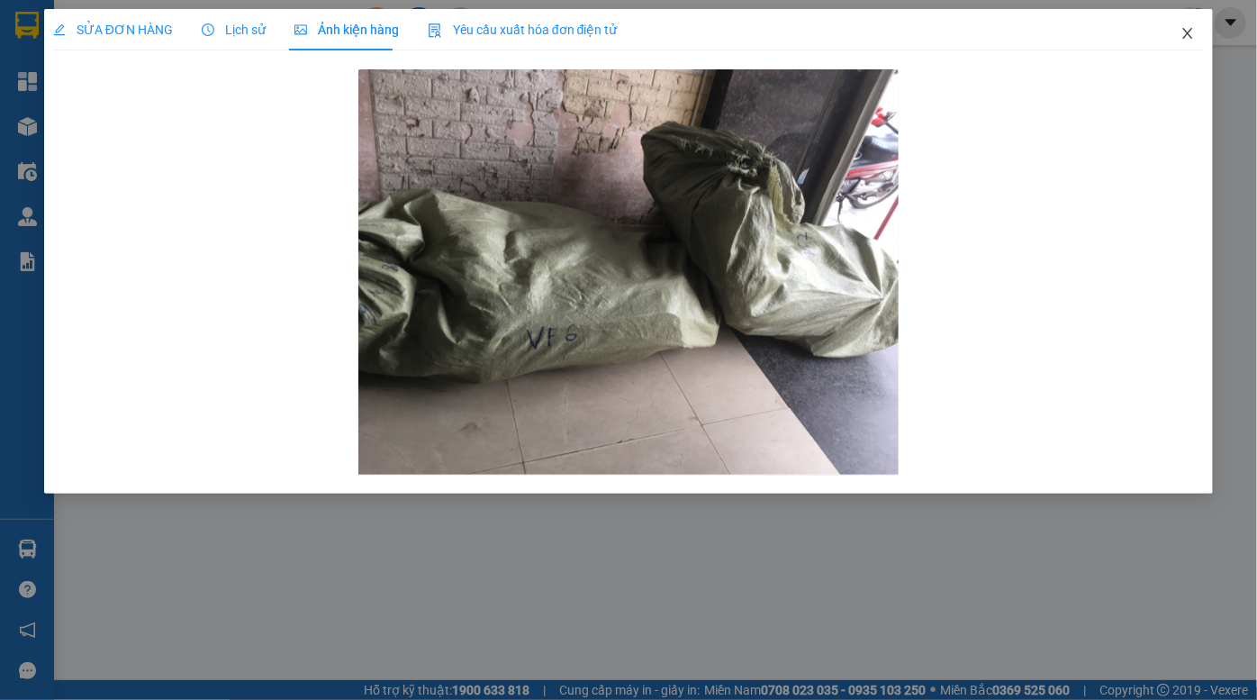
click at [1189, 36] on icon "close" at bounding box center [1188, 33] width 14 height 14
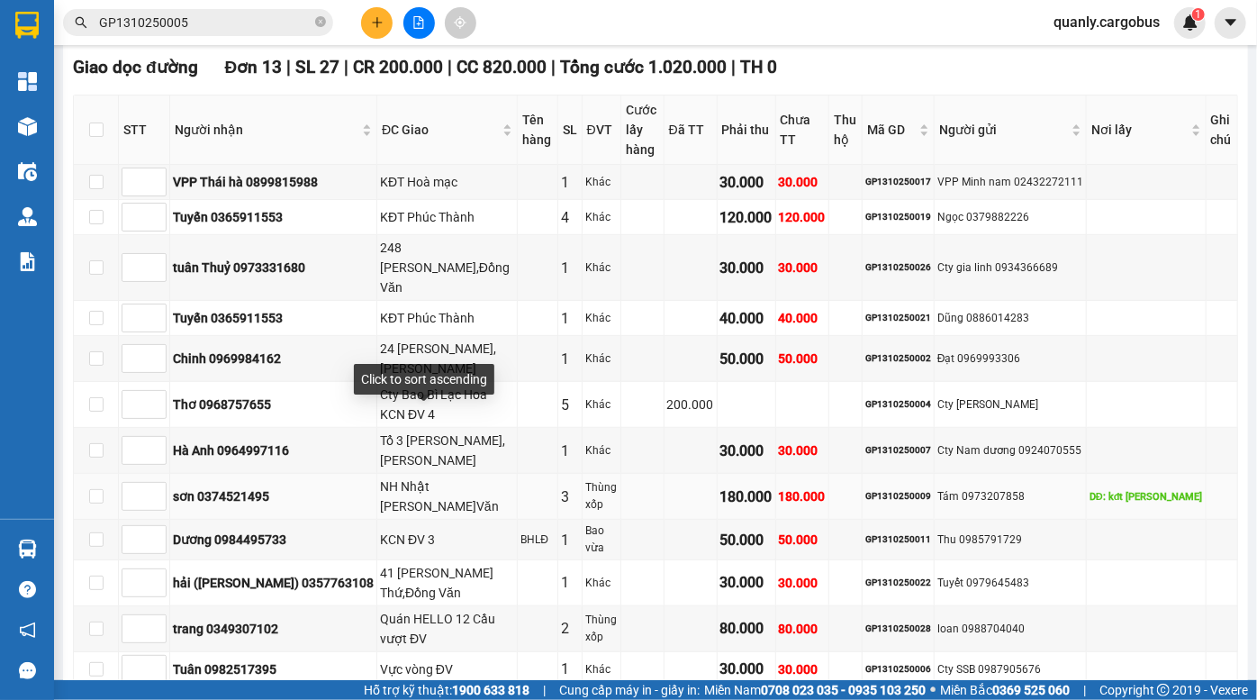
scroll to position [327, 0]
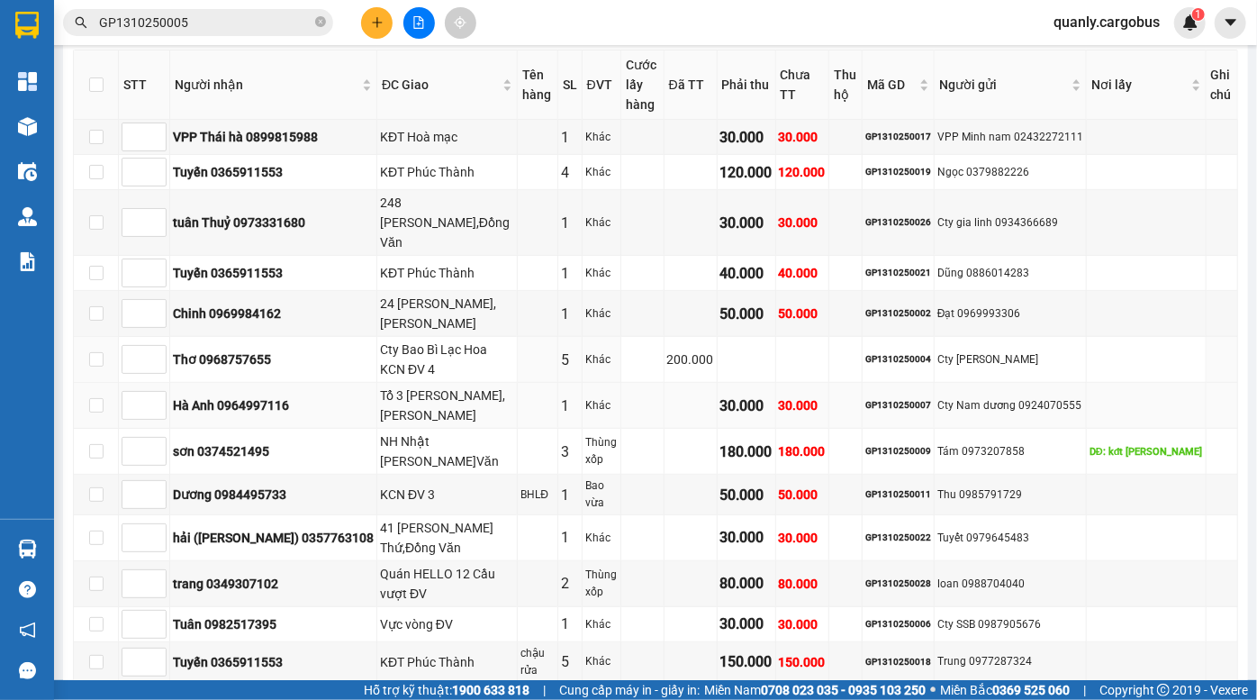
drag, startPoint x: 410, startPoint y: 335, endPoint x: 411, endPoint y: 361, distance: 26.1
click at [409, 350] on tbody "VPP Thái hà 0899815988 KĐT Hoà mạc 1 Khác 30.000 30.000 GP1310250017 VPP Minh n…" at bounding box center [656, 401] width 1165 height 562
click at [416, 431] on div "NH Nhật [PERSON_NAME]Văn" at bounding box center [447, 451] width 134 height 40
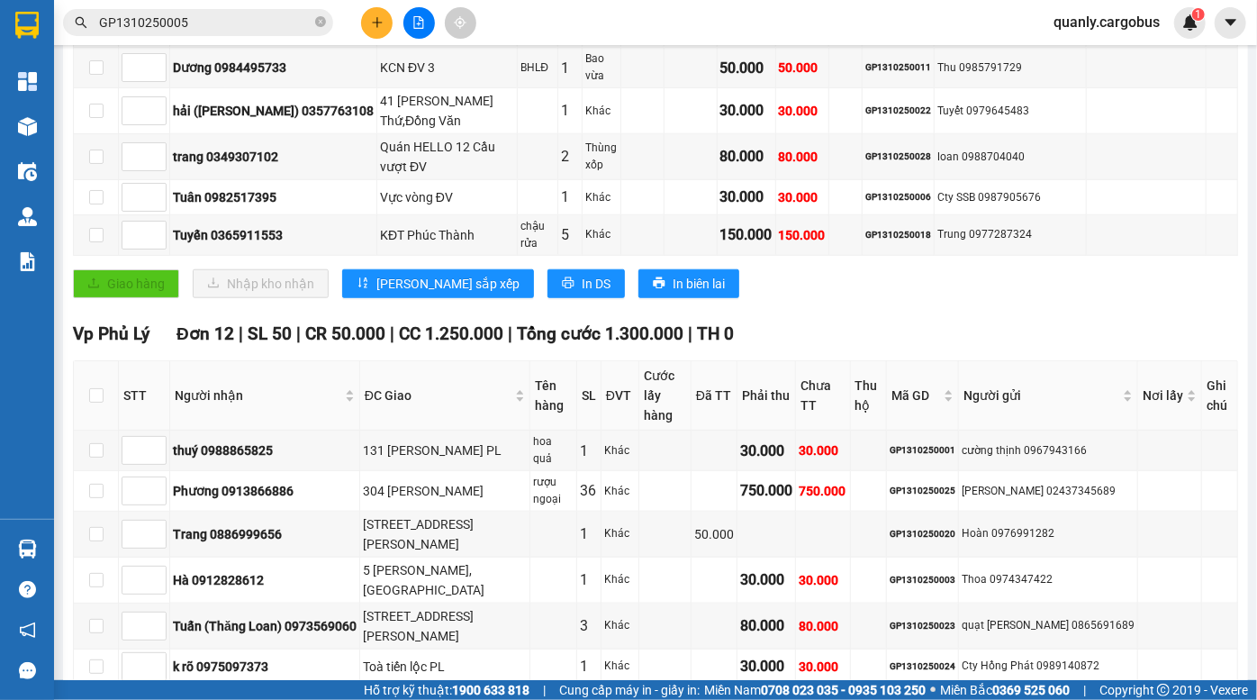
scroll to position [901, 0]
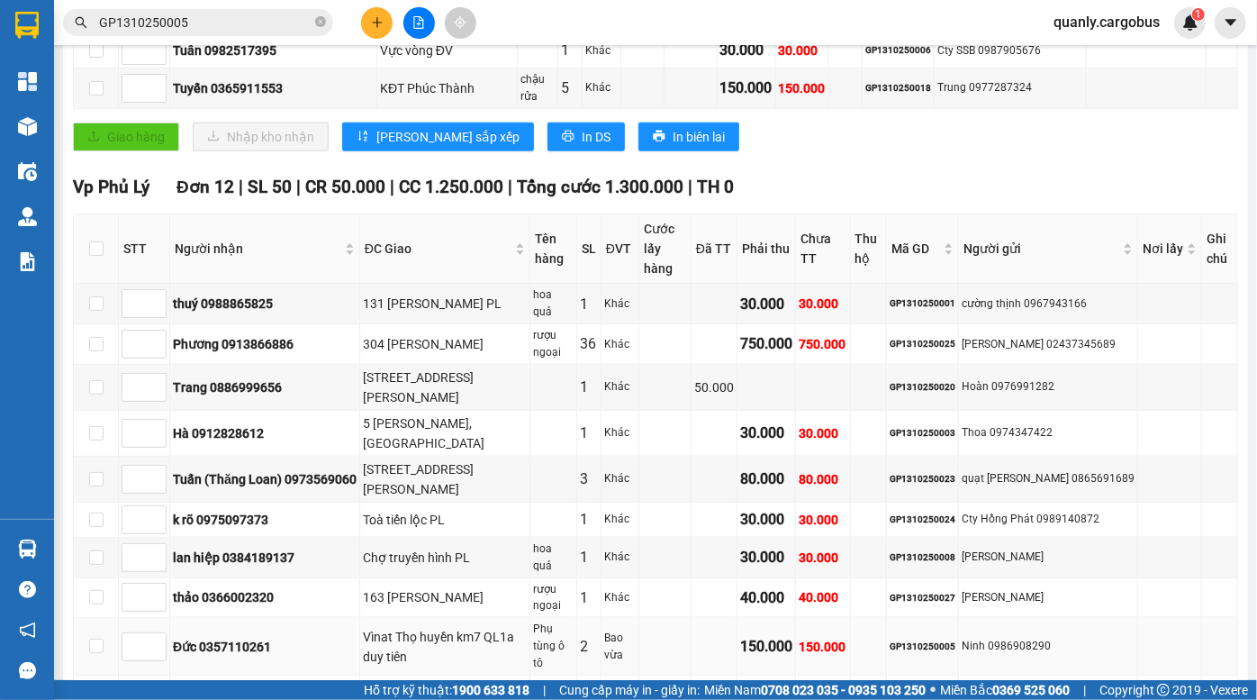
click at [413, 627] on div "Vìnat Thọ huyền km7 QL1a duy tiên" at bounding box center [445, 647] width 164 height 40
click at [417, 627] on div "Vìnat Thọ huyền km7 QL1a duy tiên" at bounding box center [445, 647] width 164 height 40
click at [404, 627] on div "Vìnat Thọ huyền km7 QL1a duy tiên" at bounding box center [445, 647] width 164 height 40
click at [482, 627] on div "Vìnat Thọ huyền km7 QL1a duy tiên" at bounding box center [445, 647] width 164 height 40
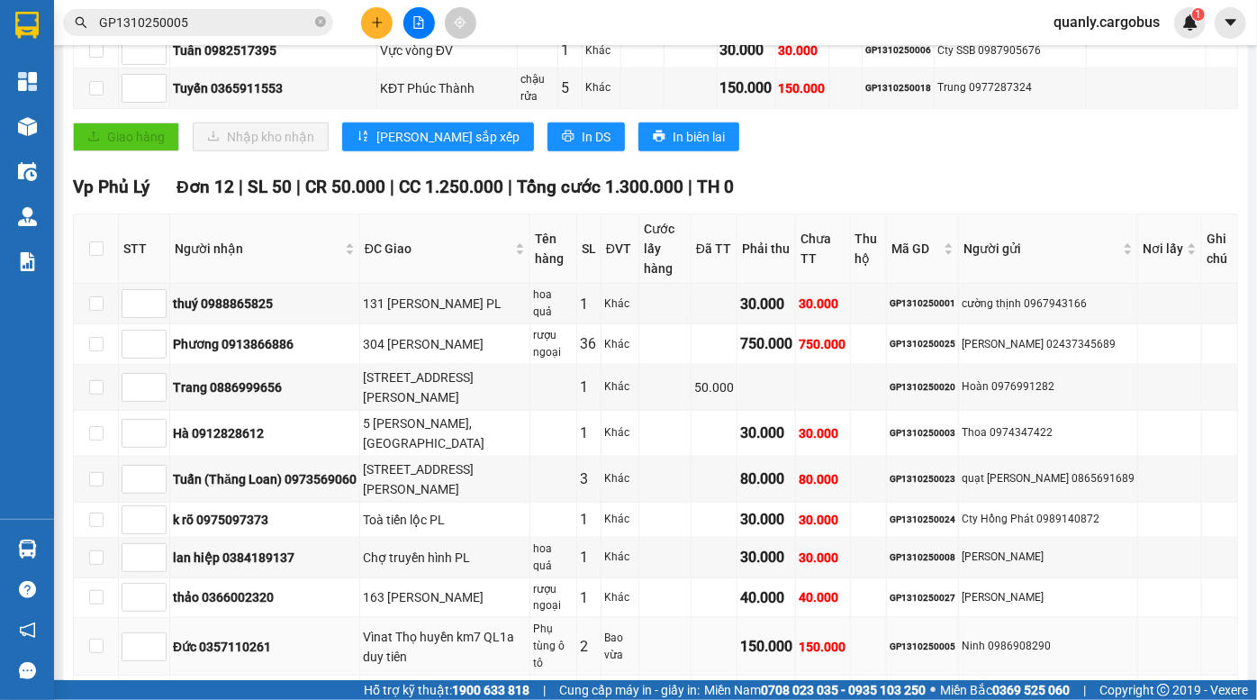
click at [492, 627] on div "Vìnat Thọ huyền km7 QL1a duy tiên" at bounding box center [445, 647] width 164 height 40
click at [484, 627] on div "Vìnat Thọ huyền km7 QL1a duy tiên" at bounding box center [445, 647] width 164 height 40
click at [546, 621] on div "Phụ tùng ô tô" at bounding box center [553, 646] width 41 height 51
drag, startPoint x: 504, startPoint y: 510, endPoint x: 571, endPoint y: 510, distance: 66.7
click at [551, 618] on tr "Đức 0357110261 Vìnat Thọ huyền km7 QL1a duy tiên Phụ tùng ô tô 2 Bao vừa 150.00…" at bounding box center [656, 647] width 1165 height 58
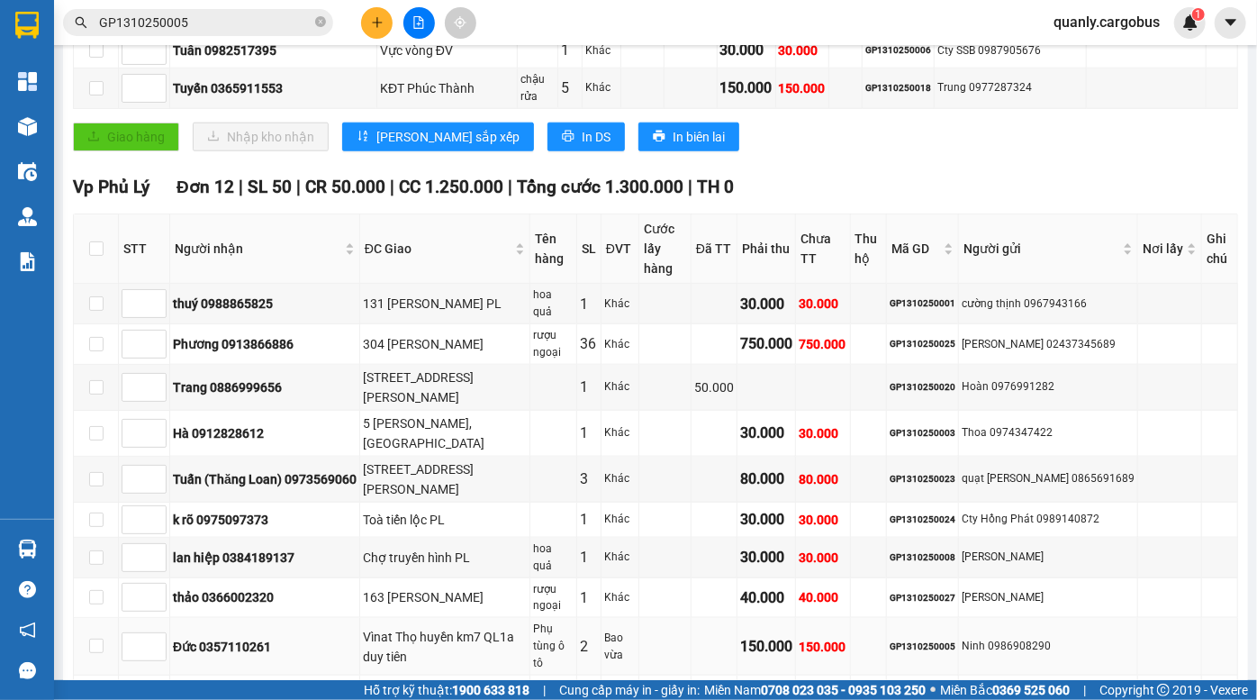
drag, startPoint x: 571, startPoint y: 510, endPoint x: 517, endPoint y: 514, distance: 54.2
click at [569, 621] on div "Phụ tùng ô tô" at bounding box center [553, 646] width 41 height 51
drag, startPoint x: 423, startPoint y: 504, endPoint x: 440, endPoint y: 517, distance: 20.5
click at [431, 627] on div "Vìnat Thọ huyền km7 QL1a duy tiên" at bounding box center [445, 647] width 164 height 40
click at [440, 627] on div "Vìnat Thọ huyền km7 QL1a duy tiên" at bounding box center [445, 647] width 164 height 40
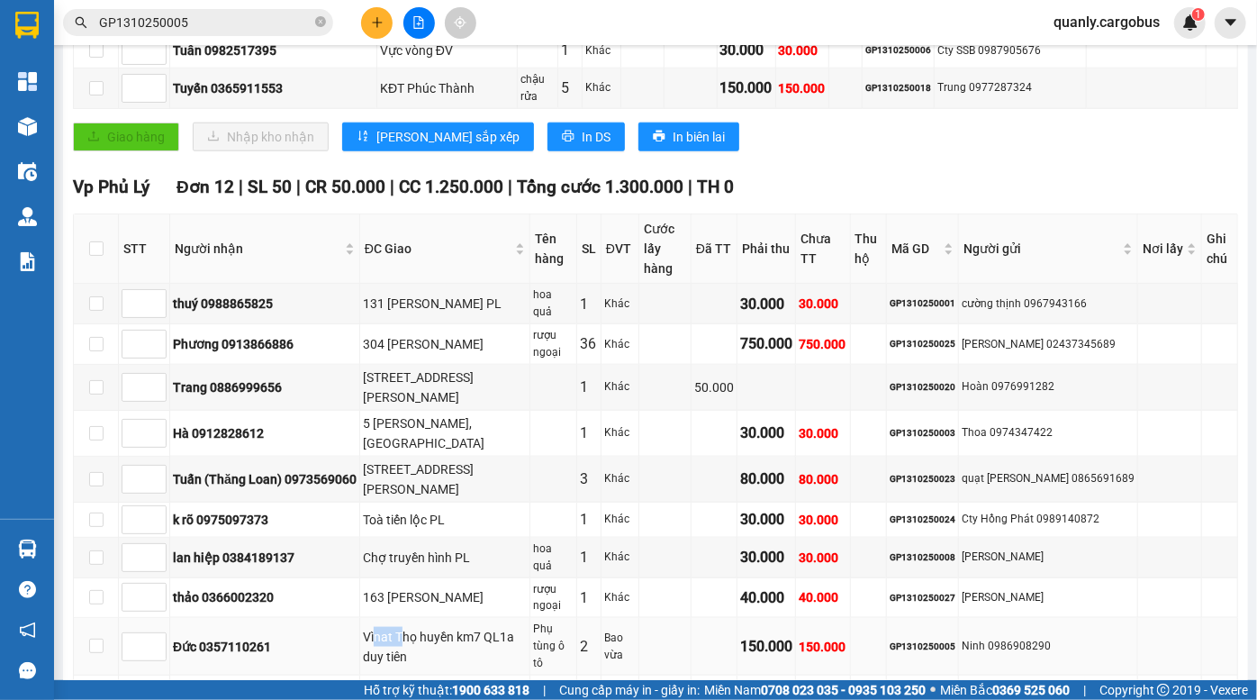
drag, startPoint x: 375, startPoint y: 501, endPoint x: 428, endPoint y: 516, distance: 55.3
click at [423, 627] on div "Vìnat Thọ huyền km7 QL1a duy tiên" at bounding box center [445, 647] width 164 height 40
drag, startPoint x: 429, startPoint y: 516, endPoint x: 408, endPoint y: 509, distance: 21.9
click at [429, 627] on div "Vìnat Thọ huyền km7 QL1a duy tiên" at bounding box center [445, 647] width 164 height 40
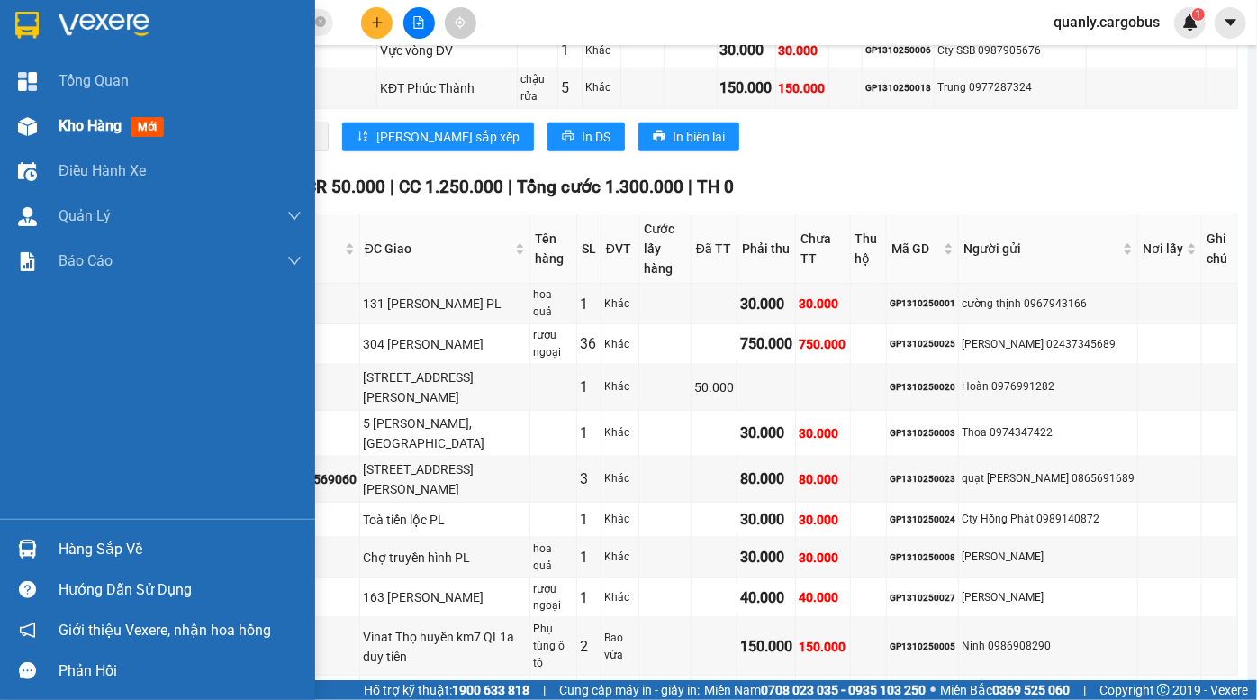
click at [15, 124] on div at bounding box center [28, 127] width 32 height 32
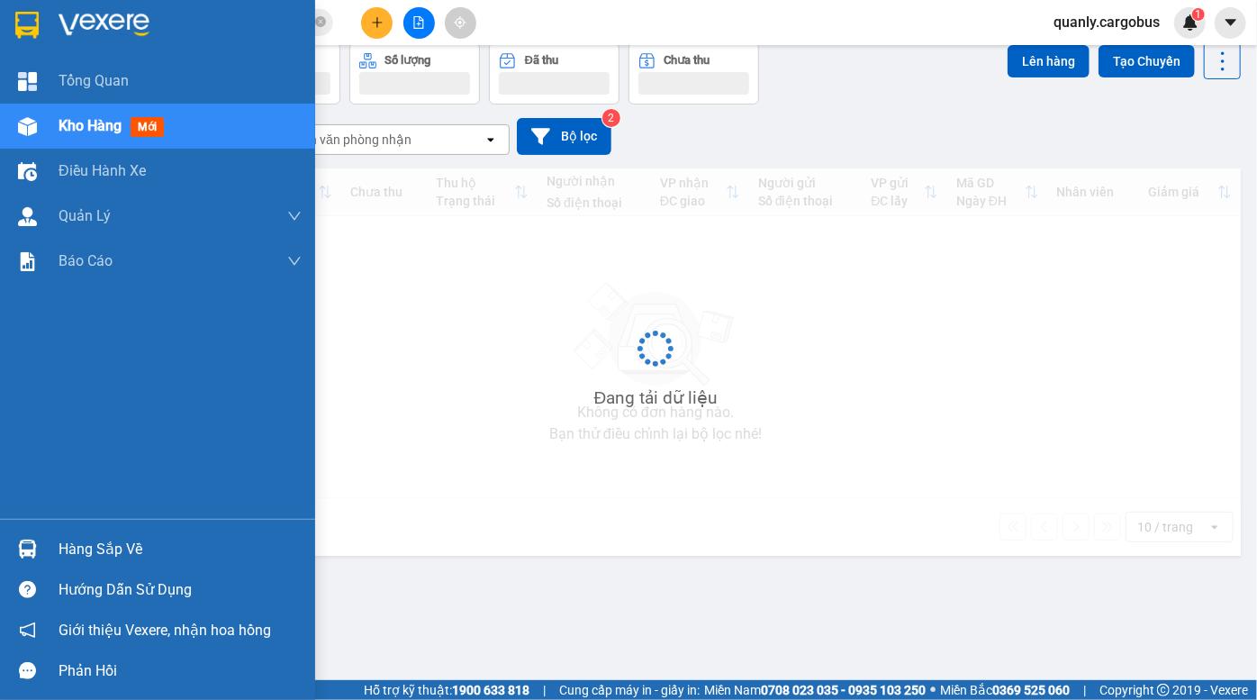
scroll to position [82, 0]
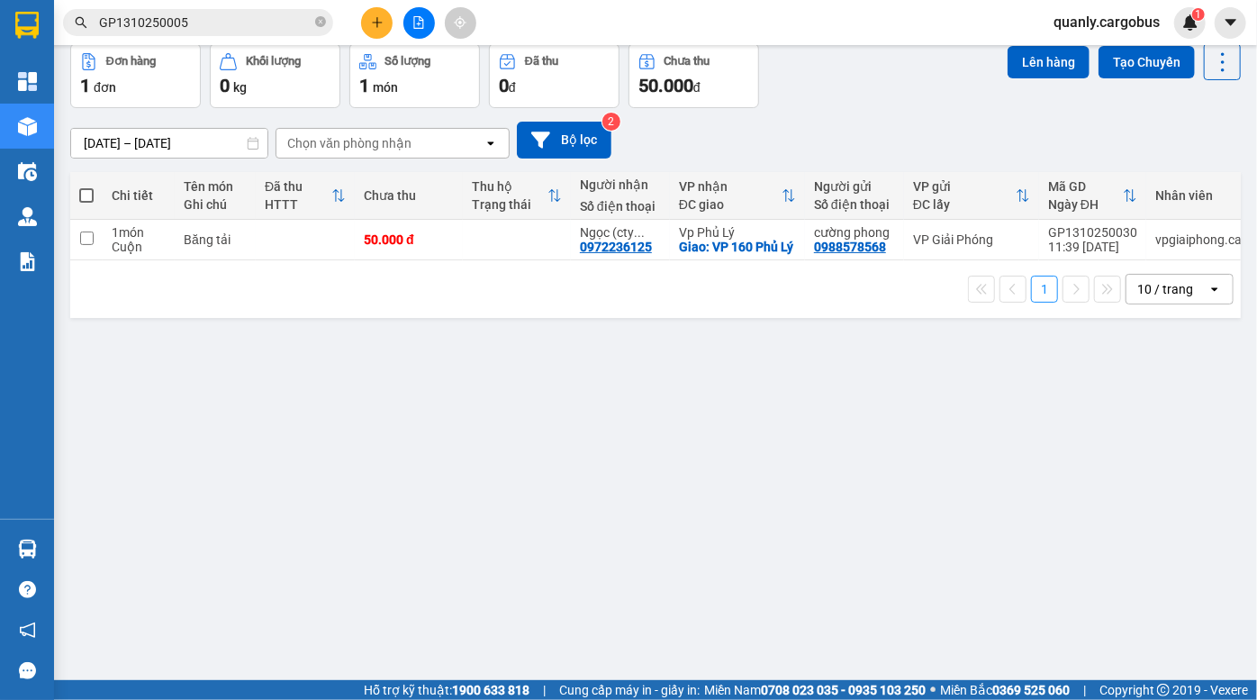
click at [422, 26] on icon "file-add" at bounding box center [419, 22] width 13 height 13
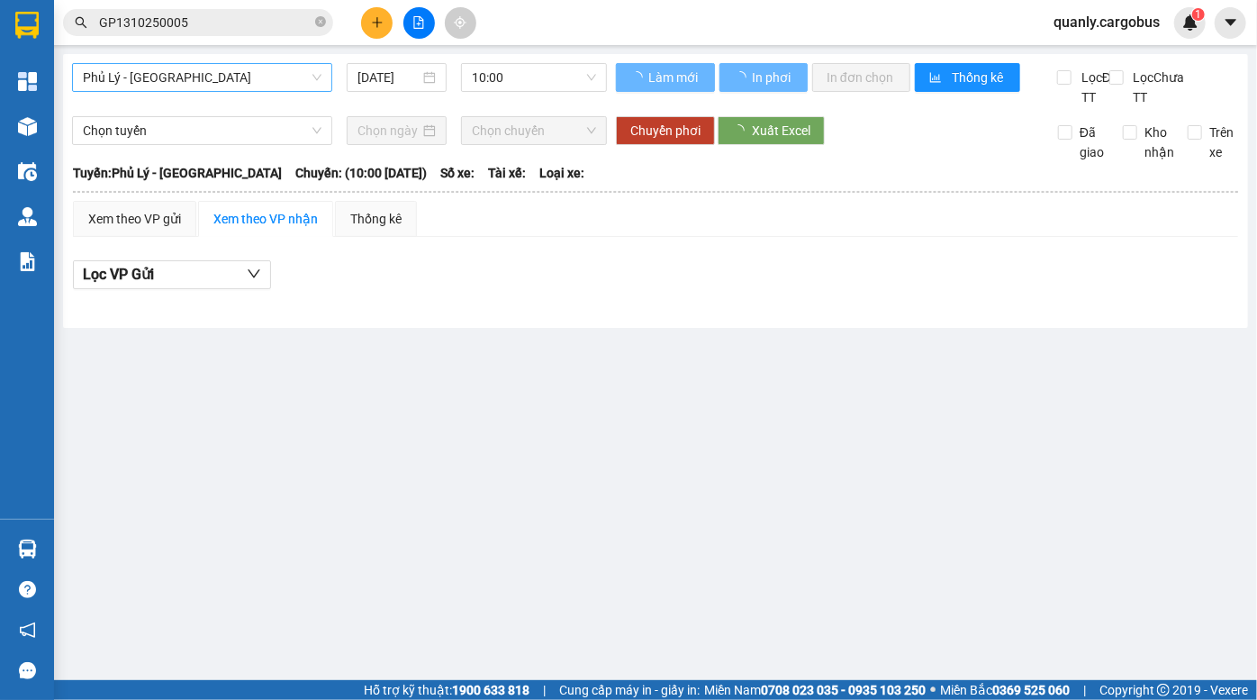
click at [240, 79] on span "Phủ Lý - Hà Nội" at bounding box center [202, 77] width 239 height 27
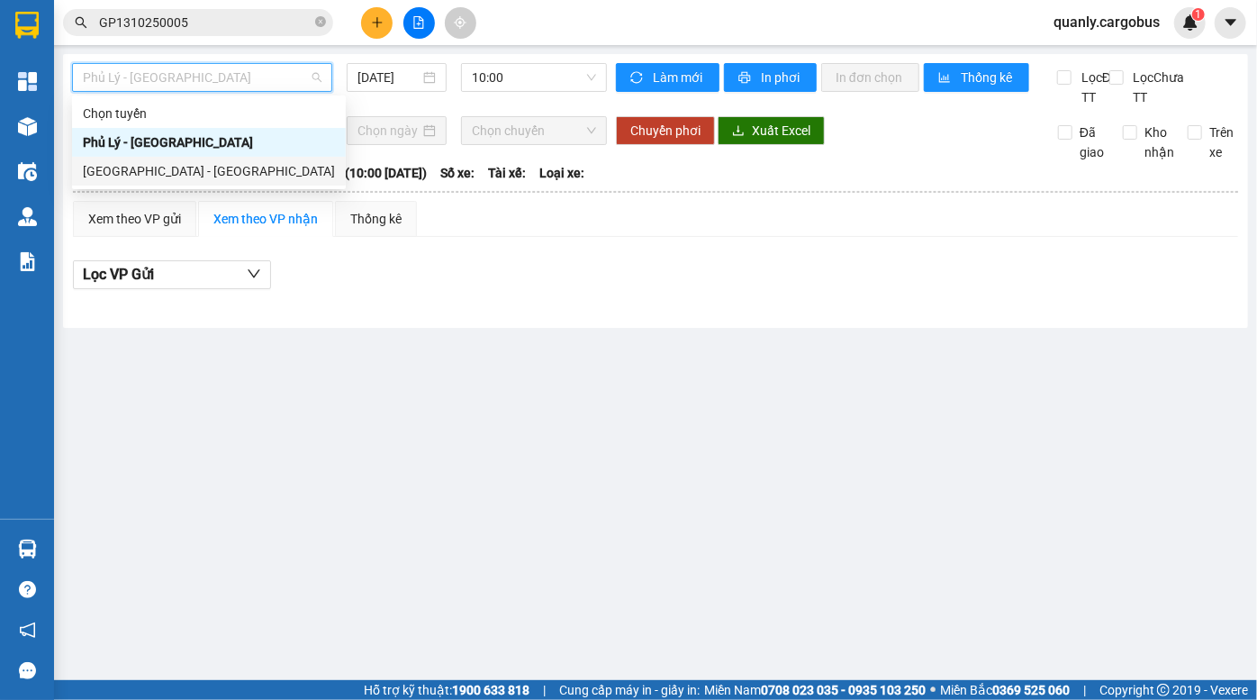
click at [213, 168] on div "Hà Nội - Phủ Lý" at bounding box center [209, 171] width 252 height 20
type input "13/10/2025"
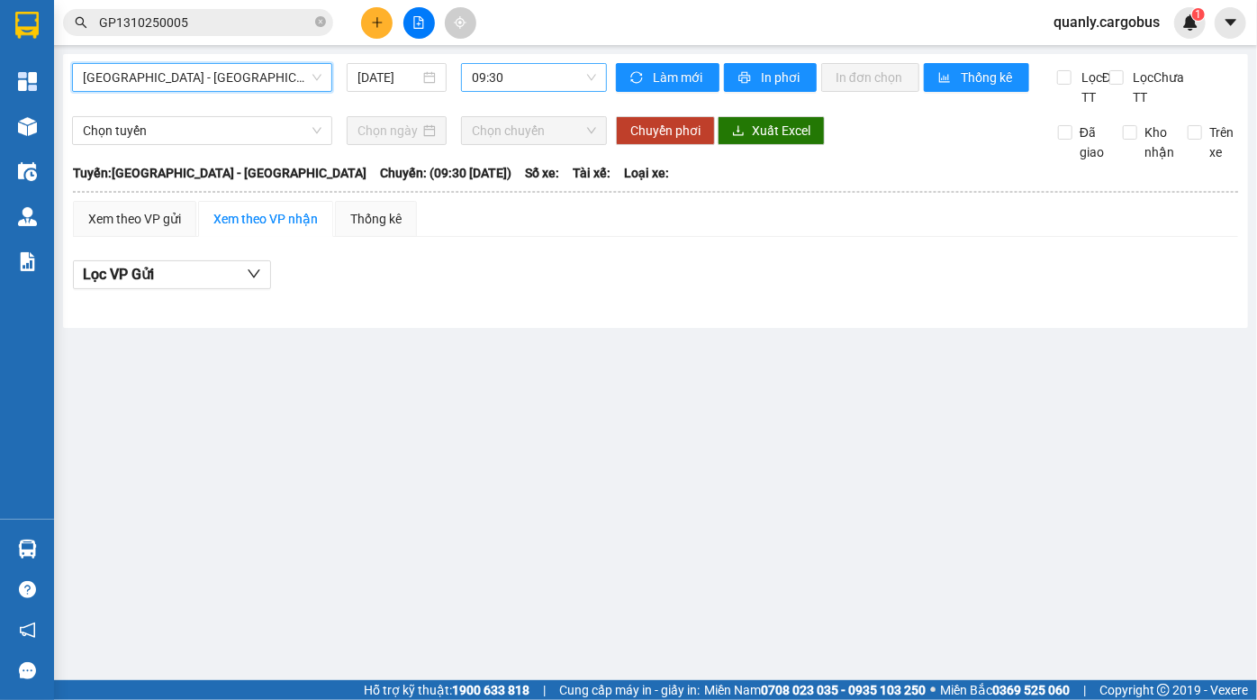
drag, startPoint x: 530, startPoint y: 71, endPoint x: 522, endPoint y: 88, distance: 18.6
click at [525, 79] on span "09:30" at bounding box center [534, 77] width 124 height 27
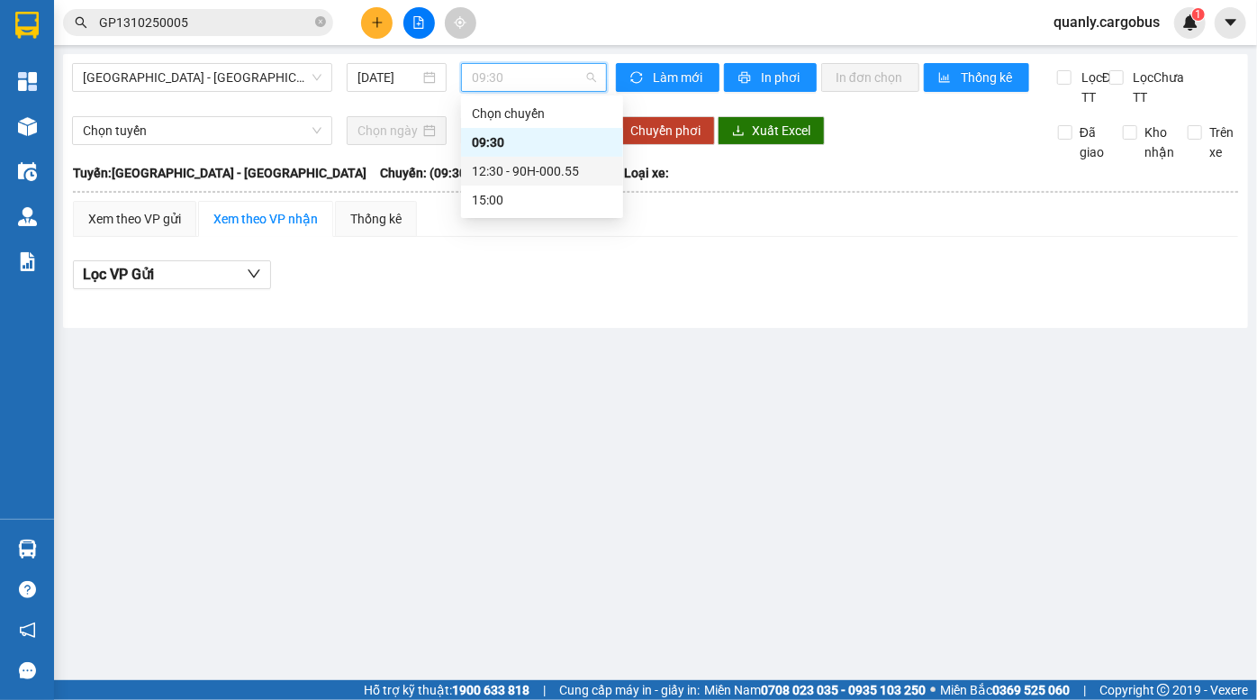
click at [546, 171] on div "12:30 - 90H-000.55" at bounding box center [542, 171] width 141 height 20
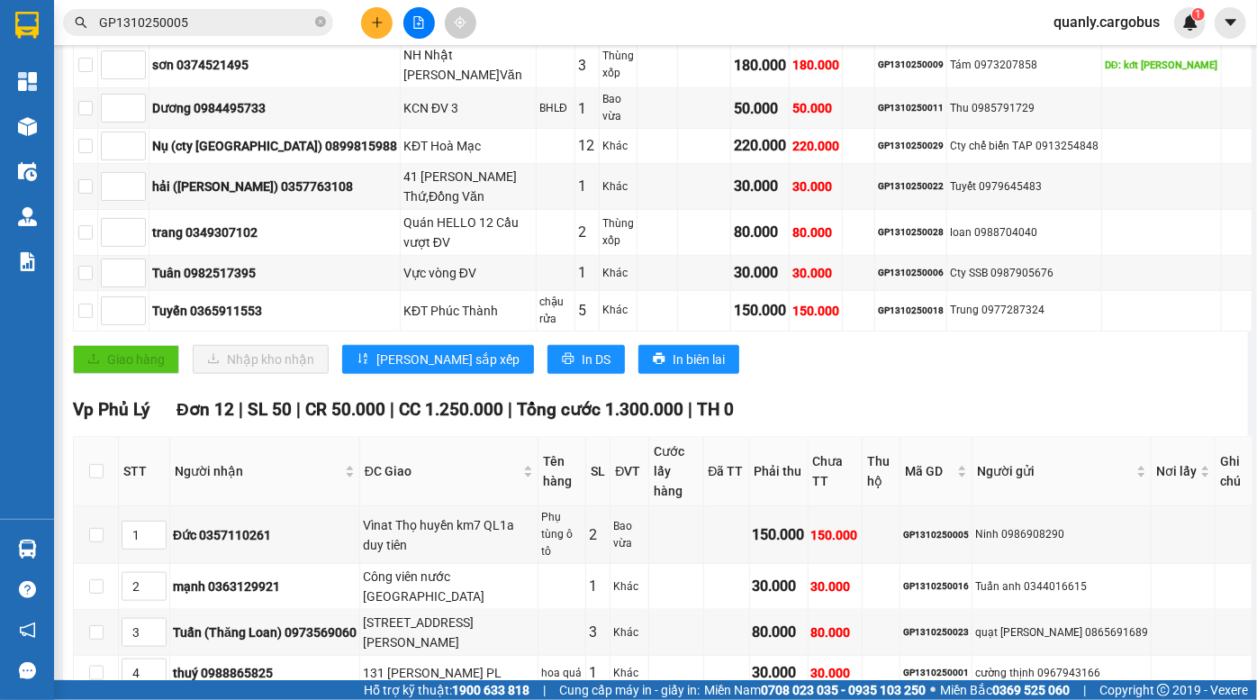
scroll to position [681, 0]
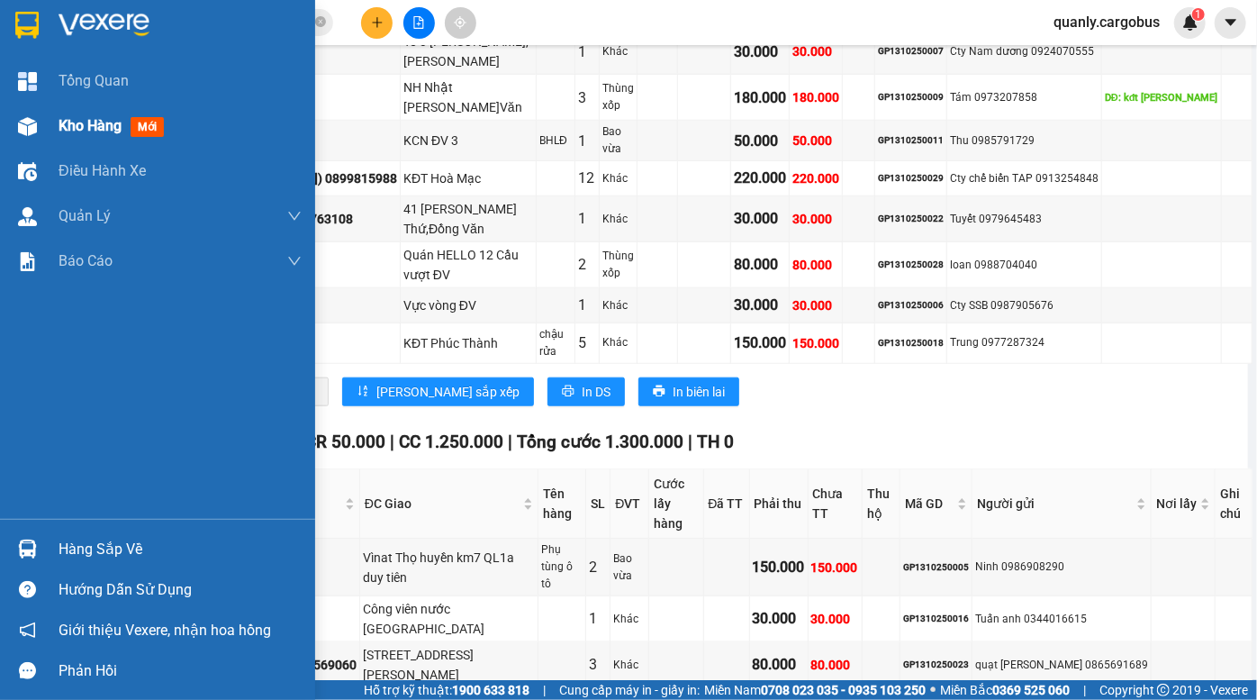
click at [41, 137] on div at bounding box center [28, 127] width 32 height 32
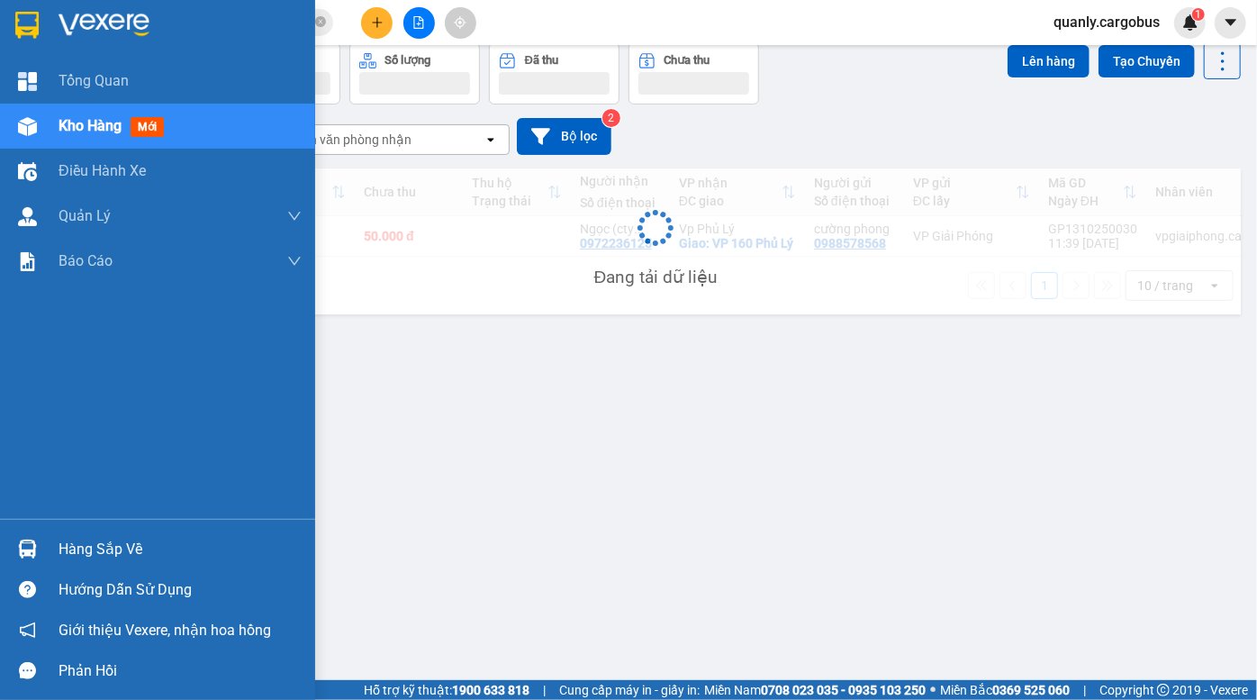
scroll to position [82, 0]
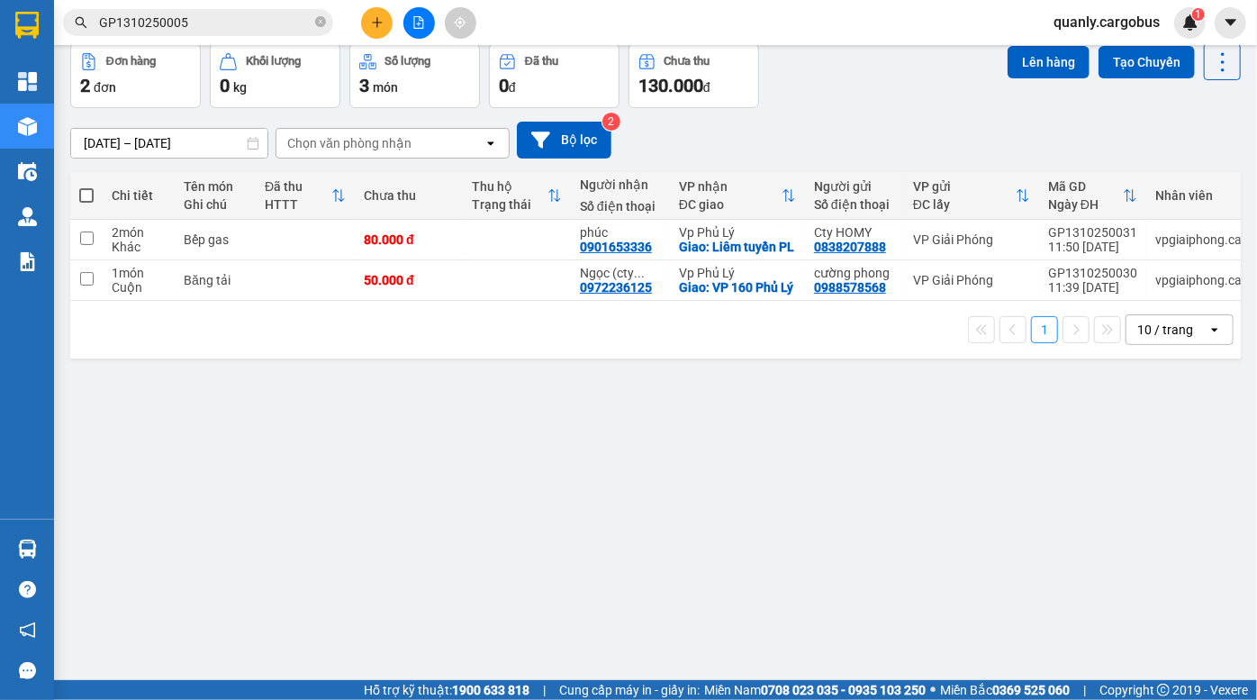
click at [867, 128] on div "[DATE] – [DATE] Press the down arrow key to interact with the calendar and sele…" at bounding box center [655, 140] width 1171 height 37
click at [1165, 246] on icon at bounding box center [1171, 239] width 13 height 13
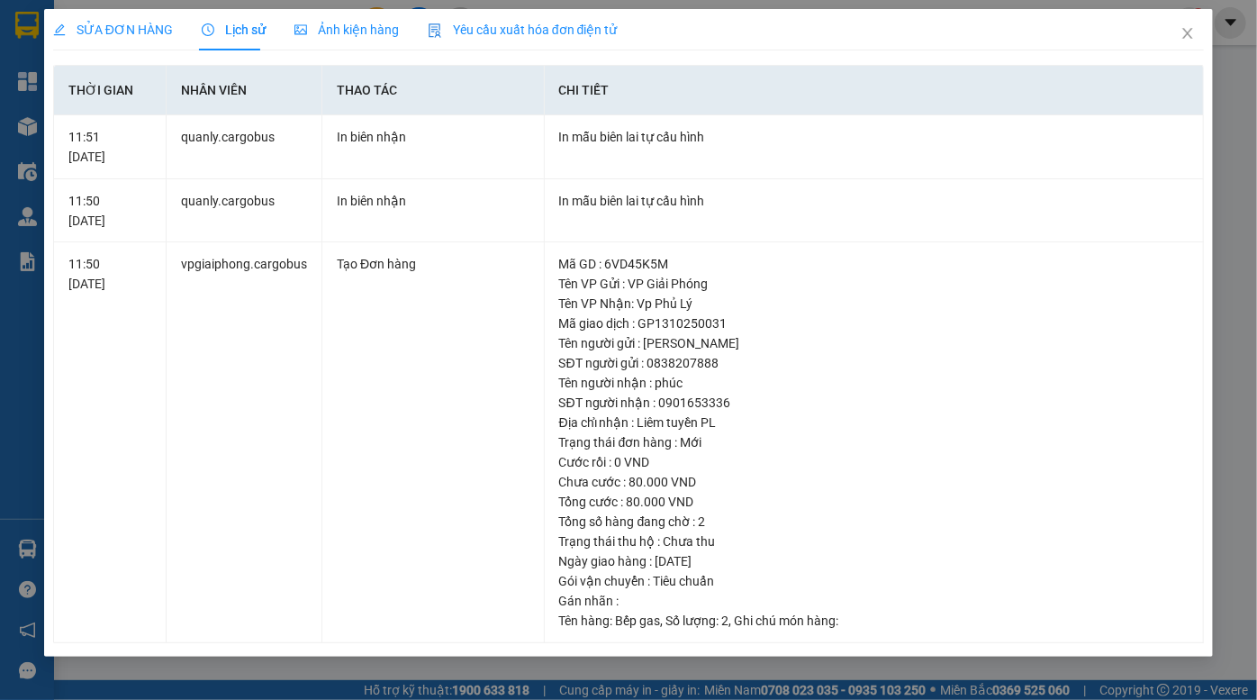
click at [364, 30] on span "Ảnh kiện hàng" at bounding box center [347, 30] width 104 height 14
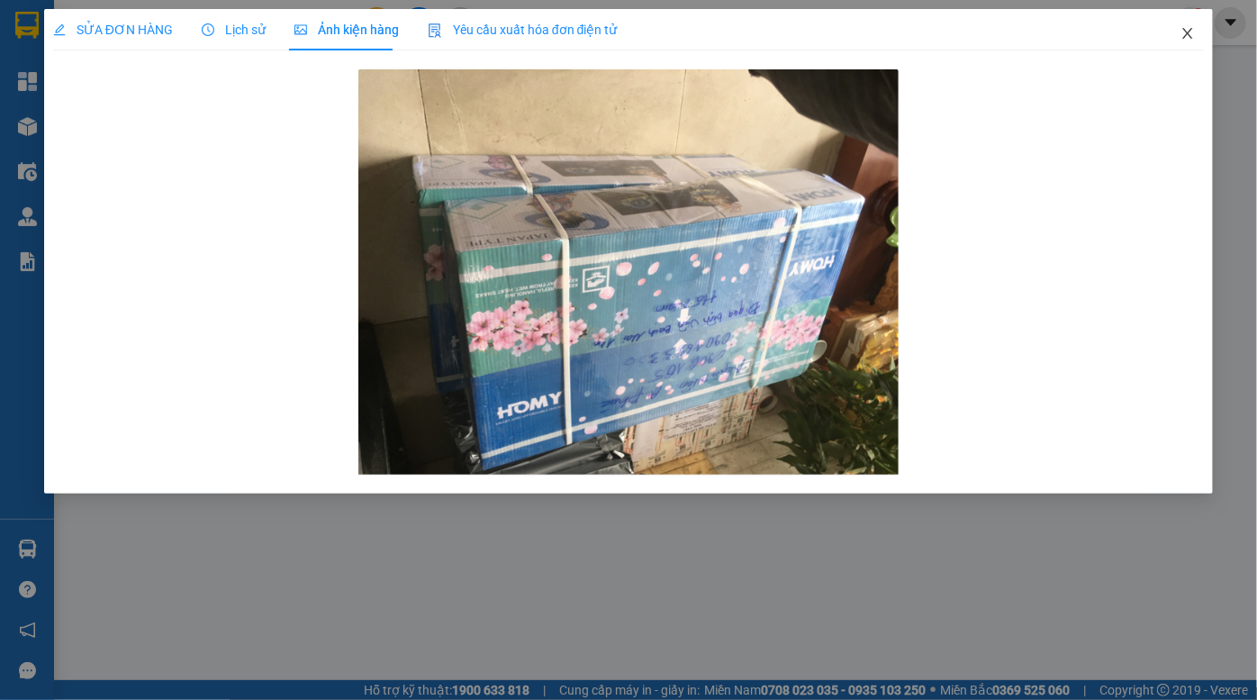
click at [1186, 34] on icon "close" at bounding box center [1188, 33] width 14 height 14
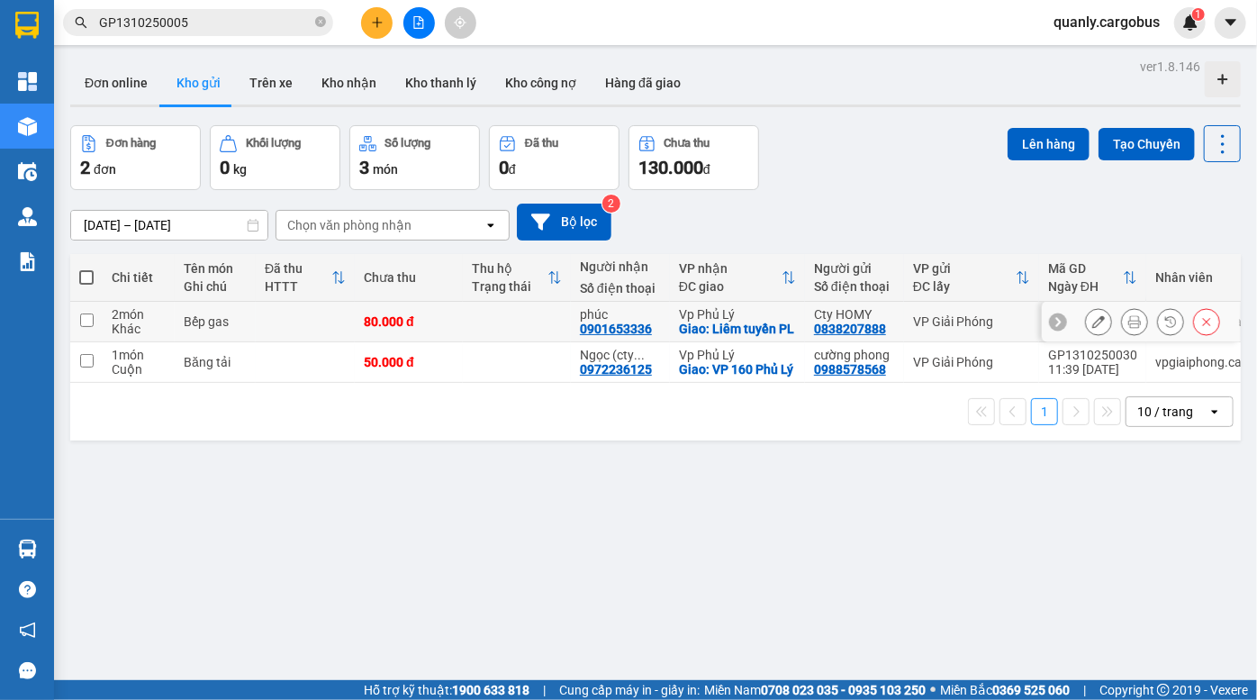
click at [1093, 328] on icon at bounding box center [1099, 321] width 13 height 13
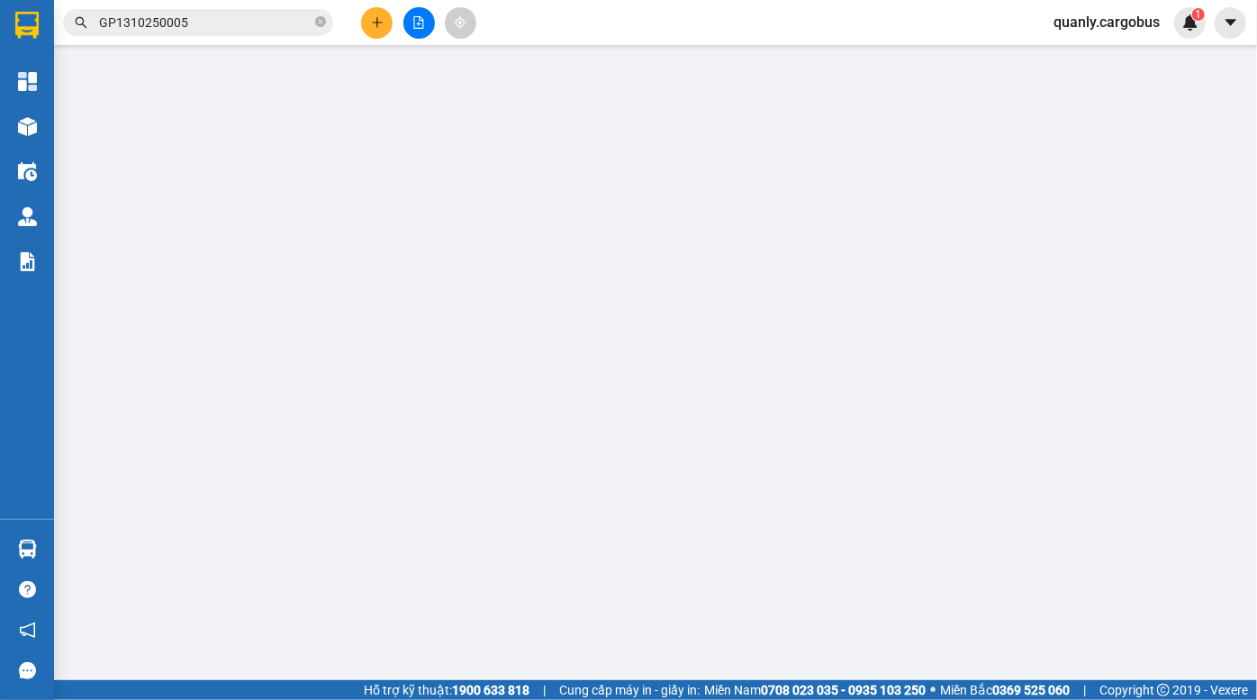
type input "0901653336"
type input "phúc"
checkbox input "true"
type input "Liêm tuyền PL"
type input "0838207888"
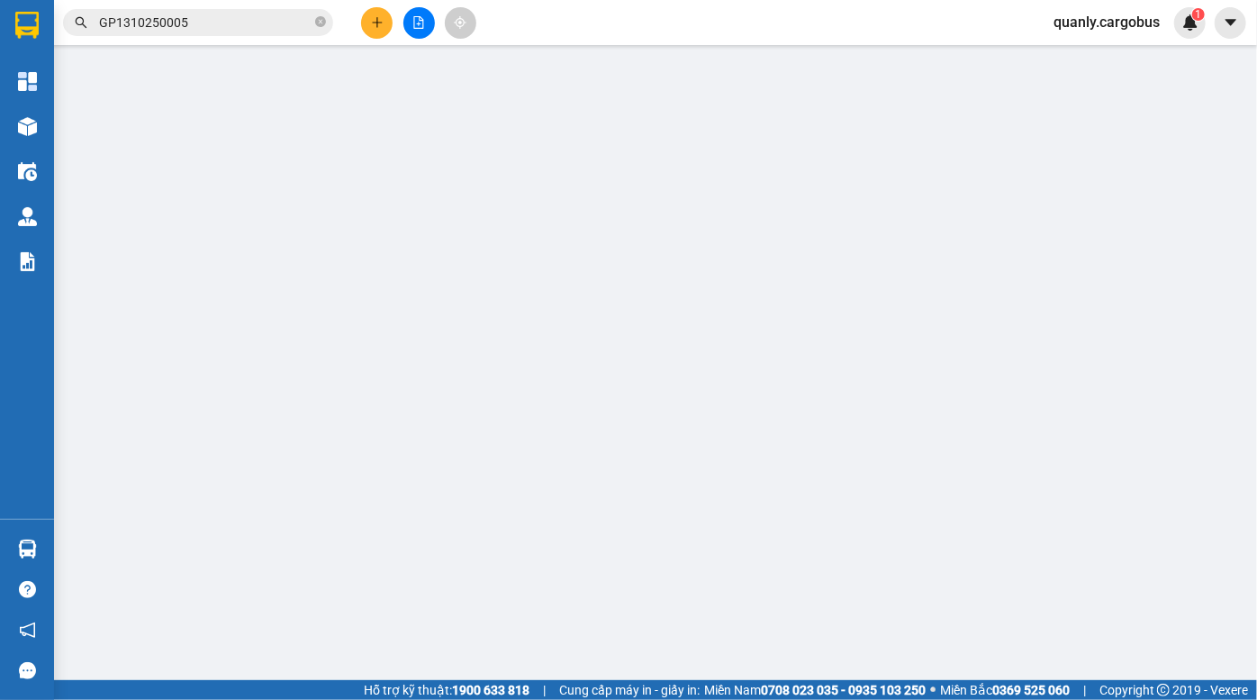
type input "Cty HOMY"
type input "0"
type input "80.000"
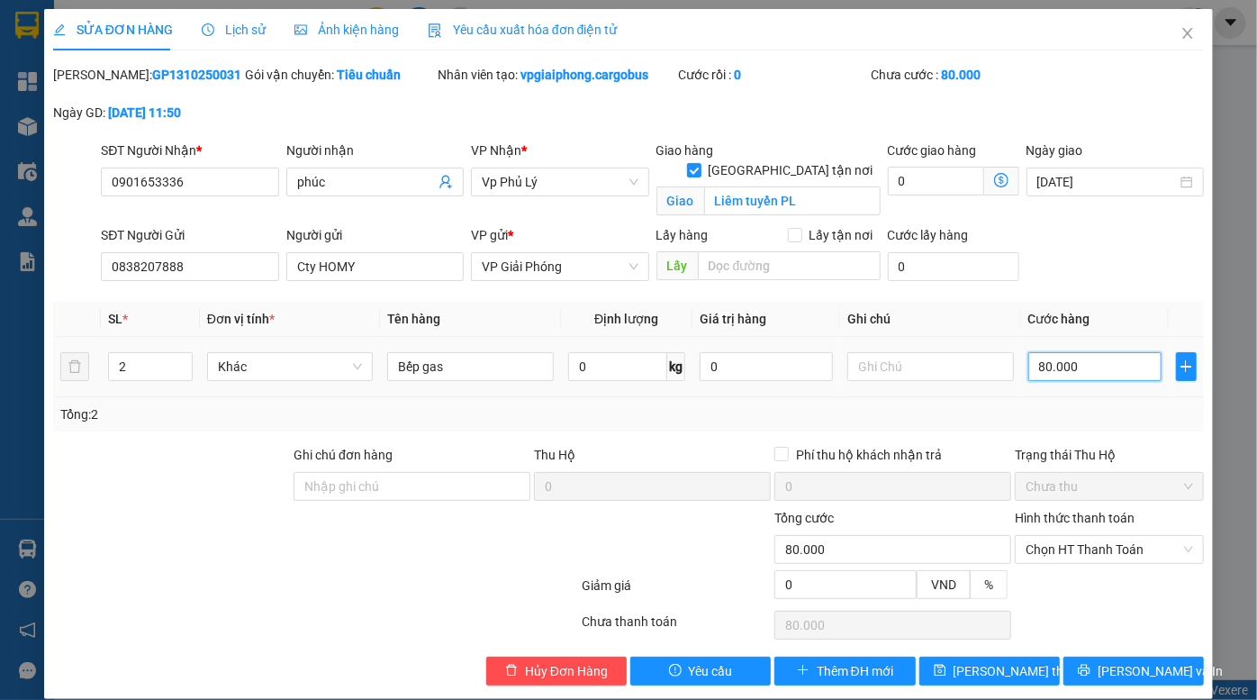
click at [1090, 366] on input "80.000" at bounding box center [1095, 366] width 133 height 29
type input "1"
type input "10"
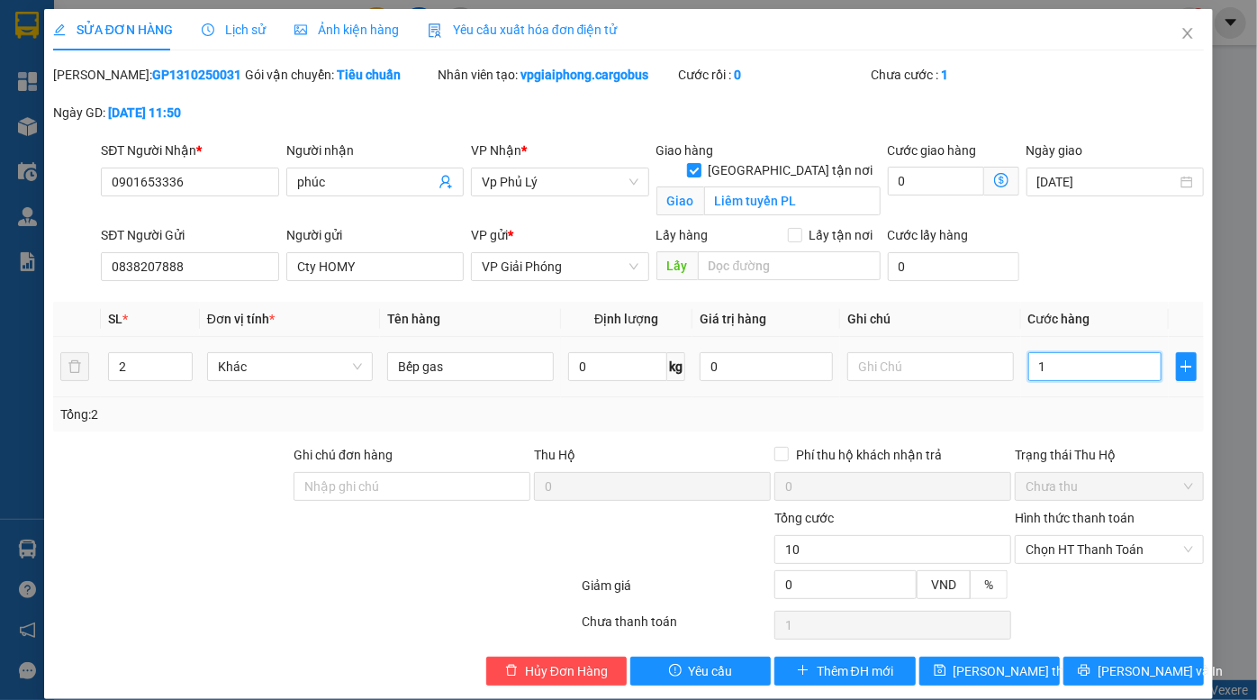
type input "10"
type input "100"
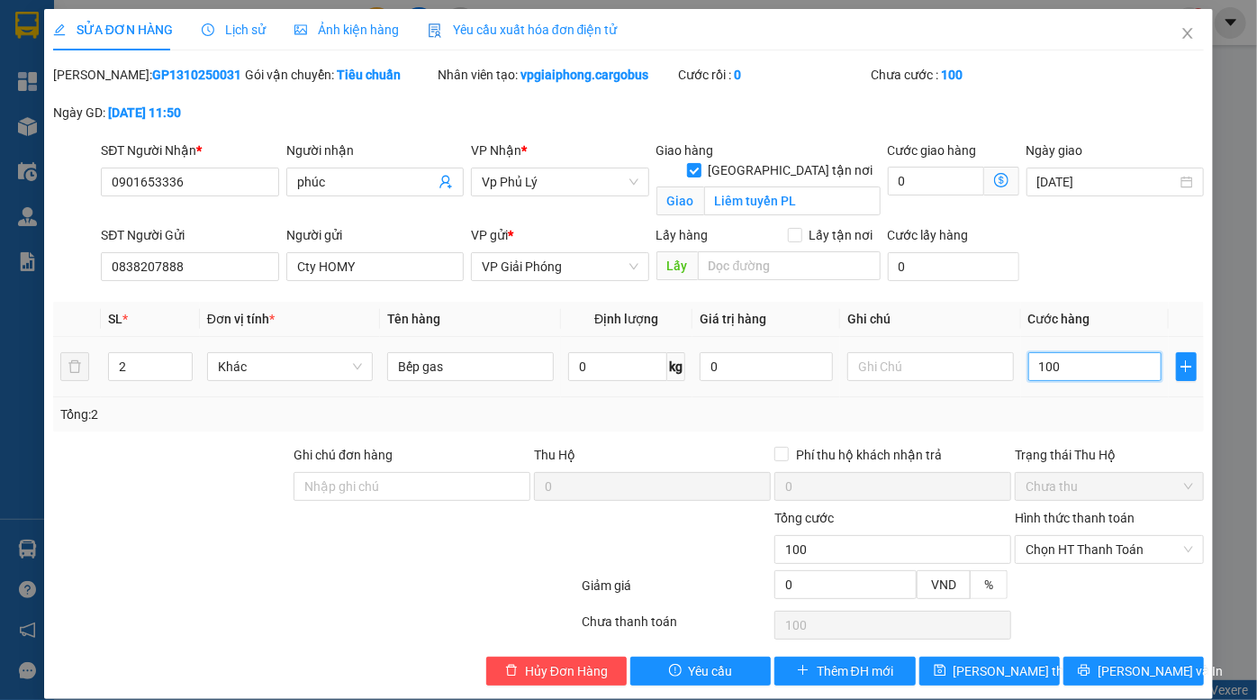
type input "1.000"
type input "10.000"
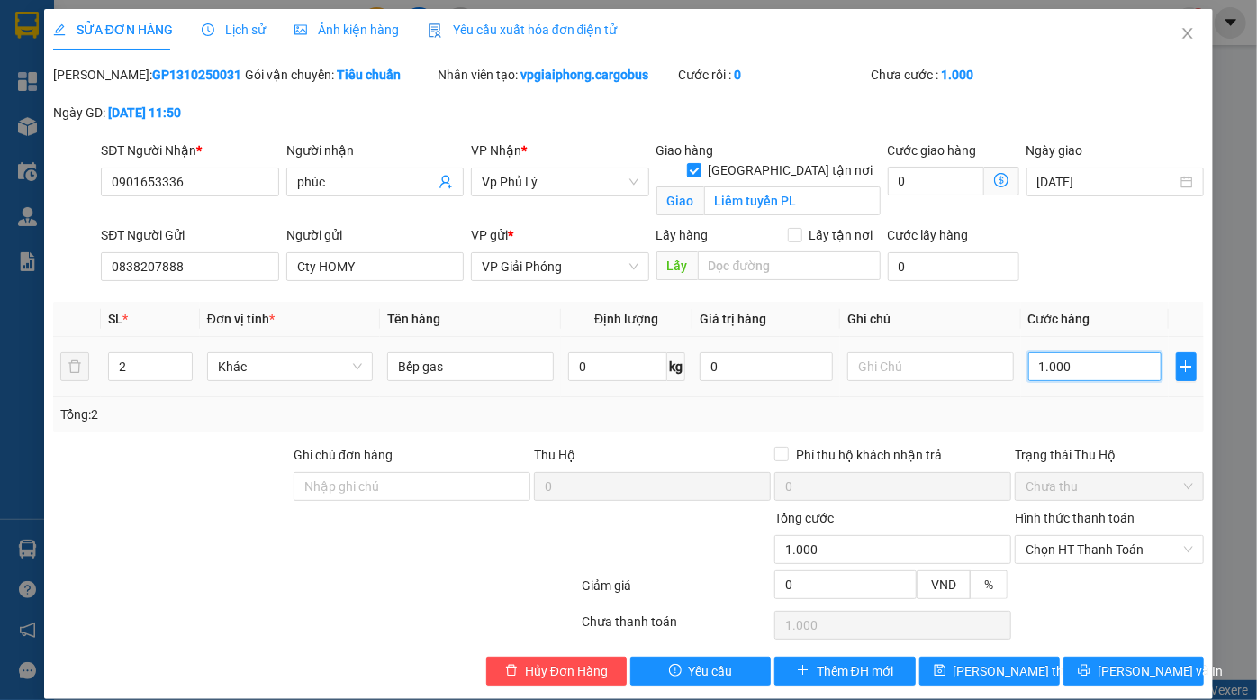
type input "10.000"
type input "100.000"
click at [986, 668] on span "[PERSON_NAME] thay đổi" at bounding box center [1026, 671] width 144 height 20
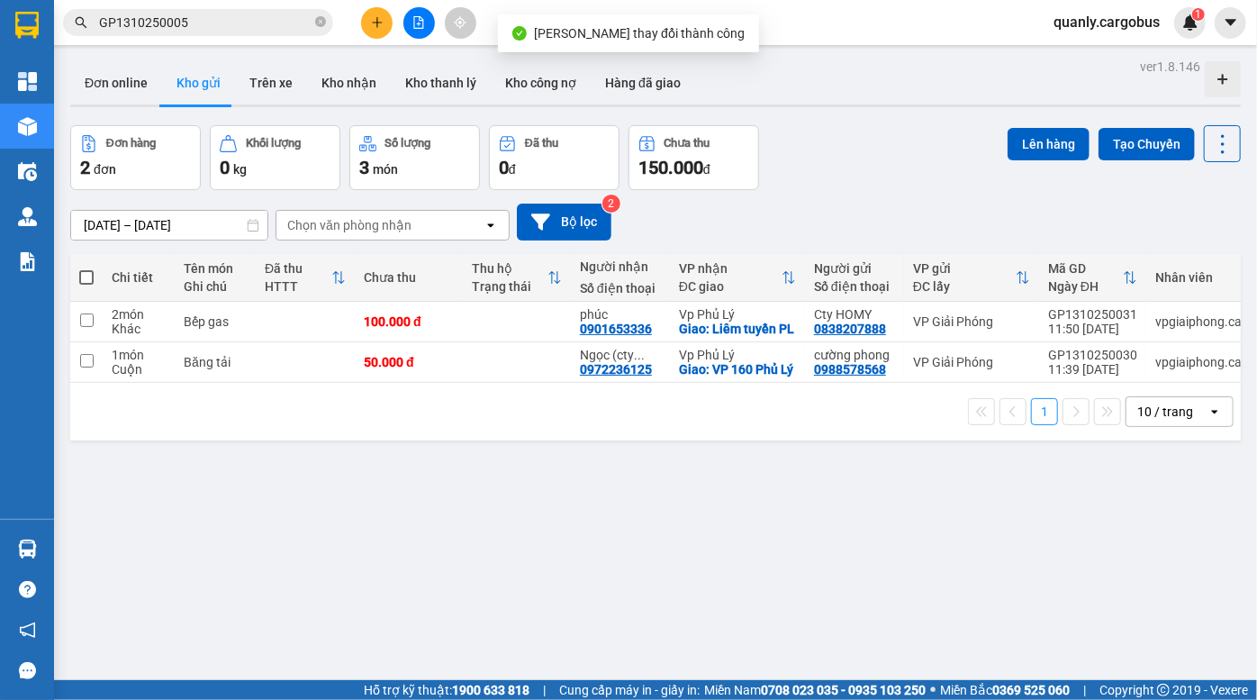
click at [904, 108] on div "Đơn online Kho gửi Trên xe Kho nhận Kho thanh lý Kho công nợ Hàng đã giao" at bounding box center [655, 85] width 1171 height 48
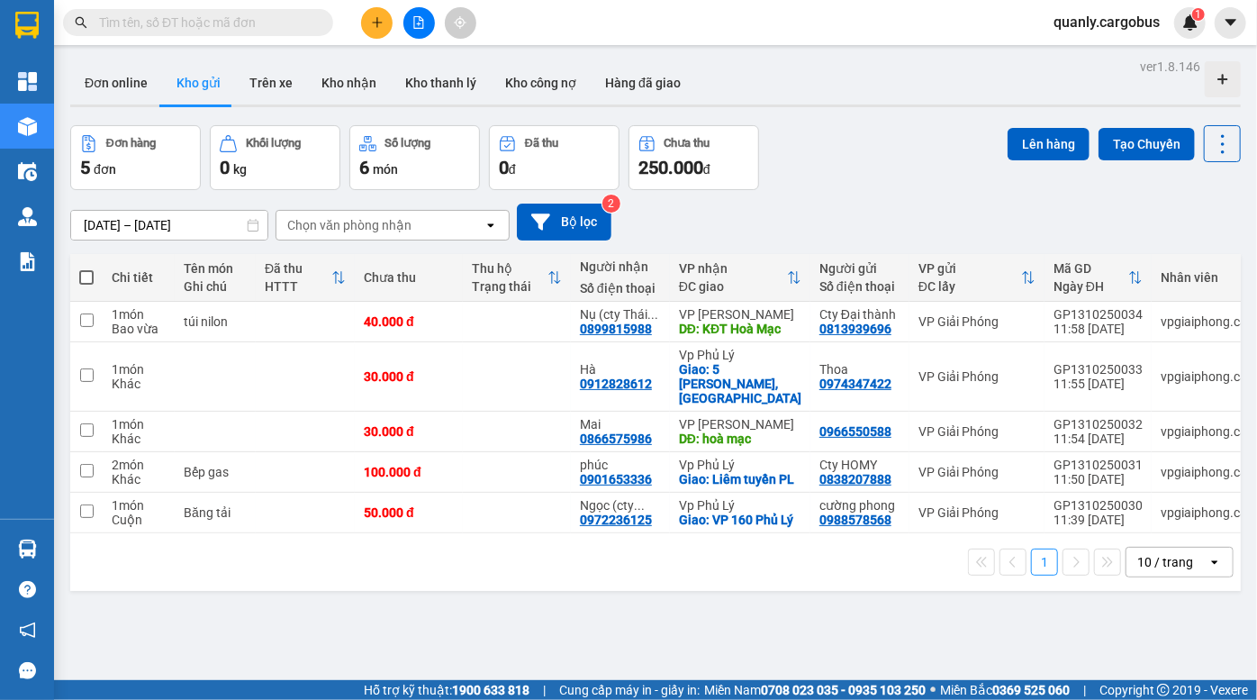
click at [82, 276] on span at bounding box center [86, 277] width 14 height 14
click at [86, 268] on input "checkbox" at bounding box center [86, 268] width 0 height 0
checkbox input "true"
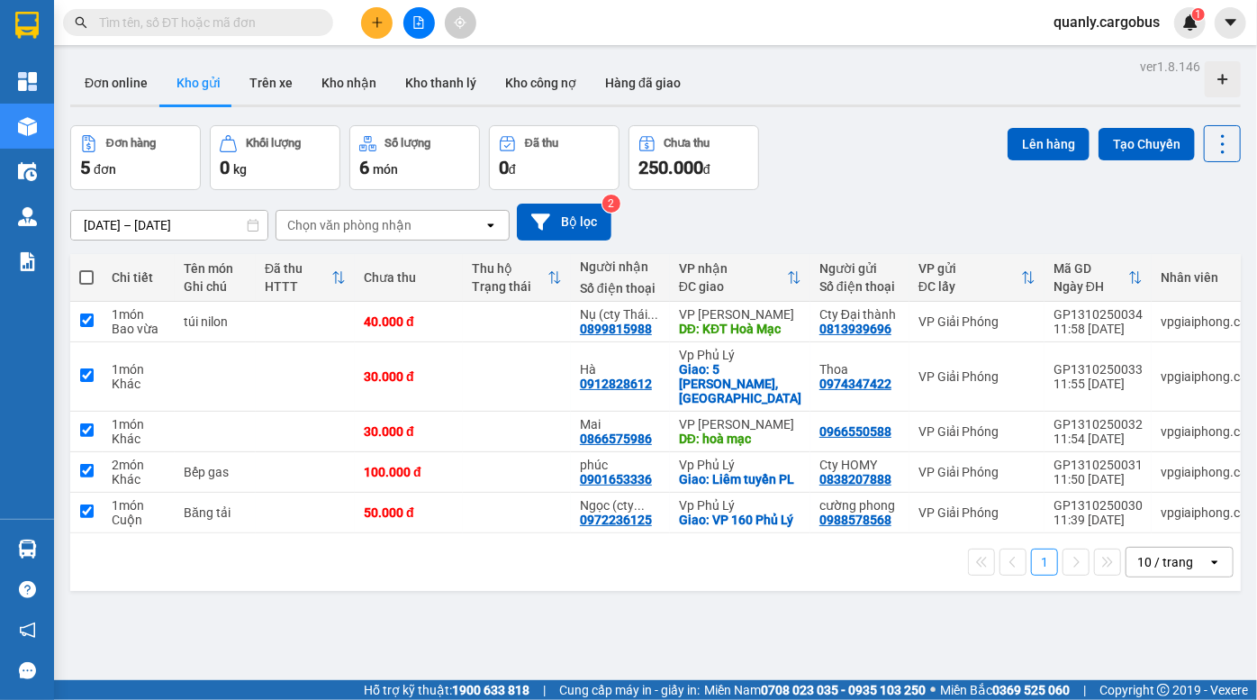
checkbox input "true"
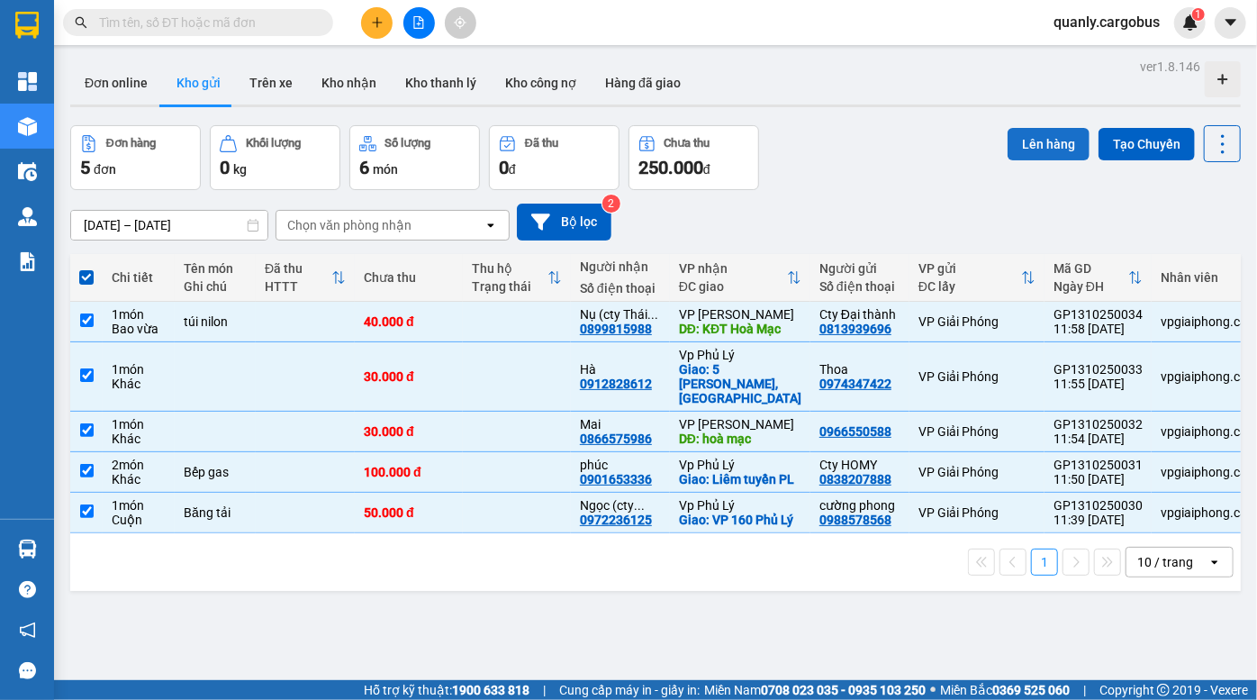
click at [1035, 142] on button "Lên hàng" at bounding box center [1049, 144] width 82 height 32
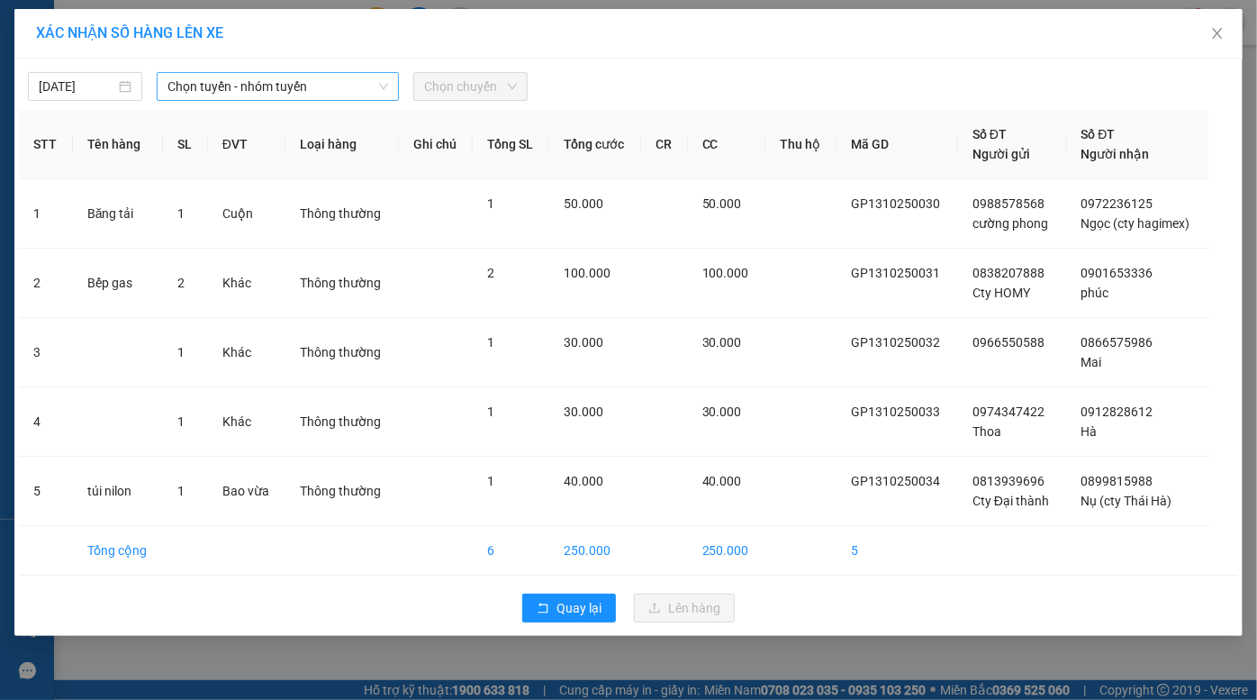
click at [243, 90] on span "Chọn tuyến - nhóm tuyến" at bounding box center [279, 86] width 222 height 27
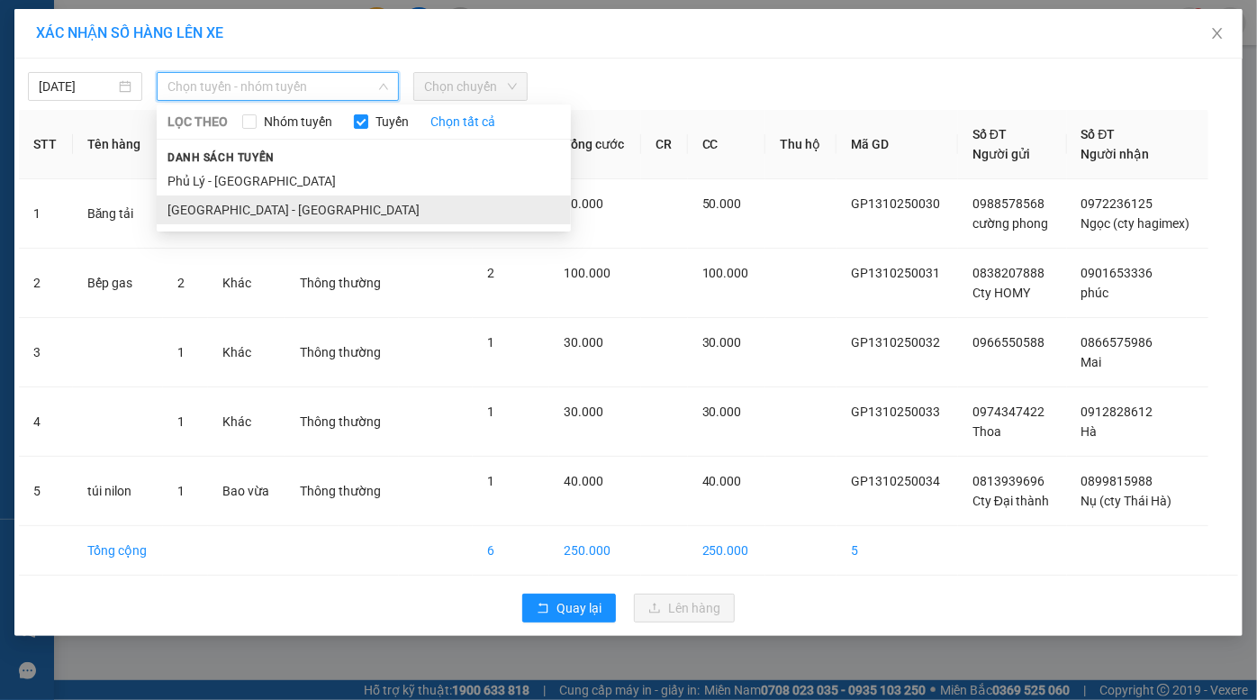
click at [224, 197] on li "[GEOGRAPHIC_DATA] - [GEOGRAPHIC_DATA]" at bounding box center [364, 209] width 414 height 29
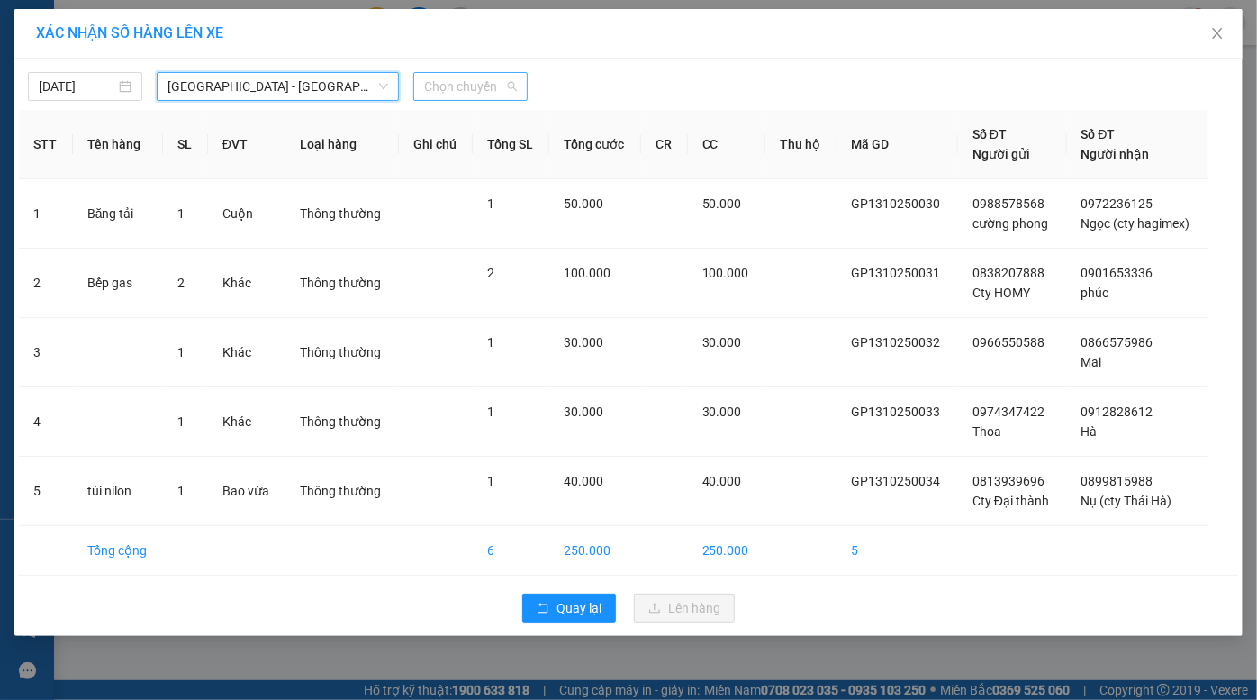
click at [461, 90] on span "Chọn chuyến" at bounding box center [470, 86] width 93 height 27
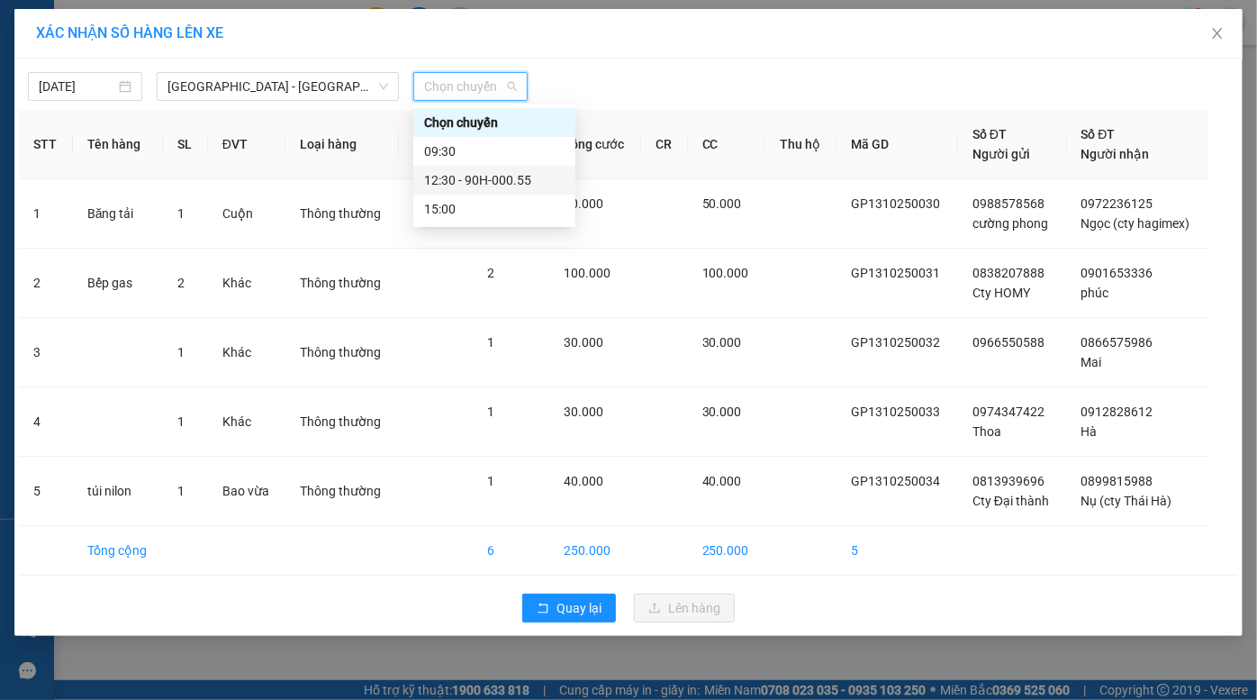
click at [490, 192] on div "12:30 - 90H-000.55" at bounding box center [494, 180] width 162 height 29
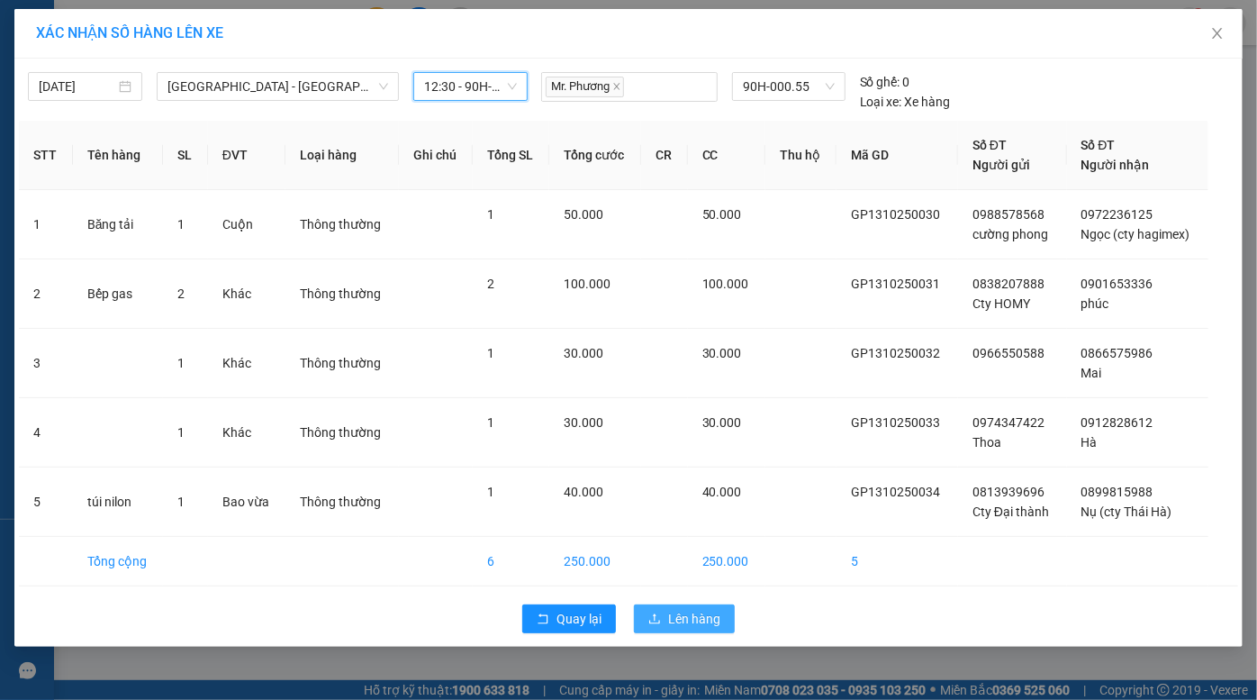
click at [699, 619] on span "Lên hàng" at bounding box center [694, 619] width 52 height 20
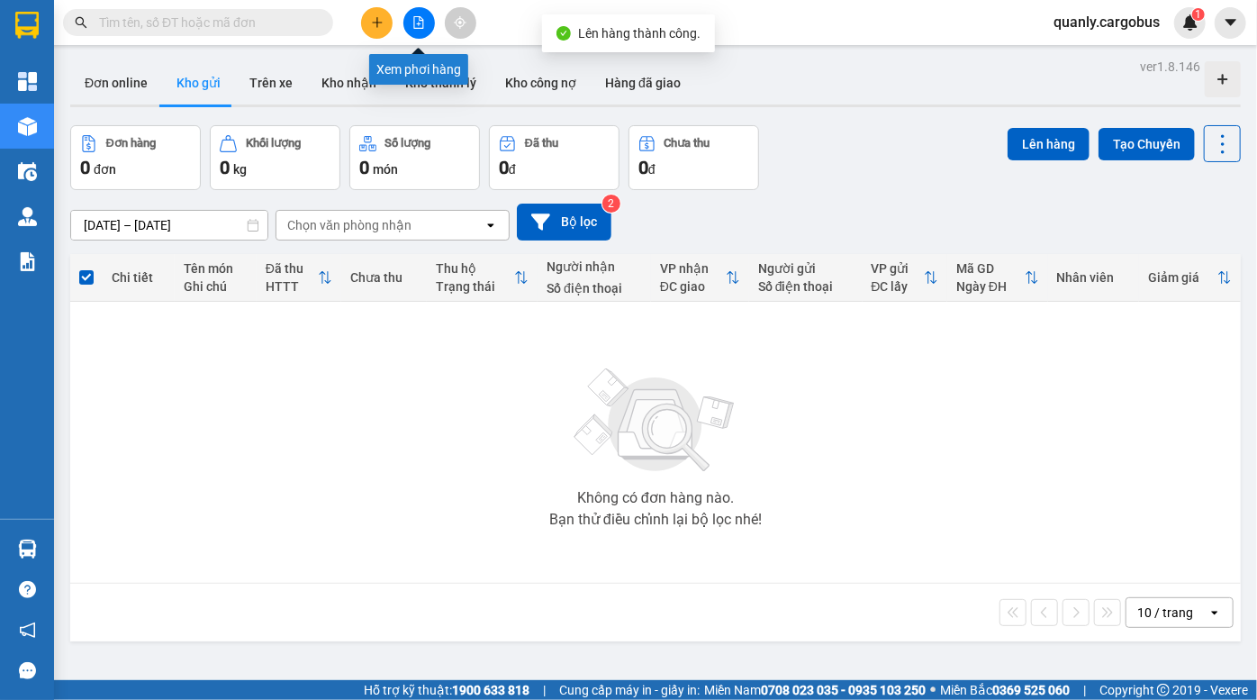
click at [414, 25] on icon "file-add" at bounding box center [419, 22] width 10 height 13
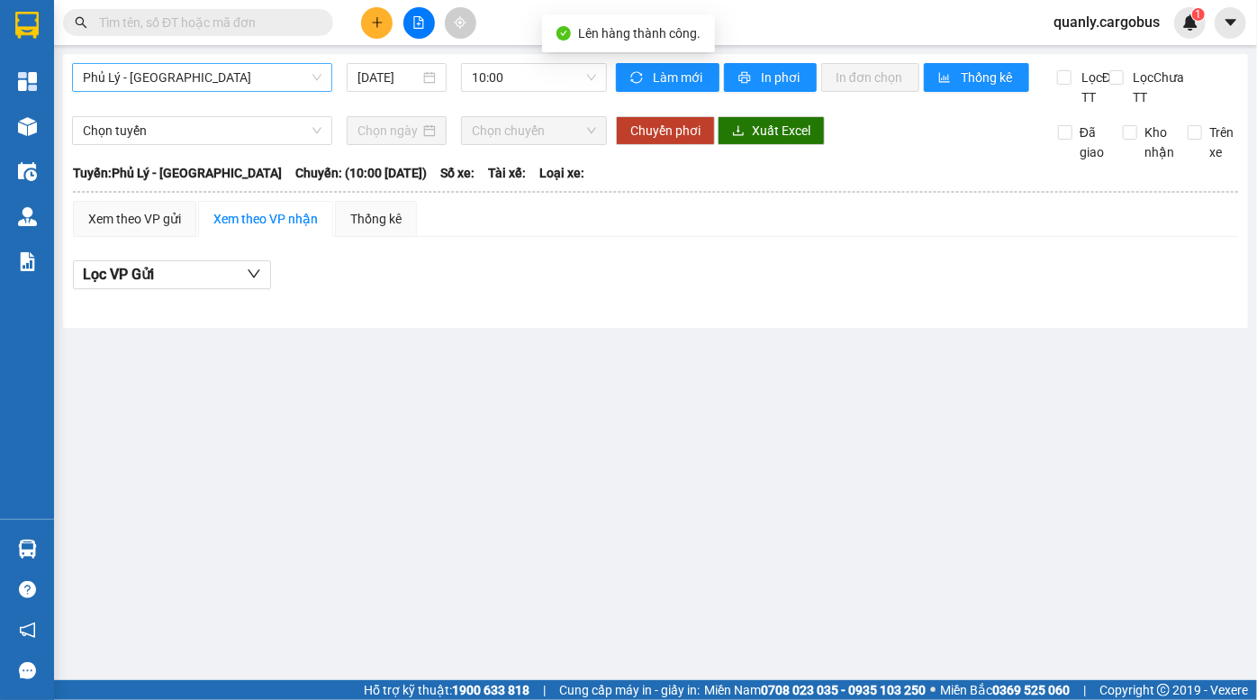
drag, startPoint x: 186, startPoint y: 76, endPoint x: 186, endPoint y: 88, distance: 12.6
click at [186, 81] on span "Phủ Lý - [GEOGRAPHIC_DATA]" at bounding box center [202, 77] width 239 height 27
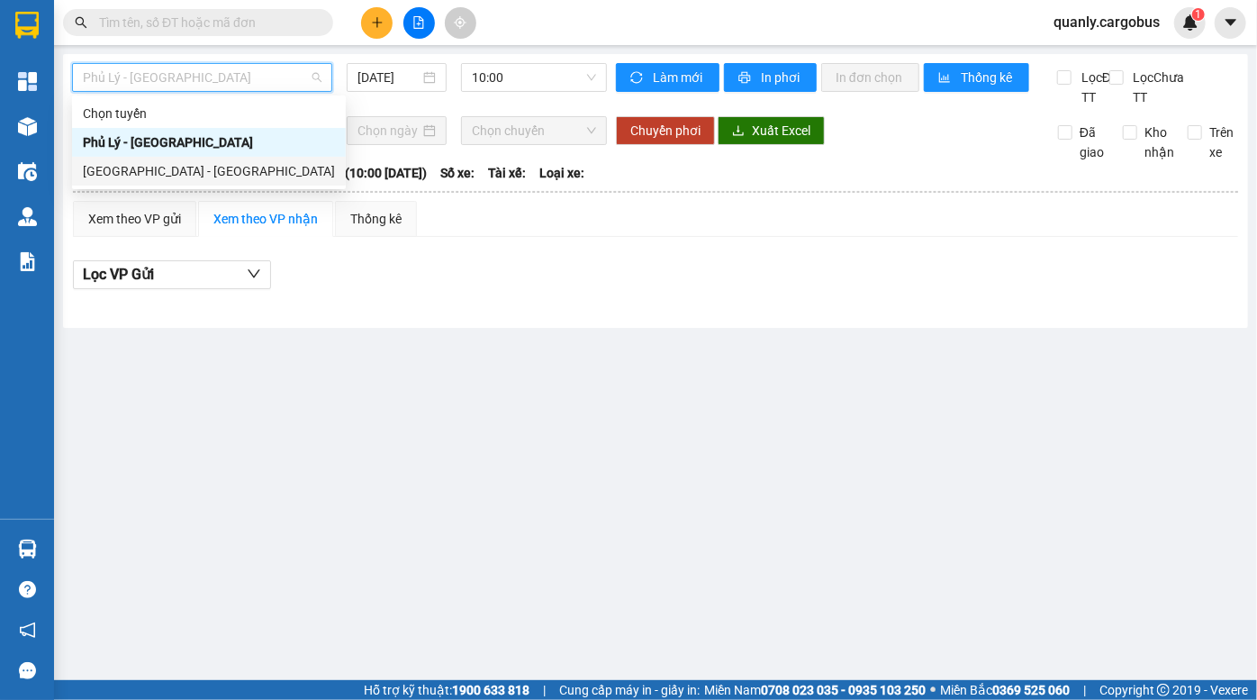
click at [189, 171] on div "[GEOGRAPHIC_DATA] - [GEOGRAPHIC_DATA]" at bounding box center [209, 171] width 252 height 20
type input "[DATE]"
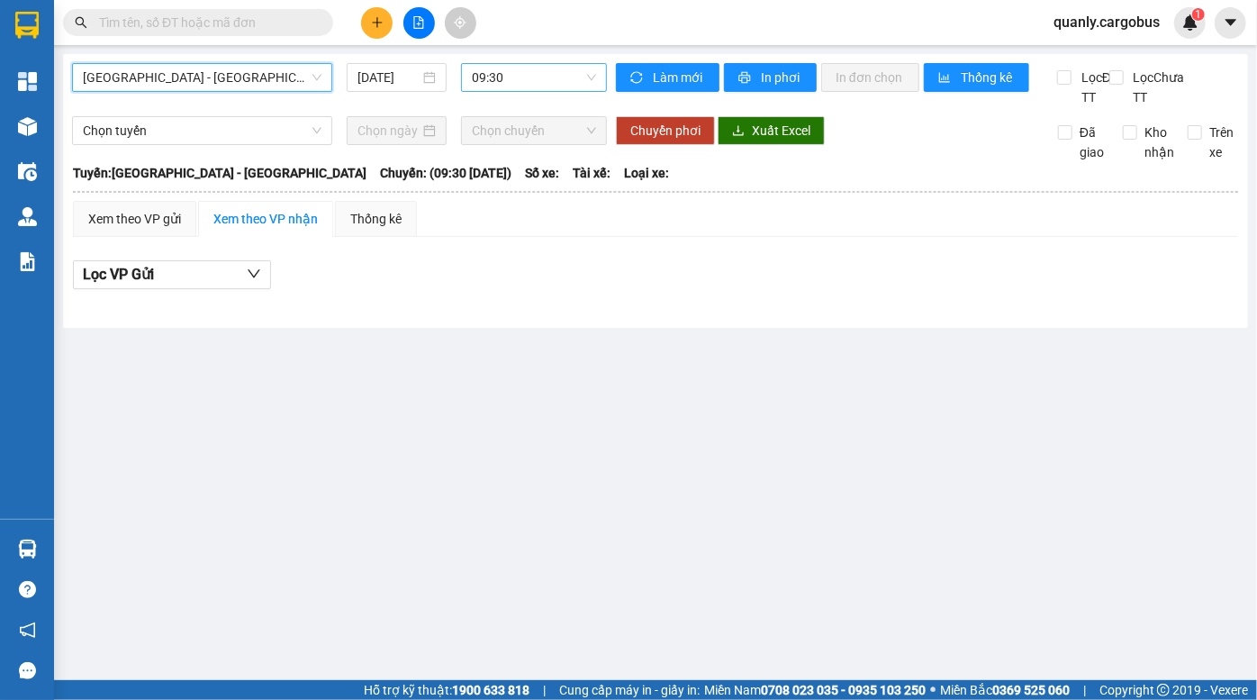
click at [499, 85] on span "09:30" at bounding box center [534, 77] width 124 height 27
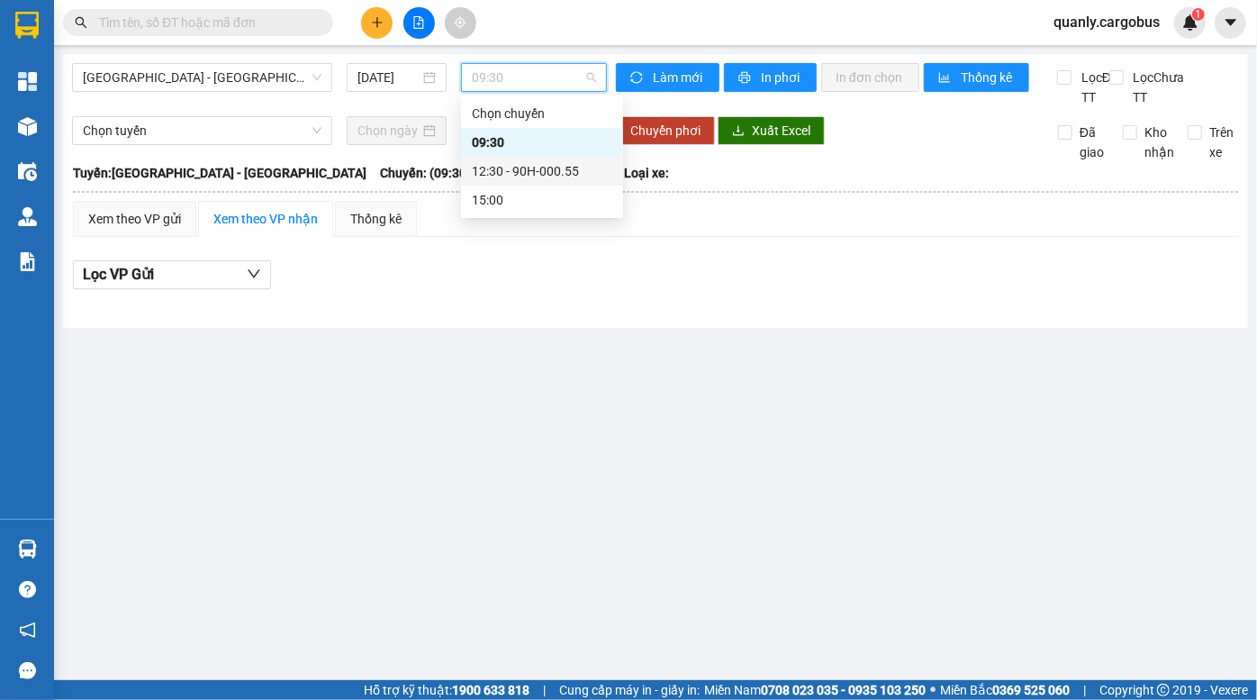
click at [525, 168] on div "12:30 - 90H-000.55" at bounding box center [542, 171] width 141 height 20
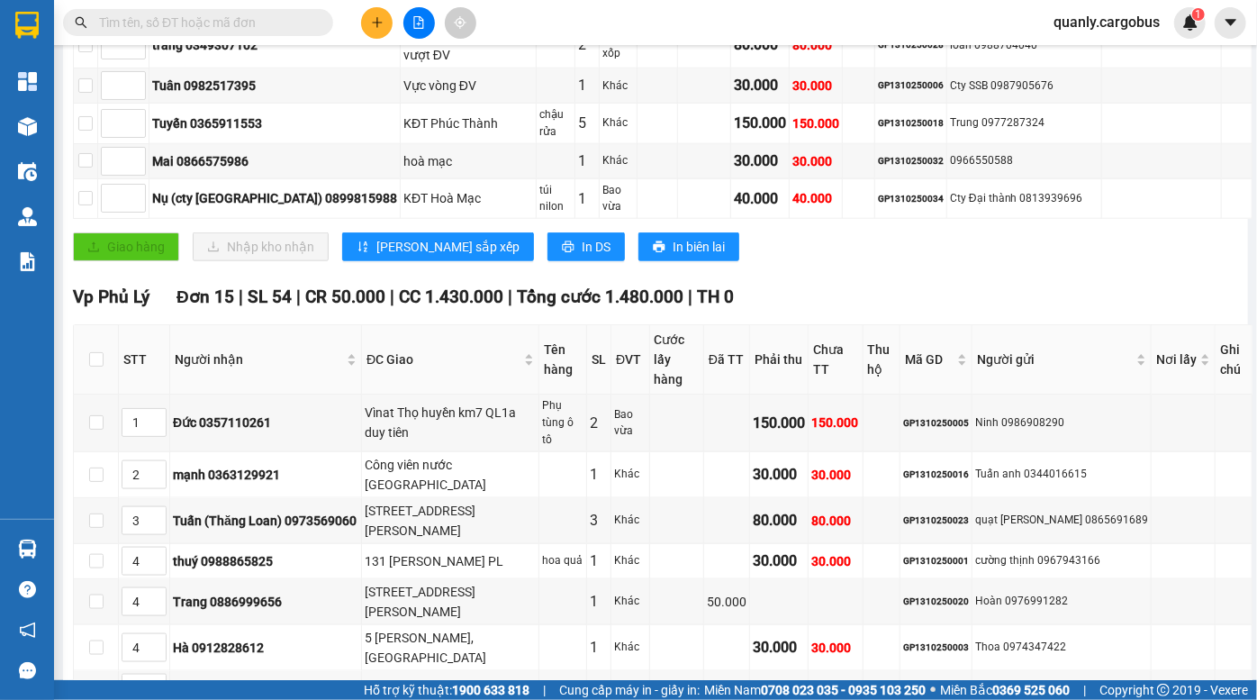
scroll to position [1146, 0]
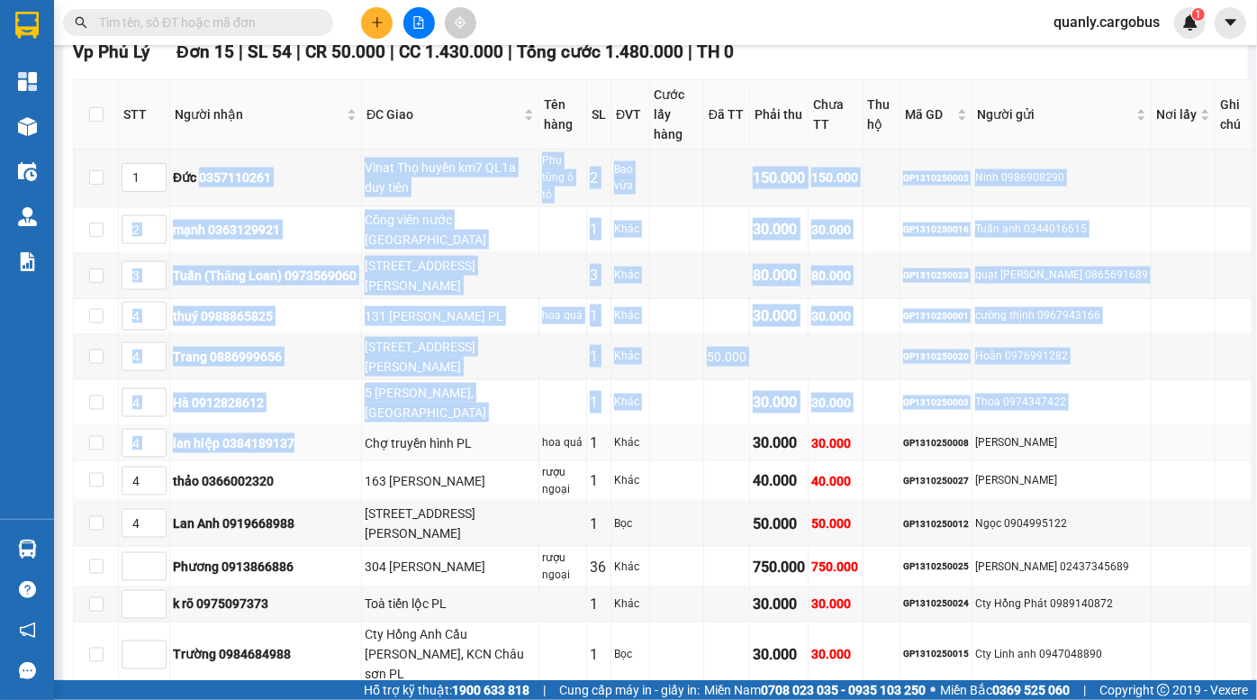
drag, startPoint x: 198, startPoint y: 86, endPoint x: 315, endPoint y: 303, distance: 245.8
click at [315, 303] on tbody "1 Đức 0357110261 Vìnat Thọ huyền km7 QL1a duy tiên Phụ tùng ô tô 2 Bao vừa 150.…" at bounding box center [663, 477] width 1179 height 655
click at [194, 393] on div "Hà 0912828612" at bounding box center [266, 403] width 186 height 20
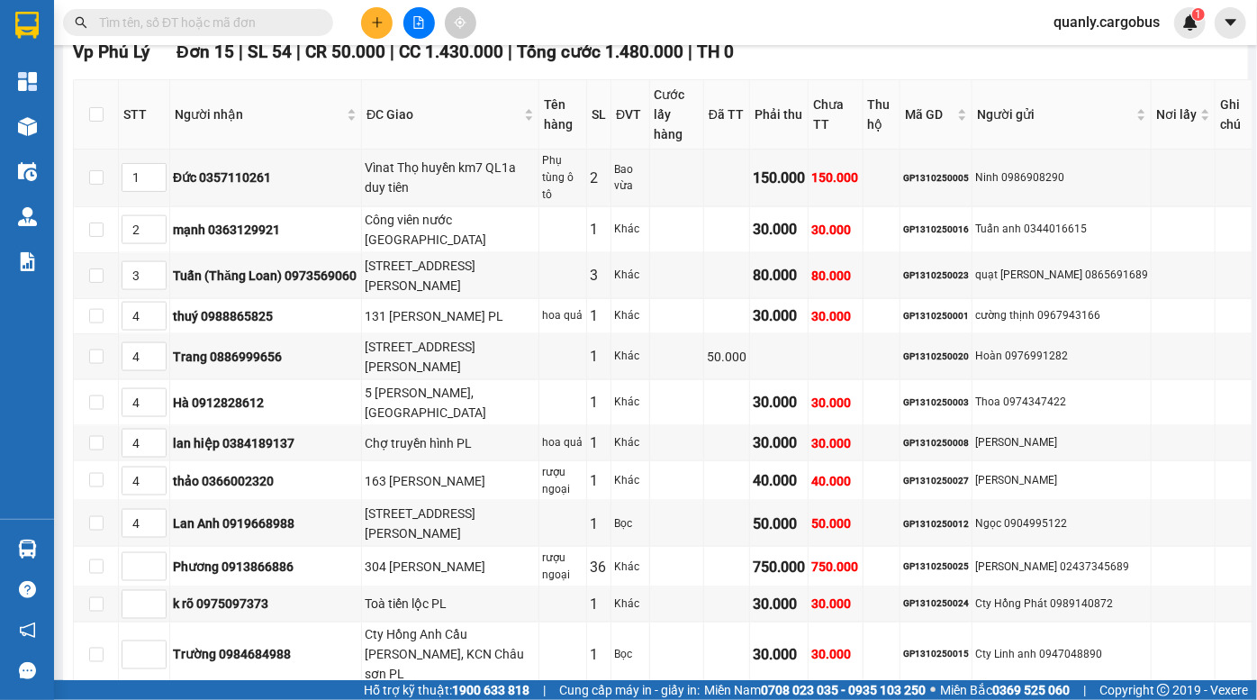
type input "4"
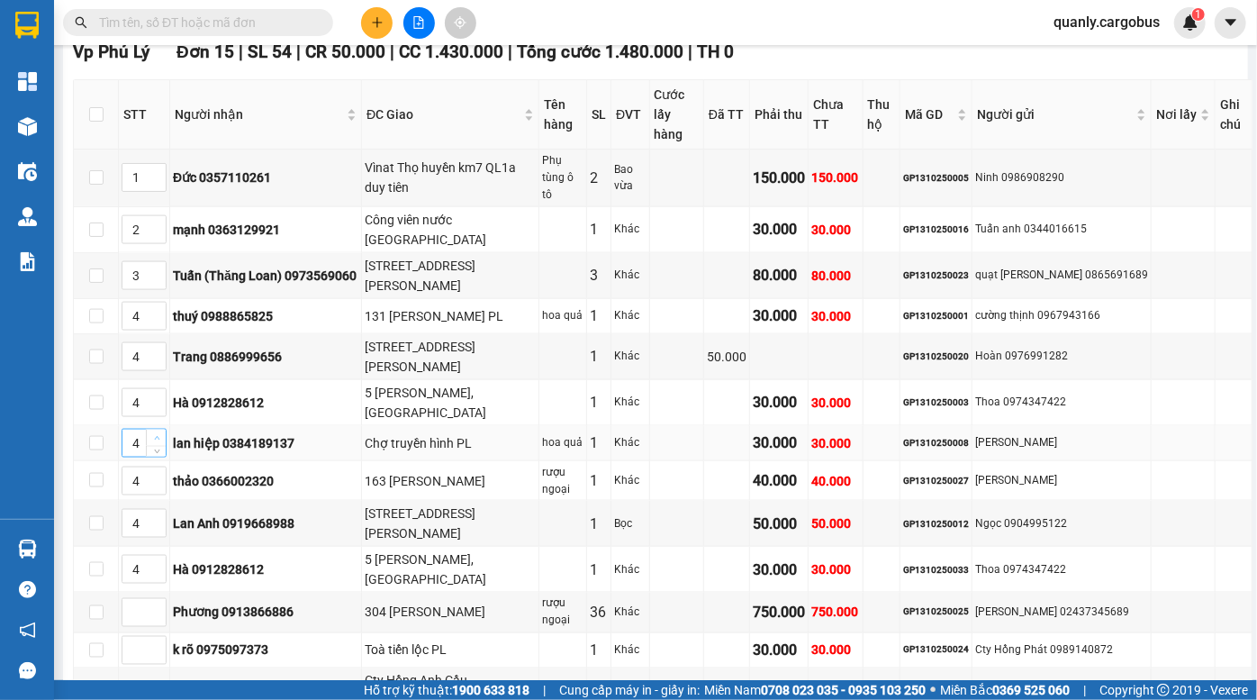
type input "5"
click at [159, 433] on span "up" at bounding box center [156, 438] width 11 height 11
type input "5"
click at [158, 471] on span "up" at bounding box center [156, 476] width 11 height 11
type input "5"
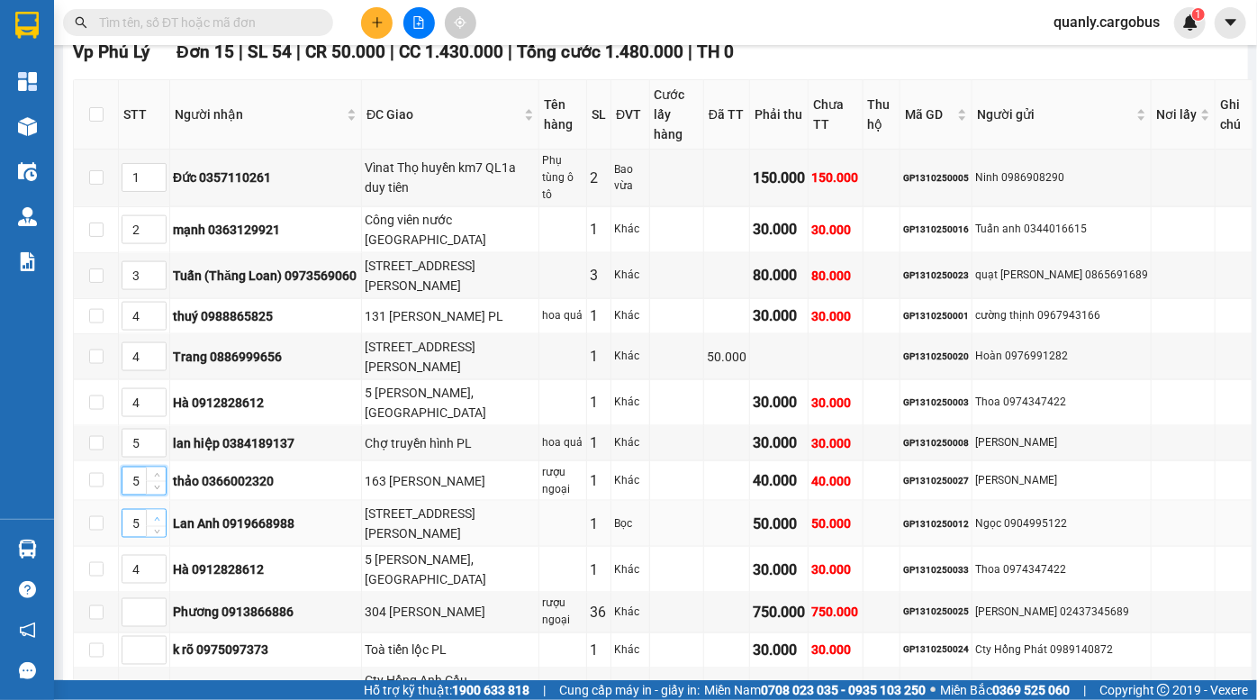
click at [158, 513] on span "up" at bounding box center [156, 518] width 11 height 11
type input "5"
click at [154, 349] on icon "up" at bounding box center [157, 352] width 6 height 6
type input "5"
click at [155, 308] on icon "up" at bounding box center [157, 311] width 6 height 6
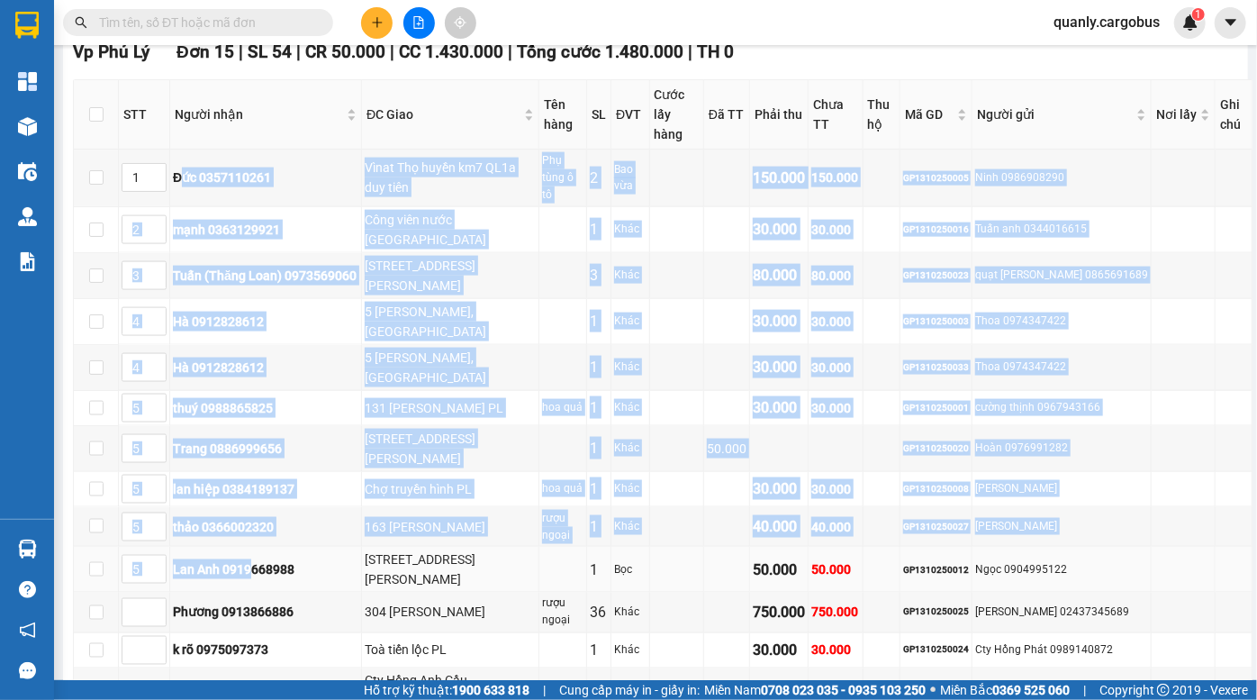
drag, startPoint x: 182, startPoint y: 93, endPoint x: 252, endPoint y: 422, distance: 336.2
click at [252, 422] on tbody "1 Đức 0357110261 Vìnat Thọ huyền km7 QL1a duy tiên Phụ tùng ô tô 2 Bao vừa 150.…" at bounding box center [663, 477] width 1179 height 655
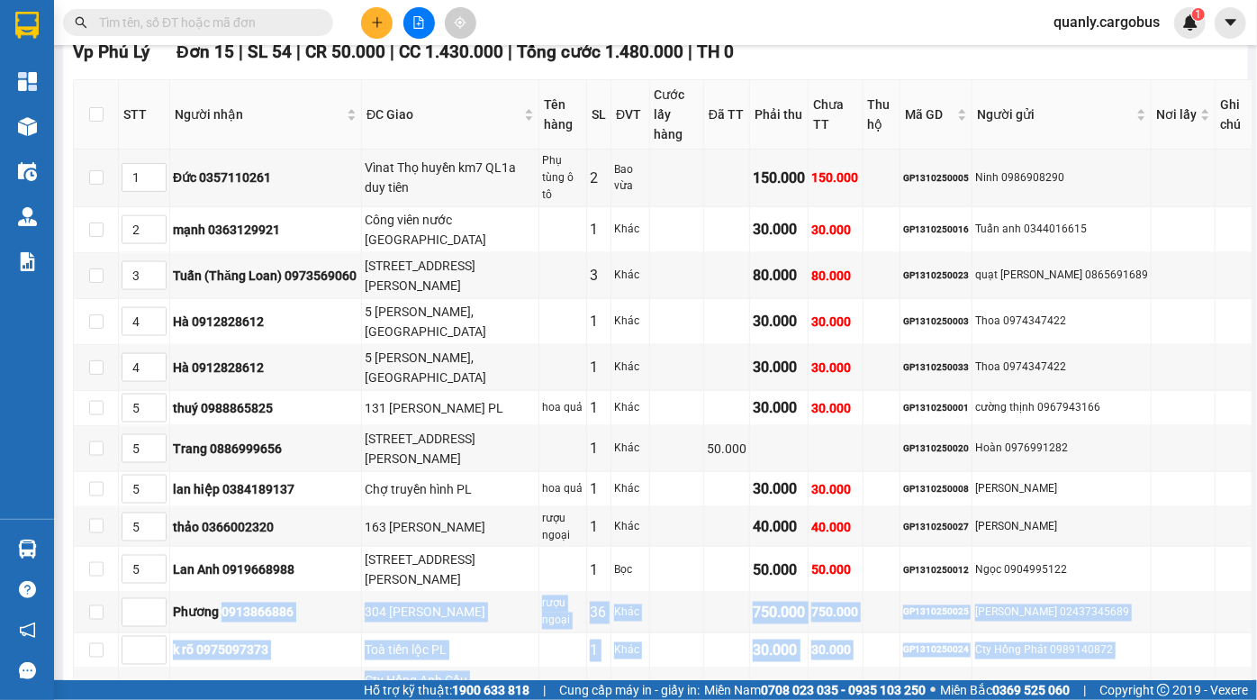
drag, startPoint x: 223, startPoint y: 453, endPoint x: 272, endPoint y: 603, distance: 158.1
click at [273, 603] on tbody "1 Đức 0357110261 Vìnat Thọ huyền km7 QL1a duy tiên Phụ tùng ô tô 2 Bao vừa 150.…" at bounding box center [663, 477] width 1179 height 655
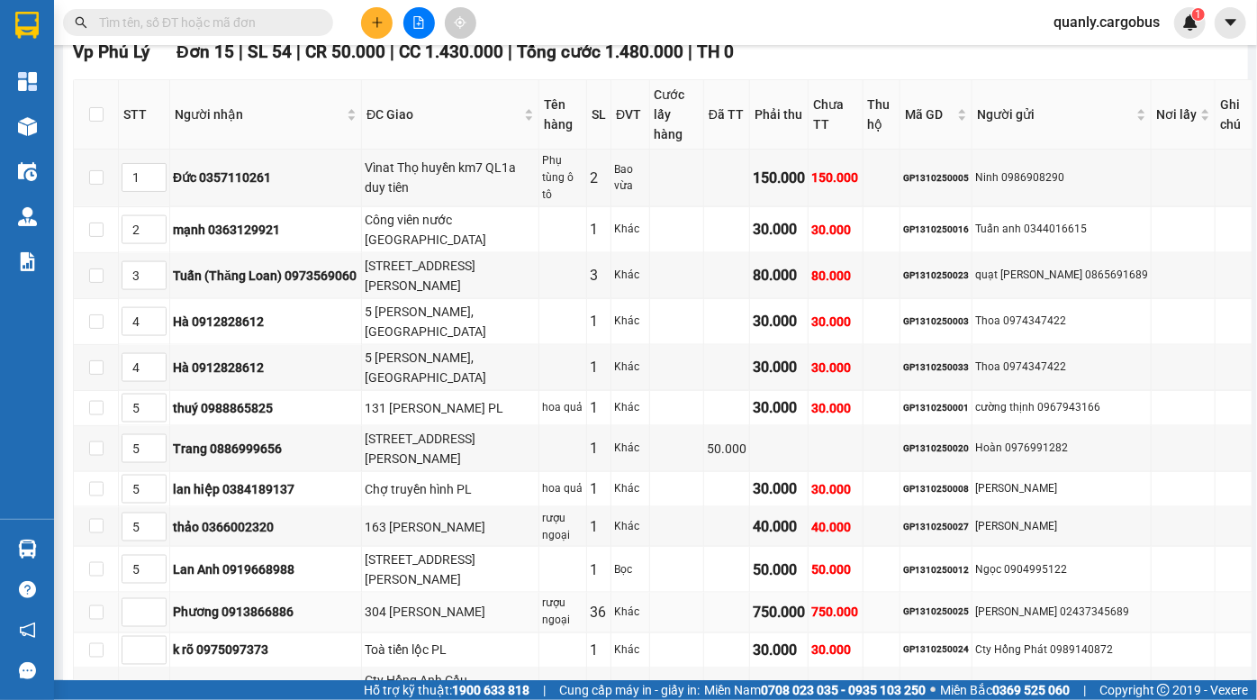
click at [321, 593] on td "Phương 0913866886" at bounding box center [266, 613] width 192 height 41
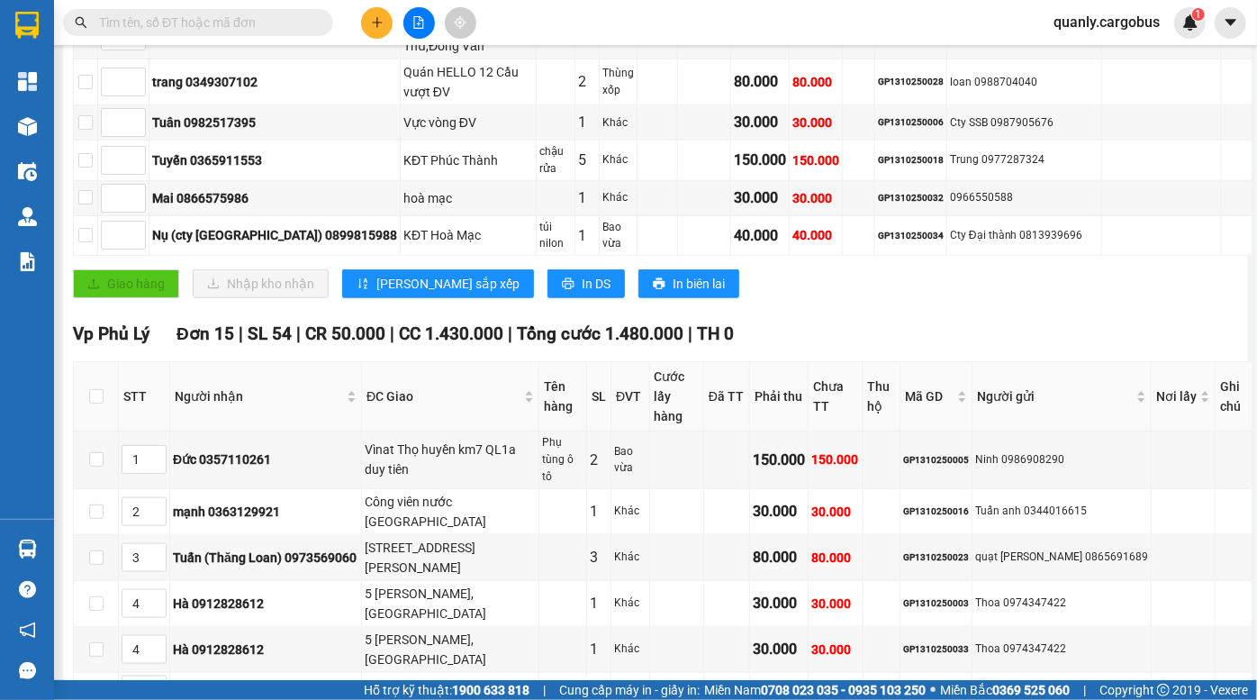
scroll to position [819, 0]
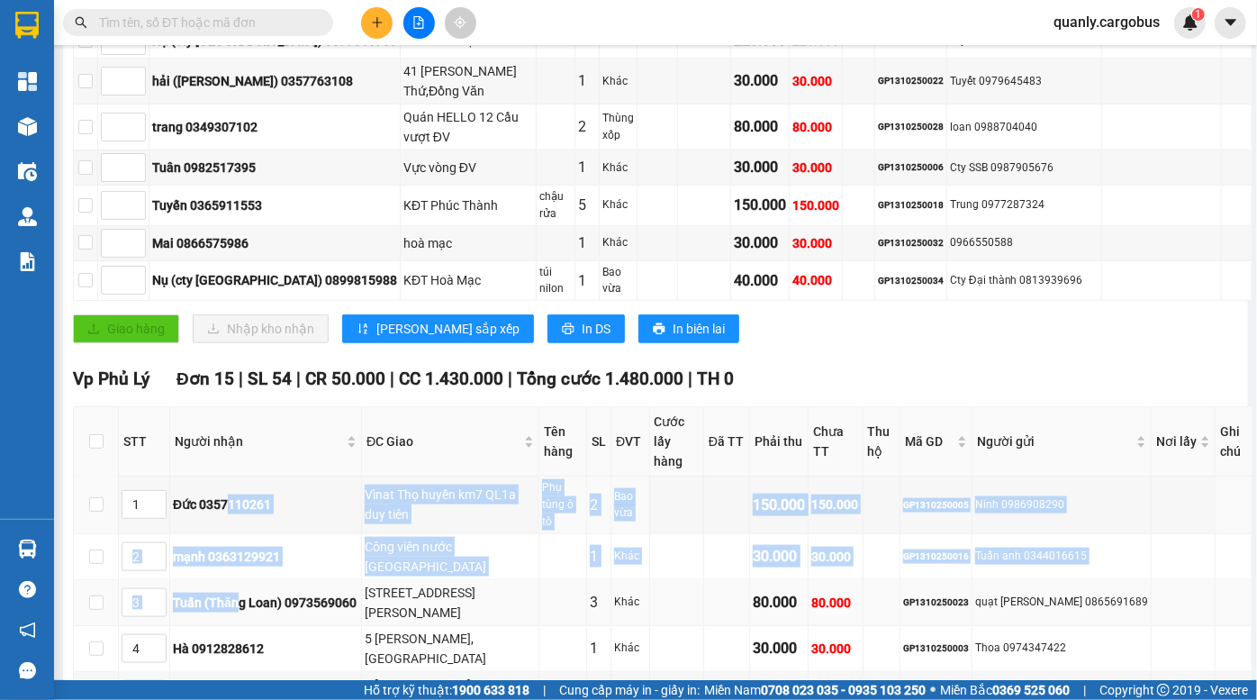
drag, startPoint x: 230, startPoint y: 459, endPoint x: 237, endPoint y: 493, distance: 34.1
click at [237, 593] on div "Tuấn (Thăng Loan) 0973569060" at bounding box center [266, 603] width 186 height 20
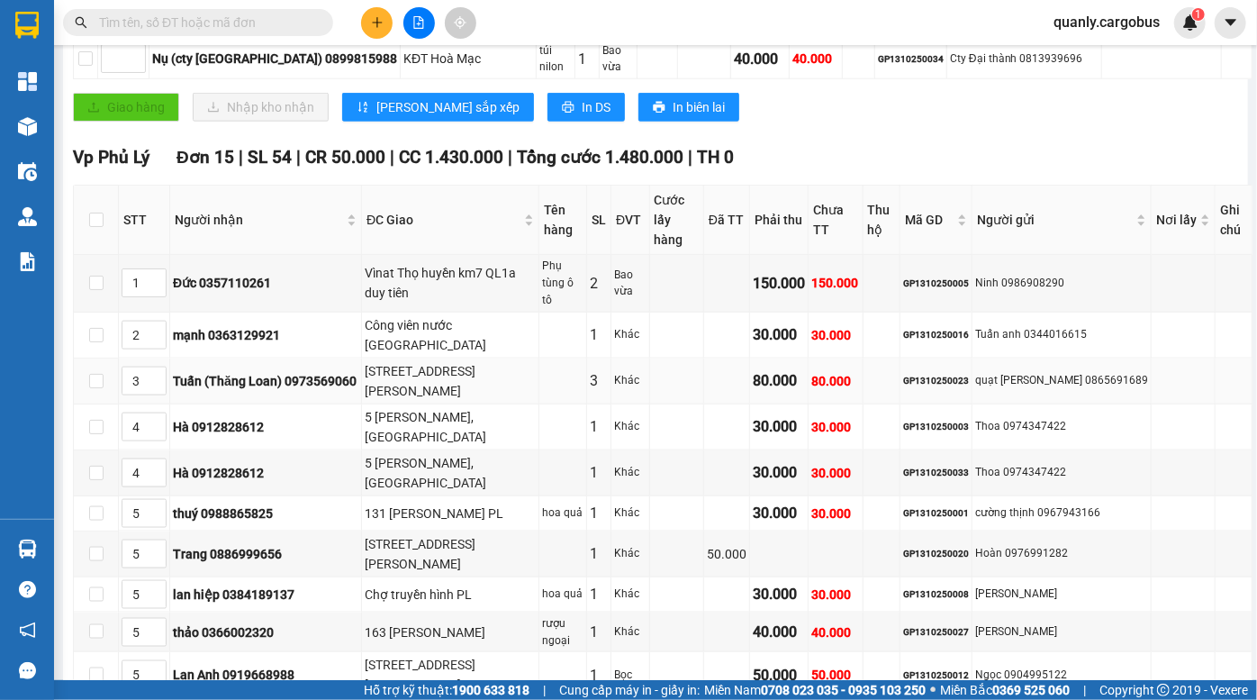
scroll to position [1064, 0]
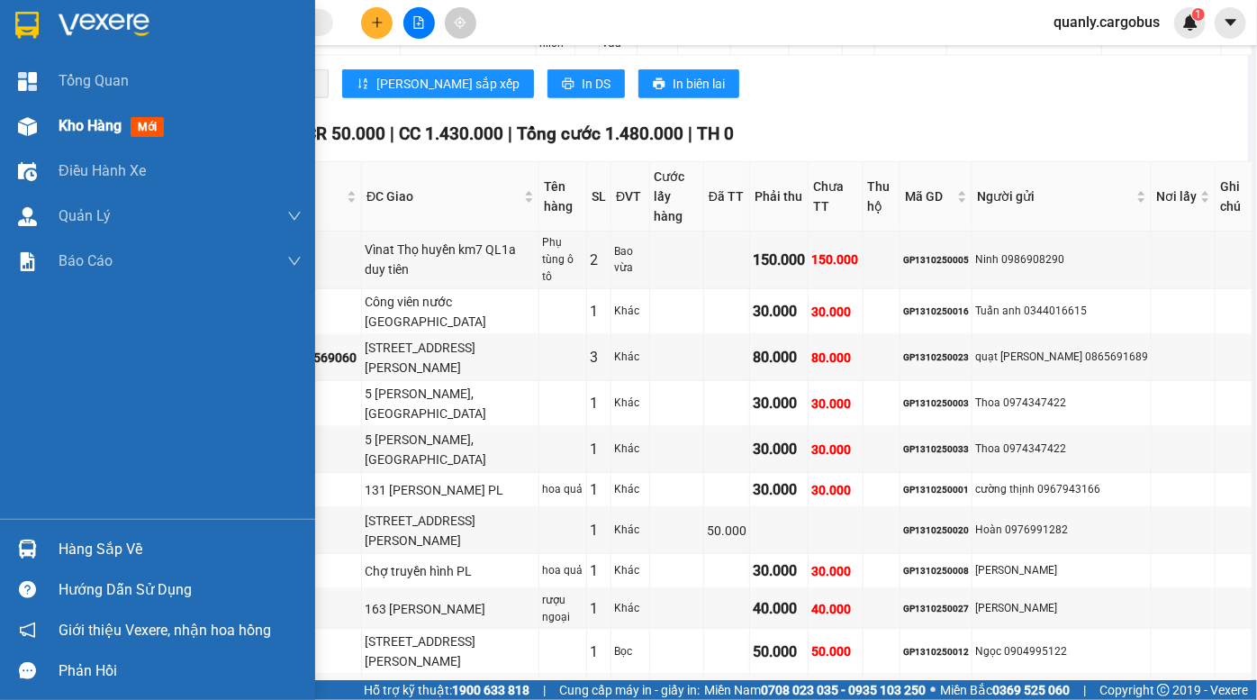
click at [27, 137] on div at bounding box center [28, 127] width 32 height 32
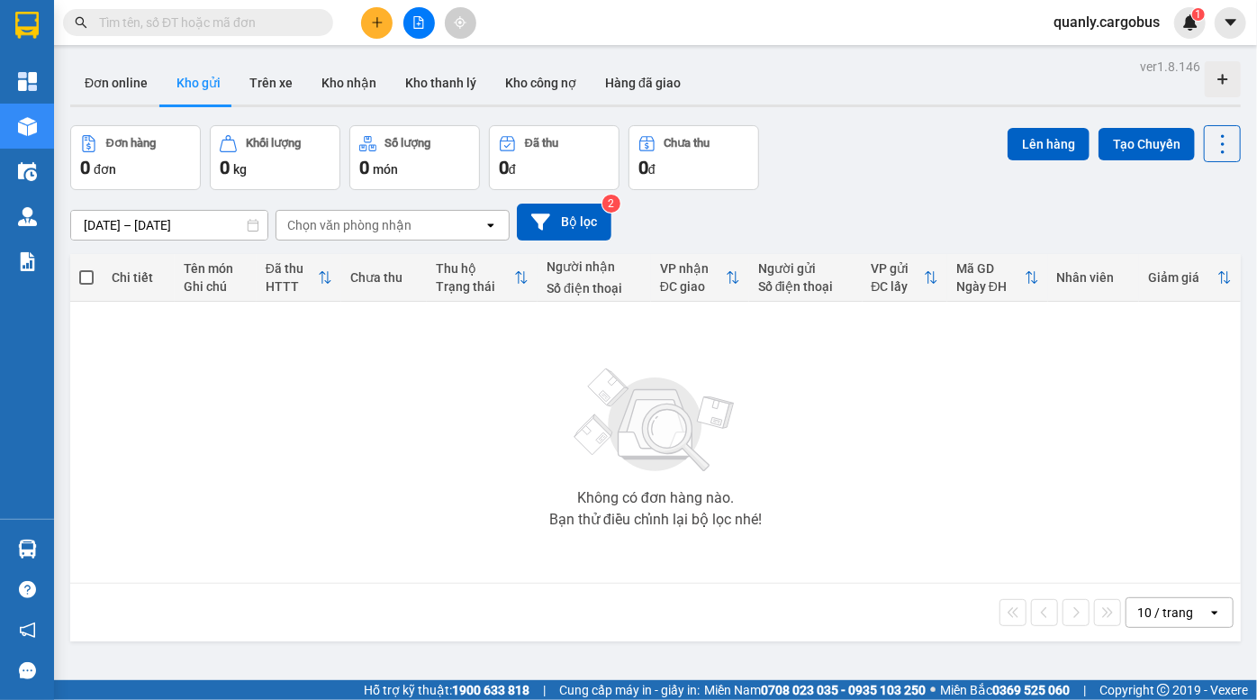
click at [842, 95] on div "Đơn online Kho gửi Trên xe Kho nhận Kho thanh lý Kho công nợ Hàng đã giao" at bounding box center [655, 85] width 1171 height 48
click at [830, 155] on div "Đơn hàng 0 đơn Khối lượng 0 kg Số lượng 0 món Đã thu 0 đ Chưa thu 0 đ Lên hàng …" at bounding box center [655, 157] width 1171 height 65
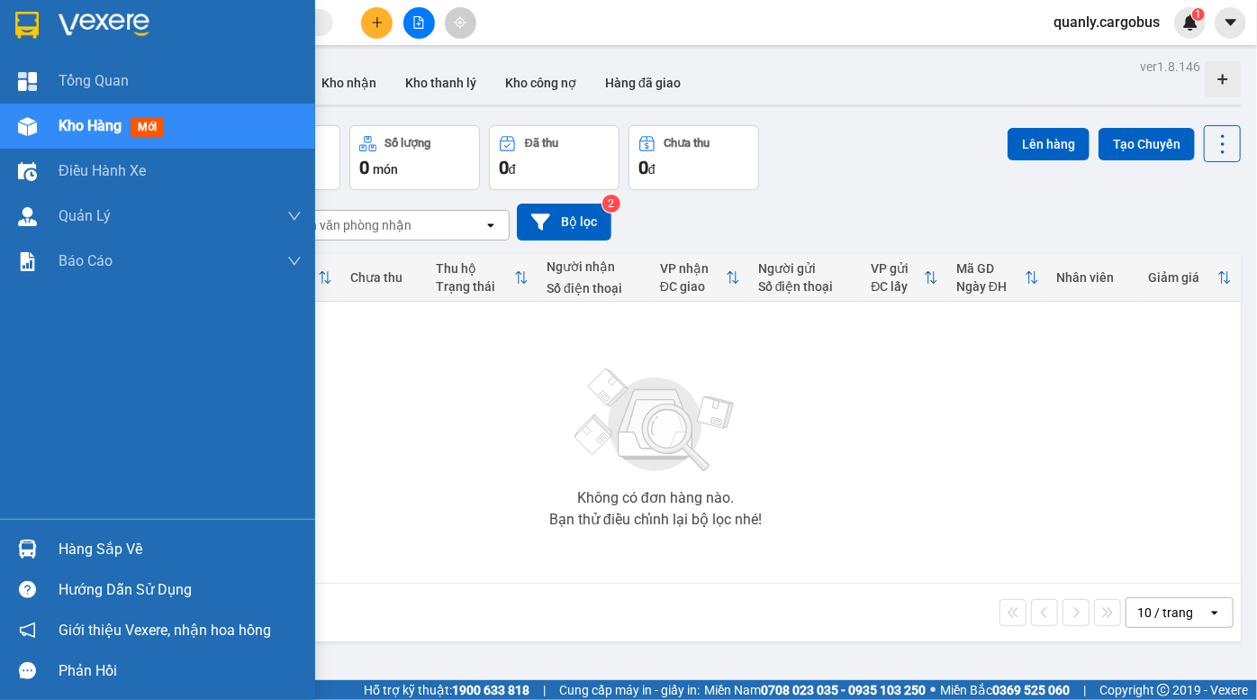
click at [40, 126] on div at bounding box center [28, 127] width 32 height 32
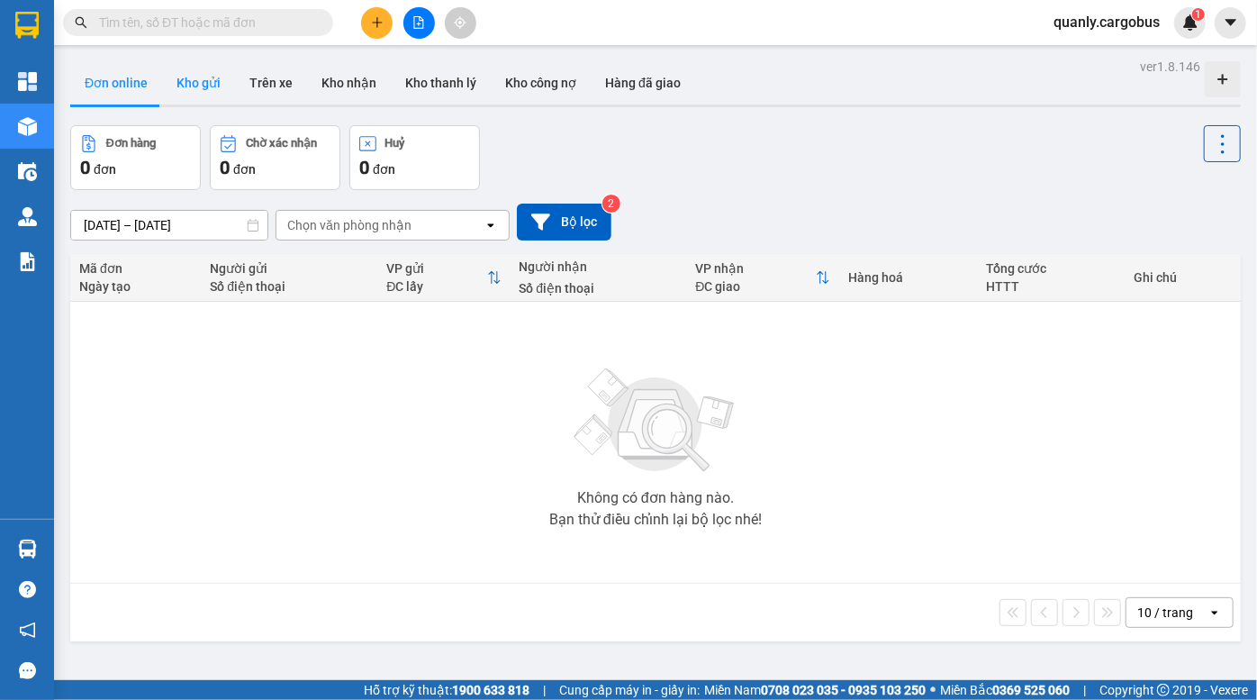
click at [186, 73] on button "Kho gửi" at bounding box center [198, 82] width 73 height 43
type input "[DATE] – [DATE]"
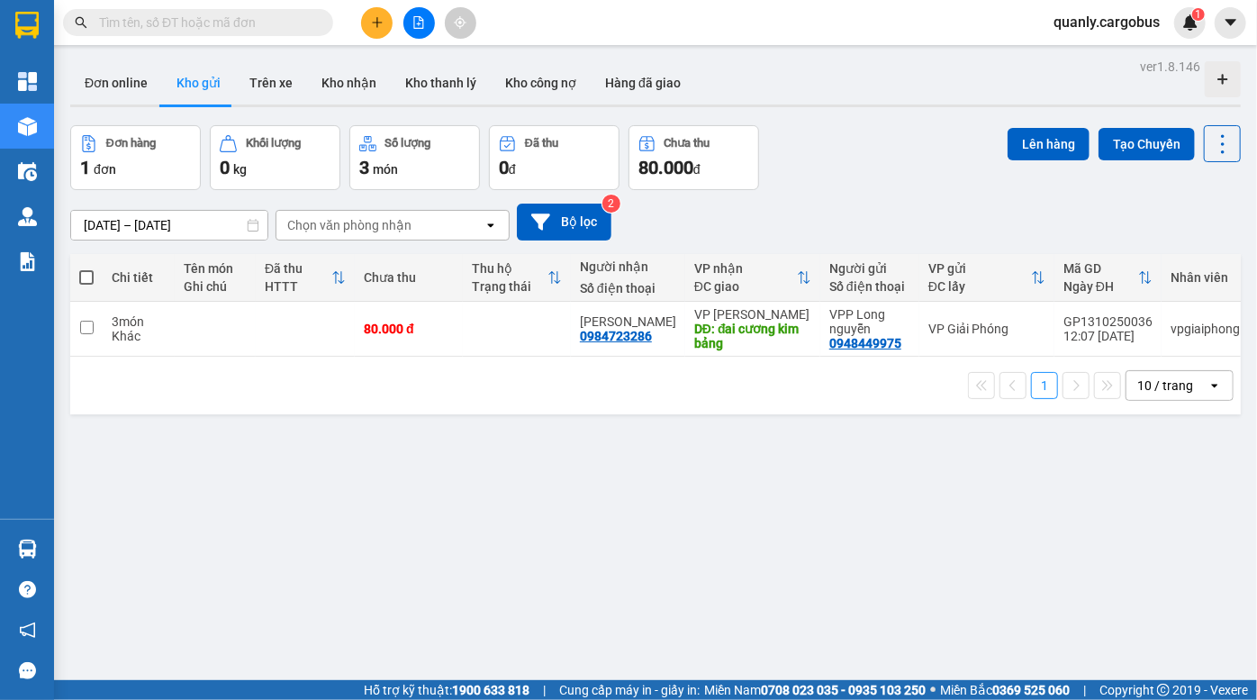
drag, startPoint x: 847, startPoint y: 191, endPoint x: 522, endPoint y: 150, distance: 326.9
click at [845, 191] on div "[DATE] – [DATE] Press the down arrow key to interact with the calendar and sele…" at bounding box center [655, 222] width 1171 height 64
click at [422, 18] on icon "file-add" at bounding box center [419, 22] width 13 height 13
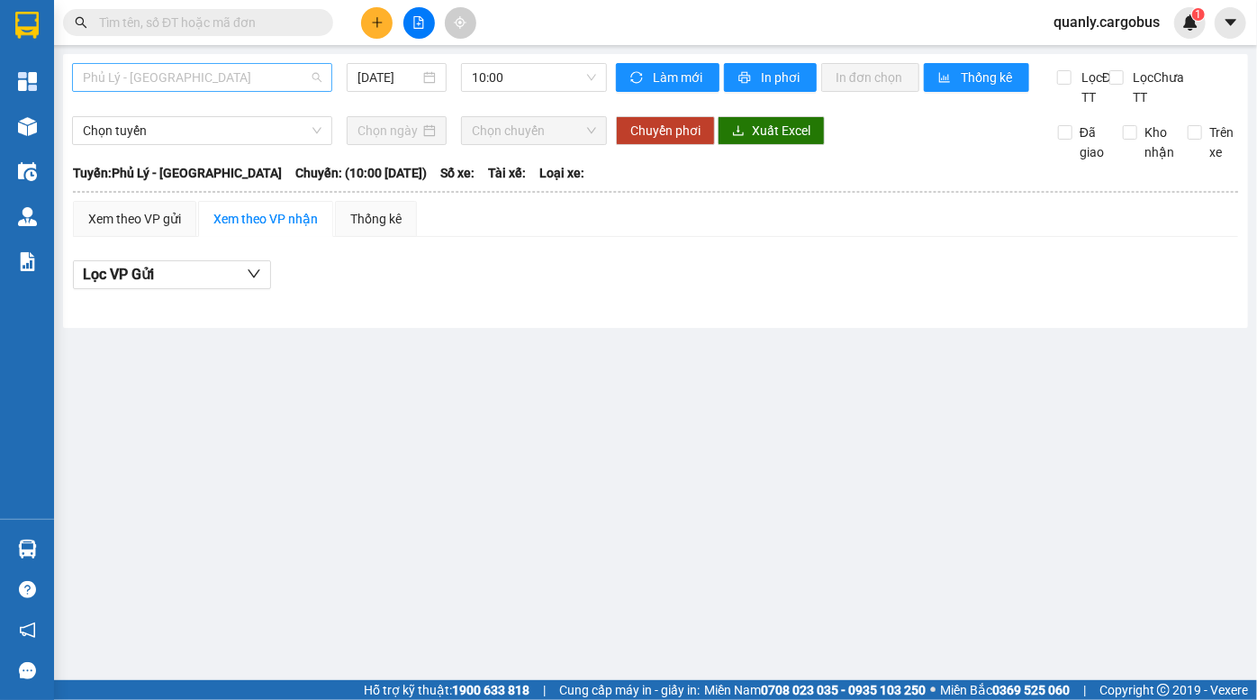
click at [198, 72] on span "Phủ Lý - [GEOGRAPHIC_DATA]" at bounding box center [202, 77] width 239 height 27
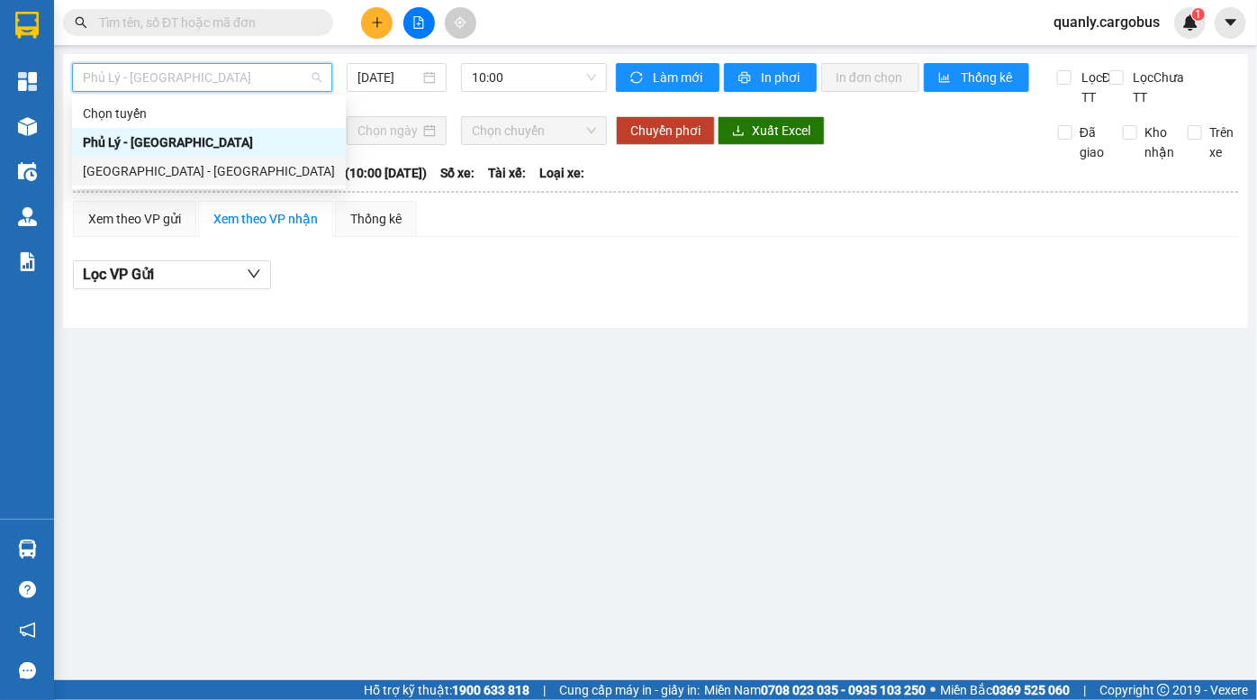
click at [206, 171] on div "[GEOGRAPHIC_DATA] - [GEOGRAPHIC_DATA]" at bounding box center [209, 171] width 252 height 20
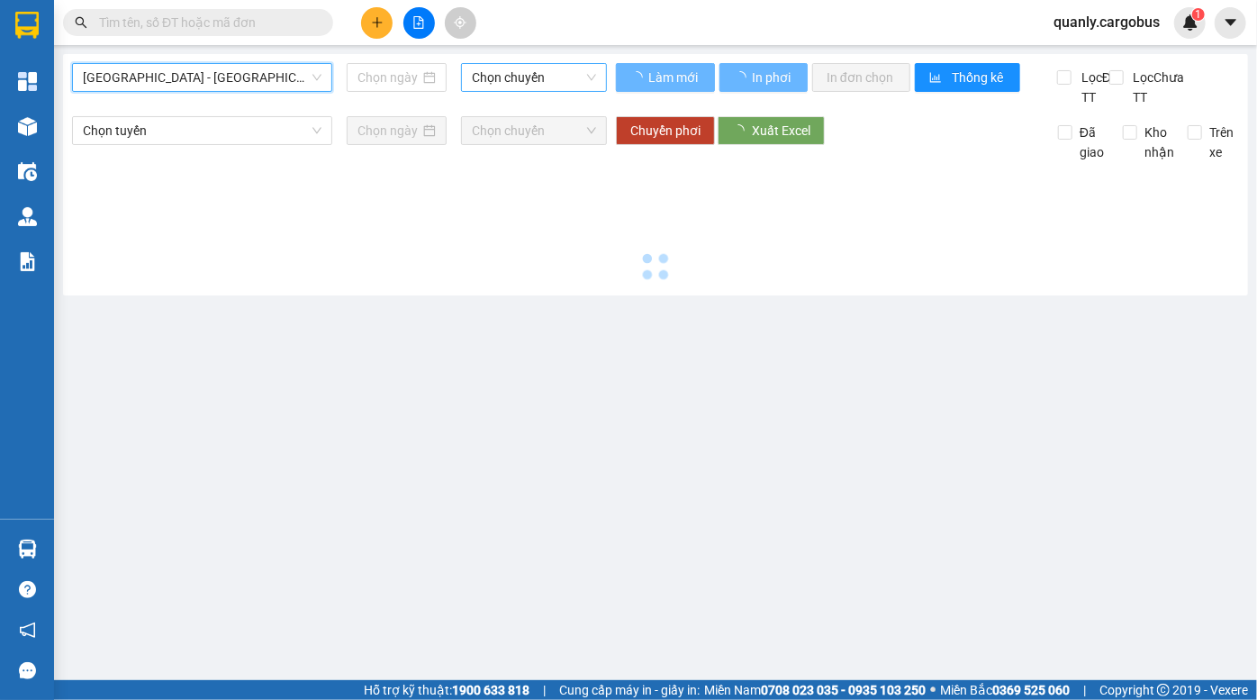
type input "[DATE]"
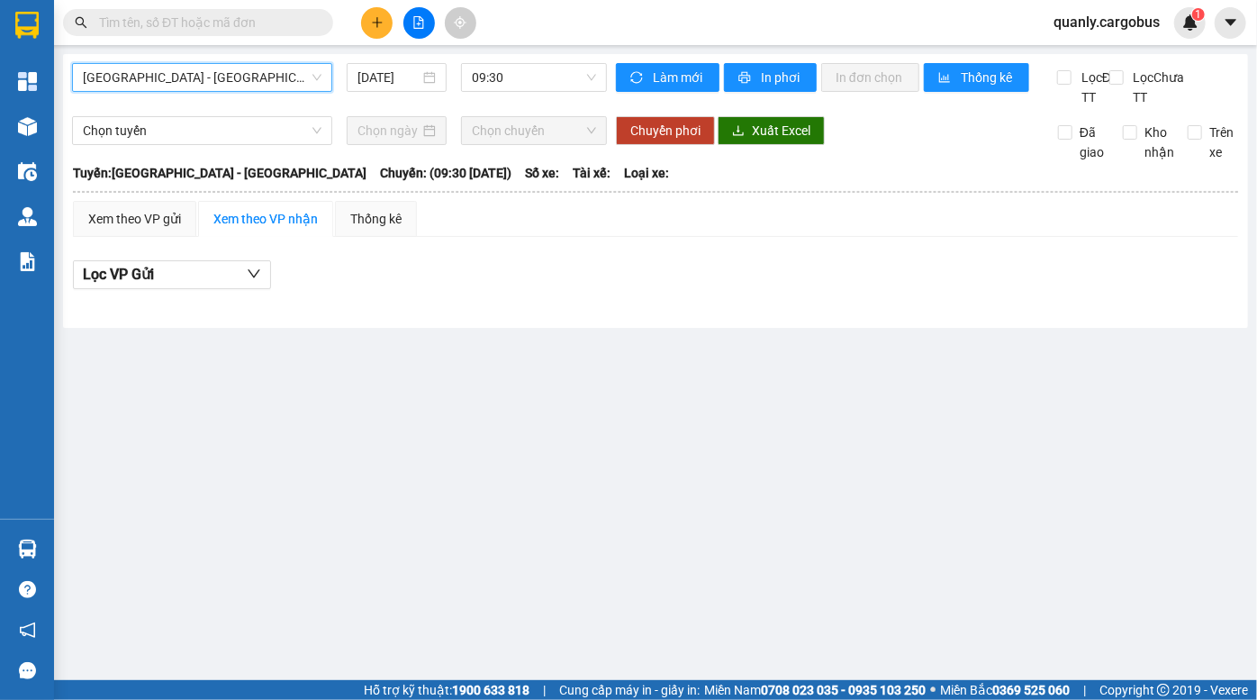
drag, startPoint x: 518, startPoint y: 74, endPoint x: 515, endPoint y: 93, distance: 19.1
click at [518, 82] on span "09:30" at bounding box center [534, 77] width 124 height 27
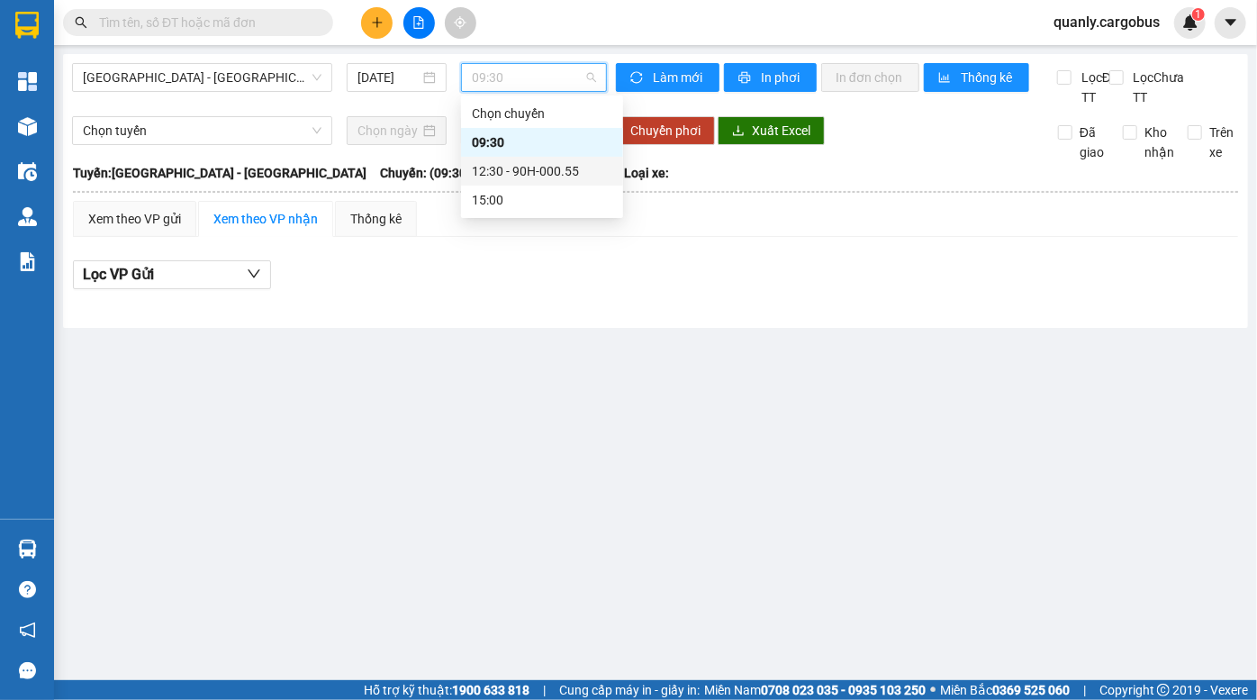
click at [538, 171] on div "12:30 - 90H-000.55" at bounding box center [542, 171] width 141 height 20
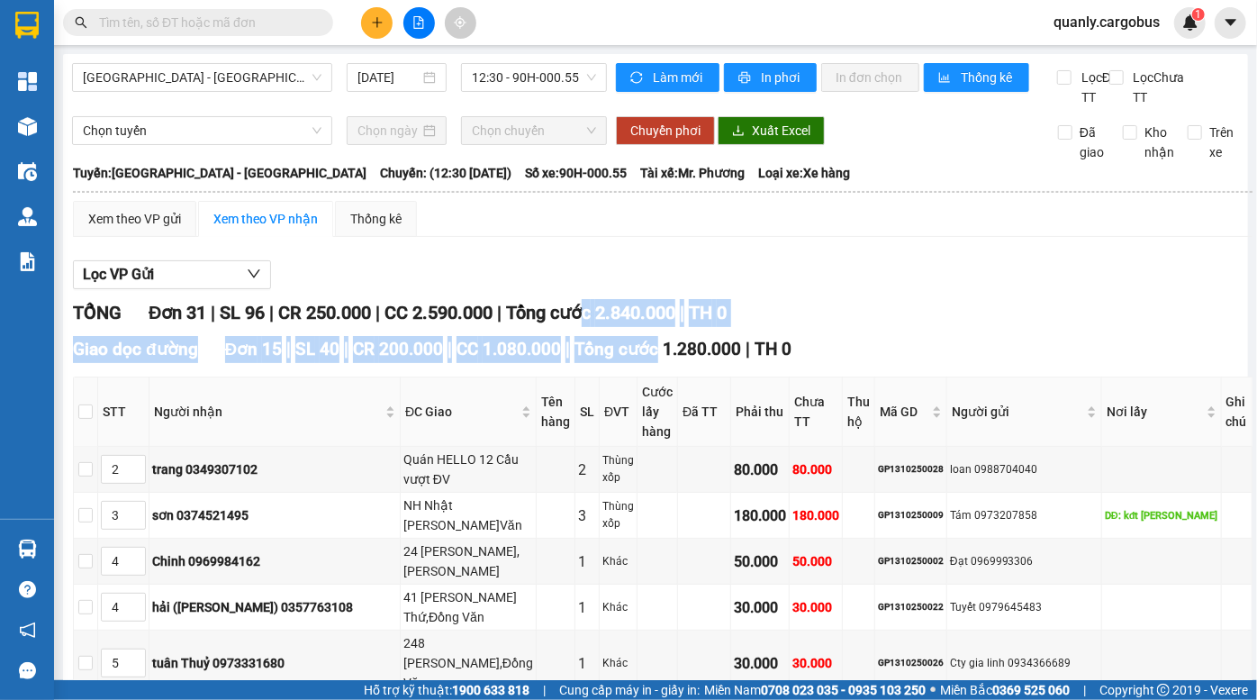
drag, startPoint x: 630, startPoint y: 342, endPoint x: 648, endPoint y: 351, distance: 20.1
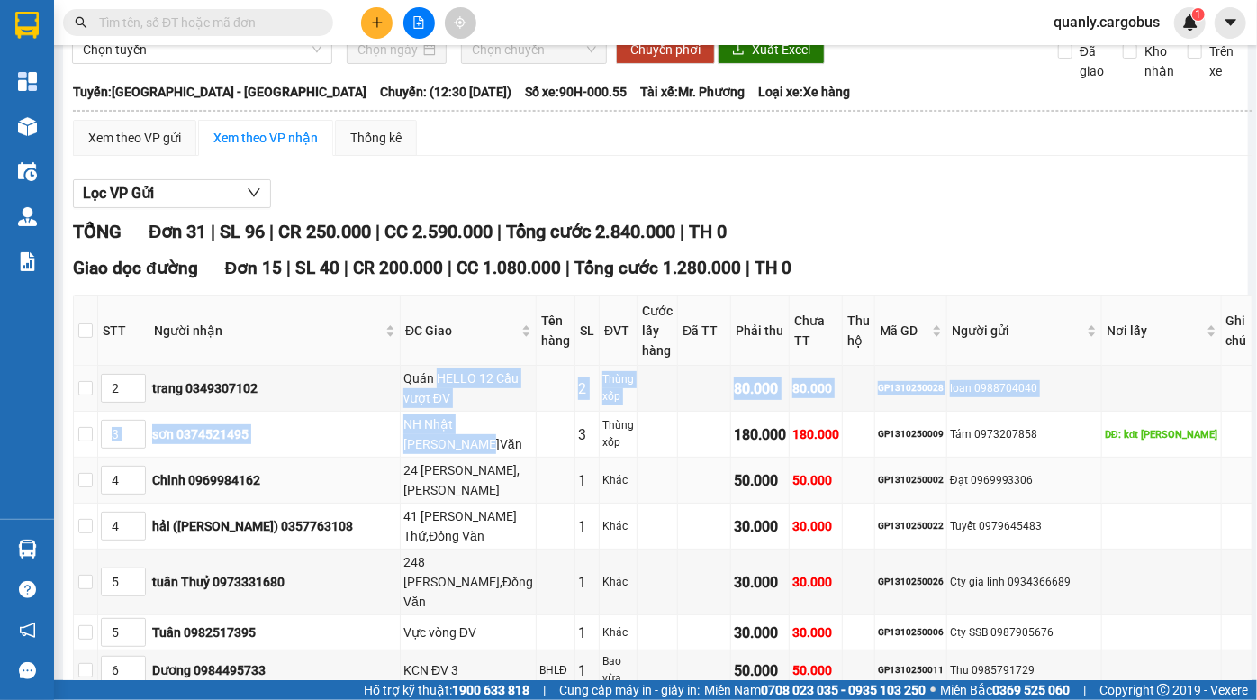
drag, startPoint x: 391, startPoint y: 379, endPoint x: 495, endPoint y: 467, distance: 136.2
click at [486, 462] on tbody "2 trang 0349307102 Quán HELLO 12 Cầu vượt ĐV 2 Thùng xốp 80.000 80.000 GP131025…" at bounding box center [663, 685] width 1179 height 638
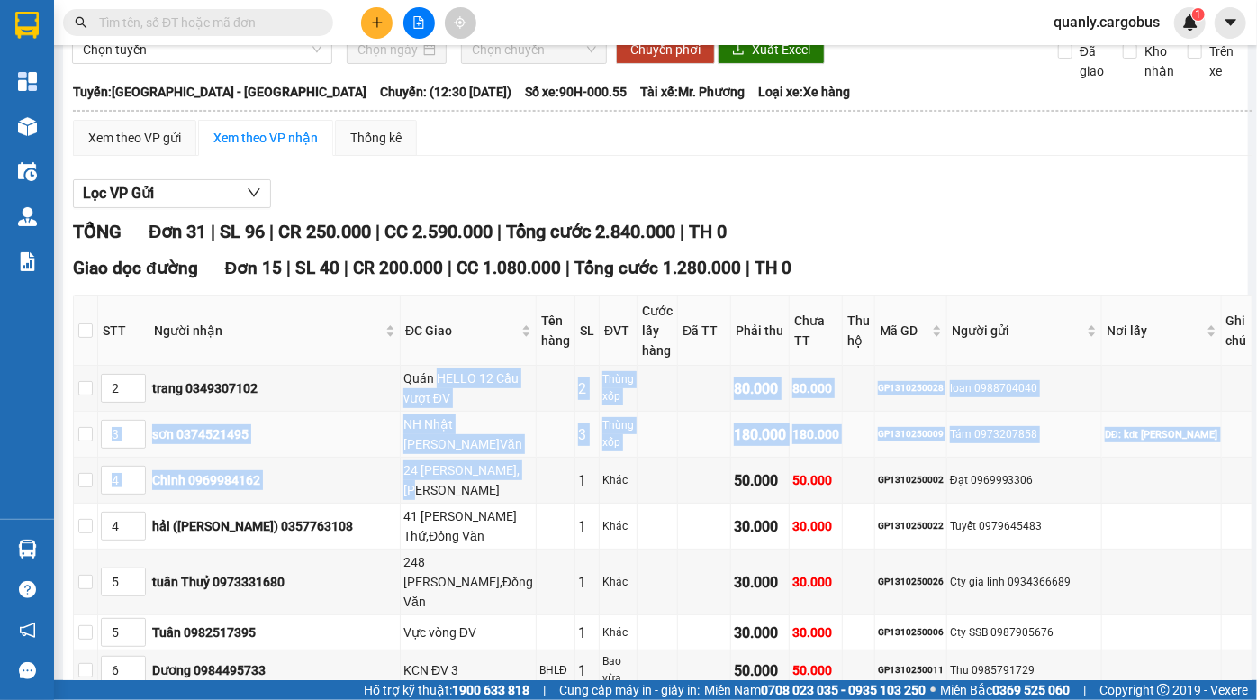
click at [458, 439] on div "NH Nhật [PERSON_NAME]Văn" at bounding box center [469, 434] width 130 height 40
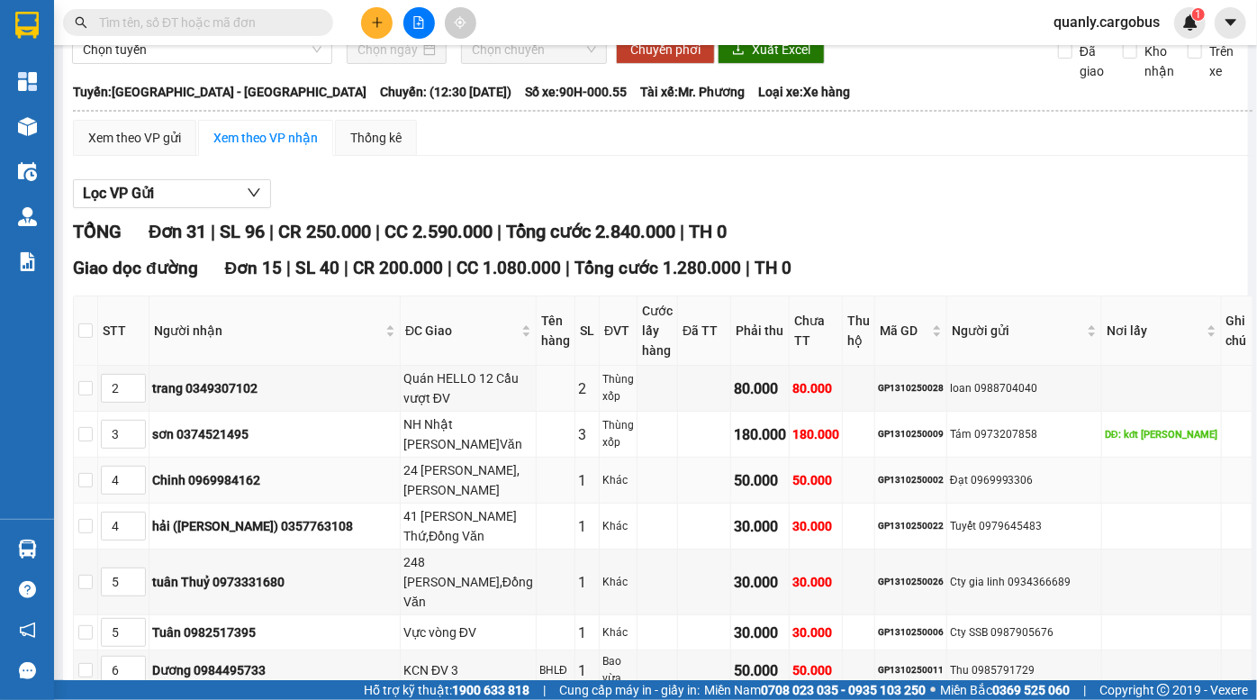
drag, startPoint x: 386, startPoint y: 386, endPoint x: 452, endPoint y: 476, distance: 111.5
click at [397, 417] on tbody "2 trang 0349307102 Quán HELLO 12 Cầu vượt ĐV 2 Thùng xốp 80.000 80.000 GP131025…" at bounding box center [663, 685] width 1179 height 638
click at [404, 375] on div "Quán HELLO 12 Cầu vượt ĐV" at bounding box center [469, 388] width 130 height 40
drag, startPoint x: 374, startPoint y: 375, endPoint x: 422, endPoint y: 416, distance: 63.9
click at [404, 385] on div "Quán HELLO 12 Cầu vượt ĐV" at bounding box center [469, 388] width 130 height 40
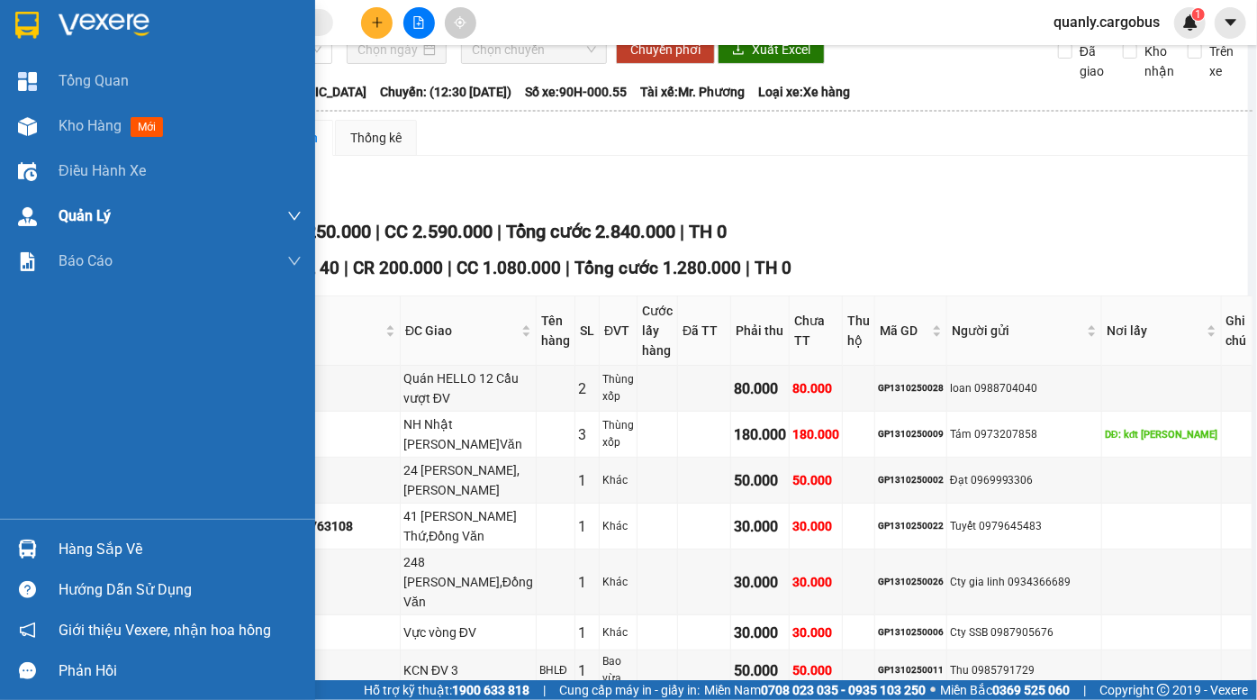
drag, startPoint x: 15, startPoint y: 114, endPoint x: 284, endPoint y: 230, distance: 292.1
click at [17, 117] on div at bounding box center [28, 127] width 32 height 32
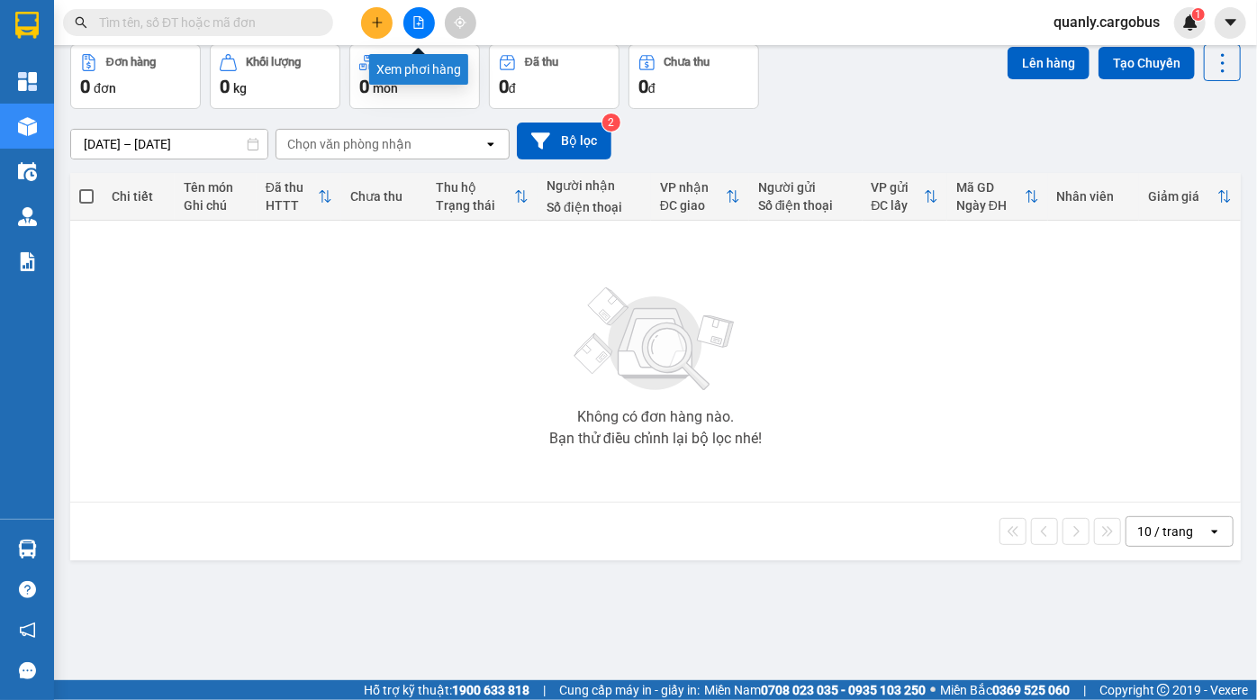
click at [414, 33] on button at bounding box center [420, 23] width 32 height 32
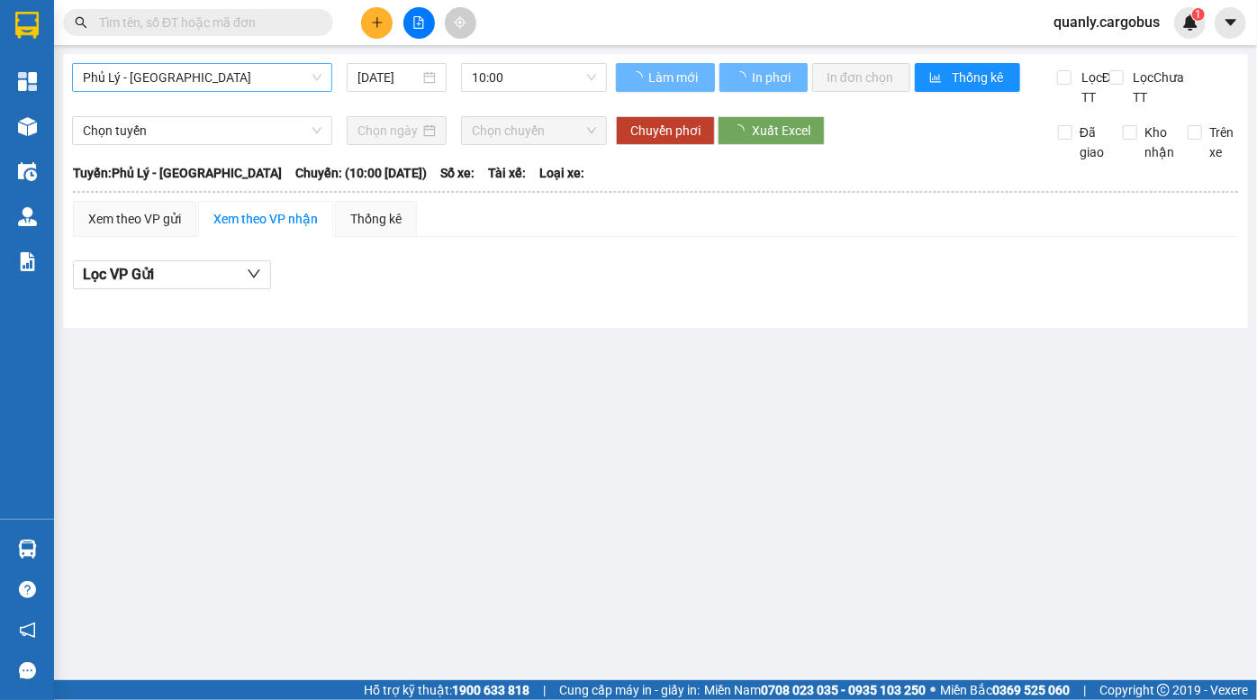
click at [185, 78] on span "Phủ Lý - [GEOGRAPHIC_DATA]" at bounding box center [202, 77] width 239 height 27
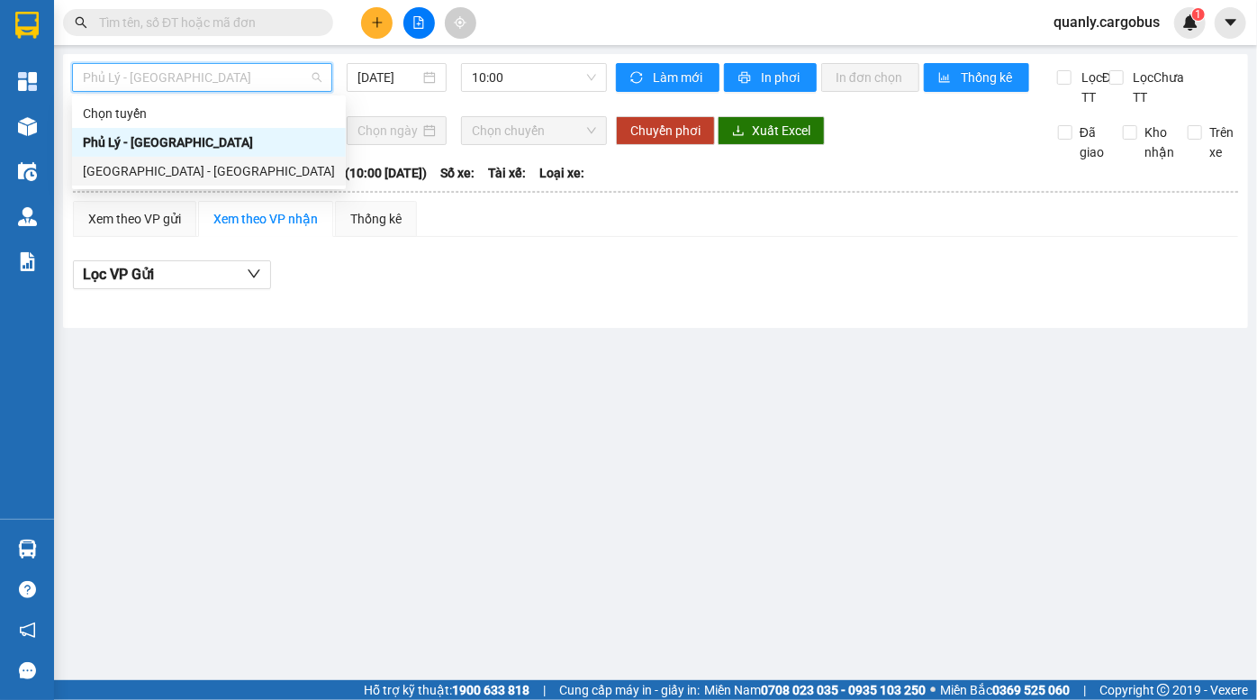
click at [185, 168] on div "[GEOGRAPHIC_DATA] - [GEOGRAPHIC_DATA]" at bounding box center [209, 171] width 252 height 20
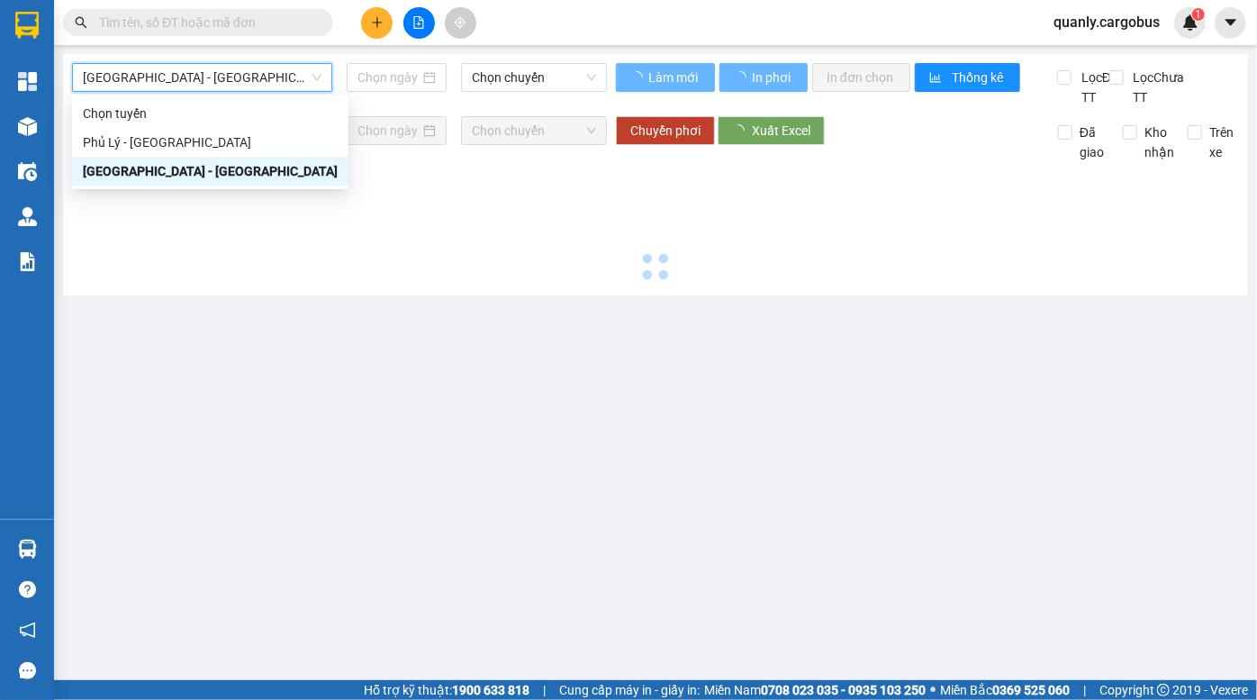
type input "[DATE]"
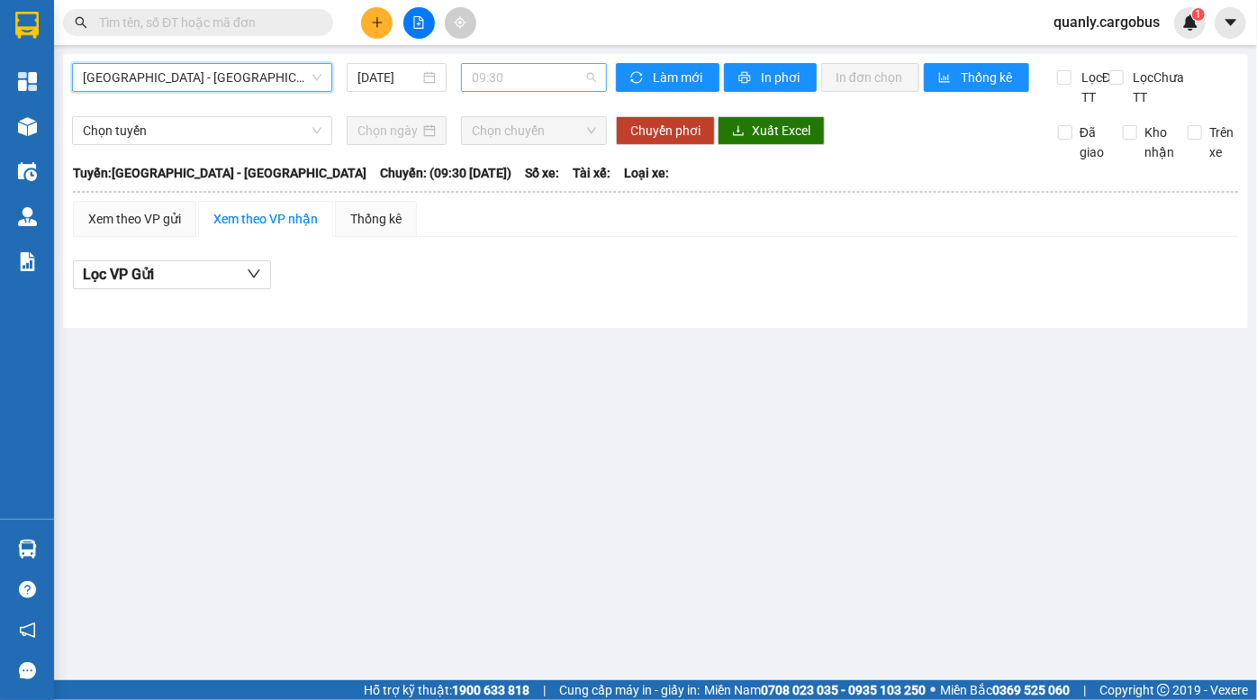
drag, startPoint x: 521, startPoint y: 68, endPoint x: 534, endPoint y: 142, distance: 76.0
click at [522, 73] on span "09:30" at bounding box center [534, 77] width 124 height 27
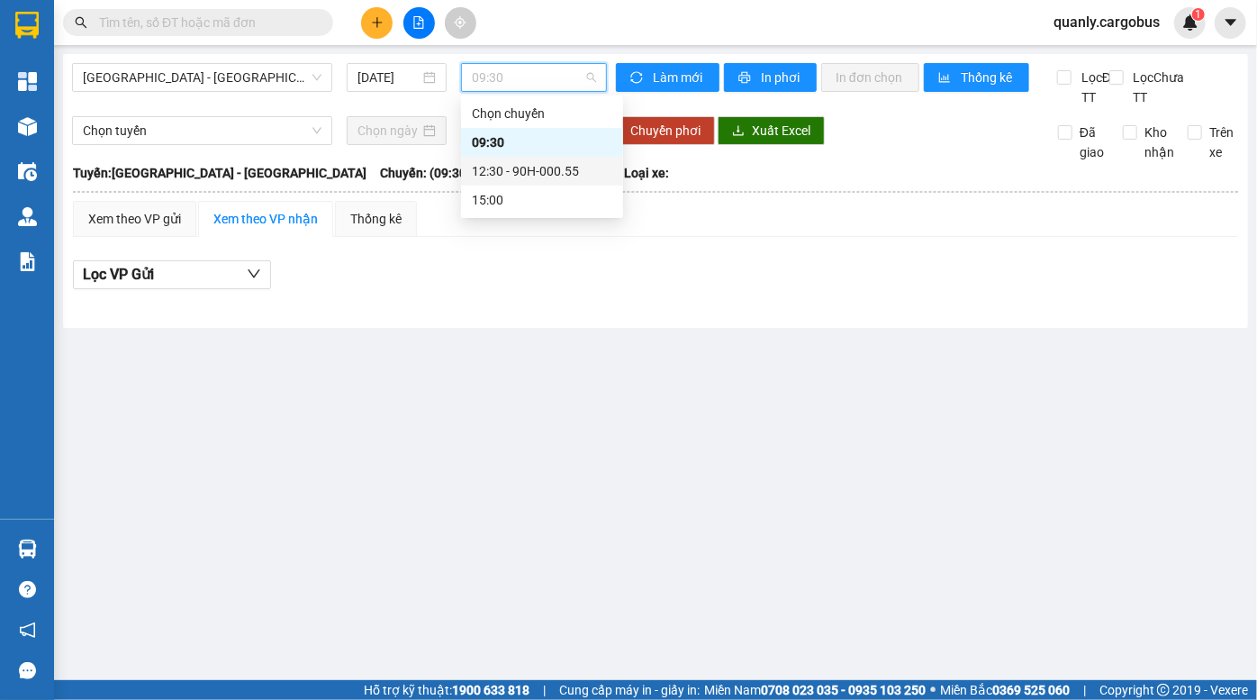
click at [545, 171] on div "12:30 - 90H-000.55" at bounding box center [542, 171] width 141 height 20
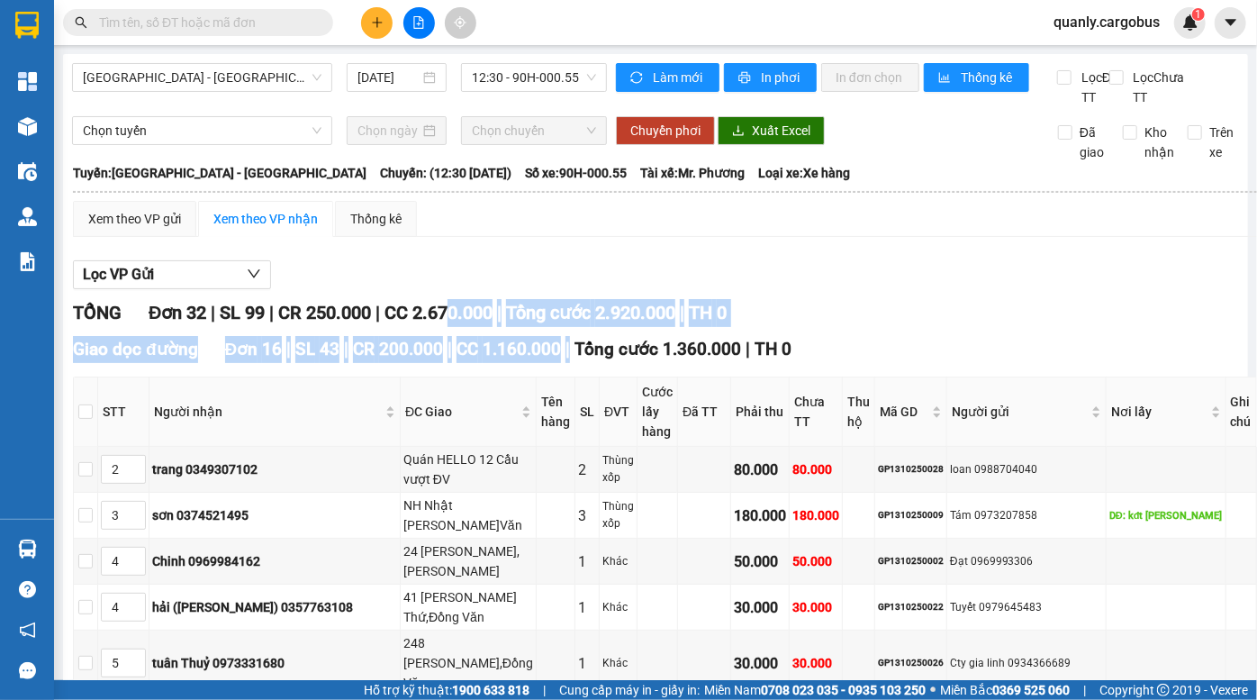
drag, startPoint x: 477, startPoint y: 339, endPoint x: 582, endPoint y: 357, distance: 106.0
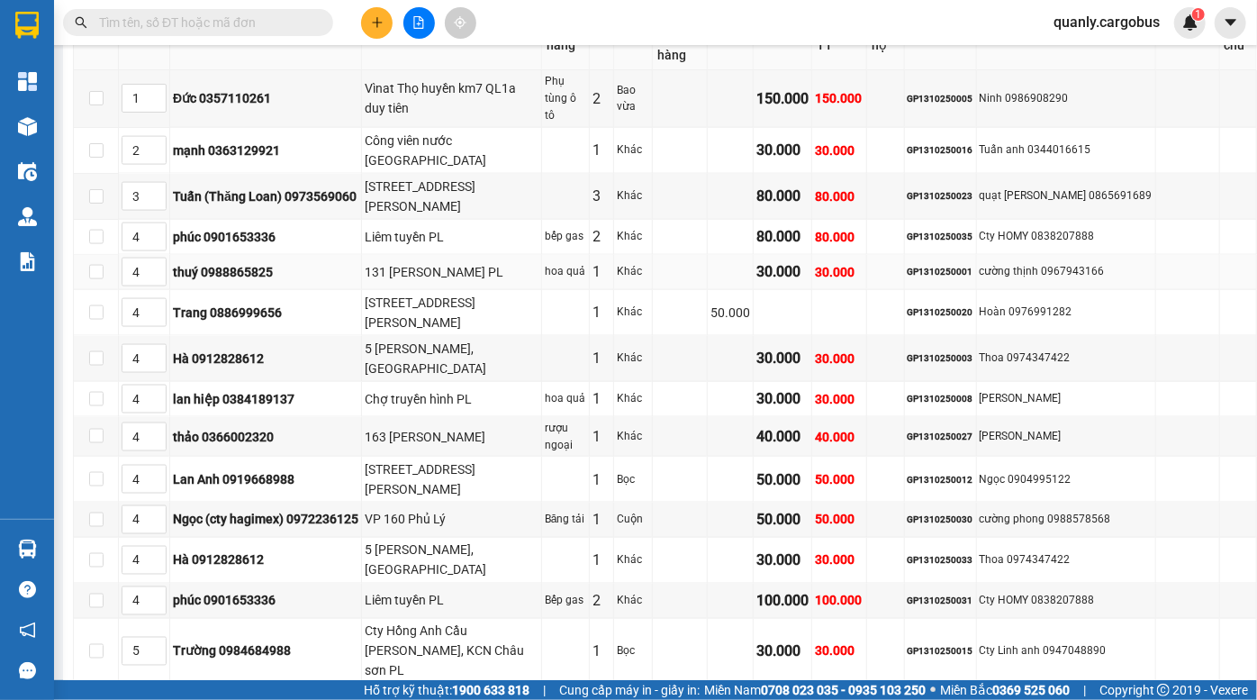
scroll to position [1229, 0]
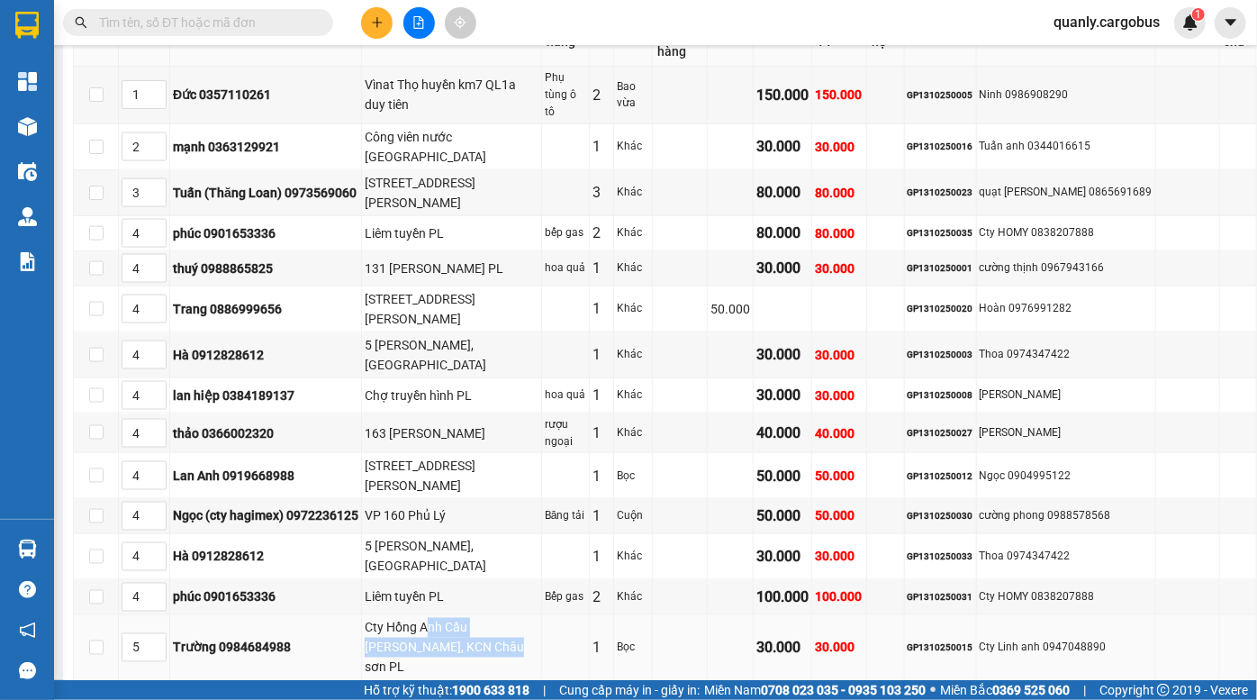
drag, startPoint x: 431, startPoint y: 474, endPoint x: 466, endPoint y: 500, distance: 43.1
click at [466, 618] on div "Cty Hồng Anh Cầu [PERSON_NAME], KCN Châu sơn PL" at bounding box center [452, 647] width 174 height 59
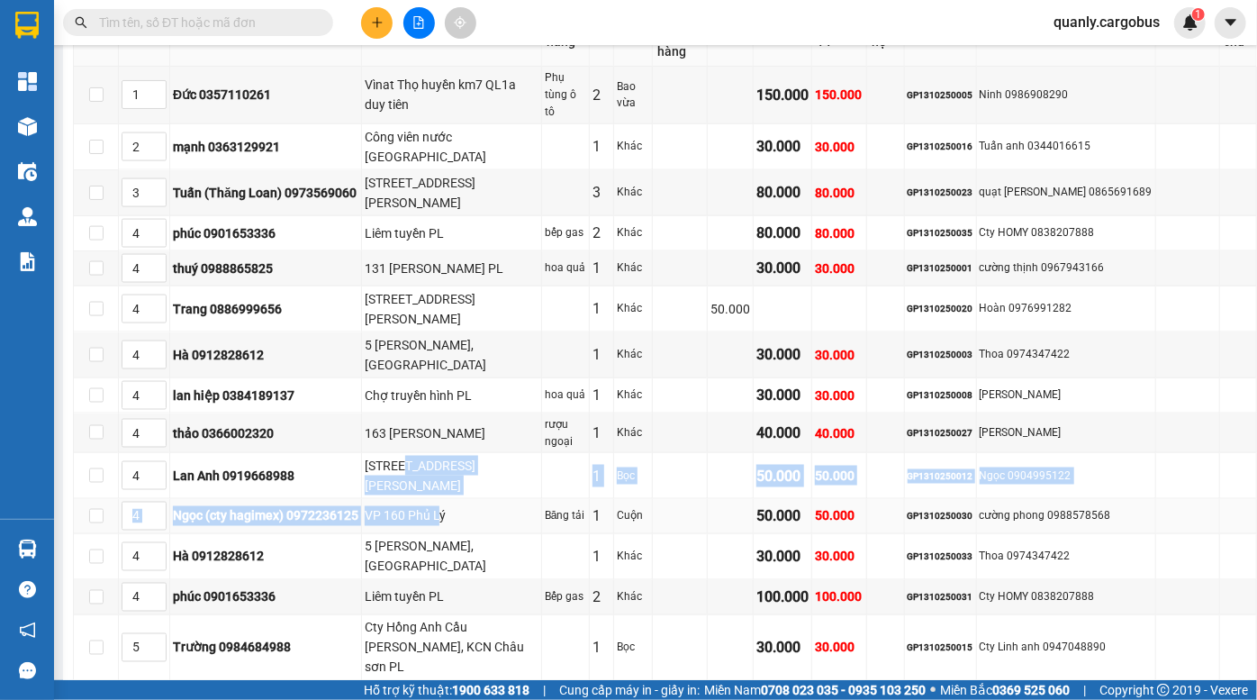
drag, startPoint x: 413, startPoint y: 347, endPoint x: 441, endPoint y: 386, distance: 48.5
click at [441, 386] on tbody "1 Đức 0357110261 Vìnat Thọ huyền km7 QL1a duy tiên Phụ tùng ô tô 2 Bao vừa 150.…" at bounding box center [666, 412] width 1184 height 690
click at [430, 456] on div "[STREET_ADDRESS][PERSON_NAME]" at bounding box center [452, 476] width 174 height 40
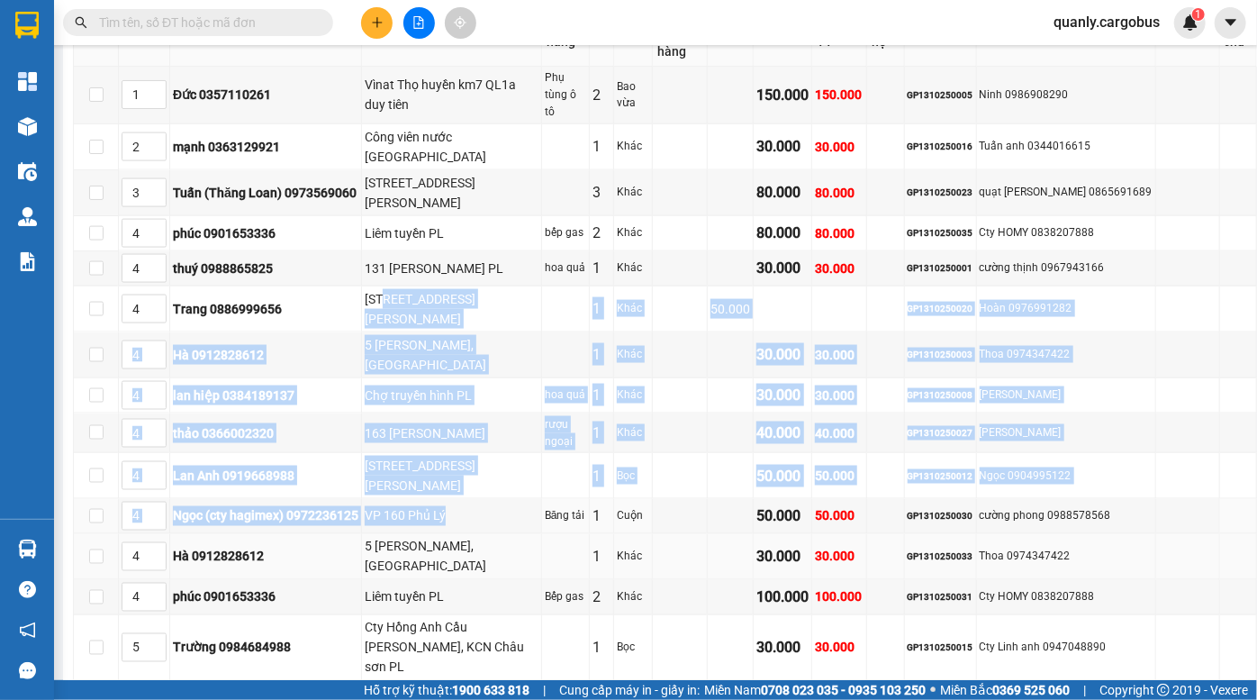
drag, startPoint x: 393, startPoint y: 186, endPoint x: 460, endPoint y: 413, distance: 236.8
click at [460, 413] on tbody "1 Đức 0357110261 Vìnat Thọ huyền km7 QL1a duy tiên Phụ tùng ô tô 2 Bao vừa 150.…" at bounding box center [666, 412] width 1184 height 690
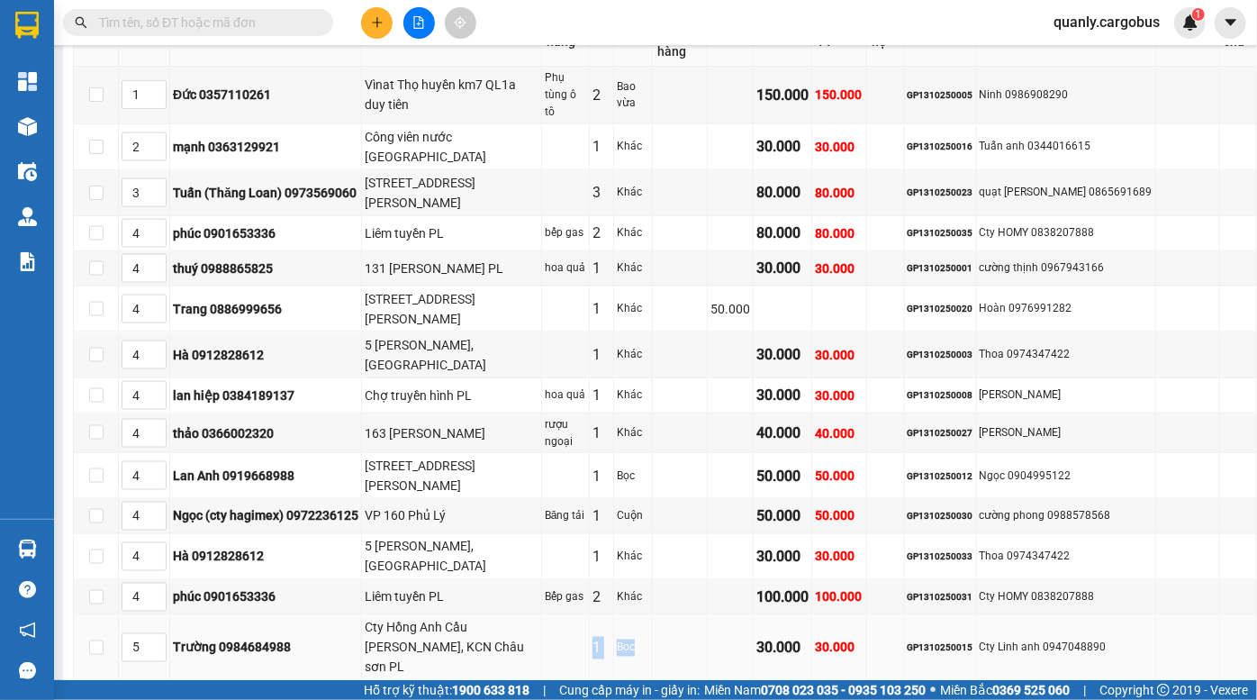
drag, startPoint x: 546, startPoint y: 486, endPoint x: 675, endPoint y: 494, distance: 129.0
click at [660, 615] on tr "5 Trường 0984684988 Cty Hồng Anh Cầu Lê chân, KCN Châu sơn PL 1 Bọc 30.000 30.0…" at bounding box center [666, 648] width 1184 height 66
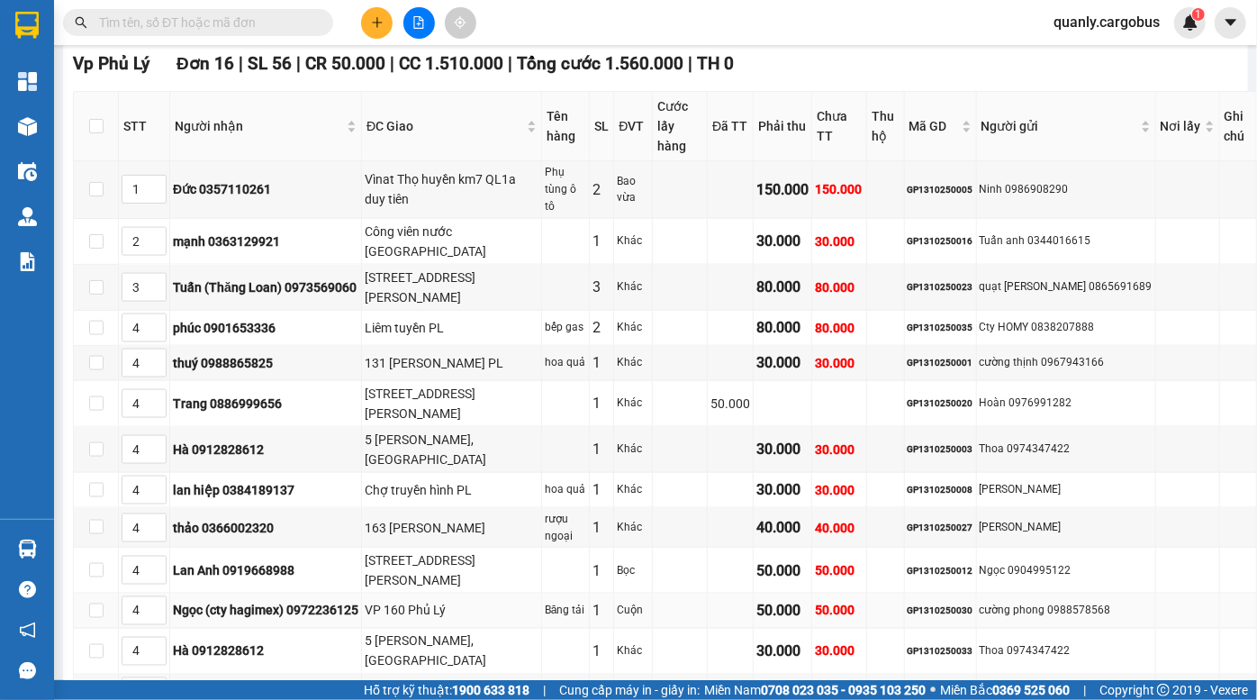
scroll to position [901, 0]
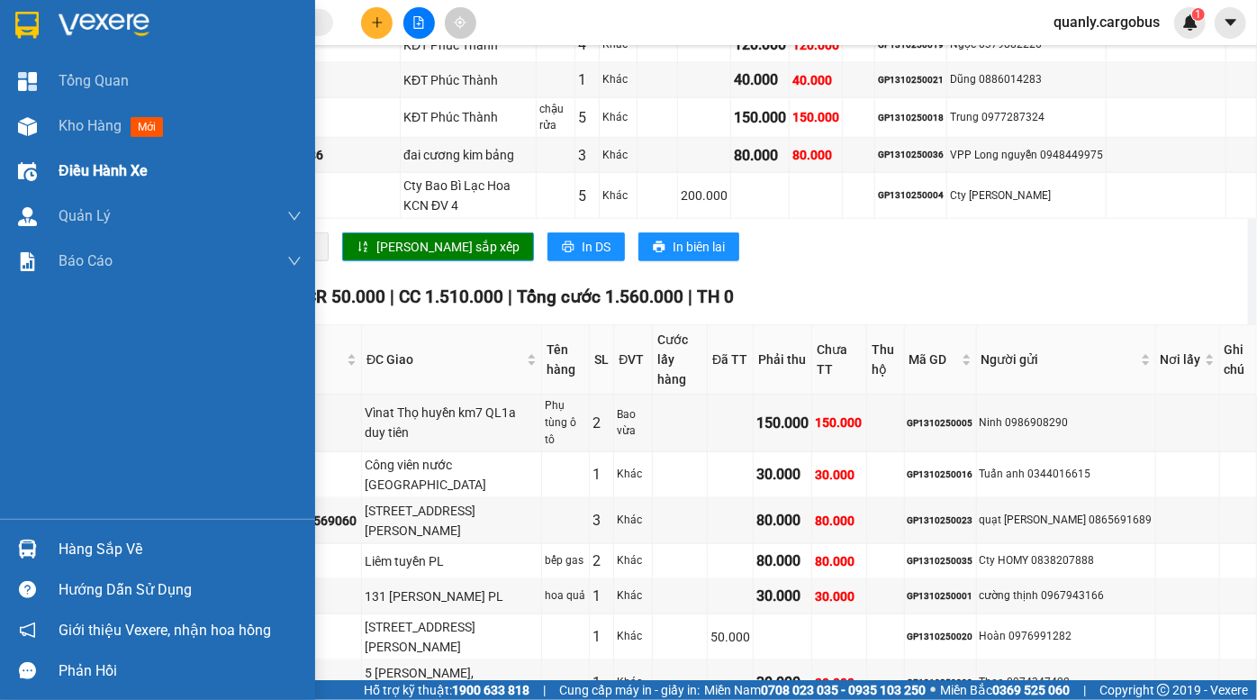
drag, startPoint x: 20, startPoint y: 127, endPoint x: 108, endPoint y: 173, distance: 99.5
click at [22, 130] on img at bounding box center [27, 126] width 19 height 19
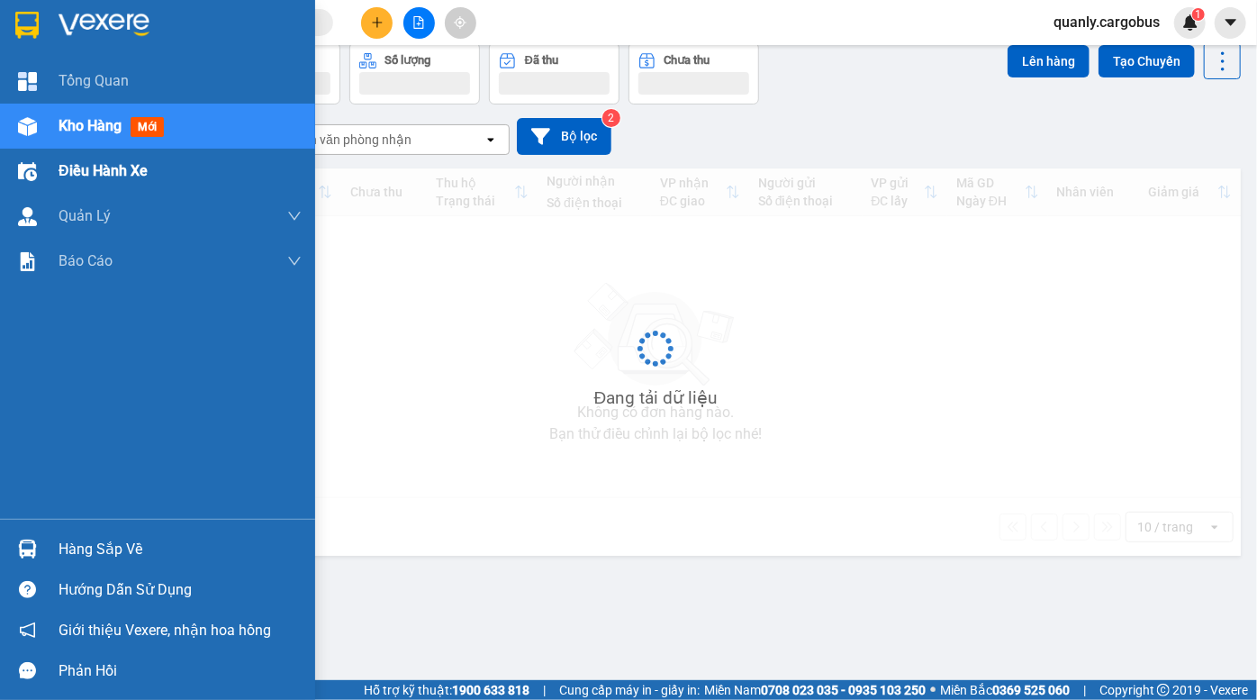
scroll to position [82, 0]
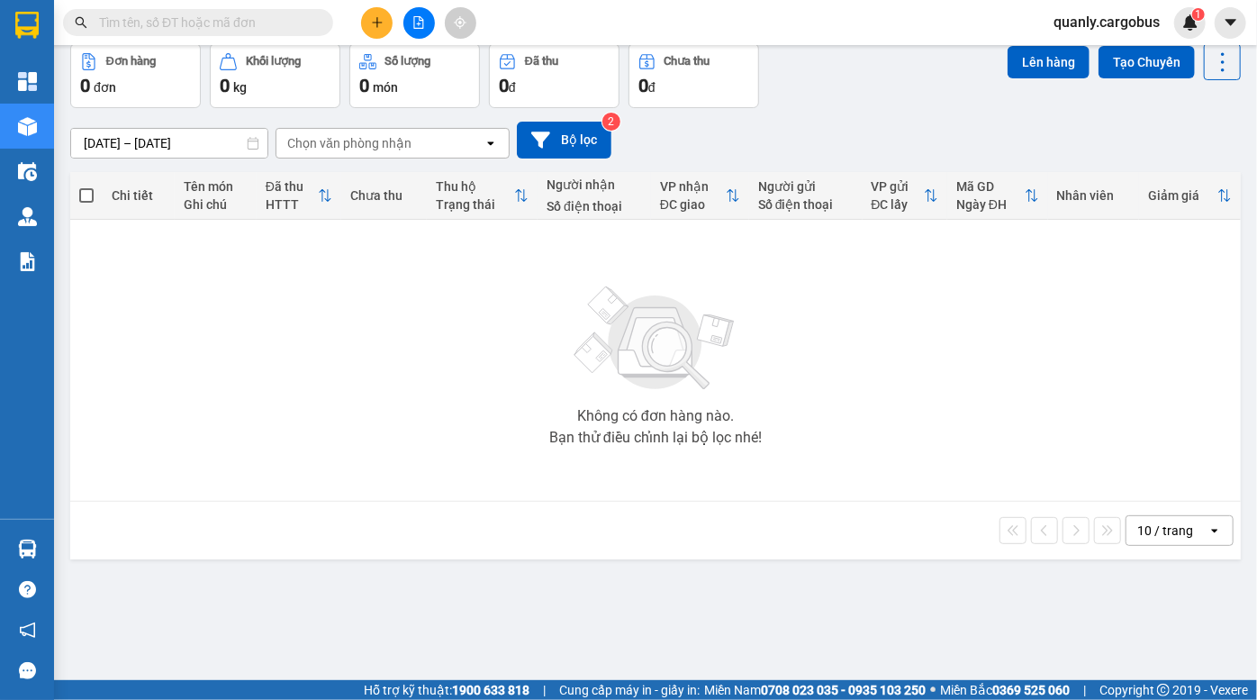
click at [421, 26] on icon "file-add" at bounding box center [419, 22] width 13 height 13
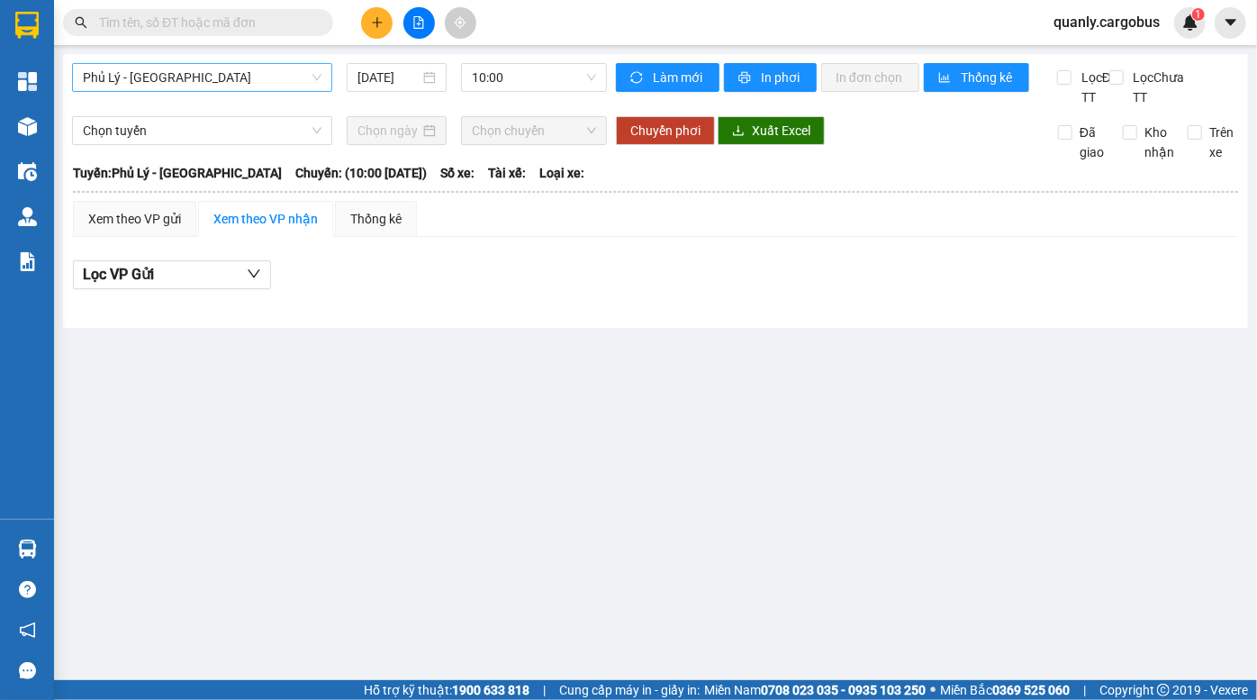
click at [206, 83] on span "Phủ Lý - [GEOGRAPHIC_DATA]" at bounding box center [202, 77] width 239 height 27
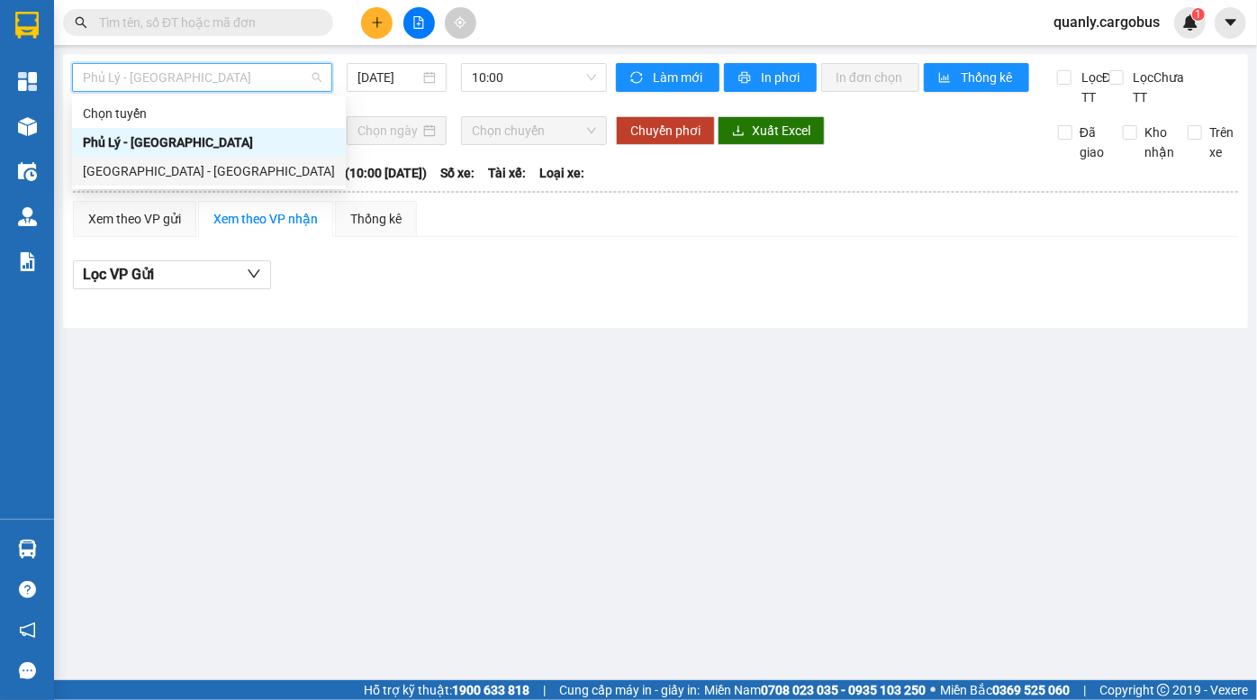
click at [186, 172] on div "[GEOGRAPHIC_DATA] - [GEOGRAPHIC_DATA]" at bounding box center [209, 171] width 252 height 20
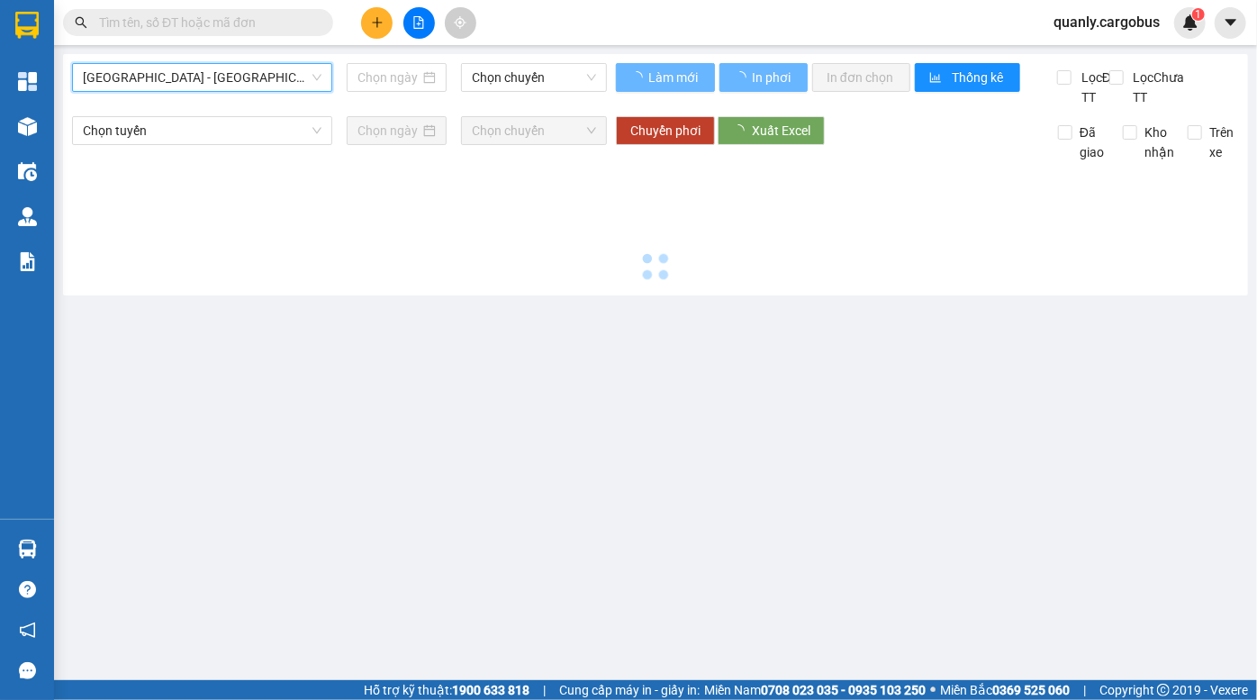
type input "[DATE]"
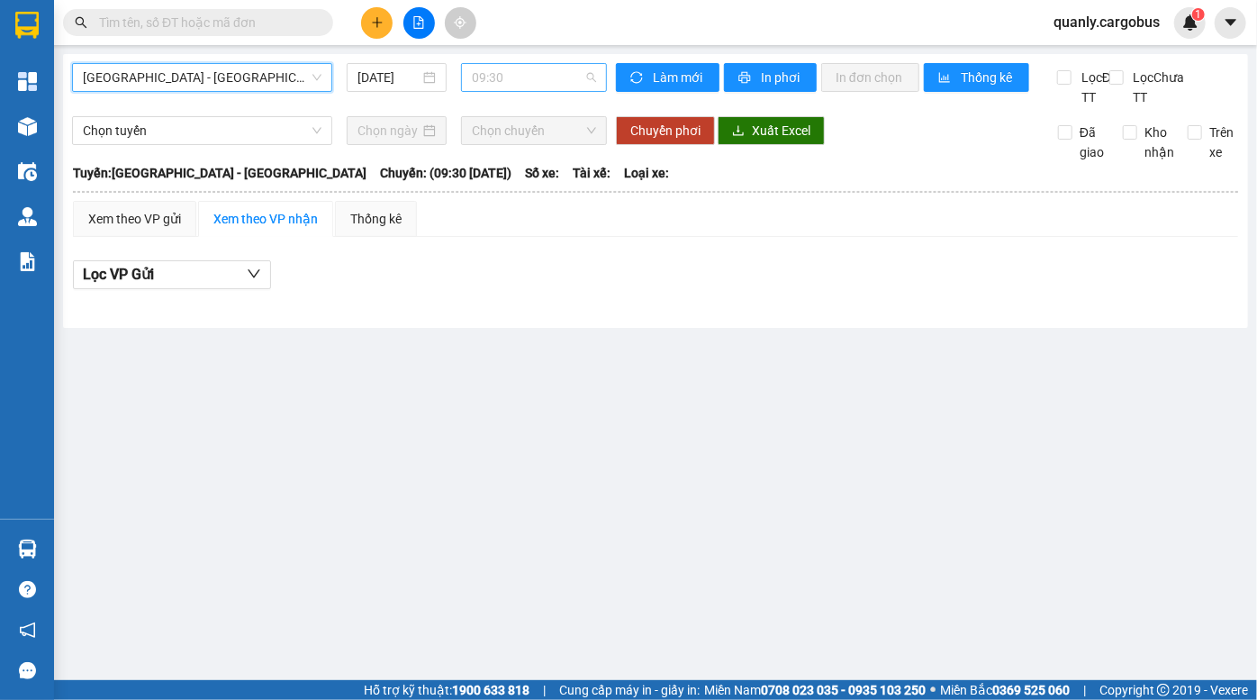
drag, startPoint x: 493, startPoint y: 81, endPoint x: 513, endPoint y: 127, distance: 50.4
click at [493, 81] on span "09:30" at bounding box center [534, 77] width 124 height 27
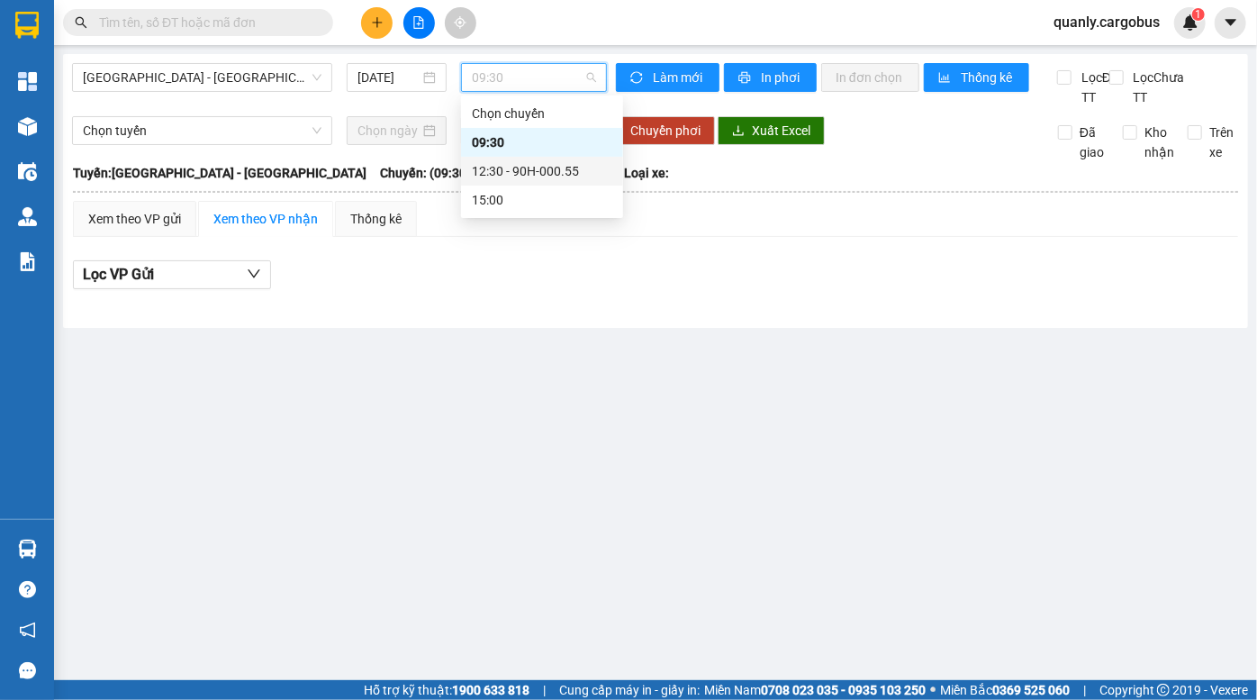
click at [526, 168] on div "12:30 - 90H-000.55" at bounding box center [542, 171] width 141 height 20
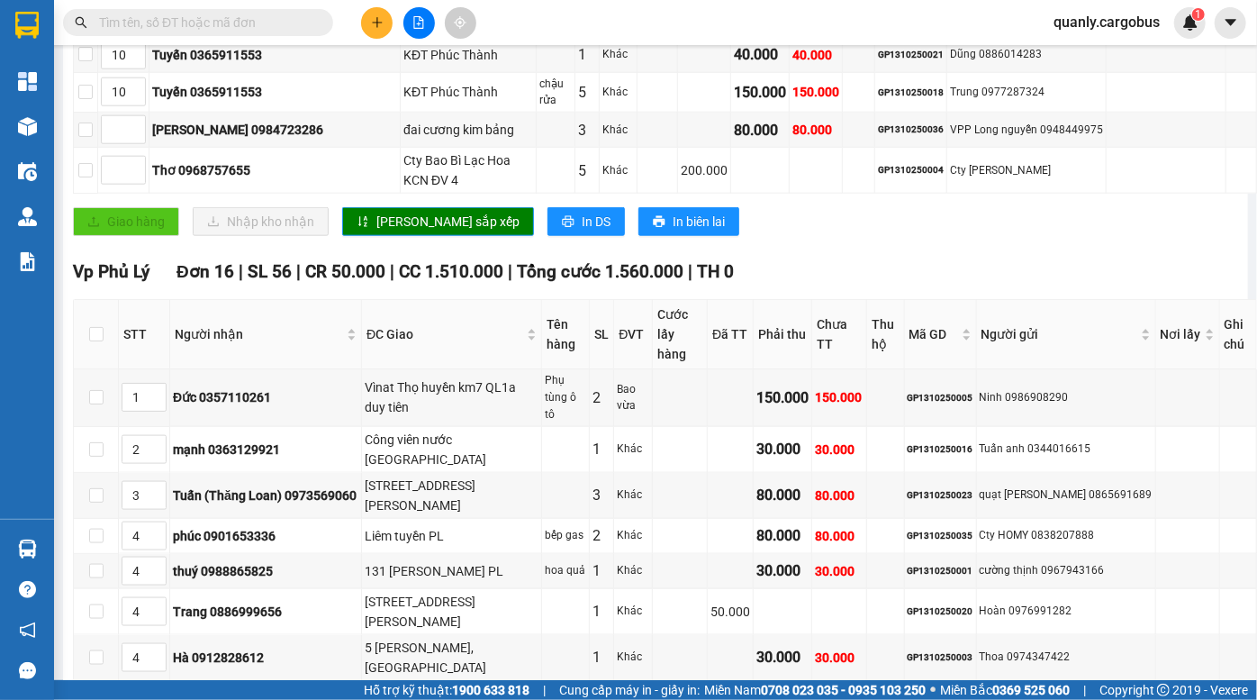
scroll to position [982, 0]
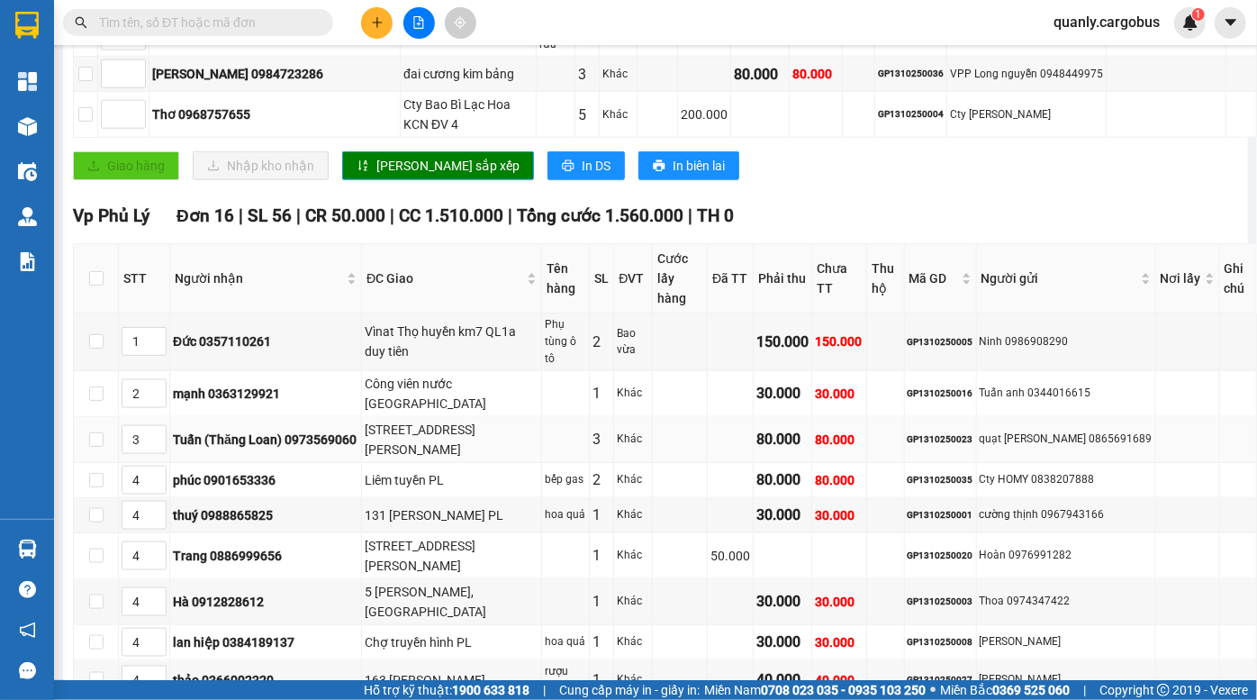
click at [937, 432] on div "GP1310250023" at bounding box center [941, 439] width 66 height 14
copy div "GP1310250023"
click at [194, 27] on input "text" at bounding box center [205, 23] width 213 height 20
paste input "GP1310250023"
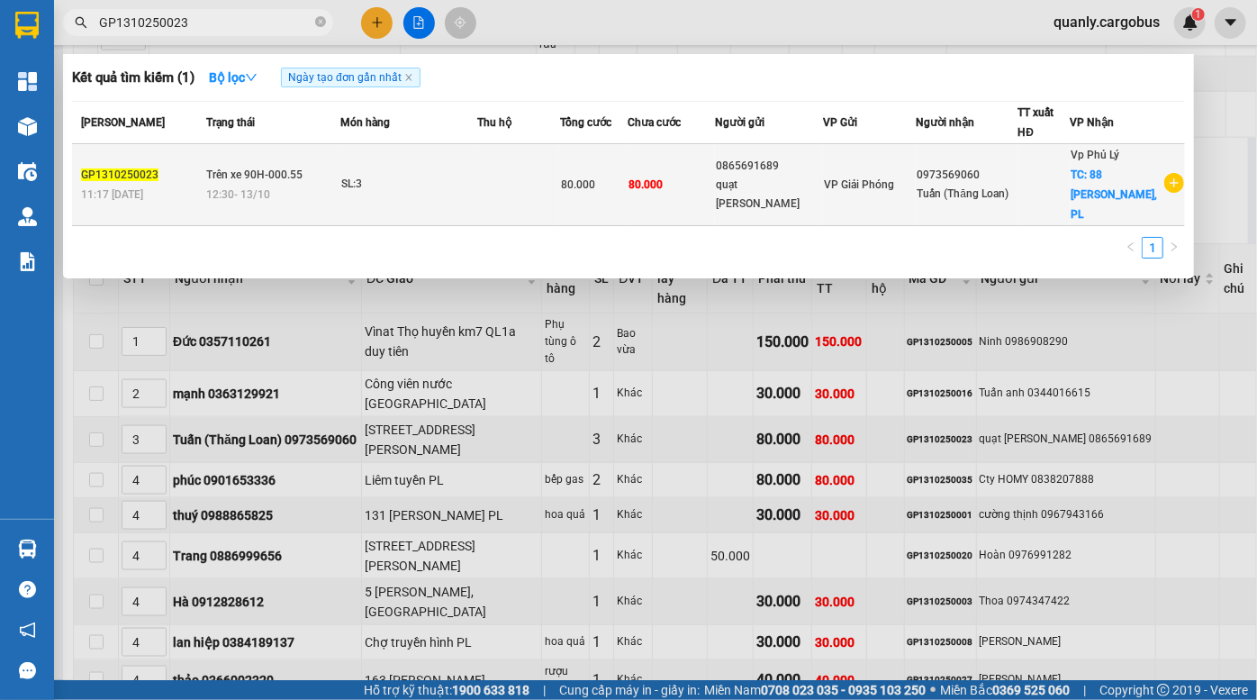
type input "GP1310250023"
click at [526, 189] on td at bounding box center [518, 185] width 83 height 82
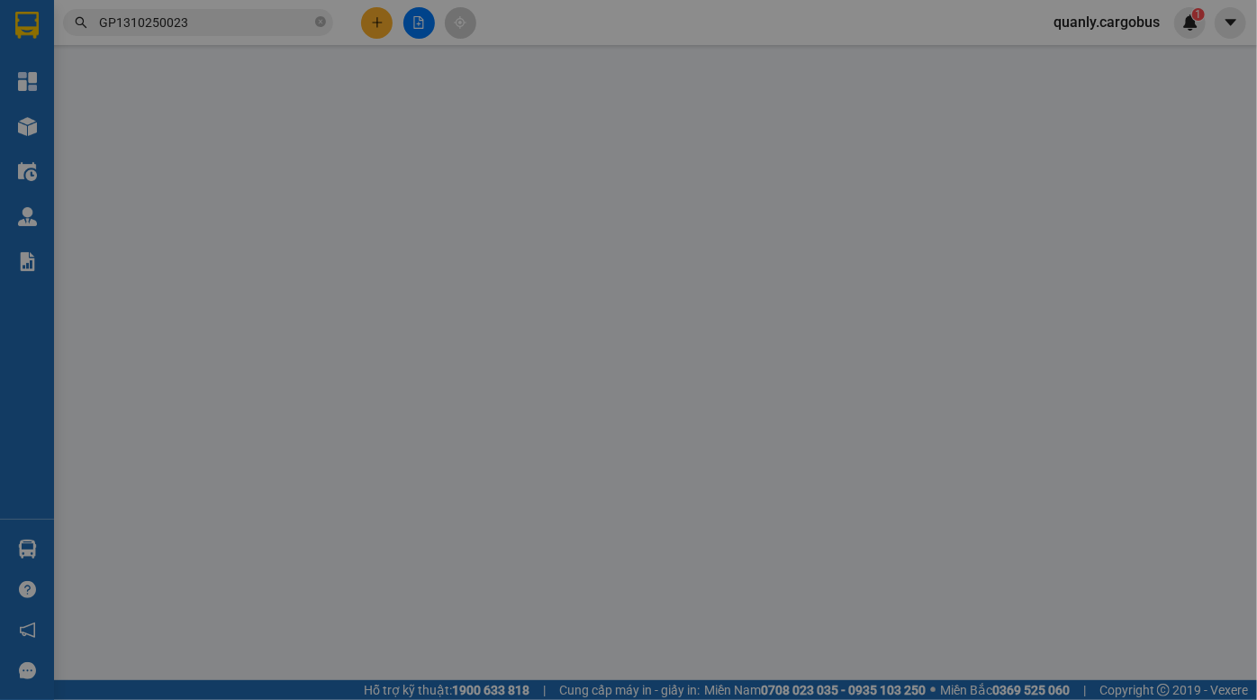
type input "0973569060"
type input "Tuấn (Thăng Loan)"
checkbox input "true"
type input "[STREET_ADDRESS][PERSON_NAME]"
type input "0865691689"
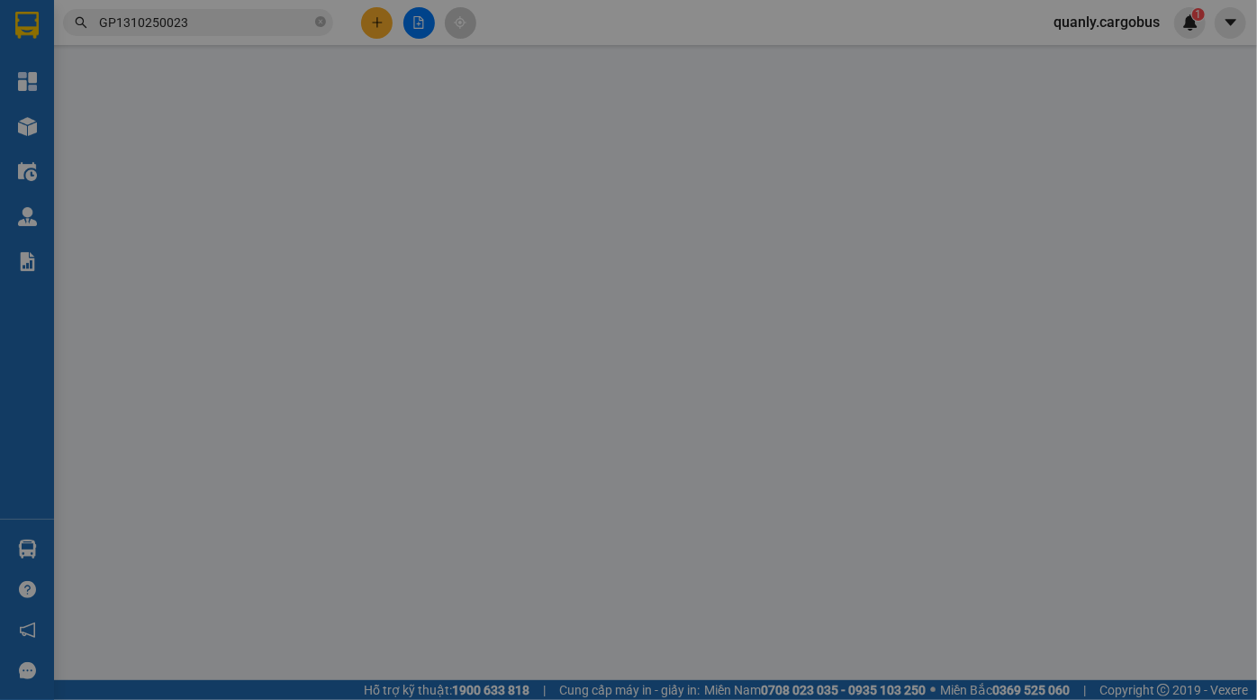
type input "quạt lê gia"
type input "0"
type input "80.000"
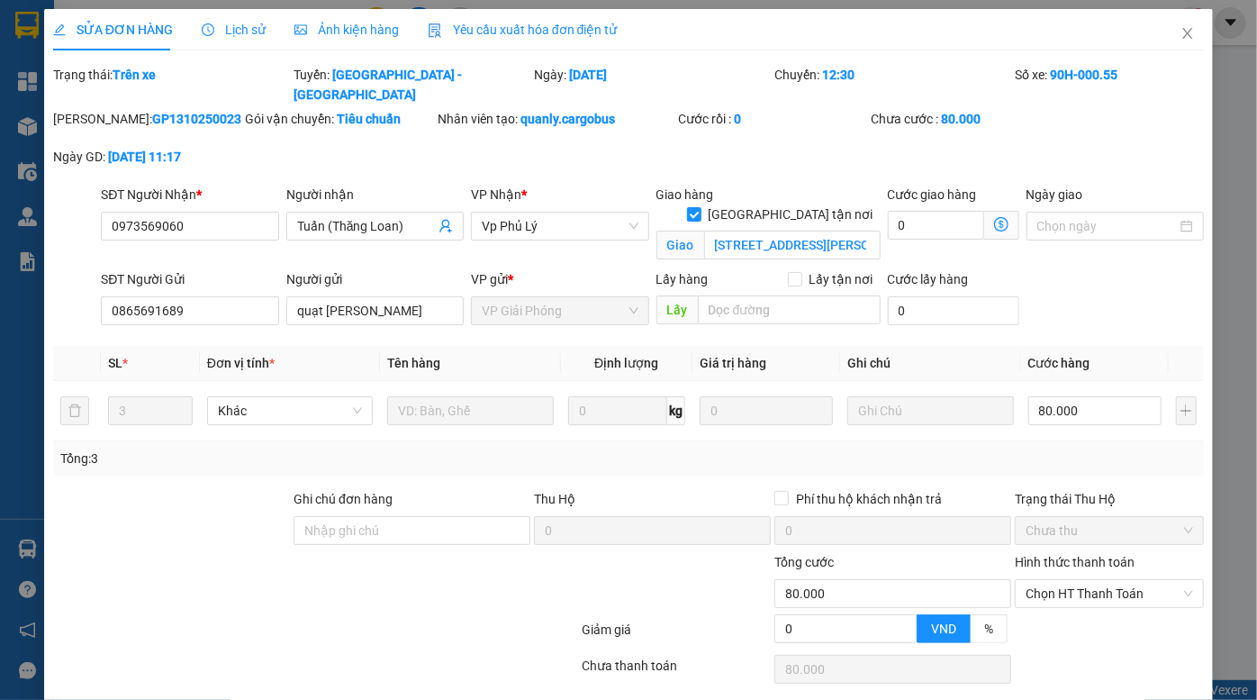
click at [355, 35] on span "Ảnh kiện hàng" at bounding box center [347, 30] width 104 height 14
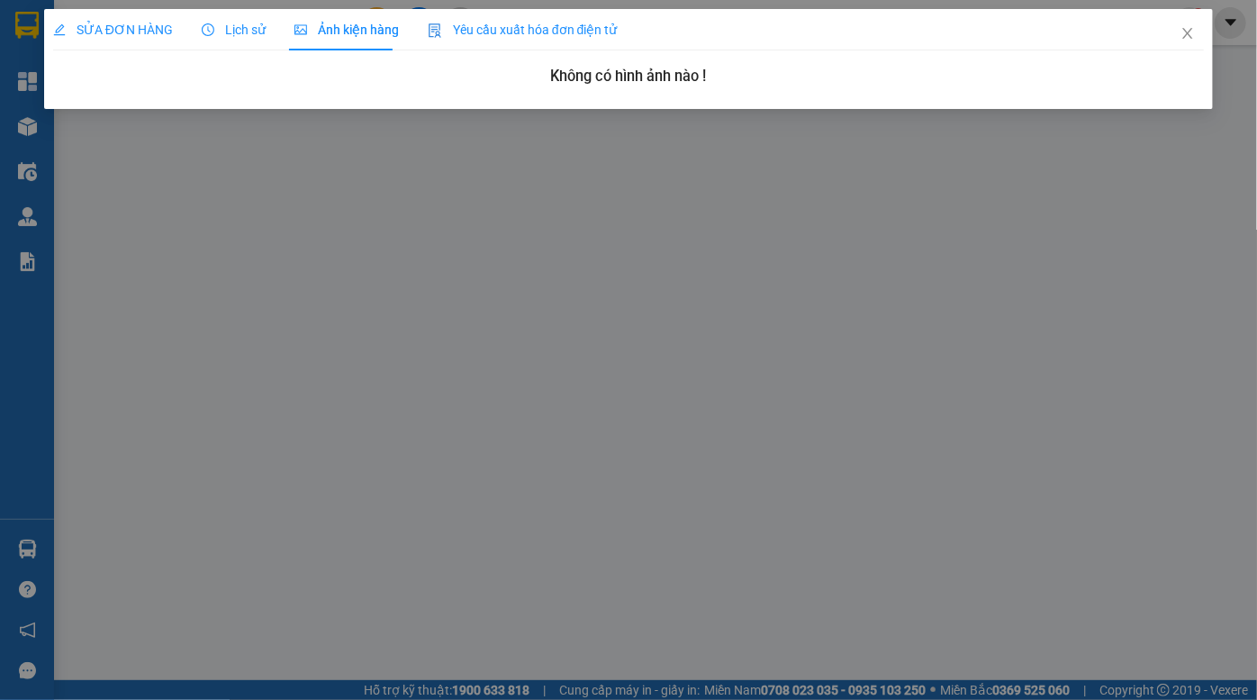
click at [623, 73] on h3 "Không có hình ảnh nào !" at bounding box center [628, 76] width 1151 height 23
click at [475, 68] on h3 "Không có hình ảnh nào !" at bounding box center [628, 76] width 1151 height 23
click at [107, 28] on span "SỬA ĐƠN HÀNG" at bounding box center [113, 30] width 120 height 14
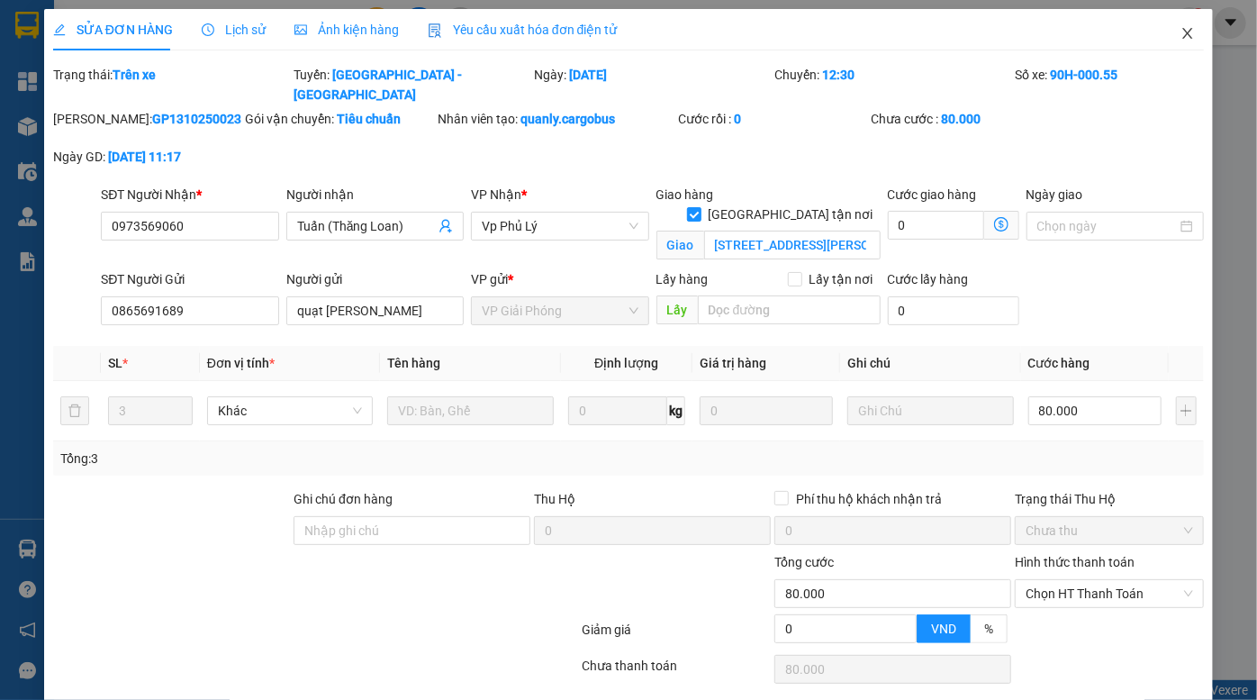
click at [1183, 38] on icon "close" at bounding box center [1188, 33] width 10 height 11
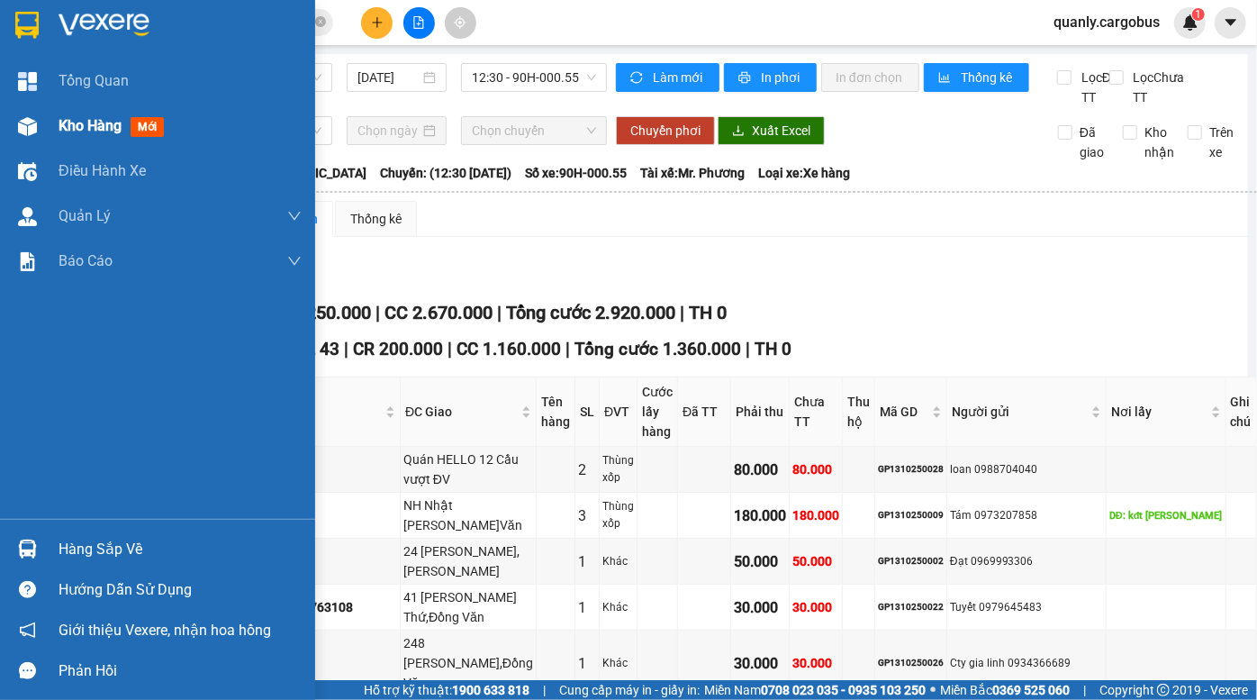
click at [45, 117] on div "Kho hàng mới" at bounding box center [157, 126] width 315 height 45
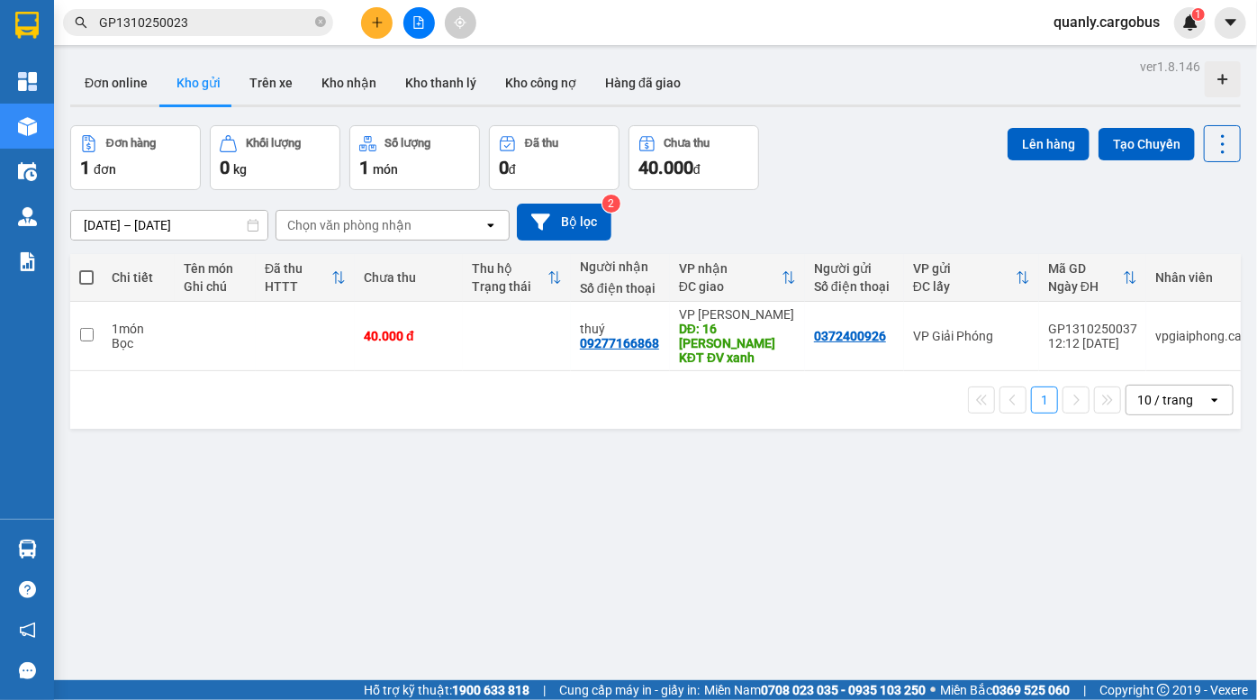
click at [849, 206] on div "11/10/2025 – 13/10/2025 Press the down arrow key to interact with the calendar …" at bounding box center [655, 222] width 1171 height 37
click at [844, 184] on div "Đơn hàng 1 đơn Khối lượng 0 kg Số lượng 1 món Đã thu 0 đ Chưa thu 40.000 đ Lên …" at bounding box center [655, 157] width 1171 height 65
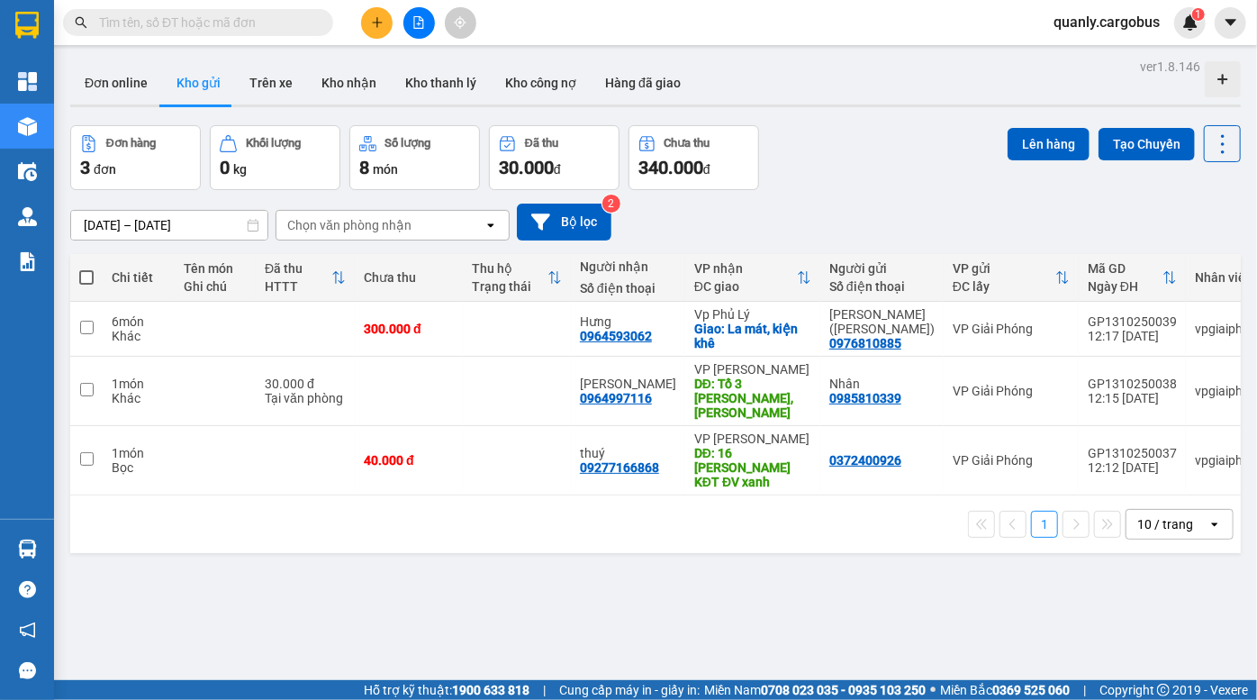
click at [825, 164] on div "Đơn hàng 3 đơn [PERSON_NAME] 0 kg Số [PERSON_NAME] 8 món Đã thu 30.000 [PERSON_…" at bounding box center [655, 157] width 1171 height 65
click at [820, 148] on div "Đơn hàng 3 đơn [PERSON_NAME] 0 kg Số [PERSON_NAME] 8 món Đã thu 30.000 [PERSON_…" at bounding box center [655, 157] width 1171 height 65
click at [427, 20] on button at bounding box center [420, 23] width 32 height 32
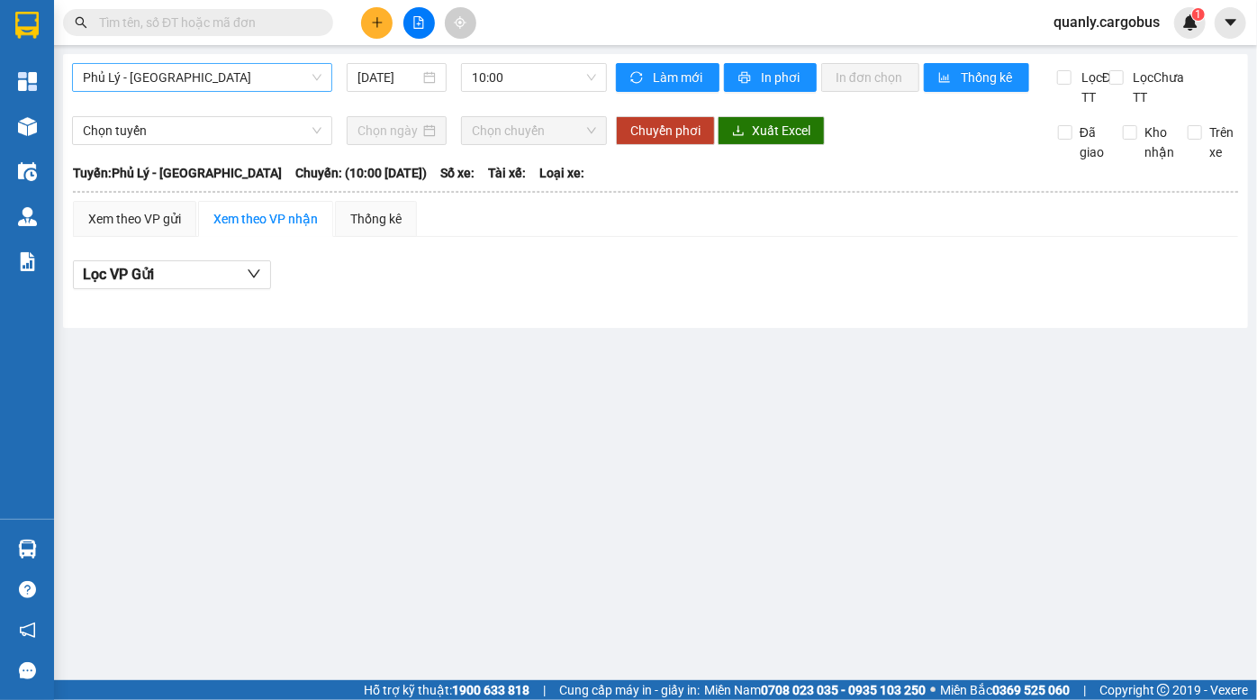
click at [158, 72] on span "Phủ Lý - [GEOGRAPHIC_DATA]" at bounding box center [202, 77] width 239 height 27
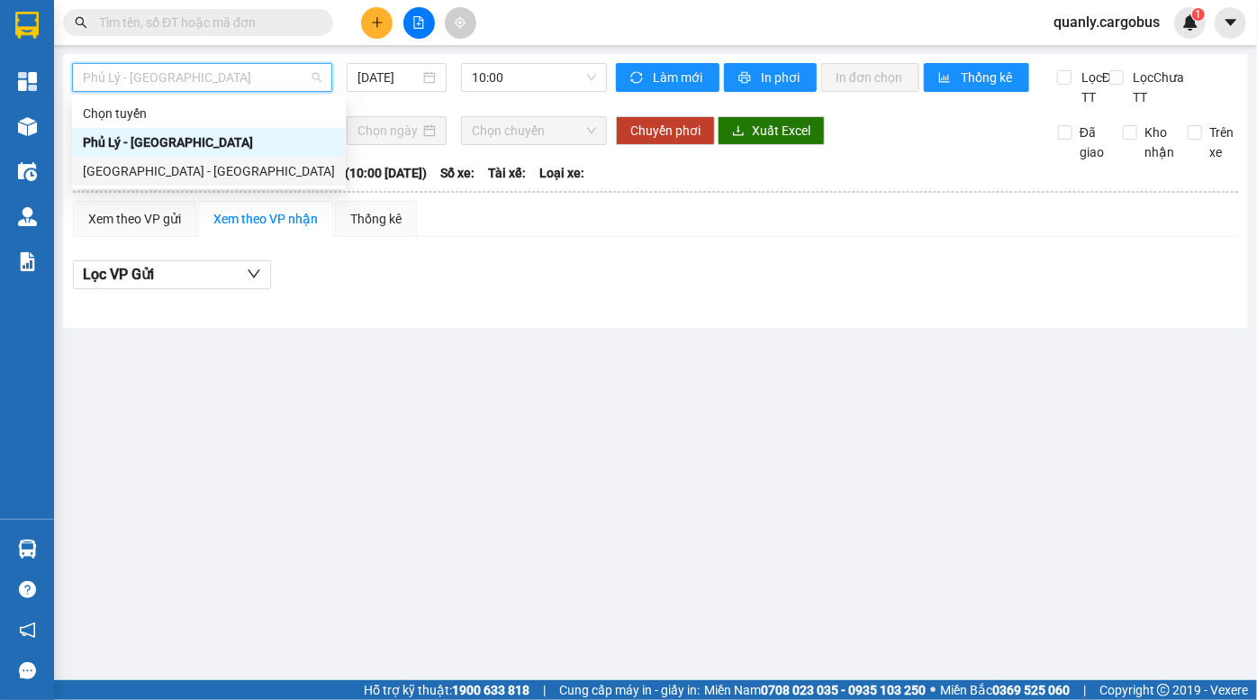
click at [169, 177] on div "[GEOGRAPHIC_DATA] - [GEOGRAPHIC_DATA]" at bounding box center [209, 171] width 252 height 20
type input "[DATE]"
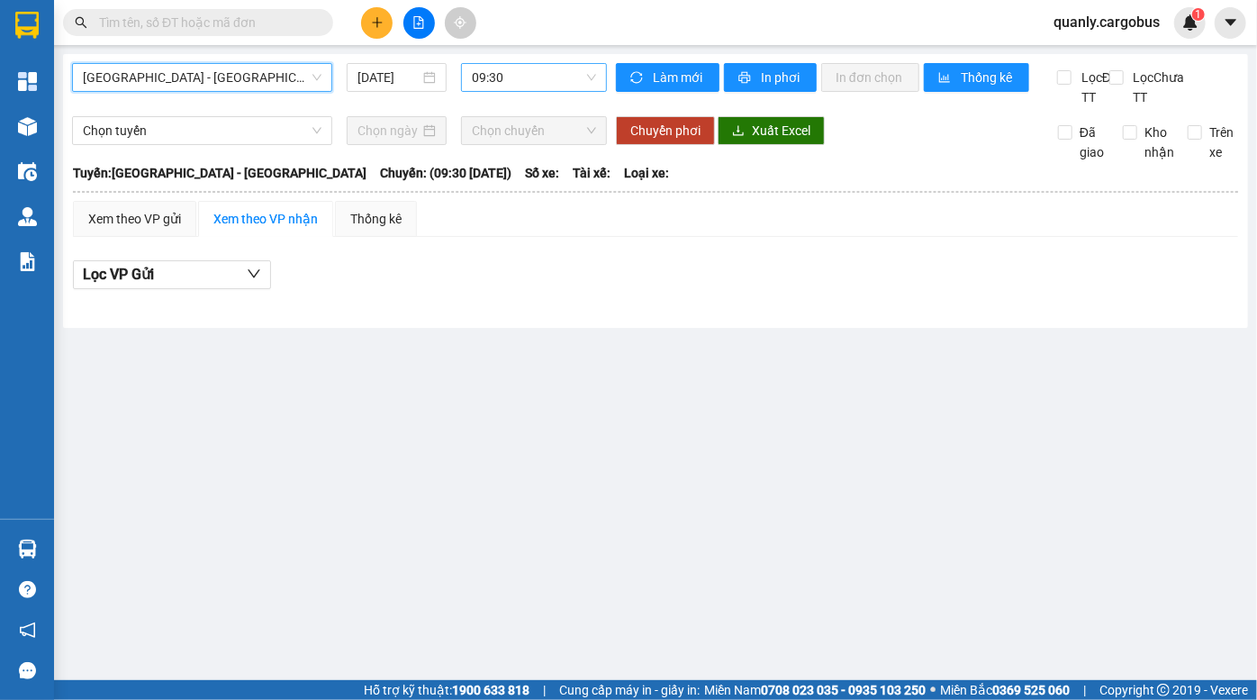
click at [481, 77] on span "09:30" at bounding box center [534, 77] width 124 height 27
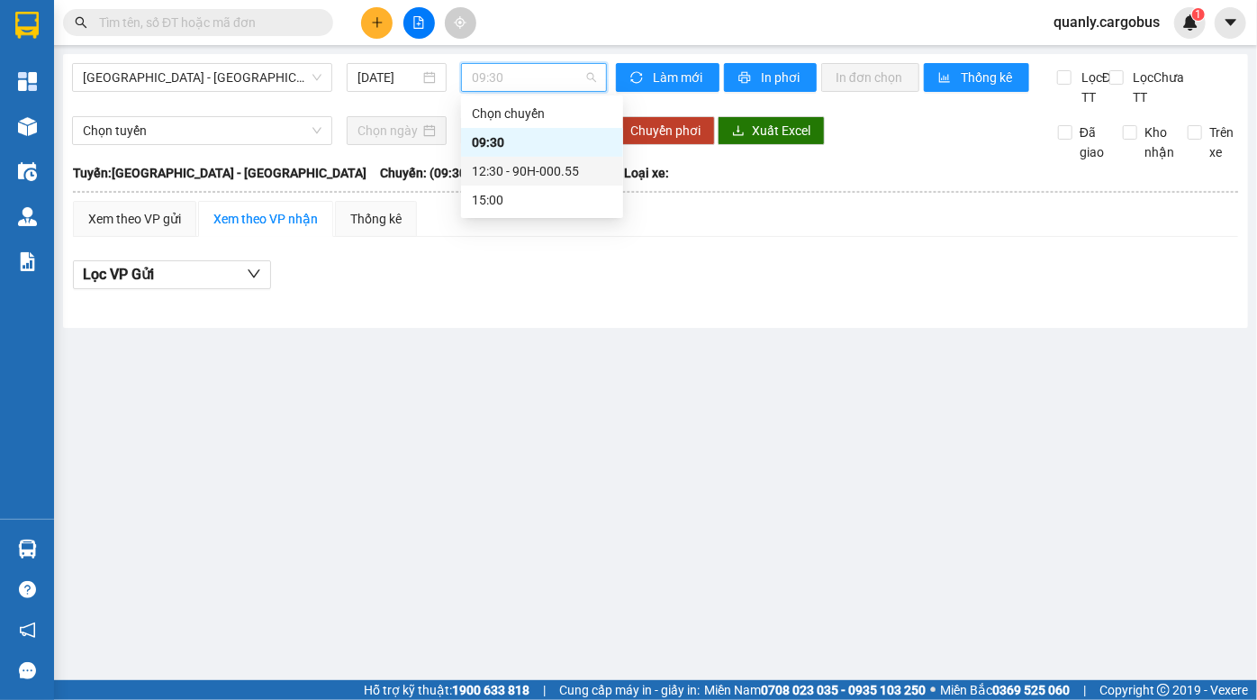
click at [533, 162] on div "12:30 - 90H-000.55" at bounding box center [542, 171] width 141 height 20
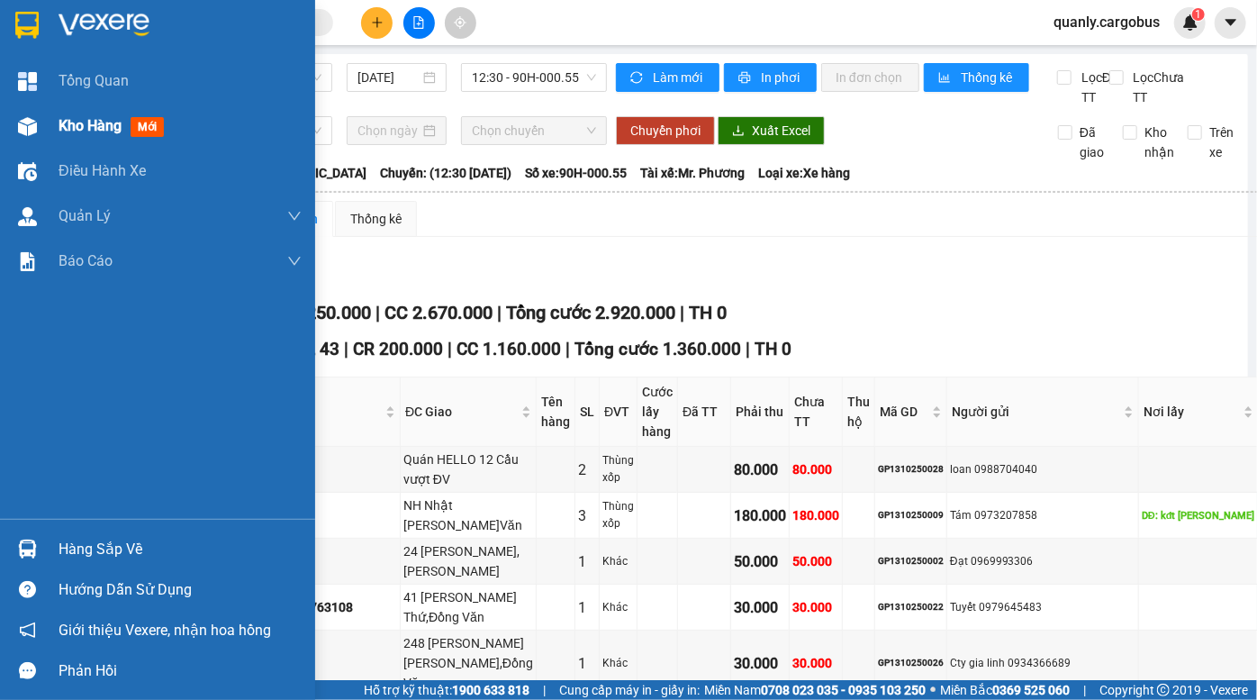
click at [39, 122] on div at bounding box center [28, 127] width 32 height 32
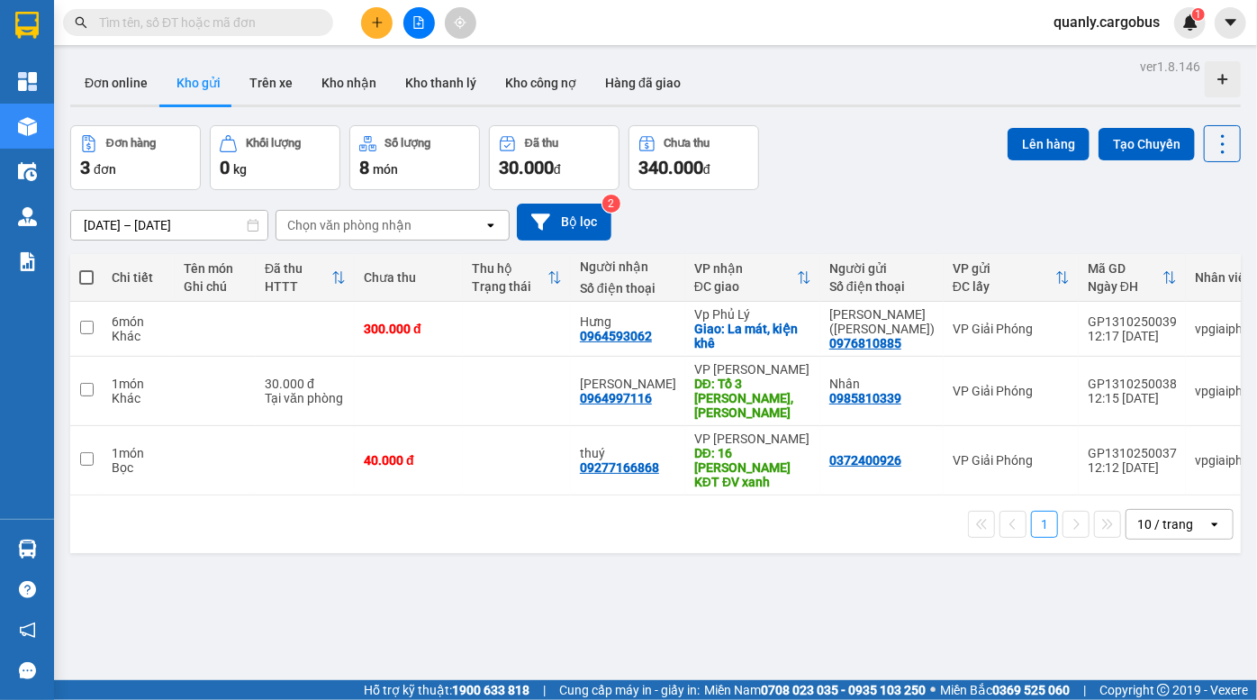
click at [881, 151] on div "Đơn hàng 3 đơn [PERSON_NAME] 0 kg Số [PERSON_NAME] 8 món Đã thu 30.000 [PERSON_…" at bounding box center [655, 157] width 1171 height 65
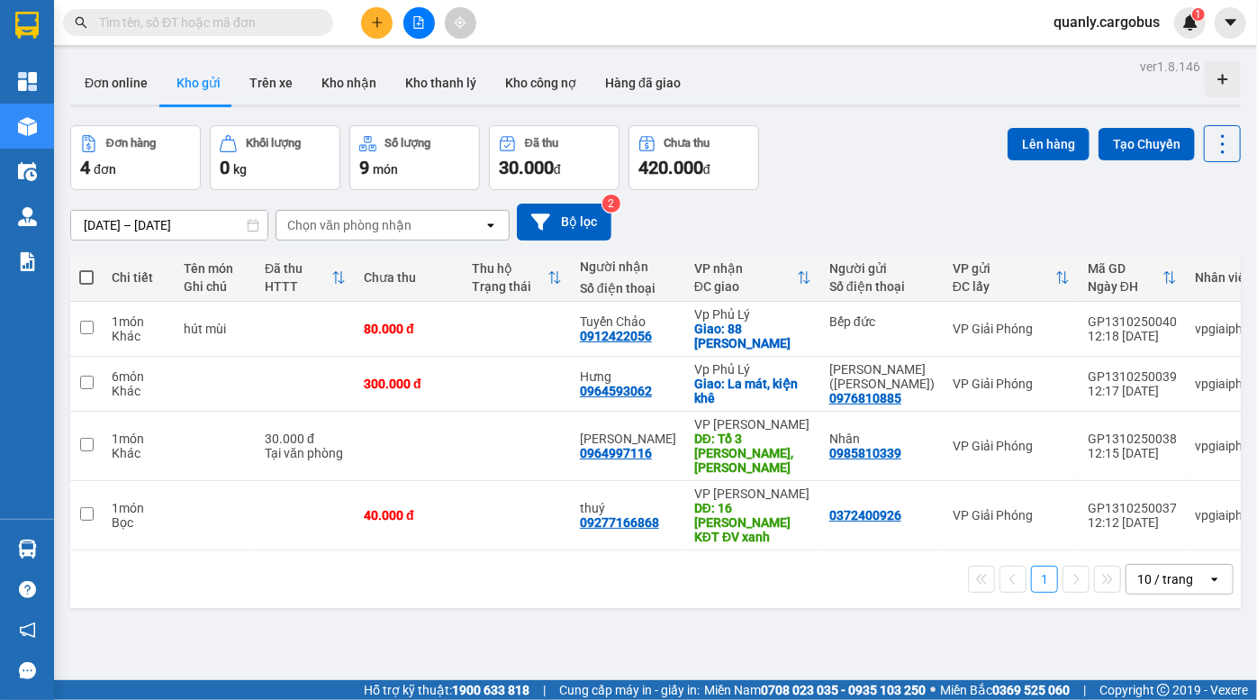
click at [889, 146] on div "Đơn hàng 4 đơn Khối lượng 0 kg Số lượng 9 món Đã thu 30.000 đ Chưa thu 420.000 …" at bounding box center [655, 157] width 1171 height 65
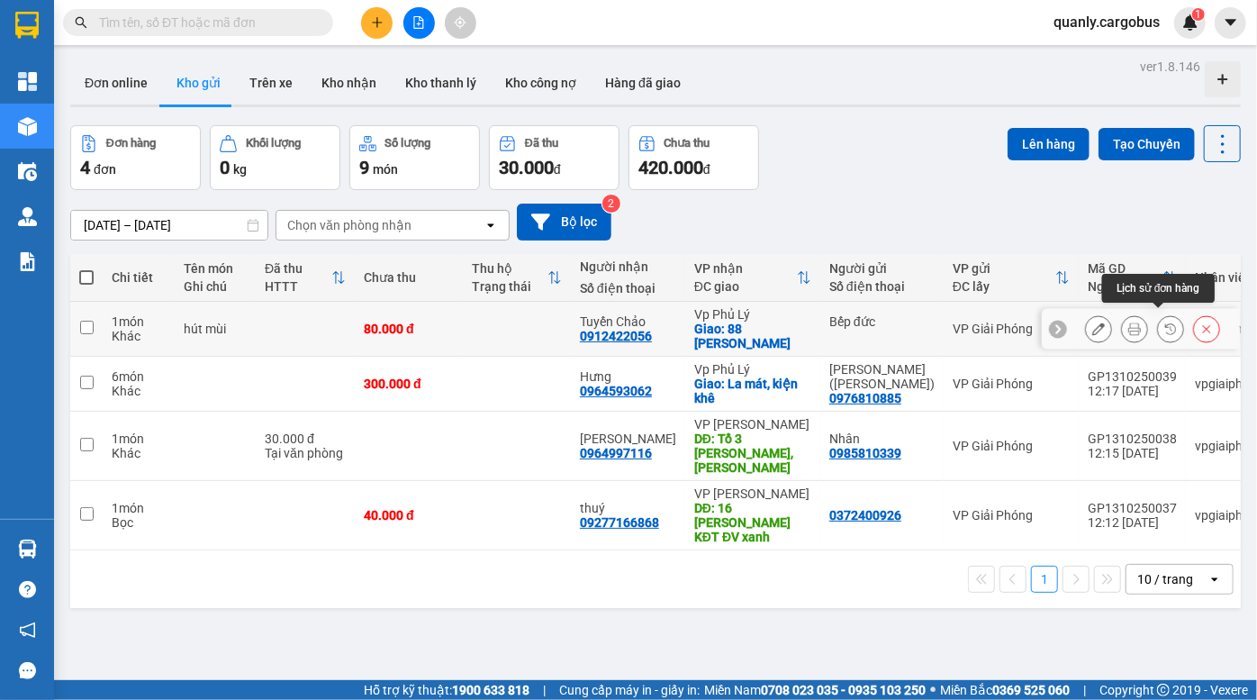
click at [1165, 323] on icon at bounding box center [1171, 328] width 13 height 13
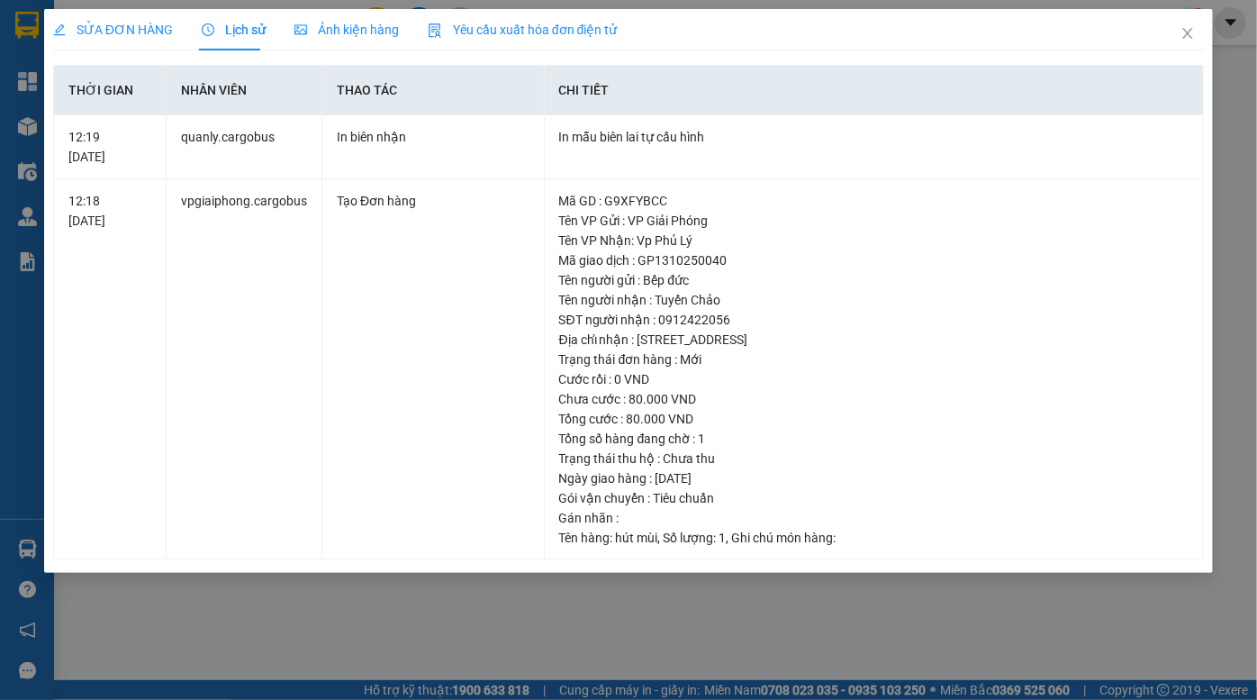
click at [359, 34] on span "Ảnh kiện hàng" at bounding box center [347, 30] width 104 height 14
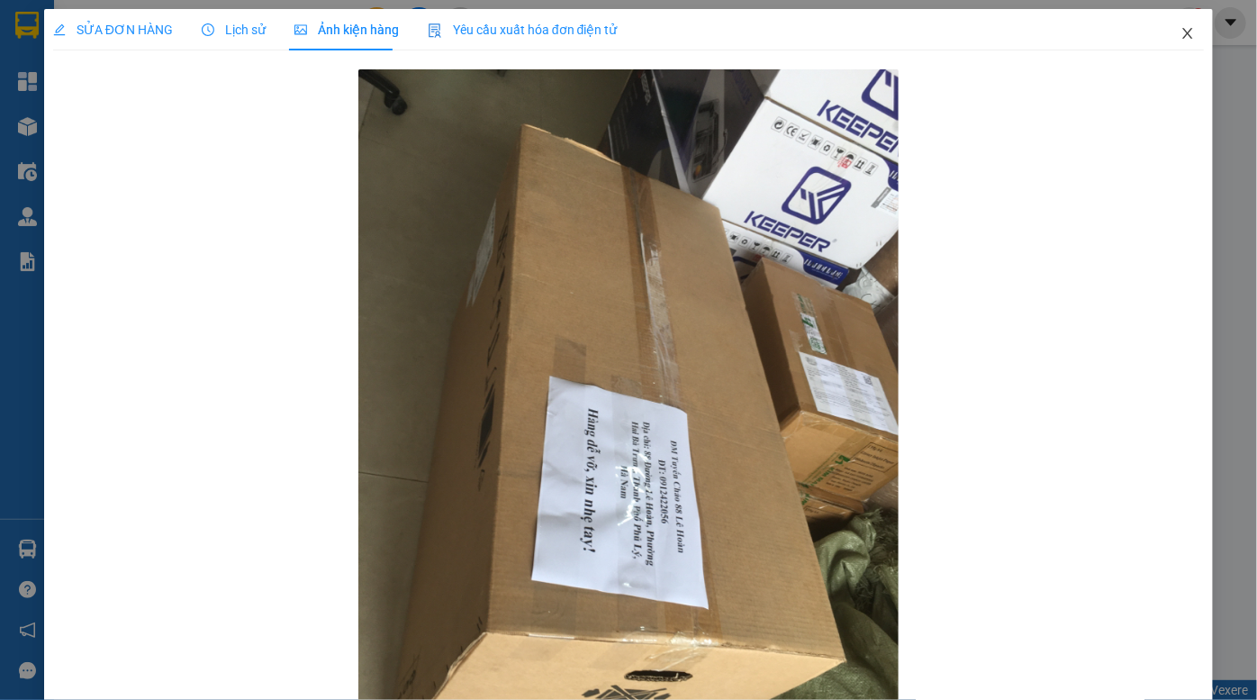
click at [1172, 26] on span "Close" at bounding box center [1188, 34] width 50 height 50
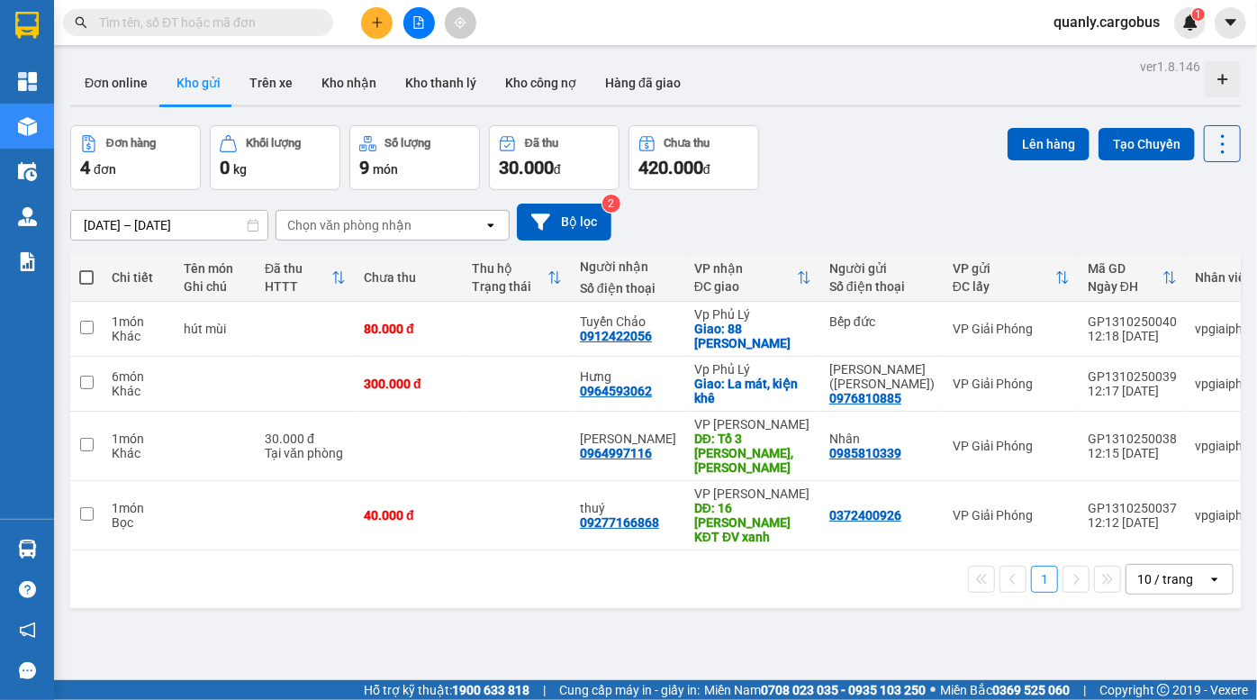
click at [905, 143] on div "Đơn hàng 4 đơn Khối lượng 0 kg Số lượng 9 món Đã thu 30.000 đ Chưa thu 420.000 …" at bounding box center [655, 157] width 1171 height 65
click at [425, 22] on button at bounding box center [420, 23] width 32 height 32
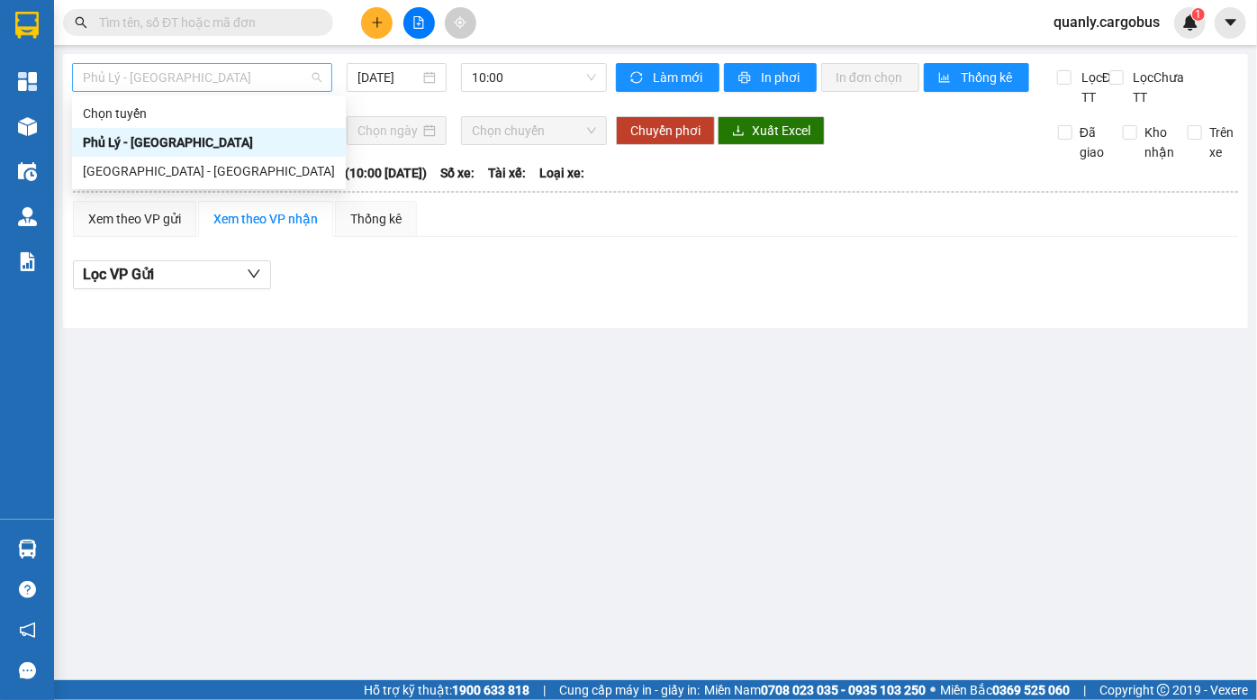
click at [259, 68] on span "Phủ Lý - [GEOGRAPHIC_DATA]" at bounding box center [202, 77] width 239 height 27
click at [207, 176] on div "[GEOGRAPHIC_DATA] - [GEOGRAPHIC_DATA]" at bounding box center [209, 171] width 252 height 20
type input "[DATE]"
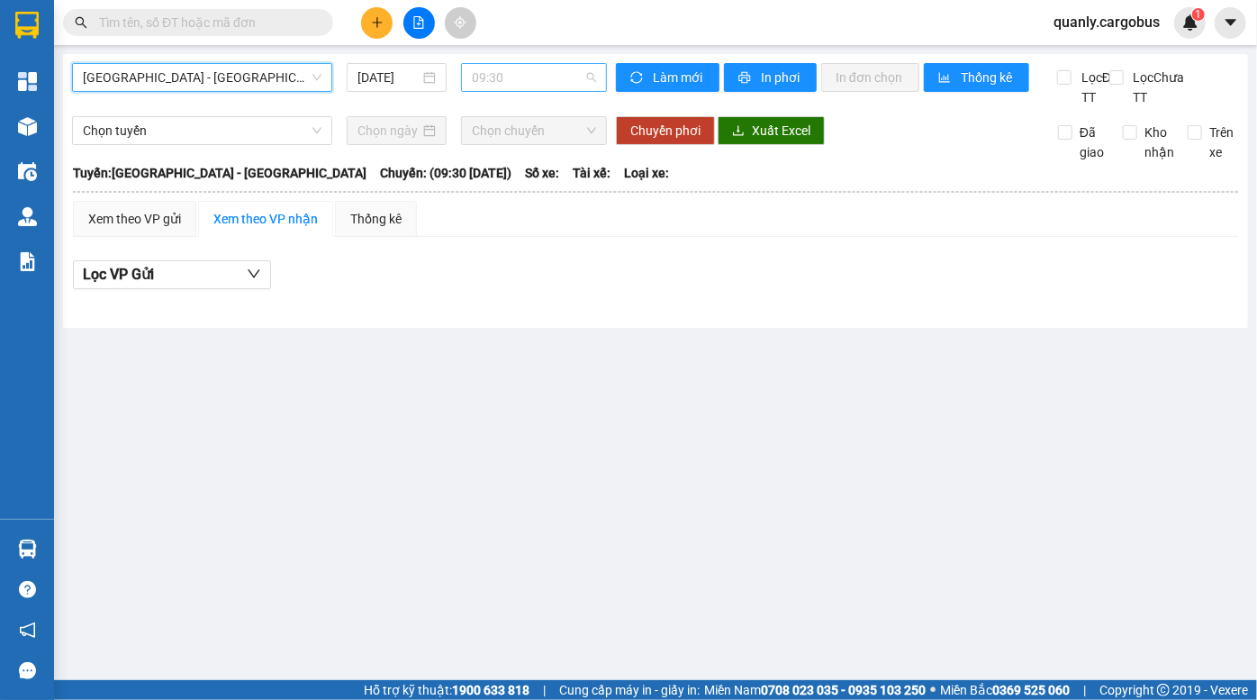
click at [501, 82] on span "09:30" at bounding box center [534, 77] width 124 height 27
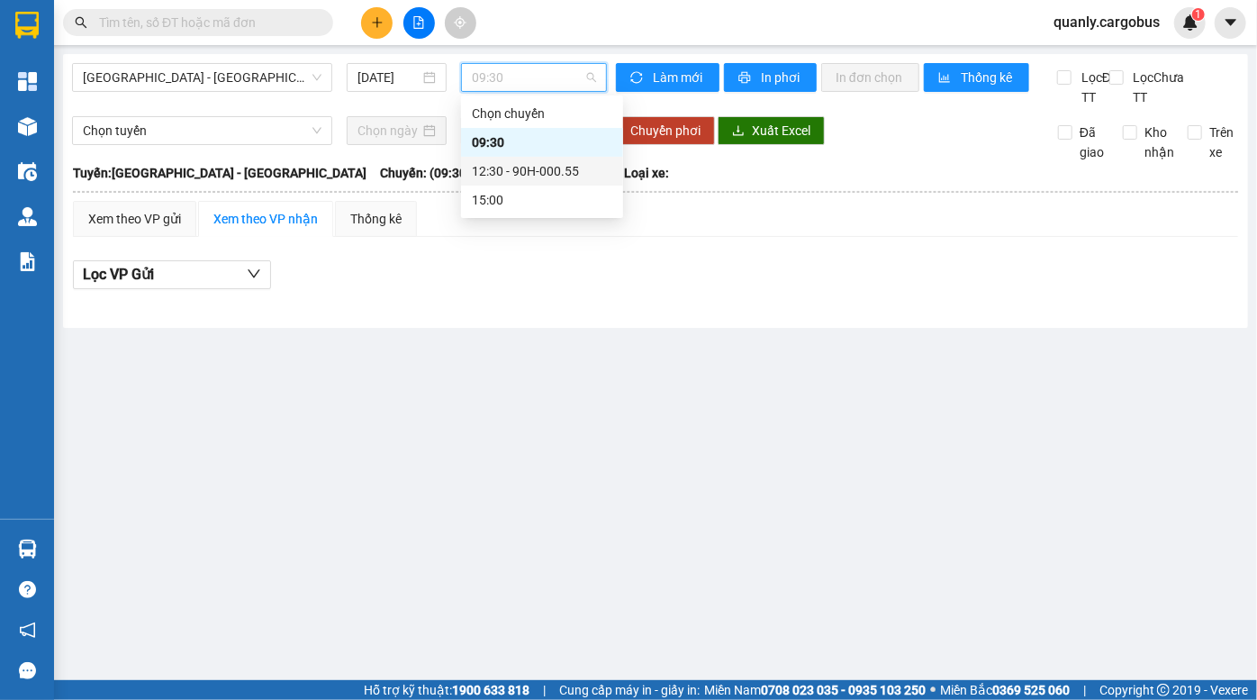
click at [525, 164] on div "12:30 - 90H-000.55" at bounding box center [542, 171] width 141 height 20
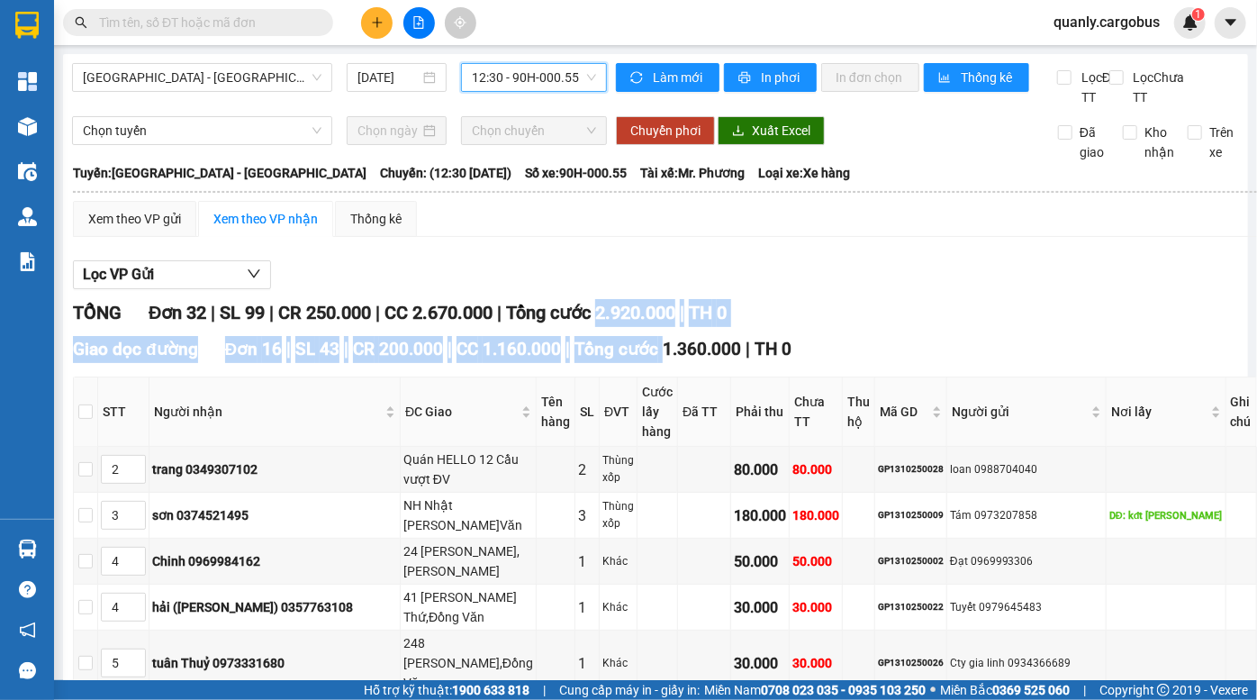
drag, startPoint x: 615, startPoint y: 325, endPoint x: 685, endPoint y: 367, distance: 80.8
click at [685, 359] on span "Tổng cước 1.360.000" at bounding box center [658, 349] width 167 height 21
drag, startPoint x: 605, startPoint y: 336, endPoint x: 667, endPoint y: 357, distance: 65.5
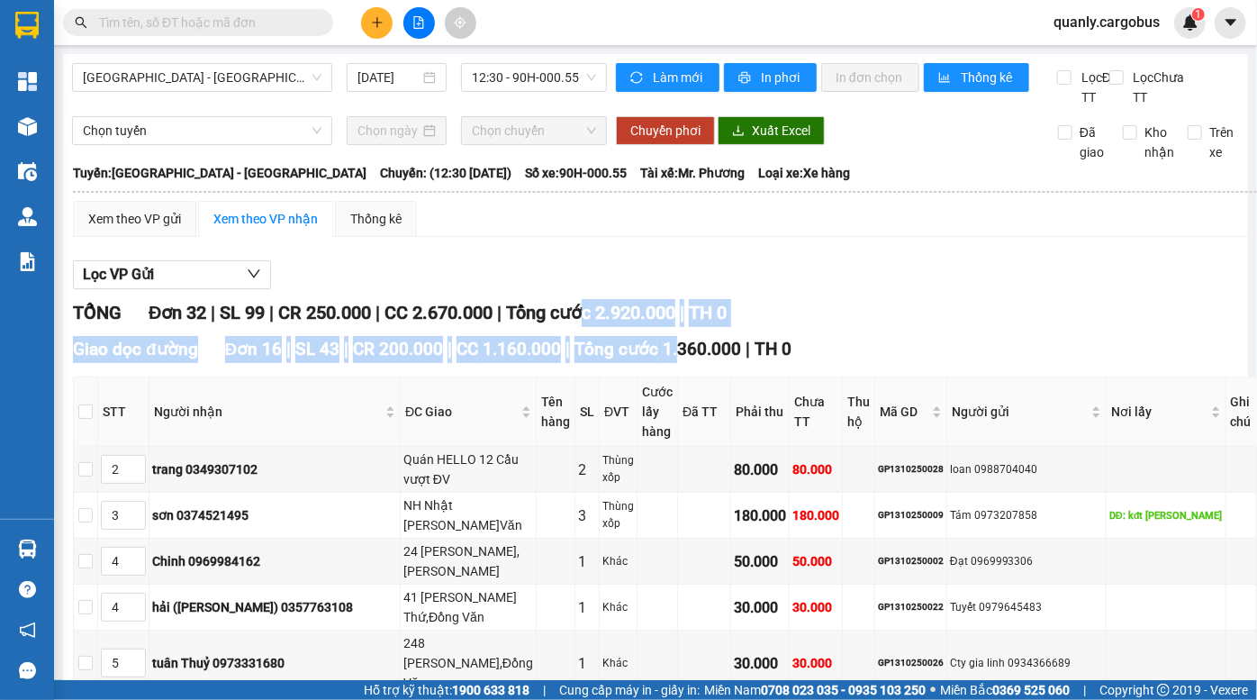
click at [667, 357] on span "Tổng cước 1.360.000" at bounding box center [658, 349] width 167 height 21
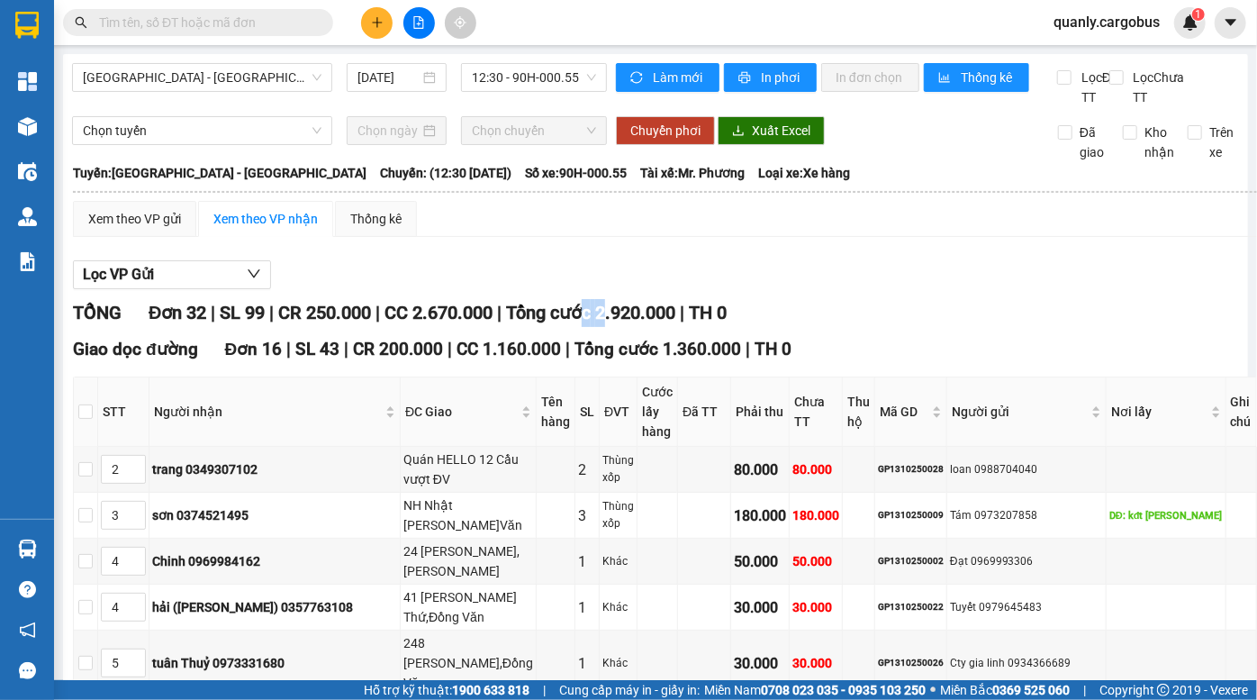
drag, startPoint x: 613, startPoint y: 334, endPoint x: 628, endPoint y: 345, distance: 18.0
click at [628, 327] on div "TỔNG Đơn 32 | SL 99 | CR 250.000 | CC 2.670.000 | Tổng cước 2.920.000 | TH 0" at bounding box center [665, 313] width 1184 height 28
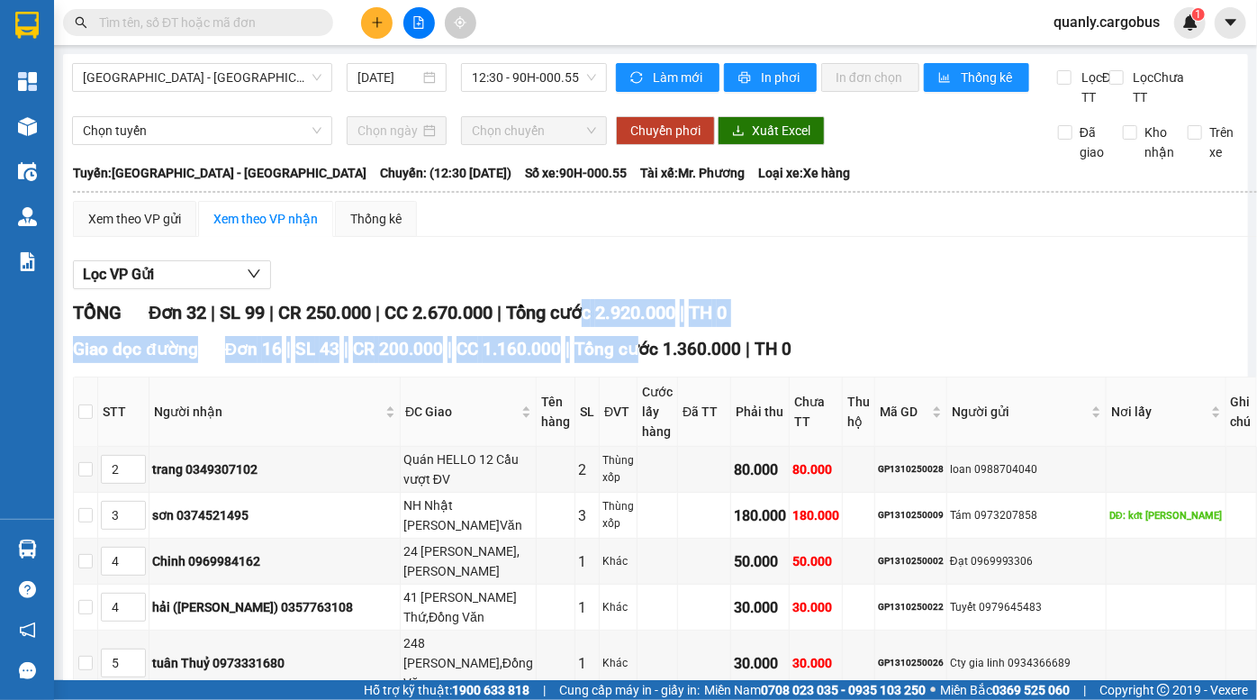
drag, startPoint x: 621, startPoint y: 342, endPoint x: 630, endPoint y: 351, distance: 12.7
drag, startPoint x: 621, startPoint y: 333, endPoint x: 636, endPoint y: 362, distance: 32.6
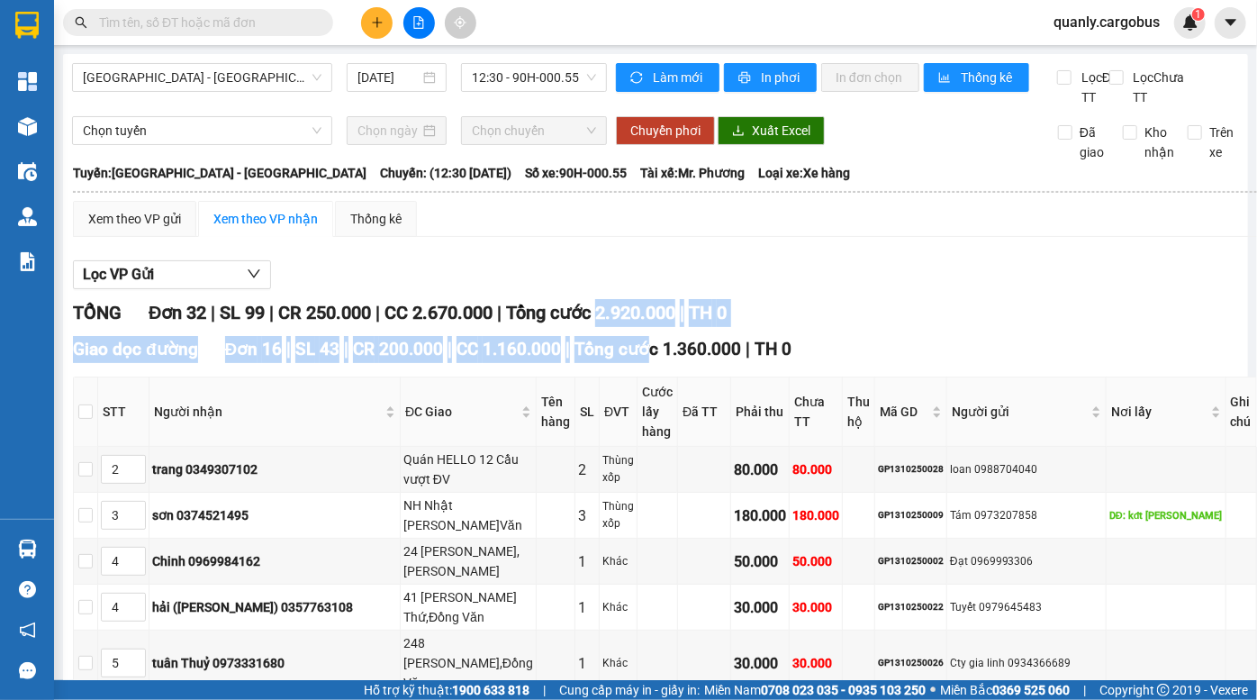
click at [635, 359] on span "Tổng cước 1.360.000" at bounding box center [658, 349] width 167 height 21
drag, startPoint x: 612, startPoint y: 333, endPoint x: 632, endPoint y: 358, distance: 31.4
click at [632, 358] on span "Tổng cước 1.360.000" at bounding box center [658, 349] width 167 height 21
drag, startPoint x: 619, startPoint y: 333, endPoint x: 635, endPoint y: 359, distance: 30.7
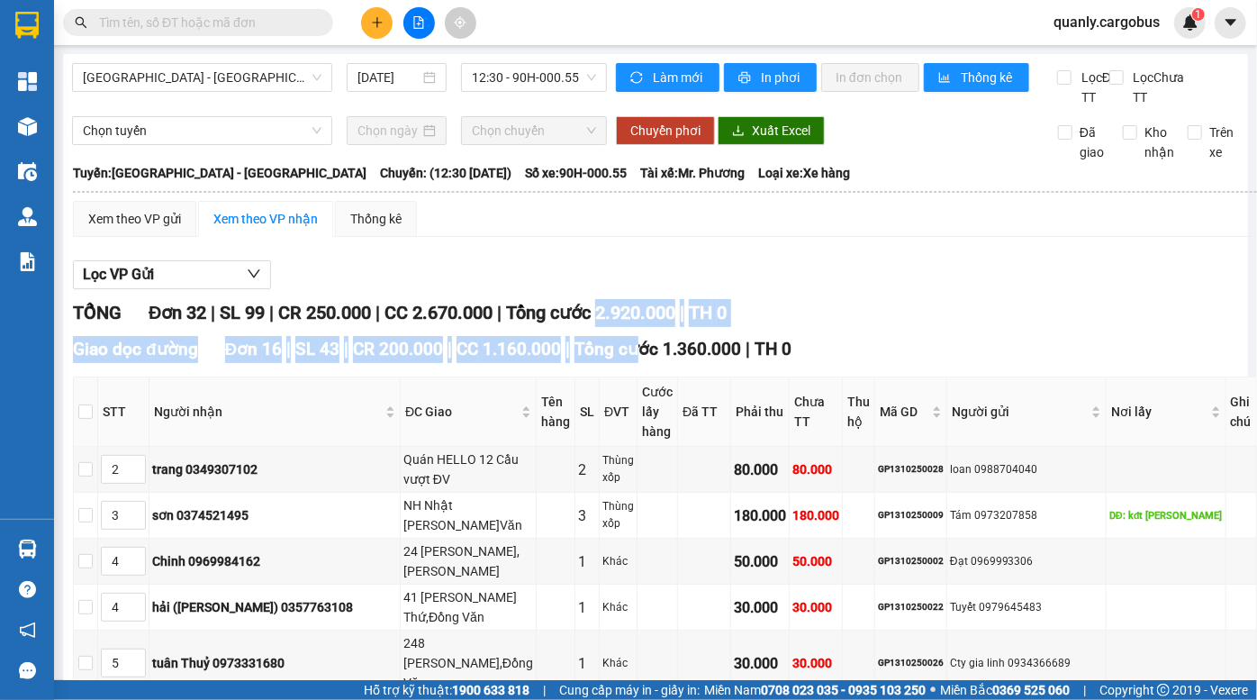
click at [650, 323] on span "Tổng cước 2.920.000" at bounding box center [590, 313] width 169 height 22
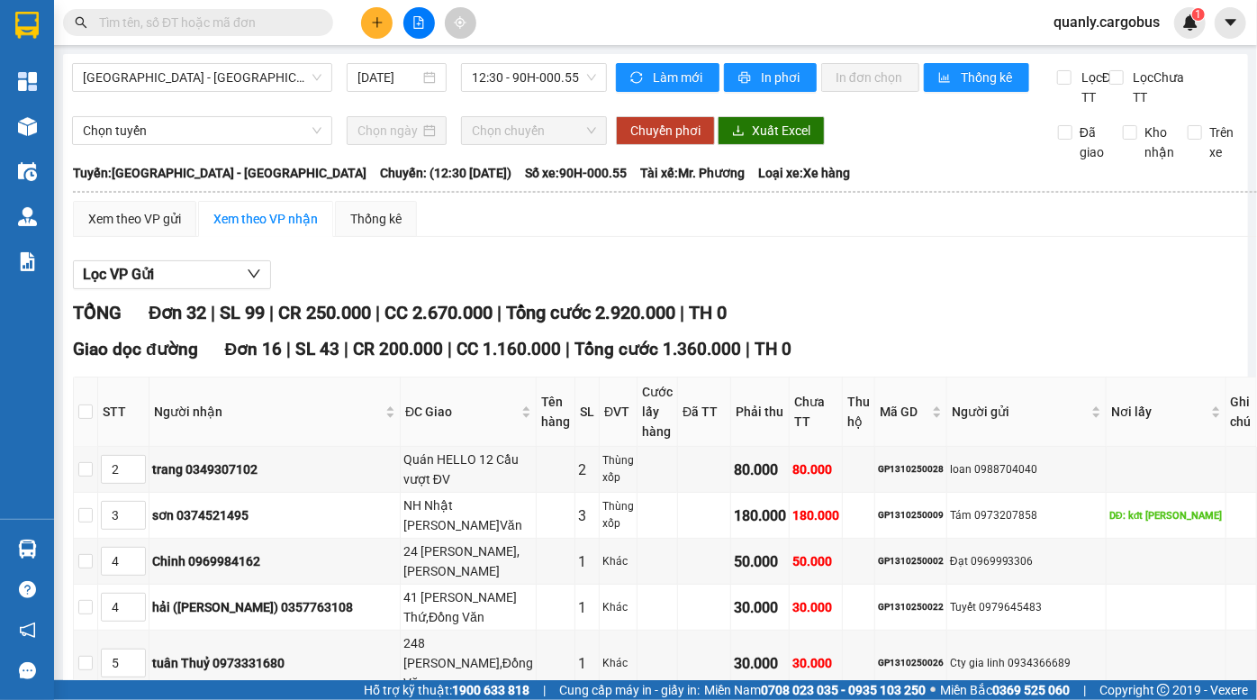
drag, startPoint x: 536, startPoint y: 330, endPoint x: 555, endPoint y: 360, distance: 36.0
click at [555, 360] on div "Giao dọc đường Đơn 16 | SL 43 | CR 200.000 | CC 1.160.000 | Tổng cước 1.360.000…" at bounding box center [665, 349] width 1184 height 27
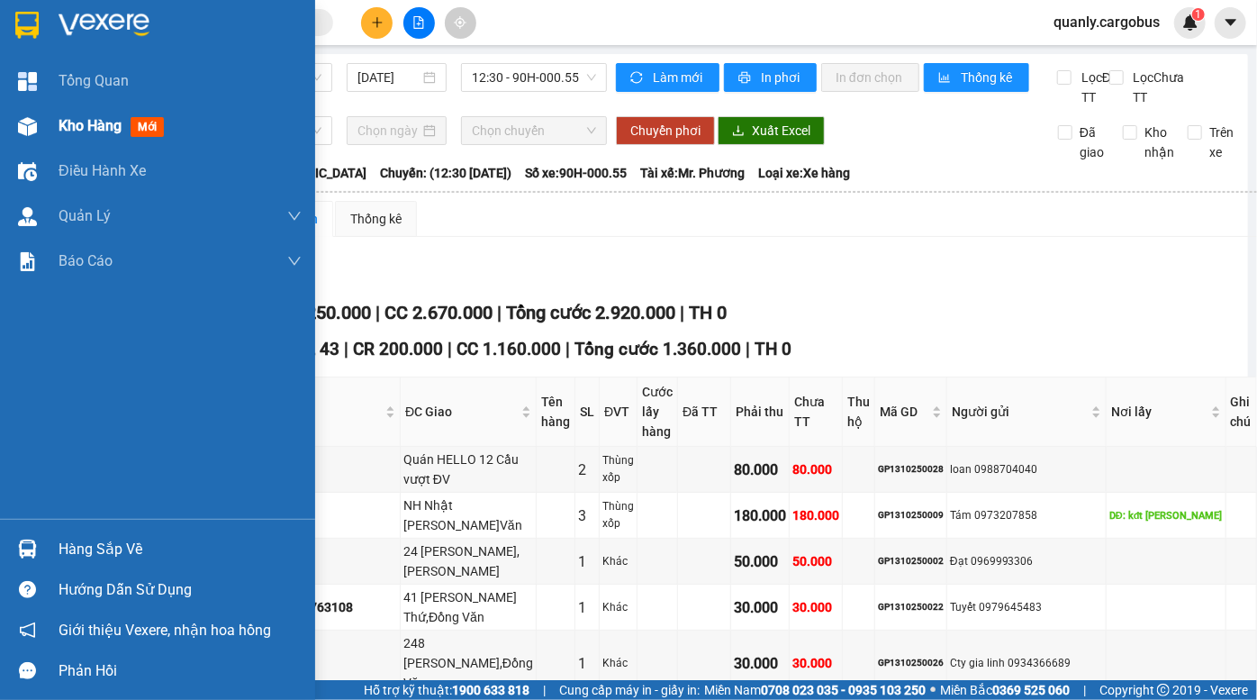
click at [49, 130] on div "Kho hàng mới" at bounding box center [157, 126] width 315 height 45
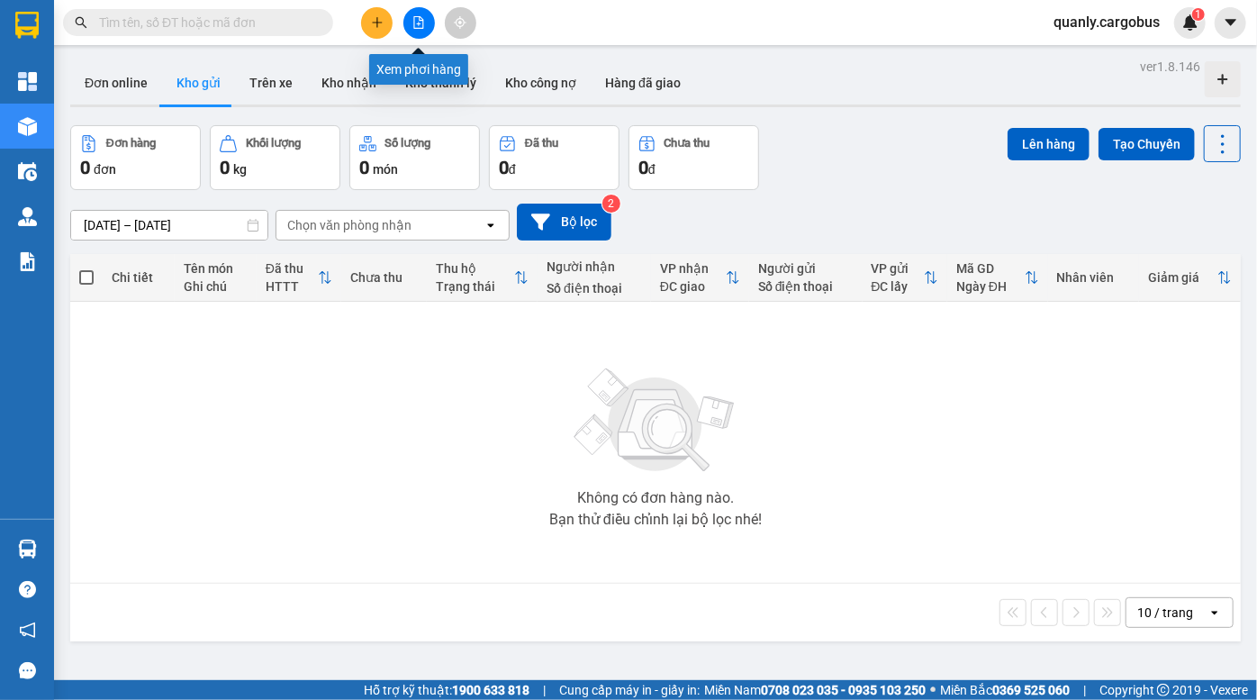
click at [424, 26] on icon "file-add" at bounding box center [419, 22] width 13 height 13
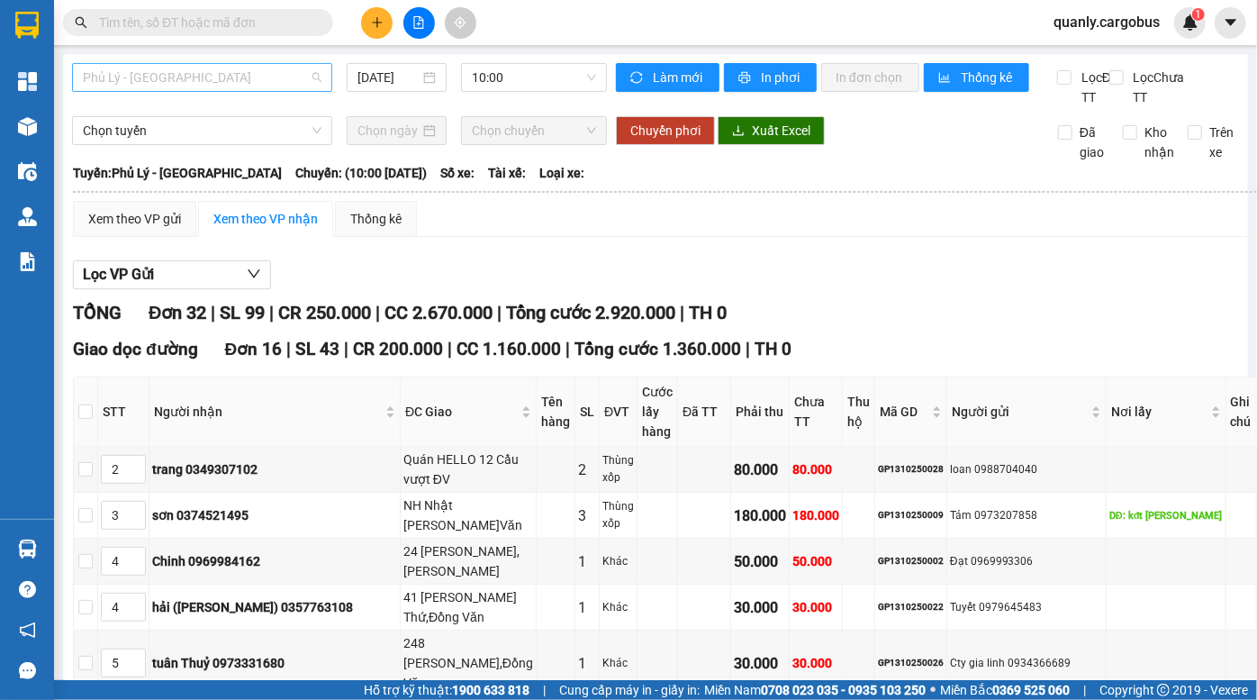
click at [177, 82] on span "Phủ Lý - [GEOGRAPHIC_DATA]" at bounding box center [202, 77] width 239 height 27
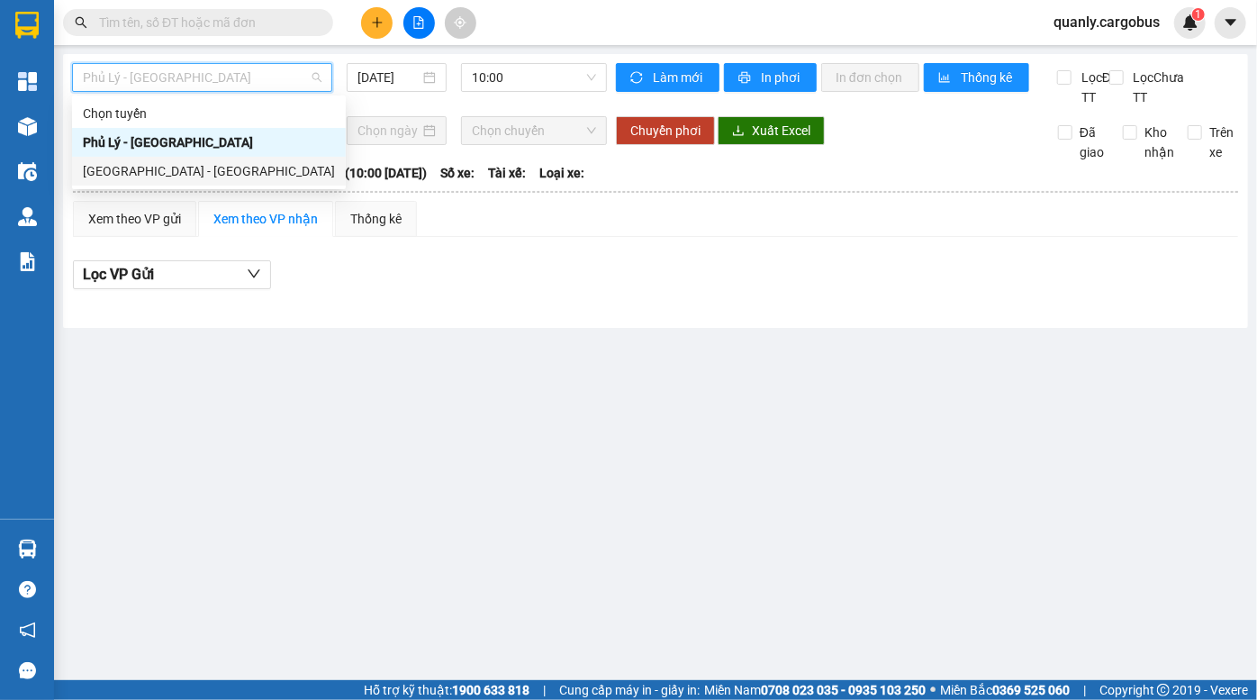
click at [180, 175] on div "[GEOGRAPHIC_DATA] - [GEOGRAPHIC_DATA]" at bounding box center [209, 171] width 252 height 20
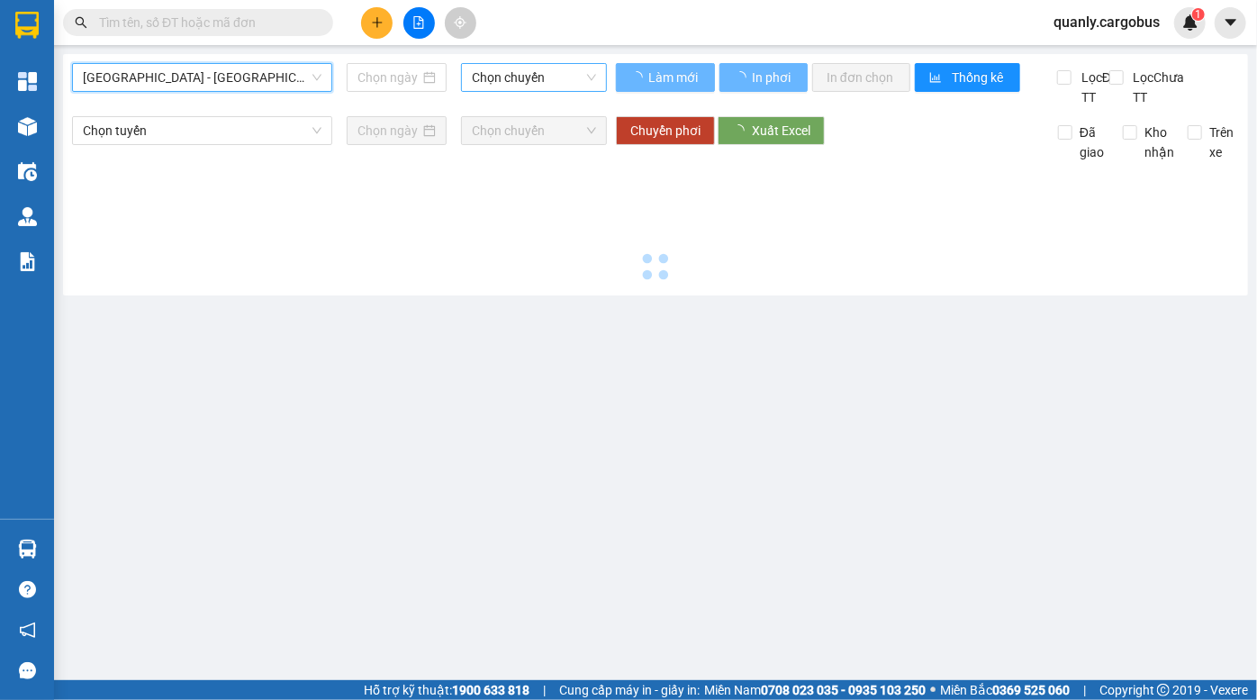
type input "[DATE]"
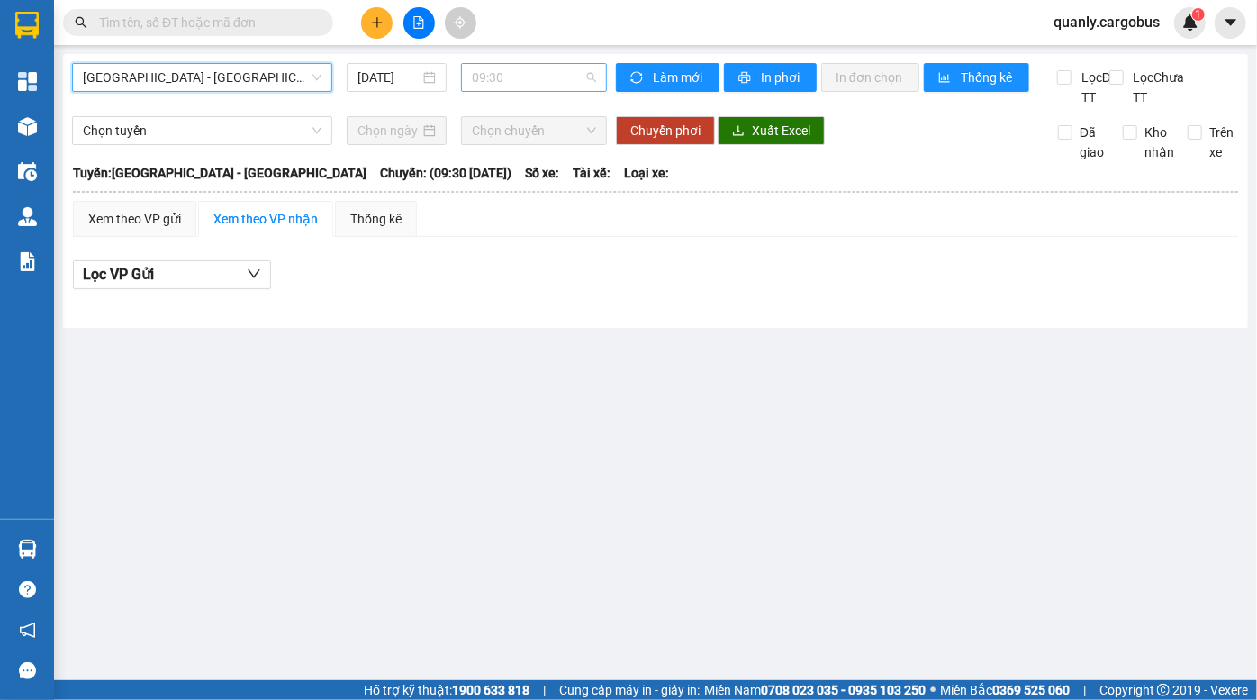
click at [505, 87] on span "09:30" at bounding box center [534, 77] width 124 height 27
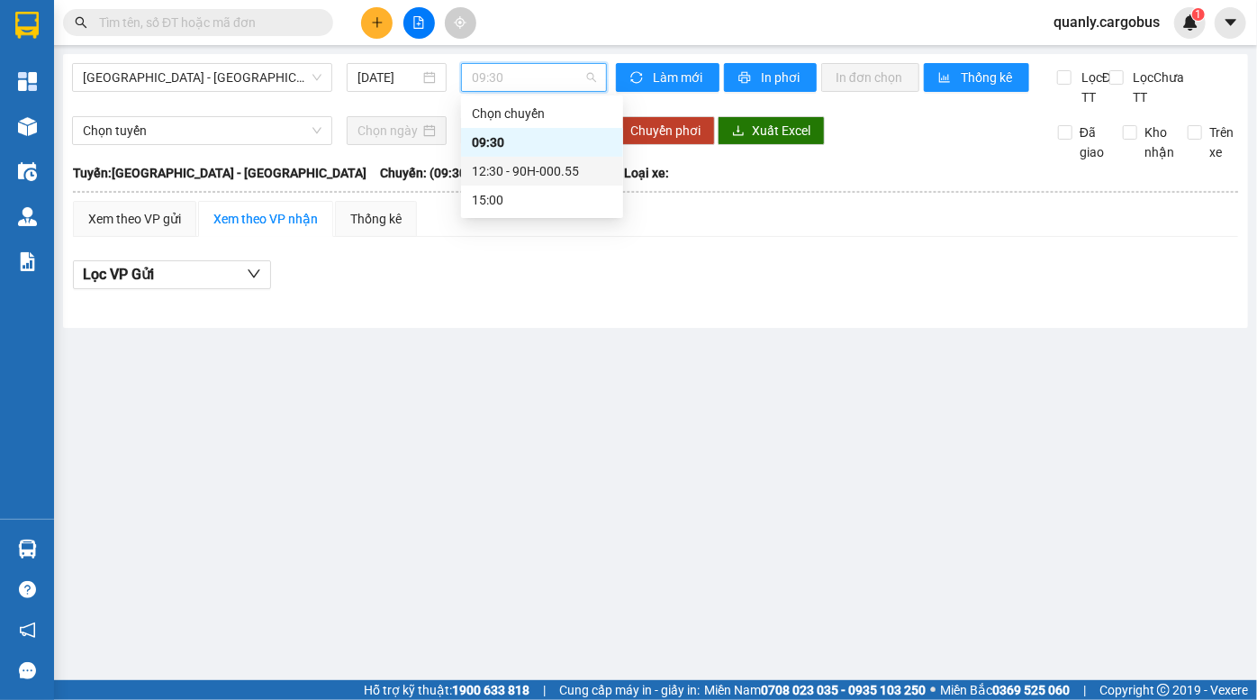
click at [549, 168] on div "12:30 - 90H-000.55" at bounding box center [542, 171] width 141 height 20
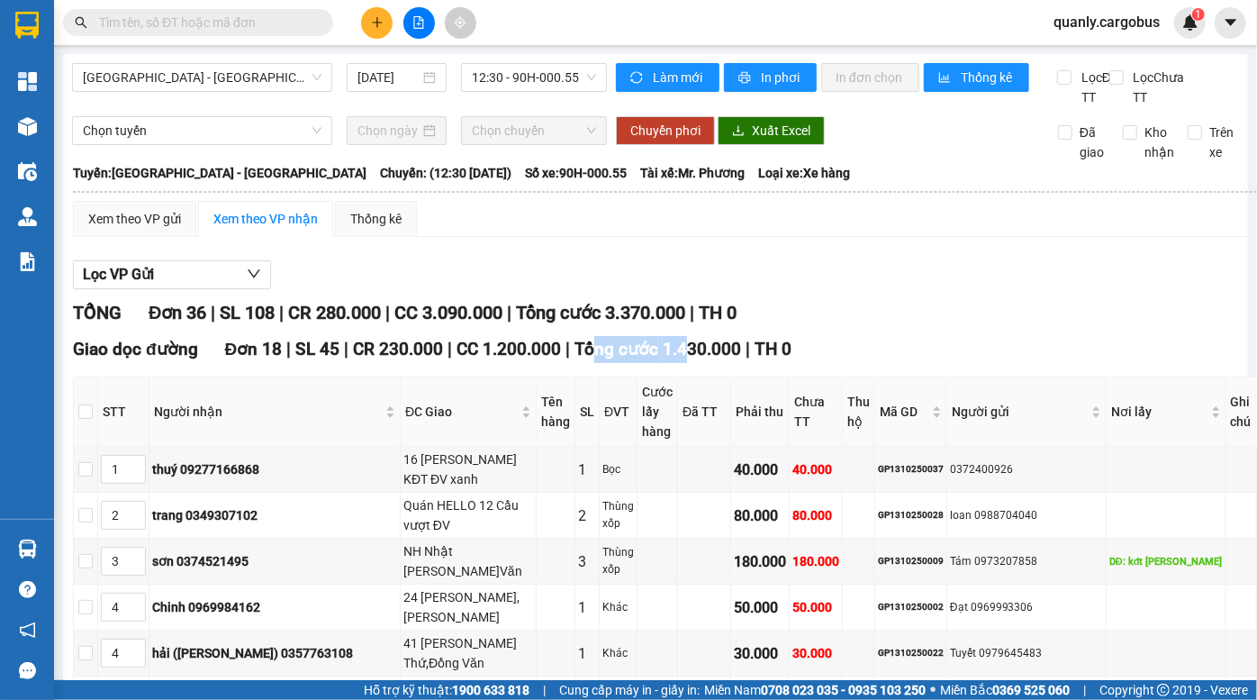
drag, startPoint x: 585, startPoint y: 349, endPoint x: 683, endPoint y: 369, distance: 100.3
click at [683, 359] on span "Tổng cước 1.430.000" at bounding box center [658, 349] width 167 height 21
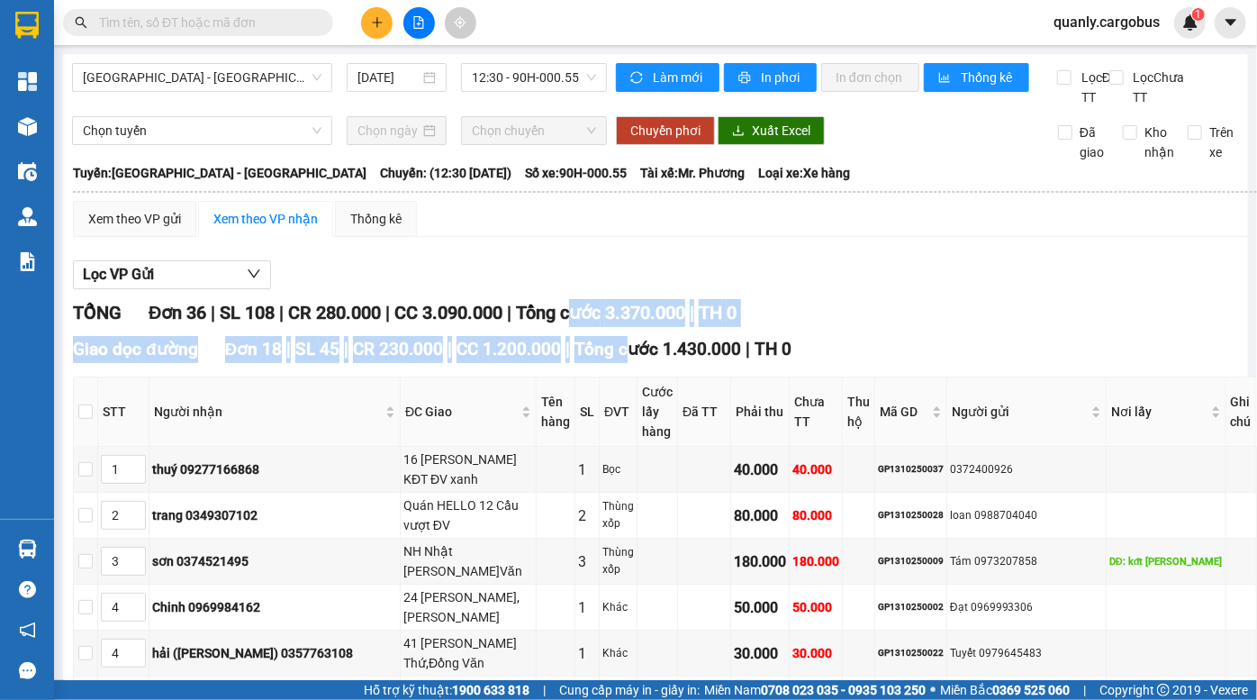
drag, startPoint x: 585, startPoint y: 339, endPoint x: 647, endPoint y: 385, distance: 77.3
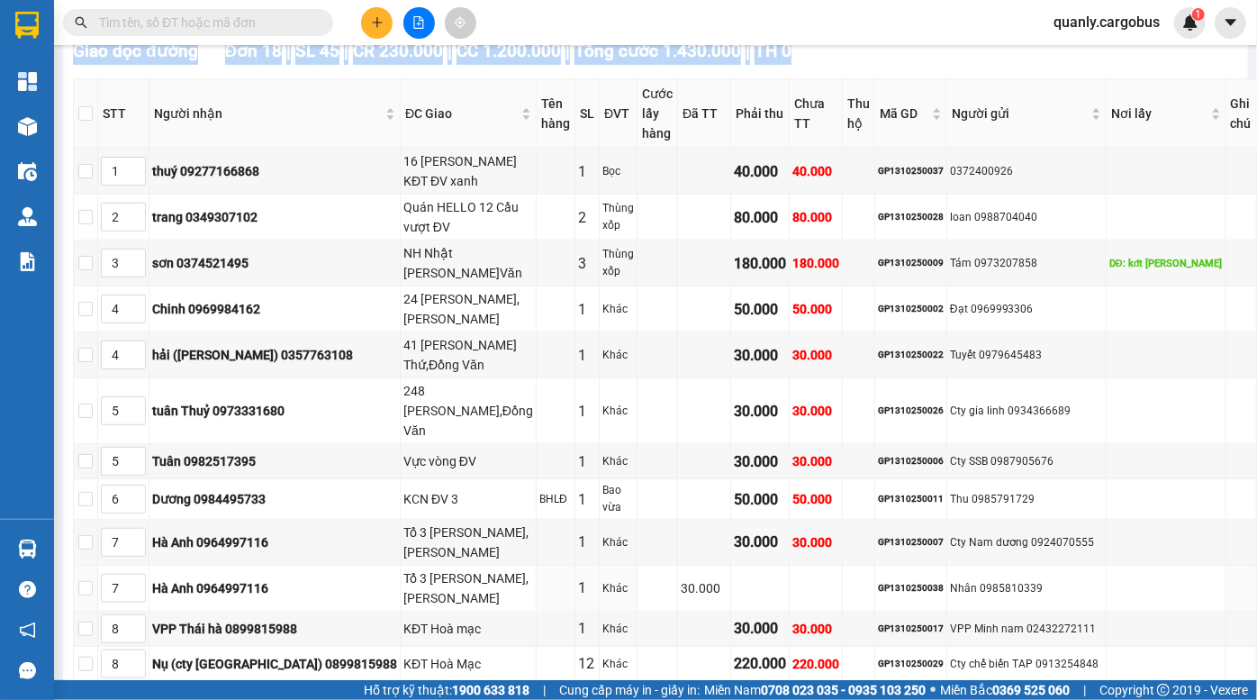
scroll to position [163, 0]
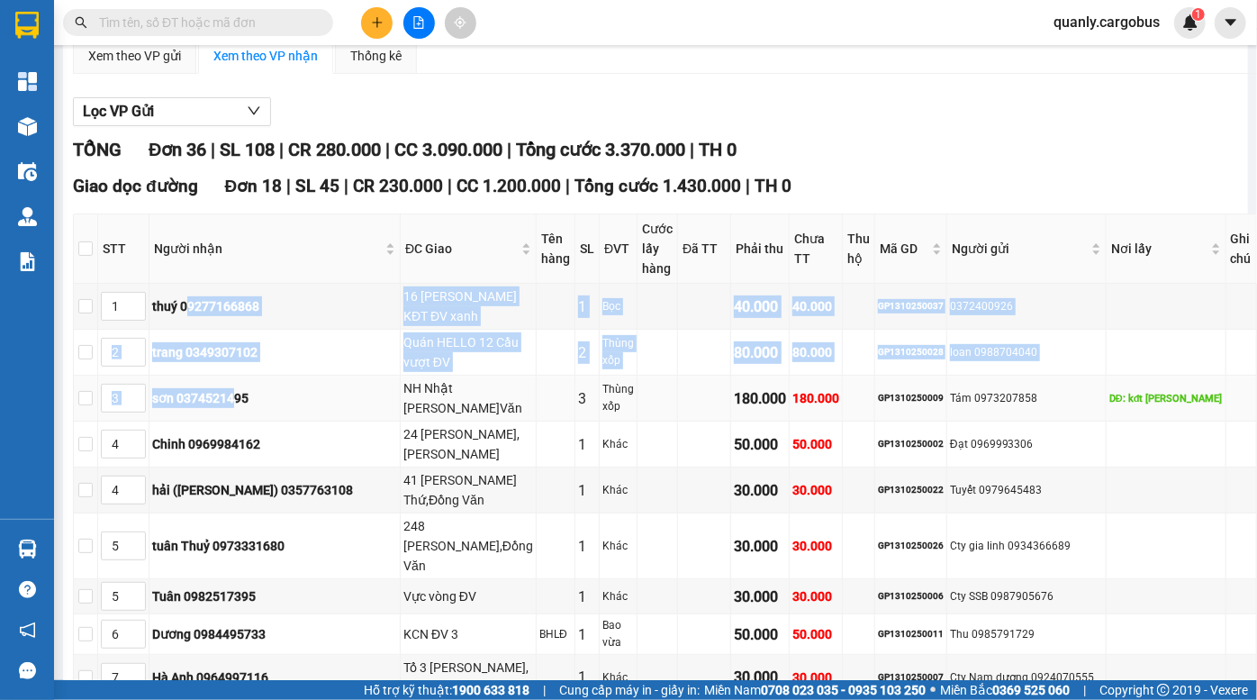
drag, startPoint x: 211, startPoint y: 305, endPoint x: 259, endPoint y: 379, distance: 87.9
click at [258, 378] on tbody "1 thuý 09277166868 16 [PERSON_NAME] KĐT ĐV xanh 1 Bọc 40.000 40.000 GP131025003…" at bounding box center [666, 666] width 1184 height 765
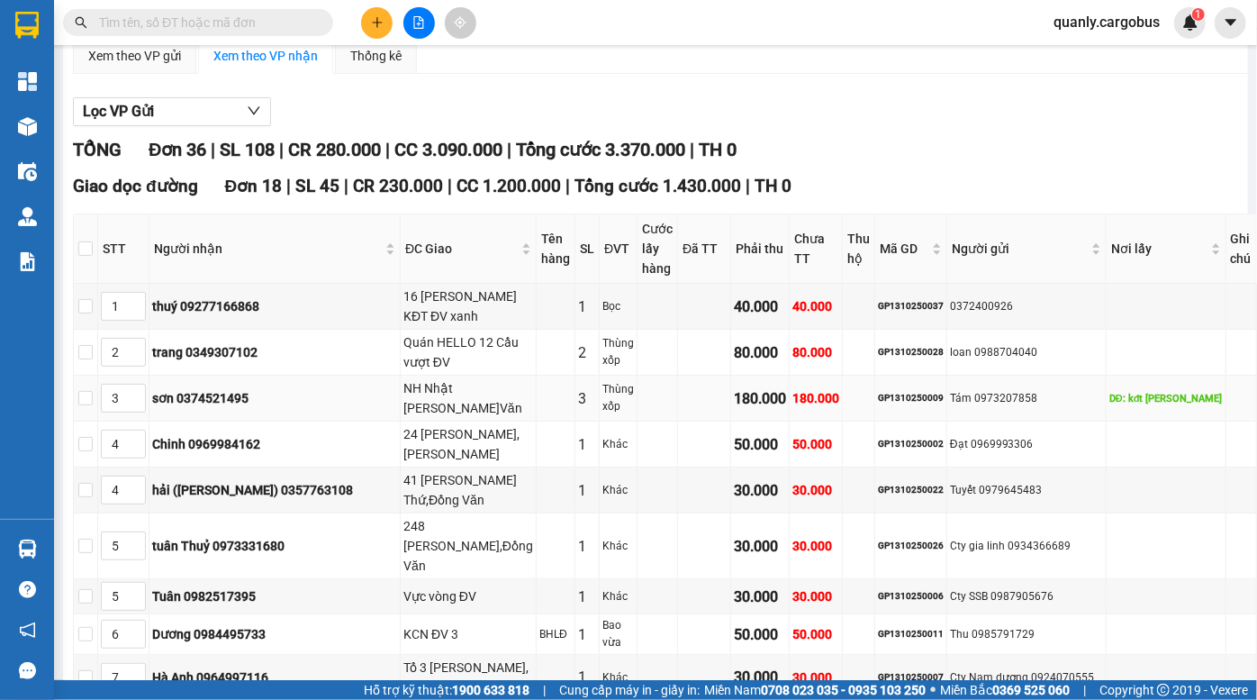
click at [268, 394] on div "sơn 0374521495" at bounding box center [274, 398] width 245 height 20
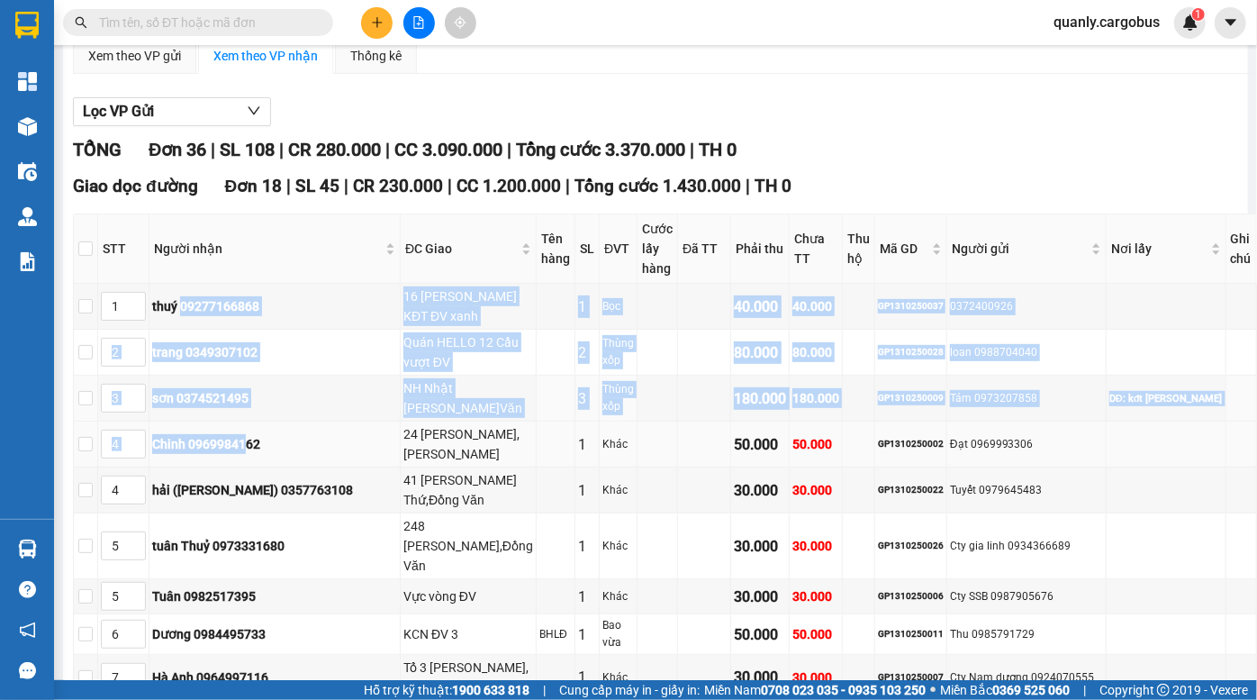
drag, startPoint x: 227, startPoint y: 373, endPoint x: 277, endPoint y: 437, distance: 81.4
click at [272, 435] on tbody "1 thuý 09277166868 16 [PERSON_NAME] KĐT ĐV xanh 1 Bọc 40.000 40.000 GP131025003…" at bounding box center [666, 666] width 1184 height 765
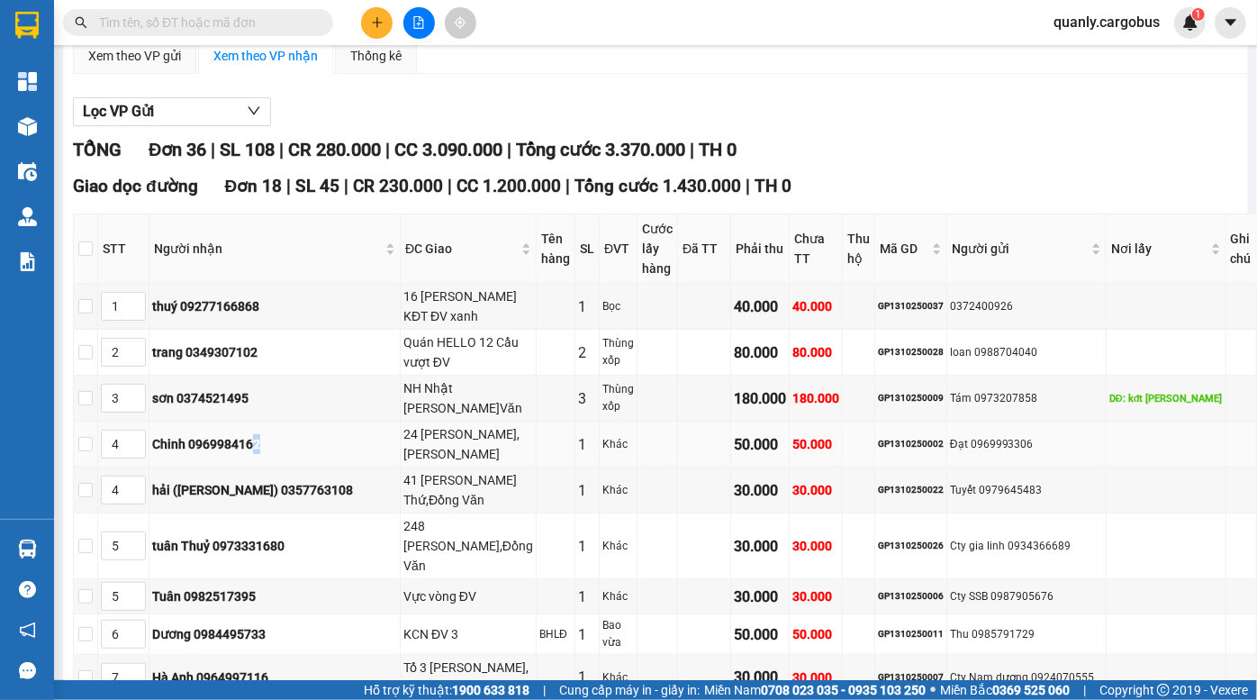
click at [277, 440] on div "Chinh 0969984162" at bounding box center [274, 444] width 245 height 20
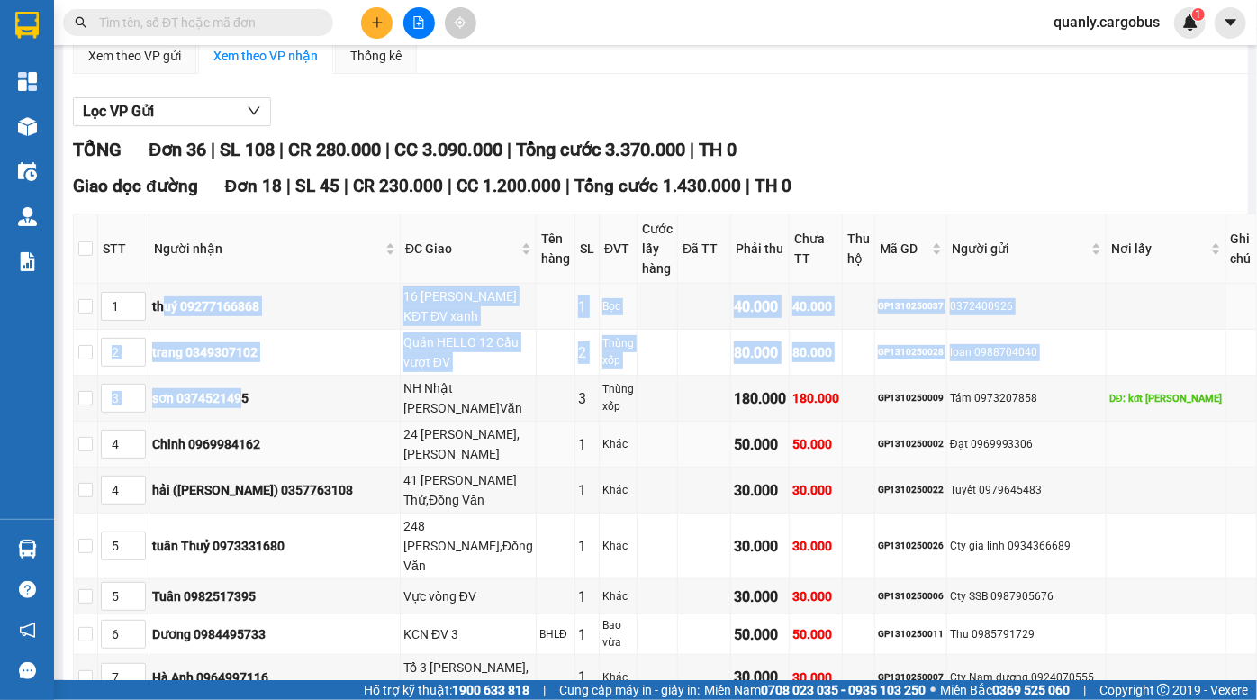
drag, startPoint x: 185, startPoint y: 301, endPoint x: 268, endPoint y: 424, distance: 148.6
click at [267, 422] on tbody "1 thuý 09277166868 16 [PERSON_NAME] KĐT ĐV xanh 1 Bọc 40.000 40.000 GP131025003…" at bounding box center [666, 666] width 1184 height 765
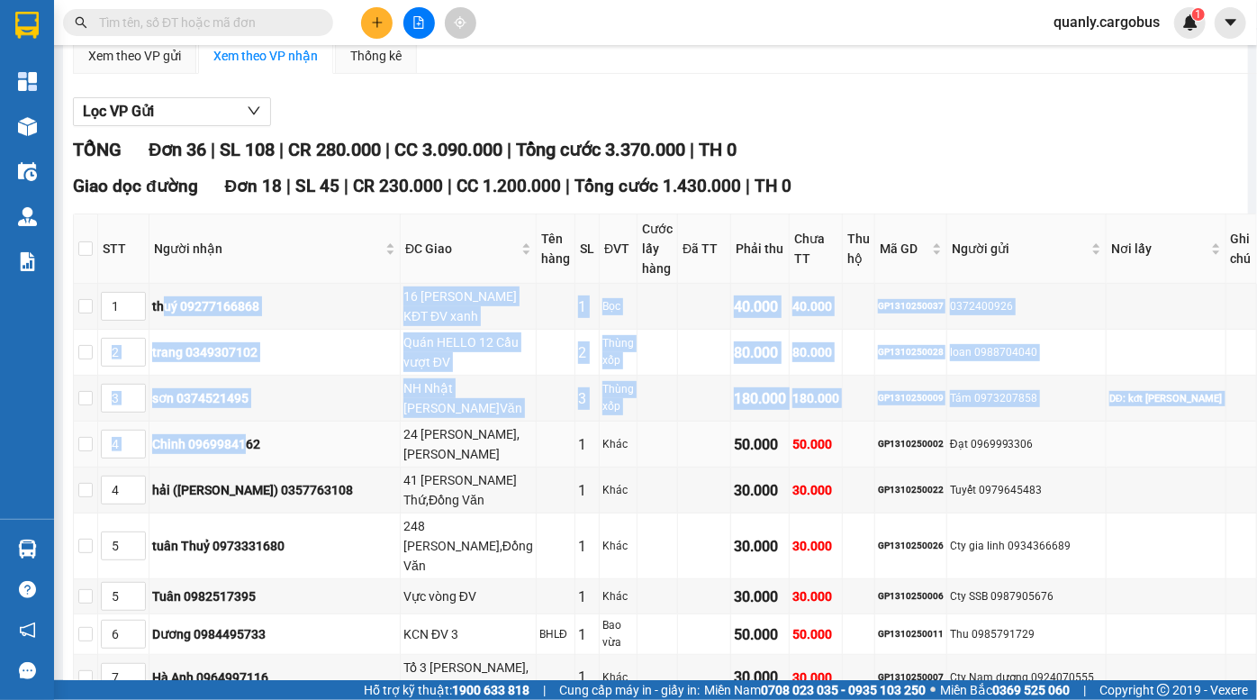
click at [268, 425] on td "Chinh 0969984162" at bounding box center [275, 445] width 251 height 46
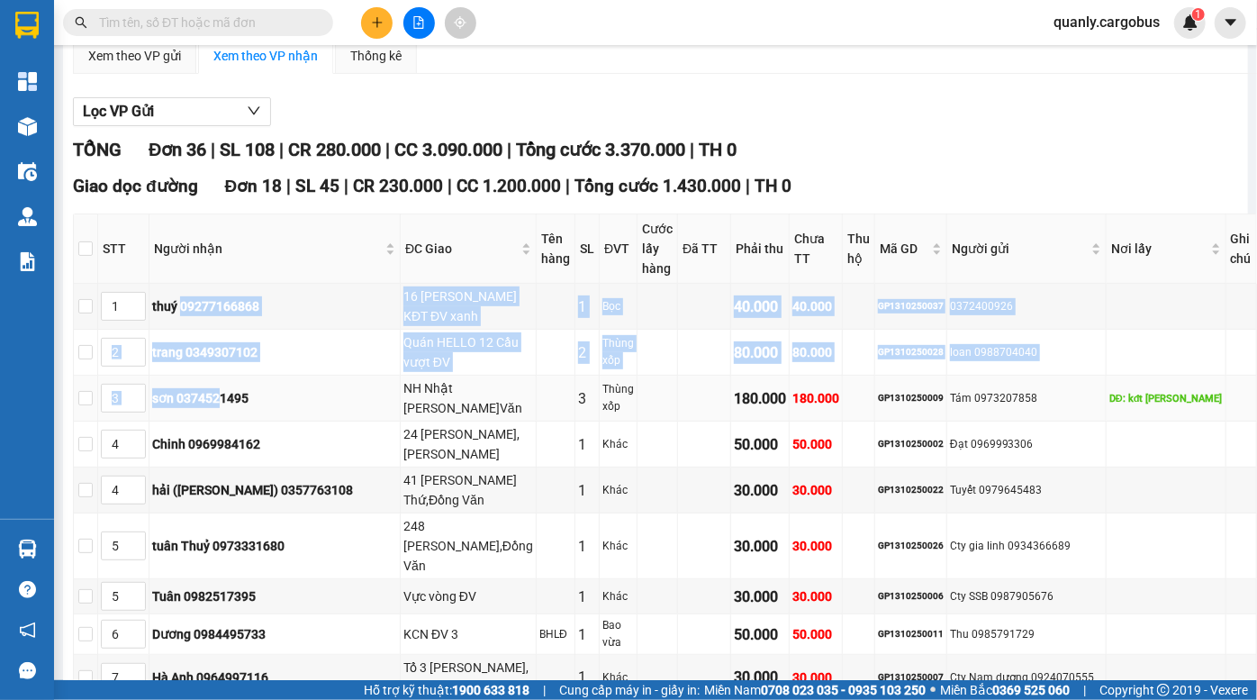
drag, startPoint x: 206, startPoint y: 324, endPoint x: 239, endPoint y: 411, distance: 92.3
click at [239, 411] on tbody "1 thuý 09277166868 16 [PERSON_NAME] KĐT ĐV xanh 1 Bọc 40.000 40.000 GP131025003…" at bounding box center [666, 666] width 1184 height 765
click at [239, 411] on td "sơn 0374521495" at bounding box center [275, 399] width 251 height 46
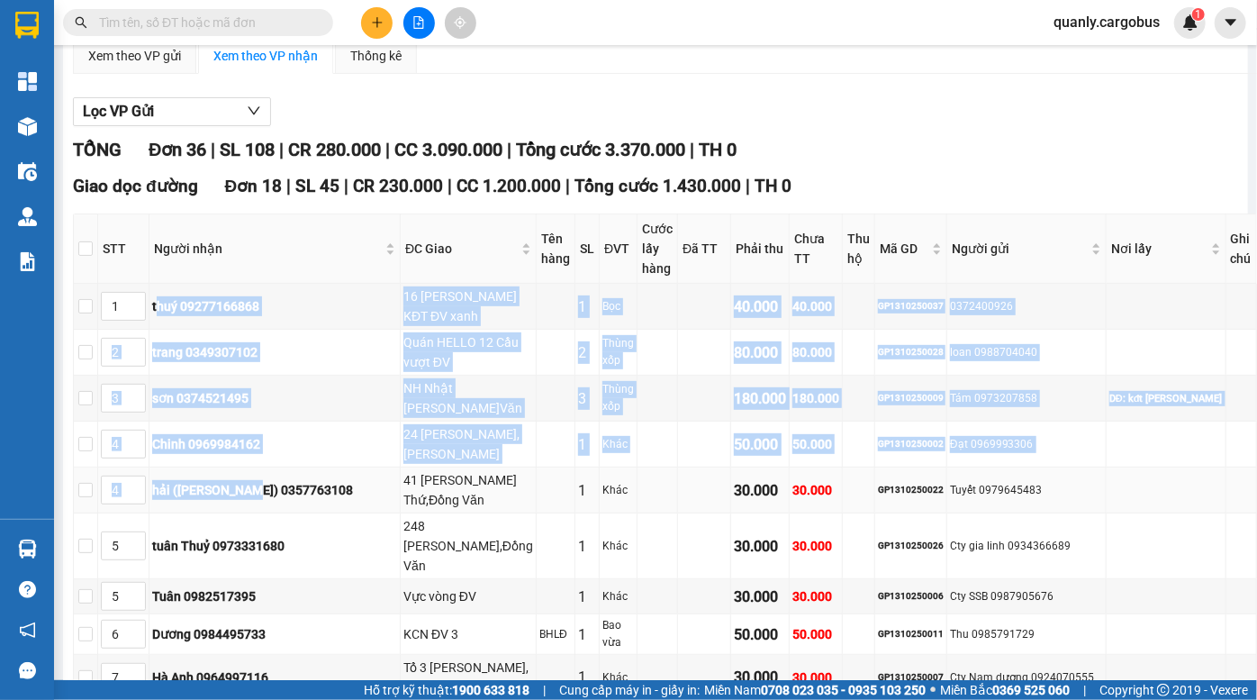
drag, startPoint x: 180, startPoint y: 297, endPoint x: 266, endPoint y: 467, distance: 189.7
click at [266, 467] on tbody "1 thuý 09277166868 16 [PERSON_NAME] KĐT ĐV xanh 1 Bọc 40.000 40.000 GP131025003…" at bounding box center [666, 666] width 1184 height 765
click at [266, 467] on td "hải ([PERSON_NAME]) 0357763108" at bounding box center [275, 490] width 251 height 46
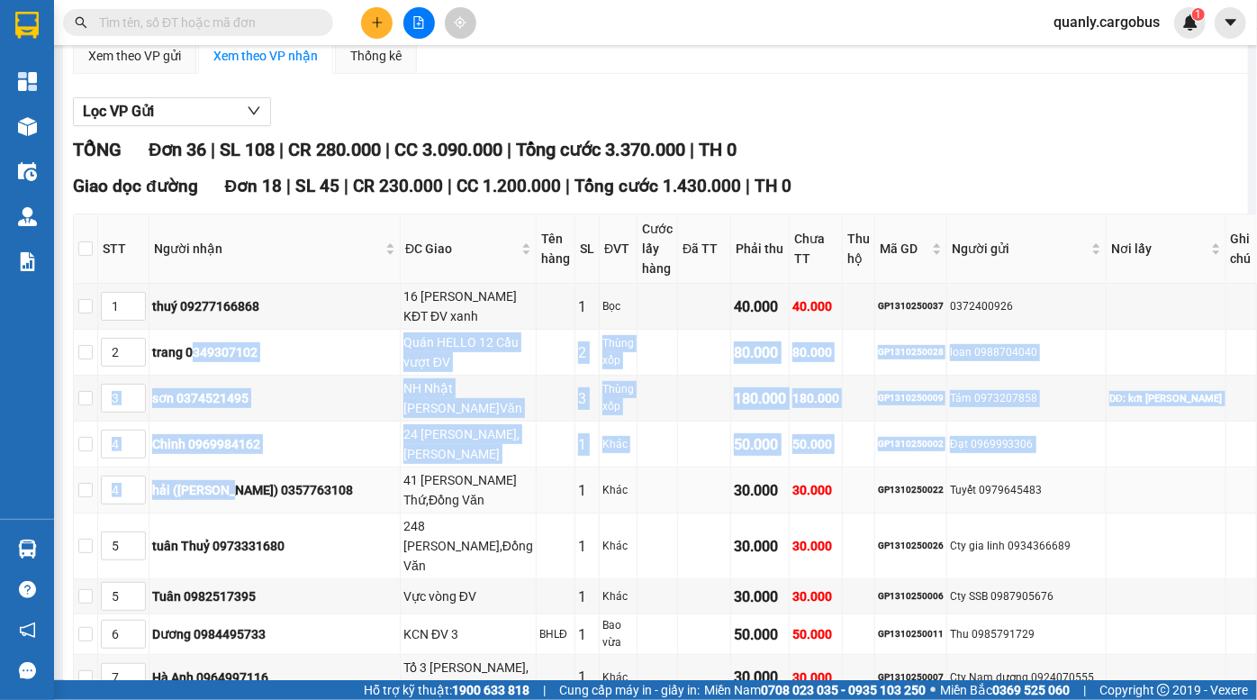
drag, startPoint x: 213, startPoint y: 371, endPoint x: 249, endPoint y: 458, distance: 93.3
click at [249, 458] on tbody "1 thuý 09277166868 16 [PERSON_NAME] KĐT ĐV xanh 1 Bọc 40.000 40.000 GP131025003…" at bounding box center [666, 666] width 1184 height 765
click at [249, 467] on td "hải ([PERSON_NAME]) 0357763108" at bounding box center [275, 490] width 251 height 46
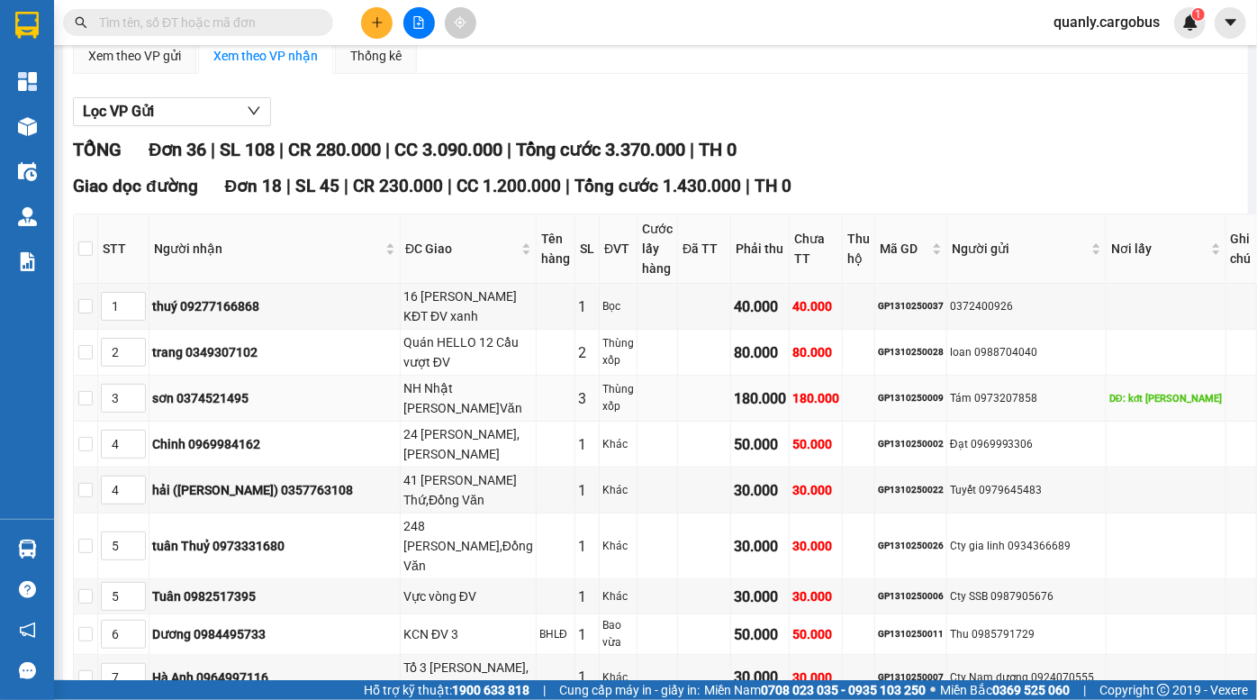
click at [239, 405] on div "sơn 0374521495" at bounding box center [274, 398] width 245 height 20
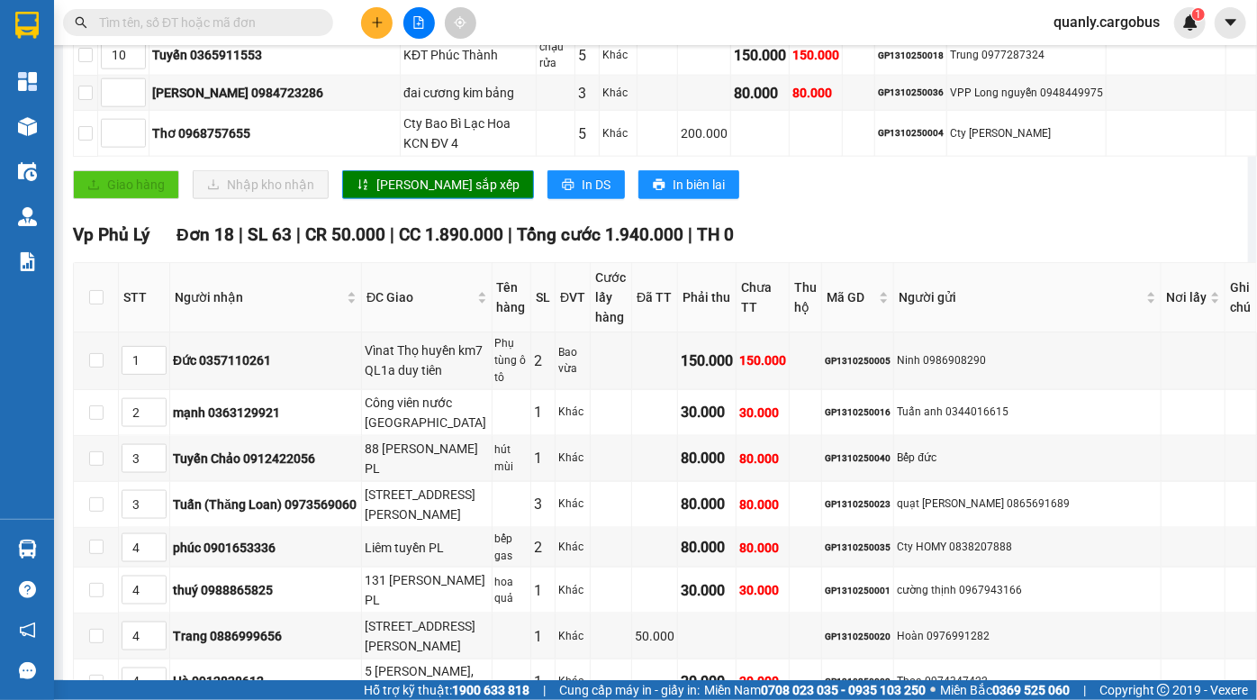
scroll to position [1064, 0]
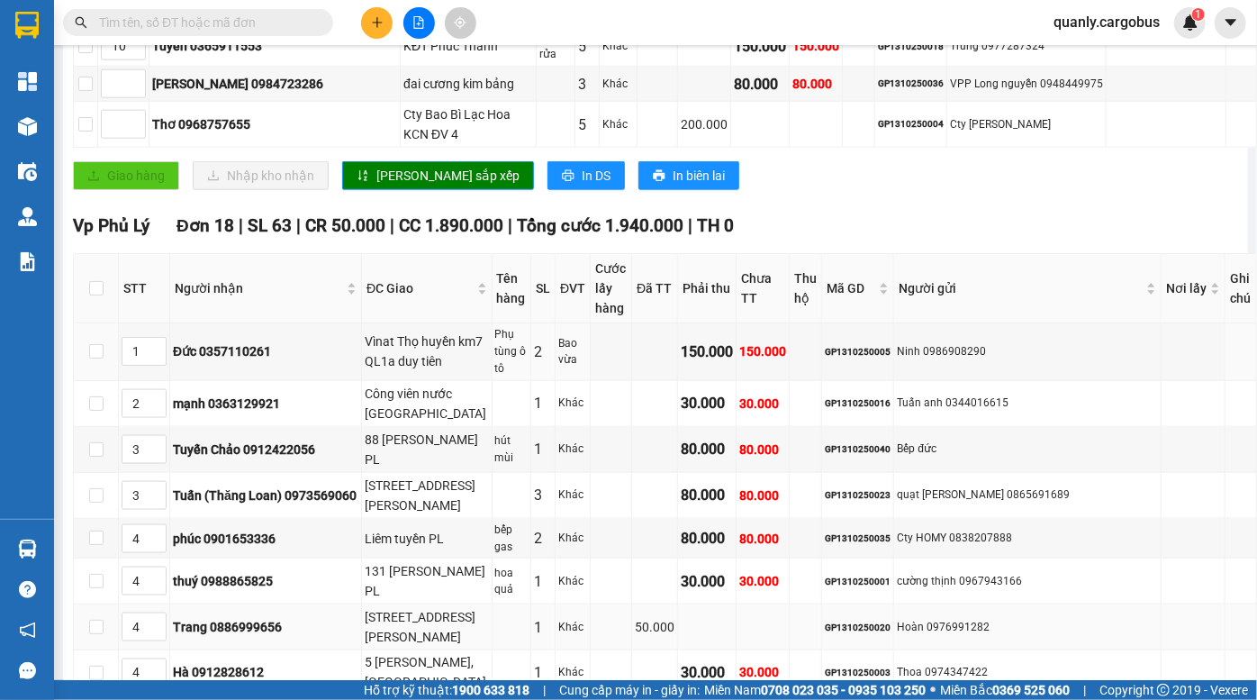
drag, startPoint x: 225, startPoint y: 309, endPoint x: 314, endPoint y: 558, distance: 265.0
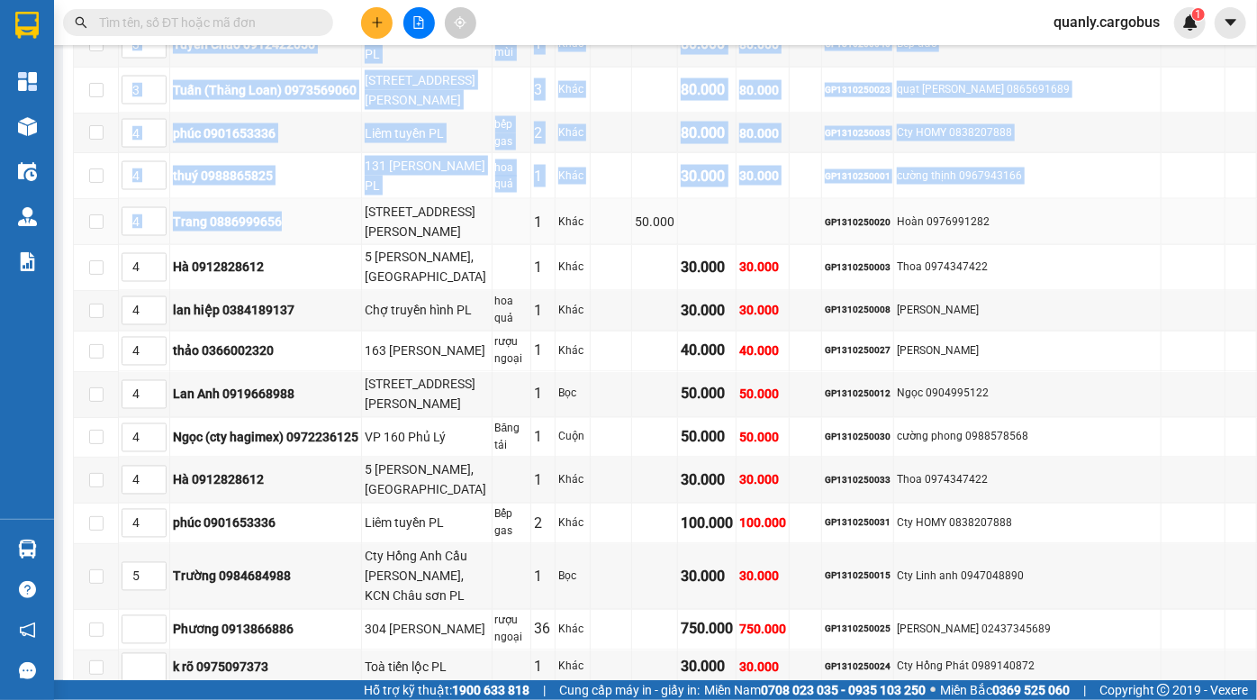
scroll to position [1474, 0]
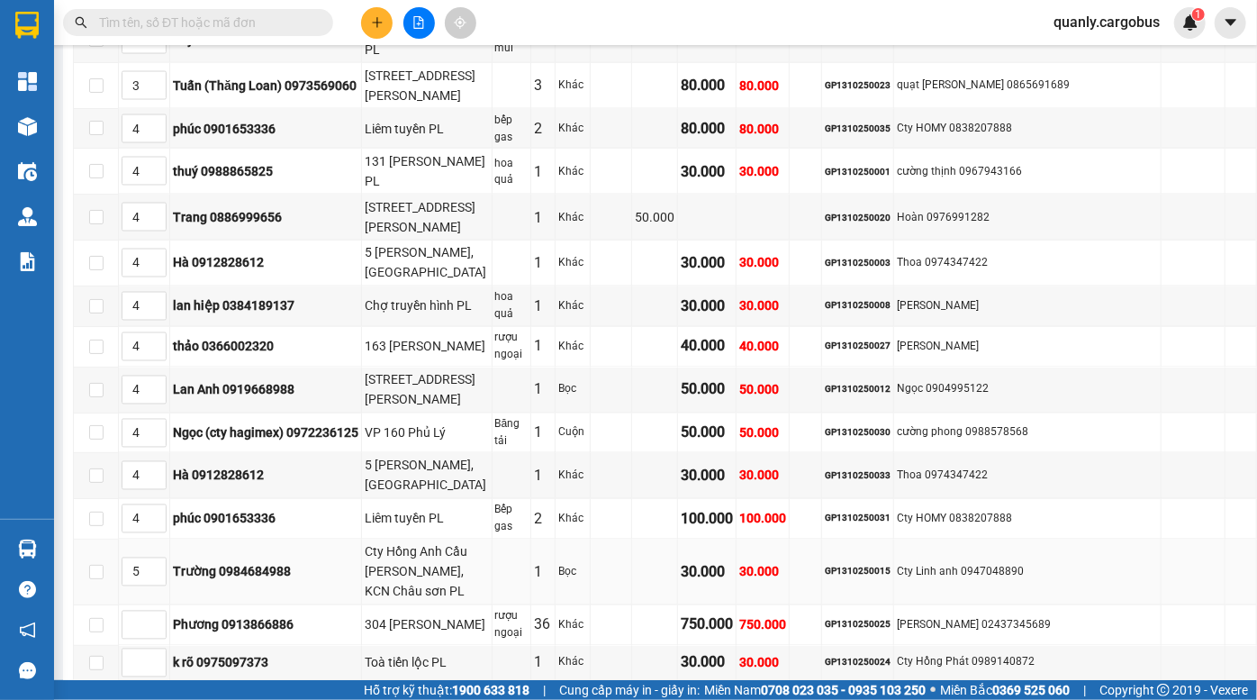
click at [585, 540] on td "Bọc" at bounding box center [573, 573] width 35 height 66
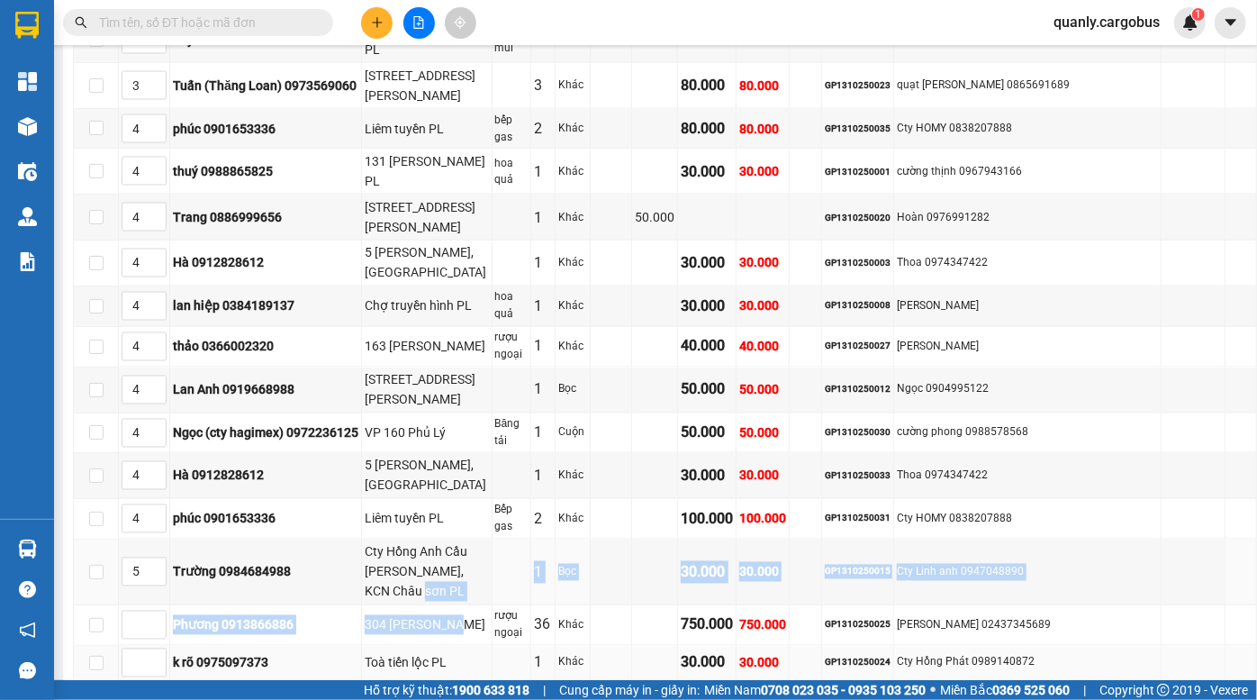
click at [463, 515] on tbody "1 Đức 0357110261 Vìnat Thọ huyền km7 QL1a duy tiên Phụ tùng ô tô 2 Bao vừa 150.…" at bounding box center [666, 315] width 1184 height 803
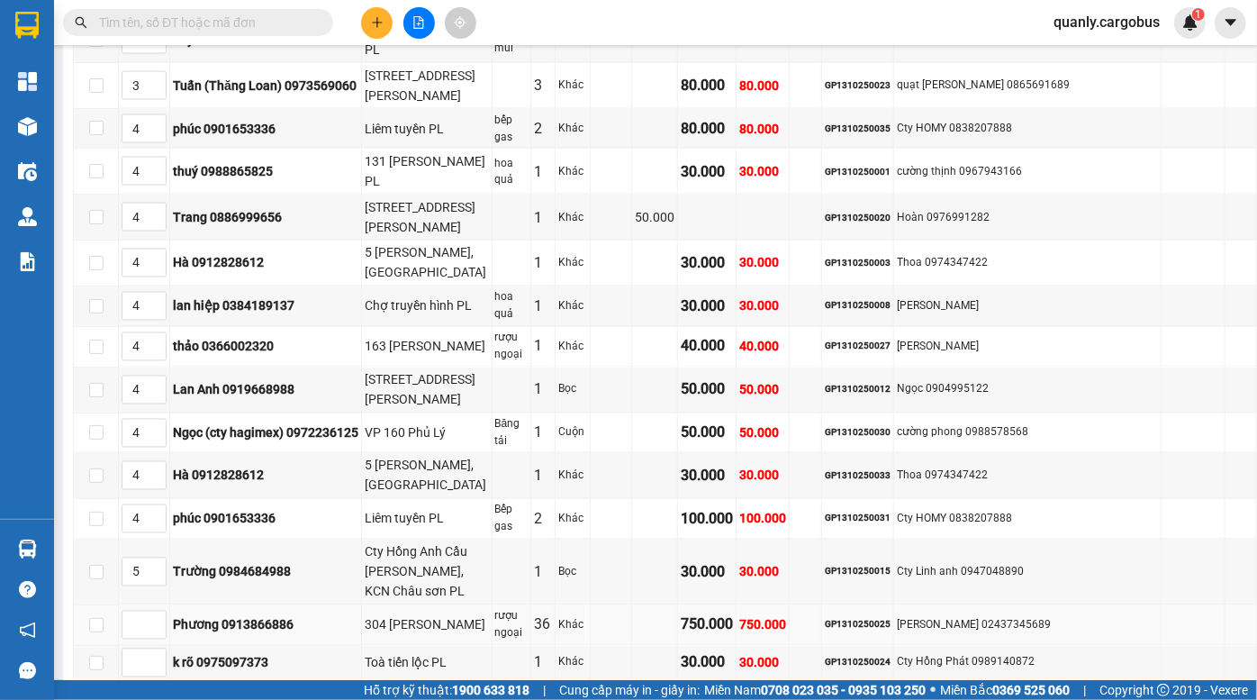
click at [502, 608] on div "rượu ngoại" at bounding box center [511, 625] width 32 height 34
drag, startPoint x: 390, startPoint y: 449, endPoint x: 416, endPoint y: 481, distance: 40.9
click at [416, 481] on tbody "1 Đức 0357110261 Vìnat Thọ huyền km7 QL1a duy tiên Phụ tùng ô tô 2 Bao vừa 150.…" at bounding box center [666, 315] width 1184 height 803
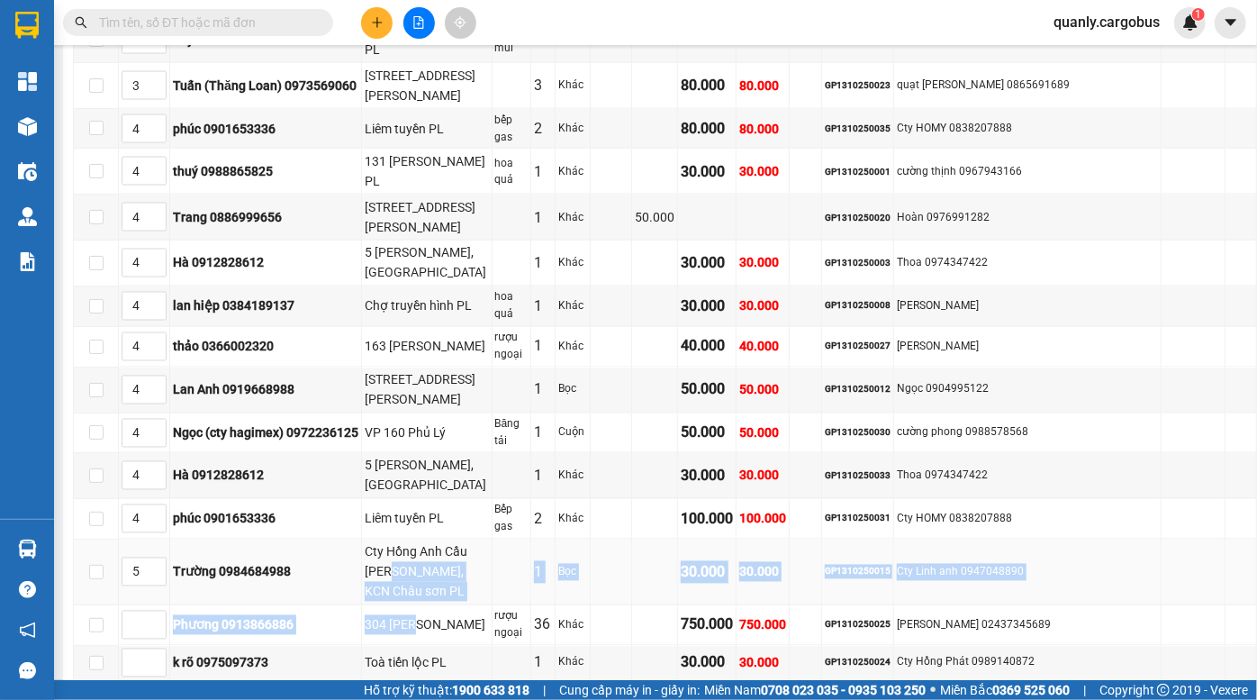
click at [448, 540] on td "Cty Hồng Anh Cầu [PERSON_NAME], KCN Châu sơn PL" at bounding box center [427, 573] width 131 height 66
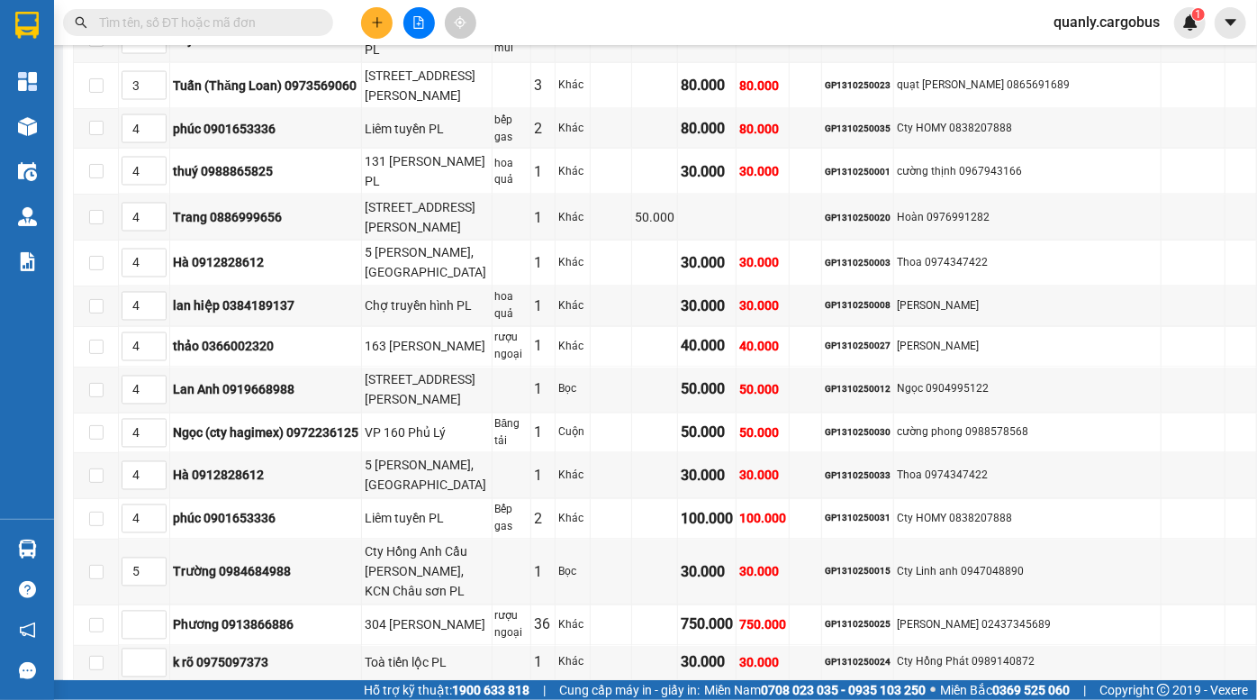
click at [891, 691] on div "GP1310250039" at bounding box center [858, 698] width 66 height 14
copy div "GP1310250039"
click at [182, 17] on input "text" at bounding box center [205, 23] width 213 height 20
paste input "GP1310250039"
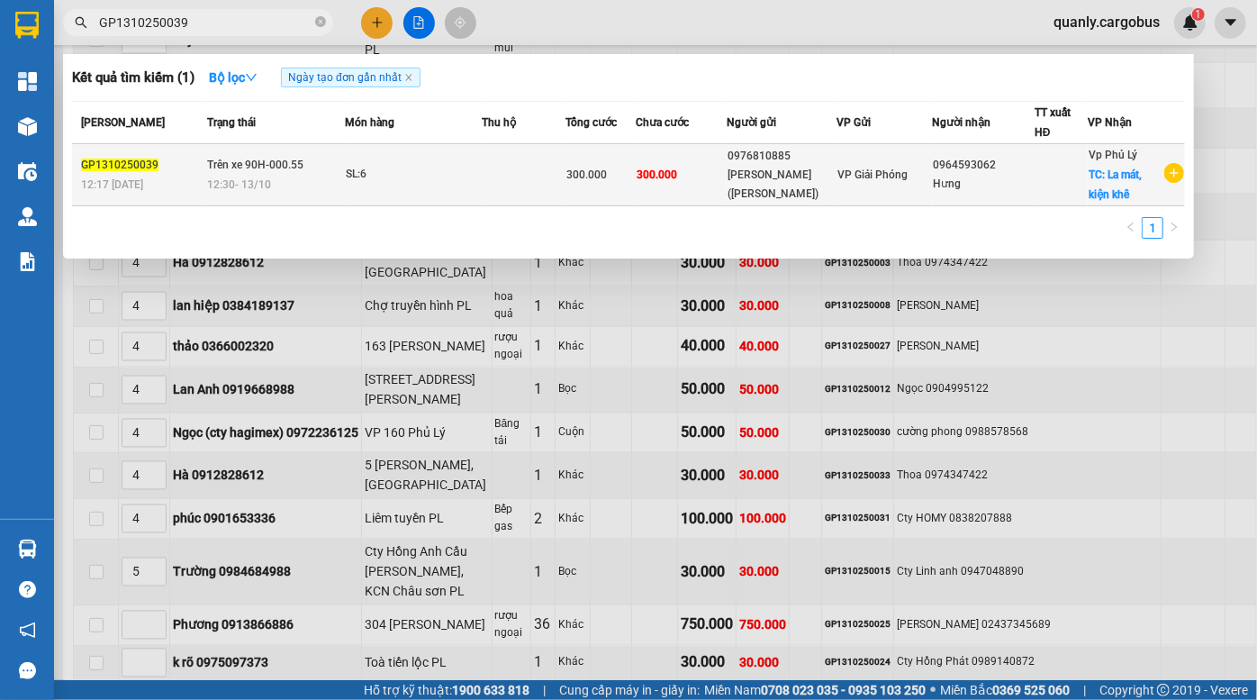
type input "GP1310250039"
click at [756, 168] on div "[PERSON_NAME] ([PERSON_NAME])" at bounding box center [782, 185] width 109 height 38
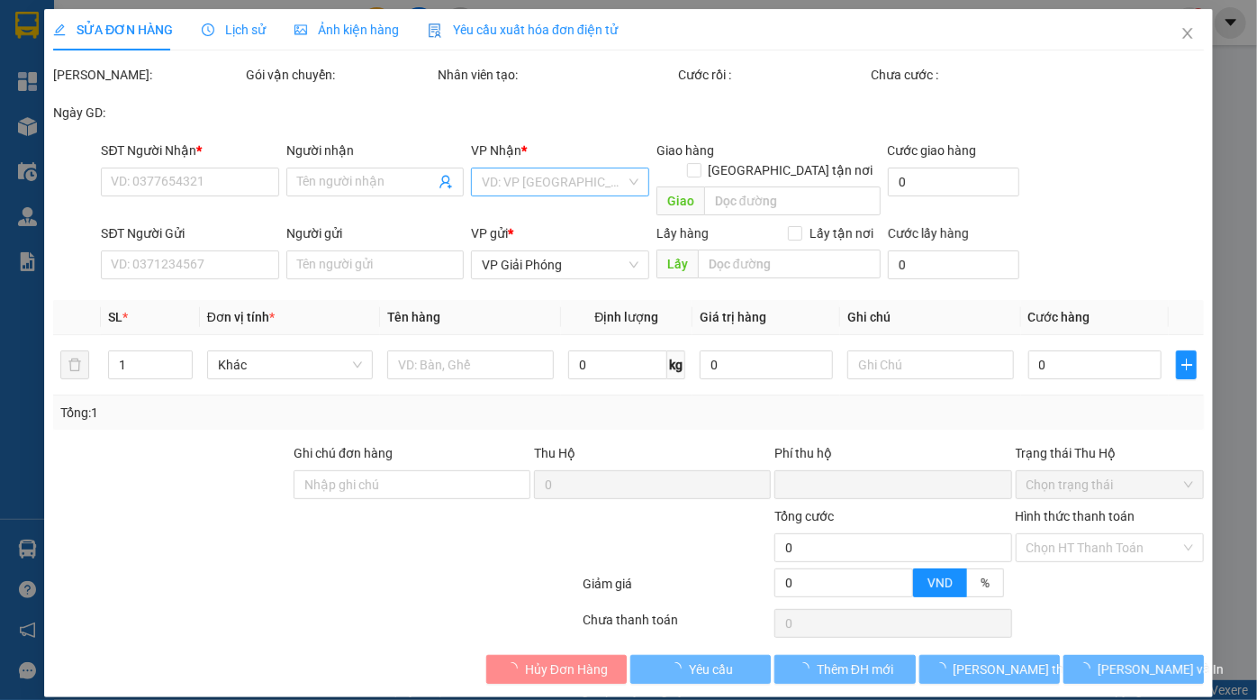
type input "0964593062"
type input "Hưng"
checkbox input "true"
type input "La mát, kiện khê"
type input "0976810885"
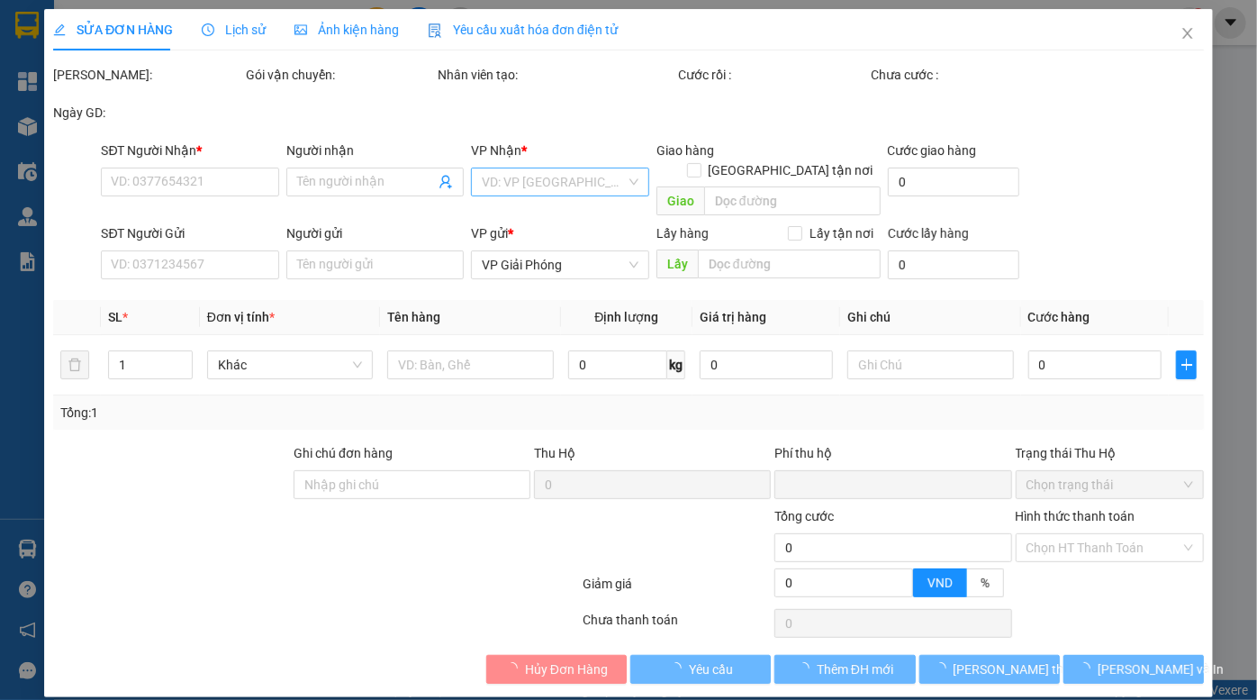
type input "[PERSON_NAME] ([PERSON_NAME])"
type input "0"
type input "300.000"
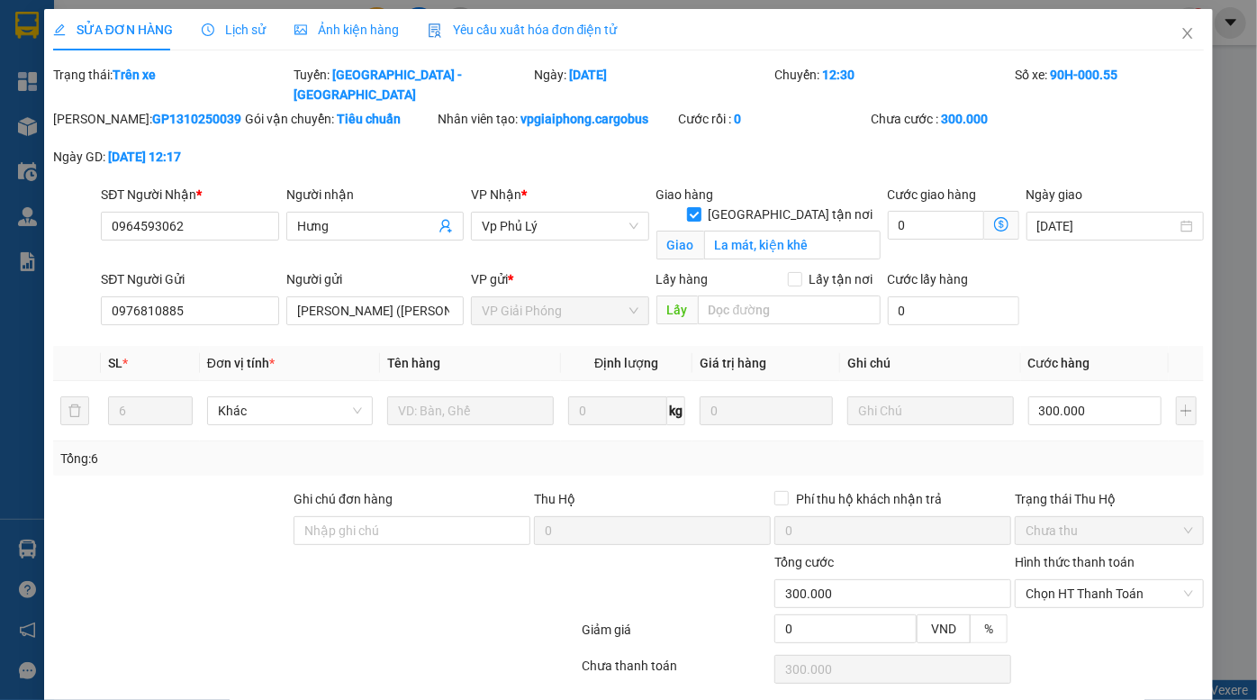
click at [324, 28] on span "Ảnh kiện hàng" at bounding box center [347, 30] width 104 height 14
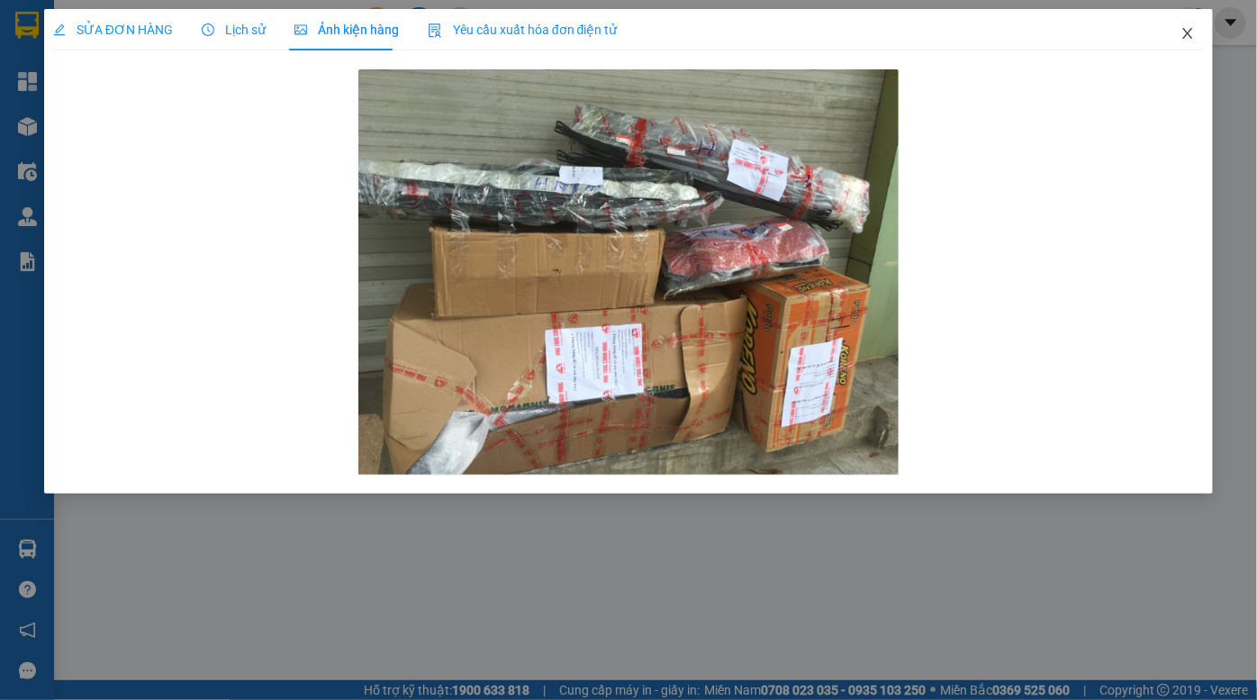
click at [1182, 33] on icon "close" at bounding box center [1188, 33] width 14 height 14
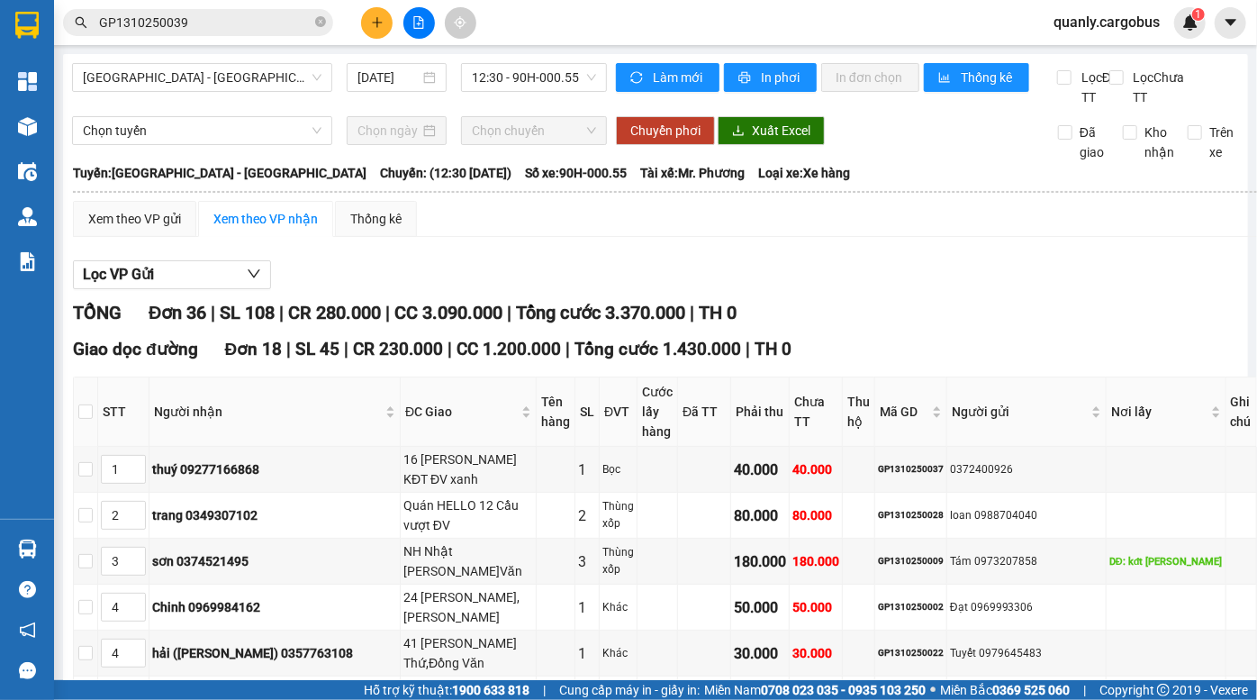
drag, startPoint x: 495, startPoint y: 339, endPoint x: 571, endPoint y: 369, distance: 81.6
drag, startPoint x: 569, startPoint y: 367, endPoint x: 403, endPoint y: 290, distance: 183.8
click at [575, 359] on span "Tổng cước 1.430.000" at bounding box center [658, 349] width 167 height 21
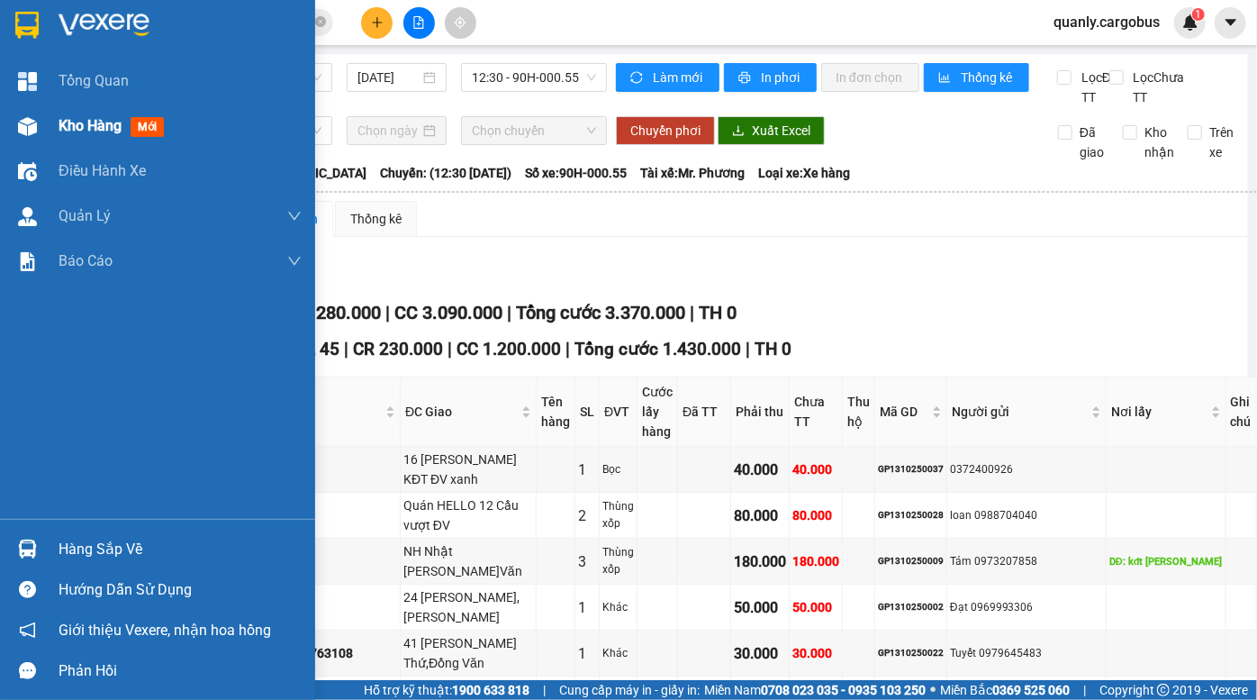
click at [14, 126] on div at bounding box center [28, 127] width 32 height 32
